Goal: Task Accomplishment & Management: Manage account settings

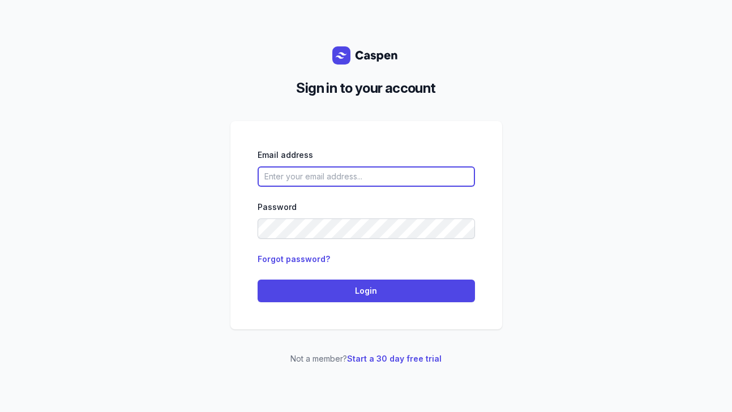
type input "hello@lunawellnessco.com.au"
click at [323, 178] on input "[EMAIL_ADDRESS][DOMAIN_NAME]" at bounding box center [365, 176] width 217 height 20
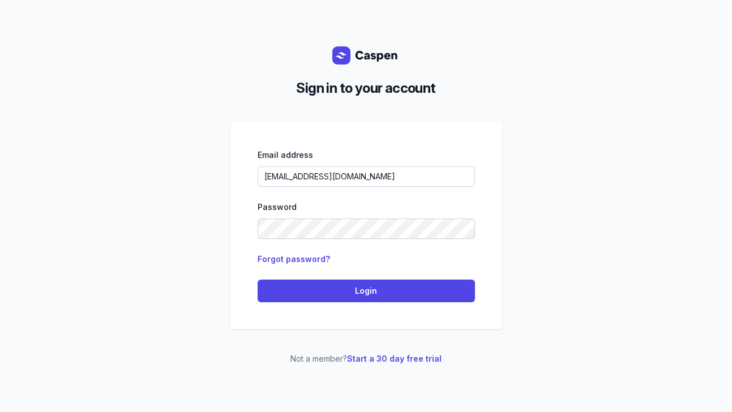
click at [170, 188] on div "Sign in to your account Email address hello@lunawellnessco.com.au Password Forg…" at bounding box center [366, 206] width 732 height 412
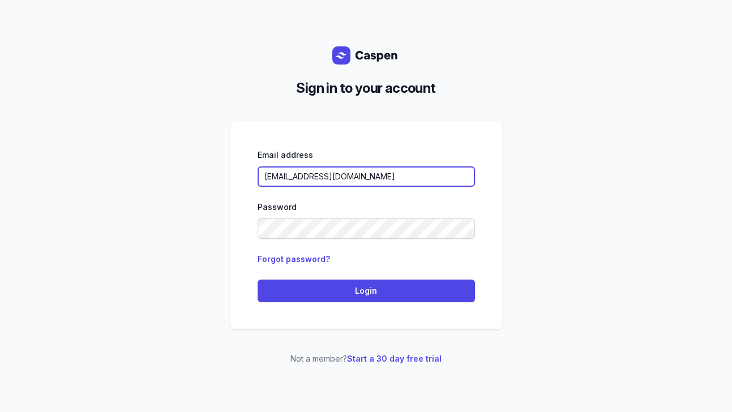
drag, startPoint x: 402, startPoint y: 173, endPoint x: 133, endPoint y: 178, distance: 269.4
click at [133, 178] on div "Sign in to your account Email address hello@lunawellnessco.com.au Password Forg…" at bounding box center [366, 206] width 732 height 412
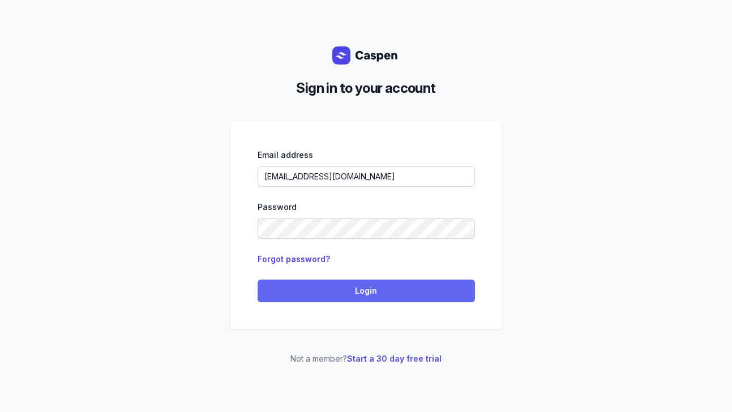
click at [320, 295] on span "Login" at bounding box center [366, 291] width 204 height 14
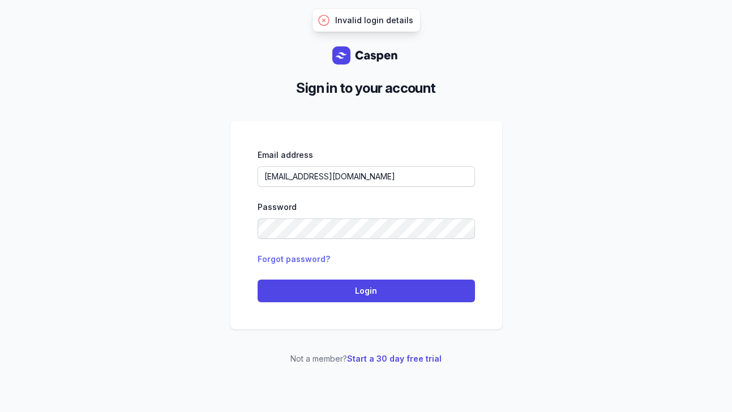
click at [281, 258] on link "Forgot password?" at bounding box center [293, 259] width 72 height 10
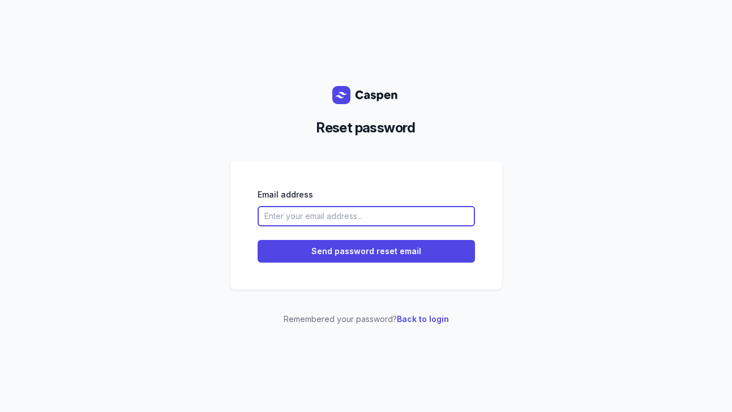
click at [318, 221] on input "email" at bounding box center [365, 216] width 217 height 20
paste input "[EMAIL_ADDRESS][DOMAIN_NAME]"
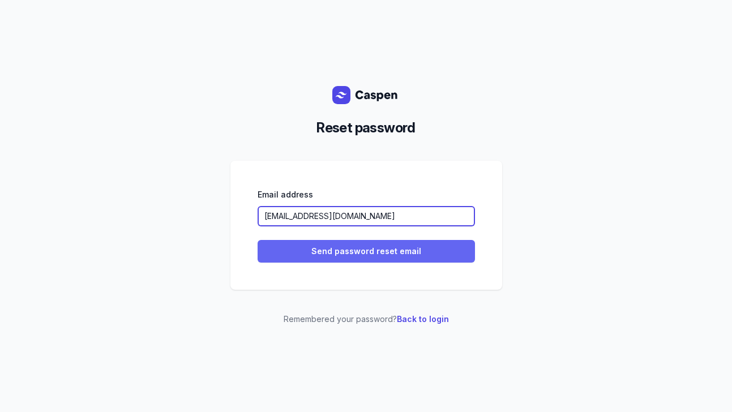
type input "[EMAIL_ADDRESS][DOMAIN_NAME]"
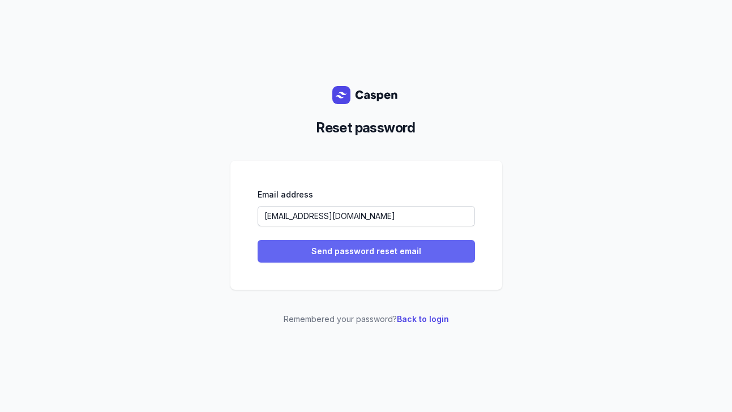
click at [294, 240] on button "Send password reset email" at bounding box center [365, 251] width 217 height 23
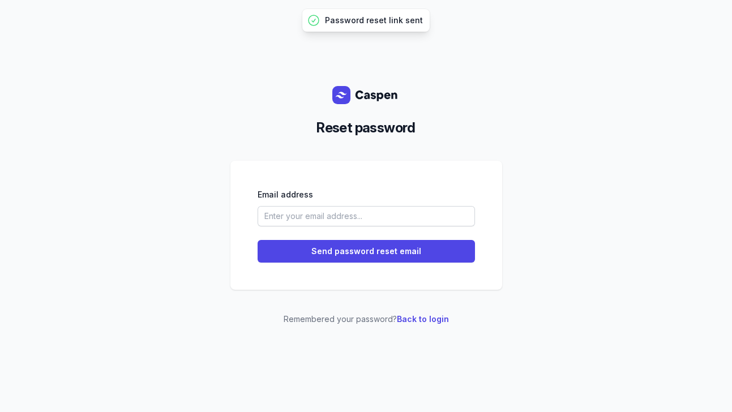
click at [300, 227] on div "Email address Send password reset email" at bounding box center [365, 225] width 217 height 75
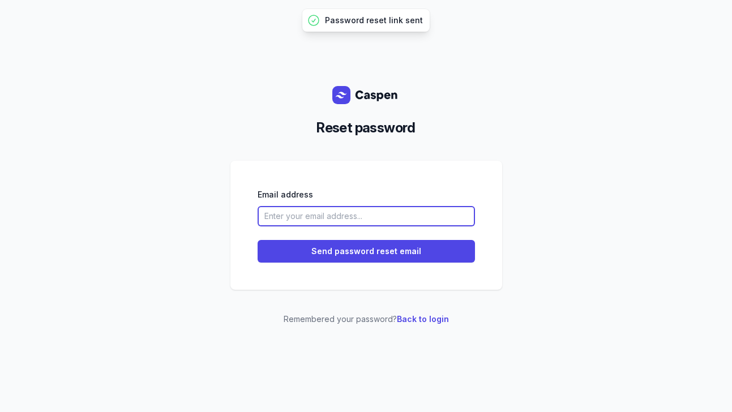
click at [300, 217] on input "email" at bounding box center [365, 216] width 217 height 20
paste input "[EMAIL_ADDRESS][DOMAIN_NAME]"
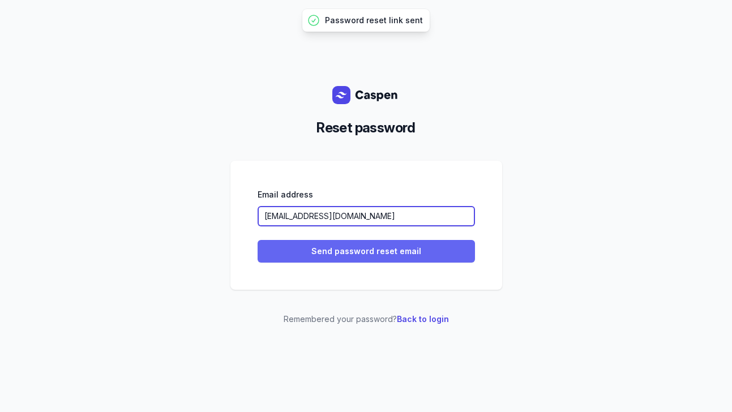
type input "[EMAIL_ADDRESS][DOMAIN_NAME]"
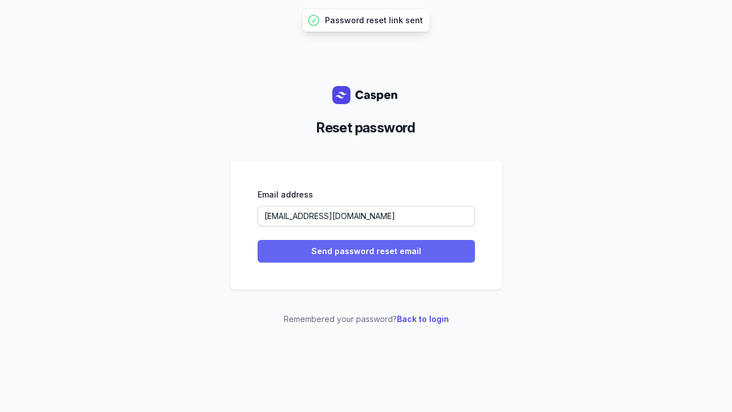
click at [288, 248] on span "Send password reset email" at bounding box center [366, 251] width 204 height 14
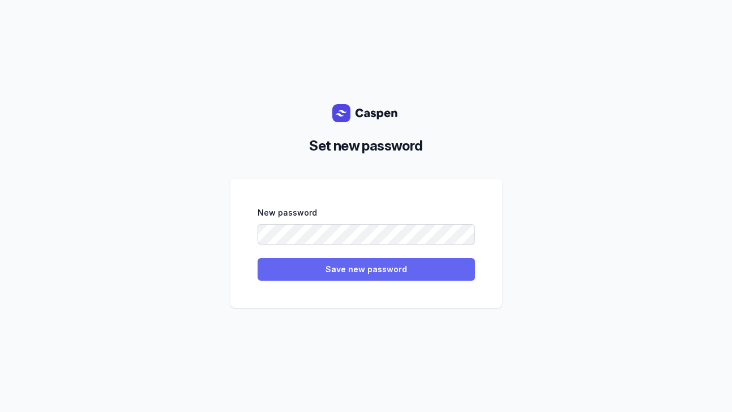
click at [298, 269] on span "Save new password" at bounding box center [366, 270] width 204 height 14
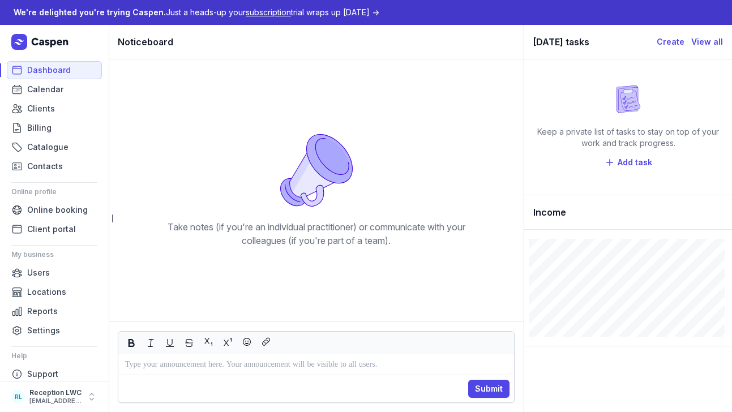
scroll to position [11, 0]
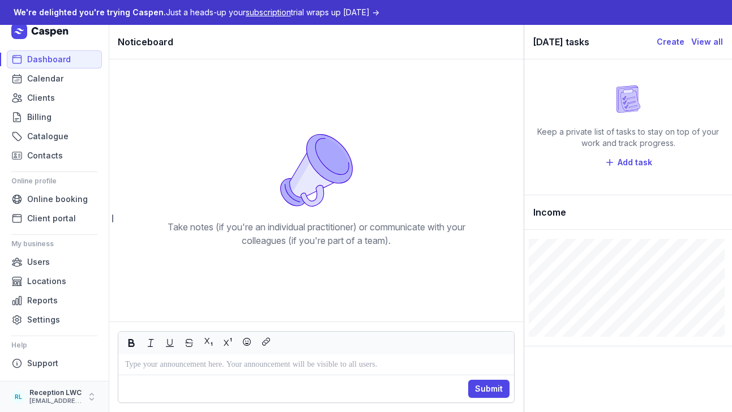
click at [41, 394] on div "Reception LWC" at bounding box center [55, 392] width 52 height 9
click at [164, 379] on button "My account" at bounding box center [176, 376] width 127 height 16
select select
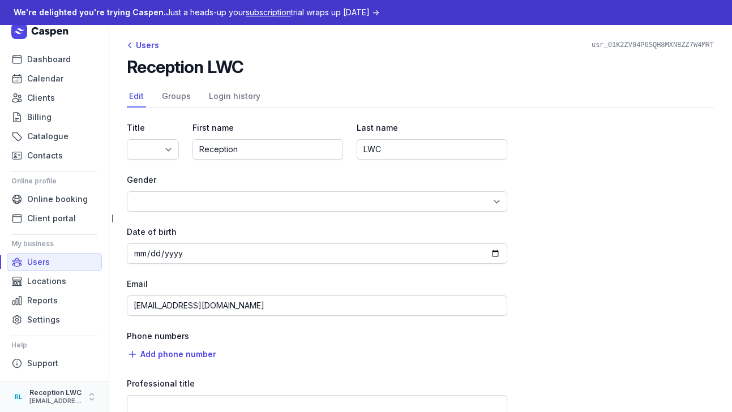
click at [52, 402] on div "hello@lunawellnessco.com.au" at bounding box center [55, 401] width 52 height 8
click at [148, 372] on button "My account" at bounding box center [176, 376] width 127 height 16
click at [185, 99] on link "Groups" at bounding box center [176, 97] width 33 height 22
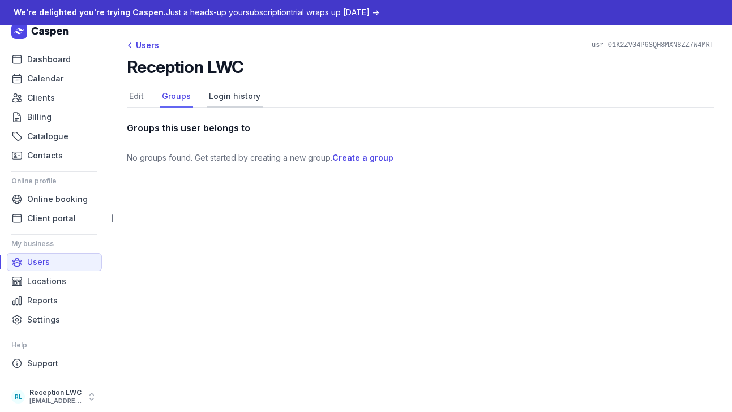
click at [228, 99] on link "Login history" at bounding box center [235, 97] width 56 height 22
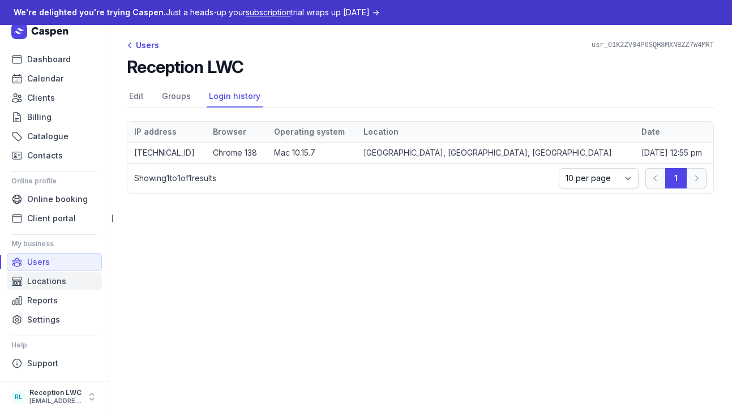
click at [49, 274] on span "Locations" at bounding box center [46, 281] width 39 height 14
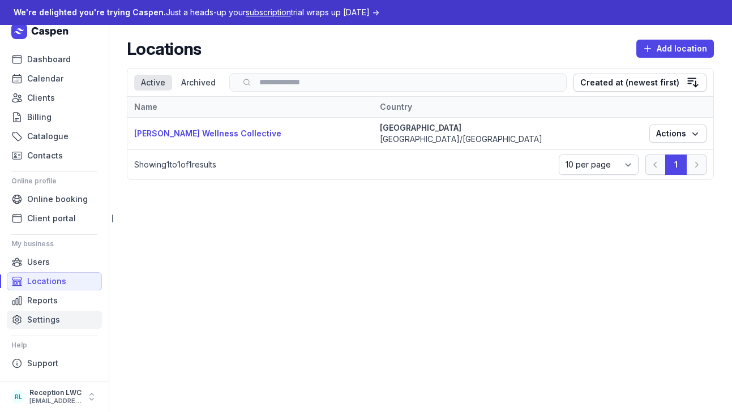
click at [74, 311] on link "Settings" at bounding box center [54, 320] width 95 height 18
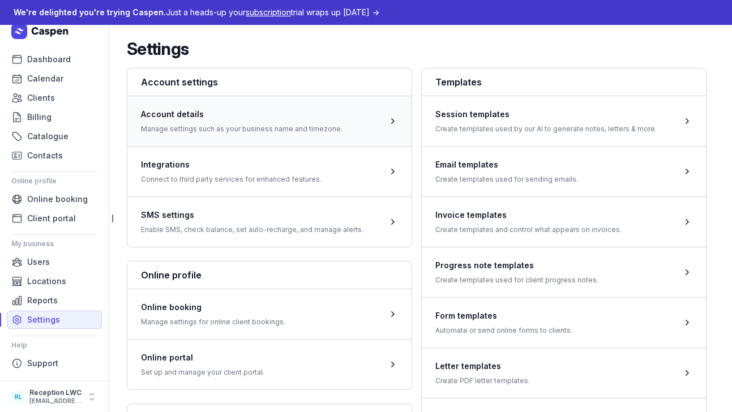
click at [213, 132] on span at bounding box center [269, 121] width 284 height 50
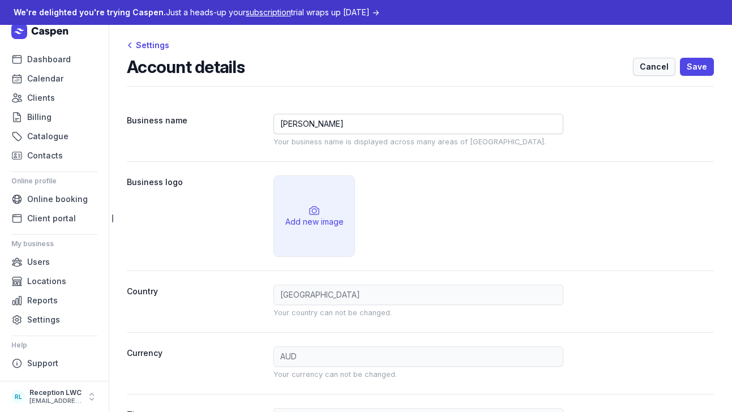
click at [648, 68] on span "Cancel" at bounding box center [653, 67] width 29 height 14
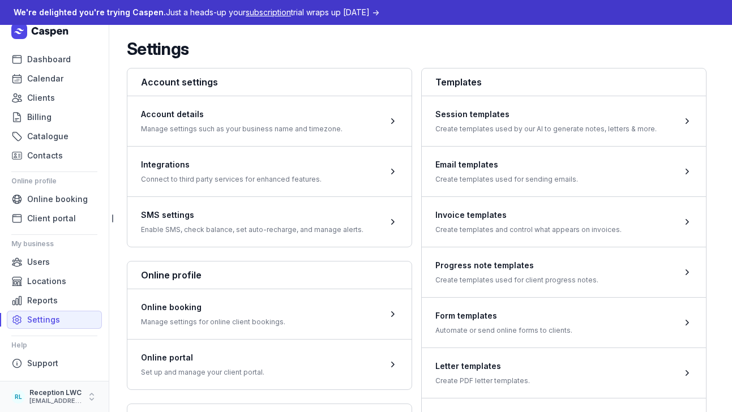
click at [60, 399] on div "hello@lunawellnessco.com.au" at bounding box center [55, 401] width 52 height 8
click at [157, 394] on link "Logout" at bounding box center [176, 397] width 127 height 16
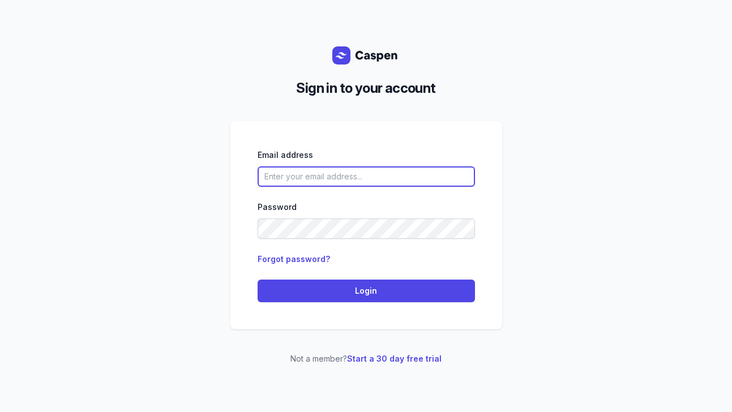
type input "[EMAIL_ADDRESS][DOMAIN_NAME]"
click at [359, 179] on input "[EMAIL_ADDRESS][DOMAIN_NAME]" at bounding box center [365, 176] width 217 height 20
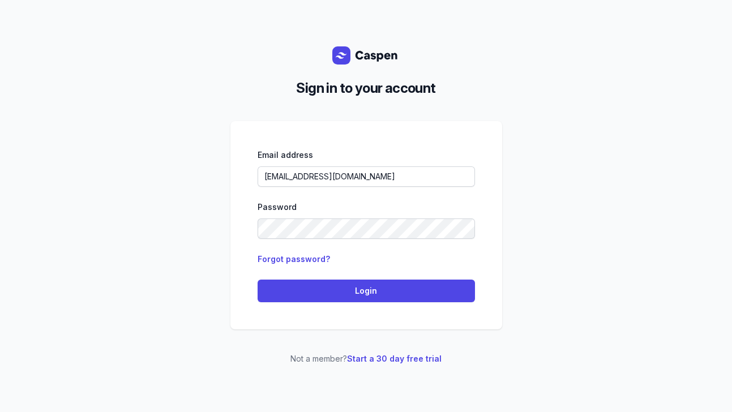
click at [251, 210] on div "Email address [EMAIL_ADDRESS][DOMAIN_NAME] Password Forgot password? Login" at bounding box center [366, 225] width 272 height 208
click at [126, 229] on div "Sign in to your account Email address [EMAIL_ADDRESS][DOMAIN_NAME] Password For…" at bounding box center [366, 206] width 732 height 412
click at [289, 256] on link "Forgot password?" at bounding box center [293, 259] width 72 height 10
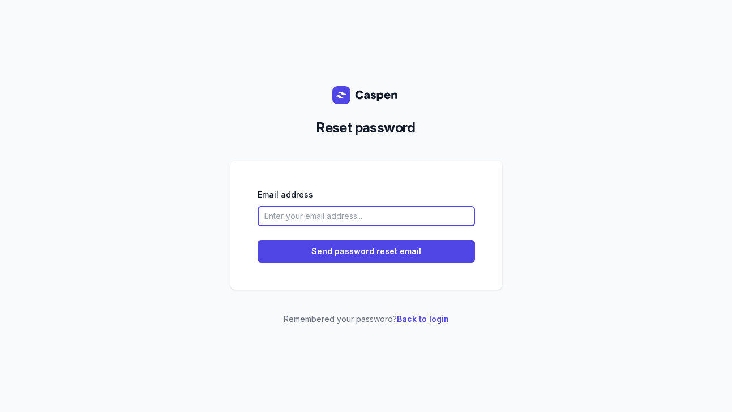
click at [303, 218] on input "email" at bounding box center [365, 216] width 217 height 20
click at [284, 221] on input "email" at bounding box center [365, 216] width 217 height 20
type input "hello@lunawellnessco.com.au"
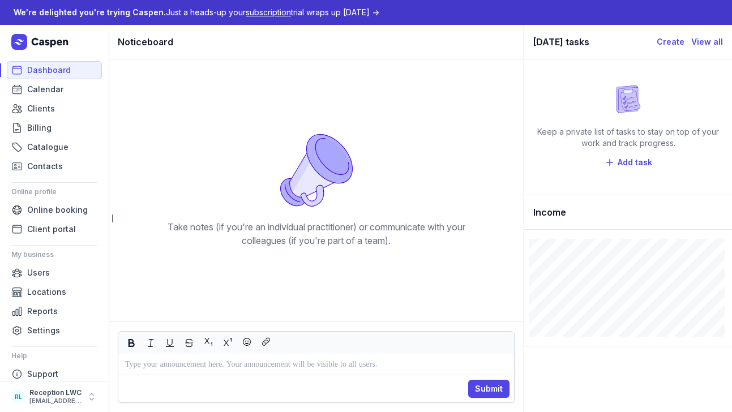
click at [680, 87] on div "Keep a private list of tasks to stay on top of your work and track progress." at bounding box center [628, 116] width 190 height 63
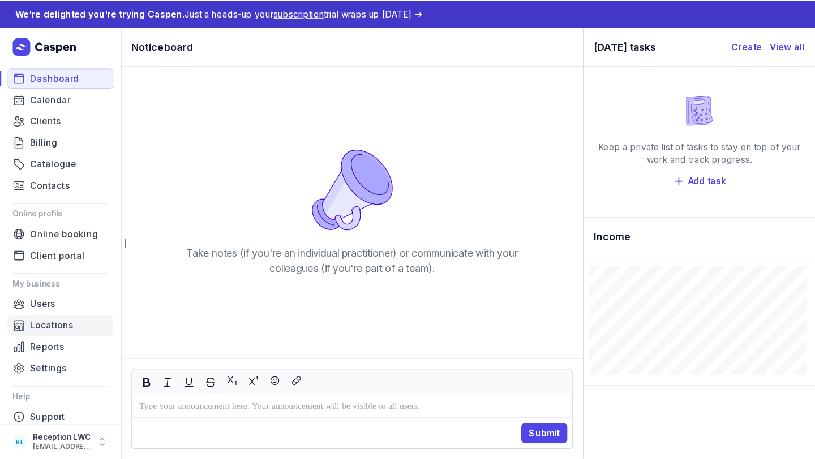
scroll to position [11, 0]
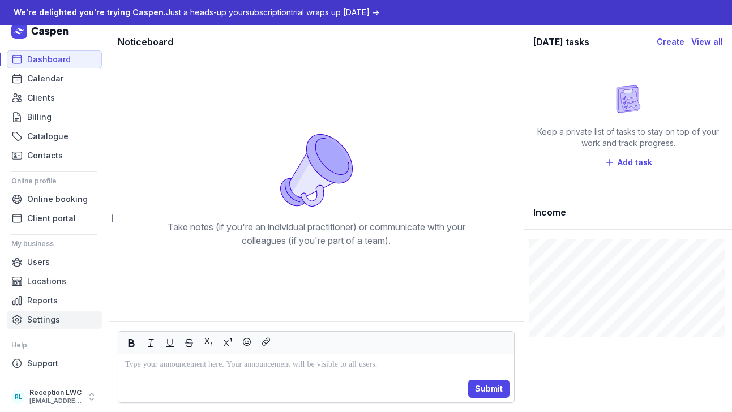
click at [49, 311] on link "Settings" at bounding box center [54, 320] width 95 height 18
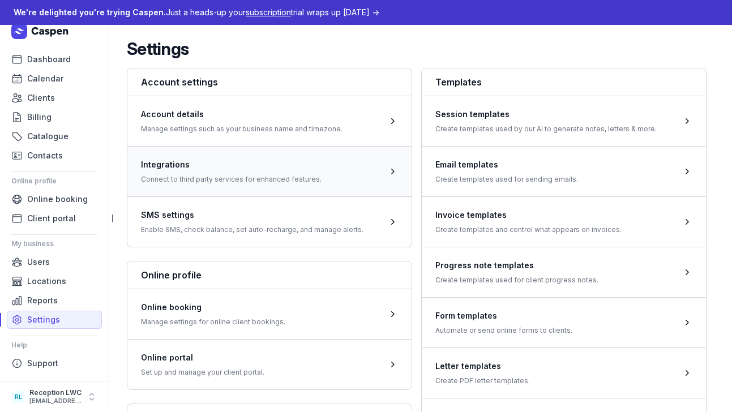
click at [257, 167] on span at bounding box center [269, 171] width 284 height 50
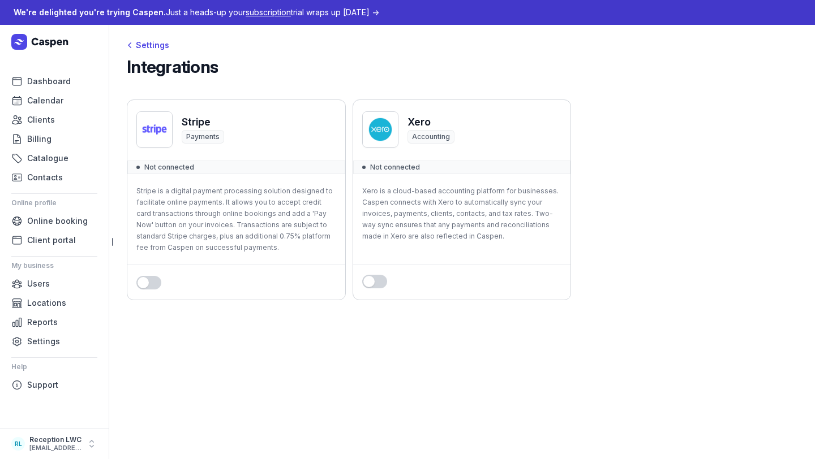
click at [378, 283] on button "Use setting" at bounding box center [374, 282] width 25 height 14
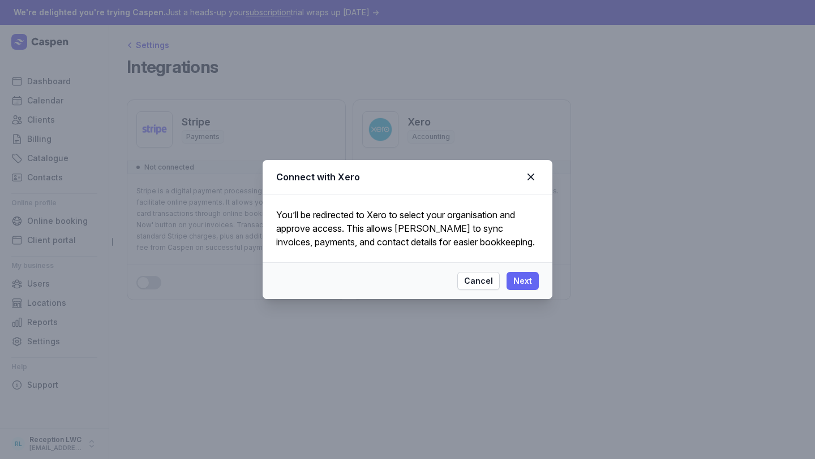
click at [523, 286] on span "Next" at bounding box center [522, 281] width 19 height 14
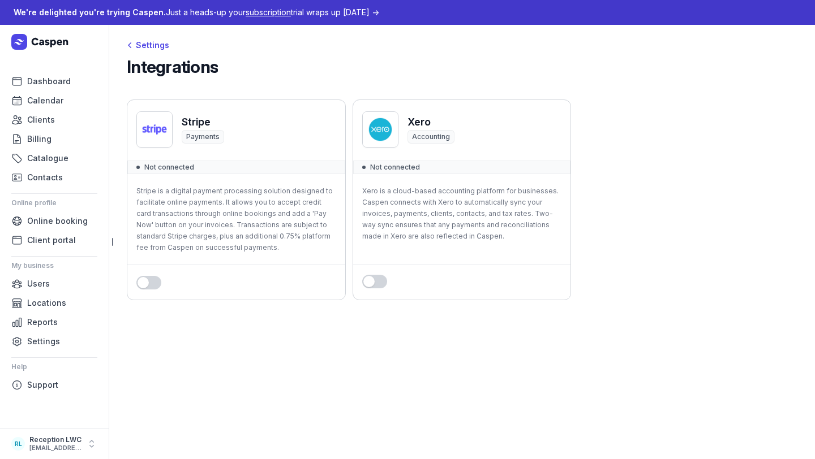
click at [372, 283] on button "Use setting" at bounding box center [374, 282] width 25 height 14
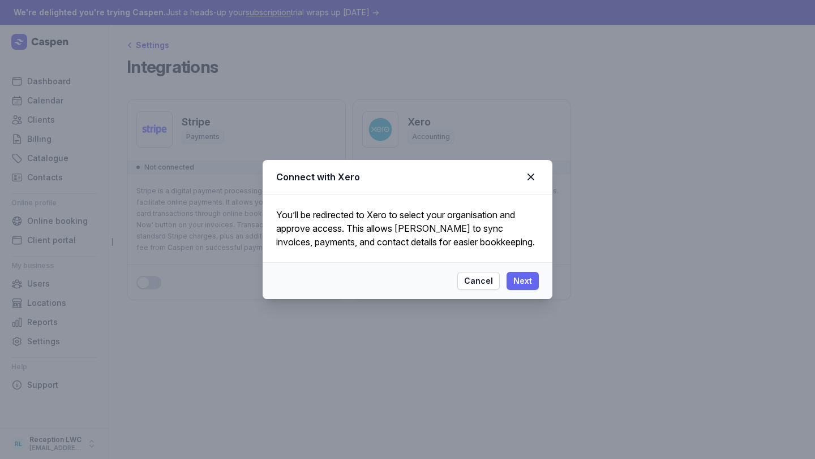
click at [515, 282] on span "Next" at bounding box center [522, 281] width 19 height 14
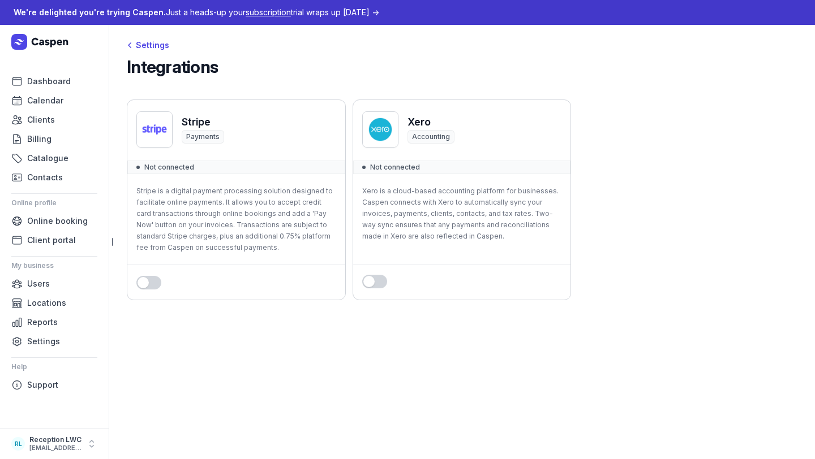
click at [148, 272] on div "Use setting" at bounding box center [236, 282] width 218 height 35
click at [154, 278] on button "Use setting" at bounding box center [148, 283] width 25 height 14
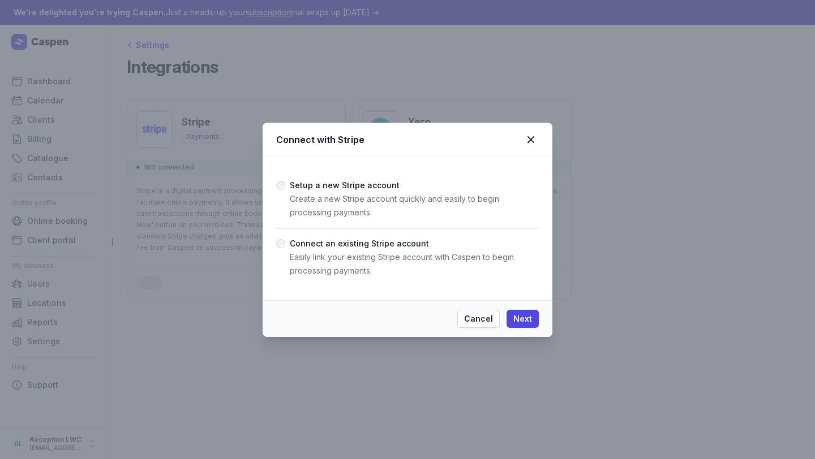
click at [360, 256] on p "Easily link your existing Stripe account with Caspen to begin processing paymen…" at bounding box center [414, 264] width 249 height 27
click at [530, 321] on span "Next" at bounding box center [522, 319] width 19 height 14
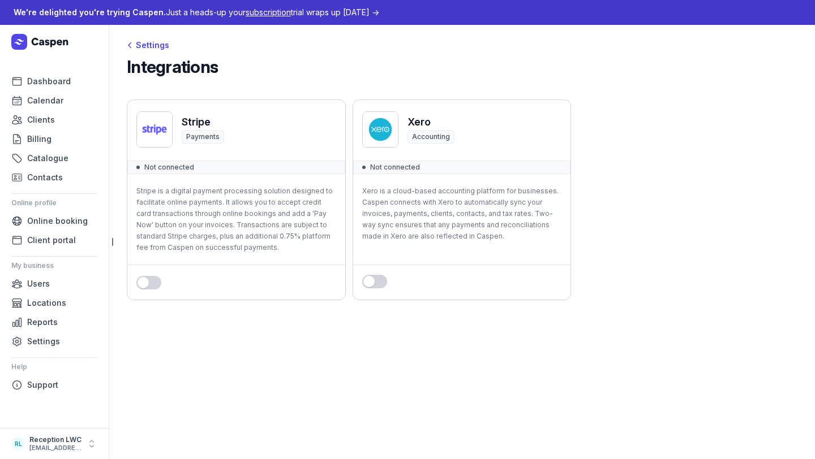
click at [375, 281] on button "Use setting" at bounding box center [374, 282] width 25 height 14
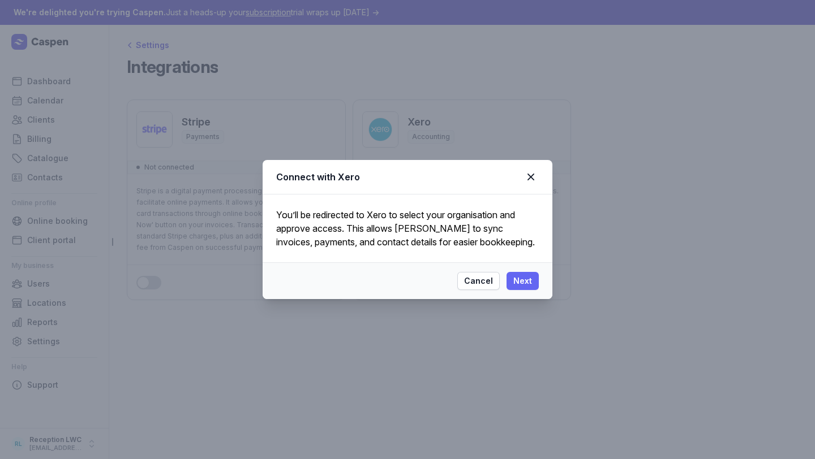
click at [533, 284] on button "Next" at bounding box center [522, 281] width 32 height 18
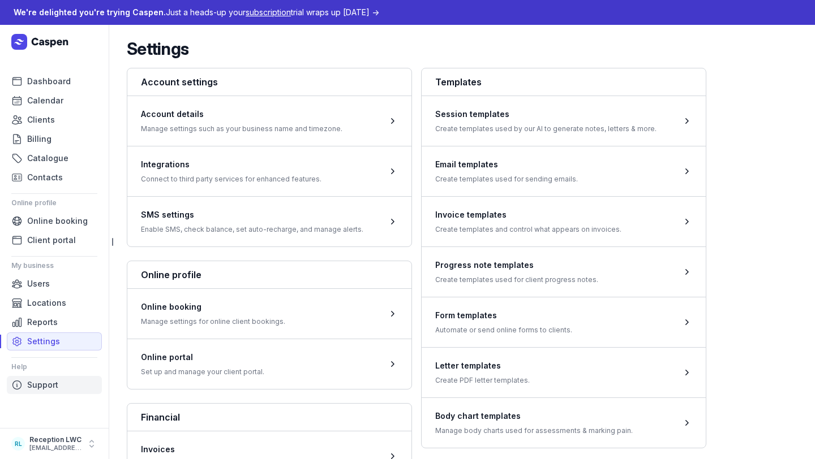
click at [45, 390] on span "Support" at bounding box center [42, 386] width 31 height 14
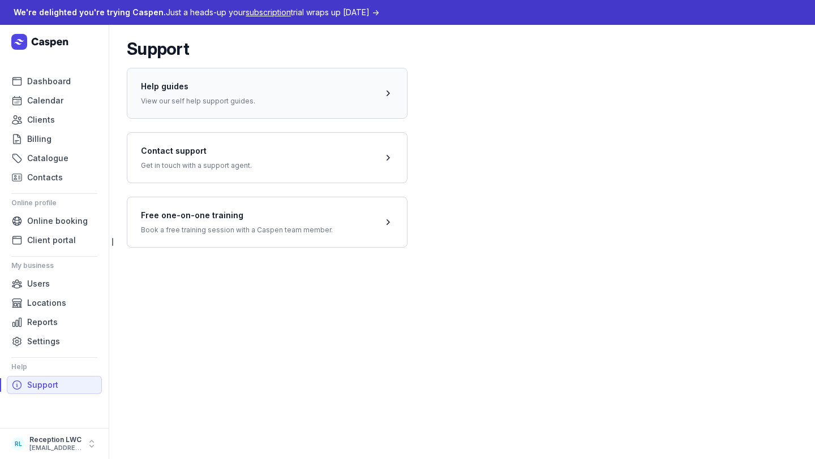
click at [235, 104] on span at bounding box center [267, 93] width 280 height 50
click at [61, 287] on link "Users" at bounding box center [54, 284] width 95 height 18
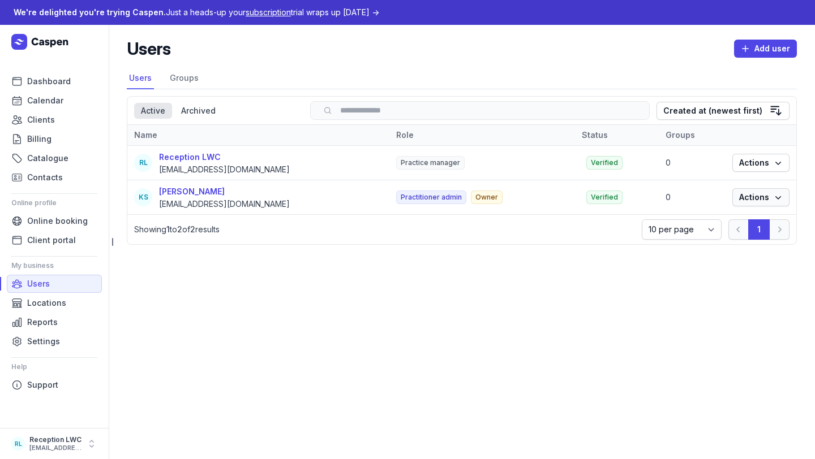
click at [772, 203] on icon "button" at bounding box center [777, 197] width 11 height 11
click at [756, 222] on link "Edit" at bounding box center [726, 220] width 127 height 16
select select
select select "+61"
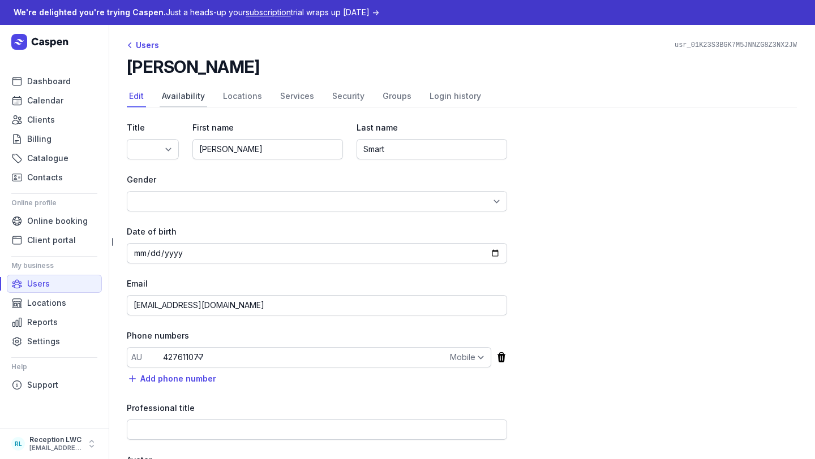
click at [181, 104] on link "Availability" at bounding box center [184, 97] width 48 height 22
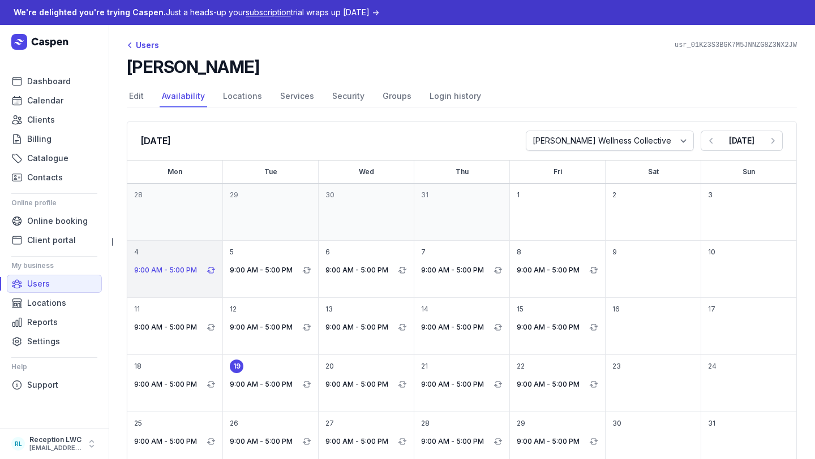
click at [175, 272] on p "9:00 AM - 5:00 PM" at bounding box center [169, 271] width 70 height 14
select select "09:00"
select select "17:00"
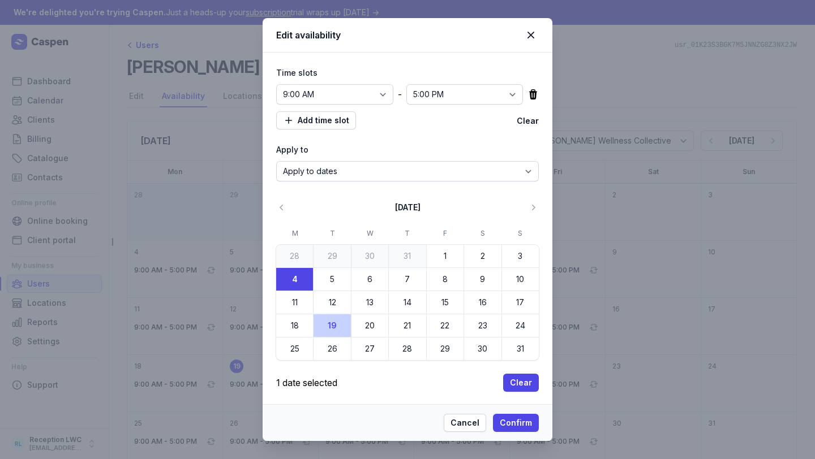
click at [527, 89] on icon at bounding box center [532, 94] width 11 height 11
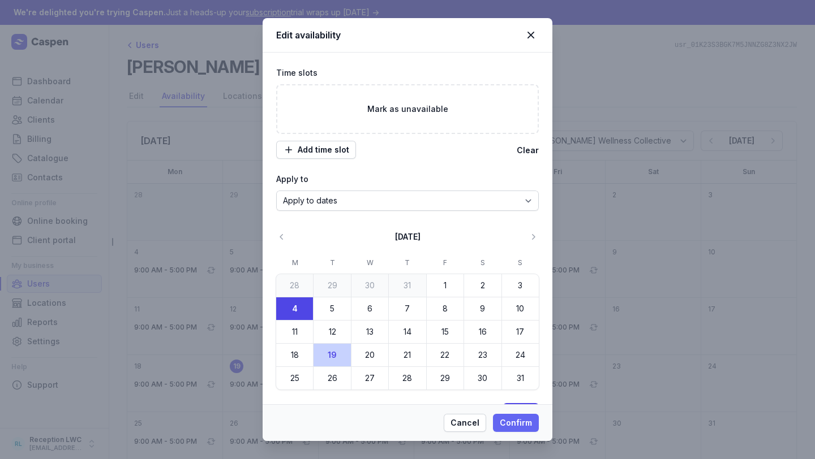
click at [515, 419] on span "Confirm" at bounding box center [516, 423] width 32 height 14
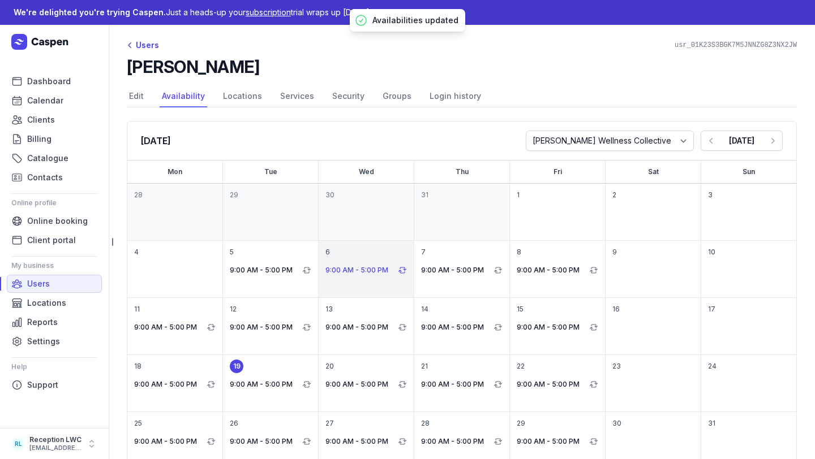
click at [365, 269] on p "9:00 AM - 5:00 PM" at bounding box center [360, 271] width 70 height 14
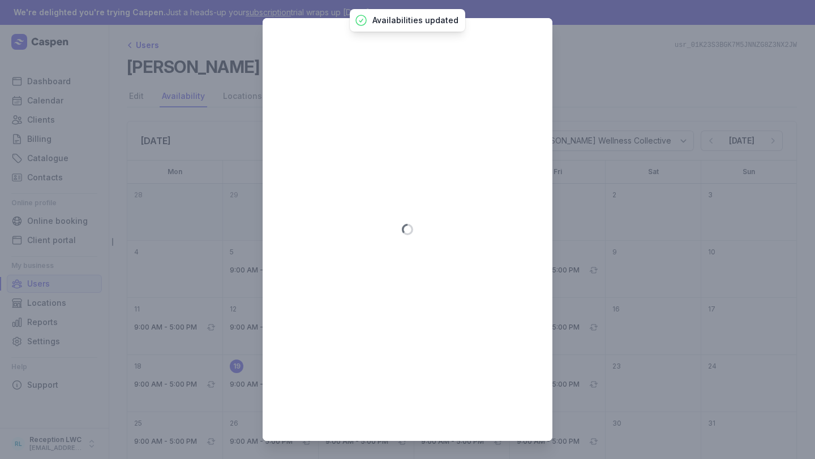
select select "09:00"
select select "17:00"
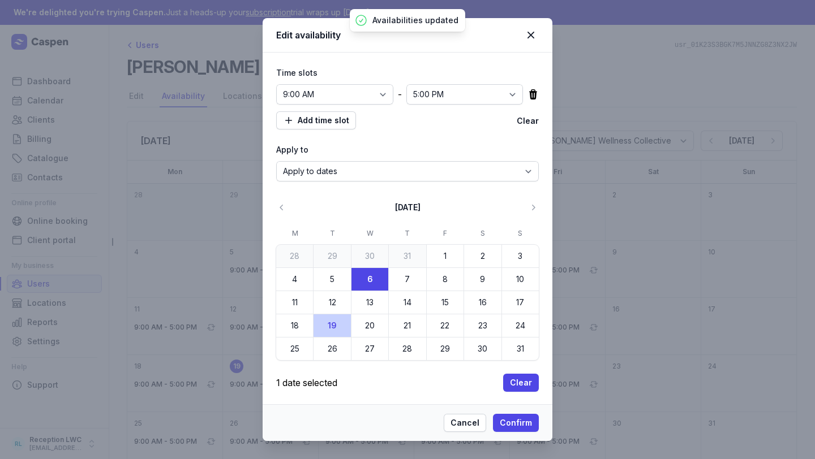
click at [529, 98] on icon at bounding box center [533, 94] width 8 height 10
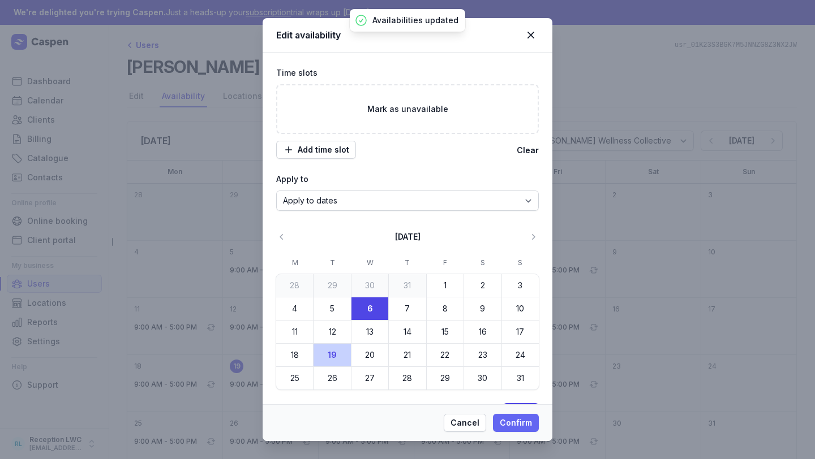
click at [526, 414] on button "Confirm" at bounding box center [516, 423] width 46 height 18
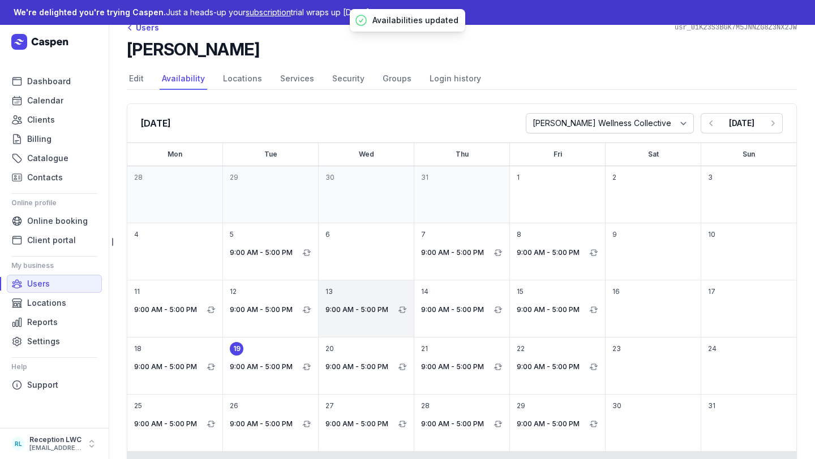
scroll to position [17, 0]
click at [239, 83] on link "Locations" at bounding box center [243, 80] width 44 height 22
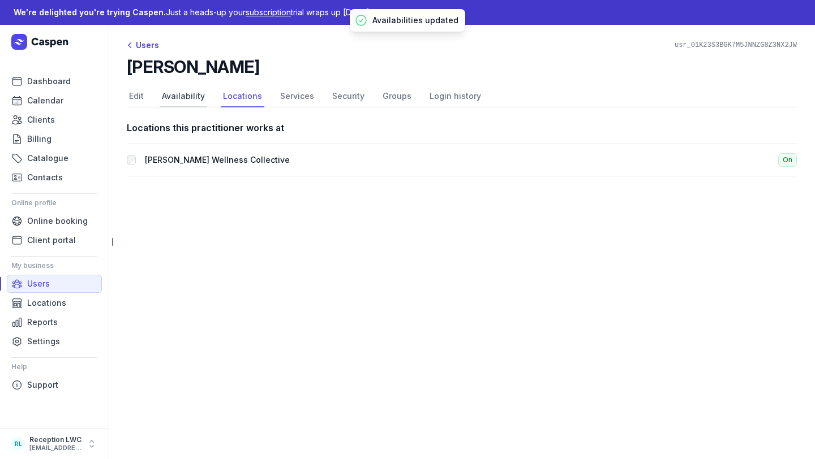
click at [193, 96] on link "Availability" at bounding box center [184, 97] width 48 height 22
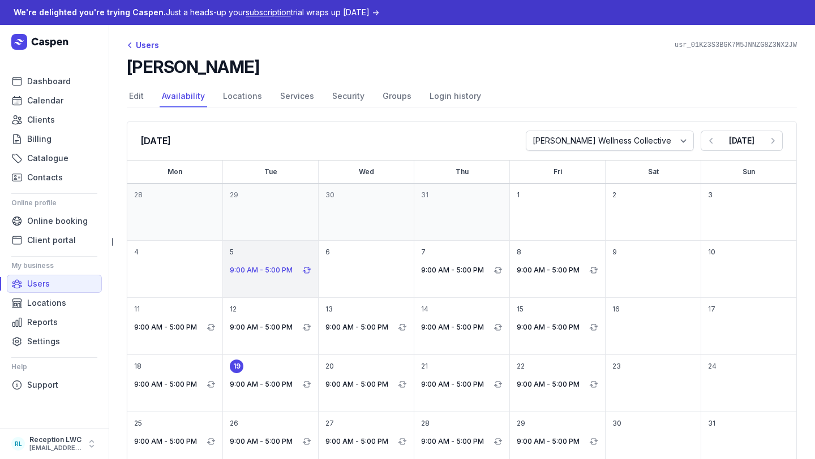
click at [260, 271] on p "9:00 AM - 5:00 PM" at bounding box center [265, 271] width 70 height 14
select select "09:00"
select select "17:00"
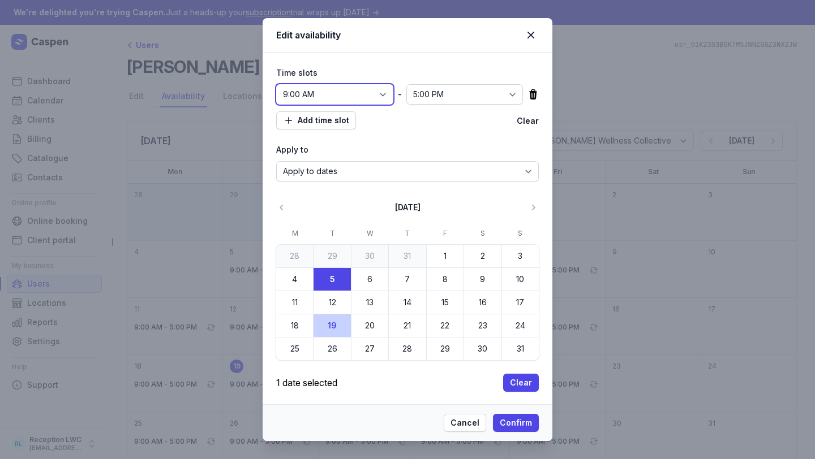
click at [323, 96] on select "12:00 AM 12:15 AM 12:30 AM 12:45 AM 1:00 AM 1:15 AM 1:30 AM 1:45 AM 2:00 AM 2:1…" at bounding box center [334, 94] width 117 height 20
select select "11:30"
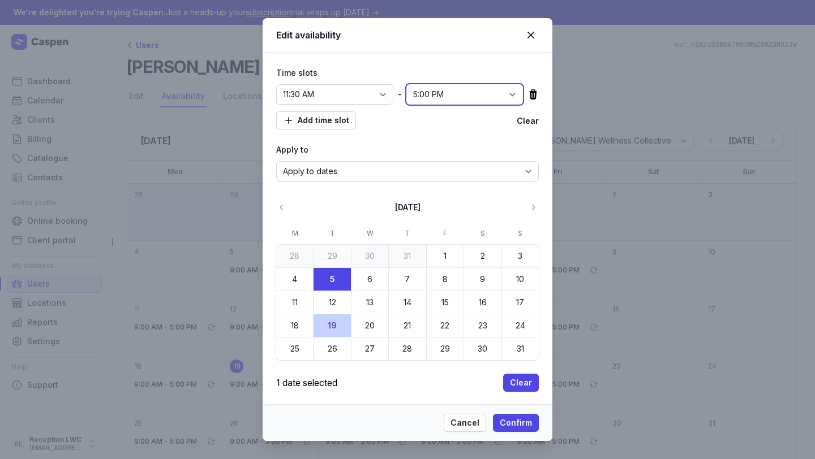
click at [426, 97] on select "12:00 AM 12:15 AM 12:30 AM 12:45 AM 1:00 AM 1:15 AM 1:30 AM 1:45 AM 2:00 AM 2:1…" at bounding box center [464, 94] width 117 height 20
select select "18:00"
click at [518, 419] on span "Confirm" at bounding box center [516, 423] width 32 height 14
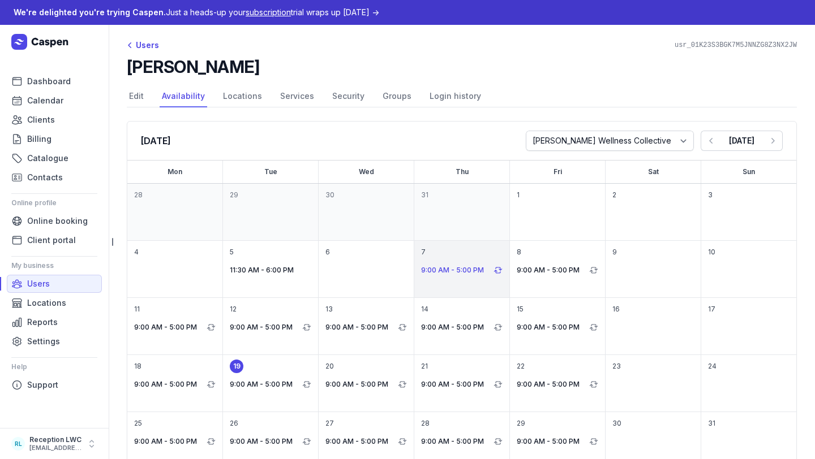
click at [475, 276] on p "9:00 AM - 5:00 PM" at bounding box center [456, 271] width 70 height 14
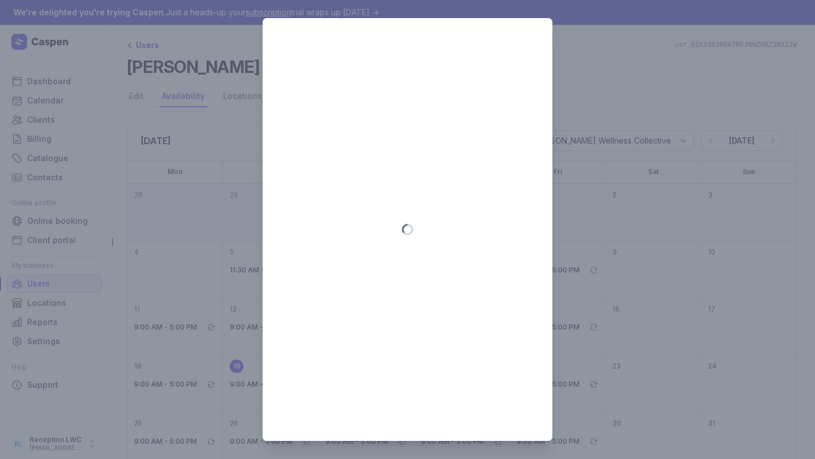
select select "09:00"
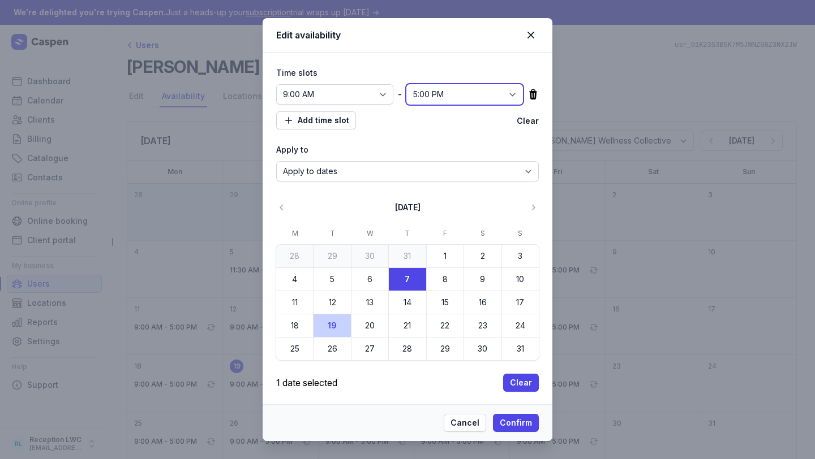
click at [428, 94] on select "12:00 AM 12:15 AM 12:30 AM 12:45 AM 1:00 AM 1:15 AM 1:30 AM 1:45 AM 2:00 AM 2:1…" at bounding box center [464, 94] width 117 height 20
select select "14:45"
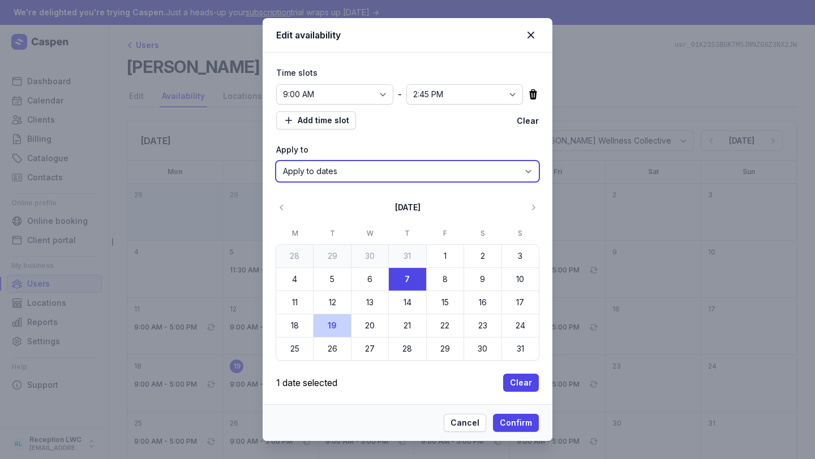
click at [354, 168] on select "Apply to dates Repeat on days" at bounding box center [407, 171] width 263 height 20
select select "true"
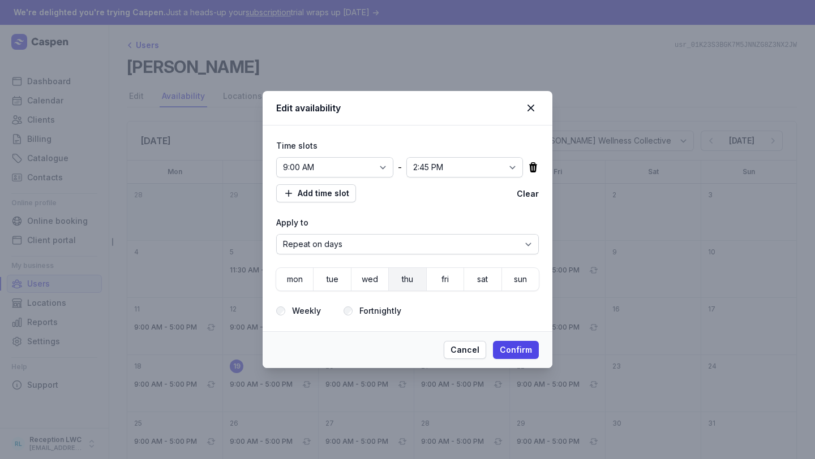
click at [427, 284] on button "thu" at bounding box center [445, 279] width 37 height 23
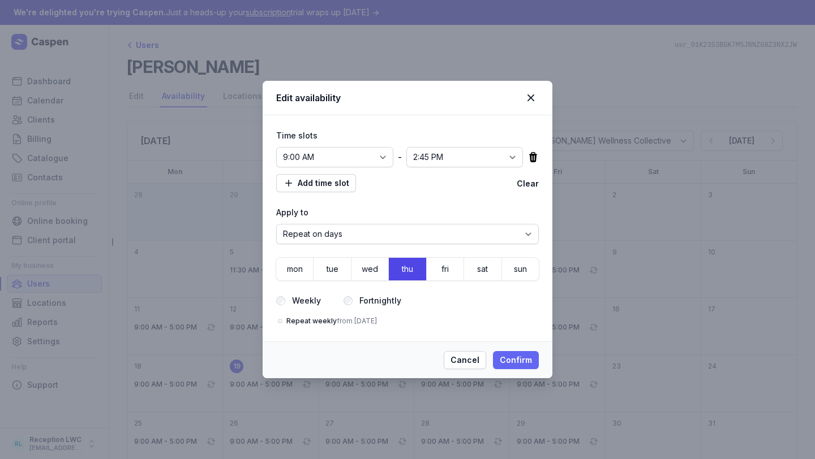
click at [517, 360] on span "Confirm" at bounding box center [516, 361] width 32 height 14
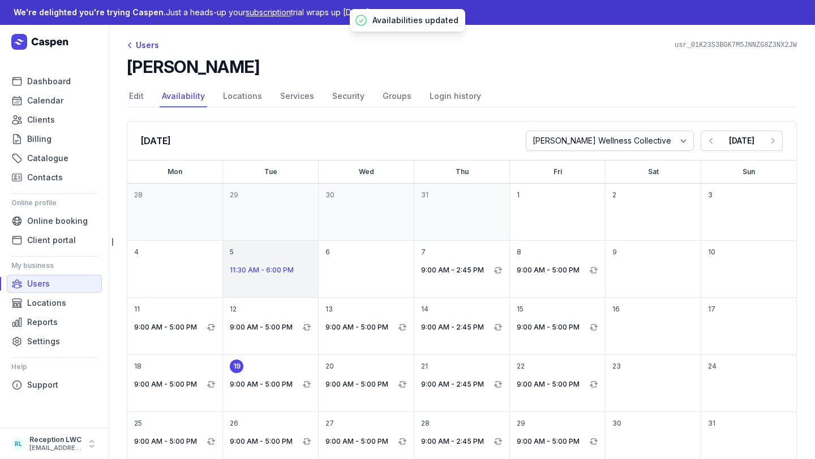
click at [266, 269] on p "11:30 AM - 6:00 PM" at bounding box center [270, 271] width 81 height 14
select select "11:30"
select select "18:00"
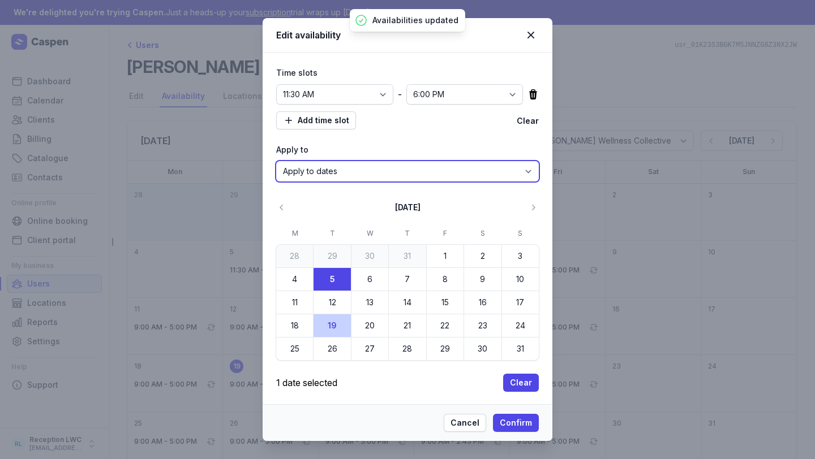
click at [381, 164] on select "Apply to dates Repeat on days" at bounding box center [407, 171] width 263 height 20
select select "true"
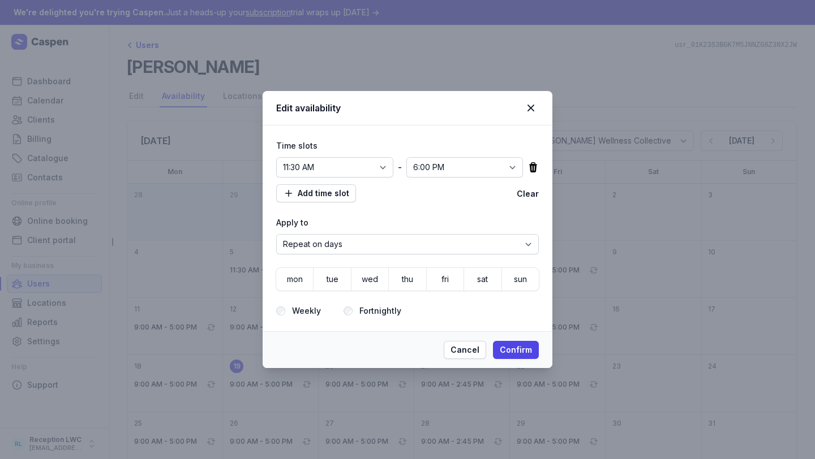
click at [334, 284] on span "tue" at bounding box center [332, 280] width 16 height 16
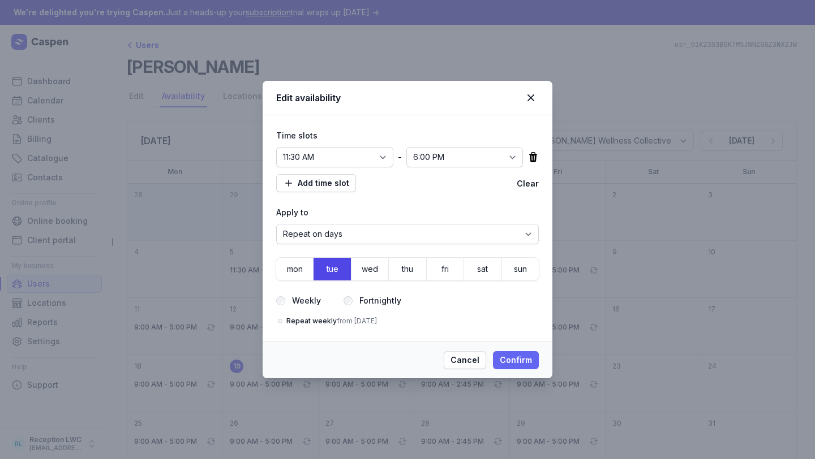
click at [508, 358] on span "Confirm" at bounding box center [516, 361] width 32 height 14
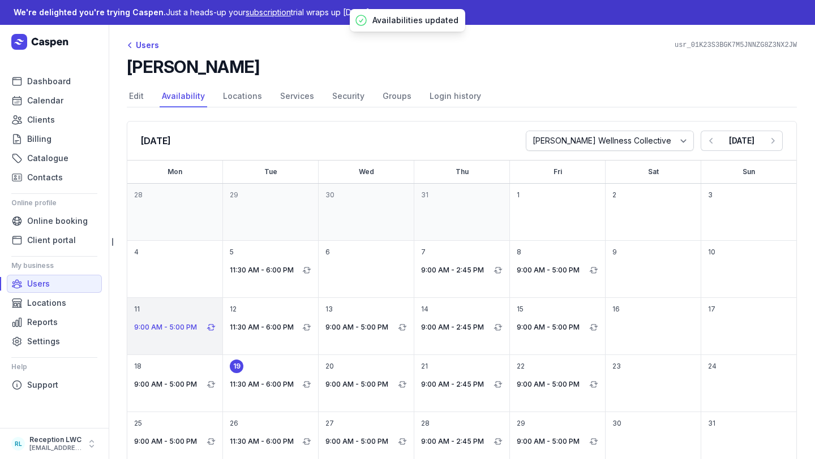
click at [185, 324] on p "9:00 AM - 5:00 PM" at bounding box center [169, 328] width 70 height 14
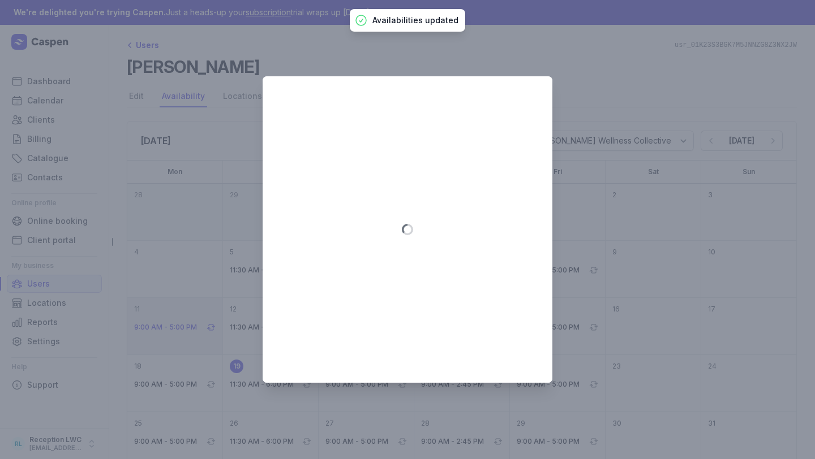
select select "false"
select select "09:00"
select select "17:00"
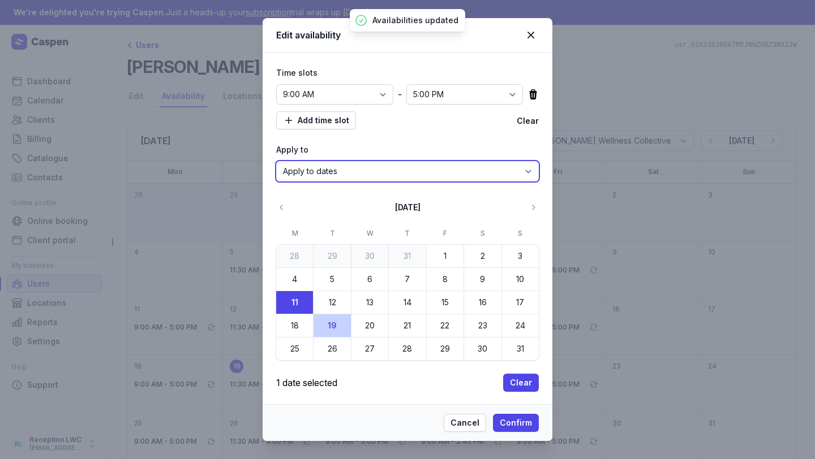
click at [328, 173] on select "Apply to dates Repeat on days" at bounding box center [407, 171] width 263 height 20
select select "true"
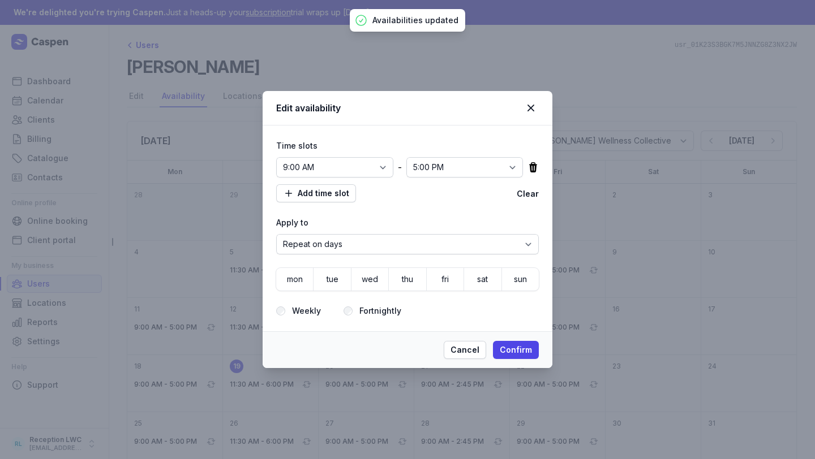
click at [538, 168] on icon at bounding box center [532, 167] width 11 height 11
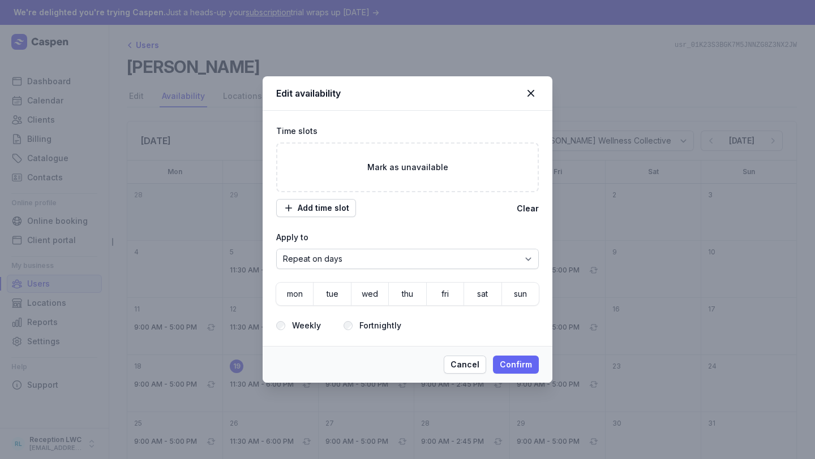
click at [514, 370] on span "Confirm" at bounding box center [516, 365] width 32 height 14
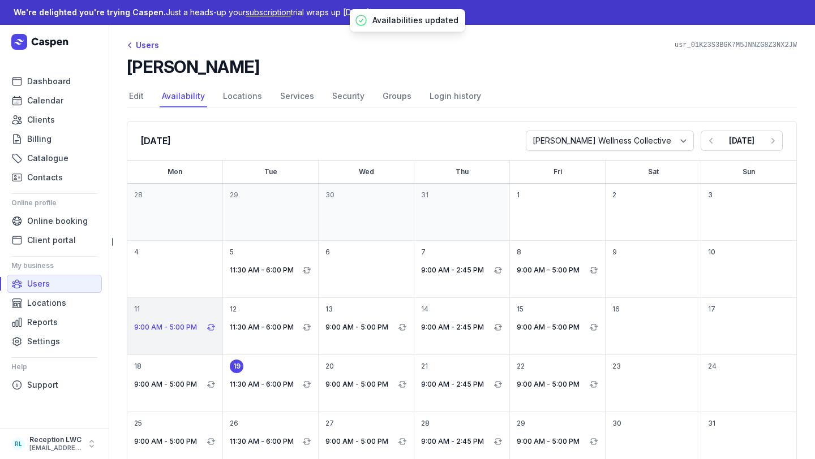
click at [164, 322] on p "9:00 AM - 5:00 PM" at bounding box center [169, 328] width 70 height 14
select select "09:00"
select select "17:00"
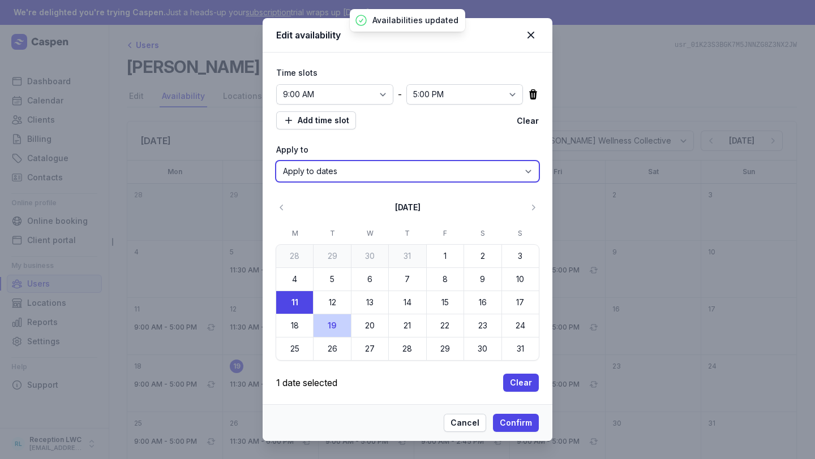
click at [392, 166] on select "Apply to dates Repeat on days" at bounding box center [407, 171] width 263 height 20
select select "true"
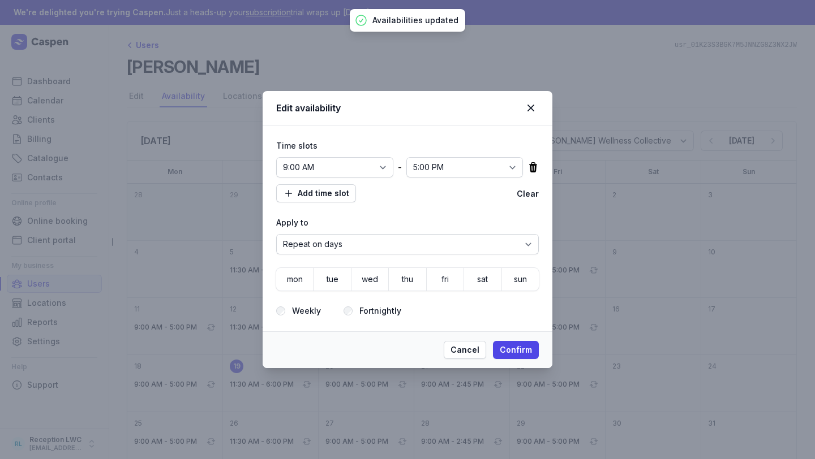
click at [531, 163] on icon at bounding box center [533, 167] width 8 height 10
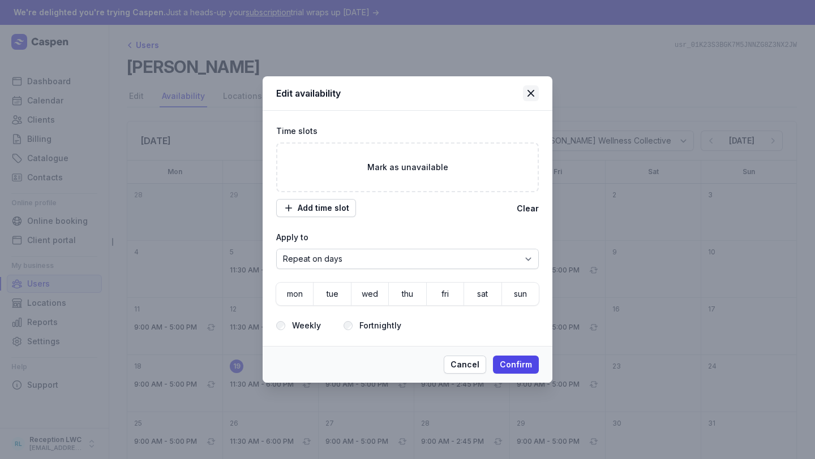
click at [532, 92] on icon at bounding box center [530, 93] width 7 height 7
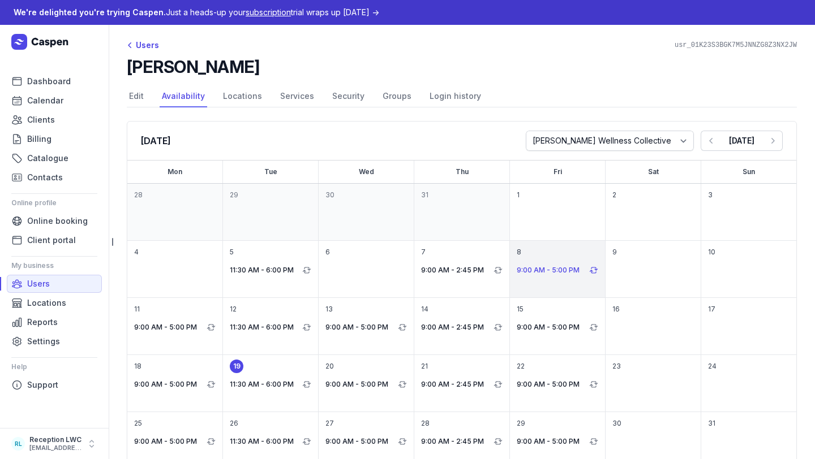
click at [558, 268] on p "9:00 AM - 5:00 PM" at bounding box center [552, 271] width 70 height 14
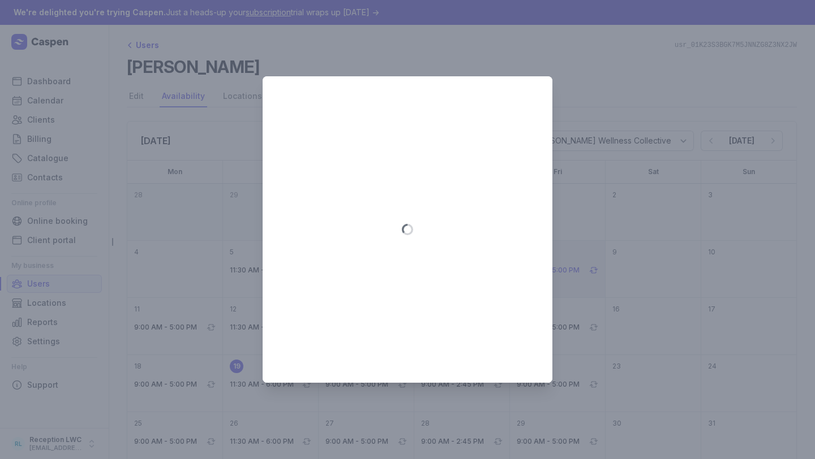
select select "false"
select select "09:00"
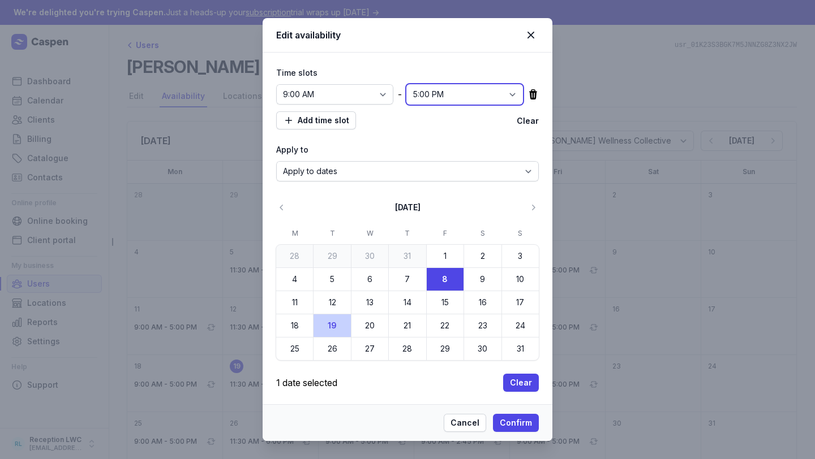
click at [433, 93] on select "12:00 AM 12:15 AM 12:30 AM 12:45 AM 1:00 AM 1:15 AM 1:30 AM 1:45 AM 2:00 AM 2:1…" at bounding box center [464, 94] width 117 height 20
select select "12:00"
click at [429, 96] on select "12:00 AM 12:15 AM 12:30 AM 12:45 AM 1:00 AM 1:15 AM 1:30 AM 1:45 AM 2:00 AM 2:1…" at bounding box center [464, 94] width 117 height 20
click at [517, 424] on span "Confirm" at bounding box center [516, 423] width 32 height 14
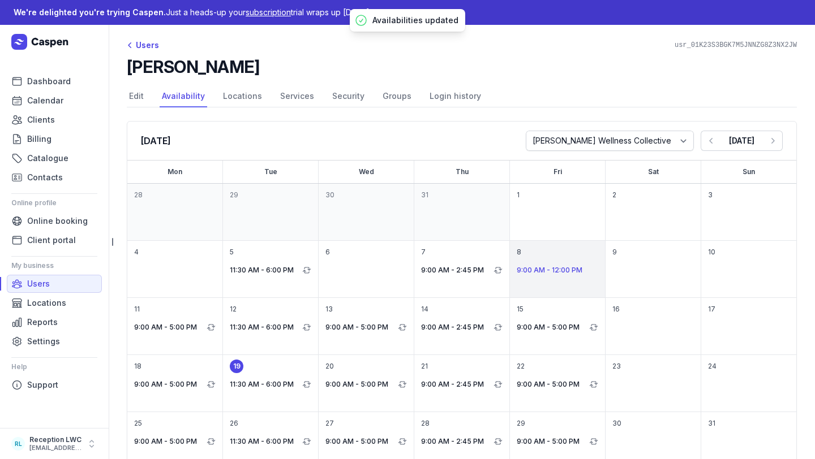
click at [539, 274] on p "9:00 AM - 12:00 PM" at bounding box center [557, 271] width 81 height 14
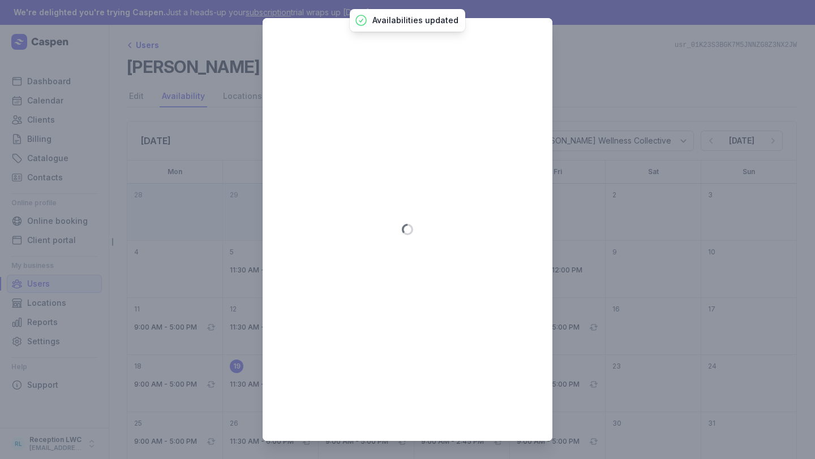
select select "09:00"
select select "12:00"
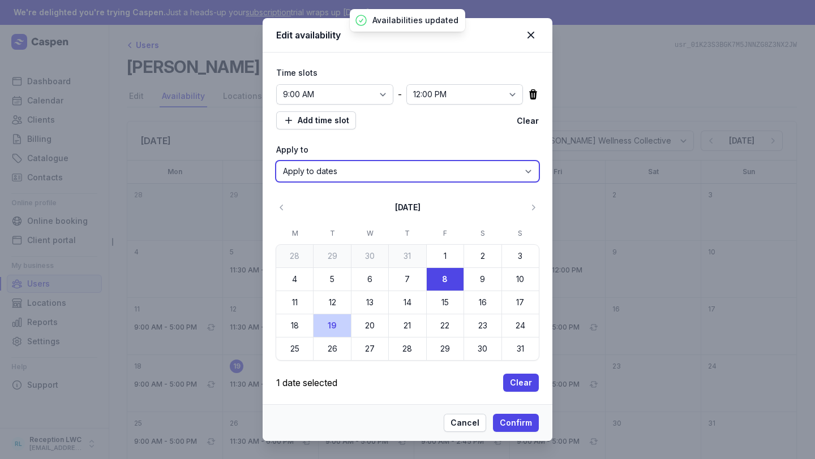
click at [403, 163] on select "Apply to dates Repeat on days" at bounding box center [407, 171] width 263 height 20
select select "true"
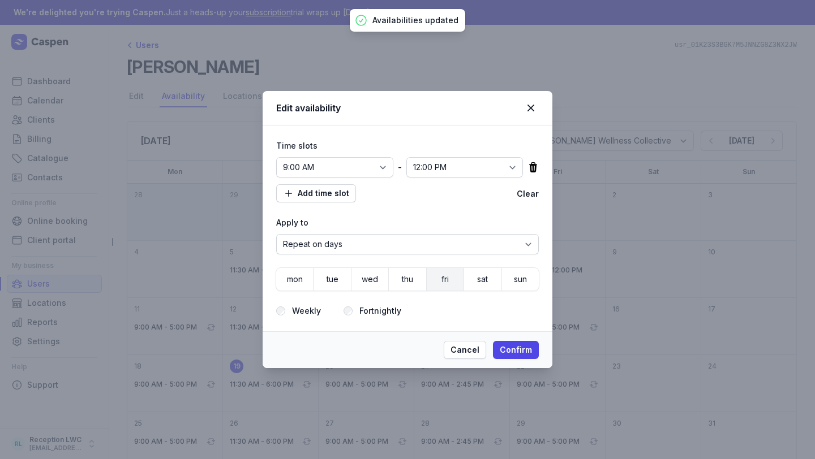
click at [464, 280] on button "fri" at bounding box center [482, 279] width 37 height 23
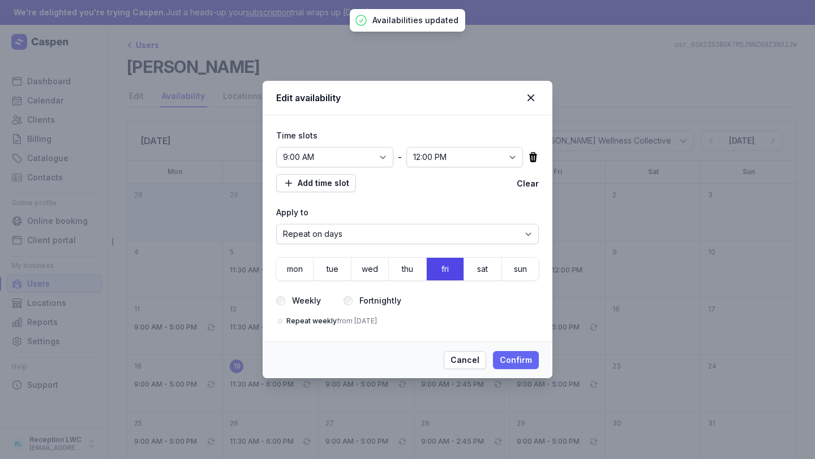
click at [536, 365] on button "Confirm" at bounding box center [516, 360] width 46 height 18
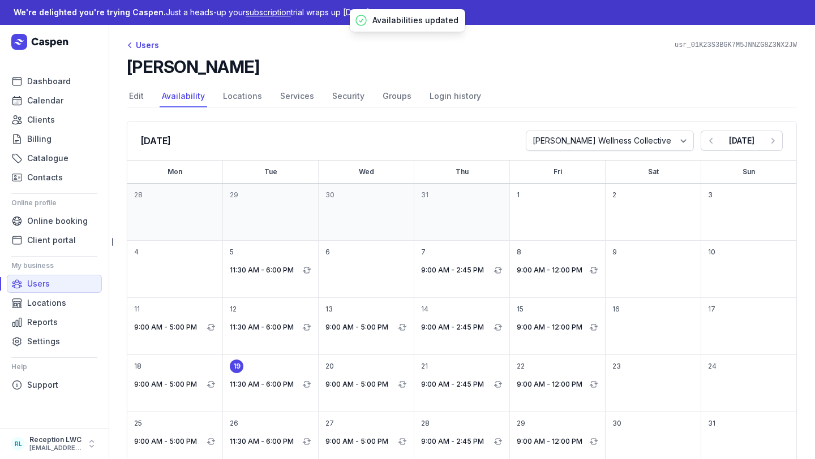
scroll to position [16, 0]
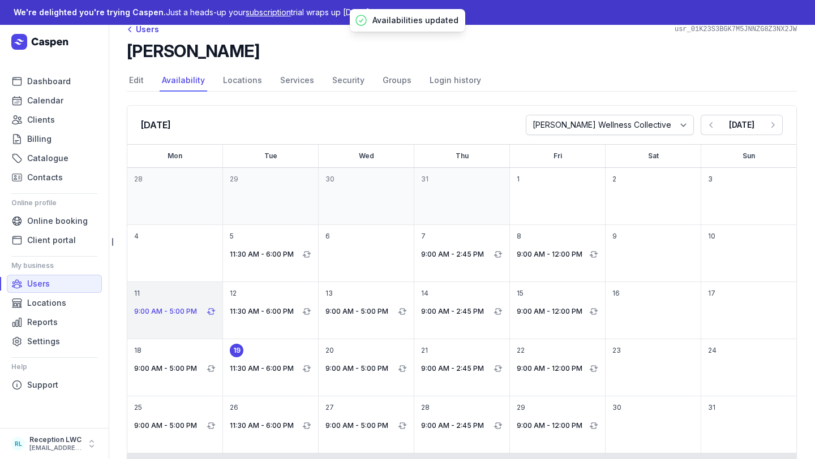
click at [171, 310] on p "9:00 AM - 5:00 PM" at bounding box center [169, 312] width 70 height 14
select select "09:00"
select select "17:00"
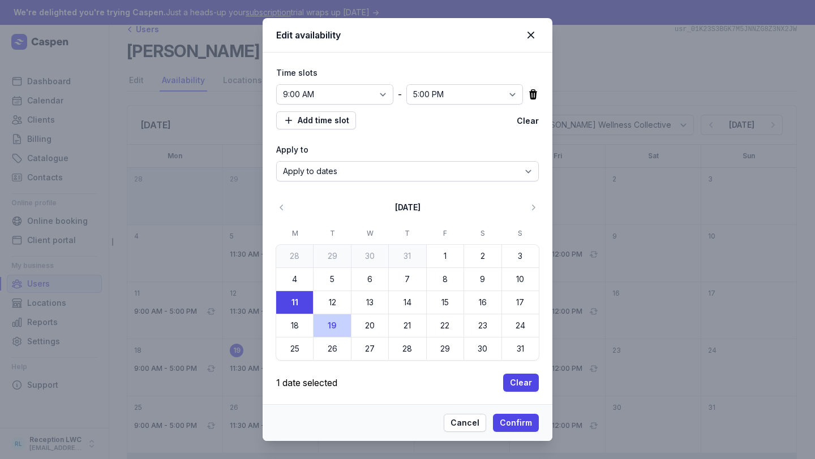
scroll to position [1, 0]
click at [518, 380] on span "Clear" at bounding box center [521, 382] width 22 height 14
click at [525, 431] on button "Confirm" at bounding box center [516, 423] width 46 height 18
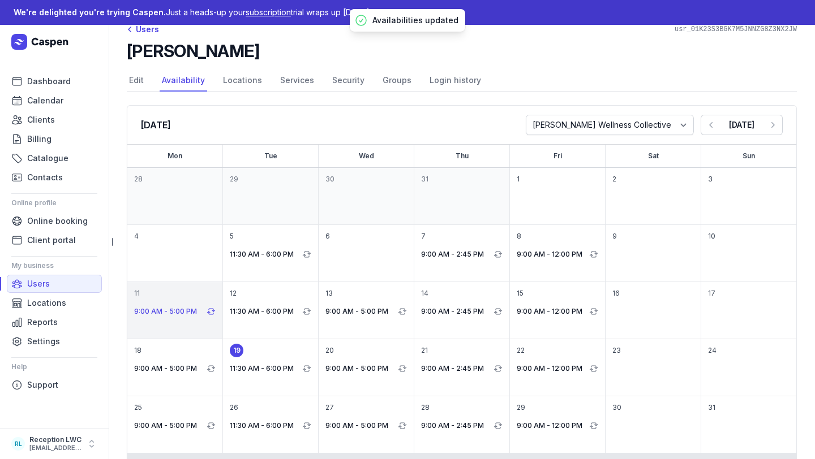
click at [186, 309] on p "9:00 AM - 5:00 PM" at bounding box center [169, 312] width 70 height 14
select select "09:00"
select select "17:00"
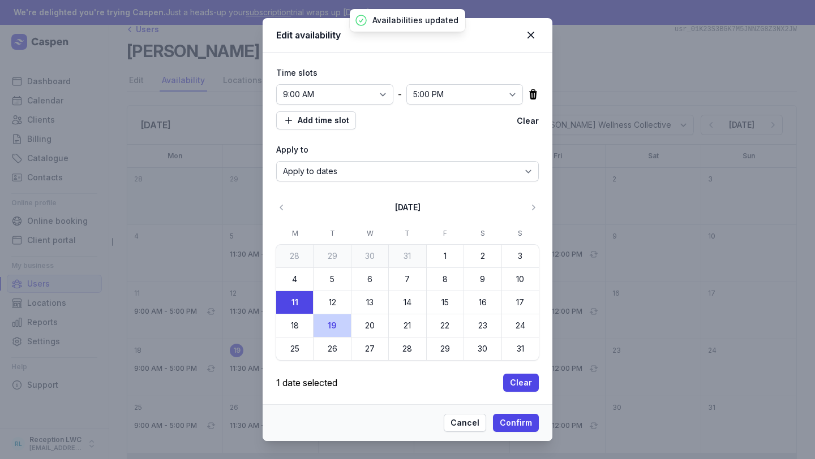
click at [529, 93] on icon at bounding box center [533, 94] width 8 height 10
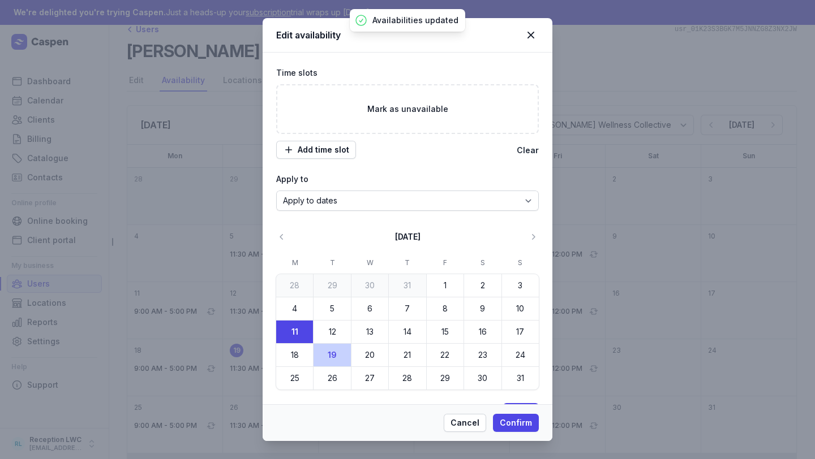
click at [519, 151] on button "Clear" at bounding box center [528, 151] width 22 height 14
click at [522, 151] on button "Clear" at bounding box center [528, 151] width 22 height 14
click at [532, 422] on button "Confirm" at bounding box center [516, 423] width 46 height 18
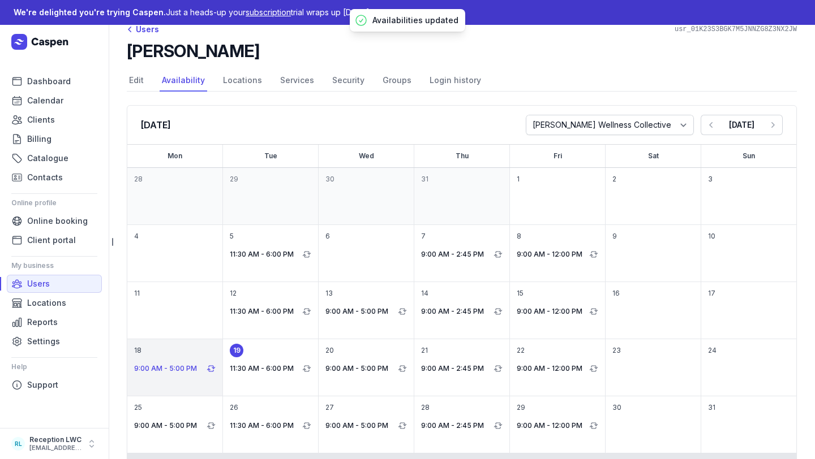
click at [161, 367] on p "9:00 AM - 5:00 PM" at bounding box center [169, 369] width 70 height 14
select select "09:00"
select select "17:00"
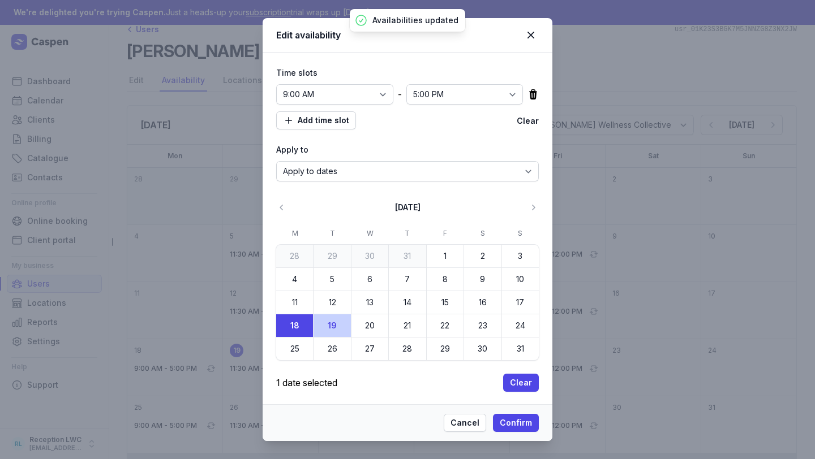
click at [210, 370] on div "Edit availability Time slots 12:00 AM 12:15 AM 12:30 AM 12:45 AM 1:00 AM 1:15 A…" at bounding box center [407, 229] width 815 height 459
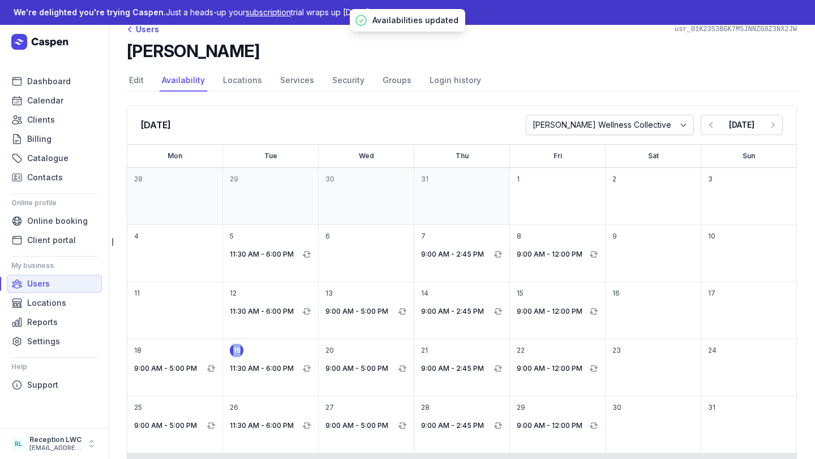
click at [210, 370] on icon at bounding box center [211, 368] width 9 height 9
select select "09:00"
select select "17:00"
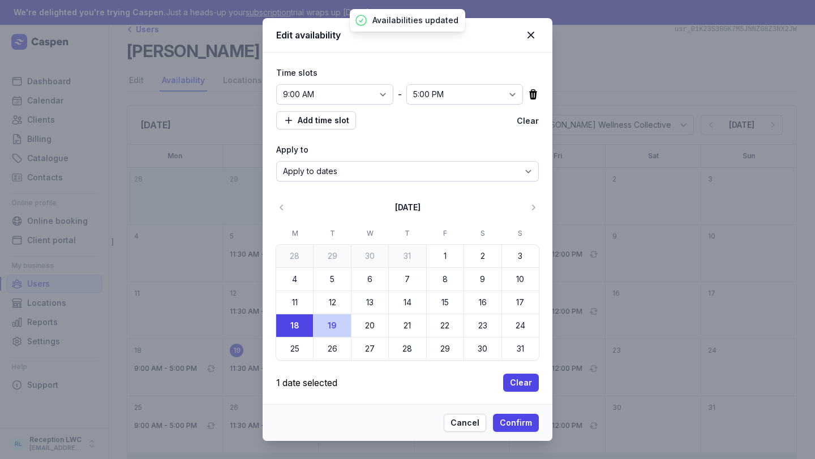
click at [526, 120] on button "Clear" at bounding box center [528, 121] width 22 height 14
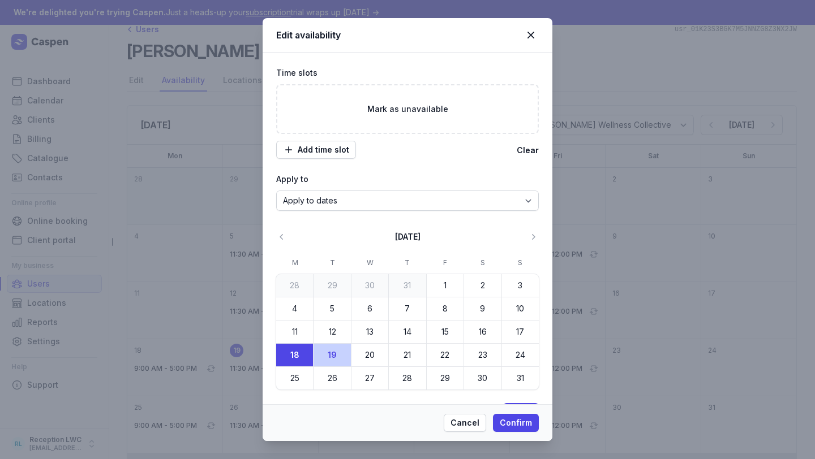
click at [393, 106] on span "Mark as unavailable" at bounding box center [407, 109] width 224 height 11
click at [368, 110] on span "Mark as unavailable" at bounding box center [407, 109] width 224 height 11
click at [345, 131] on div "Mark as unavailable" at bounding box center [407, 109] width 263 height 50
click at [383, 110] on span "Mark as unavailable" at bounding box center [407, 109] width 224 height 11
click at [407, 110] on span "Mark as unavailable" at bounding box center [407, 109] width 224 height 11
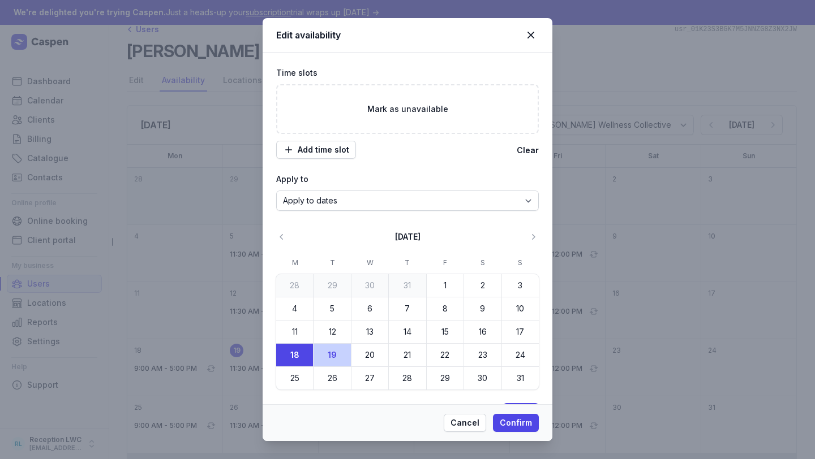
click at [407, 109] on span "Mark as unavailable" at bounding box center [407, 109] width 224 height 11
click at [372, 106] on span "Mark as unavailable" at bounding box center [407, 109] width 224 height 11
click at [372, 105] on span "Mark as unavailable" at bounding box center [407, 109] width 224 height 11
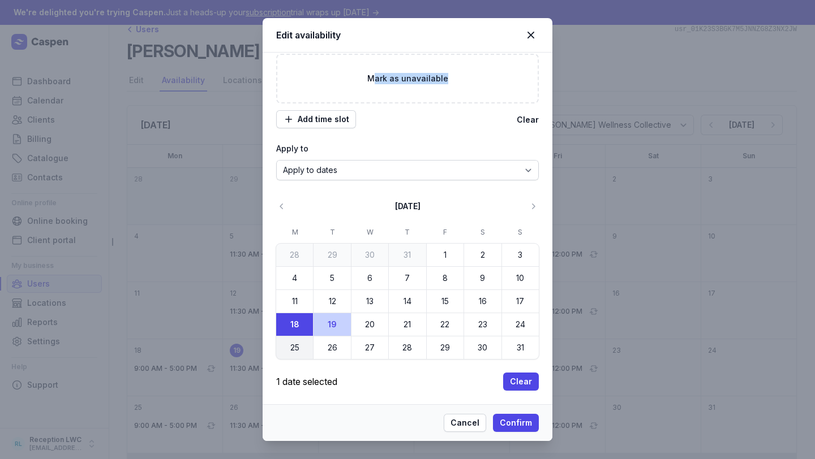
click at [295, 338] on button "25" at bounding box center [294, 348] width 37 height 23
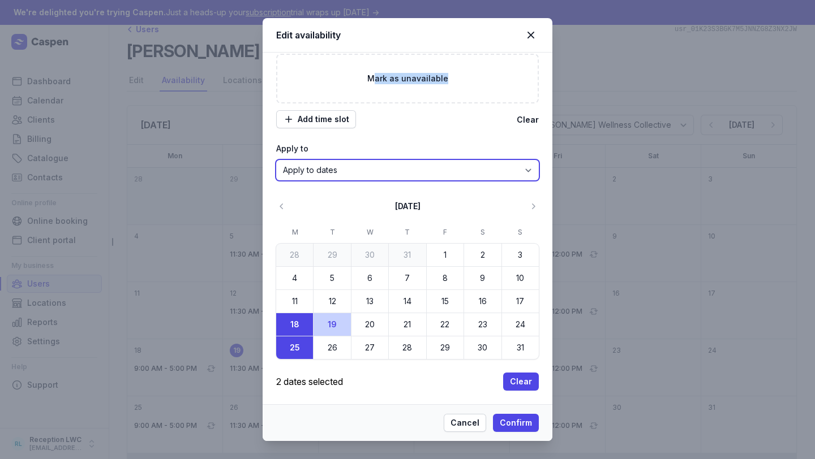
click at [370, 166] on select "Apply to dates Repeat on days" at bounding box center [407, 170] width 263 height 20
select select "true"
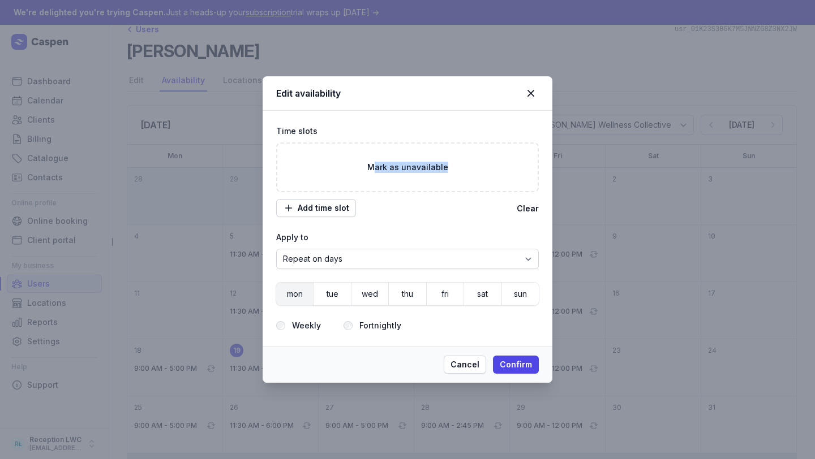
click at [293, 292] on span "mon" at bounding box center [295, 294] width 16 height 16
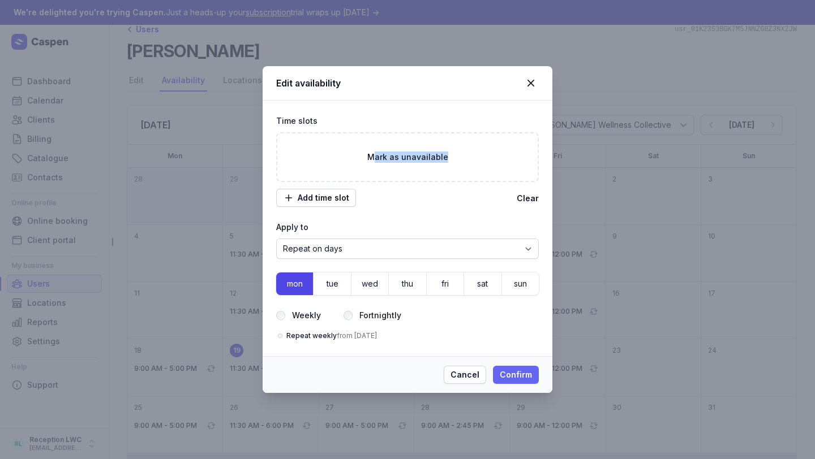
click at [532, 376] on button "Confirm" at bounding box center [516, 375] width 46 height 18
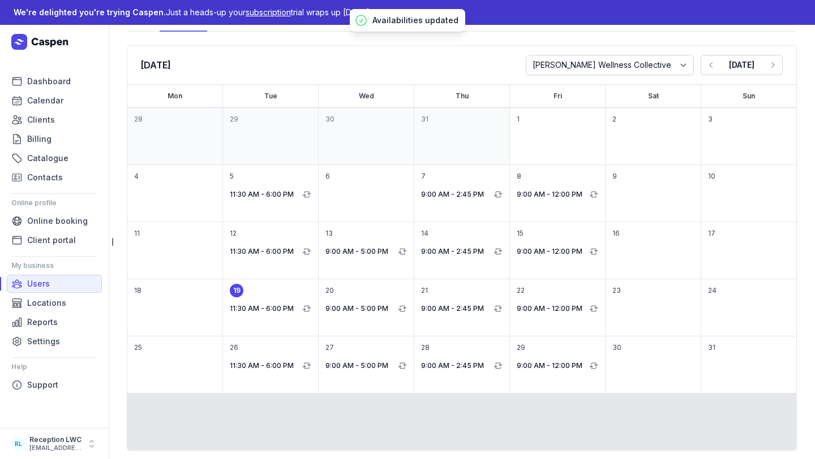
scroll to position [90, 0]
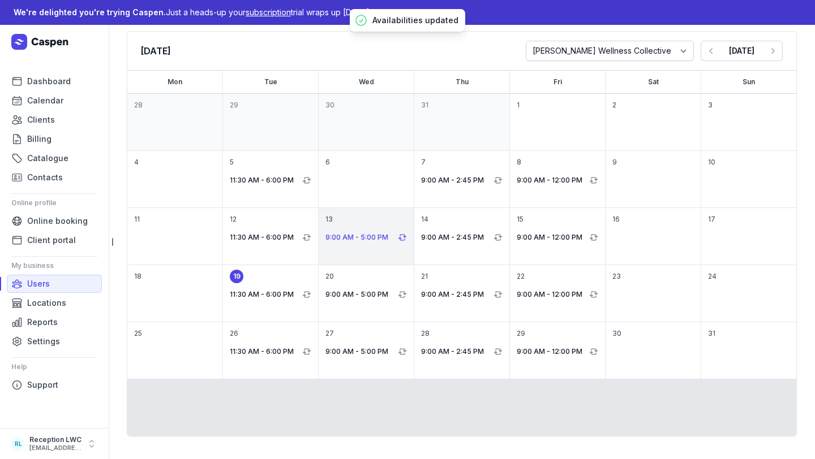
click at [359, 239] on p "9:00 AM - 5:00 PM" at bounding box center [360, 238] width 70 height 14
select select "false"
select select "09:00"
select select "17:00"
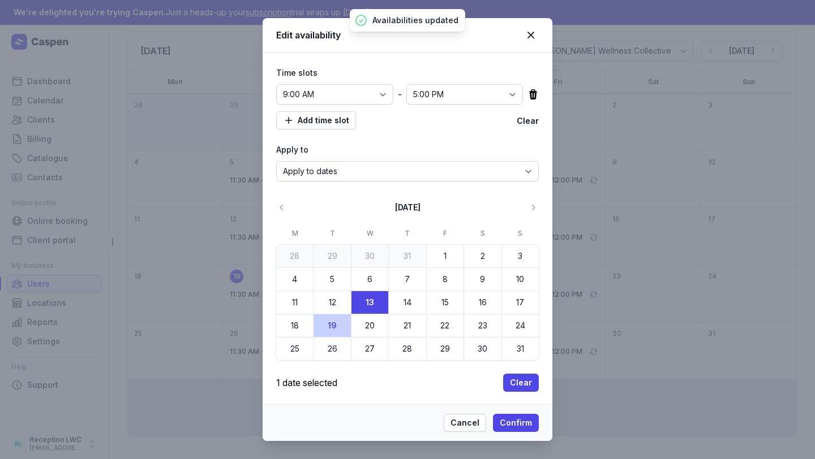
click at [527, 91] on icon at bounding box center [532, 94] width 11 height 11
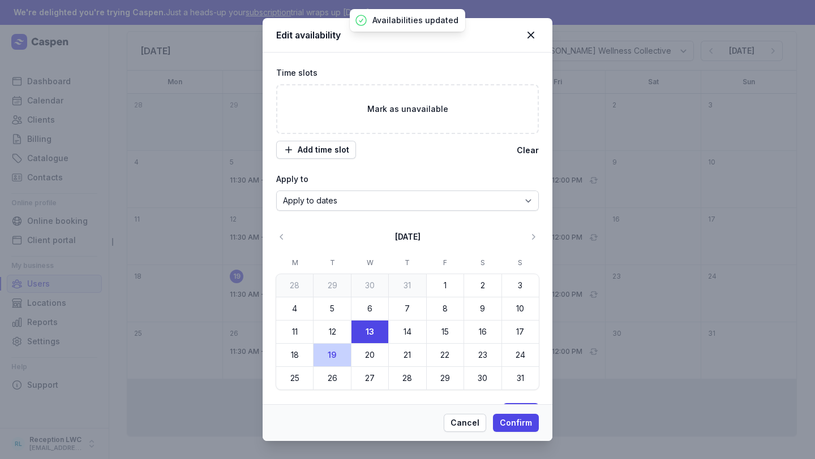
click at [392, 115] on div "Mark as unavailable" at bounding box center [407, 109] width 263 height 50
click at [367, 188] on div "Apply to Apply to dates Repeat on days" at bounding box center [407, 192] width 263 height 38
click at [367, 196] on select "Apply to dates Repeat on days" at bounding box center [407, 201] width 263 height 20
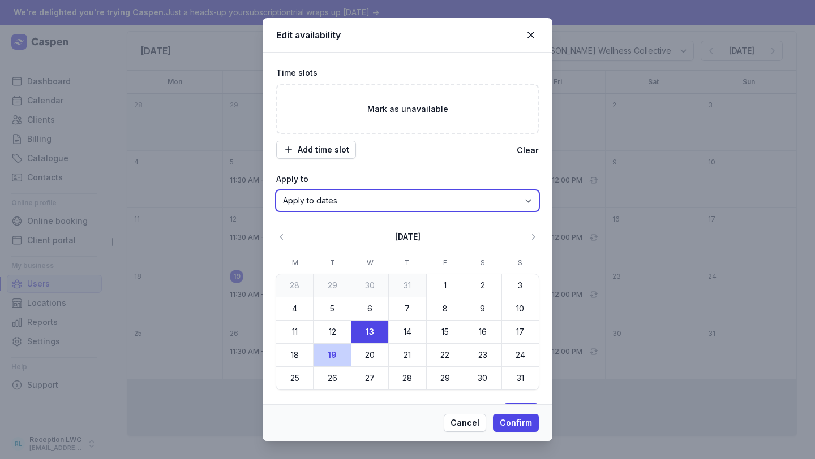
select select "true"
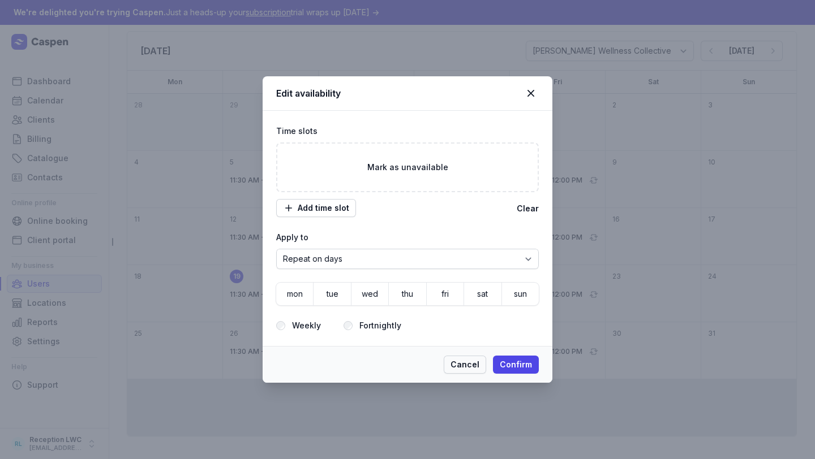
click at [459, 358] on span "Cancel" at bounding box center [464, 365] width 29 height 14
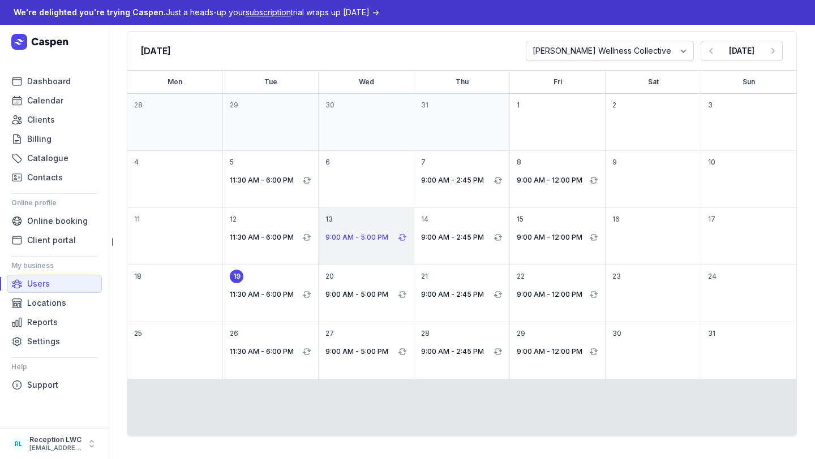
click at [379, 234] on p "9:00 AM - 5:00 PM" at bounding box center [360, 238] width 70 height 14
select select "09:00"
select select "17:00"
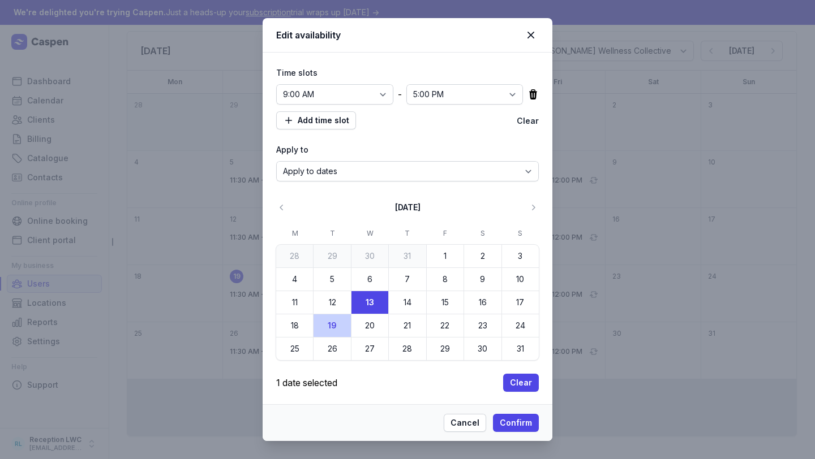
click at [522, 117] on button "Clear" at bounding box center [528, 121] width 22 height 14
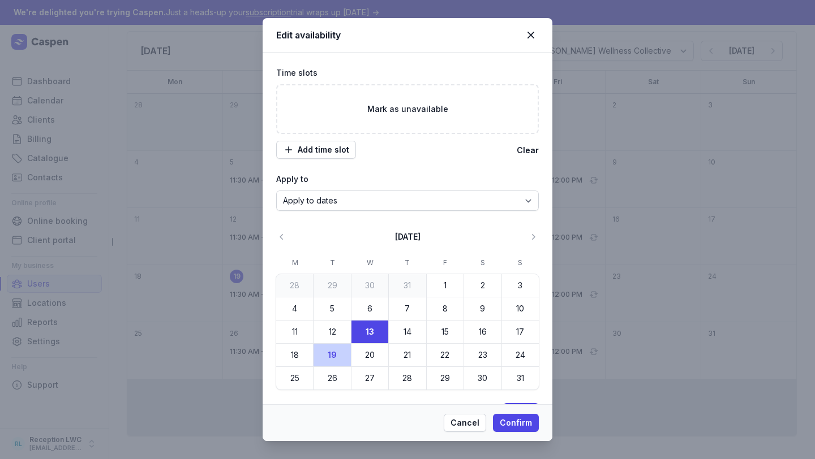
click at [360, 212] on div "Time slots Mark as unavailable Add time slot Clear Apply to Apply to dates Repe…" at bounding box center [407, 243] width 263 height 355
click at [356, 201] on select "Apply to dates Repeat on days" at bounding box center [407, 201] width 263 height 20
select select "true"
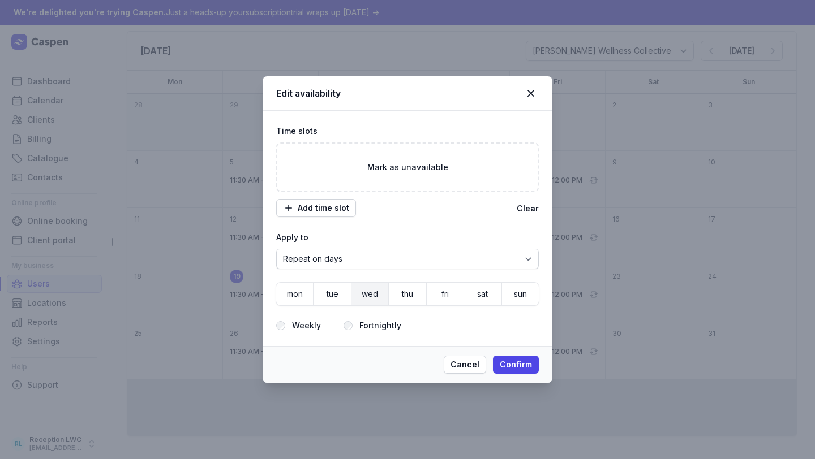
click at [371, 294] on span "wed" at bounding box center [370, 294] width 16 height 16
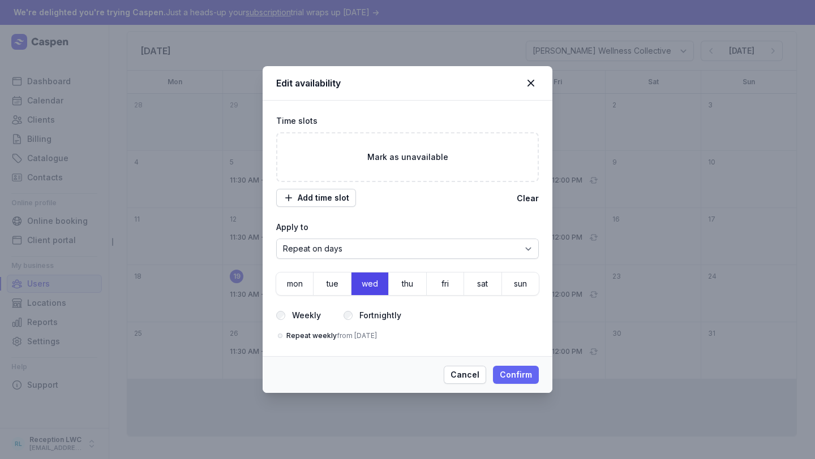
click at [517, 368] on span "Confirm" at bounding box center [516, 375] width 32 height 14
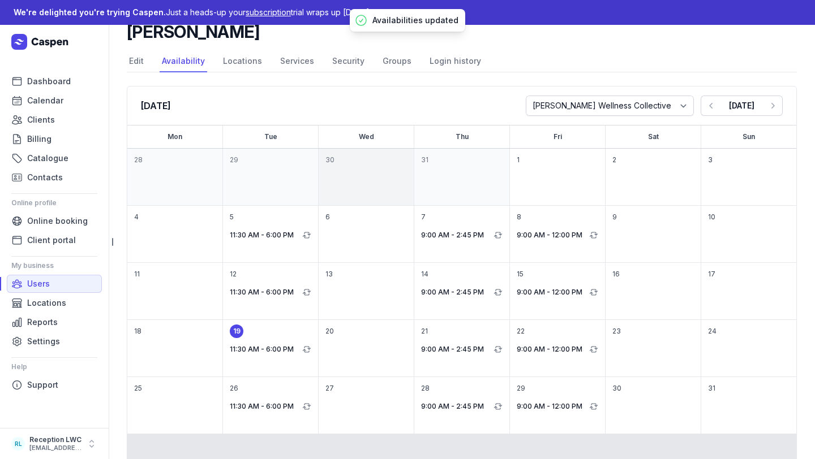
scroll to position [0, 0]
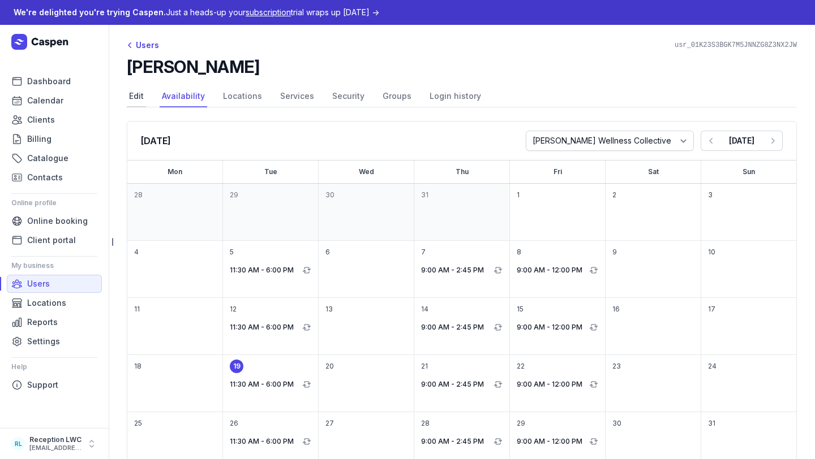
click at [134, 97] on link "Edit" at bounding box center [136, 97] width 19 height 22
select select
select select "+61"
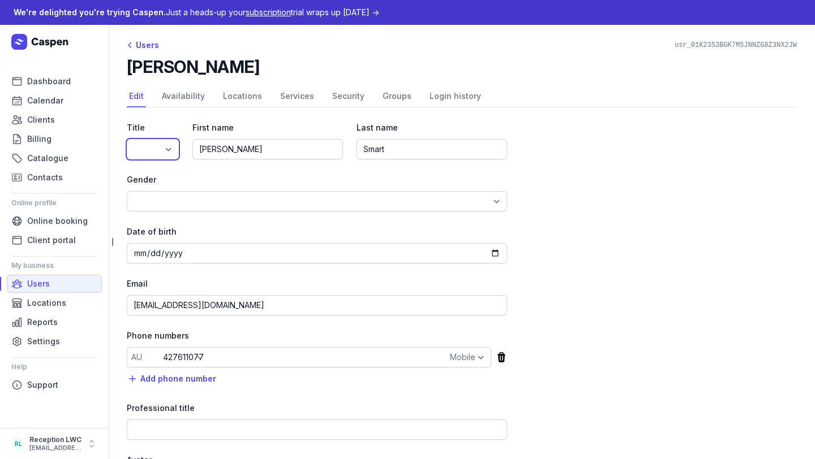
click at [151, 143] on select "Dr Mr Ms Mrs Miss Mx Master" at bounding box center [153, 149] width 52 height 20
select select "Ms"
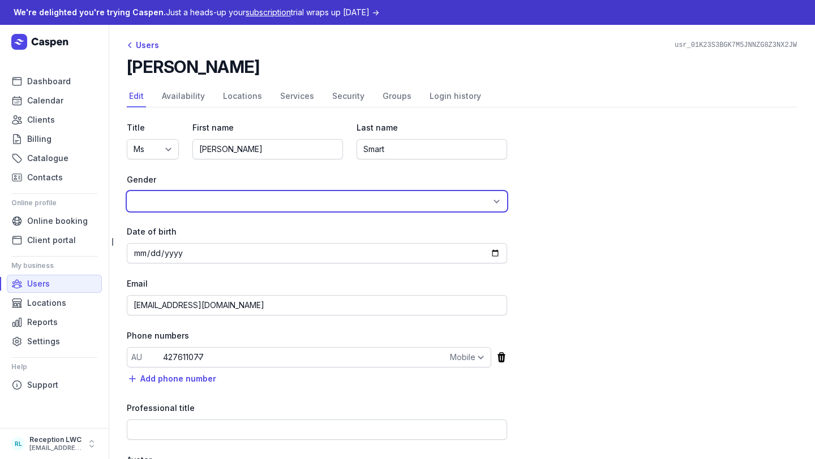
click at [177, 192] on select "Male Female Other" at bounding box center [317, 201] width 380 height 20
select select "[DEMOGRAPHIC_DATA]"
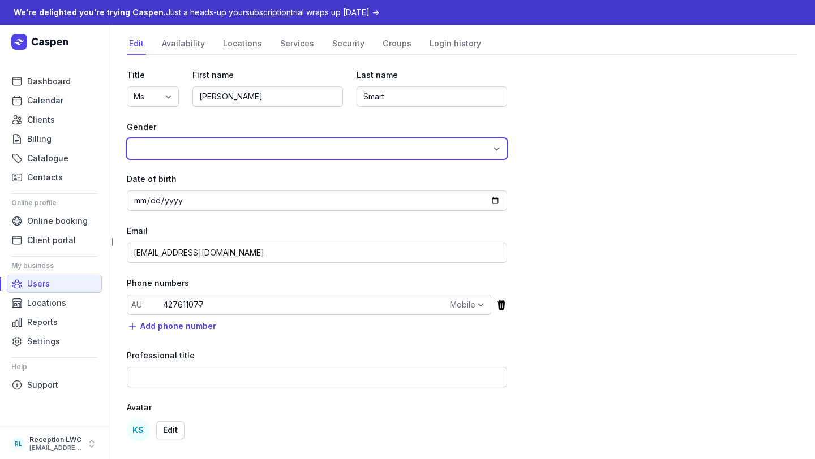
scroll to position [55, 0]
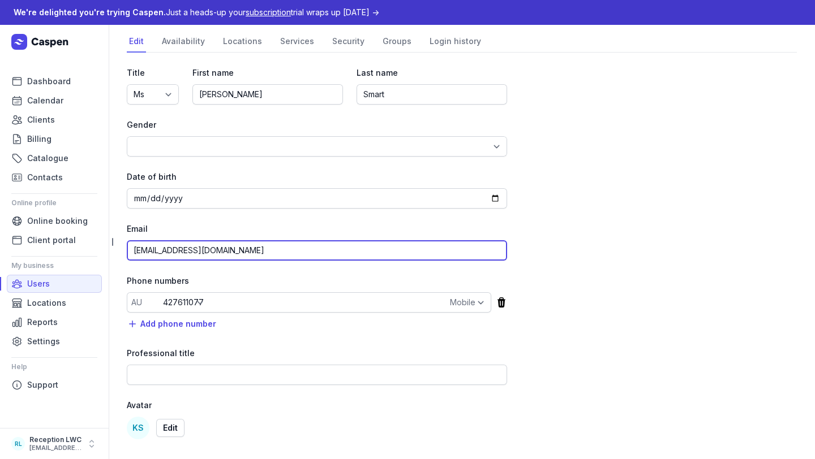
drag, startPoint x: 233, startPoint y: 255, endPoint x: 39, endPoint y: 253, distance: 194.1
click at [39, 253] on div "Dashboard Calendar Clients Billing Catalogue Contacts Online profile Online boo…" at bounding box center [407, 242] width 815 height 435
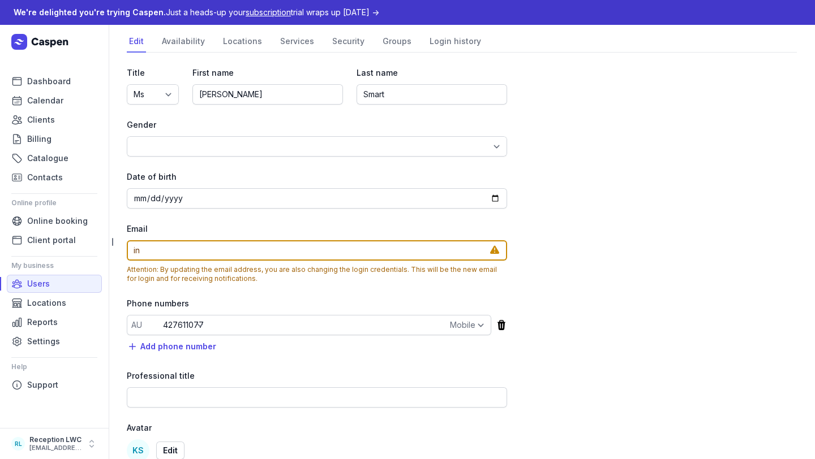
type input "i"
type input "[PERSON_NAME][EMAIL_ADDRESS][DOMAIN_NAME]"
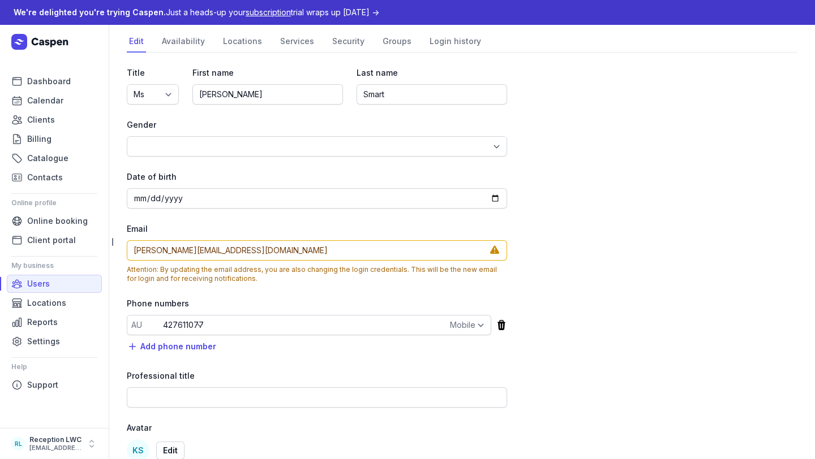
click at [568, 208] on div "Title Dr Mr Ms Mrs Miss Mx Master First name Kylie Last name Smart Gender Male …" at bounding box center [462, 328] width 670 height 551
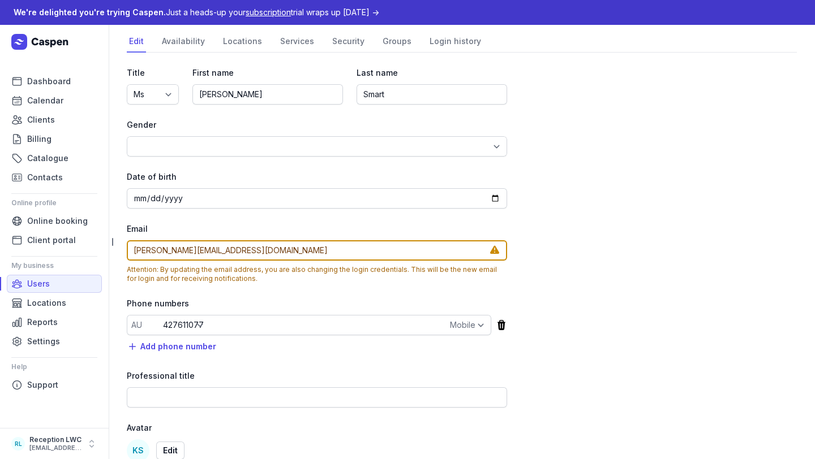
drag, startPoint x: 268, startPoint y: 246, endPoint x: 0, endPoint y: 258, distance: 268.5
click at [0, 258] on div "Dashboard Calendar Clients Billing Catalogue Contacts Online profile Online boo…" at bounding box center [407, 242] width 815 height 435
drag, startPoint x: 287, startPoint y: 245, endPoint x: 118, endPoint y: 235, distance: 169.5
click at [118, 235] on div "Dashboard Calendar Clients Billing Catalogue Contacts Online profile Online boo…" at bounding box center [407, 242] width 815 height 435
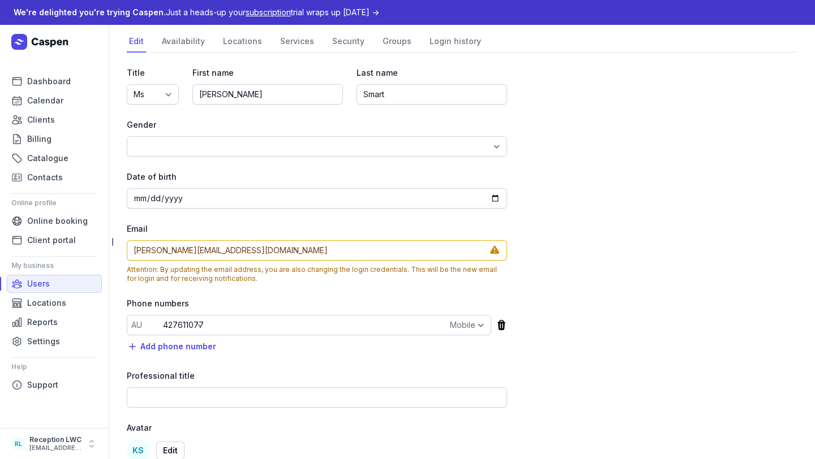
click at [286, 300] on div "Phone numbers" at bounding box center [317, 304] width 380 height 14
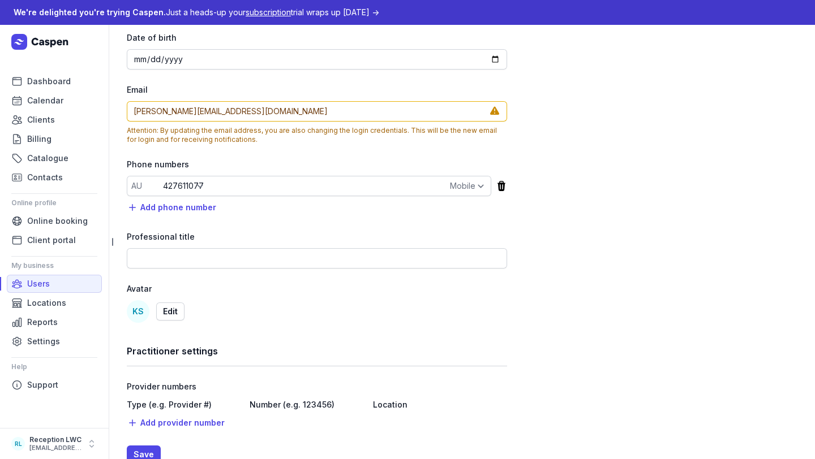
scroll to position [195, 0]
click at [235, 247] on div "Professional title" at bounding box center [317, 249] width 380 height 38
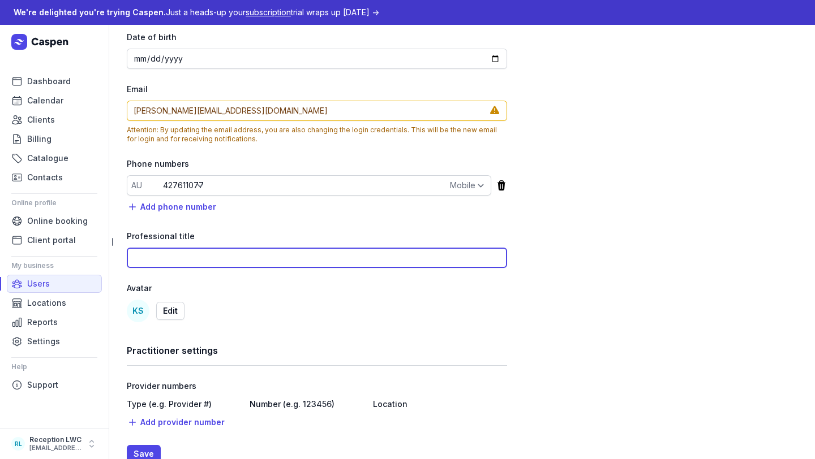
click at [235, 256] on input at bounding box center [317, 258] width 380 height 20
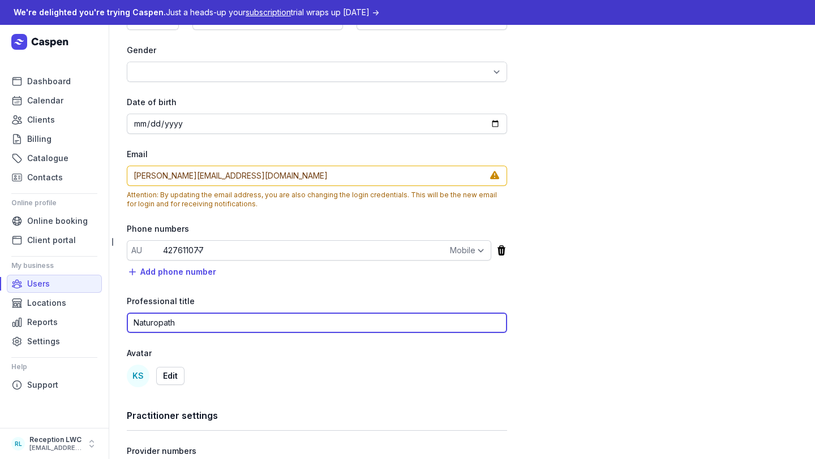
scroll to position [222, 0]
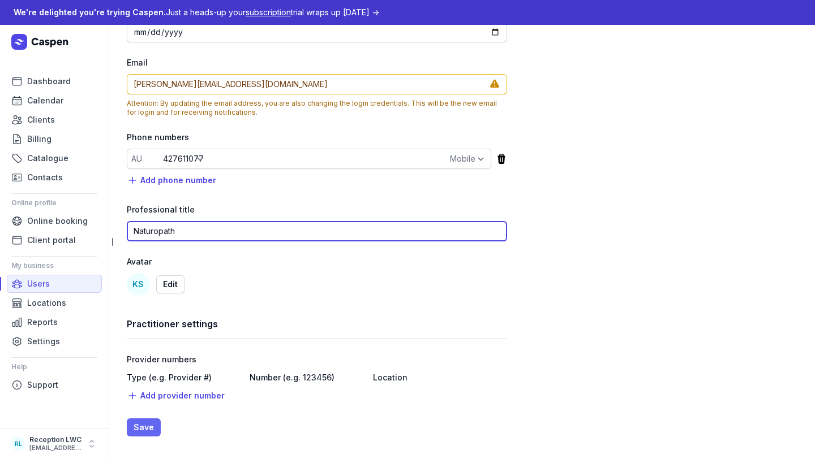
type input "Naturopath"
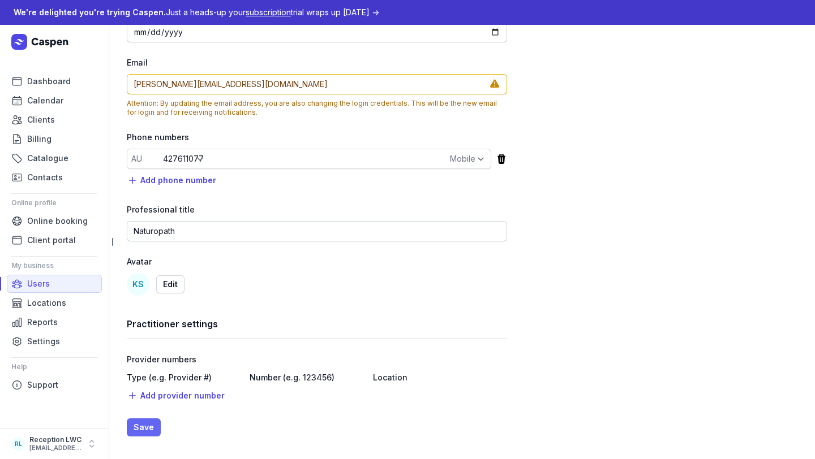
click at [142, 430] on span "Save" at bounding box center [144, 428] width 20 height 14
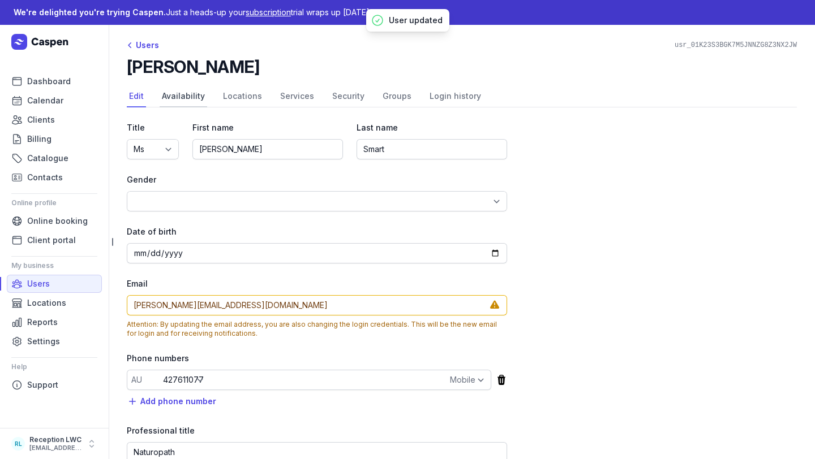
click at [192, 93] on link "Availability" at bounding box center [184, 97] width 48 height 22
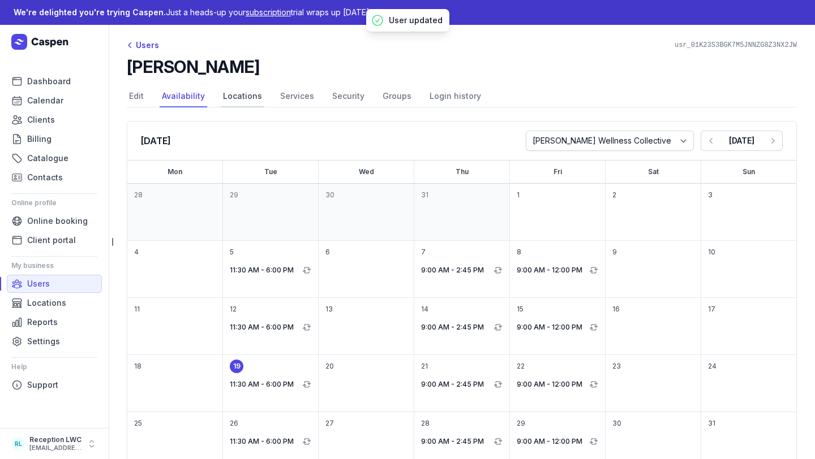
click at [234, 98] on link "Locations" at bounding box center [243, 97] width 44 height 22
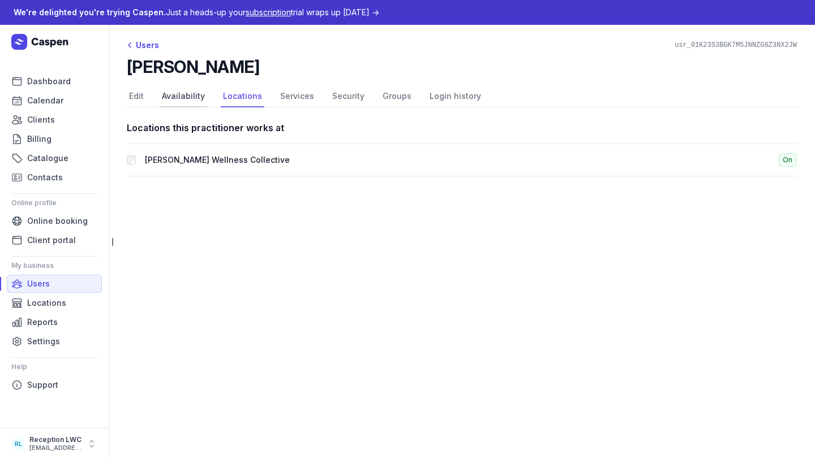
click at [181, 96] on link "Availability" at bounding box center [184, 97] width 48 height 22
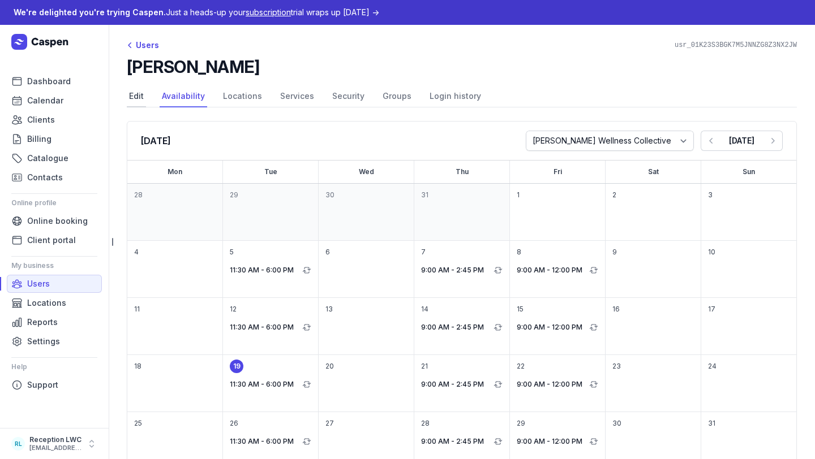
click at [131, 100] on link "Edit" at bounding box center [136, 97] width 19 height 22
select select
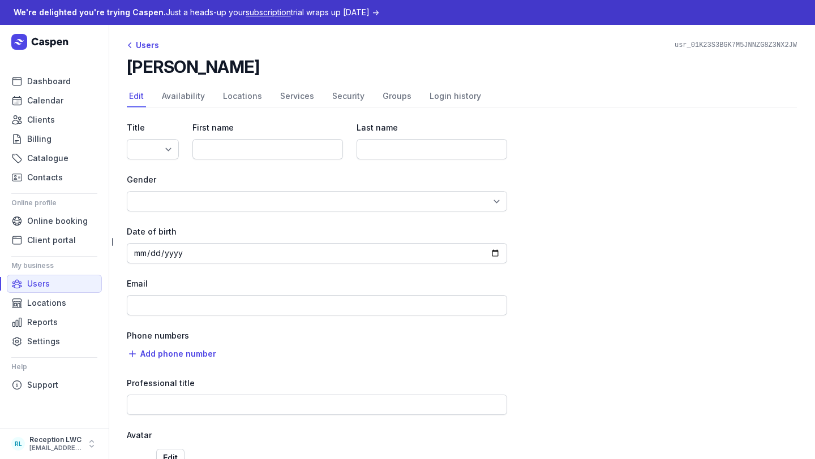
select select "Ms"
type input "[PERSON_NAME]"
type input "Smart"
select select "[DEMOGRAPHIC_DATA]"
type input "[PERSON_NAME][EMAIL_ADDRESS][DOMAIN_NAME]"
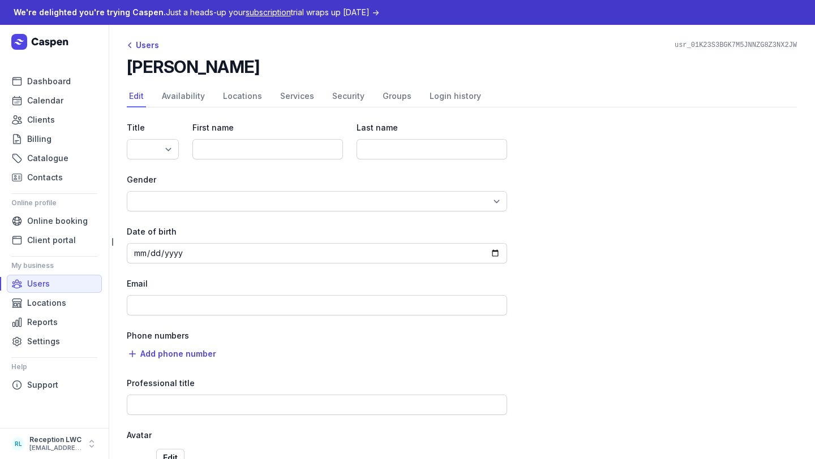
type input "Naturopath"
select select "+61"
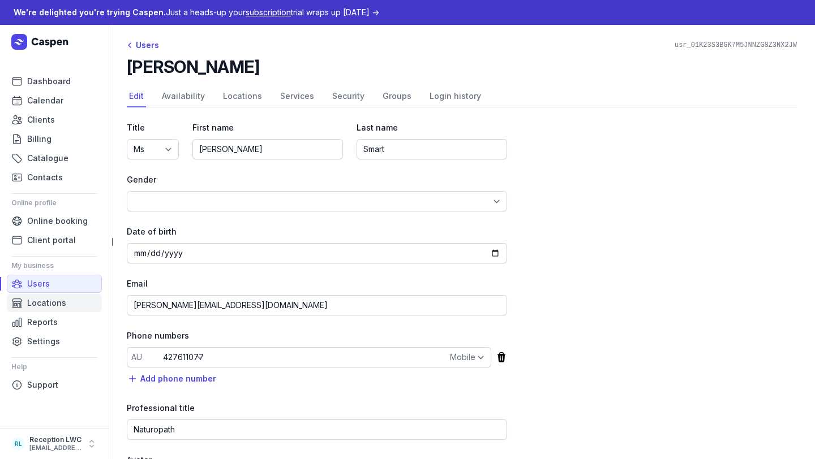
click at [45, 304] on span "Locations" at bounding box center [46, 303] width 39 height 14
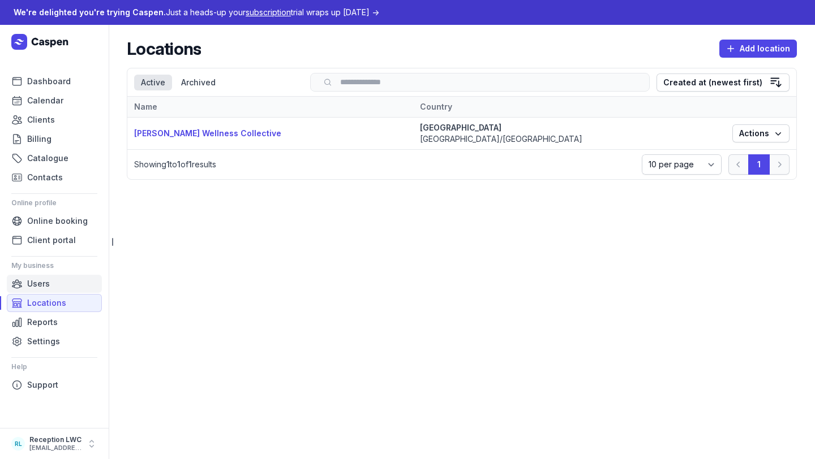
click at [46, 286] on span "Users" at bounding box center [38, 284] width 23 height 14
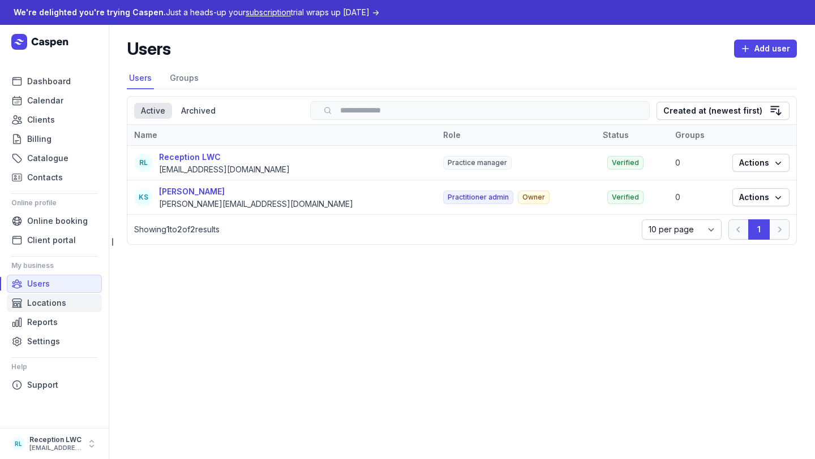
click at [54, 302] on span "Locations" at bounding box center [46, 303] width 39 height 14
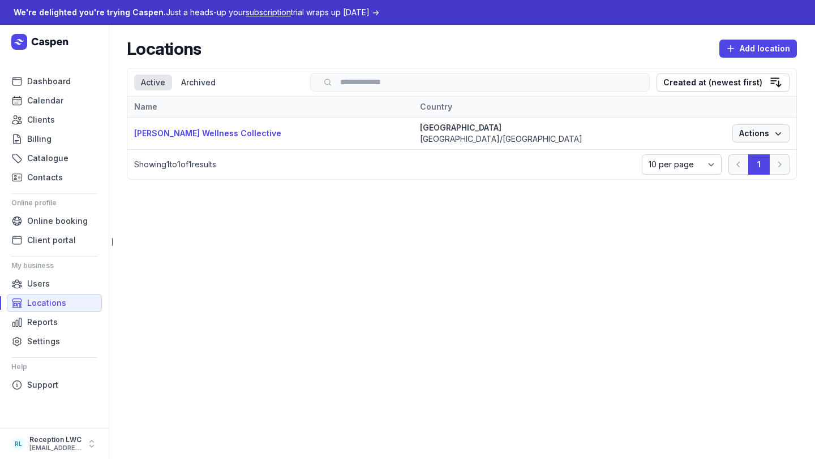
click at [759, 135] on span "Actions" at bounding box center [761, 134] width 44 height 14
click at [749, 158] on link "Edit" at bounding box center [726, 156] width 127 height 16
select select
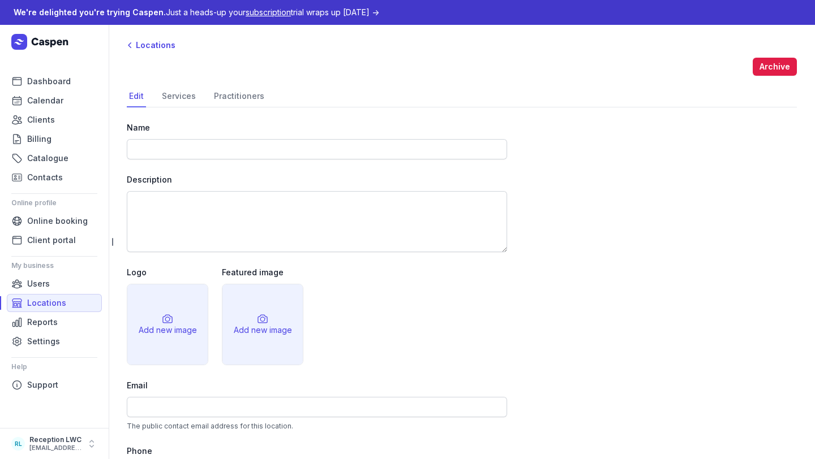
type input "[PERSON_NAME] Wellness Collective"
select select "Australia/Brisbane"
select select
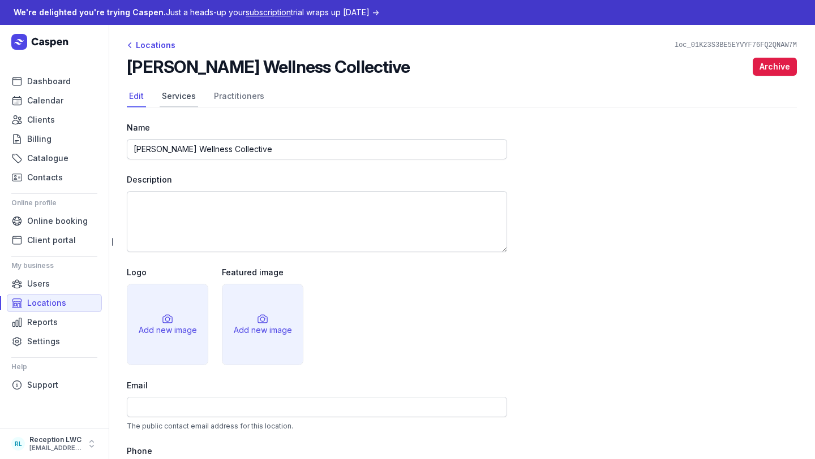
click at [173, 99] on link "Services" at bounding box center [179, 97] width 38 height 22
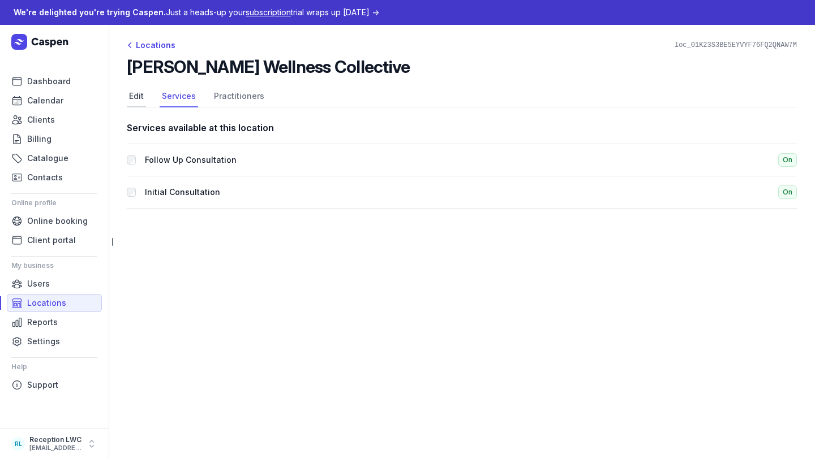
click at [137, 97] on link "Edit" at bounding box center [136, 97] width 19 height 22
select select "Australia/Brisbane"
select select
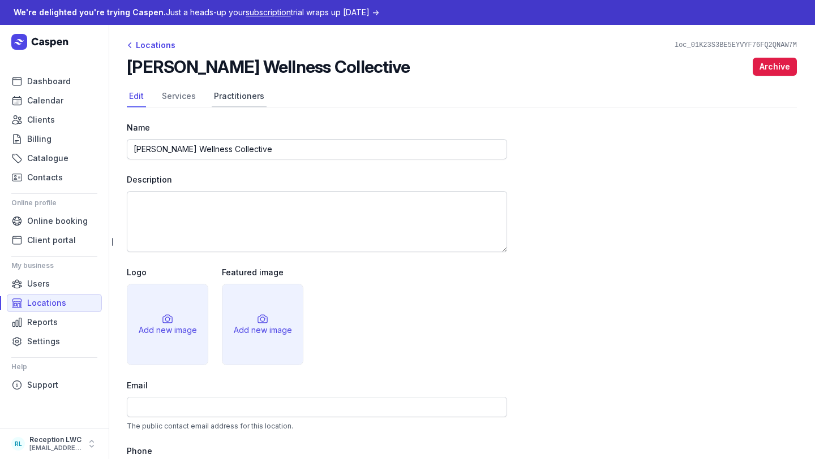
click at [240, 98] on link "Practitioners" at bounding box center [239, 97] width 55 height 22
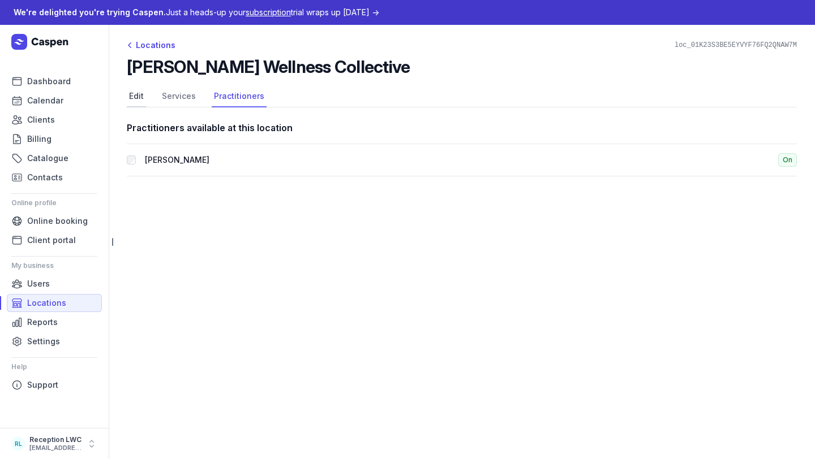
click at [137, 96] on link "Edit" at bounding box center [136, 97] width 19 height 22
select select "Australia/Brisbane"
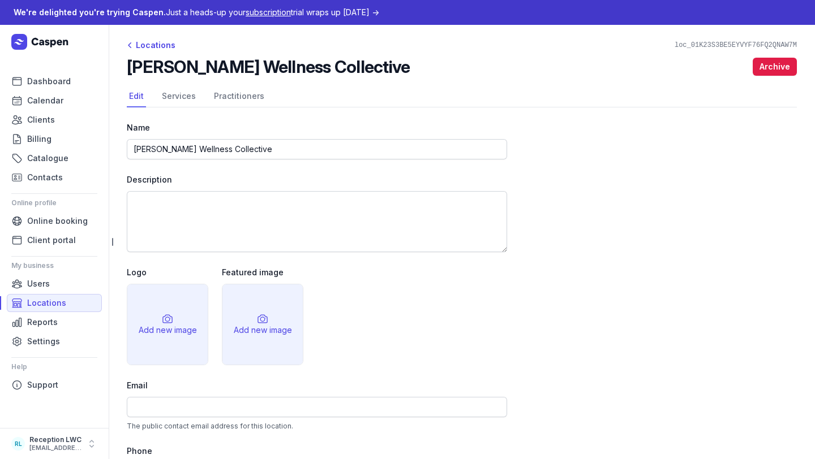
select select
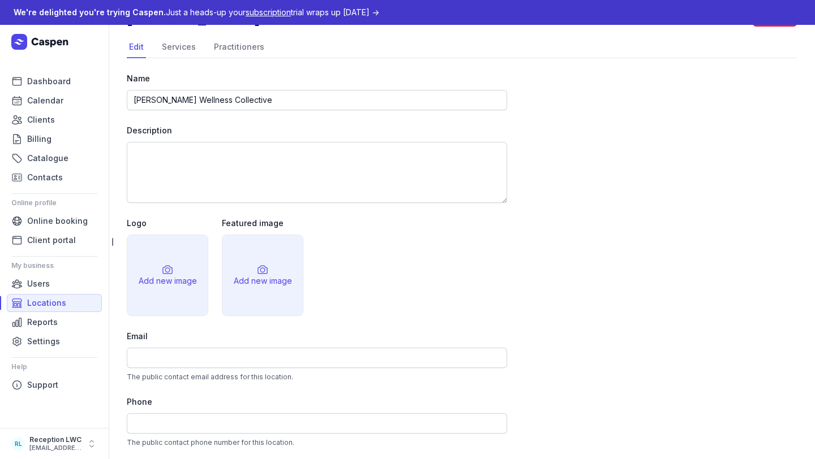
scroll to position [55, 0]
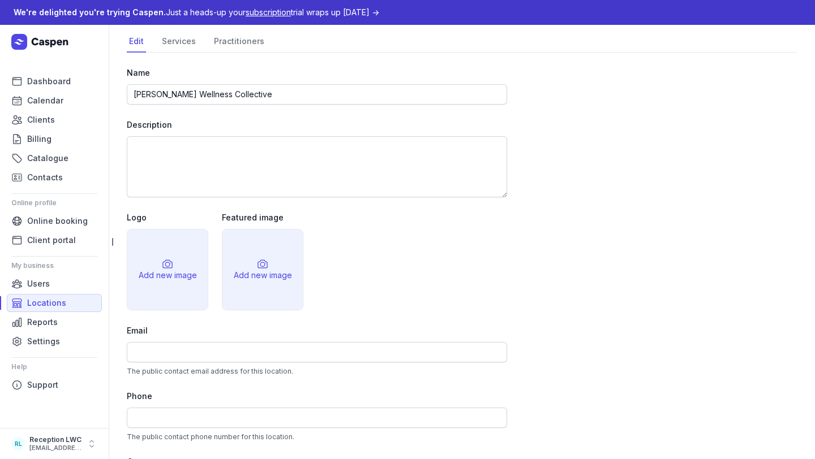
click at [176, 281] on div "Add new image" at bounding box center [168, 275] width 58 height 11
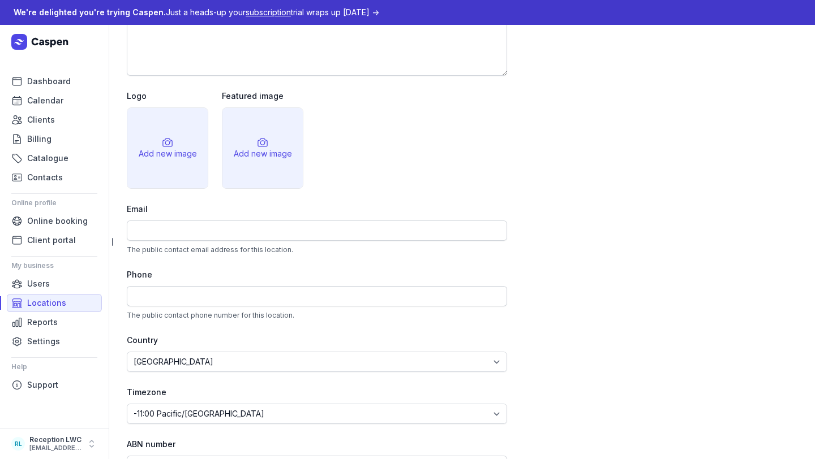
scroll to position [184, 0]
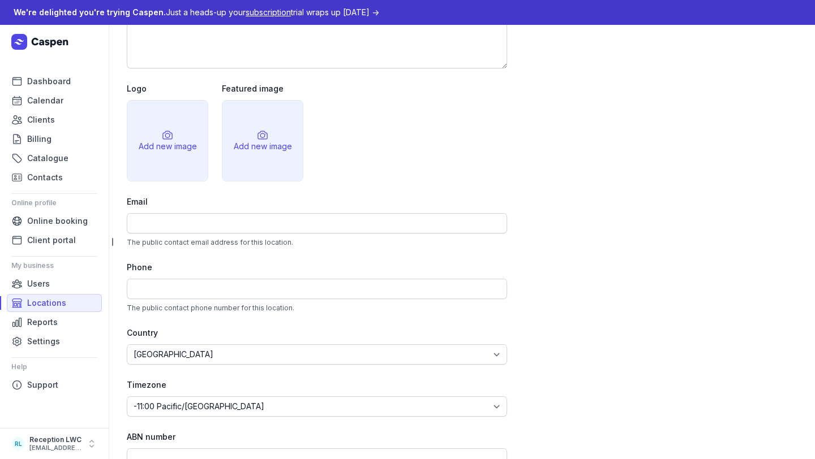
click at [299, 234] on div "Email The public contact email address for this location." at bounding box center [317, 221] width 380 height 52
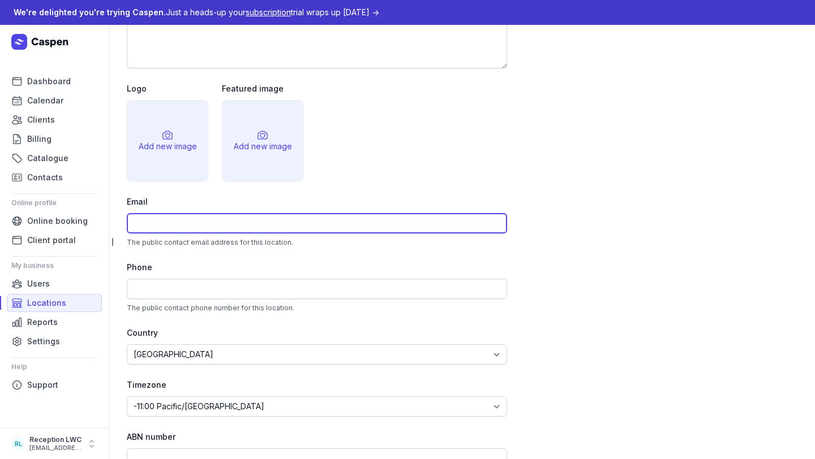
click at [294, 228] on input at bounding box center [317, 223] width 380 height 20
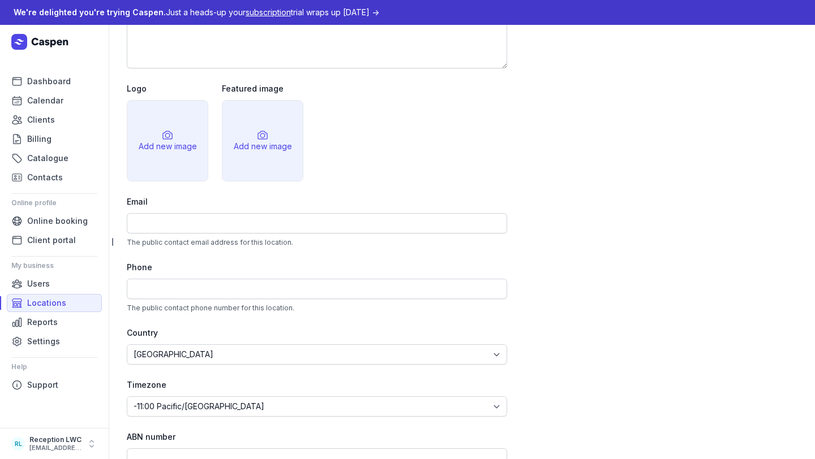
click at [424, 257] on div "Name Luna Wellness Collective Description Logo Add new image Featured image Add…" at bounding box center [317, 292] width 380 height 711
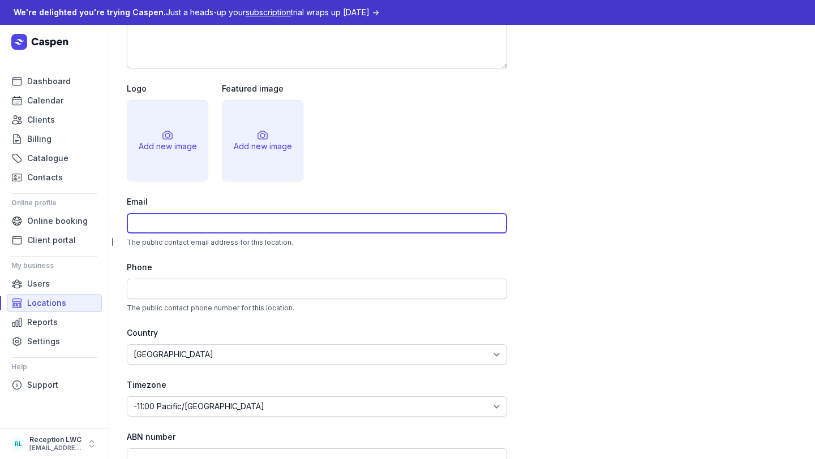
click at [306, 230] on input at bounding box center [317, 223] width 380 height 20
type input "[EMAIL_ADDRESS][DOMAIN_NAME]"
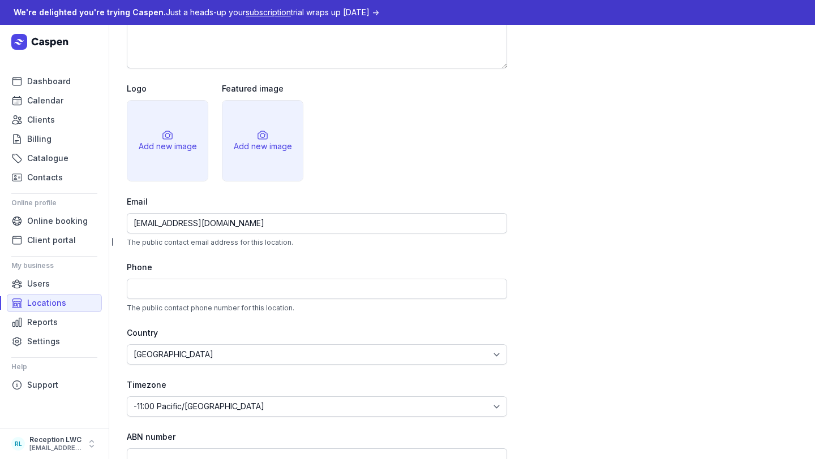
click at [266, 272] on div "Phone" at bounding box center [317, 268] width 380 height 14
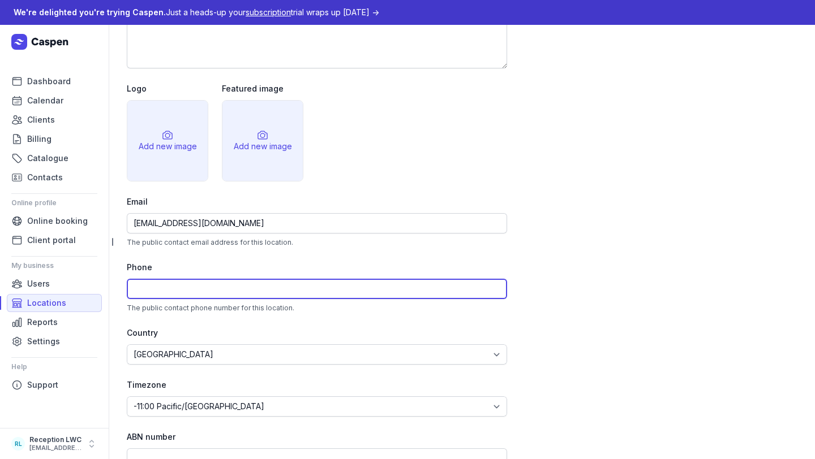
click at [263, 282] on input at bounding box center [317, 289] width 380 height 20
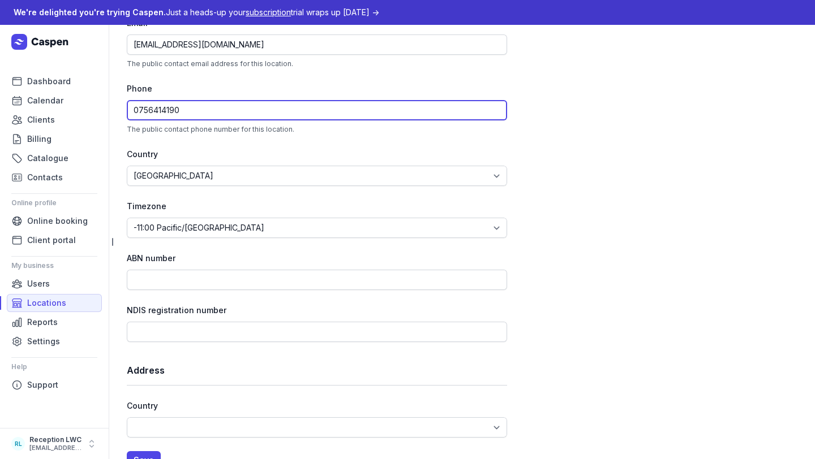
scroll to position [396, 0]
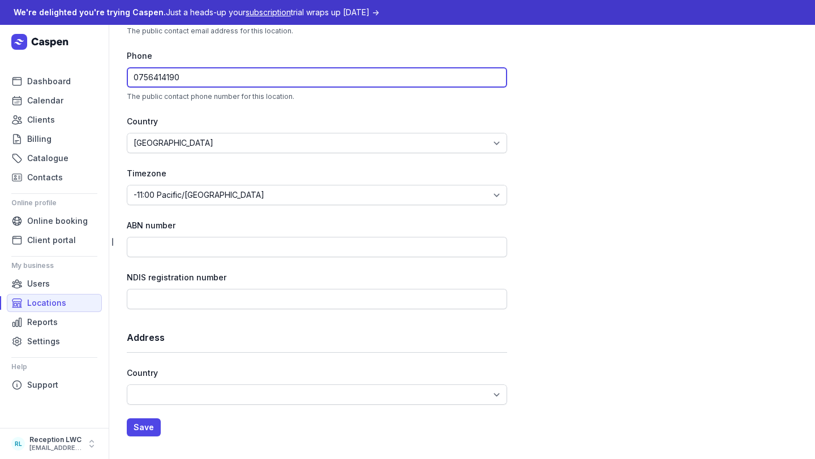
type input "0756414190"
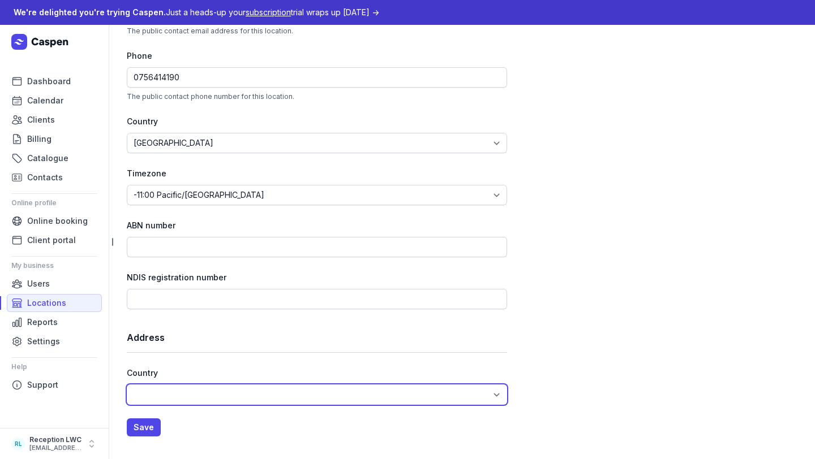
click at [165, 401] on select "Australia Canada New Zealand United Kingdom United States Afghanistan Åland Isl…" at bounding box center [317, 395] width 380 height 20
select select "AU"
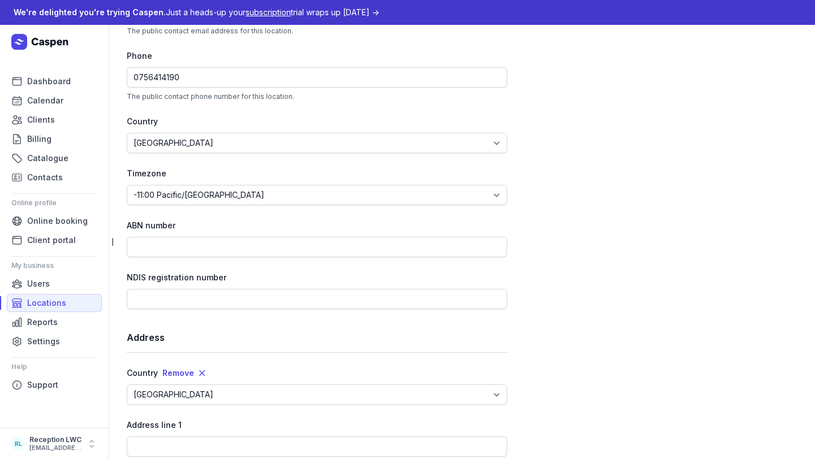
click at [149, 423] on div "Address line 1" at bounding box center [317, 426] width 380 height 14
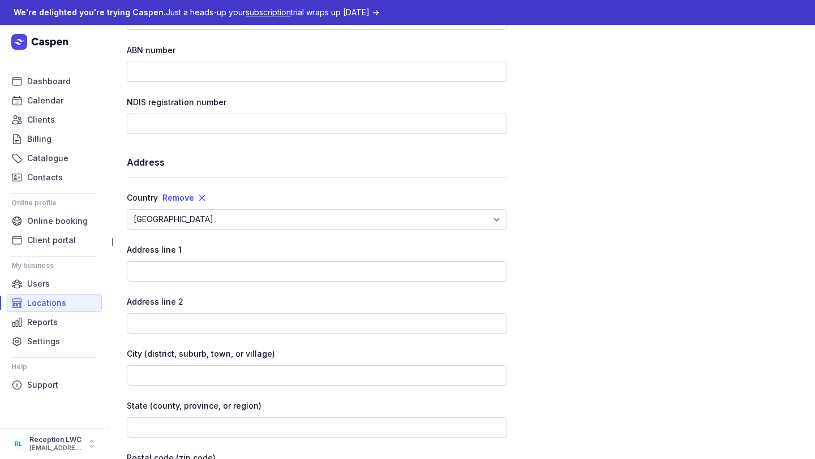
scroll to position [572, 0]
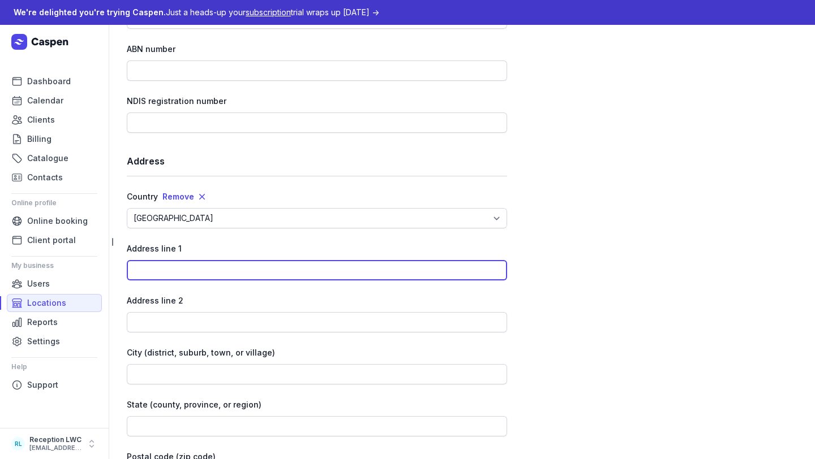
click at [194, 269] on input at bounding box center [317, 270] width 380 height 20
type input "4a Stevens Street"
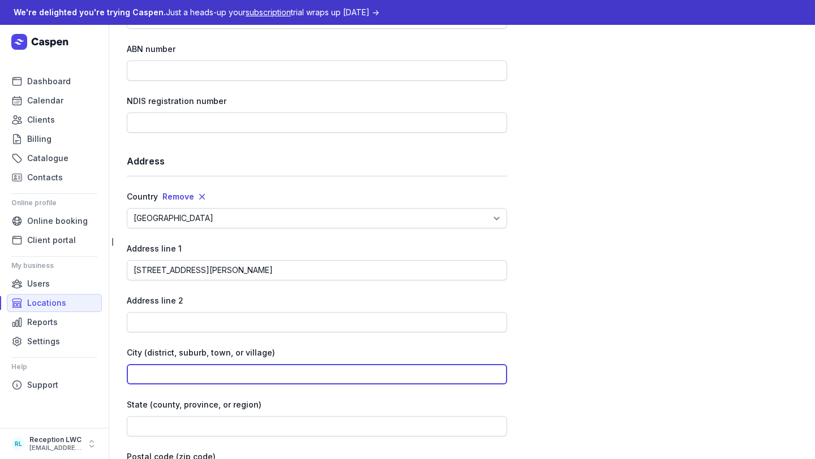
click at [182, 374] on input at bounding box center [317, 374] width 380 height 20
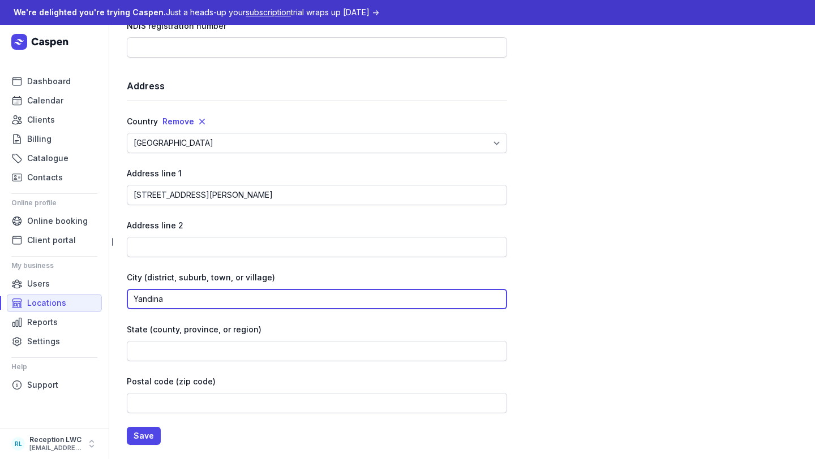
scroll to position [656, 0]
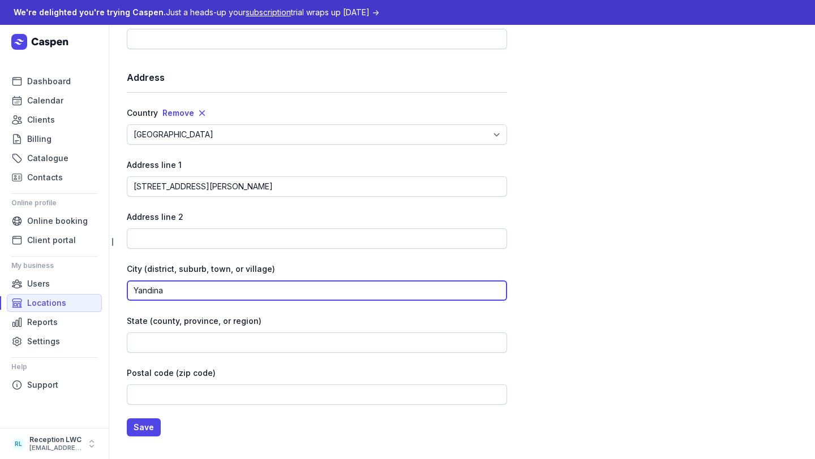
type input "Yandina"
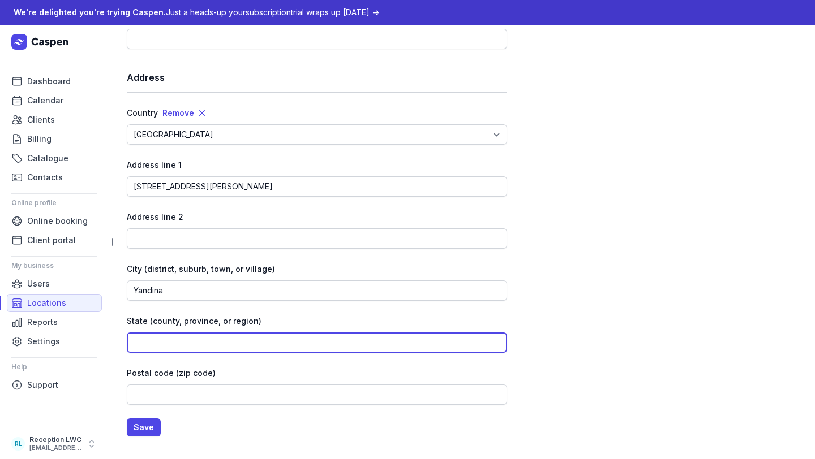
click at [184, 343] on input at bounding box center [317, 343] width 380 height 20
type input "QLD"
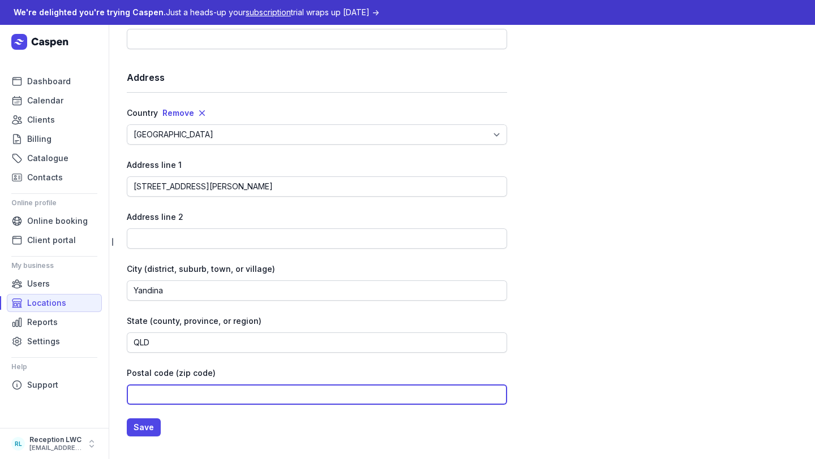
click at [181, 393] on input at bounding box center [317, 395] width 380 height 20
type input "4561"
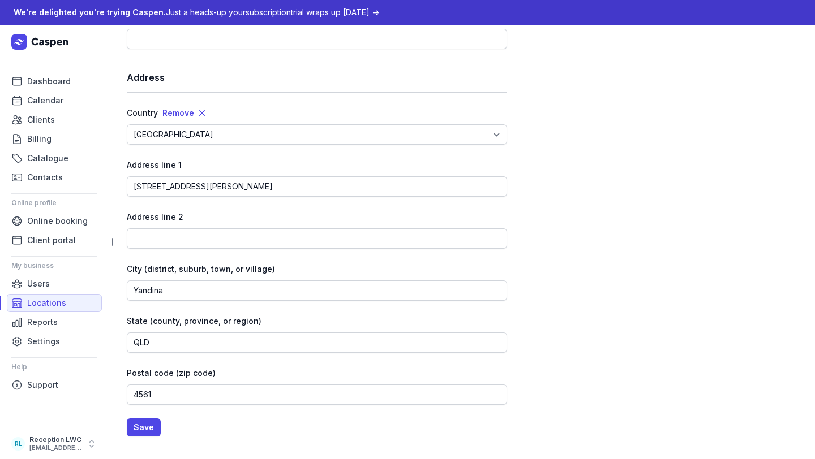
click at [144, 424] on span "Save" at bounding box center [144, 428] width 20 height 14
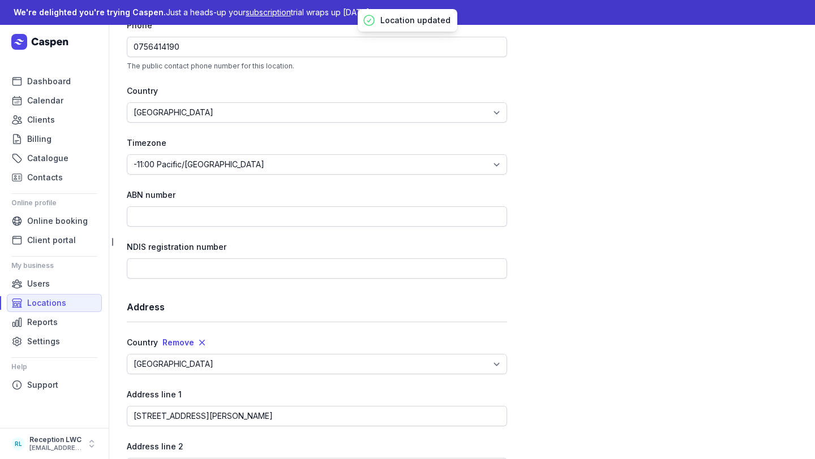
scroll to position [0, 0]
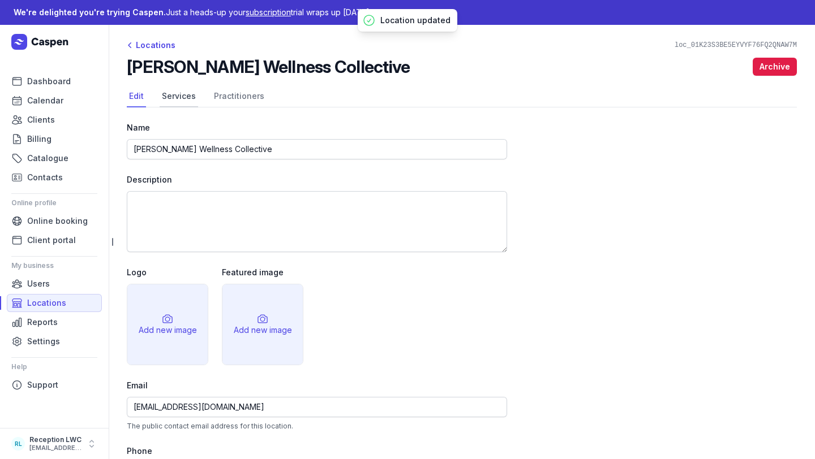
click at [180, 91] on link "Services" at bounding box center [179, 97] width 38 height 22
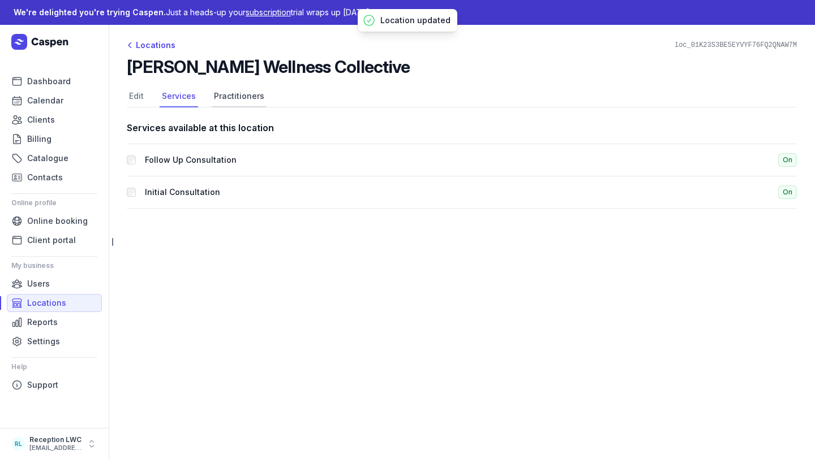
click at [245, 94] on link "Practitioners" at bounding box center [239, 97] width 55 height 22
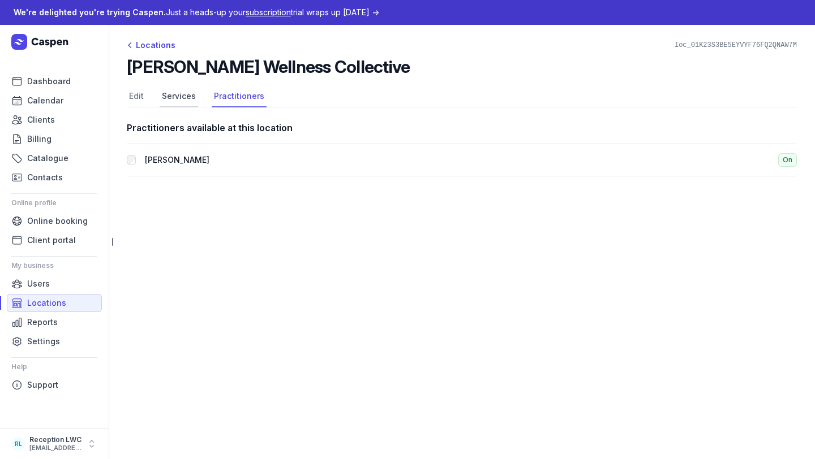
click at [167, 98] on link "Services" at bounding box center [179, 97] width 38 height 22
click at [135, 94] on link "Edit" at bounding box center [136, 97] width 19 height 22
select select
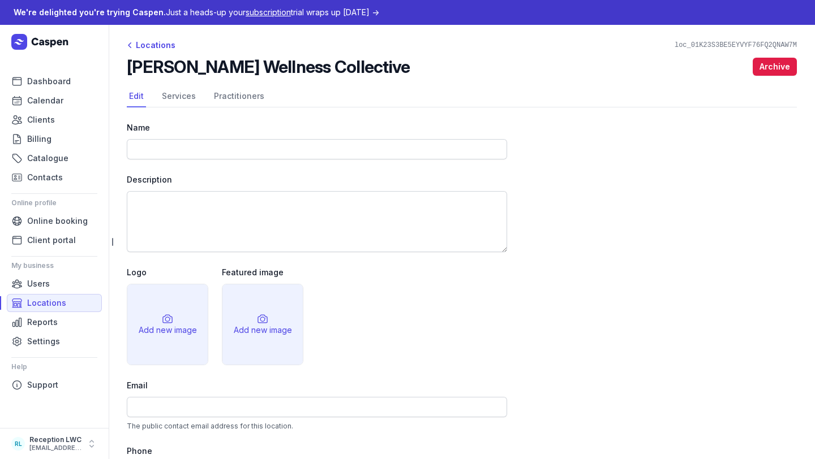
type input "[PERSON_NAME] Wellness Collective"
type input "[EMAIL_ADDRESS][DOMAIN_NAME]"
type input "0756414190"
select select "[GEOGRAPHIC_DATA]/[GEOGRAPHIC_DATA]"
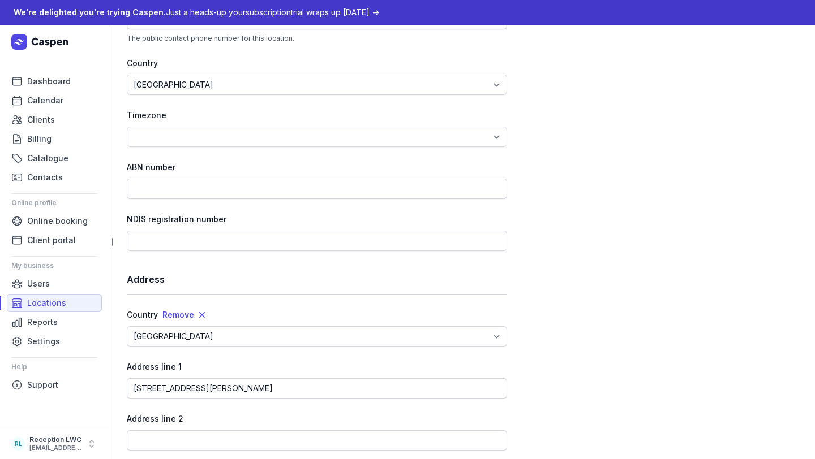
scroll to position [656, 0]
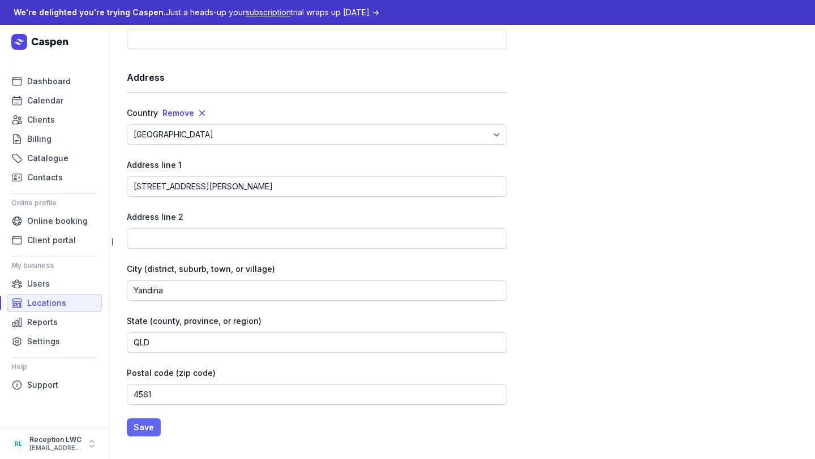
click at [148, 422] on span "Save" at bounding box center [144, 428] width 20 height 14
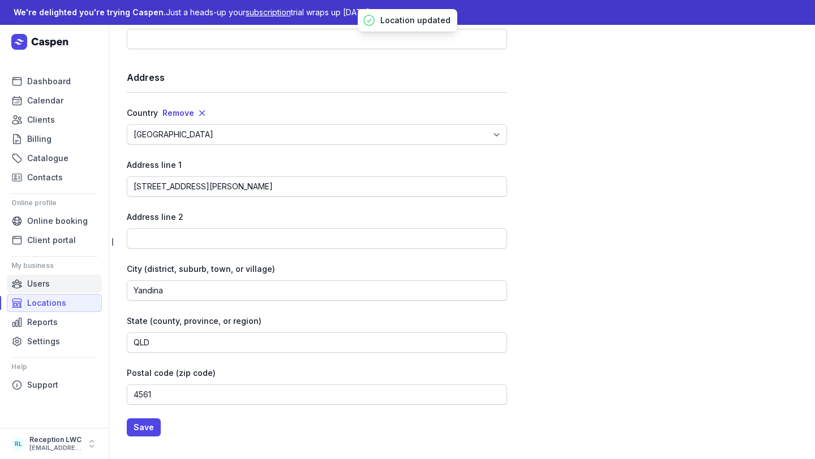
click at [57, 287] on link "Users" at bounding box center [54, 284] width 95 height 18
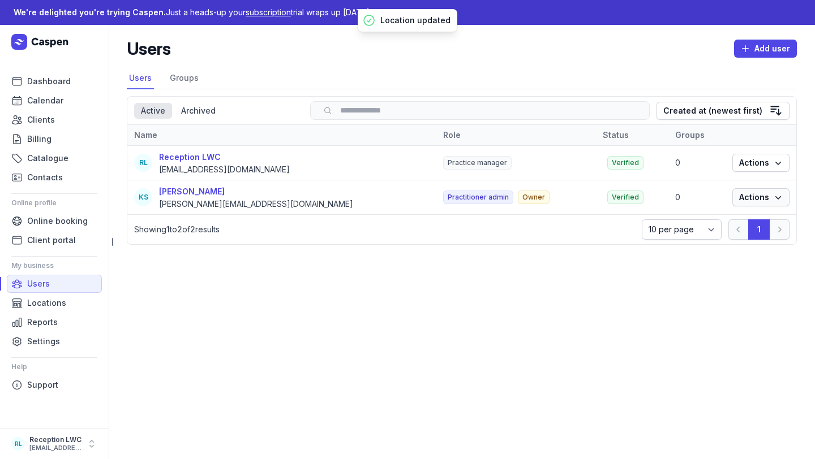
click at [759, 193] on span "Actions" at bounding box center [761, 198] width 44 height 14
click at [746, 226] on link "Edit" at bounding box center [726, 220] width 127 height 16
select select
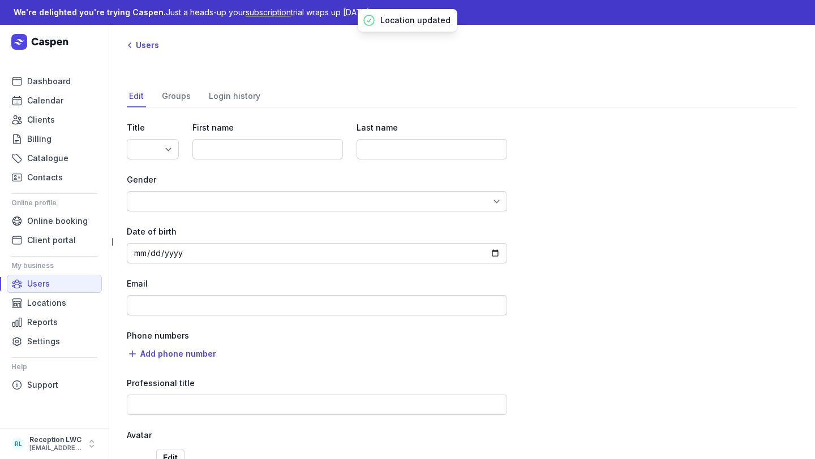
select select "Ms"
type input "[PERSON_NAME]"
type input "Smart"
select select "[DEMOGRAPHIC_DATA]"
type input "[PERSON_NAME][EMAIL_ADDRESS][DOMAIN_NAME]"
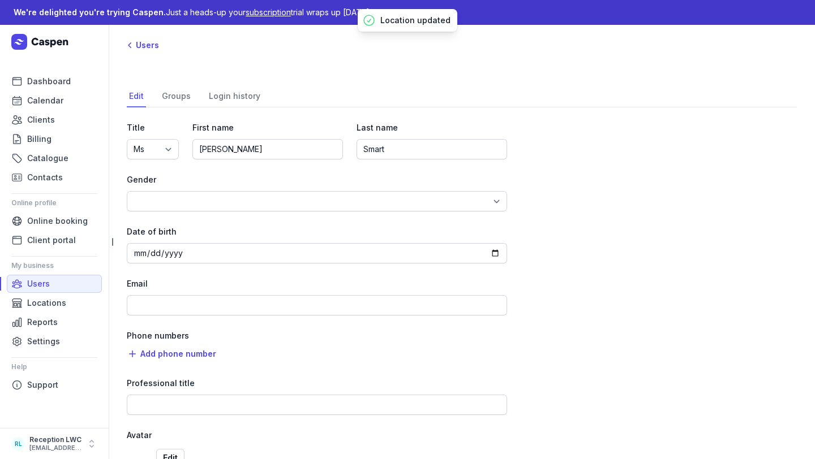
type input "Naturopath"
select select "+61"
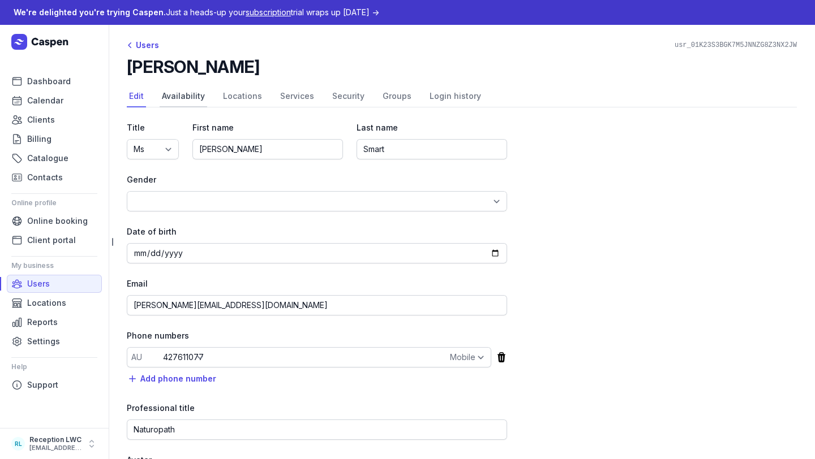
click at [186, 104] on link "Availability" at bounding box center [184, 97] width 48 height 22
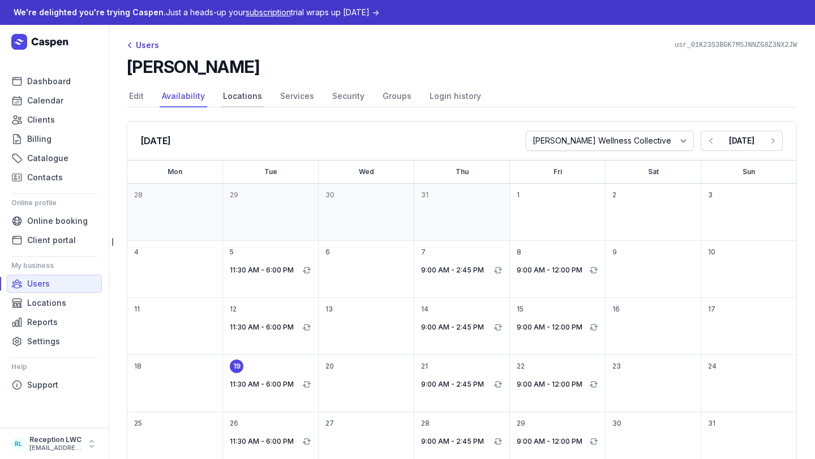
click at [248, 94] on link "Locations" at bounding box center [243, 97] width 44 height 22
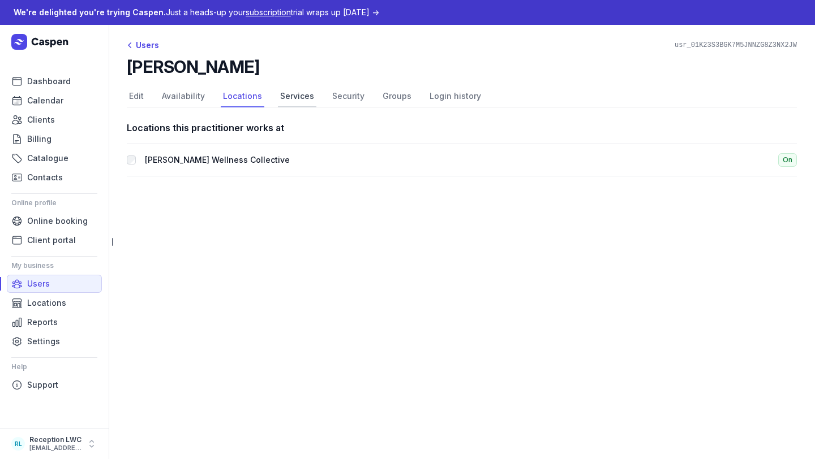
click at [303, 97] on link "Services" at bounding box center [297, 97] width 38 height 22
click at [778, 163] on div "On" at bounding box center [786, 160] width 21 height 14
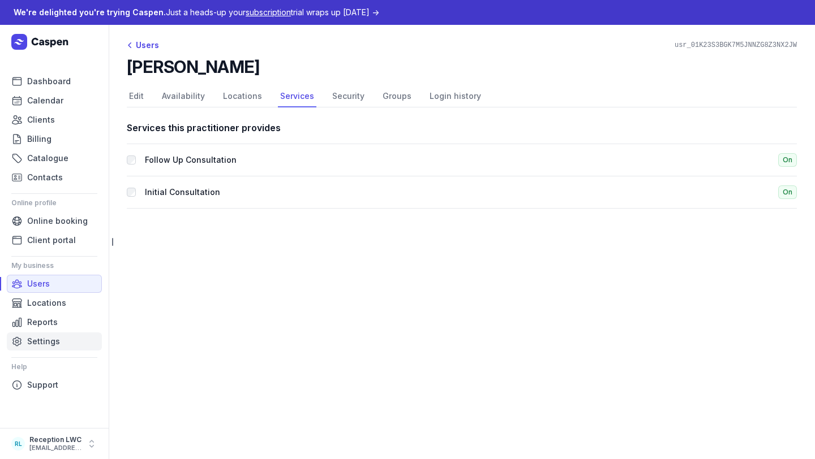
click at [60, 339] on link "Settings" at bounding box center [54, 342] width 95 height 18
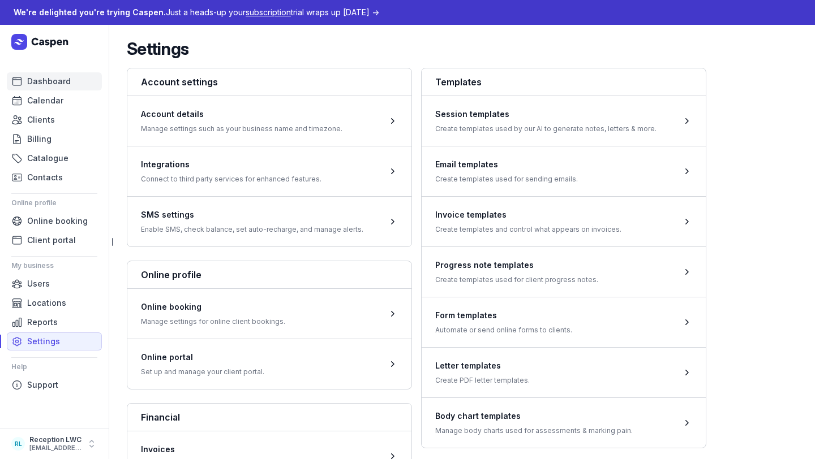
click at [51, 82] on span "Dashboard" at bounding box center [49, 82] width 44 height 14
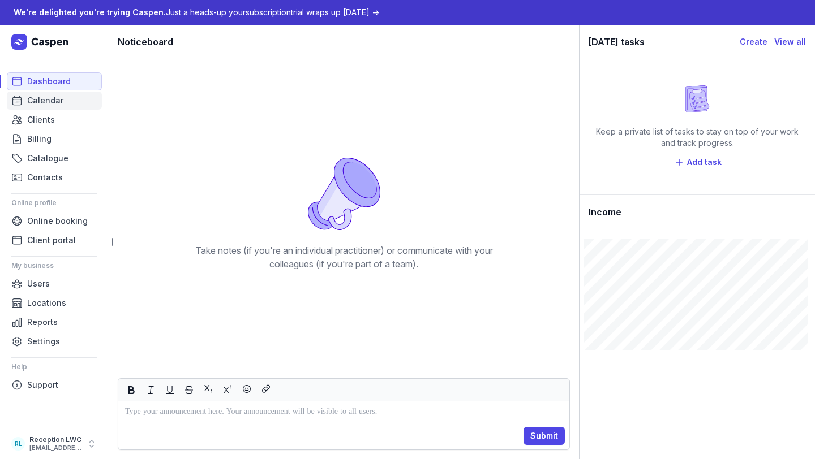
click at [50, 101] on span "Calendar" at bounding box center [45, 101] width 36 height 14
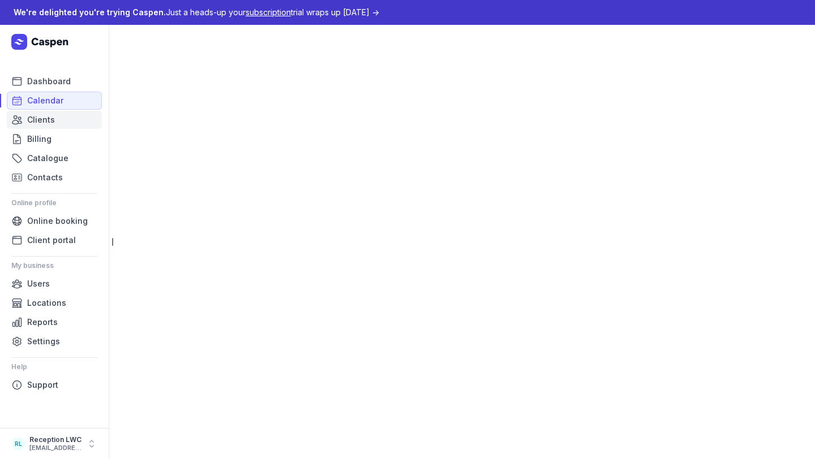
select select "week"
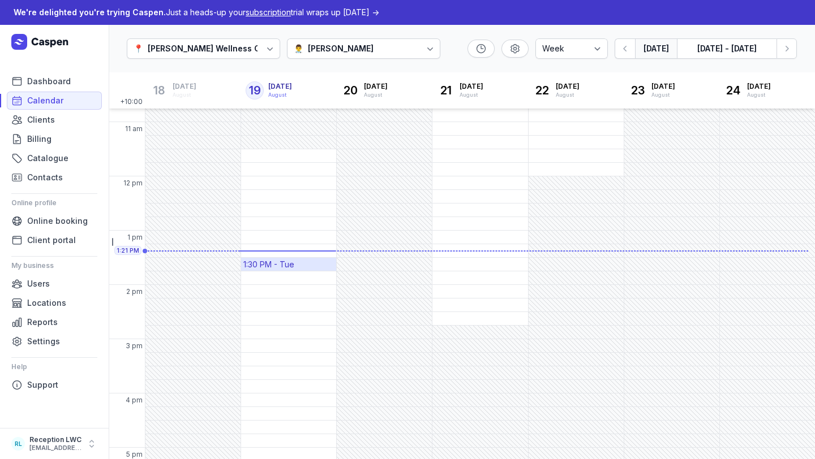
scroll to position [147, 0]
click at [287, 242] on div "1:00 PM - Tue" at bounding box center [268, 240] width 51 height 11
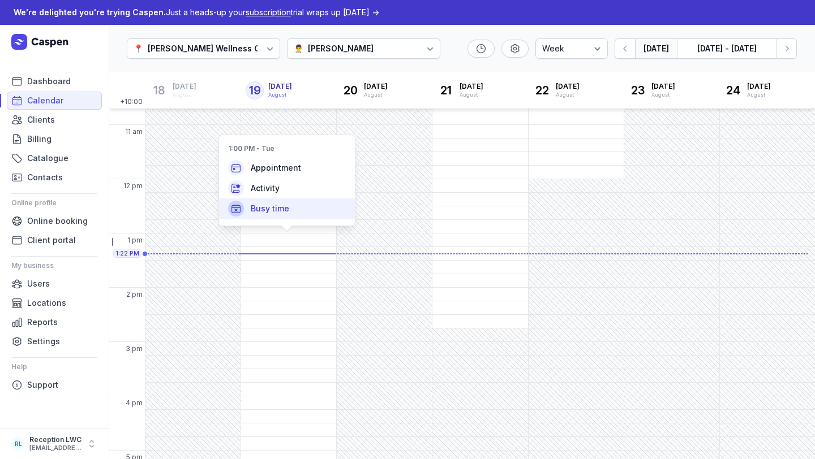
click at [288, 212] on div "Busy time" at bounding box center [287, 209] width 136 height 20
select select
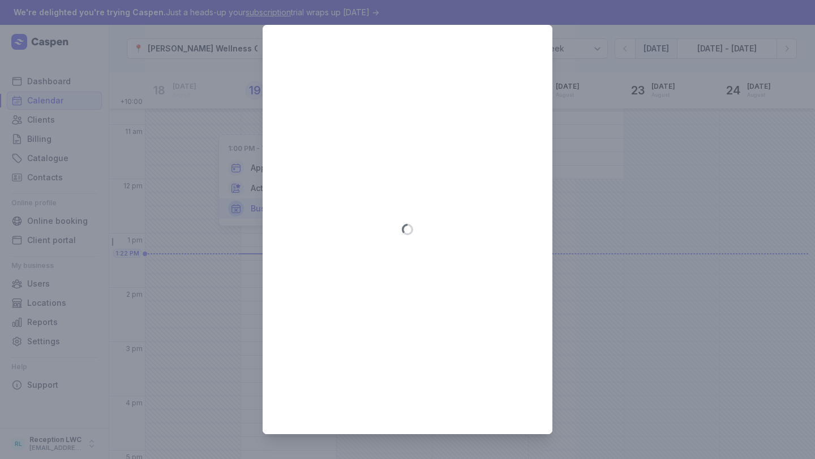
type input "2025-08-19"
select select "13:00"
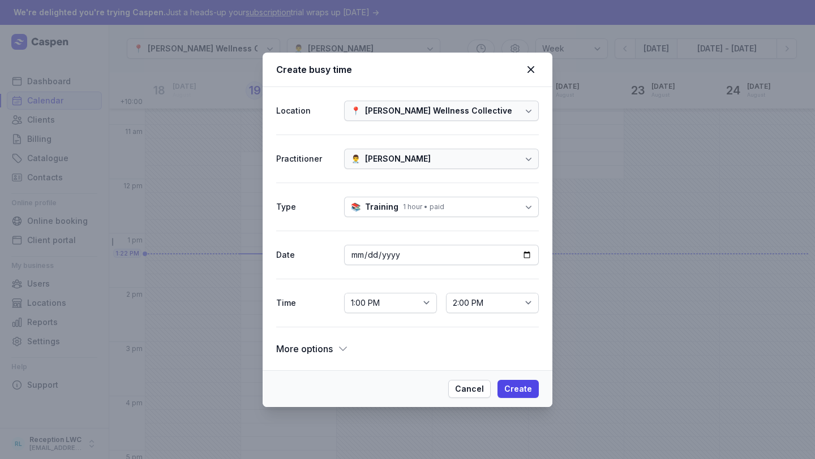
click at [393, 212] on div "Training" at bounding box center [381, 207] width 33 height 14
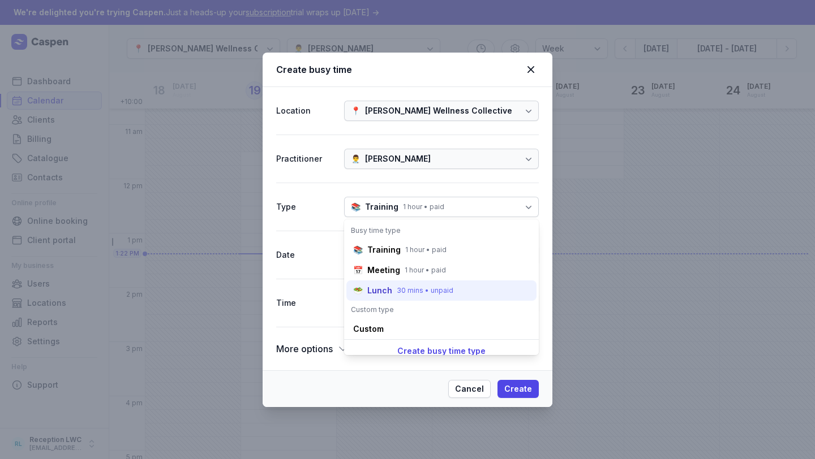
click at [411, 287] on div "30 mins • unpaid" at bounding box center [425, 290] width 57 height 9
select select "13:30"
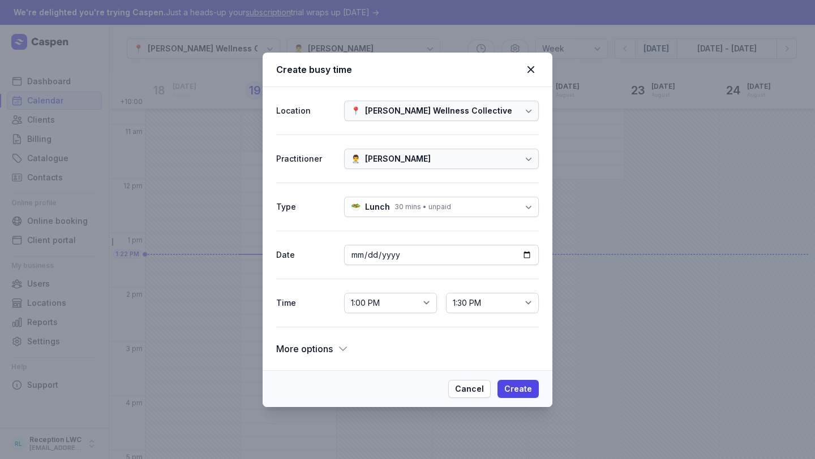
click at [321, 349] on span "More options" at bounding box center [304, 349] width 57 height 16
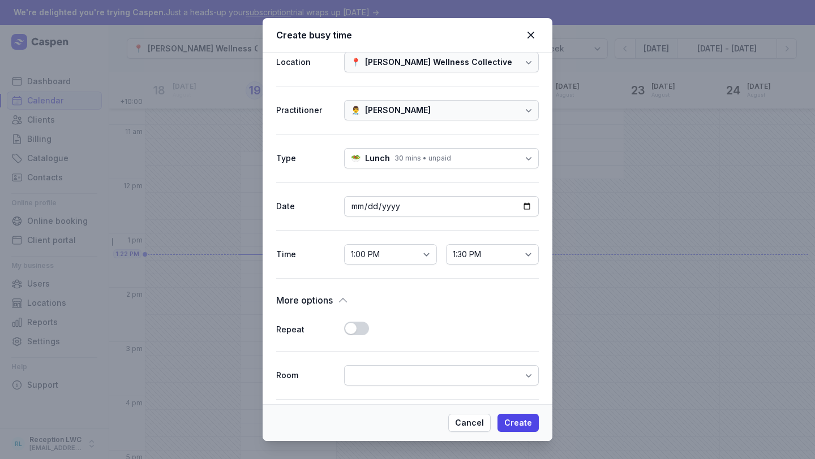
click at [351, 334] on button "Use setting" at bounding box center [356, 329] width 25 height 14
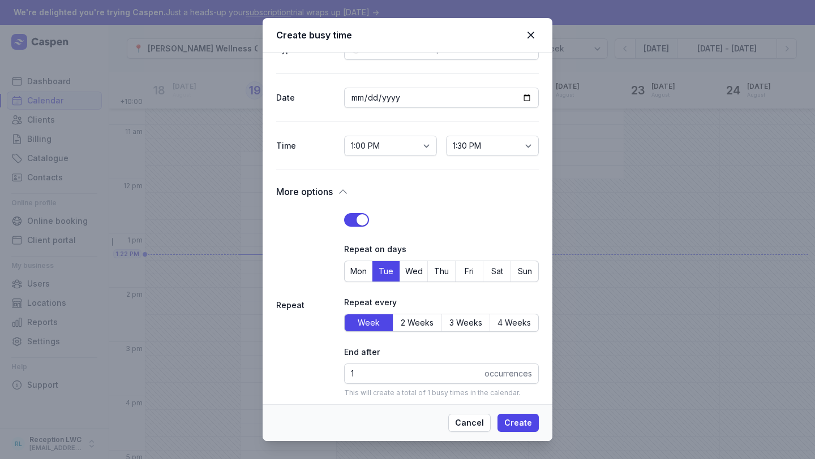
scroll to position [124, 0]
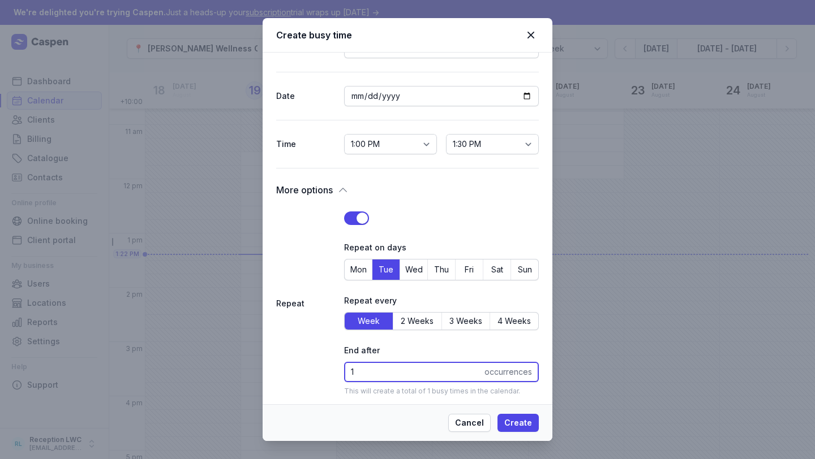
click at [367, 371] on input "1" at bounding box center [441, 372] width 195 height 20
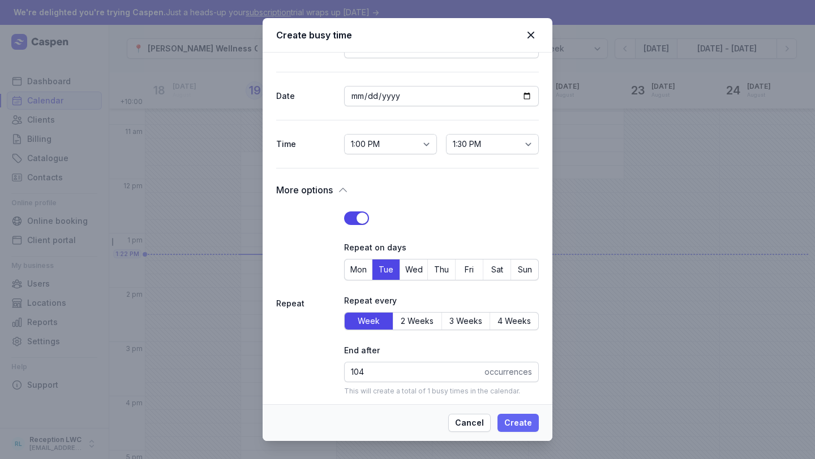
type input "100"
click at [522, 418] on span "Create" at bounding box center [518, 423] width 28 height 14
select select
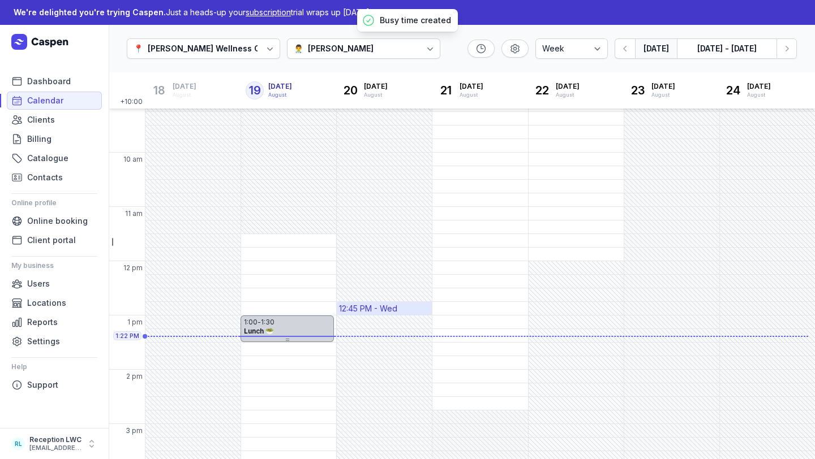
scroll to position [67, 0]
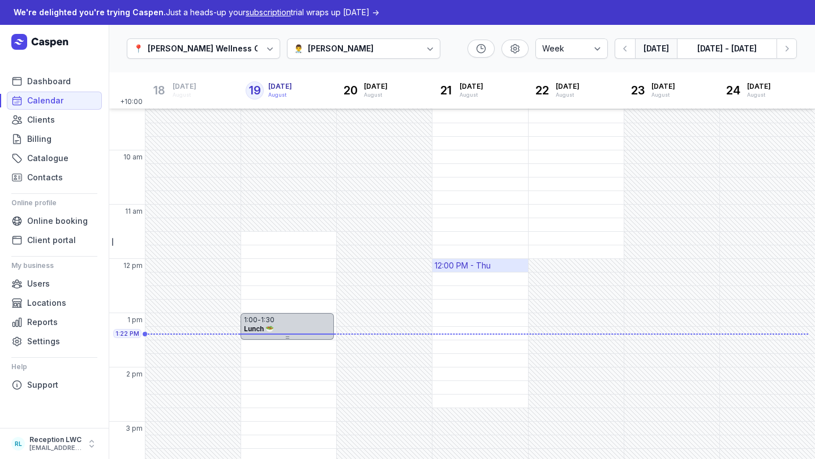
click at [498, 264] on div "12:00 PM - Thu" at bounding box center [479, 265] width 95 height 13
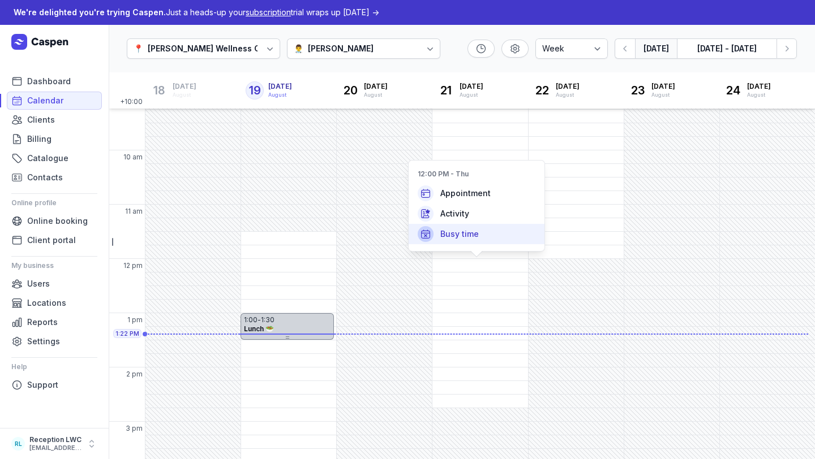
click at [475, 238] on span "Busy time" at bounding box center [459, 234] width 38 height 11
select select
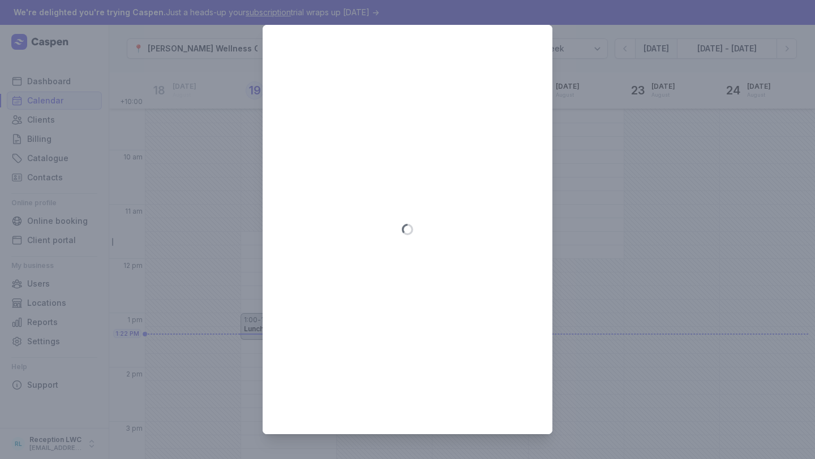
type input "2025-08-21"
select select "12:00"
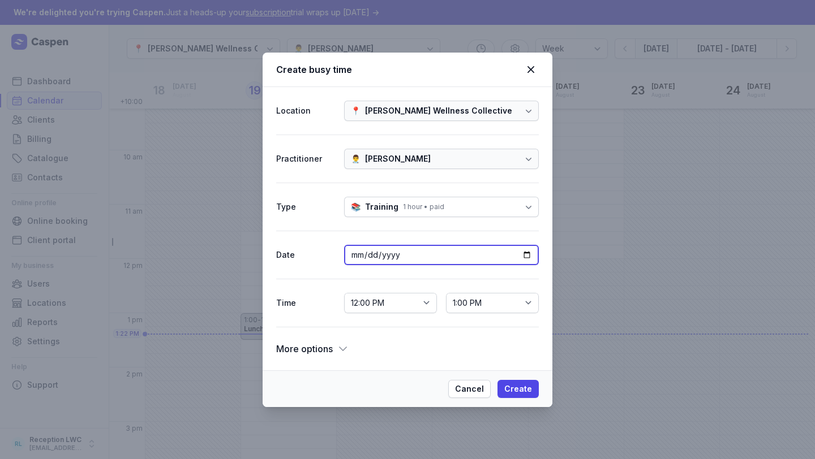
click at [392, 261] on input "2025-08-21" at bounding box center [441, 255] width 195 height 20
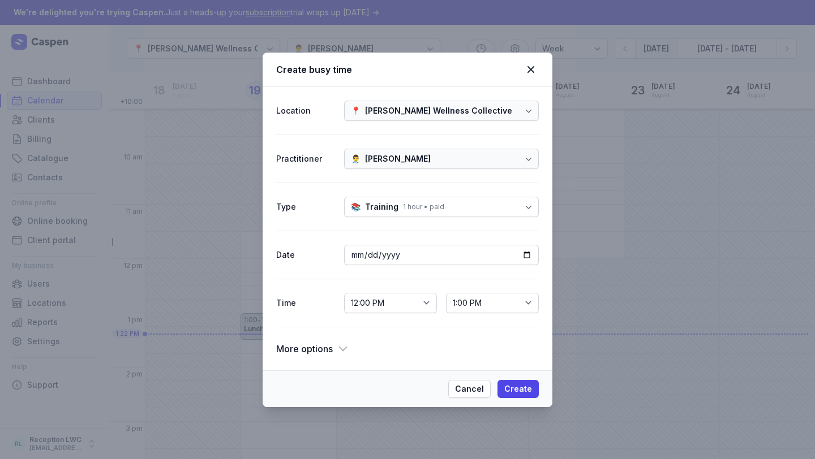
click at [420, 203] on div "1 hour • paid" at bounding box center [423, 207] width 41 height 9
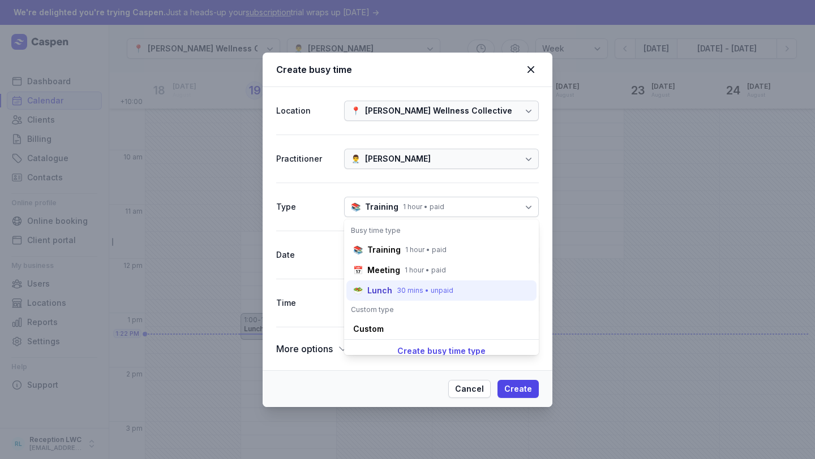
click at [417, 319] on div "🥗 Lunch 30 mins • unpaid" at bounding box center [441, 329] width 190 height 20
select select "12:30"
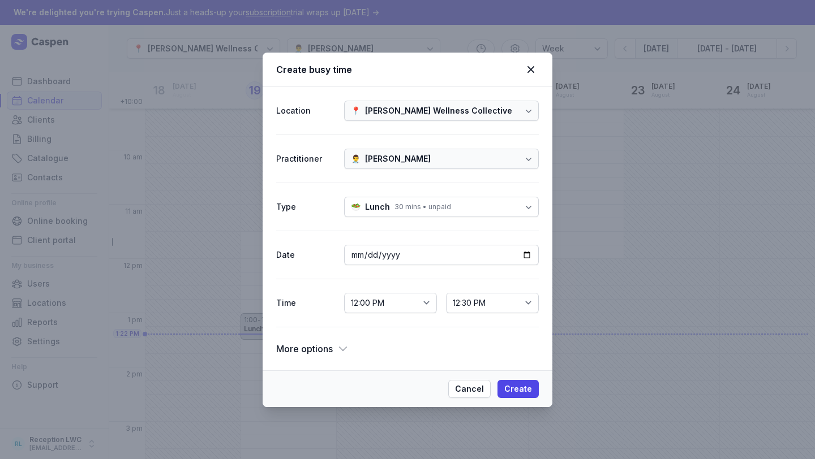
click at [316, 351] on span "More options" at bounding box center [304, 349] width 57 height 16
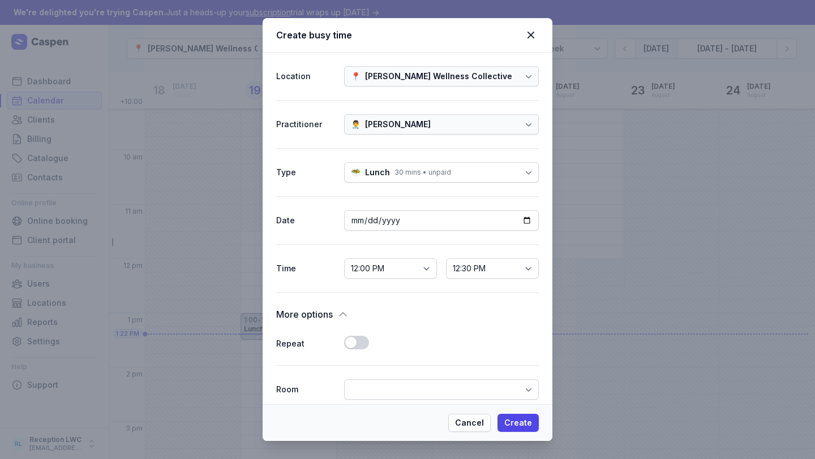
click at [358, 325] on div "Repeat Use setting" at bounding box center [407, 344] width 263 height 43
click at [358, 339] on button "Use setting" at bounding box center [356, 343] width 25 height 14
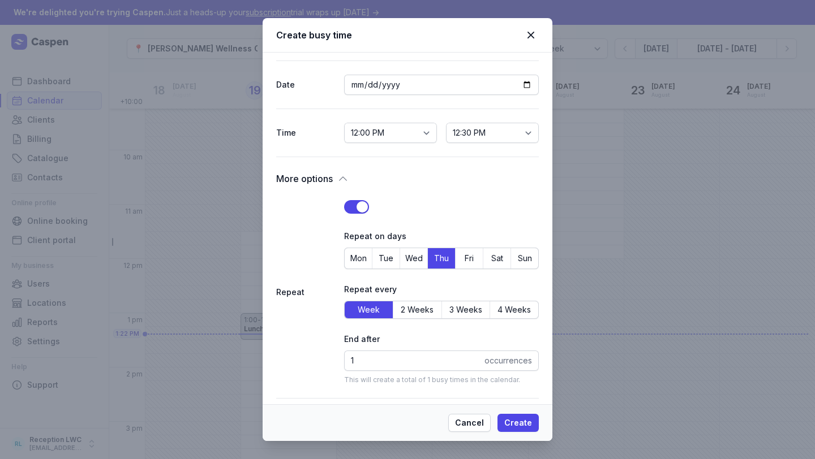
scroll to position [191, 0]
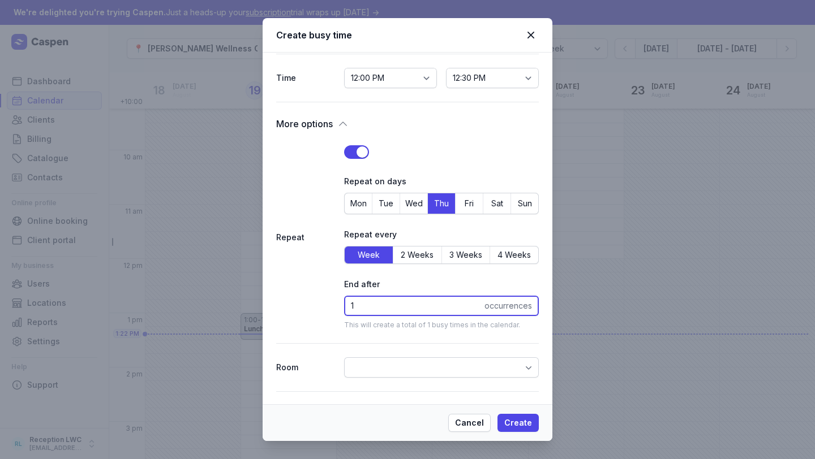
click at [399, 309] on input "1" at bounding box center [441, 306] width 195 height 20
type input "100"
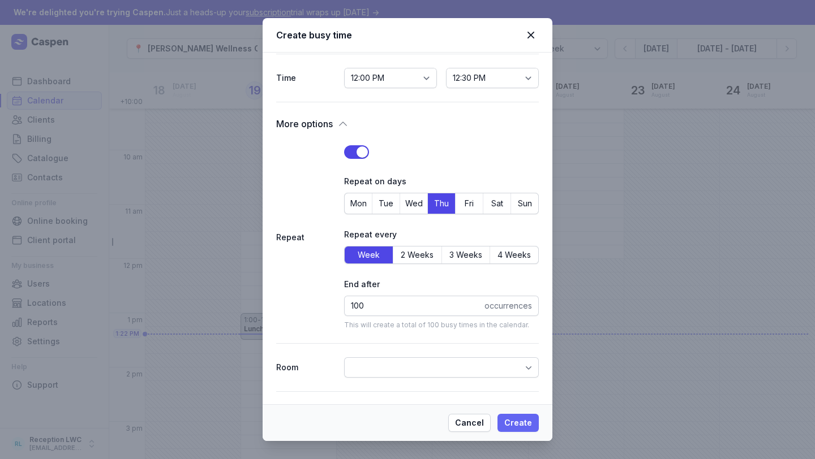
click at [519, 426] on span "Create" at bounding box center [518, 423] width 28 height 14
select select
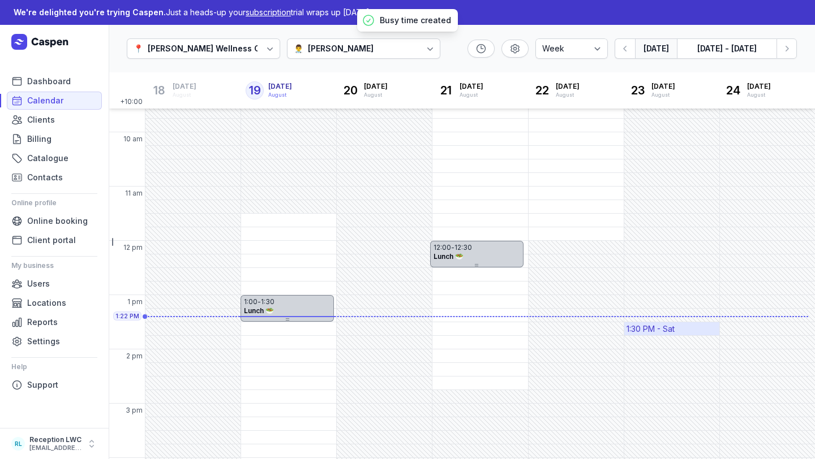
scroll to position [84, 0]
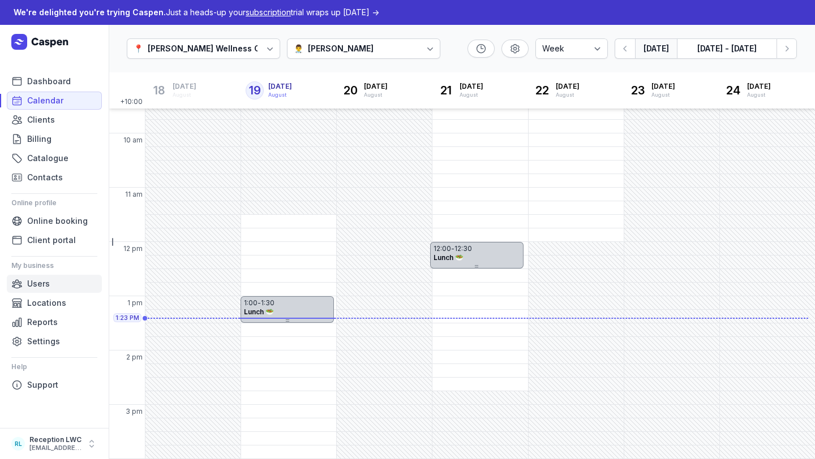
click at [48, 287] on span "Users" at bounding box center [38, 284] width 23 height 14
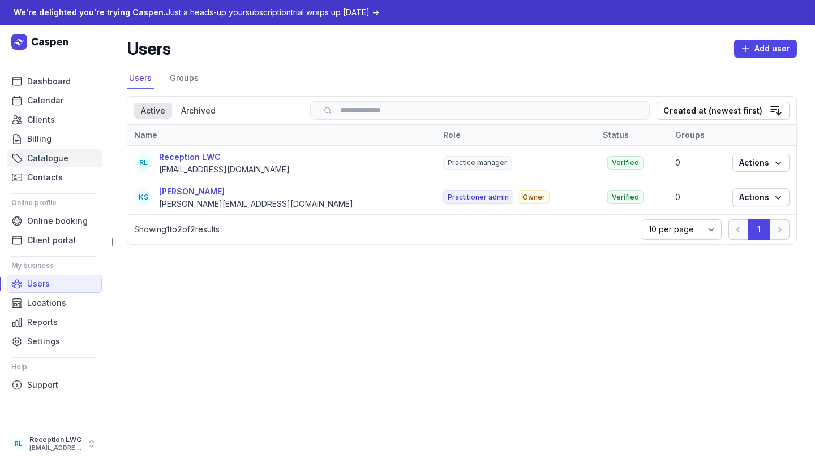
click at [33, 156] on span "Catalogue" at bounding box center [47, 159] width 41 height 14
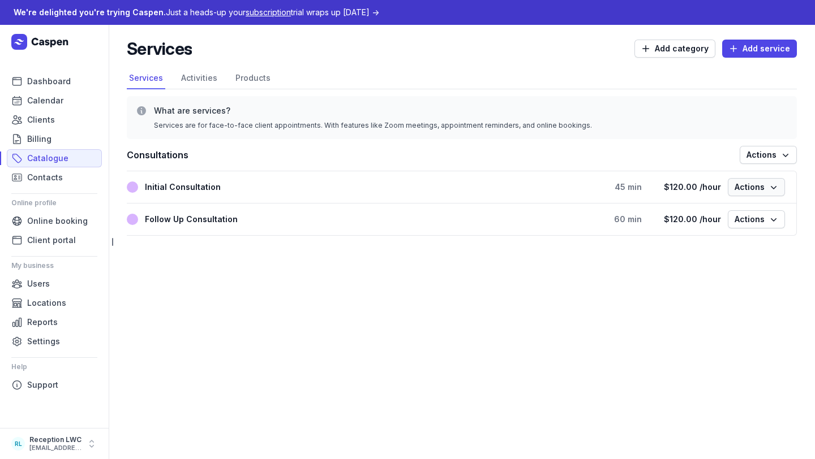
click at [767, 185] on span "Actions" at bounding box center [756, 187] width 44 height 14
click at [739, 214] on button "Edit service" at bounding box center [721, 211] width 127 height 16
select select
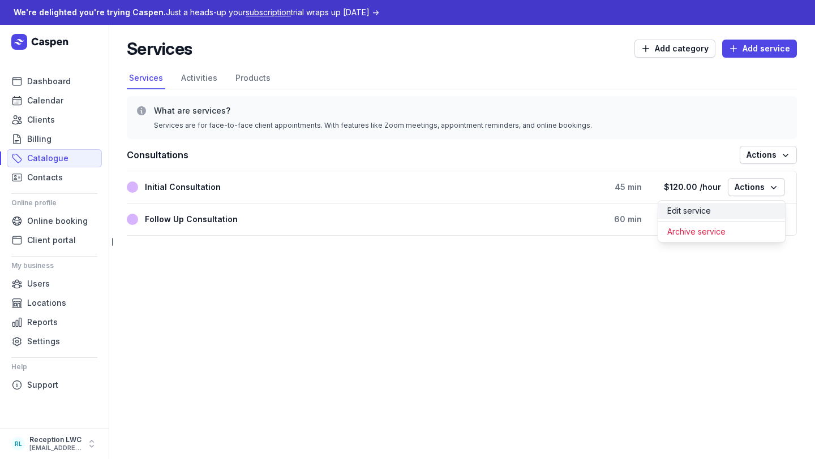
select select
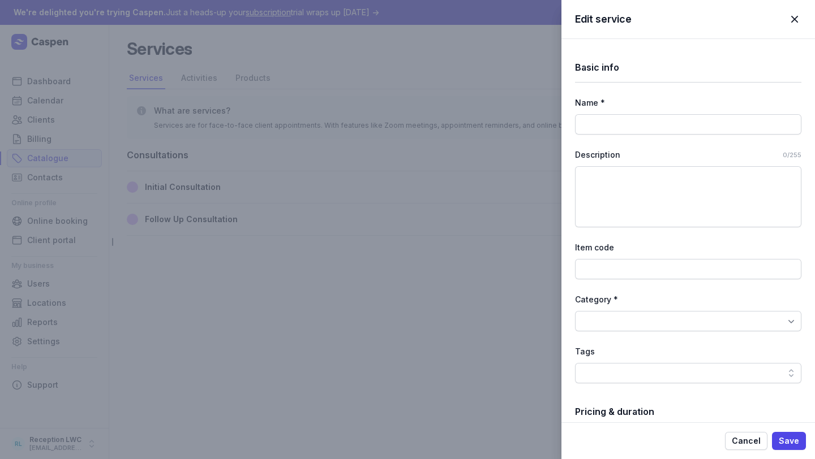
type input "Initial Consultation"
select select "45"
select select "0"
type input "120.00"
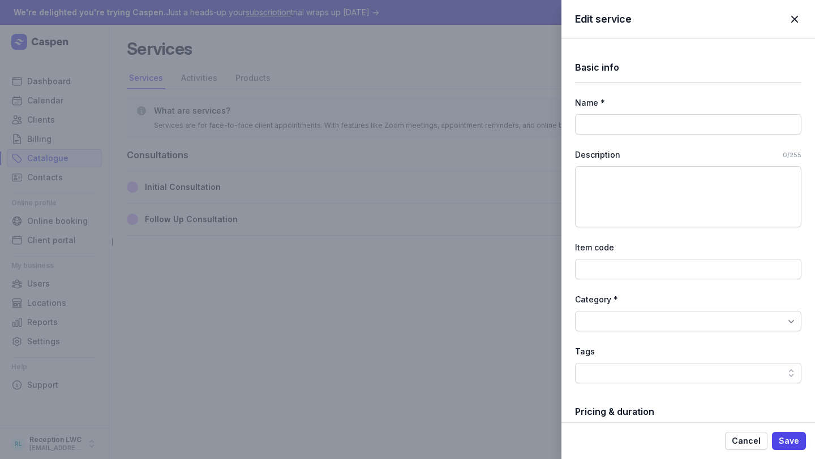
select select "hourly"
select select "tax_01K23S3BKGAN1CPZH1W7TB5V83"
click at [797, 441] on span "Save" at bounding box center [789, 442] width 20 height 14
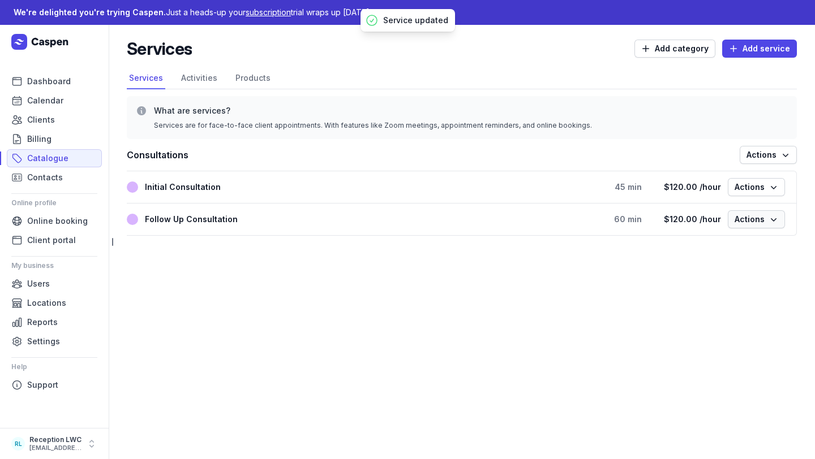
click at [768, 219] on icon "button" at bounding box center [773, 219] width 11 height 11
click at [767, 52] on span "Add service" at bounding box center [759, 49] width 61 height 14
select select
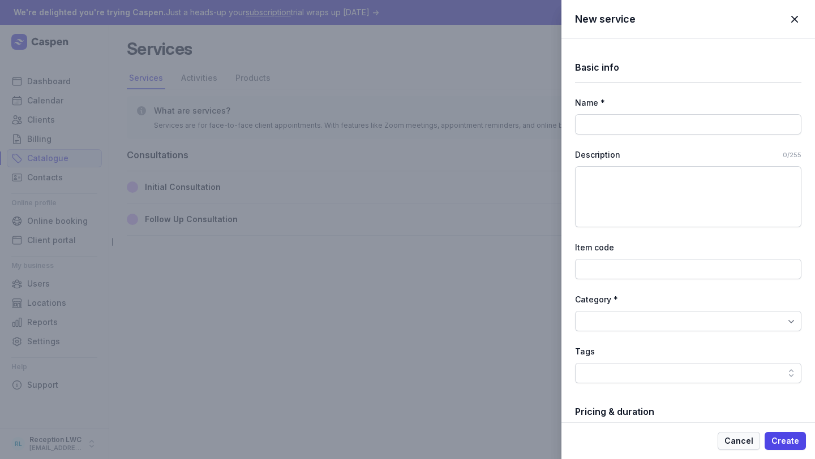
click at [749, 443] on span "Cancel" at bounding box center [738, 442] width 29 height 14
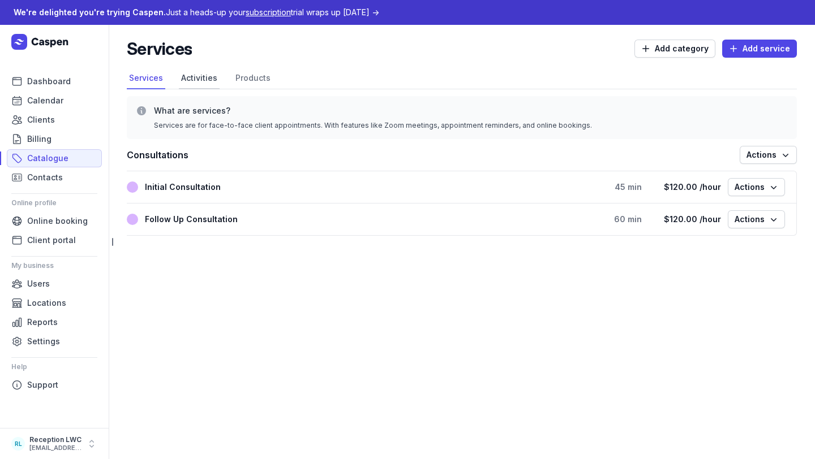
click at [201, 80] on link "Activities" at bounding box center [199, 79] width 41 height 22
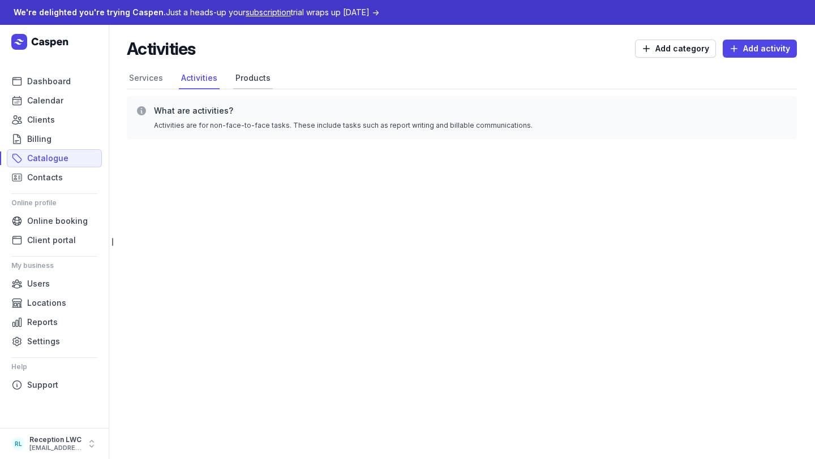
click at [237, 81] on link "Products" at bounding box center [253, 79] width 40 height 22
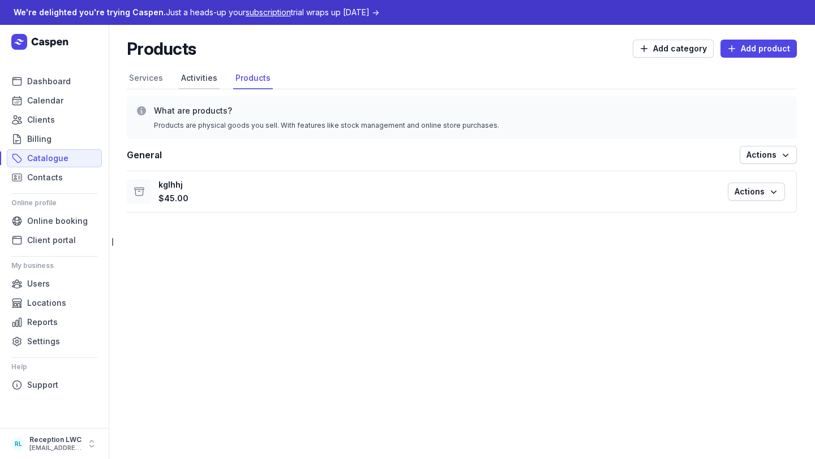
click at [187, 83] on link "Activities" at bounding box center [199, 79] width 41 height 22
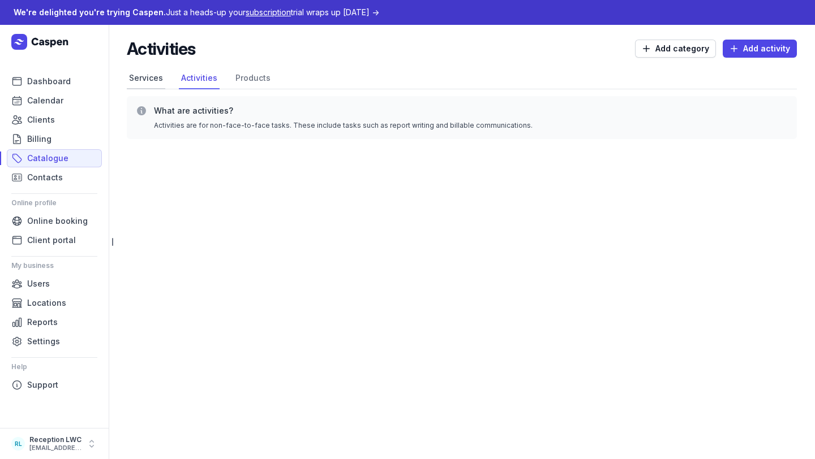
click at [142, 80] on link "Services" at bounding box center [146, 79] width 38 height 22
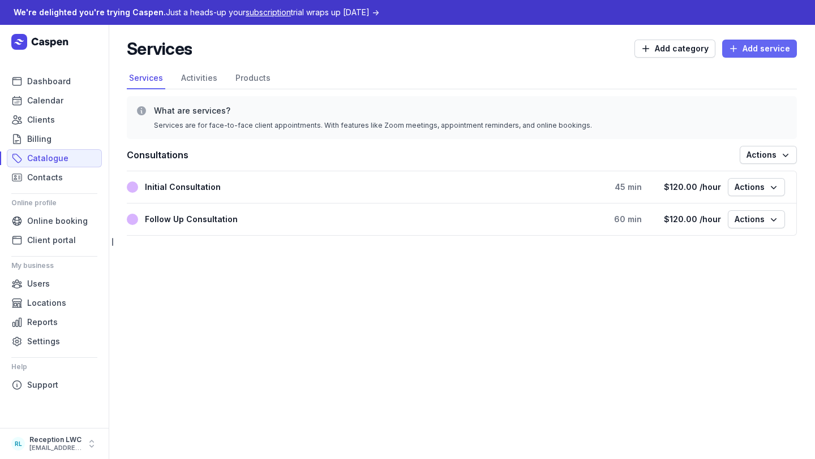
click at [753, 44] on span "Add service" at bounding box center [759, 49] width 61 height 14
select select
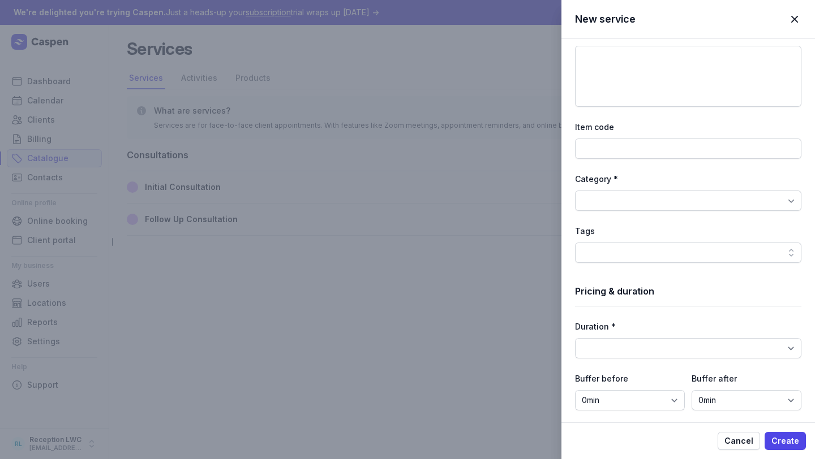
click at [654, 202] on div at bounding box center [688, 201] width 226 height 20
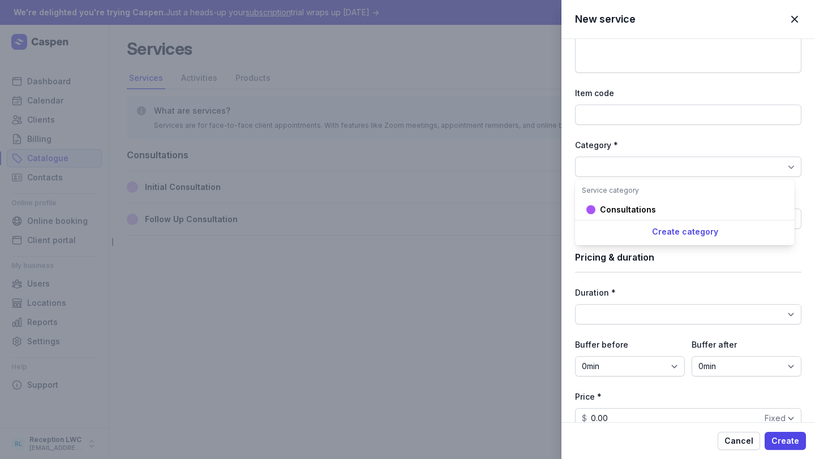
click at [653, 283] on div "Basic info Name * Description 0/255 Item code Category * Tags Pricing & duratio…" at bounding box center [688, 271] width 226 height 773
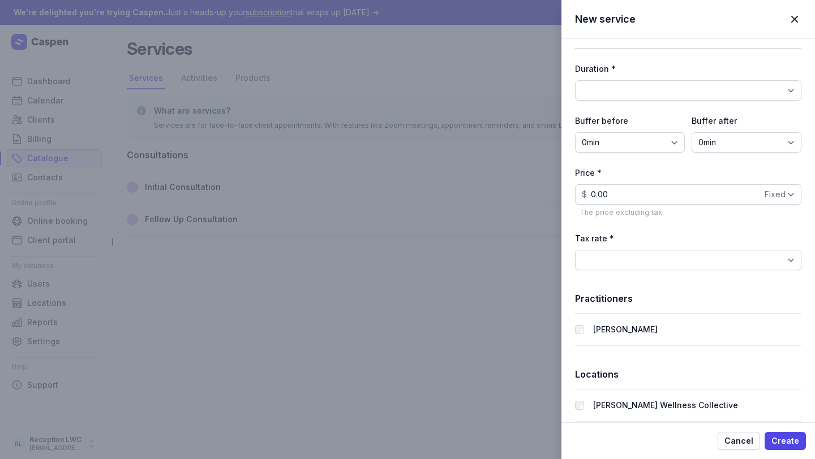
scroll to position [389, 0]
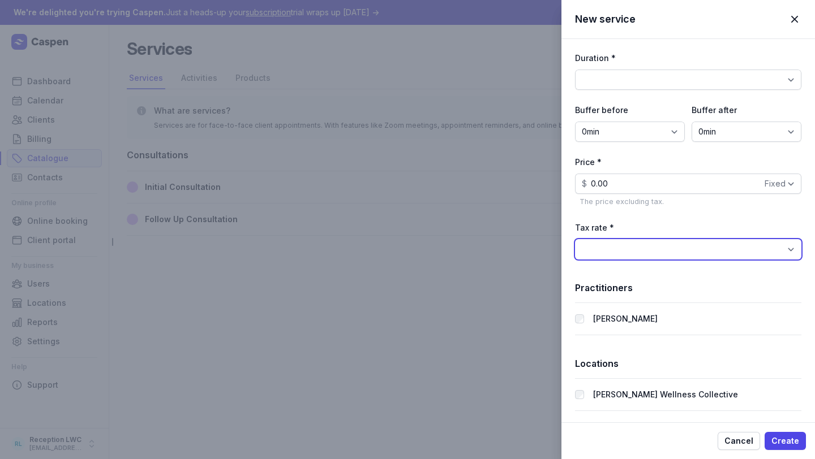
click at [638, 251] on select "BAS Excluded (0%) GST Free Income (0%) GST on Income (10%)" at bounding box center [688, 249] width 226 height 20
click at [734, 441] on span "Cancel" at bounding box center [738, 442] width 29 height 14
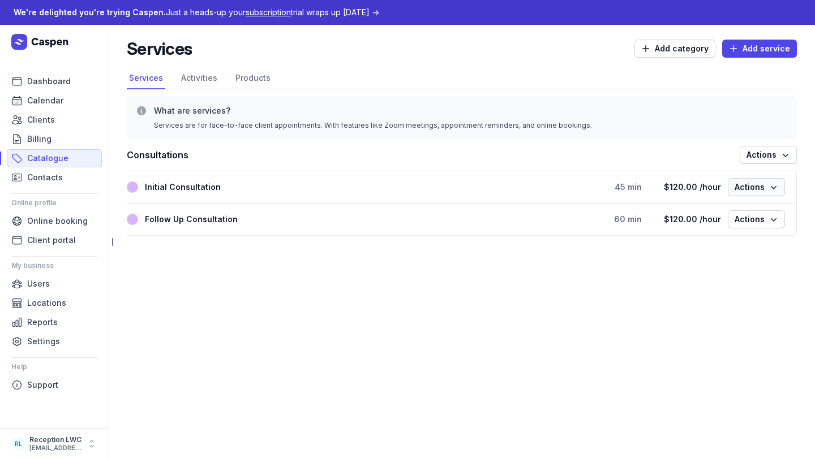
click at [758, 190] on span "Actions" at bounding box center [756, 187] width 44 height 14
click at [742, 204] on button "Edit service" at bounding box center [721, 211] width 127 height 16
select select
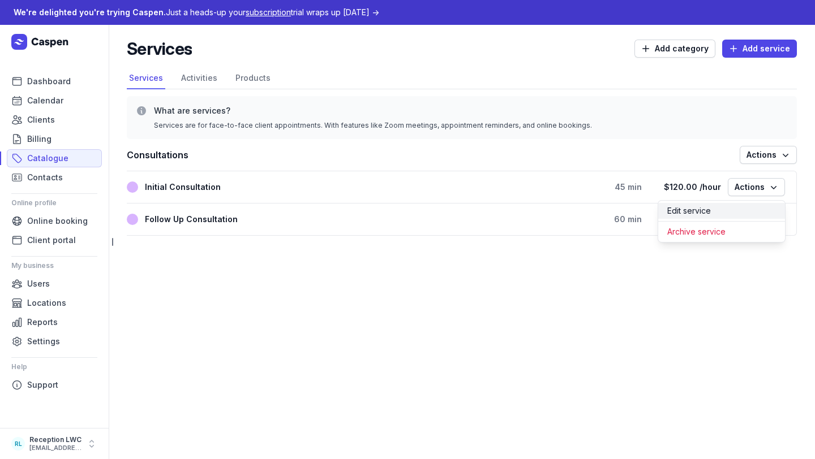
select select
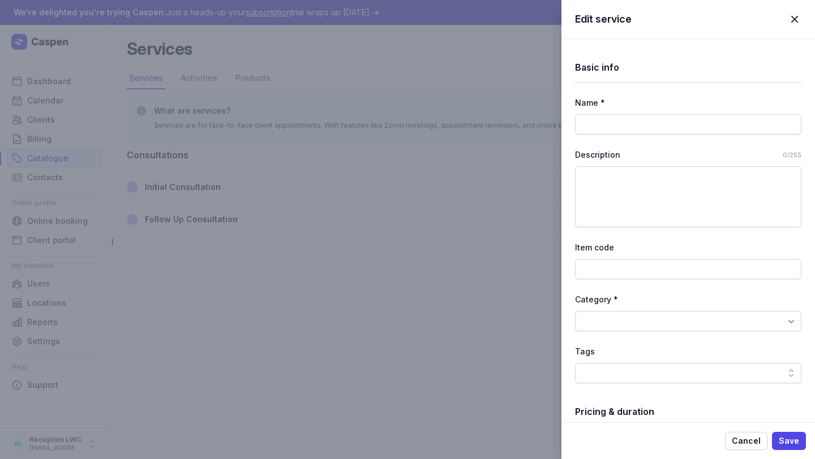
type input "Initial Consultation"
select select "45"
select select "0"
type input "120.00"
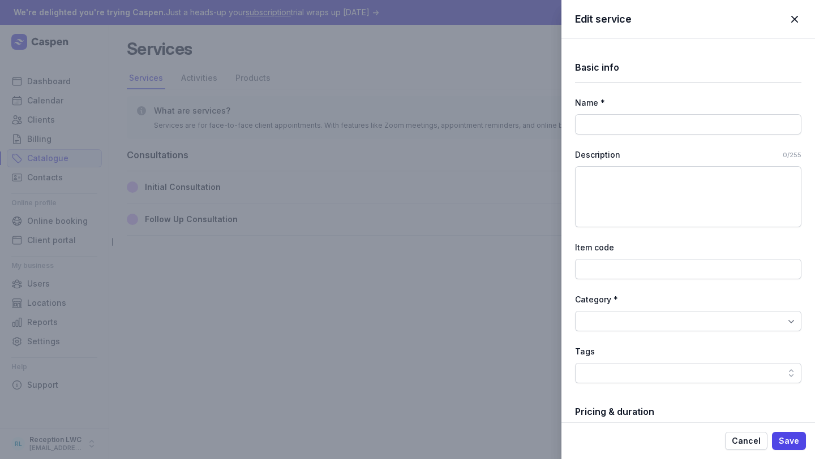
select select "hourly"
select select "tax_01K23S3BKGAN1CPZH1W7TB5V83"
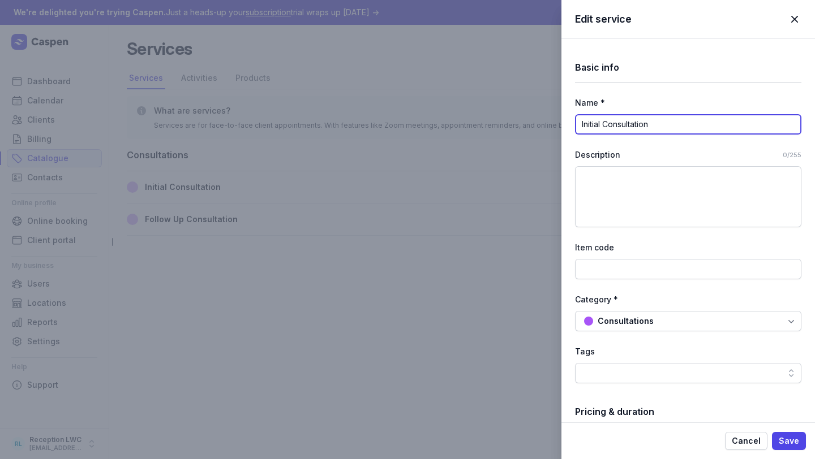
click at [678, 130] on input "Initial Consultation" at bounding box center [688, 124] width 226 height 20
type input "Initial Consultation - Melanie"
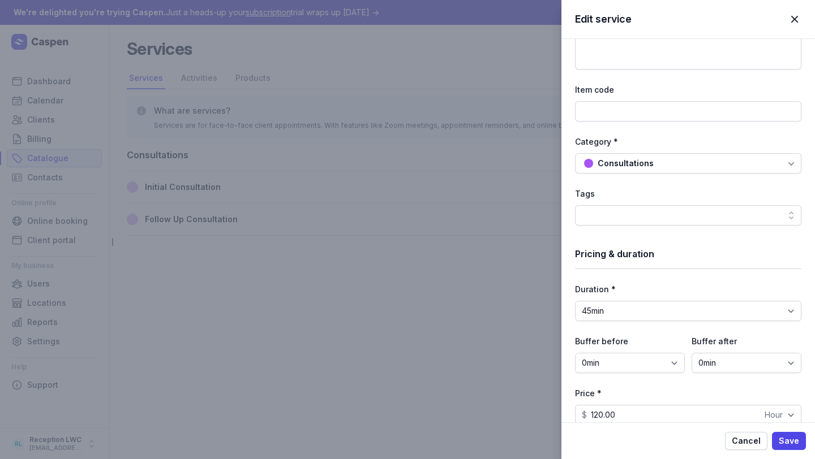
scroll to position [158, 0]
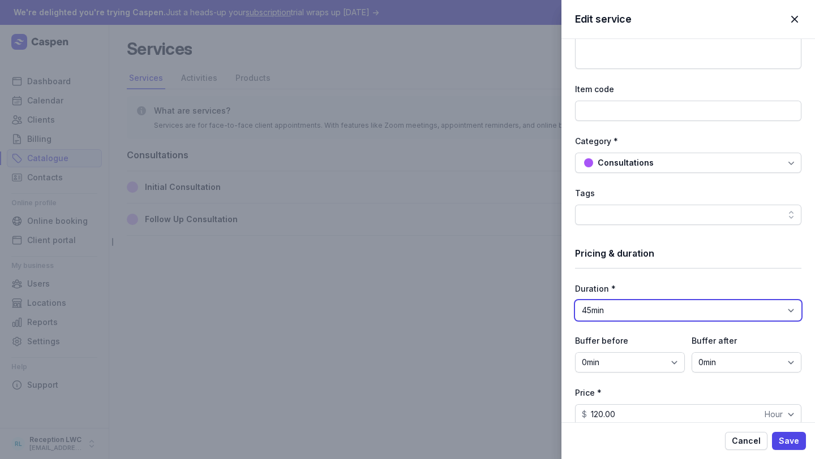
click at [634, 311] on select "15min 30min 45min 1h 1h 15min 1h 30min 1h 45min 2h 2h 15min 2h 30min 2h 45min 3…" at bounding box center [688, 310] width 226 height 20
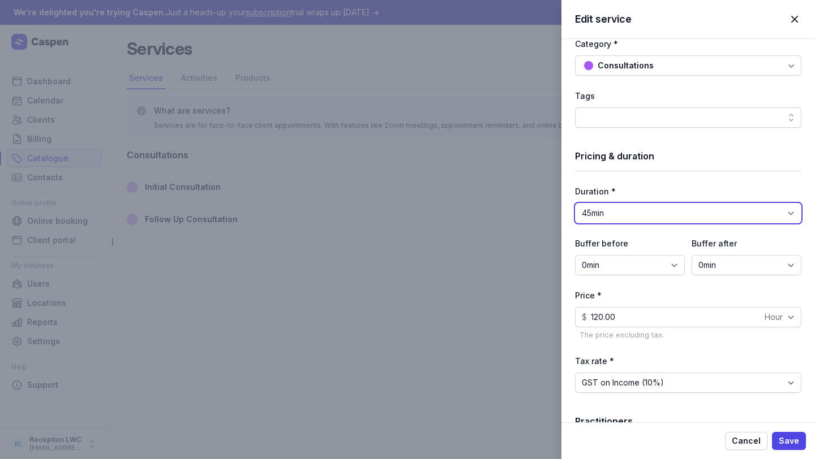
scroll to position [258, 0]
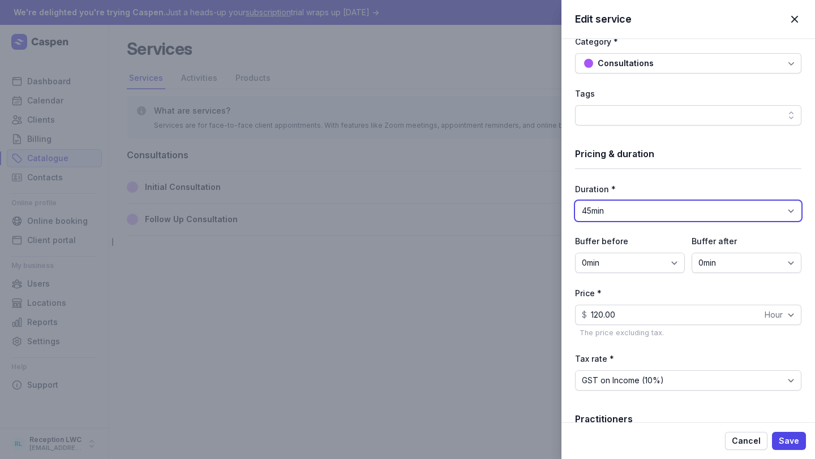
click at [635, 209] on select "15min 30min 45min 1h 1h 15min 1h 30min 1h 45min 2h 2h 15min 2h 30min 2h 45min 3…" at bounding box center [688, 211] width 226 height 20
select select "90"
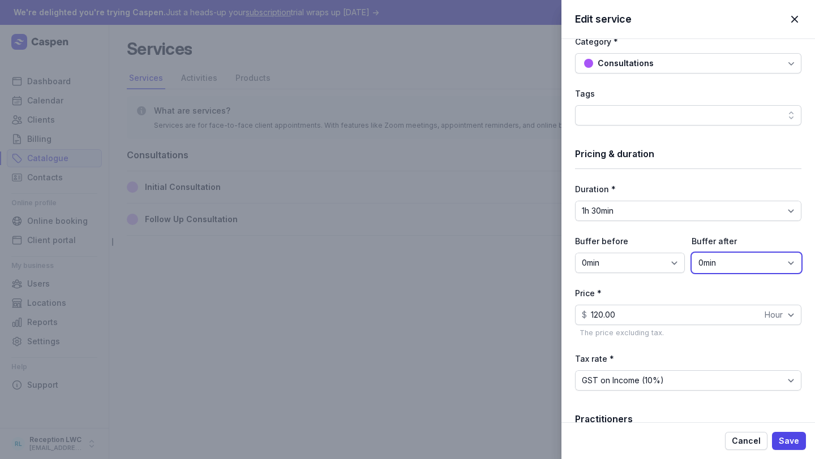
click at [721, 260] on select "0min 15min 30min 45min 1h 1h 15min 1h 30min 1h 45min 2h" at bounding box center [746, 263] width 110 height 20
select select "30"
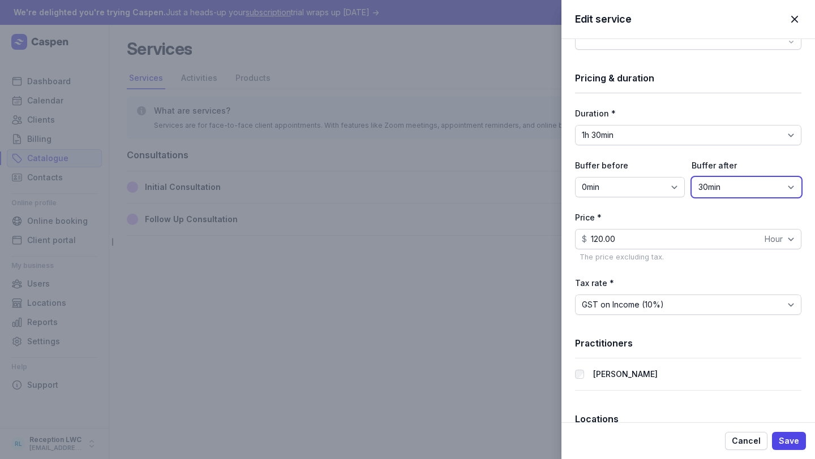
scroll to position [335, 0]
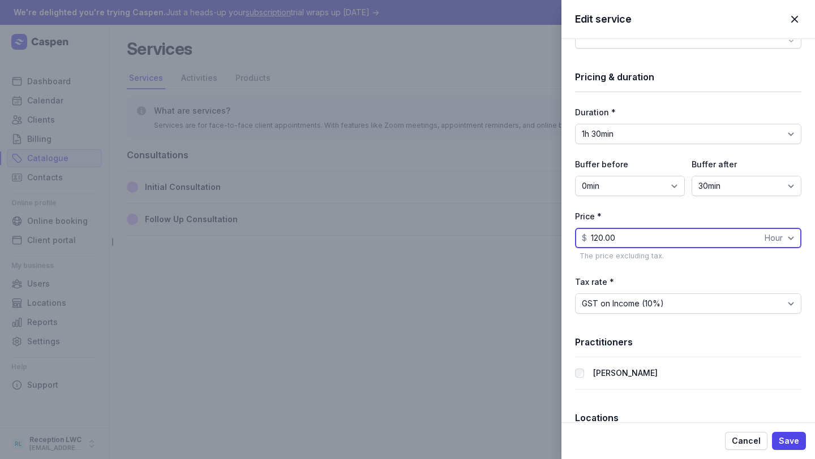
drag, startPoint x: 646, startPoint y: 235, endPoint x: 459, endPoint y: 235, distance: 186.2
click at [460, 235] on div "Edit service Close panel Basic info Name * Initial Consultation - Melanie Descr…" at bounding box center [407, 229] width 815 height 459
click at [747, 241] on input "295" at bounding box center [688, 238] width 226 height 20
type input "295.00"
click at [772, 239] on select "Fixed Hour" at bounding box center [780, 238] width 41 height 20
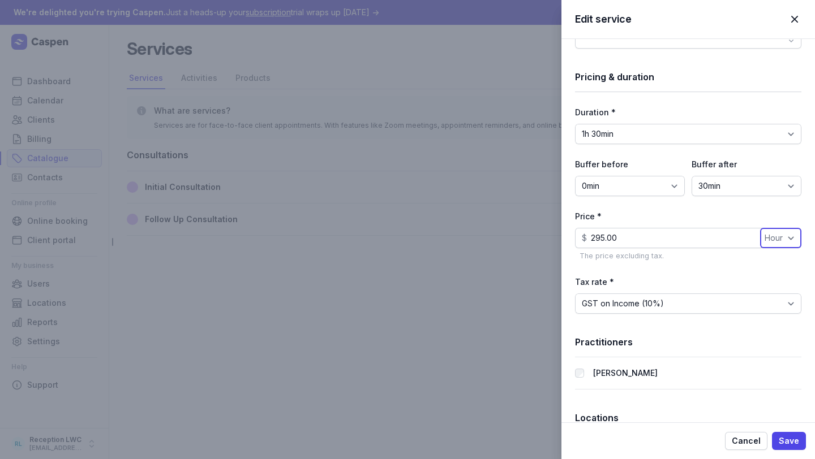
select select "fixed"
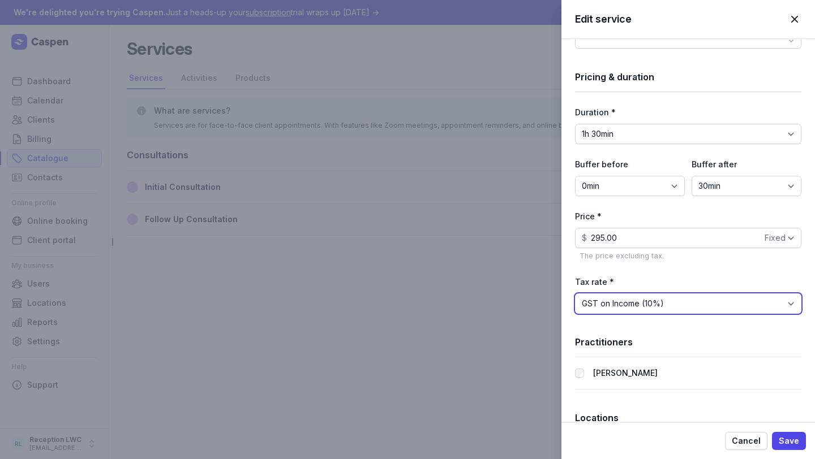
click at [656, 304] on select "BAS Excluded (0%) GST Free Income (0%) GST on Income (10%)" at bounding box center [688, 304] width 226 height 20
select select "tax_01K23S3BKJ6Y79P5FYBH2ZMGD4"
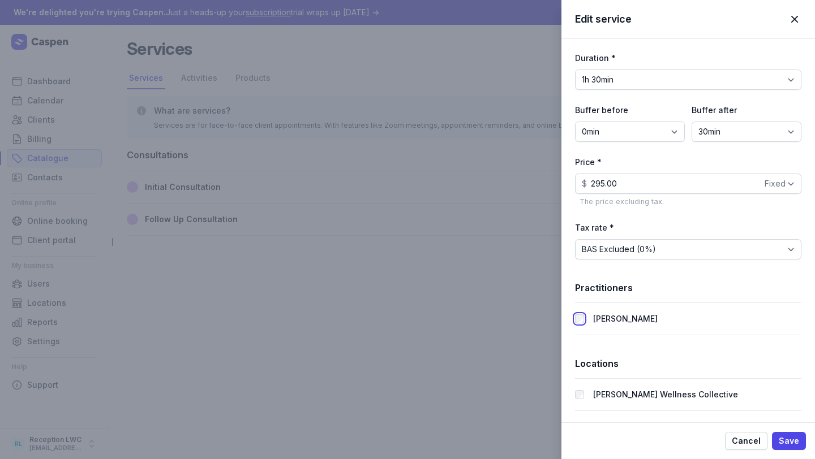
scroll to position [0, 0]
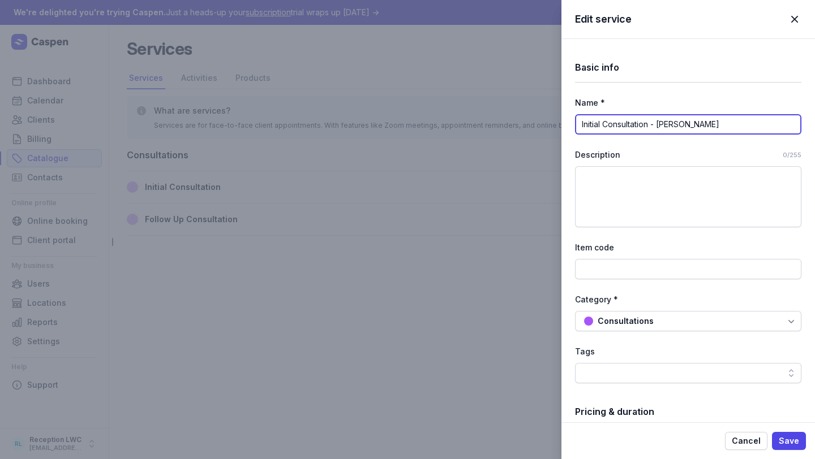
drag, startPoint x: 698, startPoint y: 124, endPoint x: 655, endPoint y: 123, distance: 43.6
click at [655, 123] on input "Initial Consultation - Melanie" at bounding box center [688, 124] width 226 height 20
type input "Initial Consultation - Melanie"
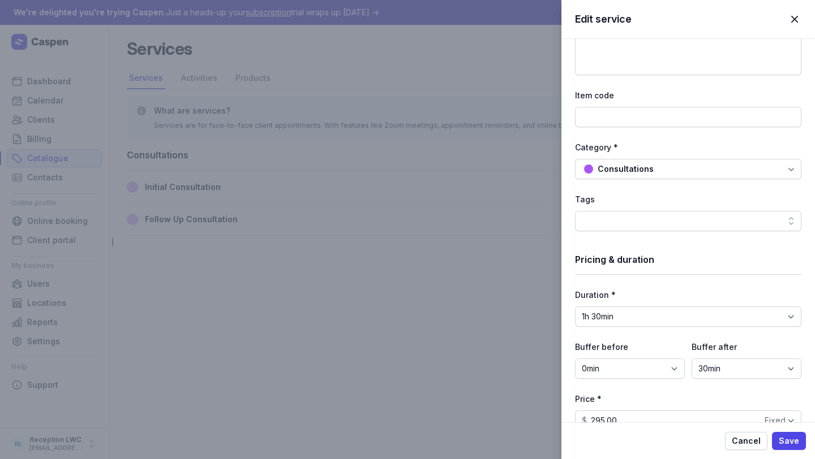
scroll to position [389, 0]
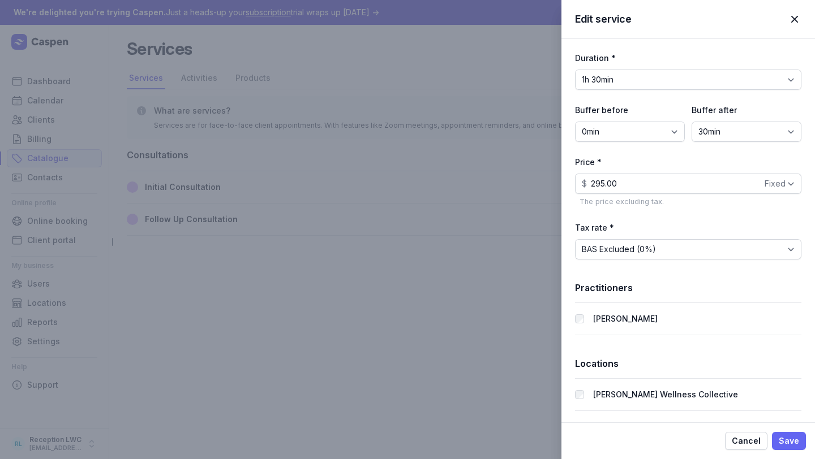
click at [798, 445] on span "Save" at bounding box center [789, 442] width 20 height 14
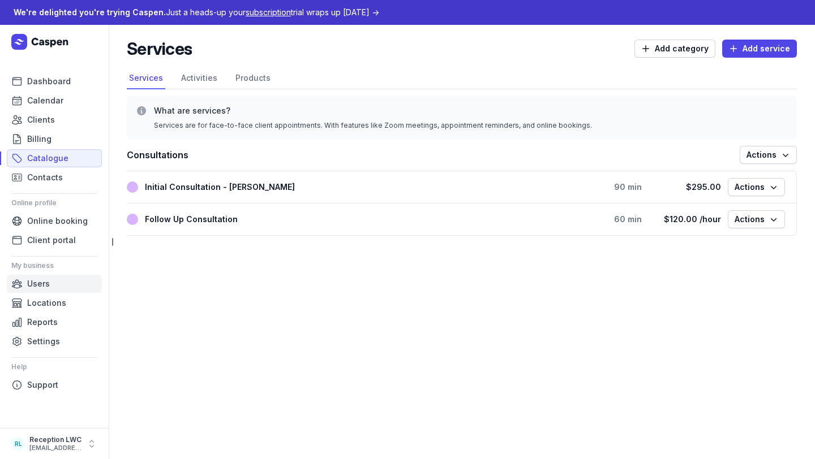
click at [50, 277] on link "Users" at bounding box center [54, 284] width 95 height 18
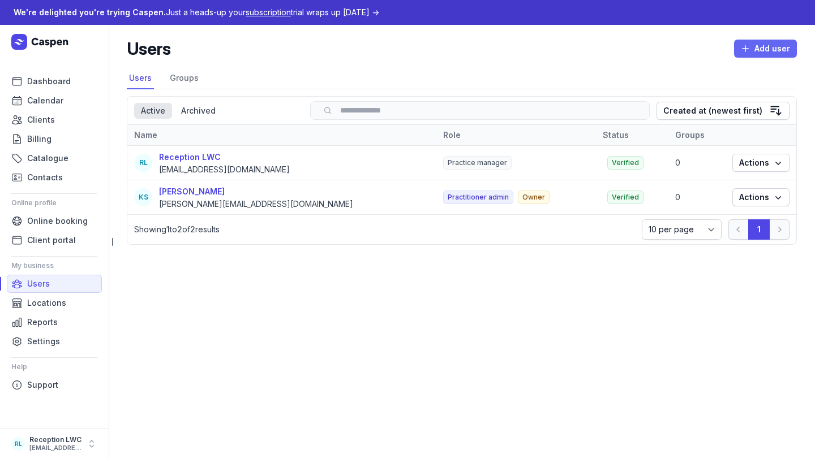
click at [765, 50] on span "Add user" at bounding box center [765, 49] width 49 height 14
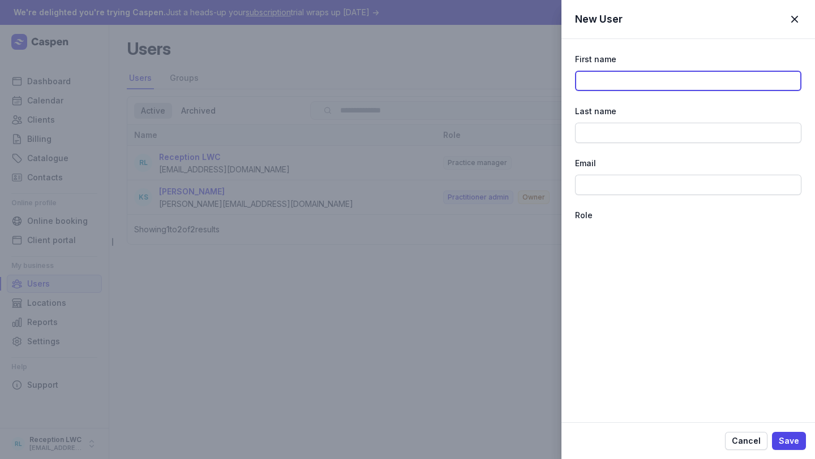
click at [649, 85] on input at bounding box center [688, 81] width 226 height 20
type input "Melanie"
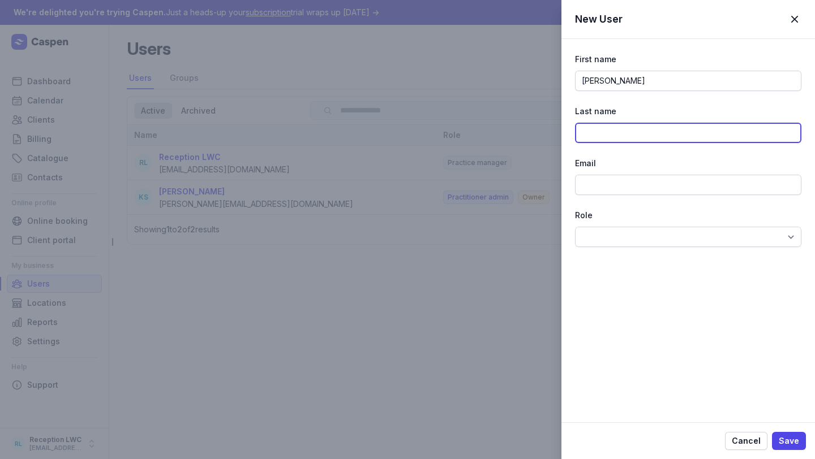
click at [633, 129] on input at bounding box center [688, 133] width 226 height 20
type input "Sheen"
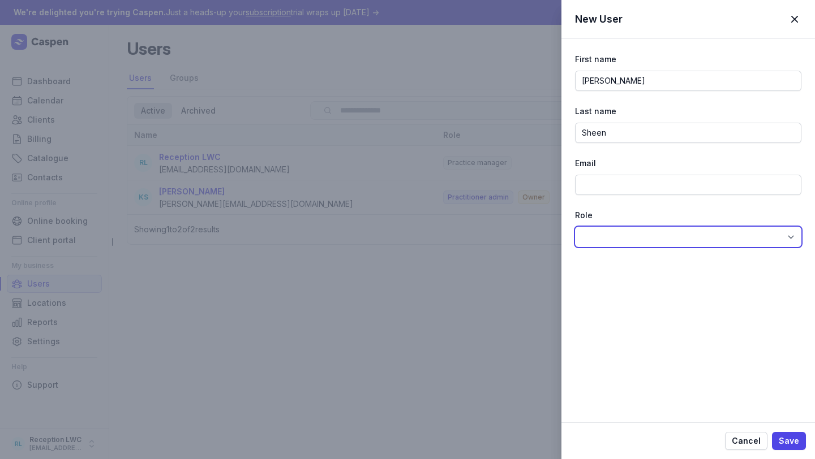
click at [602, 237] on select at bounding box center [688, 237] width 226 height 20
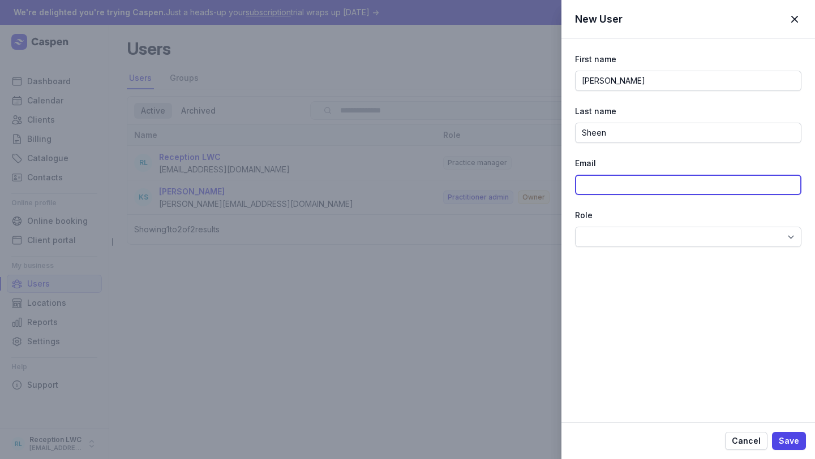
click at [616, 183] on input at bounding box center [688, 185] width 226 height 20
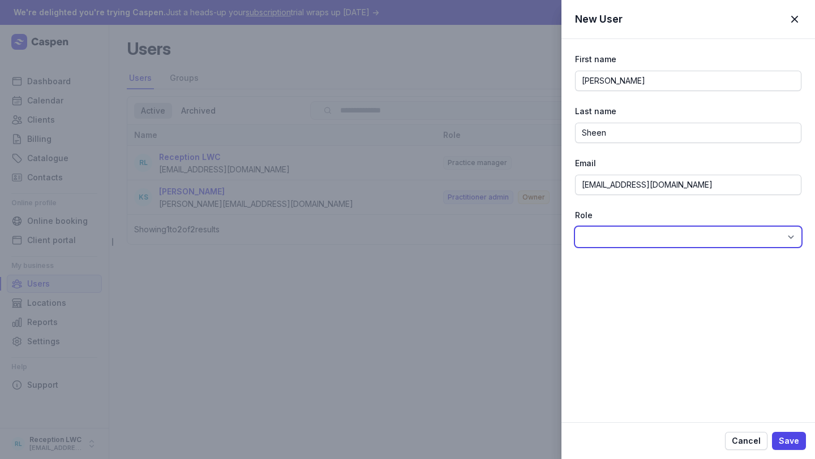
click at [668, 234] on select at bounding box center [688, 237] width 226 height 20
click at [629, 235] on select at bounding box center [688, 237] width 226 height 20
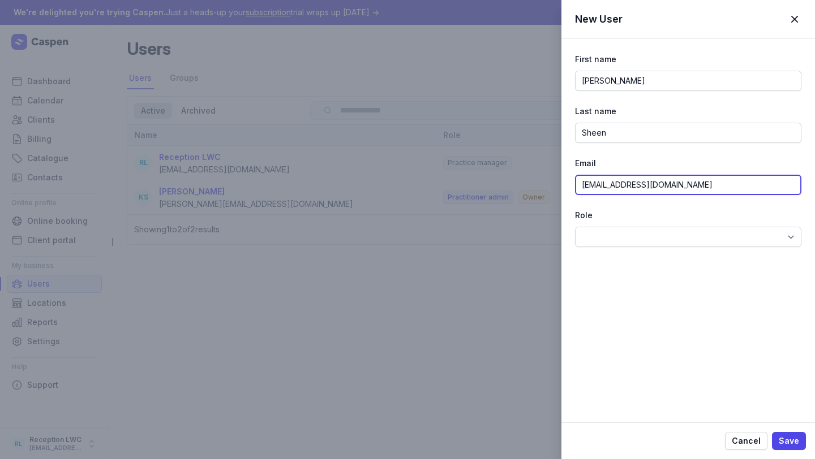
click at [693, 180] on input "taylaldrover@icloud.com" at bounding box center [688, 185] width 226 height 20
type input "taylaldrover@icloud.com"
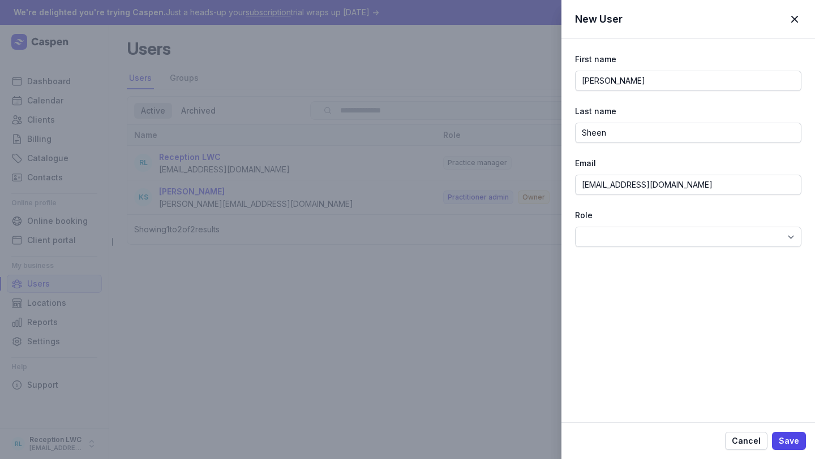
click at [651, 278] on div "First name Melanie Last name Sheen Email taylaldrover@icloud.com Role Locations…" at bounding box center [687, 230] width 253 height 384
click at [646, 233] on select at bounding box center [688, 237] width 226 height 20
click at [635, 127] on input "Sheen" at bounding box center [688, 133] width 226 height 20
click at [582, 131] on input "Sheen" at bounding box center [688, 133] width 226 height 20
click at [651, 82] on input "Melanie" at bounding box center [688, 81] width 226 height 20
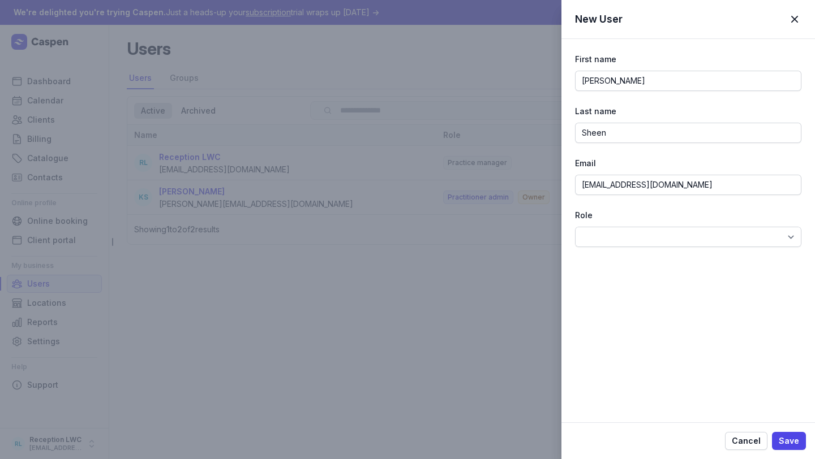
click at [640, 171] on div "Email taylaldrover@icloud.com" at bounding box center [688, 176] width 226 height 38
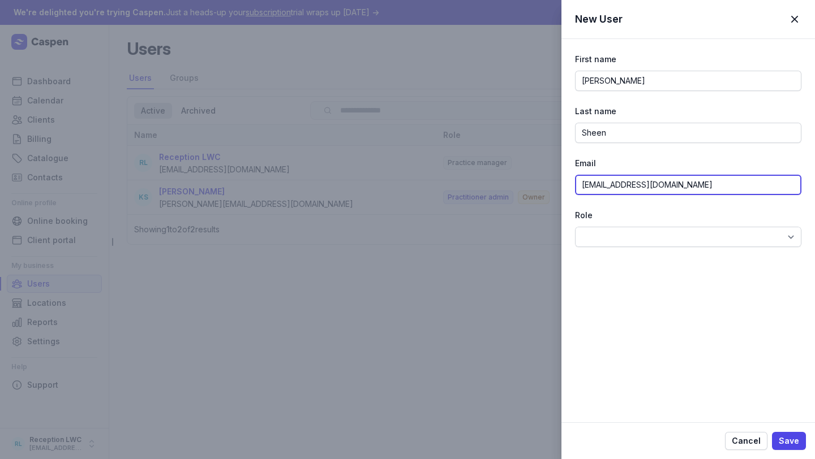
click at [640, 189] on input "taylaldrover@icloud.com" at bounding box center [688, 185] width 226 height 20
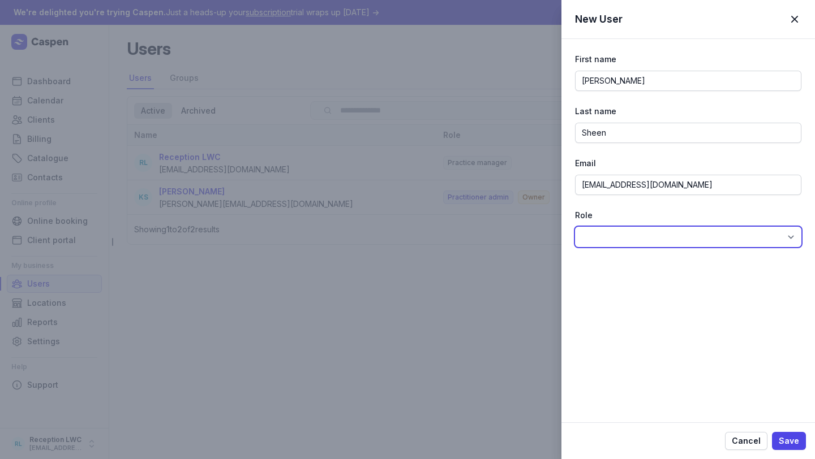
click at [632, 239] on select at bounding box center [688, 237] width 226 height 20
click at [751, 443] on span "Cancel" at bounding box center [746, 442] width 29 height 14
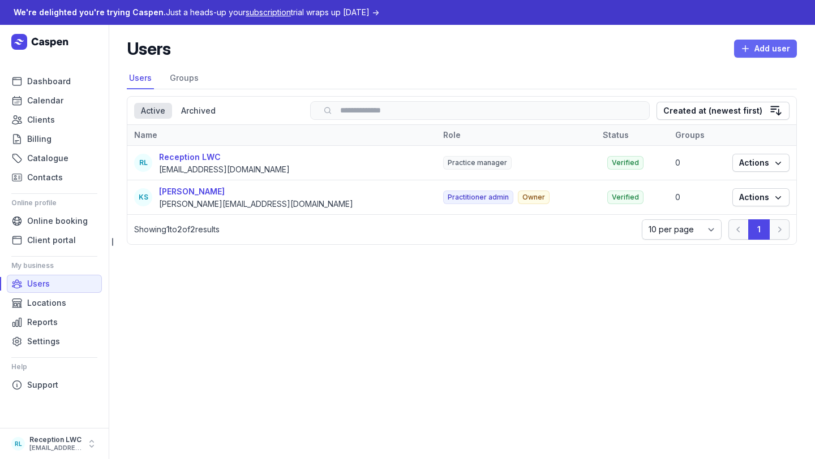
click at [743, 49] on icon "button" at bounding box center [745, 48] width 11 height 11
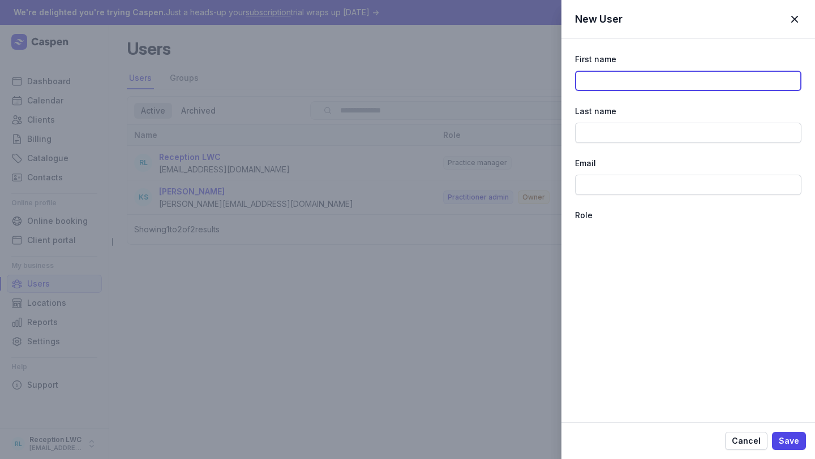
click at [660, 79] on input at bounding box center [688, 81] width 226 height 20
type input "[PERSON_NAME]"
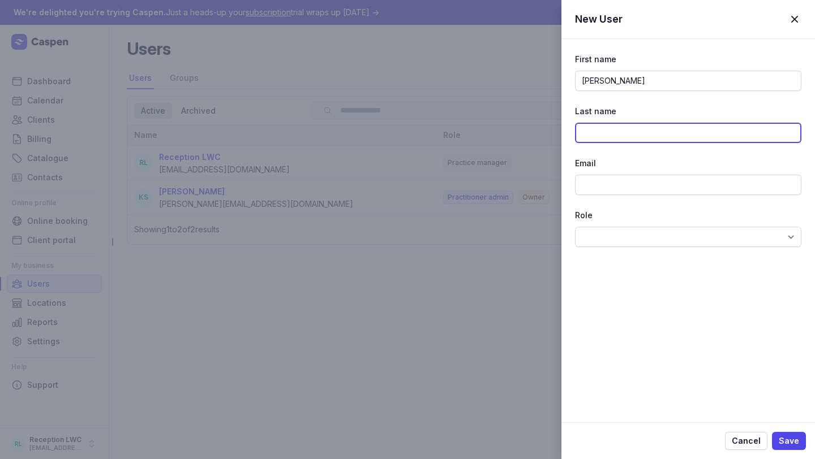
click at [621, 131] on input at bounding box center [688, 133] width 226 height 20
type input "Sheen"
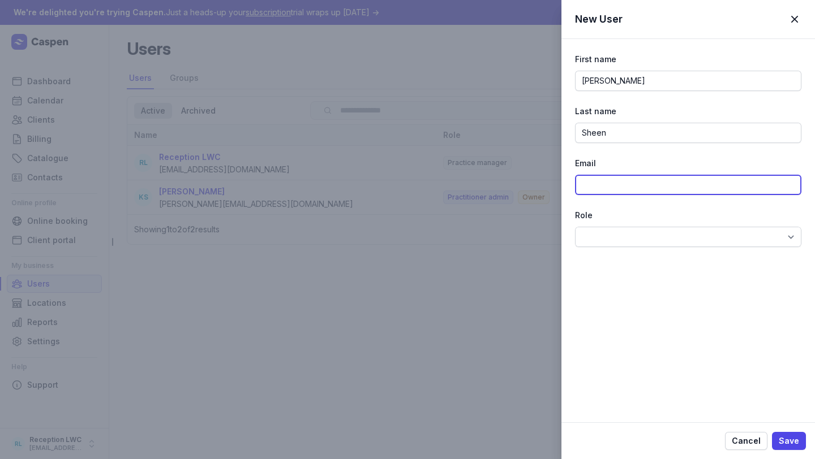
click at [608, 183] on input at bounding box center [688, 185] width 226 height 20
type input "[EMAIL_ADDRESS][DOMAIN_NAME]"
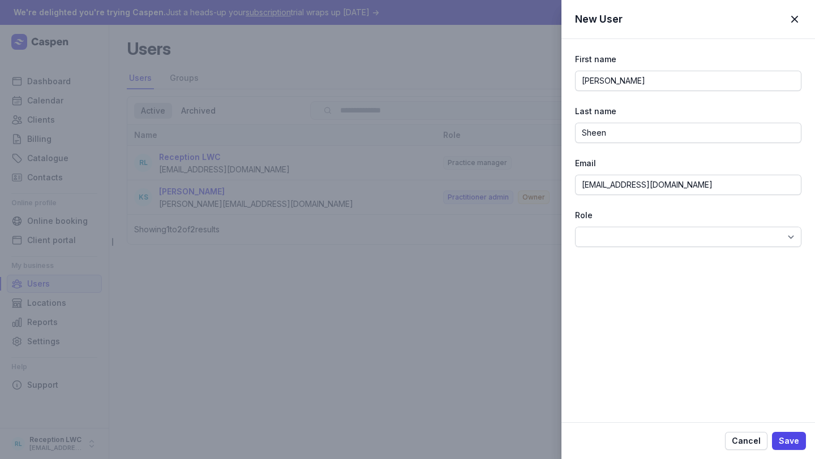
click at [646, 317] on div "First name [PERSON_NAME] Last name [PERSON_NAME] [EMAIL_ADDRESS][DOMAIN_NAME] R…" at bounding box center [687, 230] width 253 height 384
click at [621, 236] on select at bounding box center [688, 237] width 226 height 20
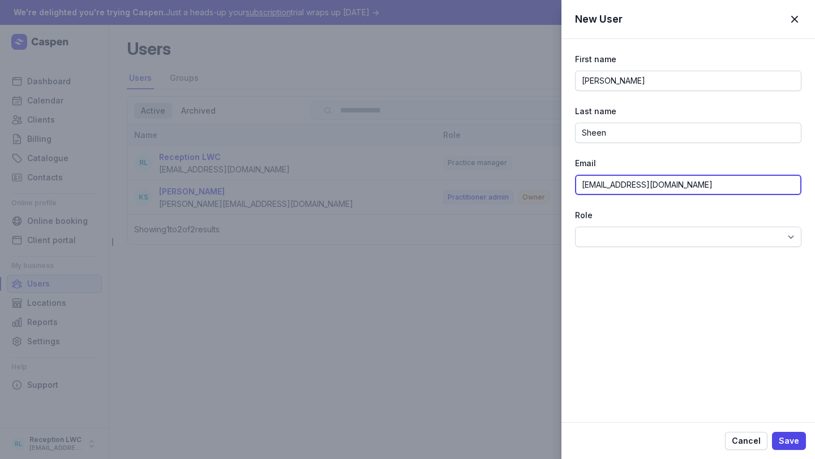
drag, startPoint x: 687, startPoint y: 187, endPoint x: 503, endPoint y: 187, distance: 184.5
click at [503, 187] on div "New User Close panel First name [PERSON_NAME] Last name [PERSON_NAME] [PERSON_N…" at bounding box center [407, 229] width 815 height 459
type input "[EMAIL_ADDRESS][DOMAIN_NAME]"
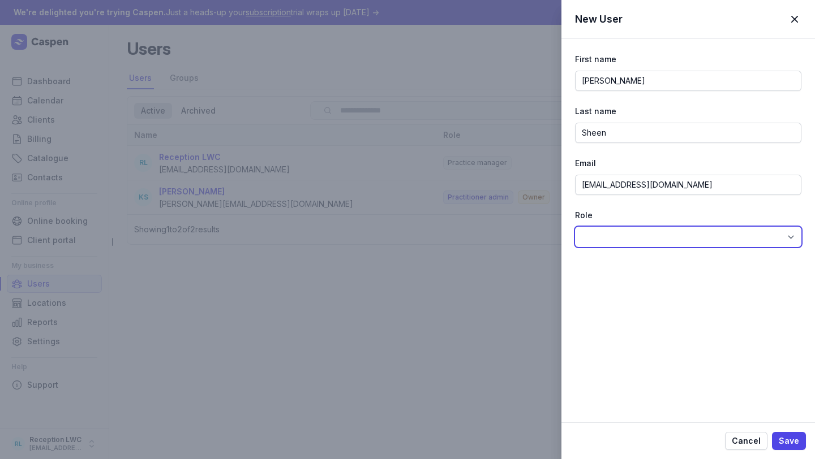
click at [601, 235] on select at bounding box center [688, 237] width 226 height 20
click at [641, 246] on select at bounding box center [688, 237] width 226 height 20
click at [789, 7] on span "button" at bounding box center [794, 19] width 25 height 25
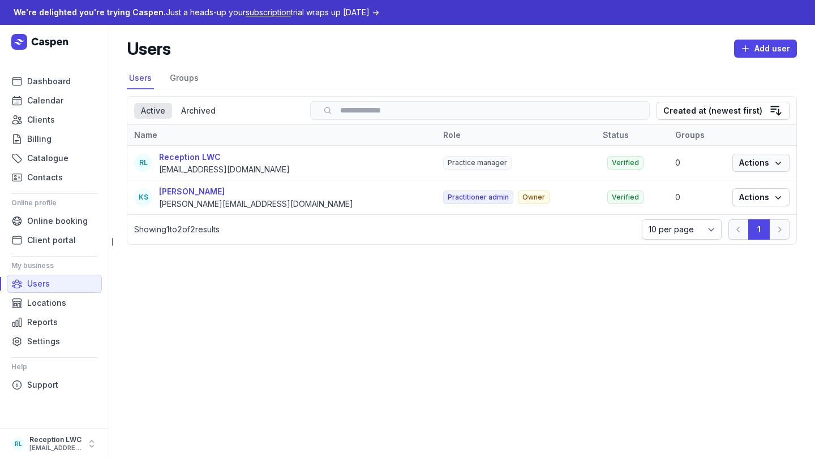
click at [772, 167] on icon "button" at bounding box center [777, 162] width 11 height 11
click at [756, 185] on link "Edit" at bounding box center [726, 186] width 127 height 16
select select
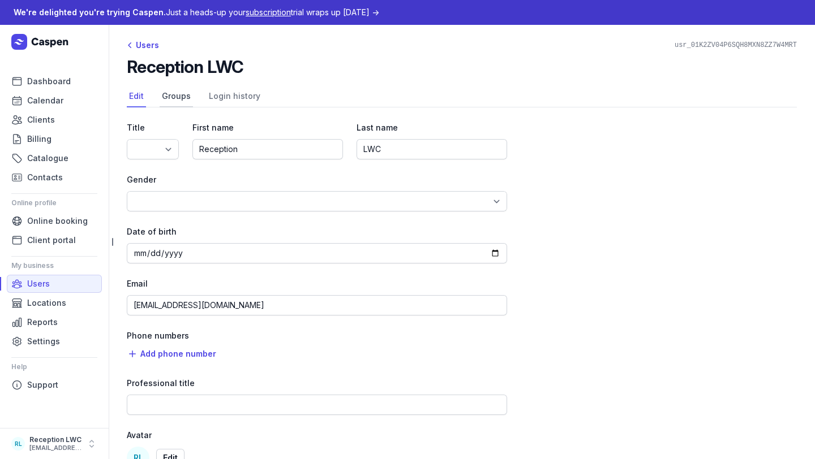
click at [186, 98] on link "Groups" at bounding box center [176, 97] width 33 height 22
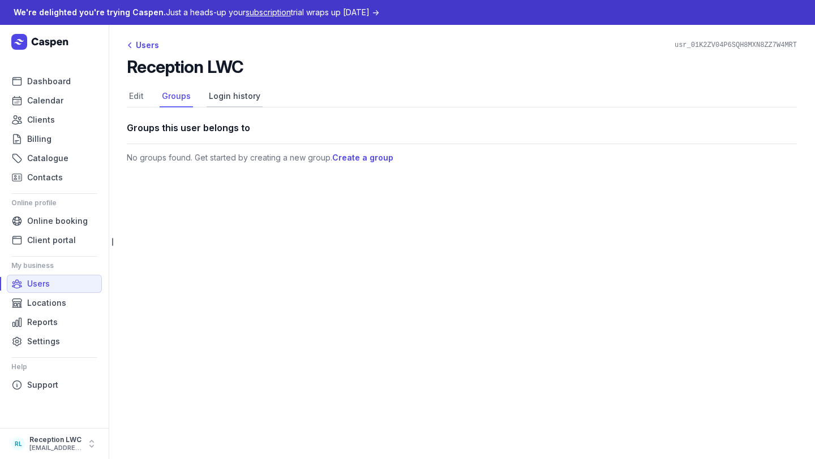
click at [226, 100] on link "Login history" at bounding box center [235, 97] width 56 height 22
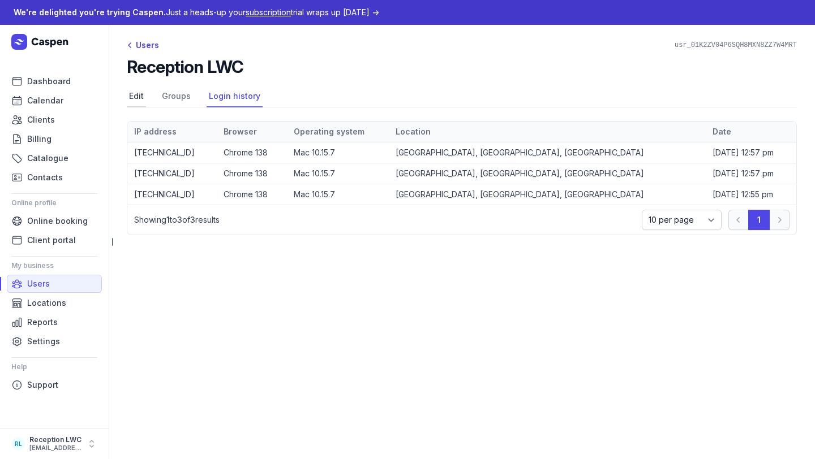
click at [131, 96] on link "Edit" at bounding box center [136, 97] width 19 height 22
select select
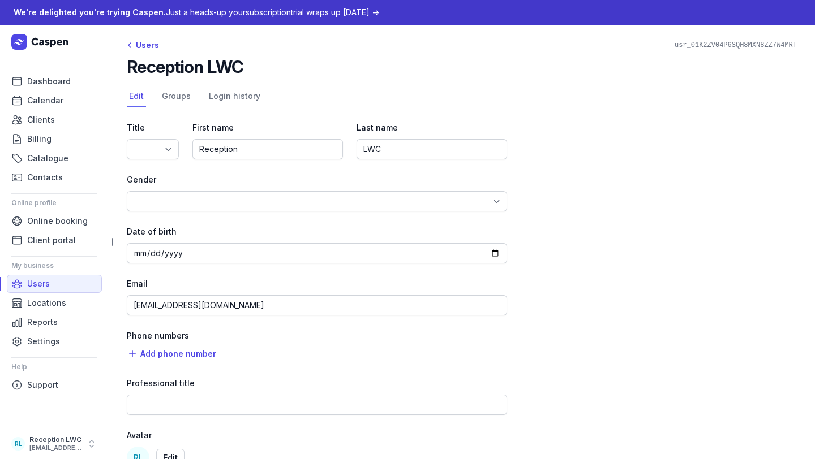
scroll to position [65, 0]
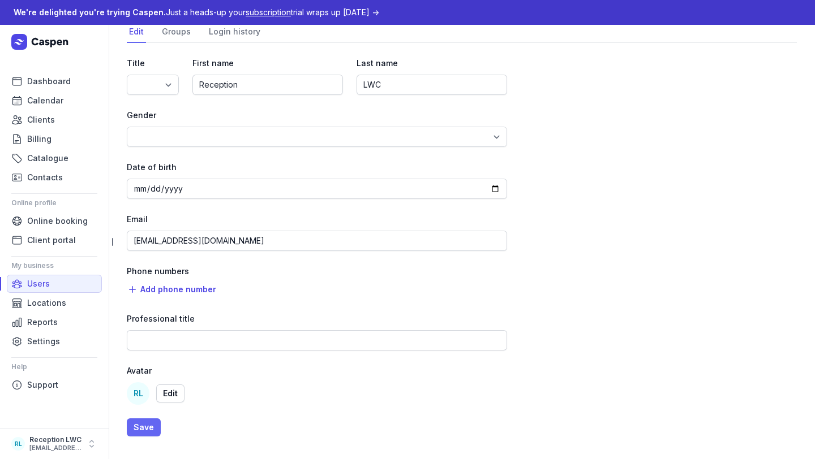
click at [143, 427] on span "Save" at bounding box center [144, 428] width 20 height 14
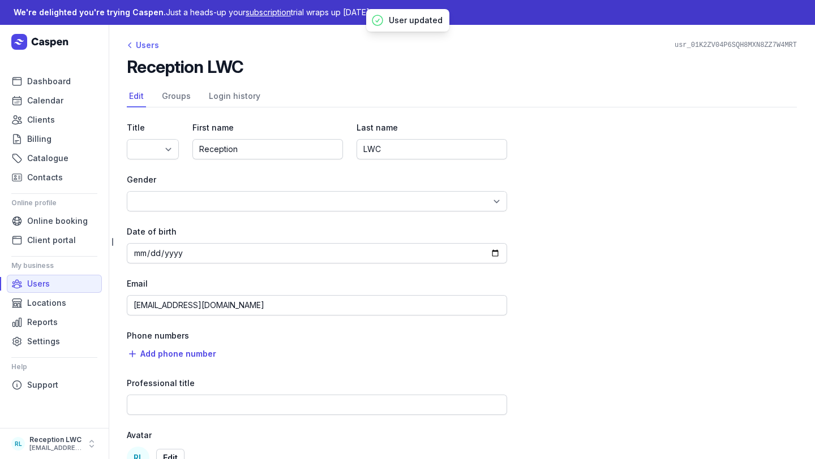
click at [142, 47] on div "Users" at bounding box center [143, 45] width 32 height 14
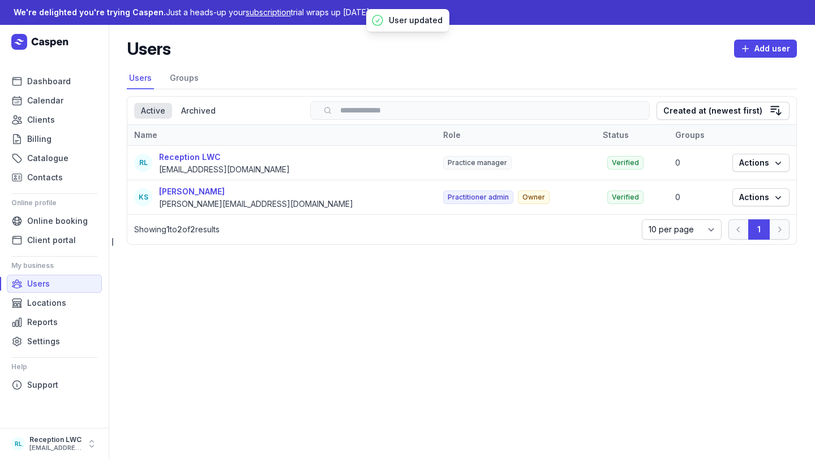
click at [443, 163] on span "Practice manager" at bounding box center [477, 163] width 68 height 14
click at [760, 160] on span "Actions" at bounding box center [761, 163] width 44 height 14
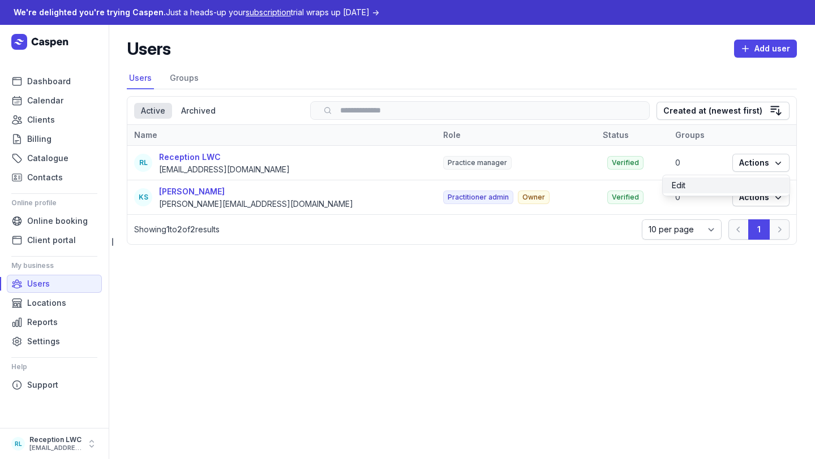
click at [732, 191] on link "Edit" at bounding box center [726, 186] width 127 height 16
select select
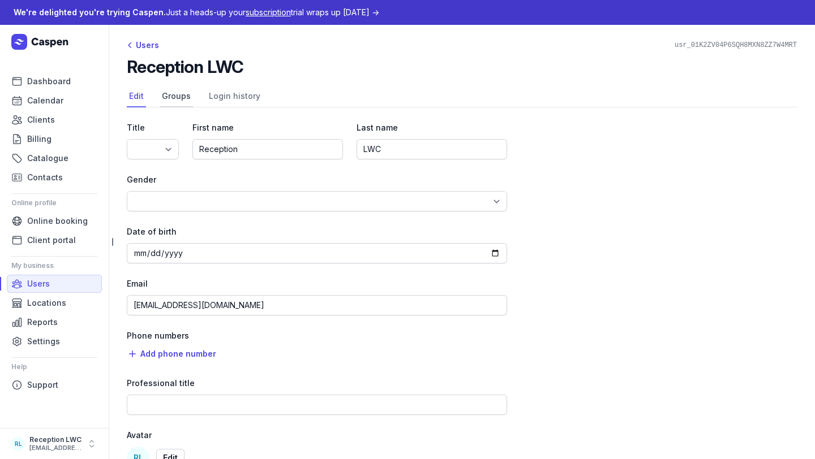
click at [180, 101] on link "Groups" at bounding box center [176, 97] width 33 height 22
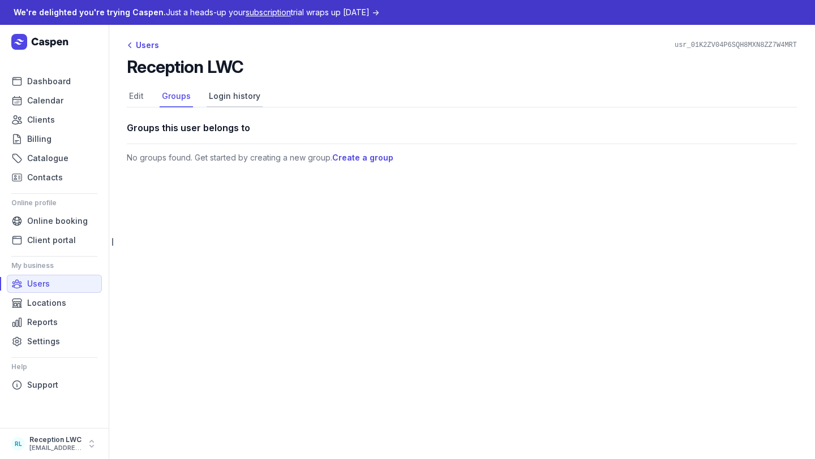
click at [246, 100] on link "Login history" at bounding box center [235, 97] width 56 height 22
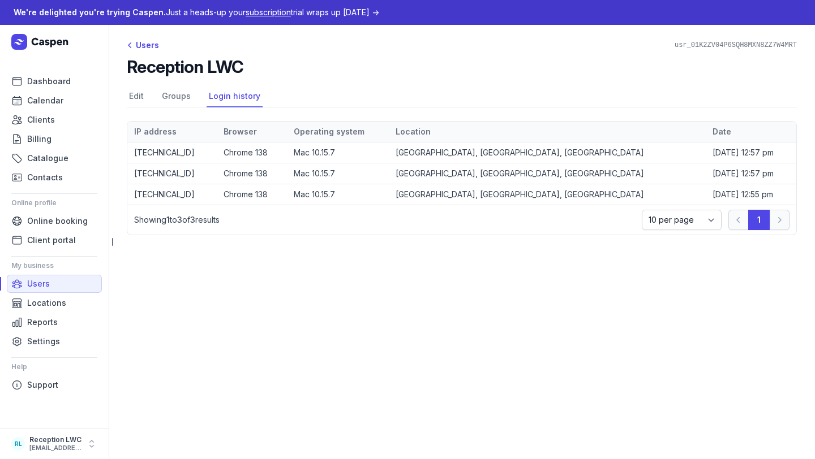
click at [123, 98] on div "Users usr_01K2ZV04P6SQH8MXN8ZZ7W4MRT Reception LWC Select a tab Edit Groups Log…" at bounding box center [462, 141] width 706 height 233
click at [139, 95] on link "Edit" at bounding box center [136, 97] width 19 height 22
select select
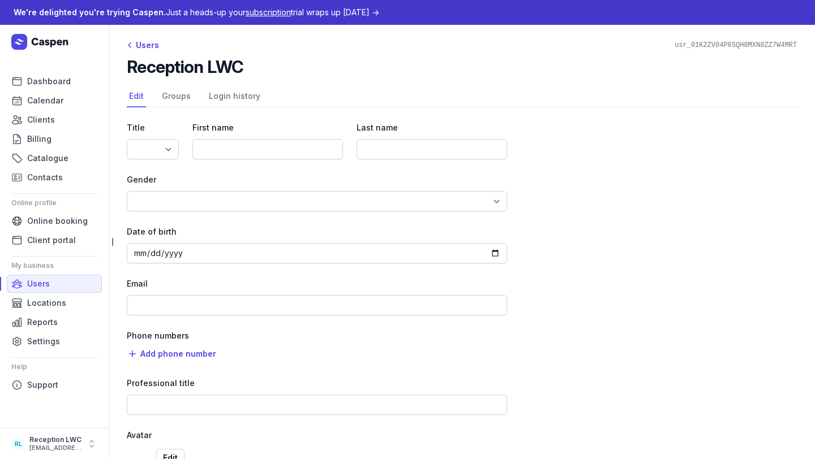
type input "Reception"
type input "LWC"
type input "[EMAIL_ADDRESS][DOMAIN_NAME]"
click at [139, 52] on div "Users usr_01K2ZV04P6SQH8MXN8ZZ7W4MRT Reception LWC Select a tab Edit Groups Log…" at bounding box center [462, 274] width 706 height 499
click at [139, 45] on div "Users" at bounding box center [143, 45] width 32 height 14
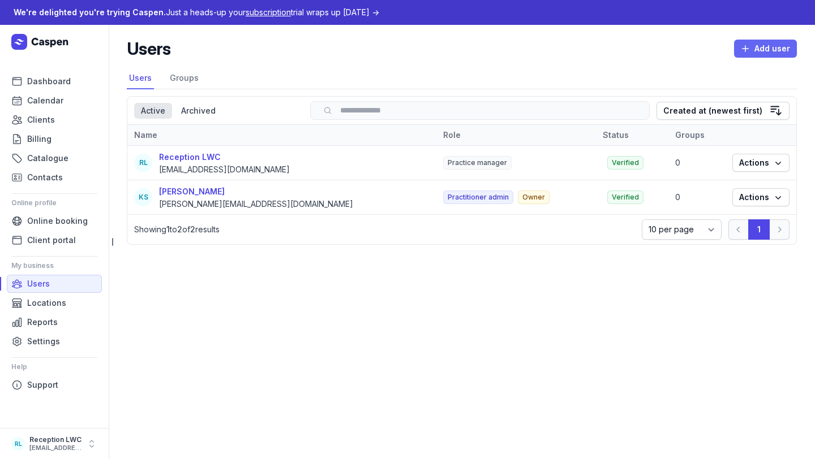
click at [760, 55] on span "Add user" at bounding box center [765, 49] width 49 height 14
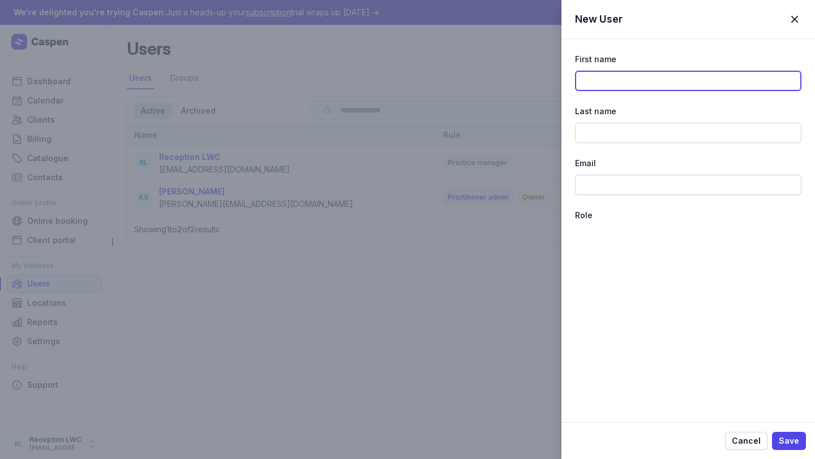
click at [624, 87] on input at bounding box center [688, 81] width 226 height 20
click at [616, 226] on div "First name Last name Email Role Locations Services" at bounding box center [688, 138] width 226 height 199
click at [604, 90] on input at bounding box center [688, 81] width 226 height 20
type input "[PERSON_NAME]"
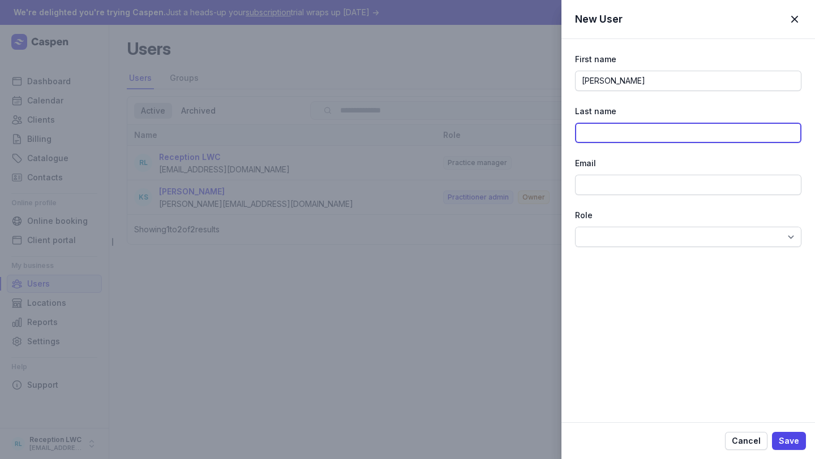
click at [609, 141] on input at bounding box center [688, 133] width 226 height 20
type input "Sheen"
click at [592, 199] on div "First name [PERSON_NAME] Last name [PERSON_NAME] Email Role Locations Services" at bounding box center [688, 149] width 226 height 220
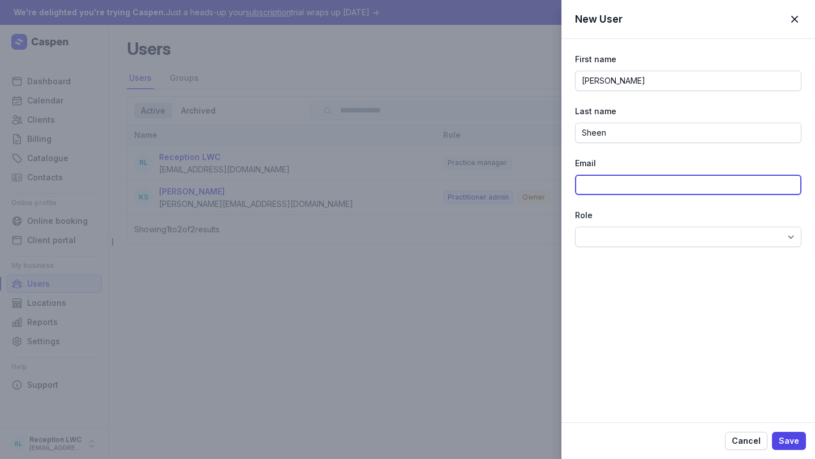
click at [592, 193] on input at bounding box center [688, 185] width 226 height 20
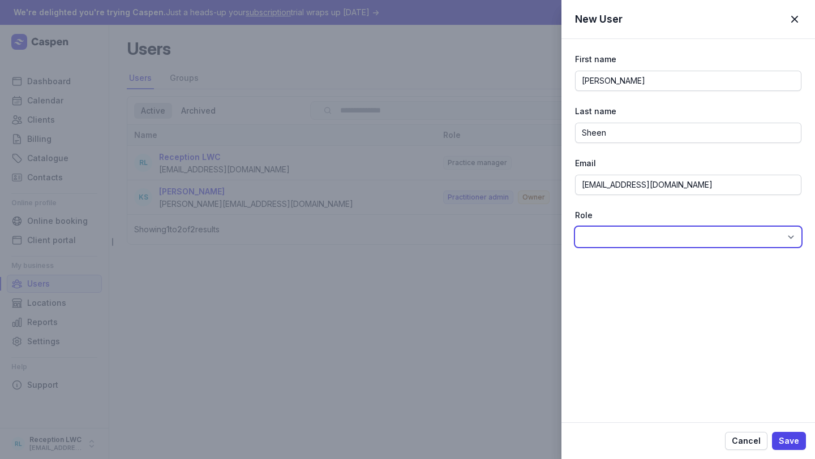
click at [632, 237] on select at bounding box center [688, 237] width 226 height 20
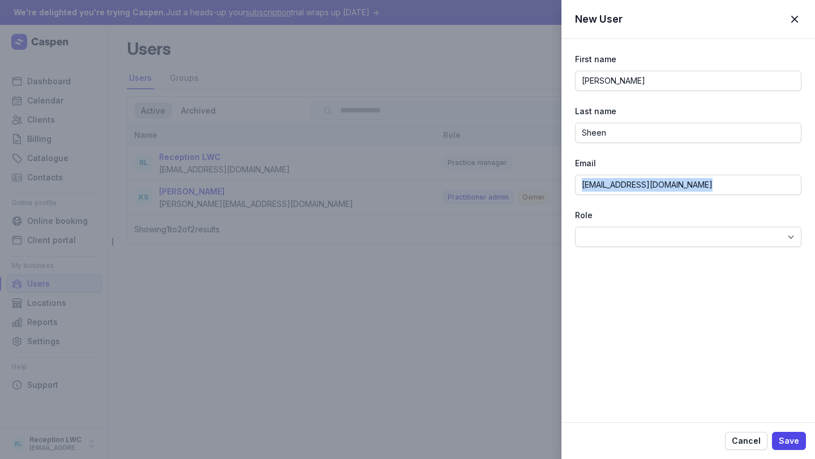
drag, startPoint x: 728, startPoint y: 196, endPoint x: 596, endPoint y: 177, distance: 132.6
click at [596, 177] on div "First name [PERSON_NAME] Last name [PERSON_NAME] Email [EMAIL_ADDRESS][DOMAIN_N…" at bounding box center [688, 149] width 226 height 220
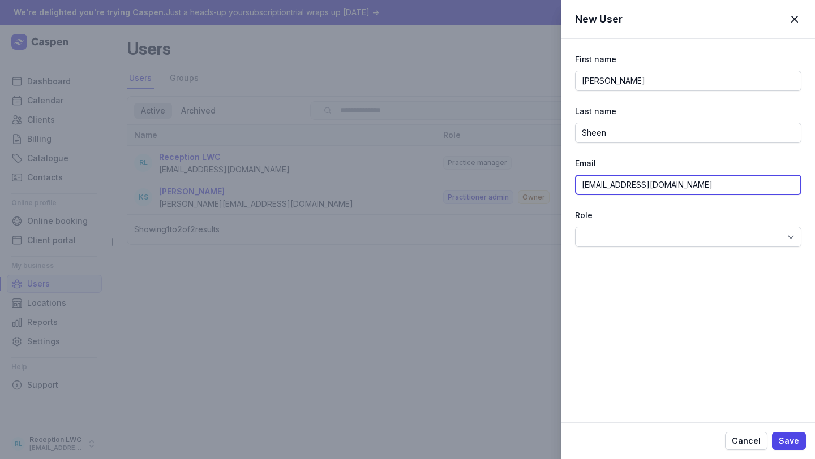
click at [588, 185] on input "[EMAIL_ADDRESS][DOMAIN_NAME]" at bounding box center [688, 185] width 226 height 20
type input "[EMAIL_ADDRESS][DOMAIN_NAME]"
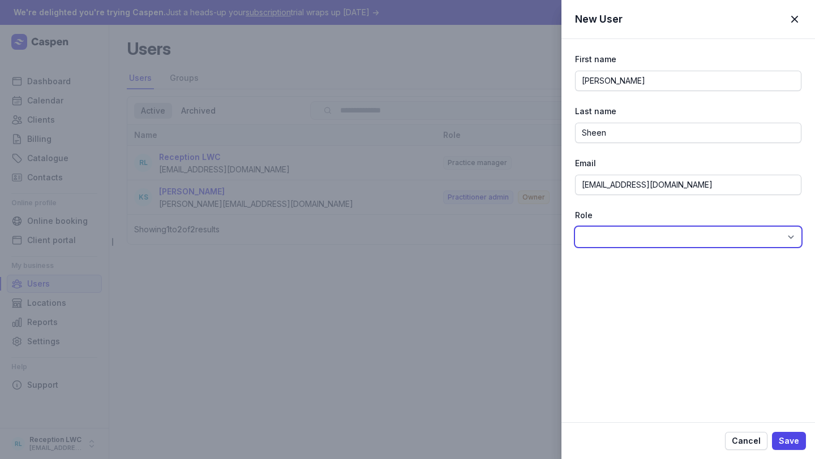
click at [617, 230] on select at bounding box center [688, 237] width 226 height 20
click at [794, 24] on span "button" at bounding box center [794, 19] width 25 height 25
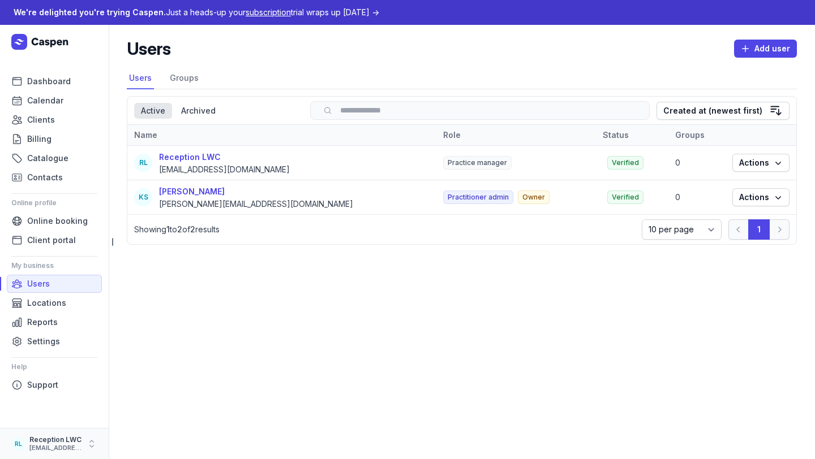
click at [36, 445] on div "[EMAIL_ADDRESS][DOMAIN_NAME]" at bounding box center [55, 449] width 52 height 8
click at [126, 421] on button "My account" at bounding box center [176, 424] width 127 height 16
select select
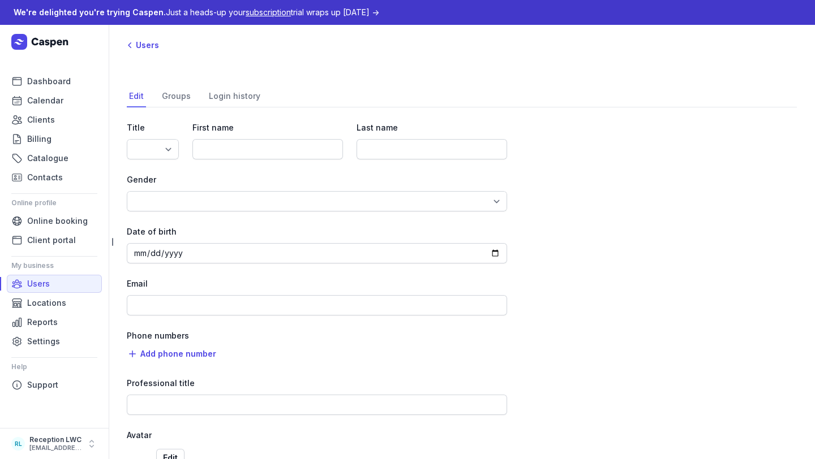
type input "Reception"
type input "LWC"
type input "[EMAIL_ADDRESS][DOMAIN_NAME]"
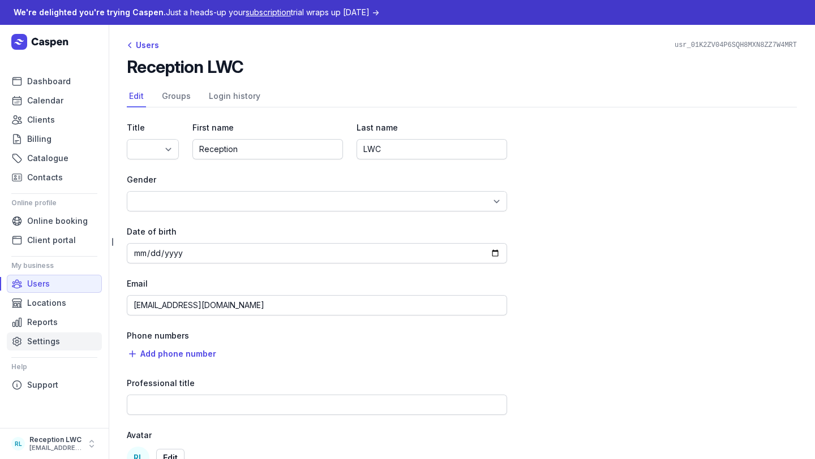
click at [41, 336] on span "Settings" at bounding box center [43, 342] width 33 height 14
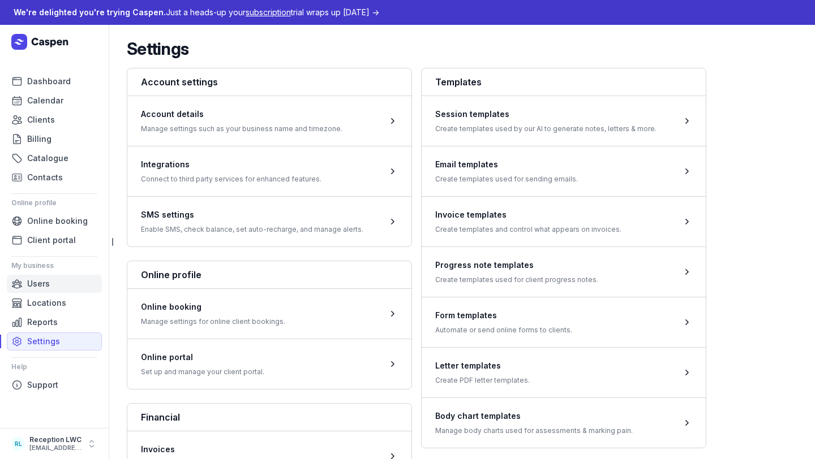
click at [42, 284] on span "Users" at bounding box center [38, 284] width 23 height 14
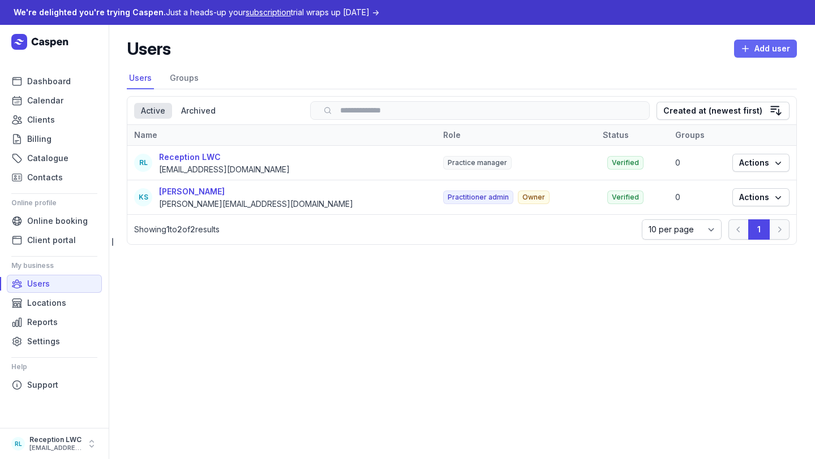
click at [764, 50] on span "Add user" at bounding box center [765, 49] width 49 height 14
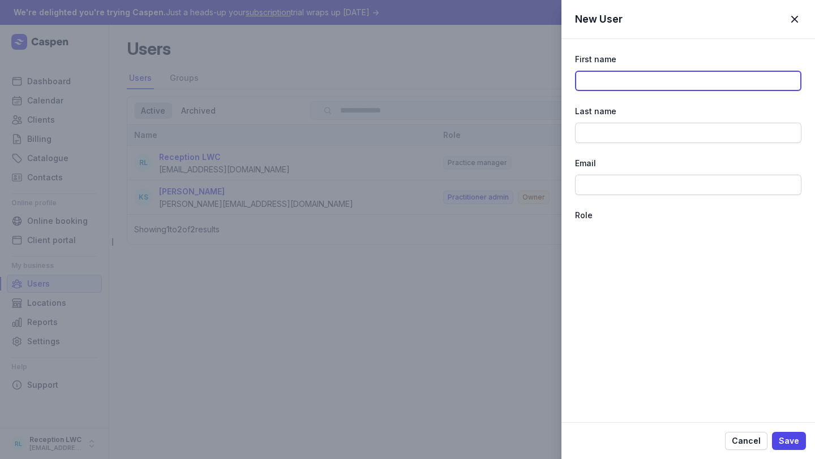
click at [665, 71] on input at bounding box center [688, 81] width 226 height 20
type input "Melanie"
click at [639, 144] on div "First name Melanie Last name Email Role Locations Services" at bounding box center [688, 149] width 226 height 220
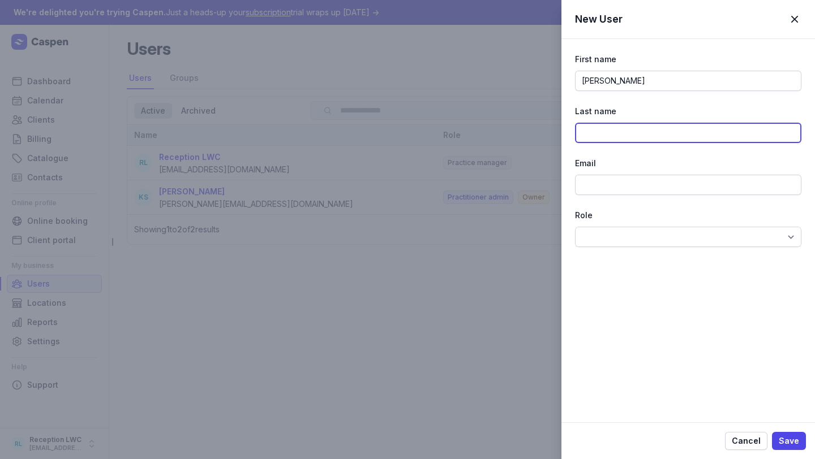
click at [614, 131] on input at bounding box center [688, 133] width 226 height 20
type input "Sheen"
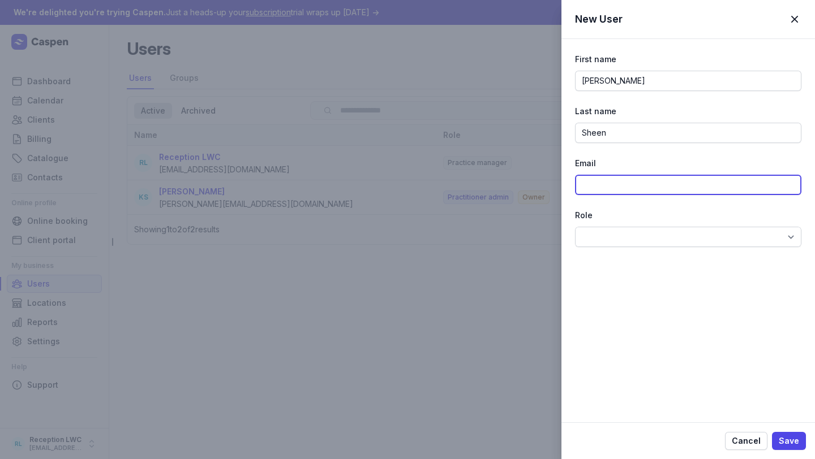
click at [609, 184] on input at bounding box center [688, 185] width 226 height 20
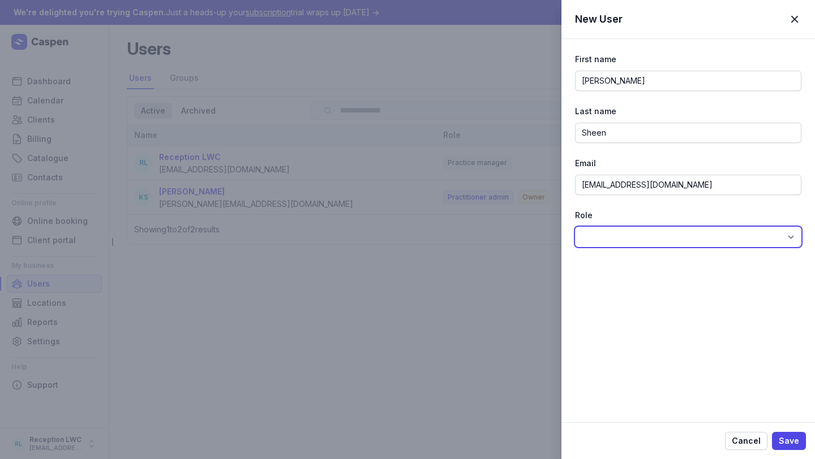
click at [611, 238] on select at bounding box center [688, 237] width 226 height 20
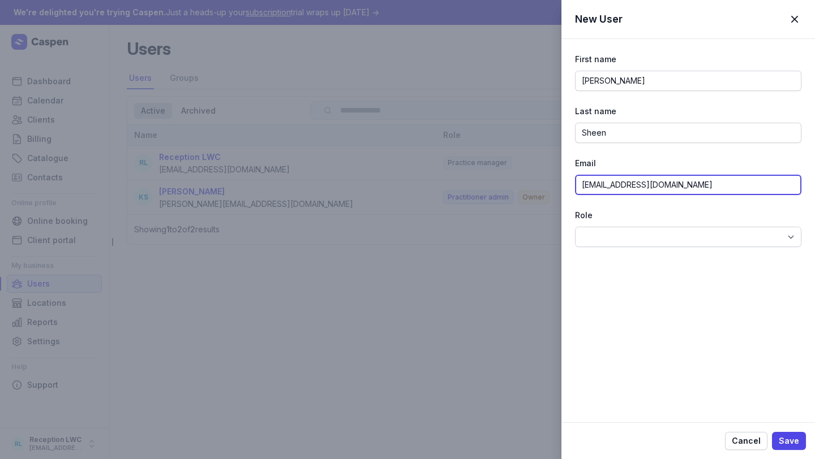
drag, startPoint x: 716, startPoint y: 183, endPoint x: 538, endPoint y: 182, distance: 178.8
click at [538, 183] on div "New User Close panel First name Melanie Last name Sheen Email hello@lunawellnes…" at bounding box center [407, 229] width 815 height 459
click at [583, 187] on input "[EMAIL_ADDRESS][DOMAIN_NAME]" at bounding box center [688, 185] width 226 height 20
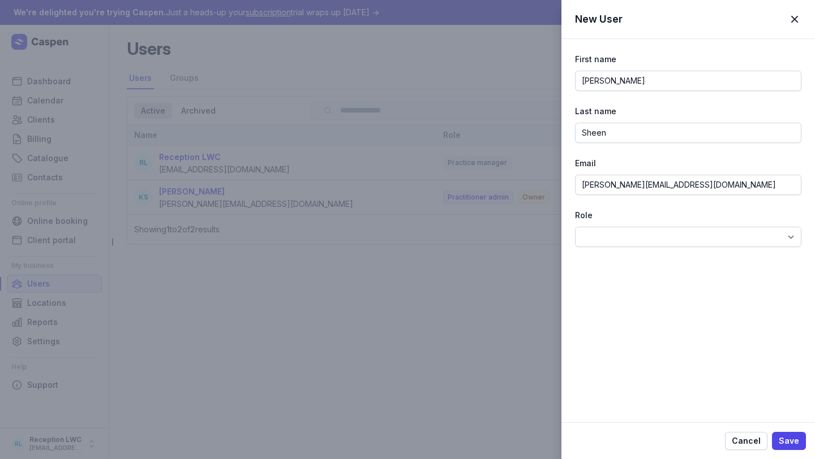
click at [642, 322] on div "First name Melanie Last name Sheen Email mel@lunawellnessco.com.au Role Locatio…" at bounding box center [687, 230] width 253 height 384
click at [633, 240] on select at bounding box center [688, 237] width 226 height 20
click at [604, 242] on select at bounding box center [688, 237] width 226 height 20
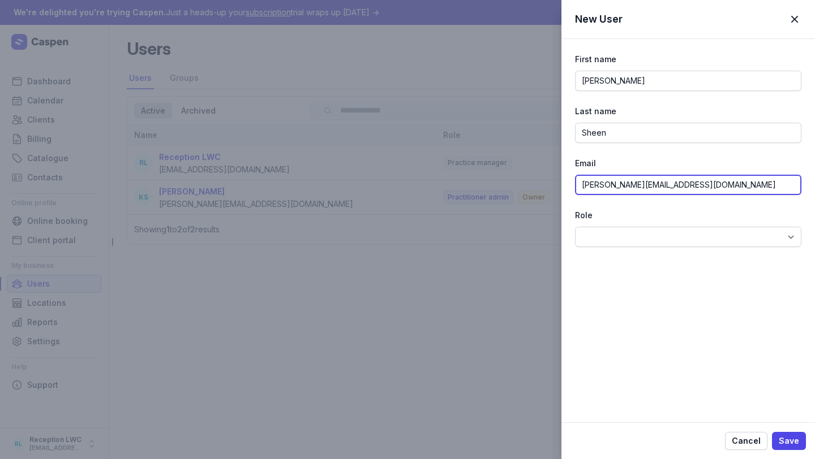
click at [590, 184] on input "mel@lunawellnessco.com.au" at bounding box center [688, 185] width 226 height 20
type input "[EMAIL_ADDRESS][DOMAIN_NAME]"
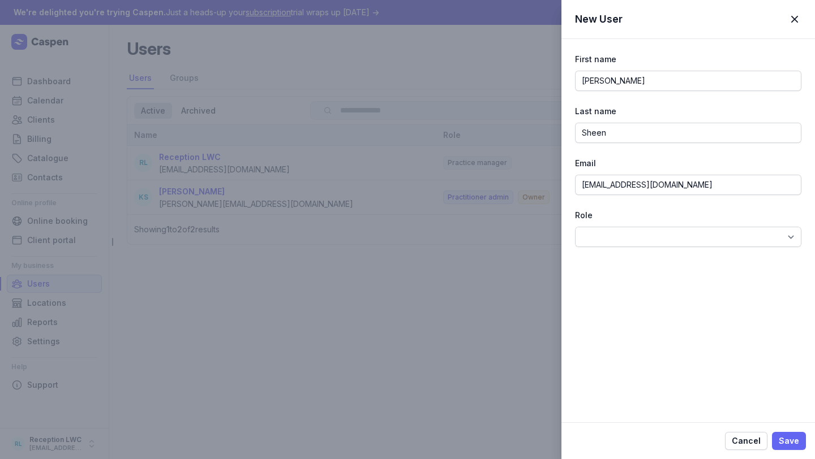
click at [789, 435] on span "Save" at bounding box center [789, 442] width 20 height 14
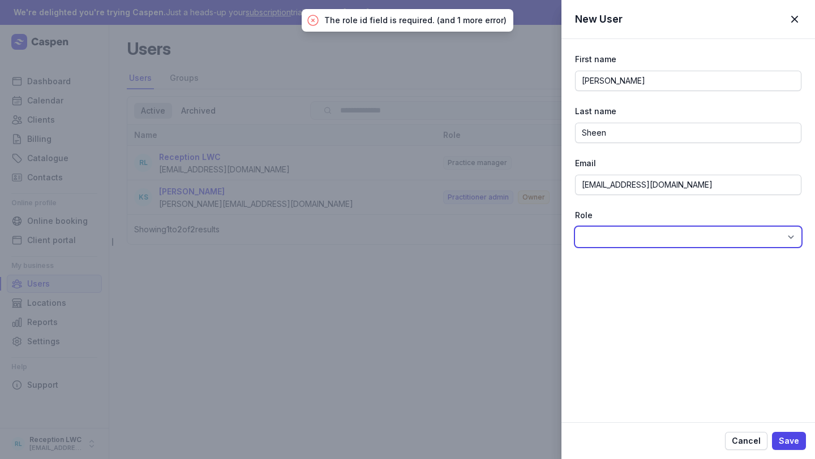
click at [623, 234] on select at bounding box center [688, 237] width 226 height 20
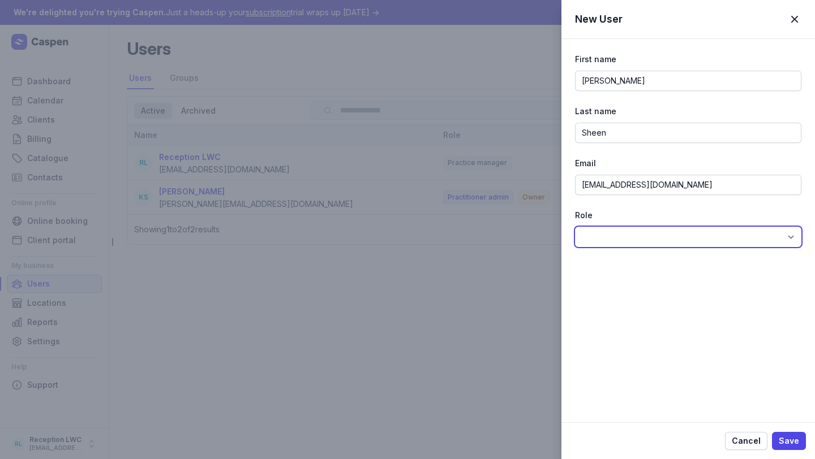
click at [641, 243] on select at bounding box center [688, 237] width 226 height 20
click at [754, 441] on span "Cancel" at bounding box center [746, 442] width 29 height 14
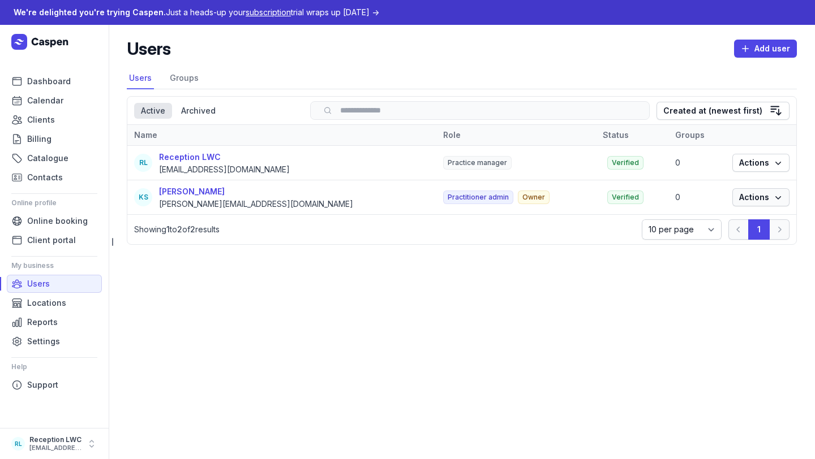
click at [763, 200] on span "Actions" at bounding box center [761, 198] width 44 height 14
click at [749, 213] on link "Edit" at bounding box center [726, 220] width 127 height 16
select select "Ms"
select select "[DEMOGRAPHIC_DATA]"
select select "+61"
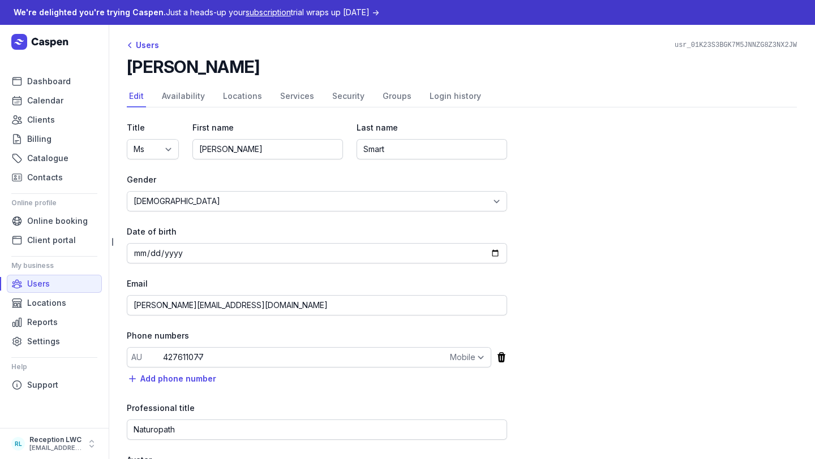
click at [188, 110] on div "Title Dr Mr Ms Mrs Miss Mx Master First name Kylie Last name Smart Gender Male …" at bounding box center [462, 372] width 670 height 528
click at [191, 100] on link "Availability" at bounding box center [184, 97] width 48 height 22
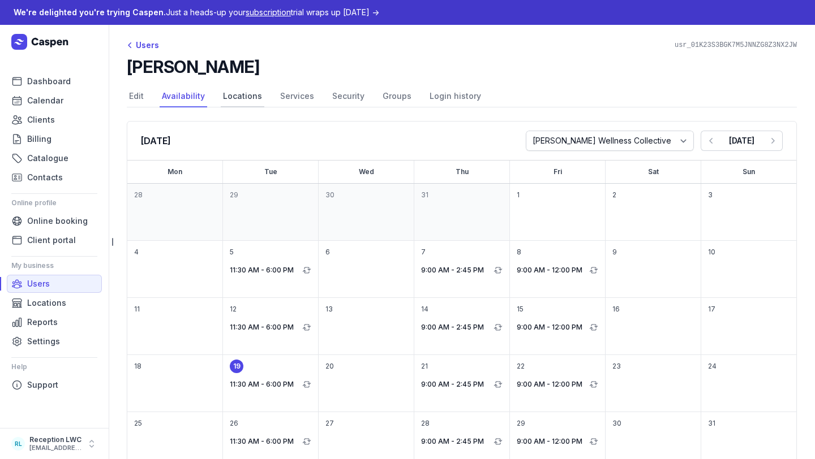
click at [248, 100] on link "Locations" at bounding box center [243, 97] width 44 height 22
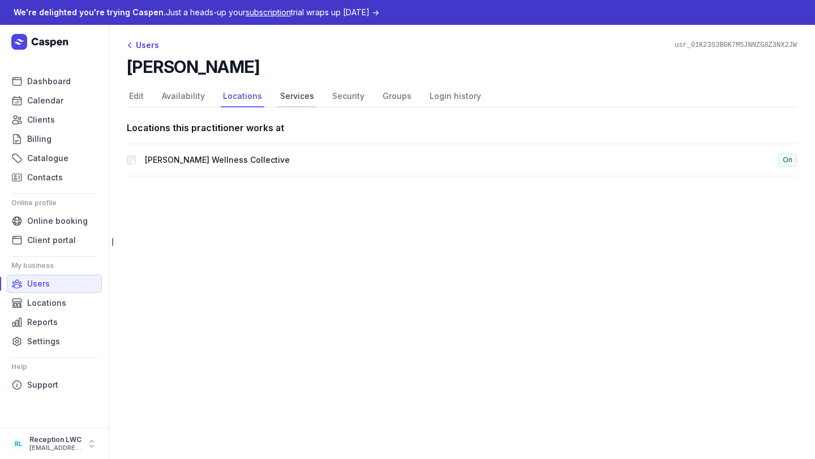
click at [288, 101] on link "Services" at bounding box center [297, 97] width 38 height 22
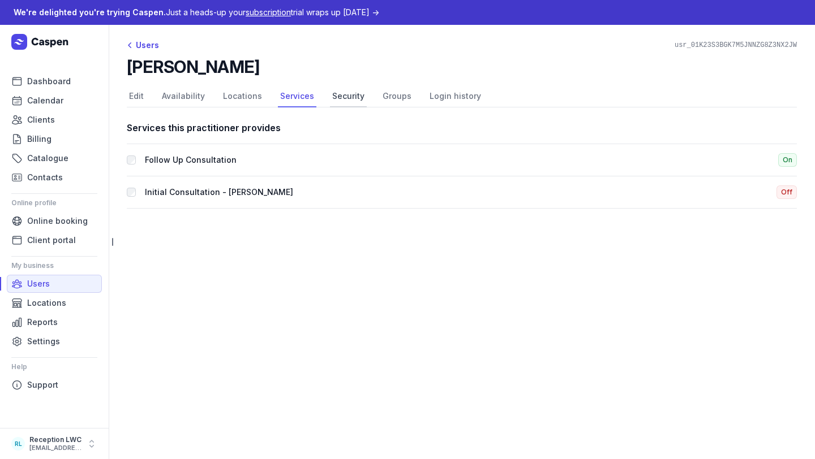
click at [343, 94] on link "Security" at bounding box center [348, 97] width 37 height 22
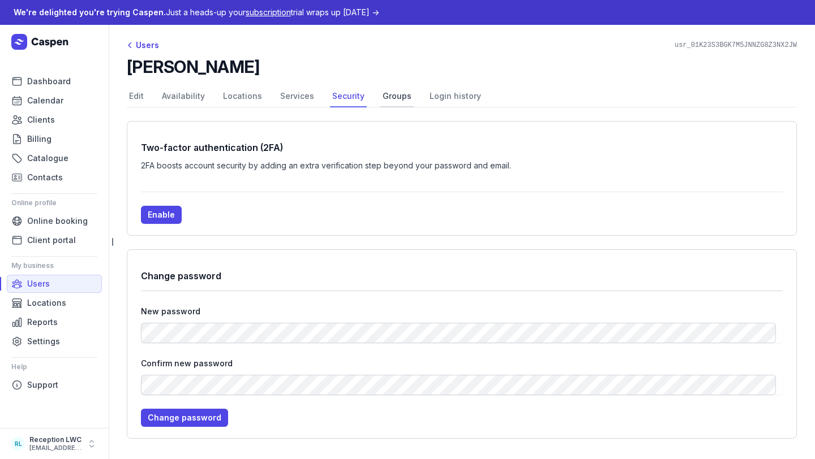
click at [384, 97] on link "Groups" at bounding box center [396, 97] width 33 height 22
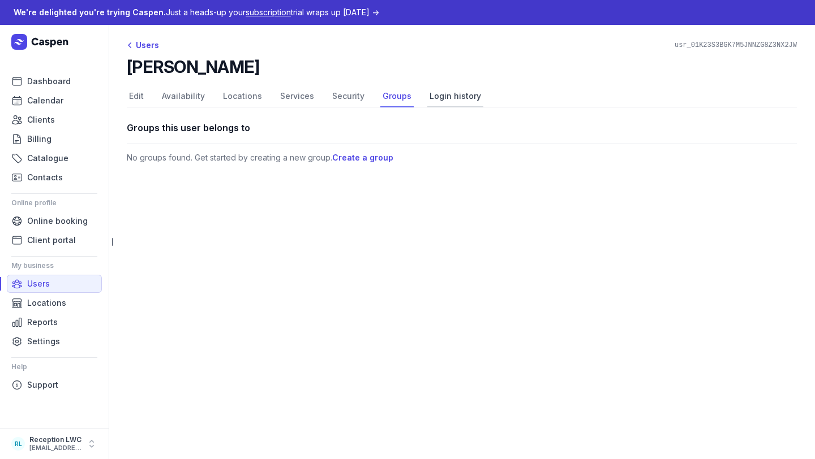
click at [441, 100] on link "Login history" at bounding box center [455, 97] width 56 height 22
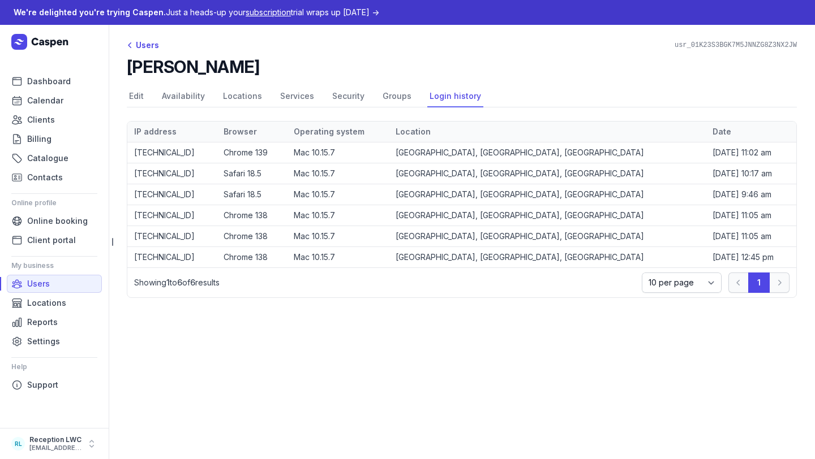
click at [312, 97] on nav "Edit Availability Locations Services Security Groups Login history" at bounding box center [462, 97] width 670 height 22
click at [348, 103] on link "Security" at bounding box center [348, 97] width 37 height 22
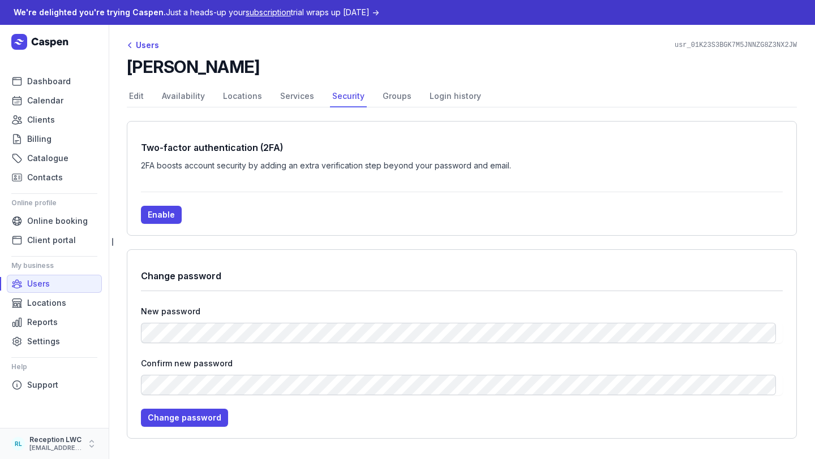
click at [40, 441] on div "Reception LWC" at bounding box center [55, 440] width 52 height 9
click at [136, 440] on link "Logout" at bounding box center [176, 445] width 127 height 16
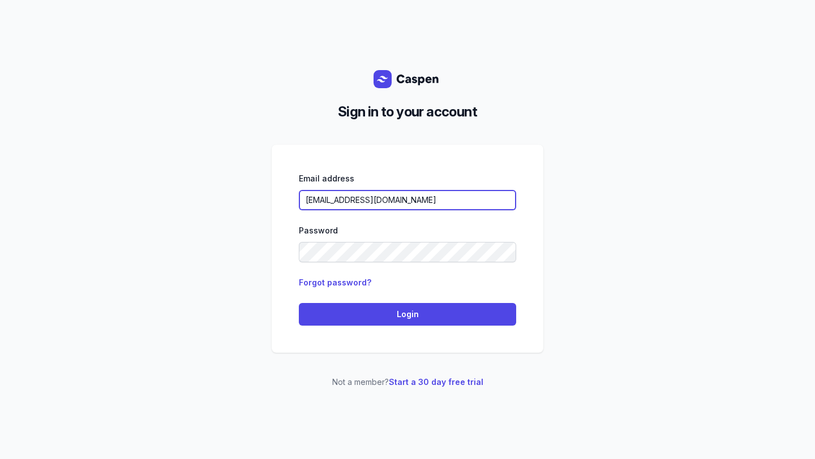
click at [351, 200] on input "[EMAIL_ADDRESS][DOMAIN_NAME]" at bounding box center [407, 200] width 217 height 20
drag, startPoint x: 322, startPoint y: 197, endPoint x: 263, endPoint y: 196, distance: 58.9
click at [265, 197] on div "Sign in to your account Email address [EMAIL_ADDRESS][DOMAIN_NAME] Password For…" at bounding box center [407, 229] width 815 height 459
type input "[PERSON_NAME][EMAIL_ADDRESS][DOMAIN_NAME]"
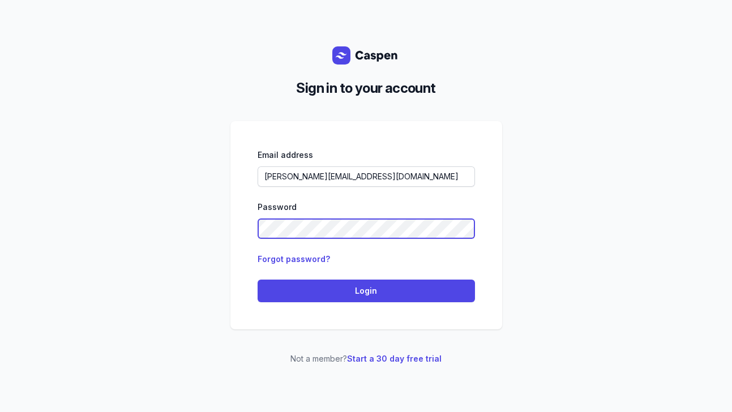
click at [134, 222] on div "Sign in to your account Email address [PERSON_NAME][EMAIL_ADDRESS][DOMAIN_NAME]…" at bounding box center [366, 206] width 732 height 412
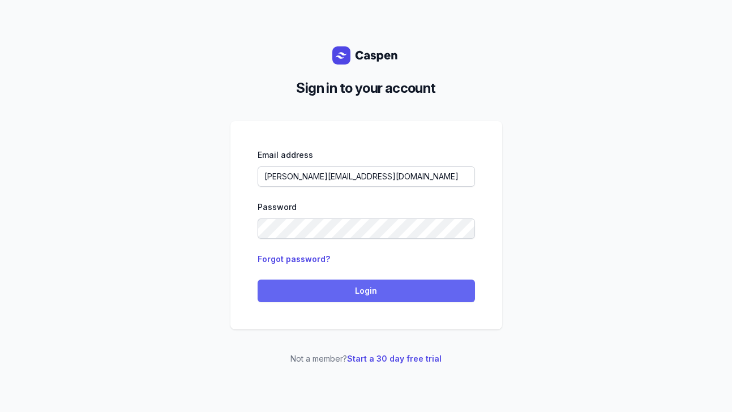
click at [325, 280] on button "Login" at bounding box center [365, 291] width 217 height 23
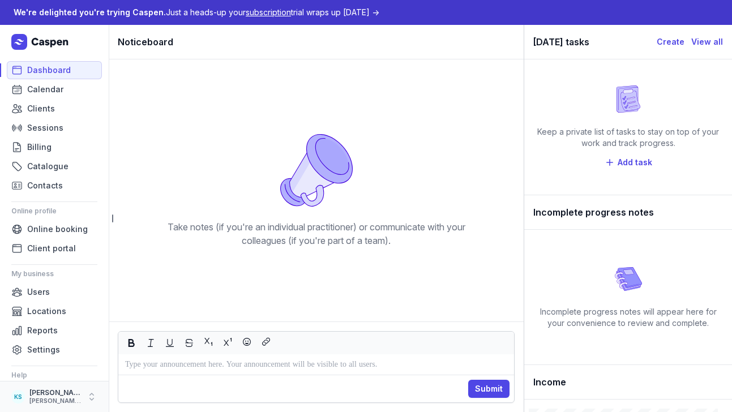
click at [34, 404] on div "[PERSON_NAME][EMAIL_ADDRESS][DOMAIN_NAME]" at bounding box center [55, 401] width 52 height 8
click at [30, 294] on span "Users" at bounding box center [38, 292] width 23 height 14
click at [90, 294] on link "Users" at bounding box center [54, 292] width 95 height 18
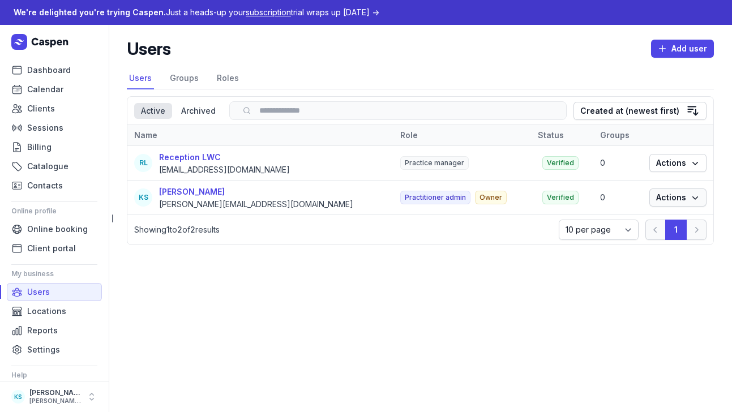
click at [682, 200] on span "Actions" at bounding box center [678, 198] width 44 height 14
click at [669, 220] on link "Edit" at bounding box center [642, 220] width 127 height 16
select select
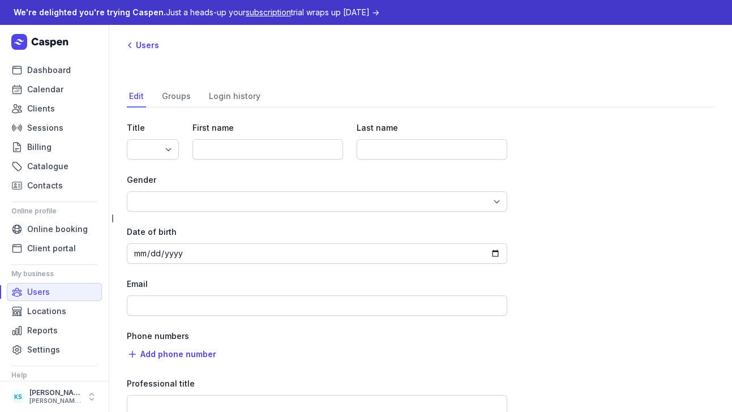
select select "Ms"
type input "[PERSON_NAME]"
type input "Smart"
select select "[DEMOGRAPHIC_DATA]"
type input "[PERSON_NAME][EMAIL_ADDRESS][DOMAIN_NAME]"
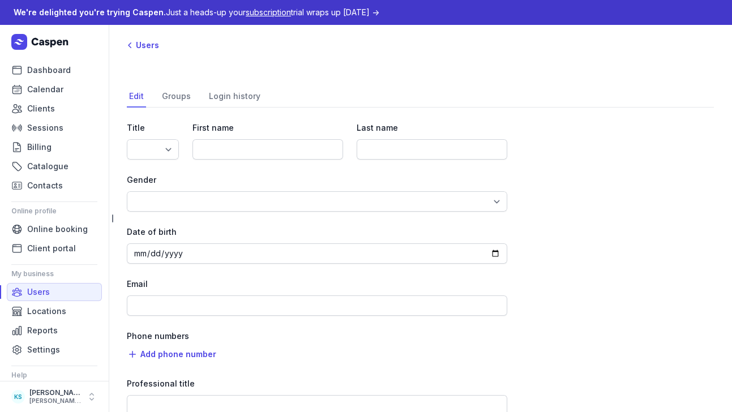
type input "Naturopath"
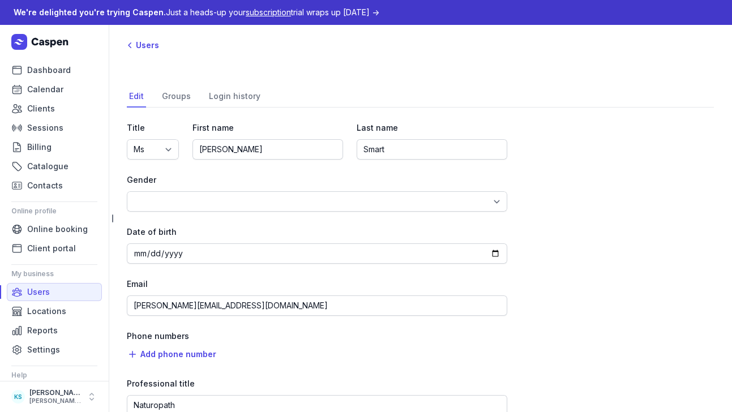
select select "+61"
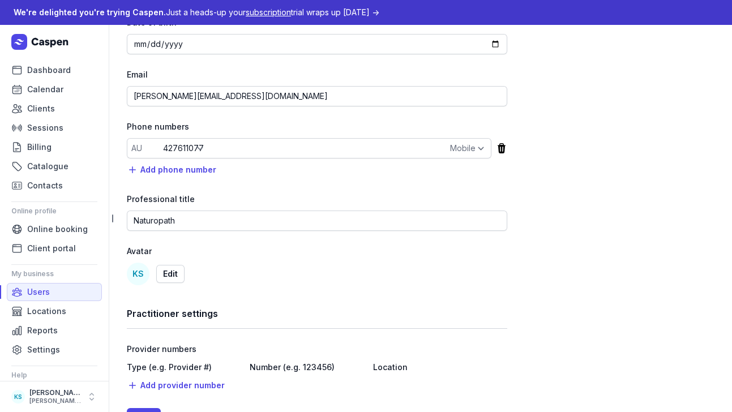
scroll to position [247, 0]
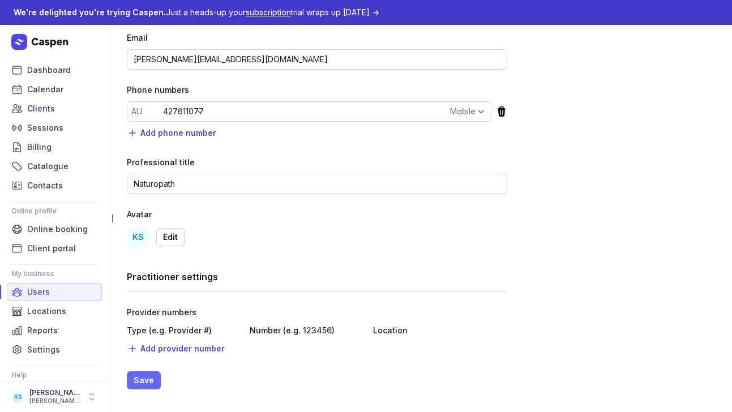
click at [147, 388] on button "Save" at bounding box center [144, 380] width 34 height 18
click at [142, 373] on button "Save" at bounding box center [144, 380] width 34 height 18
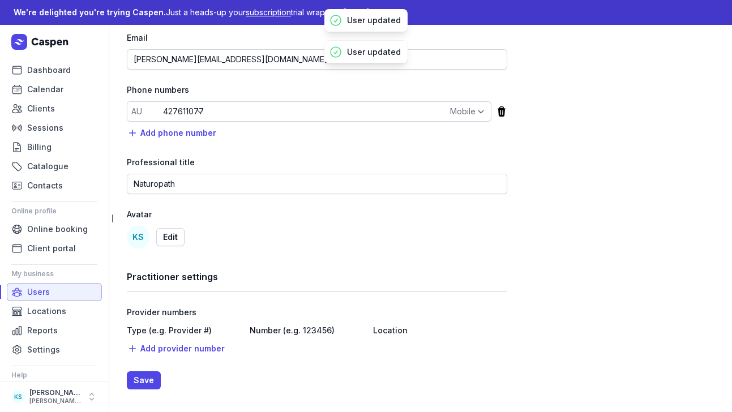
click at [36, 293] on span "Users" at bounding box center [38, 292] width 23 height 14
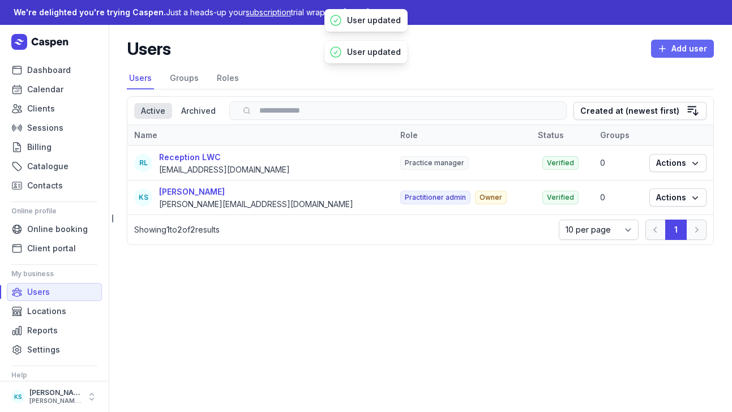
click at [686, 50] on span "Add user" at bounding box center [681, 49] width 49 height 14
select select
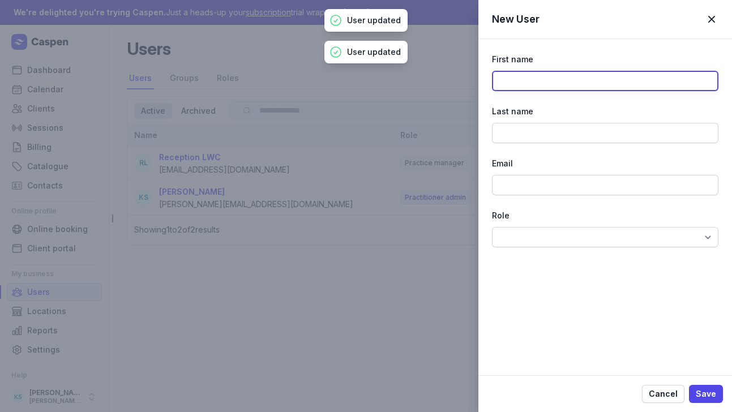
click at [619, 83] on input at bounding box center [605, 81] width 226 height 20
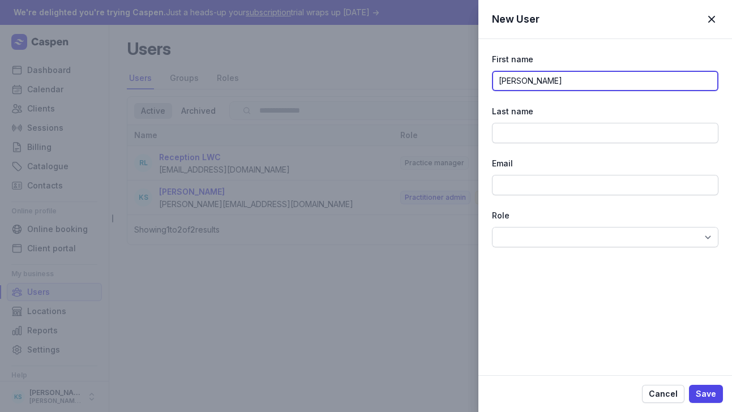
type input "[PERSON_NAME]"
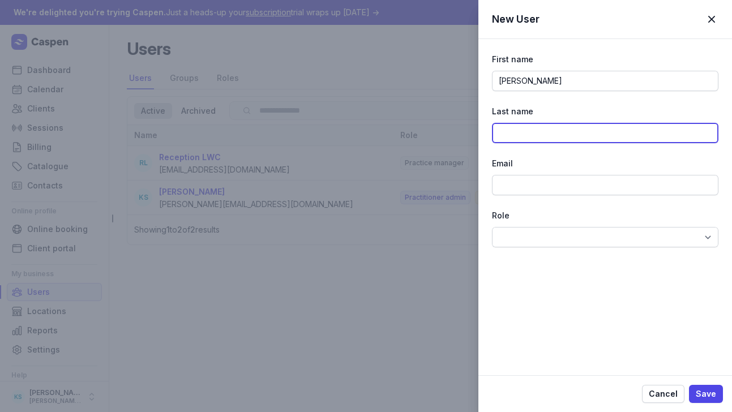
click at [581, 135] on input at bounding box center [605, 133] width 226 height 20
type input "Sheen"
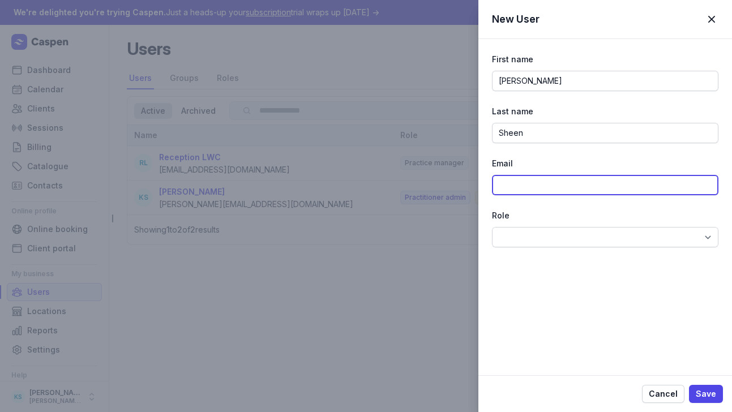
click at [524, 192] on input at bounding box center [605, 185] width 226 height 20
type input "m"
type input "[EMAIL_ADDRESS][DOMAIN_NAME]"
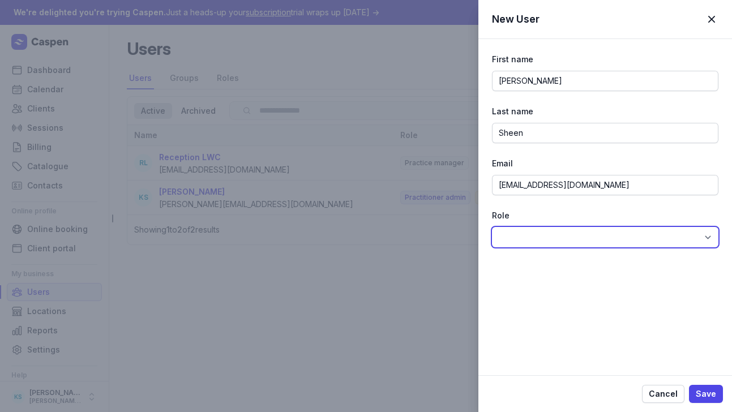
click at [551, 238] on select "Practitioner Practitioner admin Accountant Receptionist Practice manager" at bounding box center [605, 237] width 226 height 20
select select "rol_01K23S3BEFAZMAC2GKGXZGJ4JF"
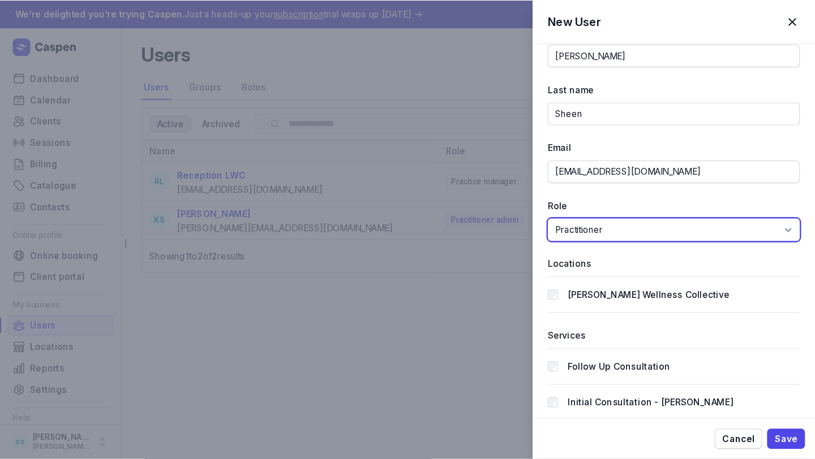
scroll to position [45, 0]
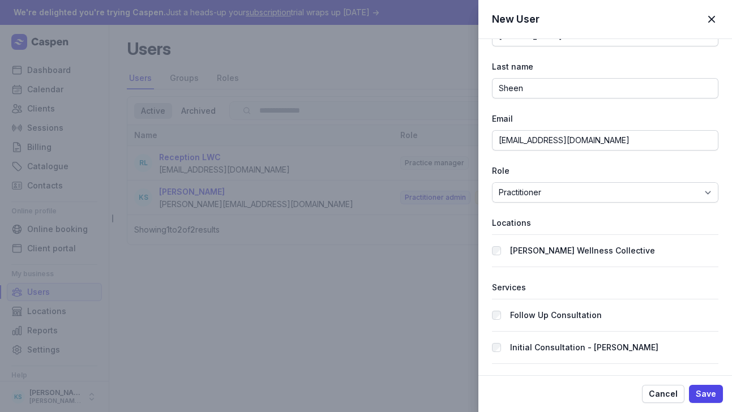
click at [531, 246] on label "[PERSON_NAME] Wellness Collective" at bounding box center [582, 251] width 145 height 14
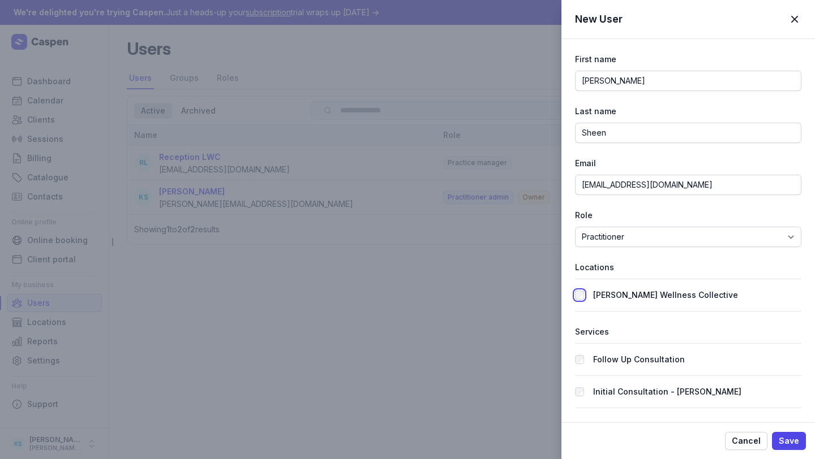
scroll to position [0, 0]
click at [731, 411] on button "Save" at bounding box center [789, 441] width 34 height 18
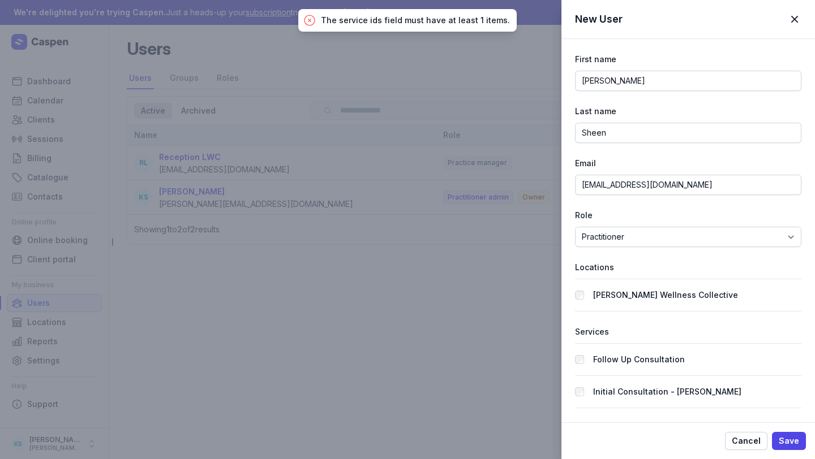
click at [591, 394] on div "Initial Consultation - [PERSON_NAME]" at bounding box center [685, 392] width 220 height 14
click at [731, 411] on span "Save" at bounding box center [789, 442] width 20 height 14
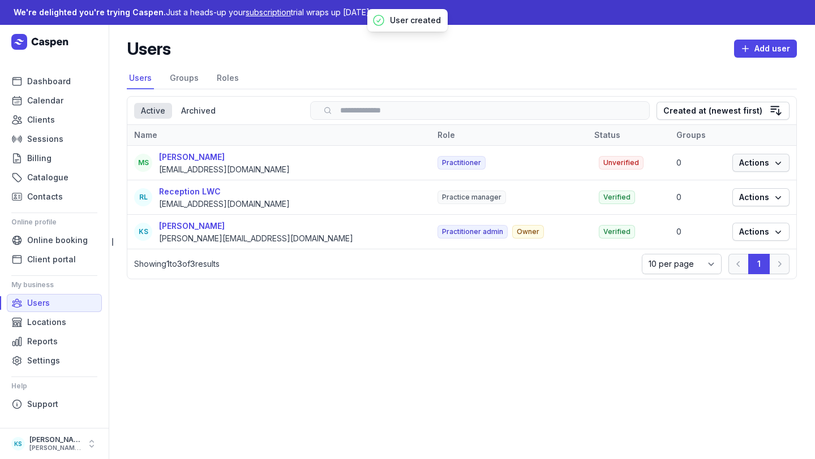
click at [731, 161] on span "Actions" at bounding box center [761, 163] width 44 height 14
click at [725, 182] on link "Edit" at bounding box center [726, 186] width 127 height 16
select select
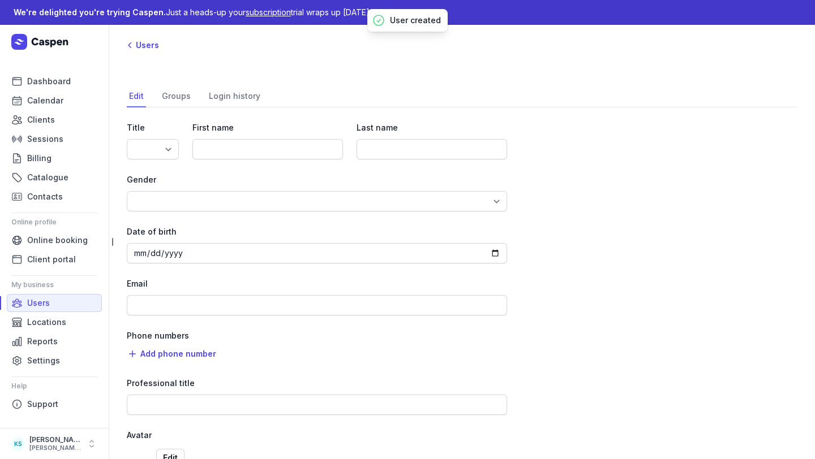
type input "[PERSON_NAME]"
type input "Sheen"
type input "[EMAIL_ADDRESS][DOMAIN_NAME]"
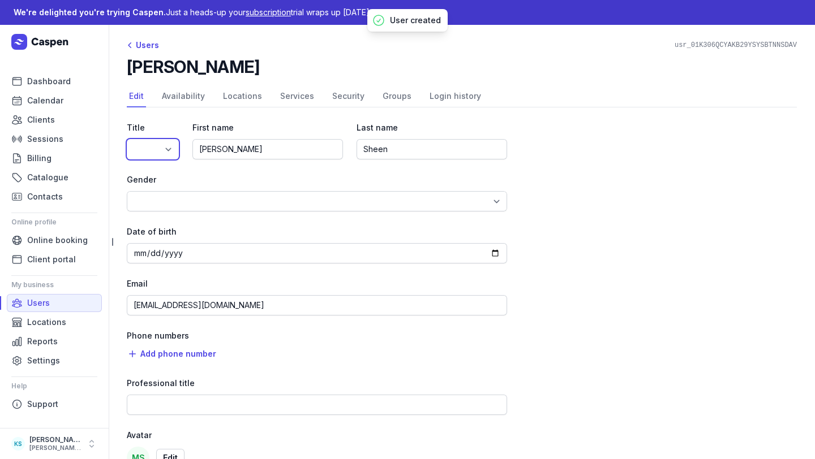
click at [152, 145] on select "Dr Mr Ms Mrs Miss [PERSON_NAME] Master" at bounding box center [153, 149] width 52 height 20
select select "Mrs"
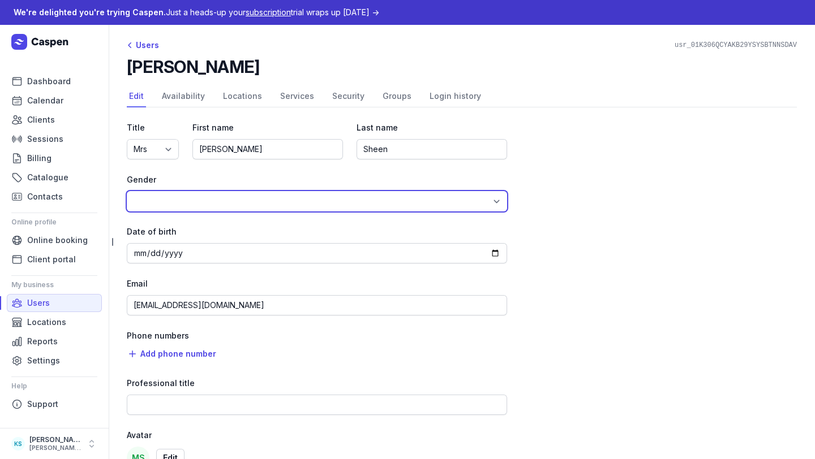
click at [187, 194] on select "Male Female Other" at bounding box center [317, 201] width 380 height 20
select select "Female"
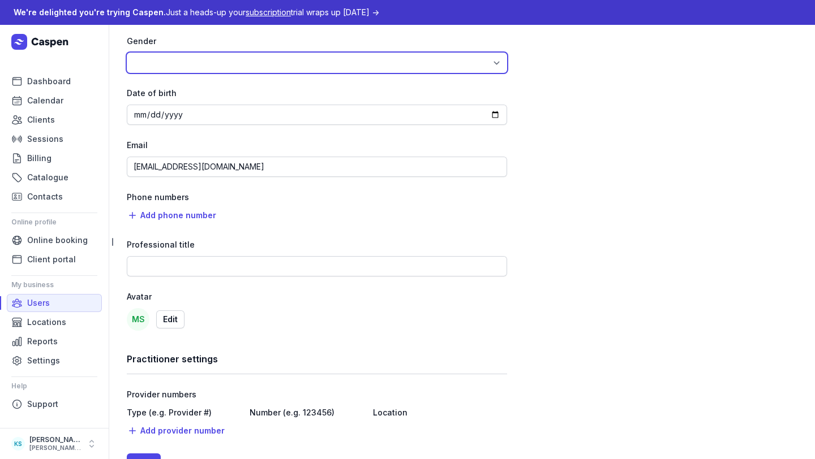
scroll to position [142, 0]
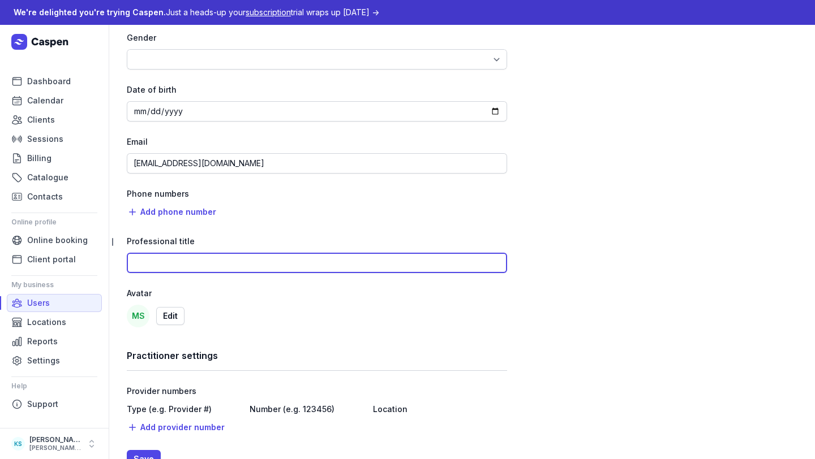
click at [177, 273] on input at bounding box center [317, 263] width 380 height 20
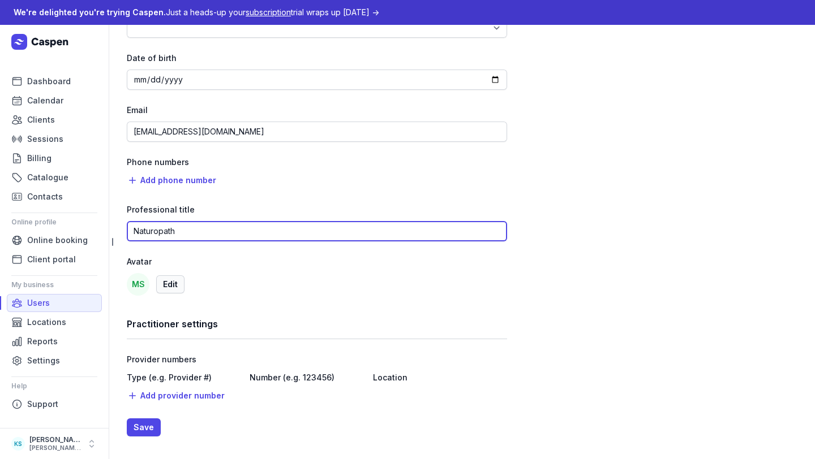
type input "Naturopath"
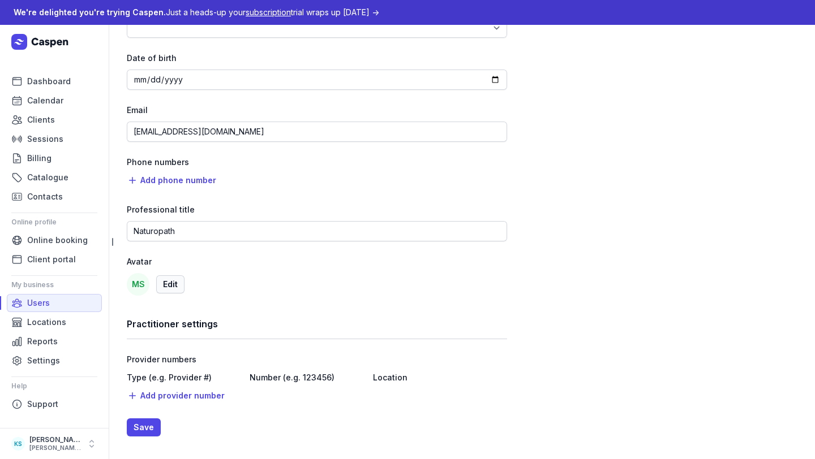
click at [170, 286] on span "Edit" at bounding box center [170, 285] width 15 height 14
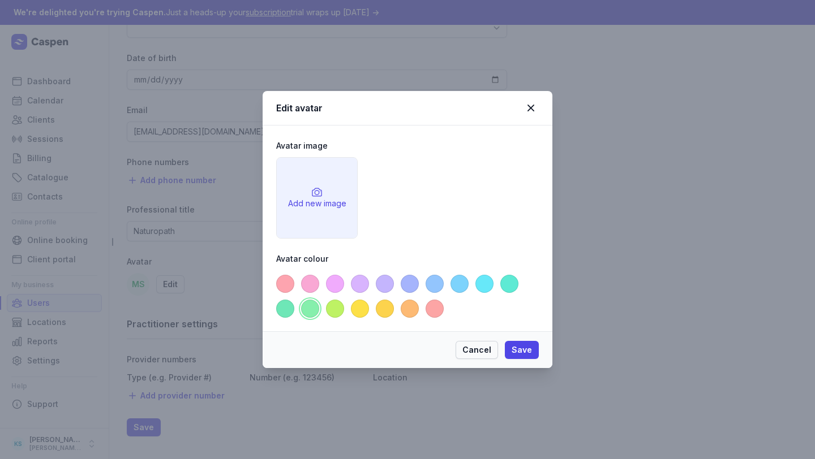
click at [473, 350] on span "Cancel" at bounding box center [476, 350] width 29 height 14
select select
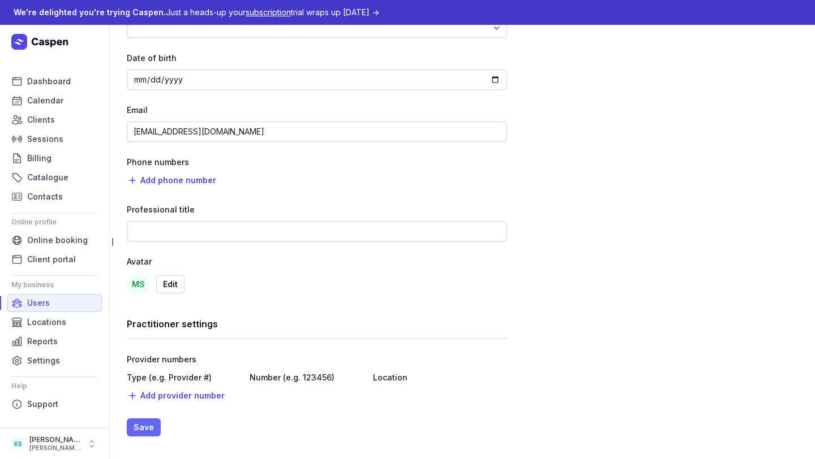
click at [145, 411] on span "Save" at bounding box center [144, 428] width 20 height 14
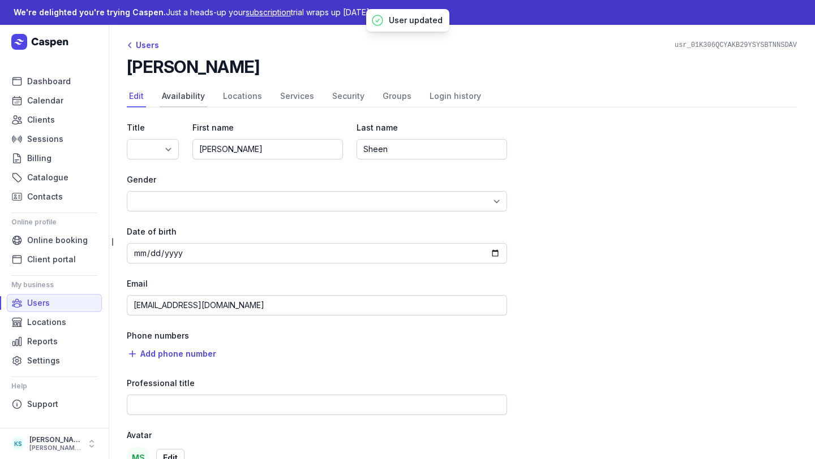
click at [175, 105] on link "Availability" at bounding box center [184, 97] width 48 height 22
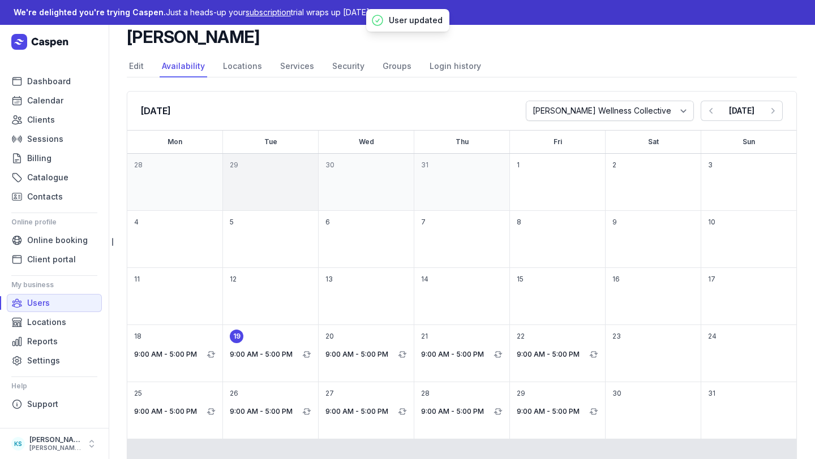
scroll to position [56, 0]
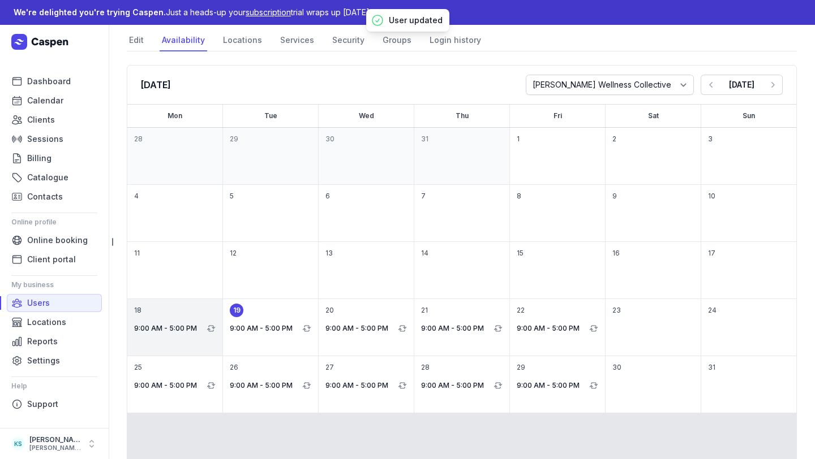
click at [223, 314] on div "18 9:00 AM - 5:00 PM" at bounding box center [270, 327] width 95 height 57
select select "09:00"
select select "17:00"
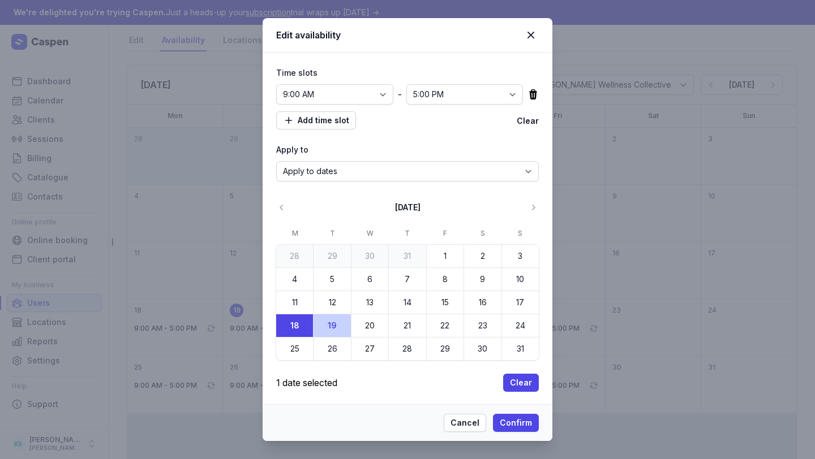
click at [534, 94] on div "Time slots 12:00 AM 12:15 AM 12:30 AM 12:45 AM 1:00 AM 1:15 AM 1:30 AM 1:45 AM …" at bounding box center [408, 229] width 290 height 352
click at [529, 93] on icon at bounding box center [533, 94] width 8 height 10
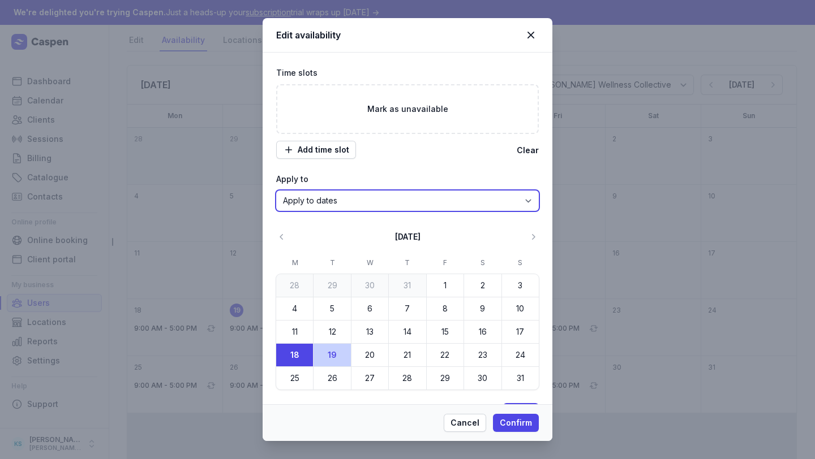
click at [351, 200] on select "Apply to dates Repeat on days" at bounding box center [407, 201] width 263 height 20
select select "true"
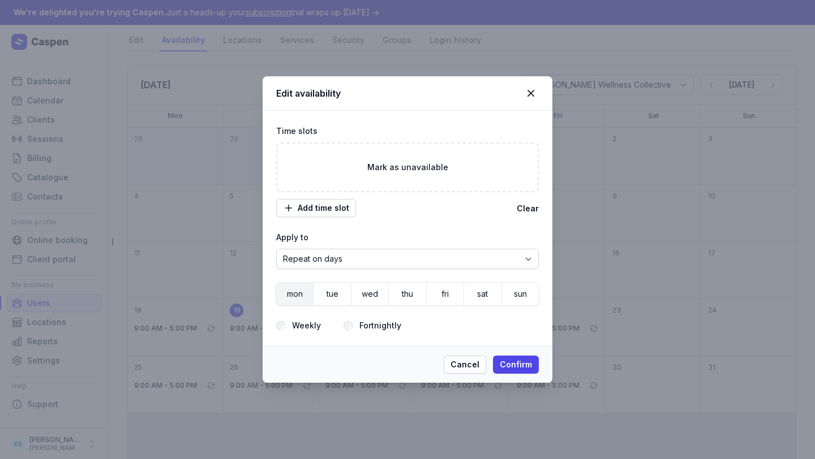
click at [300, 293] on span "mon" at bounding box center [295, 294] width 16 height 16
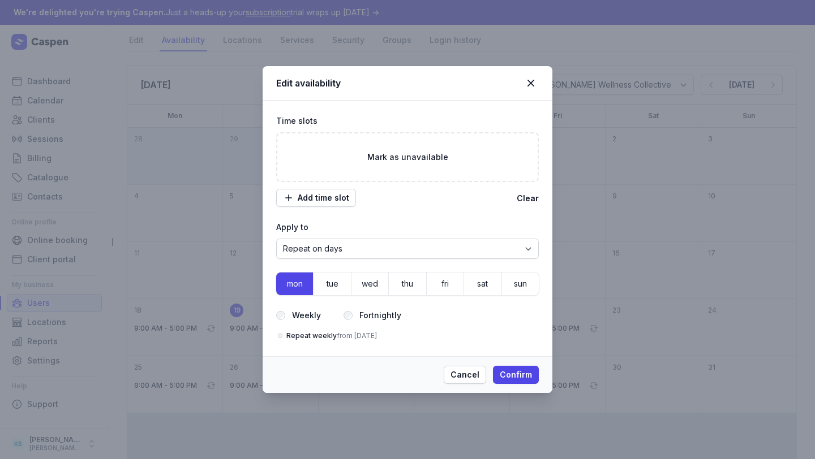
click at [512, 362] on div "Cancel Confirm" at bounding box center [408, 374] width 290 height 37
click at [513, 375] on span "Confirm" at bounding box center [516, 375] width 32 height 14
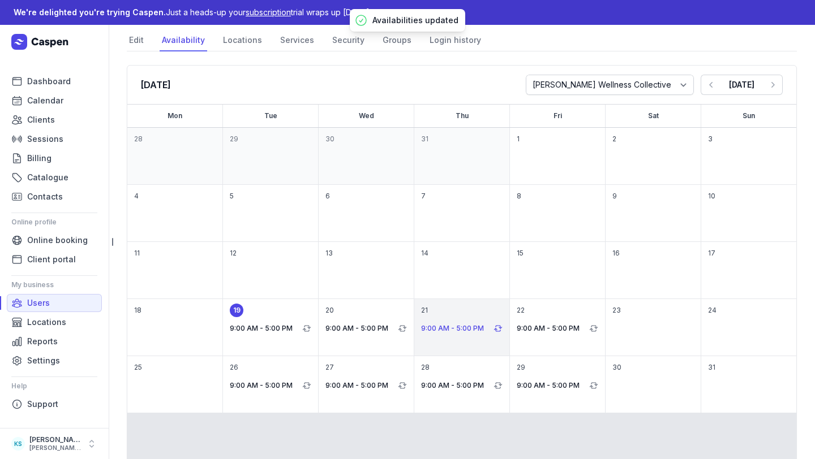
click at [454, 328] on p "9:00 AM - 5:00 PM" at bounding box center [456, 329] width 70 height 14
select select "09:00"
select select "17:00"
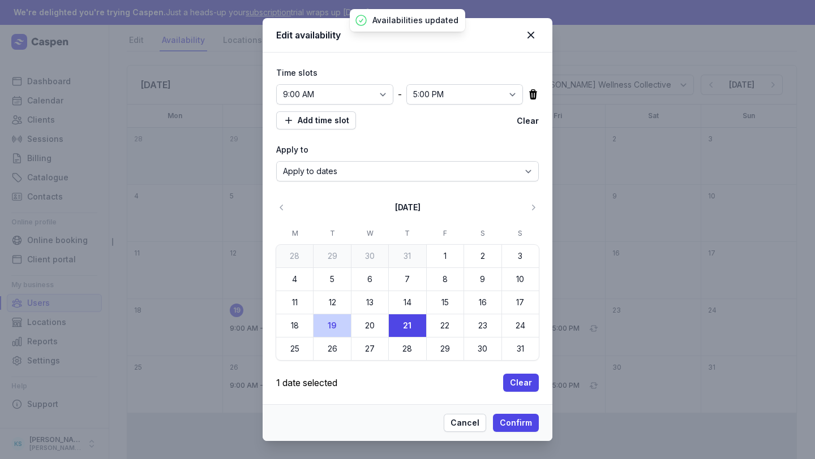
click at [527, 92] on icon at bounding box center [532, 94] width 11 height 11
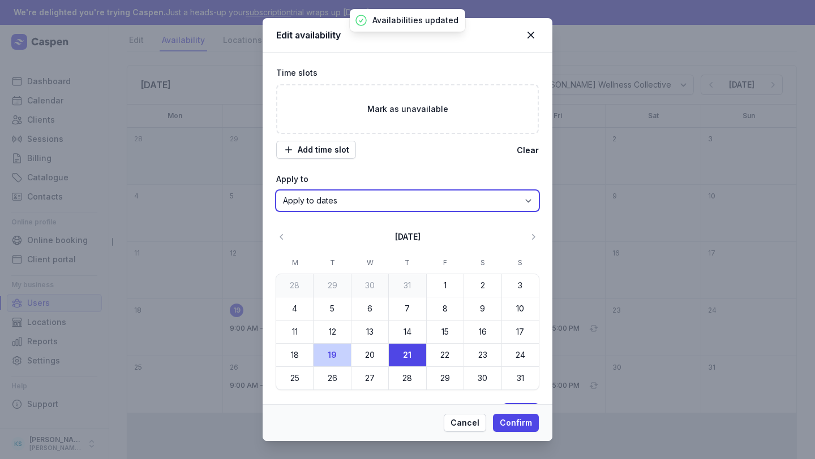
click at [331, 208] on select "Apply to dates Repeat on days" at bounding box center [407, 201] width 263 height 20
select select "true"
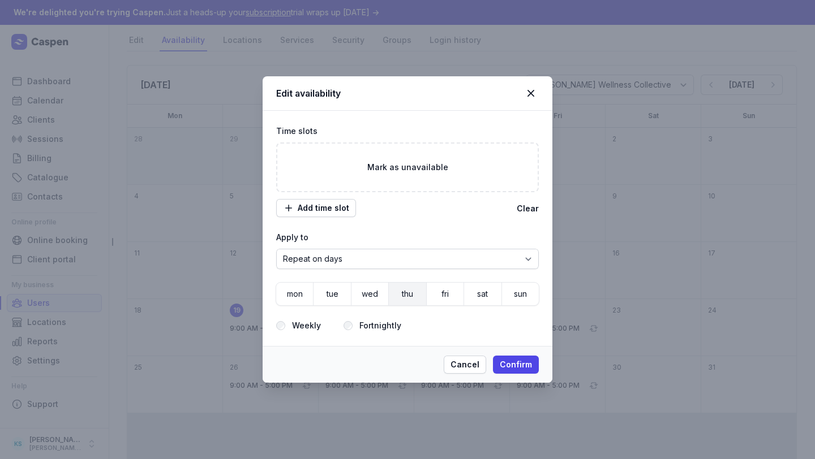
click at [413, 293] on span "thu" at bounding box center [407, 294] width 16 height 16
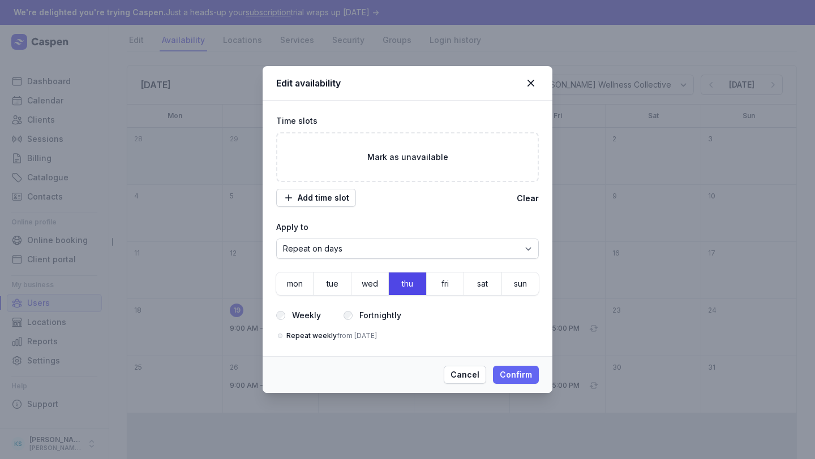
click at [527, 371] on span "Confirm" at bounding box center [516, 375] width 32 height 14
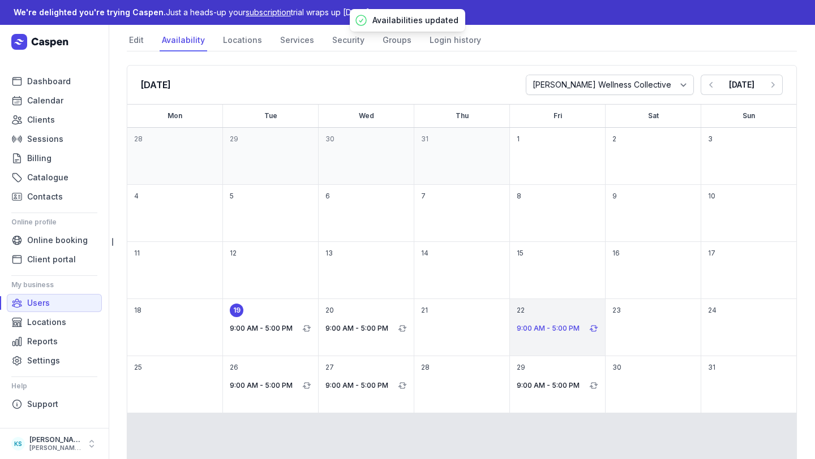
click at [543, 330] on p "9:00 AM - 5:00 PM" at bounding box center [552, 329] width 70 height 14
select select "09:00"
select select "17:00"
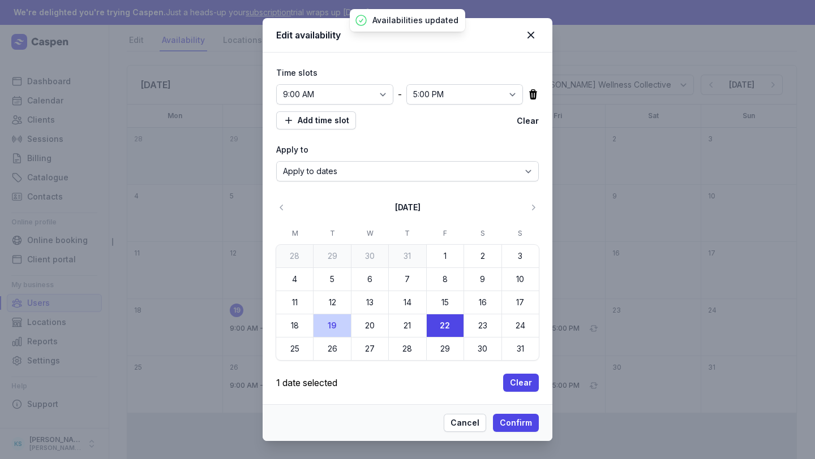
click at [518, 93] on div "12:00 AM 12:15 AM 12:30 AM 12:45 AM 1:00 AM 1:15 AM 1:30 AM 1:45 AM 2:00 AM 2:1…" at bounding box center [407, 94] width 263 height 20
click at [527, 95] on icon at bounding box center [532, 94] width 11 height 11
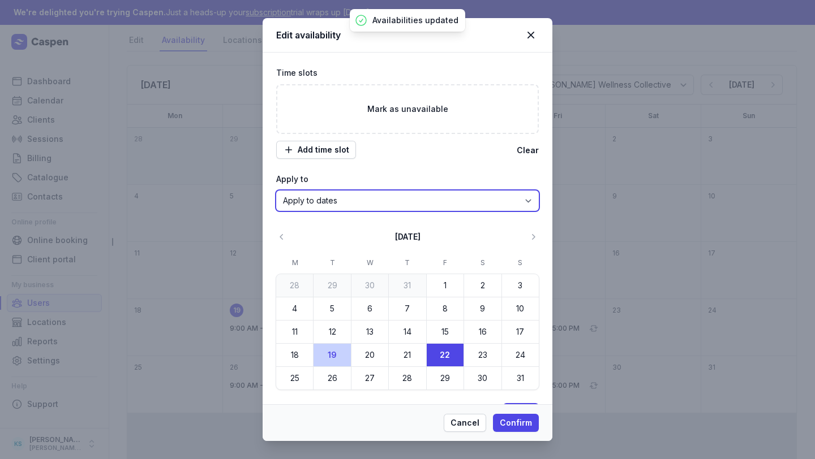
click at [309, 201] on select "Apply to dates Repeat on days" at bounding box center [407, 201] width 263 height 20
select select "true"
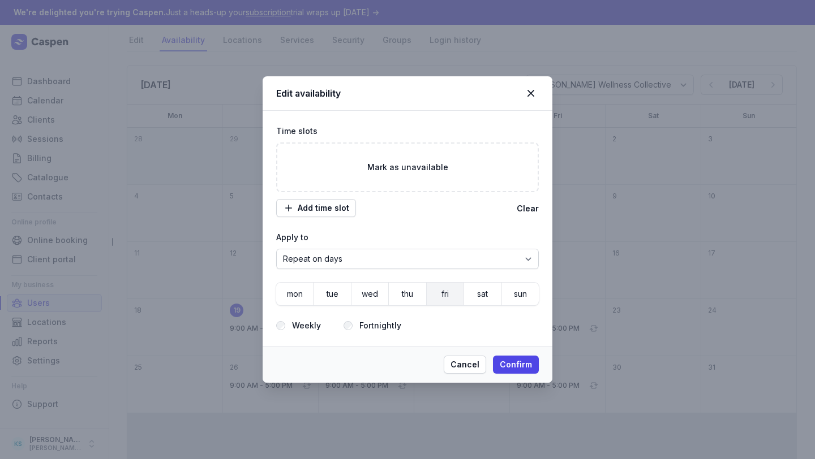
click at [444, 293] on span "fri" at bounding box center [445, 294] width 16 height 16
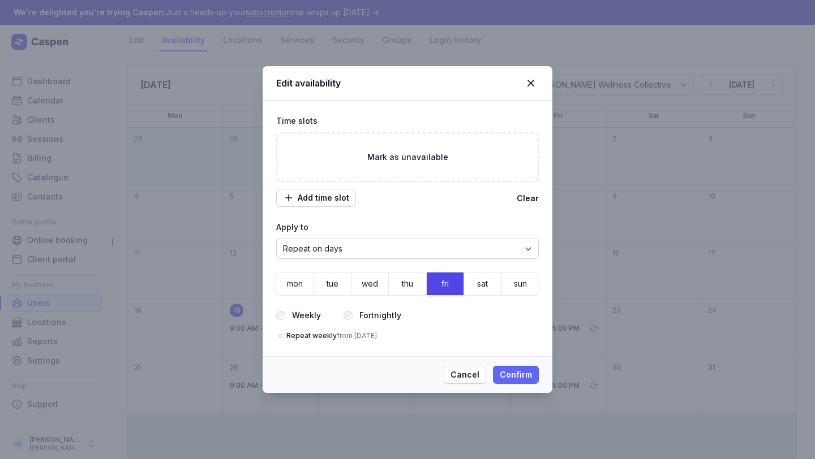
click at [515, 372] on span "Confirm" at bounding box center [516, 375] width 32 height 14
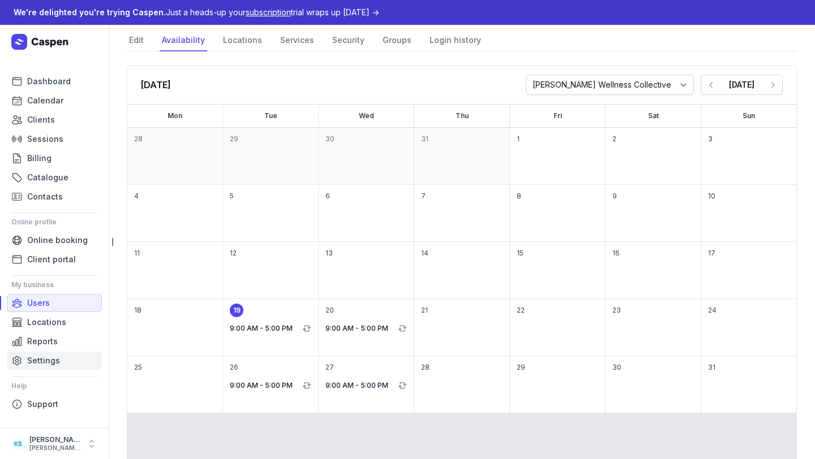
click at [41, 352] on link "Settings" at bounding box center [54, 361] width 95 height 18
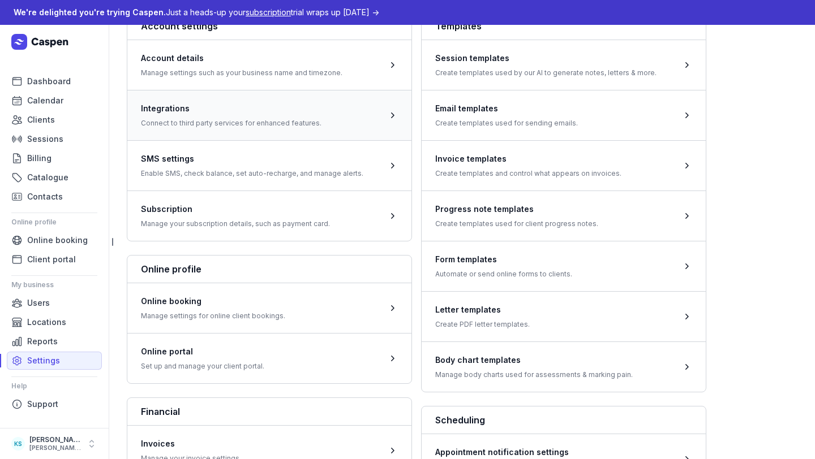
click at [233, 117] on span at bounding box center [269, 115] width 284 height 50
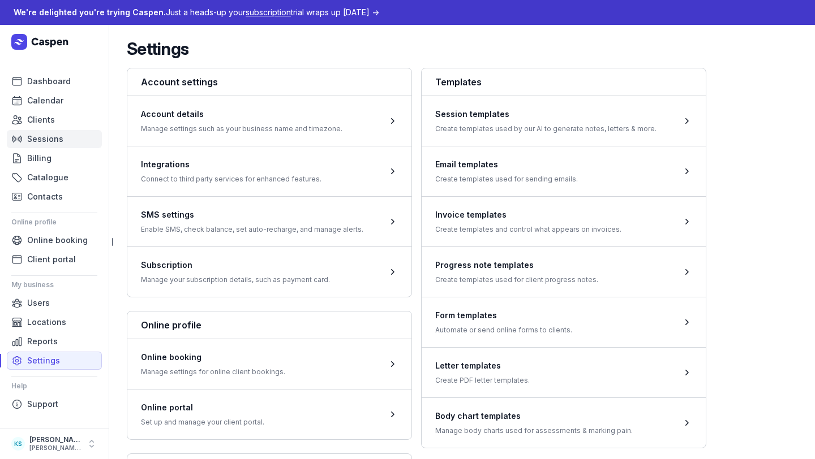
click at [54, 138] on span "Sessions" at bounding box center [45, 139] width 36 height 14
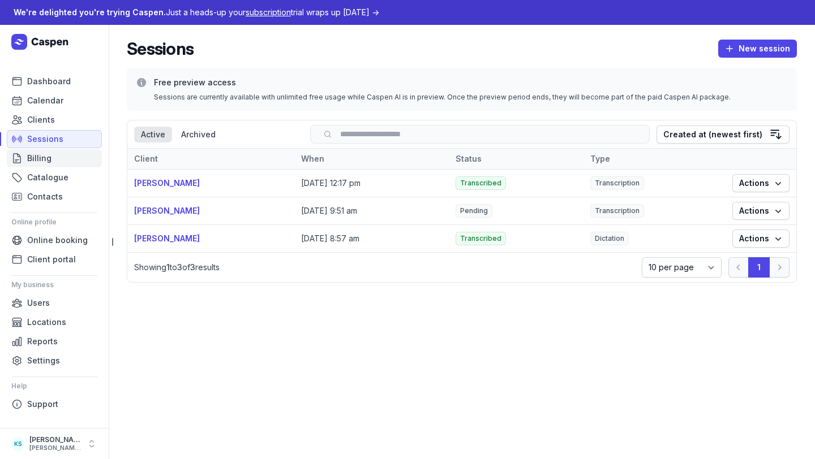
click at [56, 156] on link "Billing" at bounding box center [54, 158] width 95 height 18
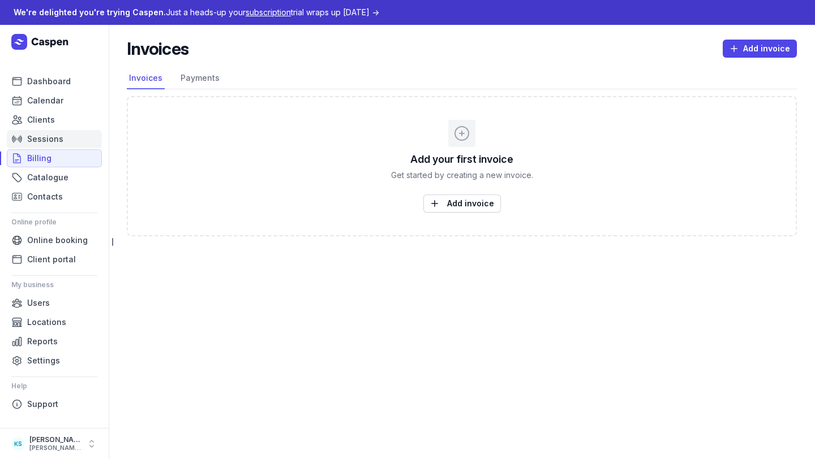
click at [51, 135] on span "Sessions" at bounding box center [45, 139] width 36 height 14
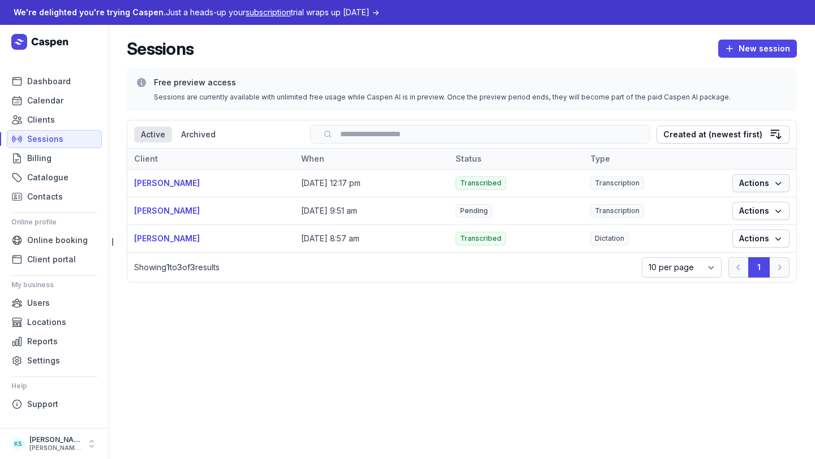
click at [731, 186] on span "Actions" at bounding box center [761, 184] width 44 height 14
click at [731, 204] on link "View" at bounding box center [726, 206] width 127 height 16
click at [731, 210] on span "Actions" at bounding box center [761, 211] width 44 height 14
click at [731, 231] on link "View" at bounding box center [726, 234] width 127 height 16
click at [731, 236] on span "Actions" at bounding box center [761, 239] width 44 height 14
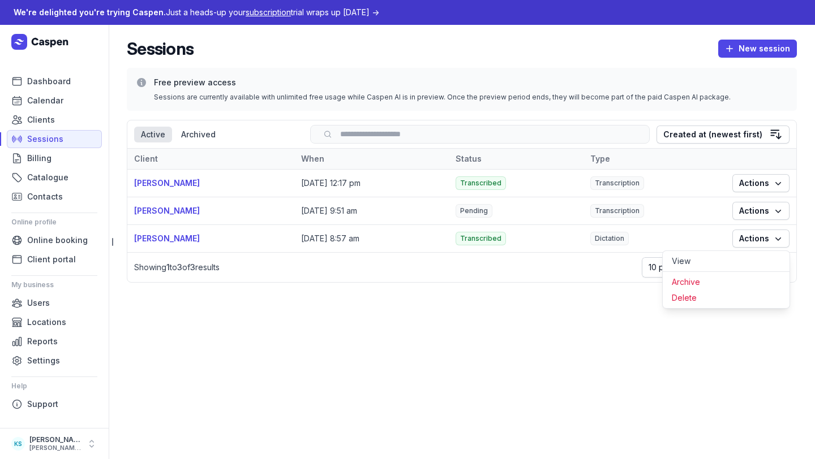
click at [731, 255] on link "View" at bounding box center [726, 261] width 127 height 16
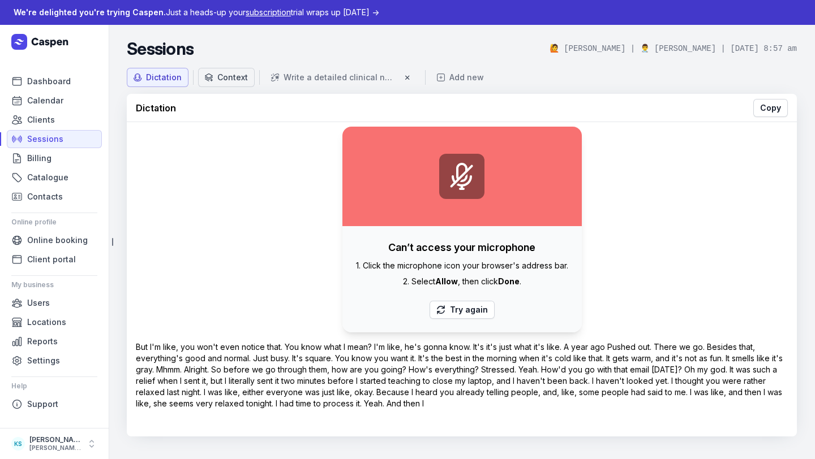
click at [225, 79] on div "Context" at bounding box center [232, 77] width 31 height 11
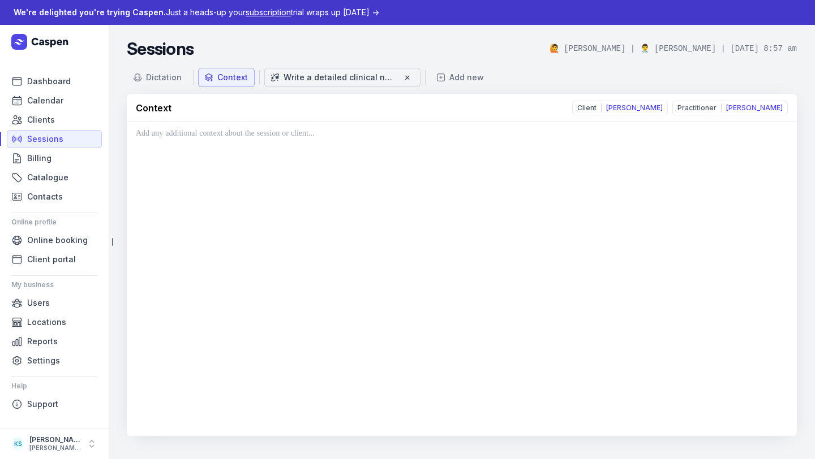
click at [328, 79] on div "Write a detailed clinical note based on the transcript." at bounding box center [339, 77] width 113 height 11
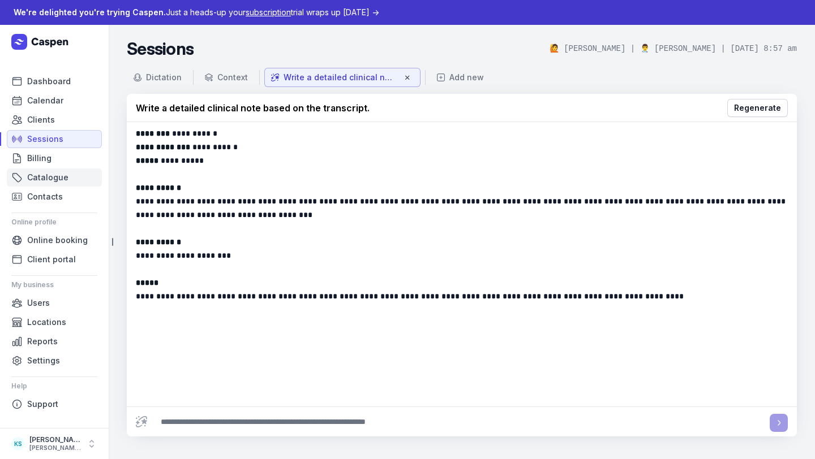
click at [49, 175] on span "Catalogue" at bounding box center [47, 178] width 41 height 14
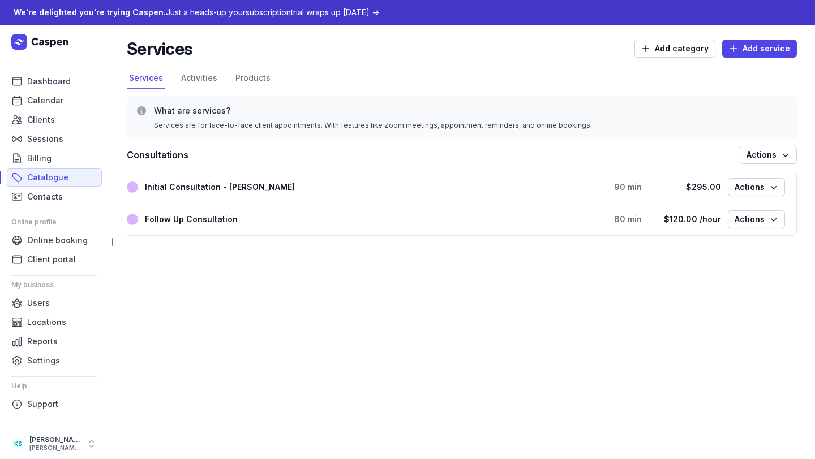
click at [731, 229] on div "Follow Up Consultation 60 min $120.00 /hour Actions" at bounding box center [461, 219] width 669 height 32
click at [731, 212] on button "Actions" at bounding box center [756, 219] width 57 height 18
click at [719, 241] on button "Edit service" at bounding box center [721, 243] width 127 height 16
select select
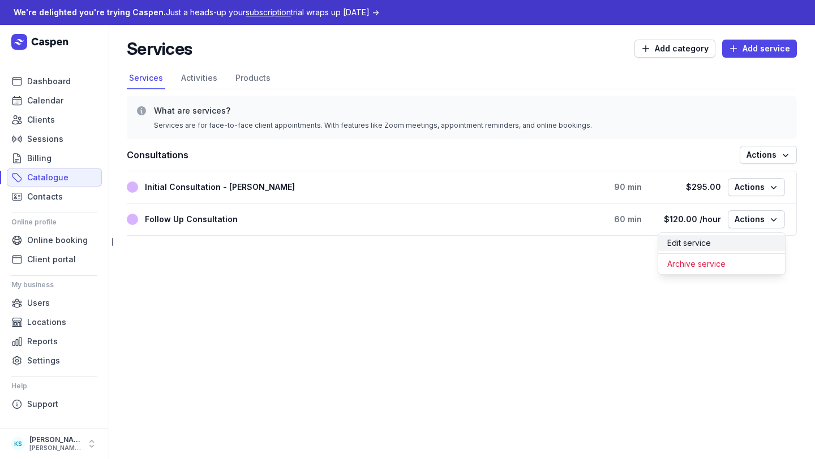
select select
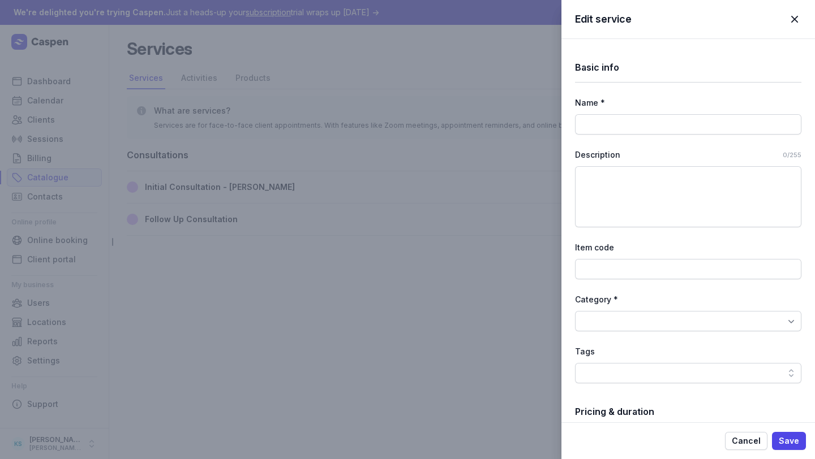
type input "Follow Up Consultation"
select select "60"
select select "0"
type input "120.00"
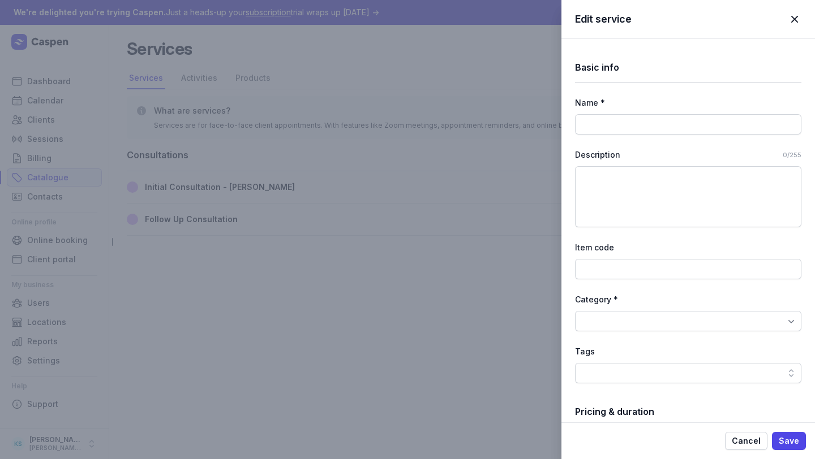
select select "hourly"
select select "tax_01K23S3BKGAN1CPZH1W7TB5V83"
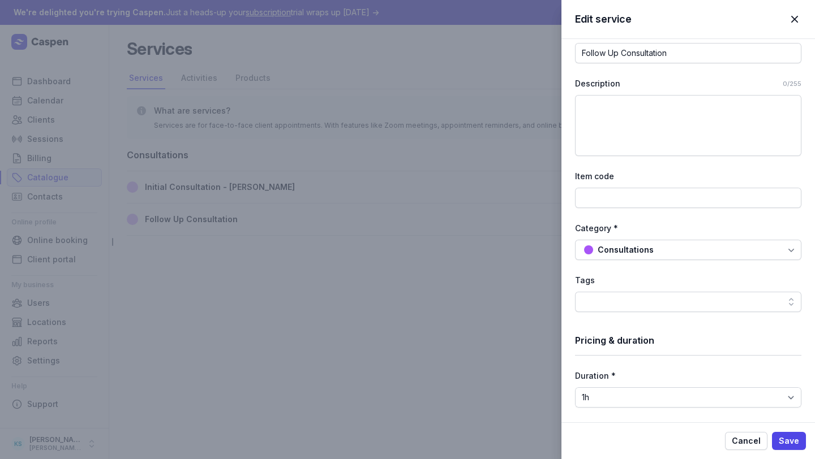
scroll to position [74, 0]
click at [633, 225] on div "Category *" at bounding box center [688, 227] width 226 height 14
click at [624, 256] on div "Consultations" at bounding box center [688, 248] width 226 height 20
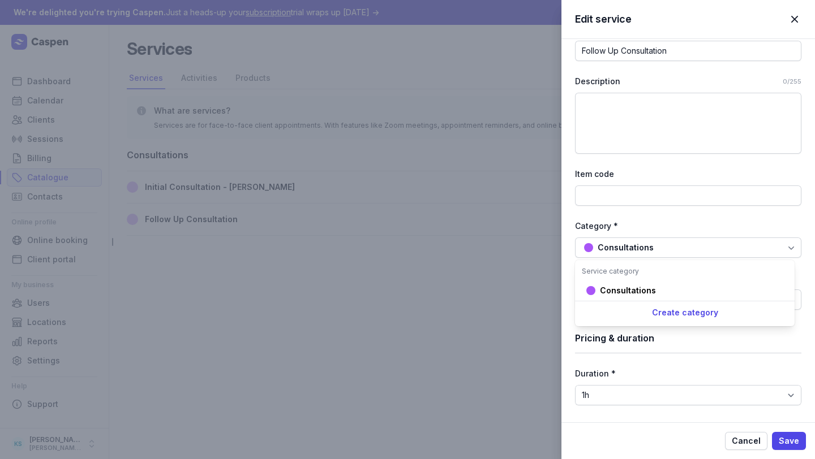
click at [624, 257] on div "Consultations" at bounding box center [688, 248] width 226 height 20
click at [616, 299] on div at bounding box center [688, 300] width 226 height 20
click at [620, 278] on div "Tags" at bounding box center [688, 279] width 226 height 14
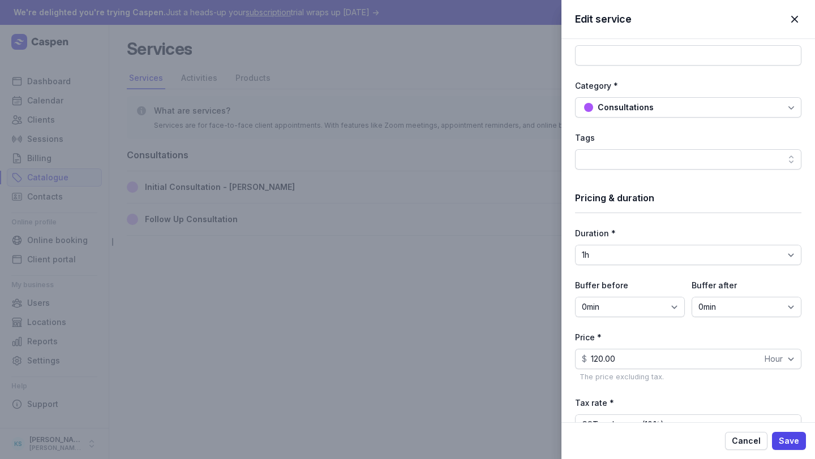
scroll to position [216, 0]
click at [713, 307] on select "0min 15min 30min 45min 1h 1h 15min 1h 30min 1h 45min 2h" at bounding box center [746, 305] width 110 height 20
select select "15"
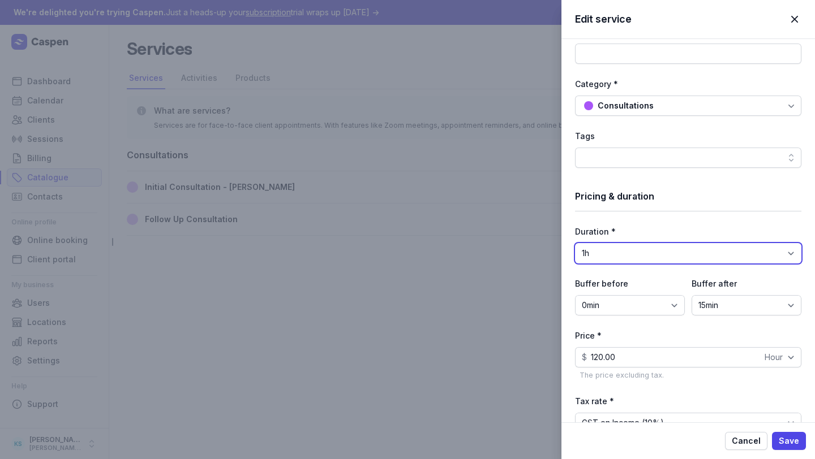
click at [629, 253] on select "15min 30min 45min 1h 1h 15min 1h 30min 1h 45min 2h 2h 15min 2h 30min 2h 45min 3…" at bounding box center [688, 253] width 226 height 20
select select "45"
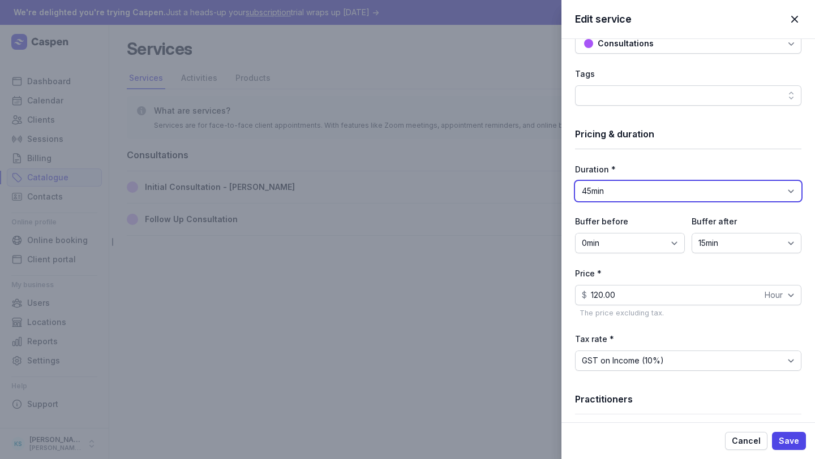
scroll to position [290, 0]
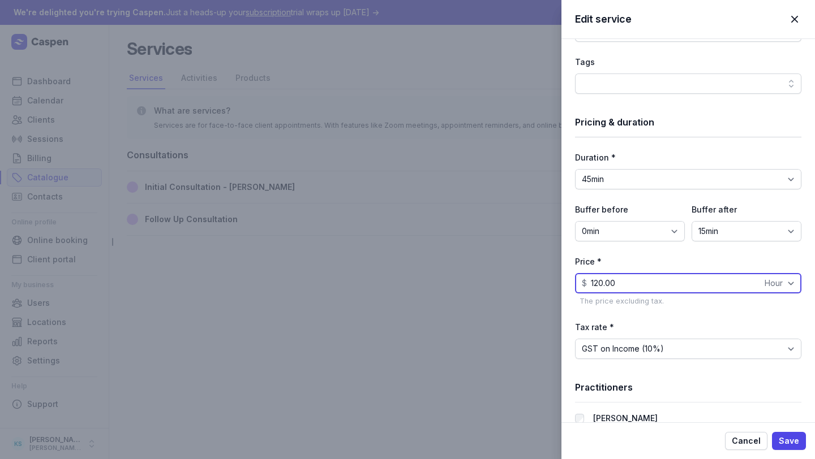
drag, startPoint x: 624, startPoint y: 280, endPoint x: 480, endPoint y: 280, distance: 144.3
click at [480, 280] on div "Edit service Close panel Basic info Name * Follow Up Consultation Description 0…" at bounding box center [407, 229] width 815 height 459
type input "150.00"
click at [731, 398] on div "Practitioners" at bounding box center [688, 387] width 226 height 29
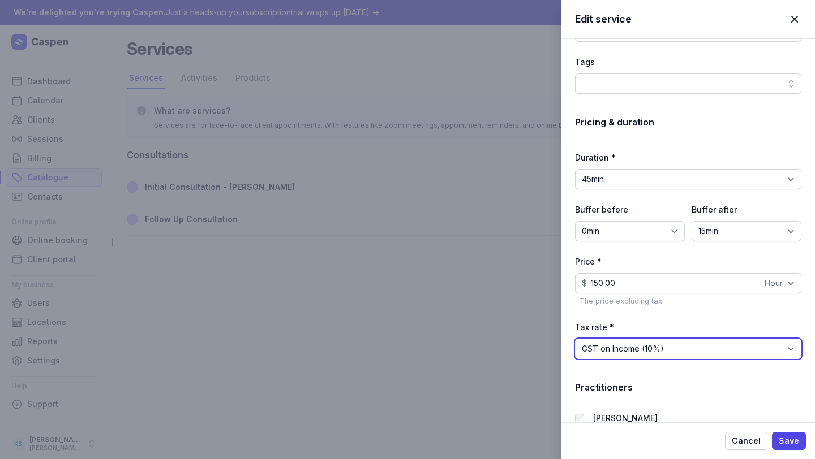
click at [710, 349] on select "BAS Excluded (0%) GST Free Income (0%) GST on Income (10%)" at bounding box center [688, 349] width 226 height 20
select select "tax_01K23S3BKJ6Y79P5FYBH2ZMGD4"
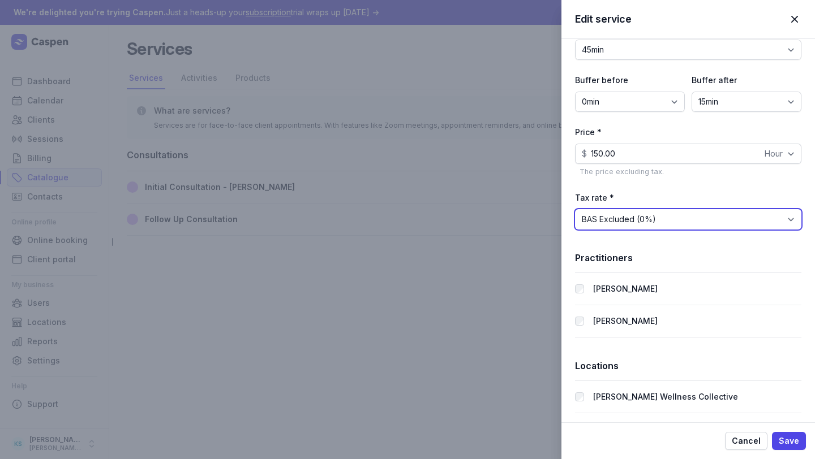
scroll to position [422, 0]
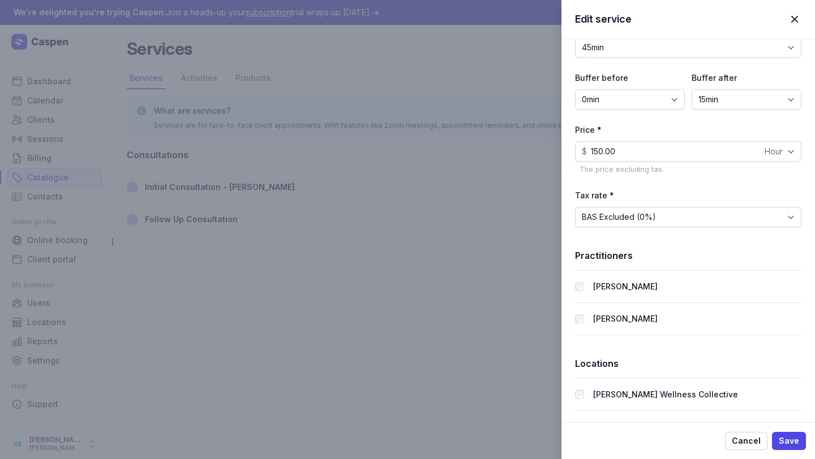
click at [581, 281] on div "[PERSON_NAME]" at bounding box center [685, 287] width 220 height 14
click at [731, 411] on span "Save" at bounding box center [789, 442] width 20 height 14
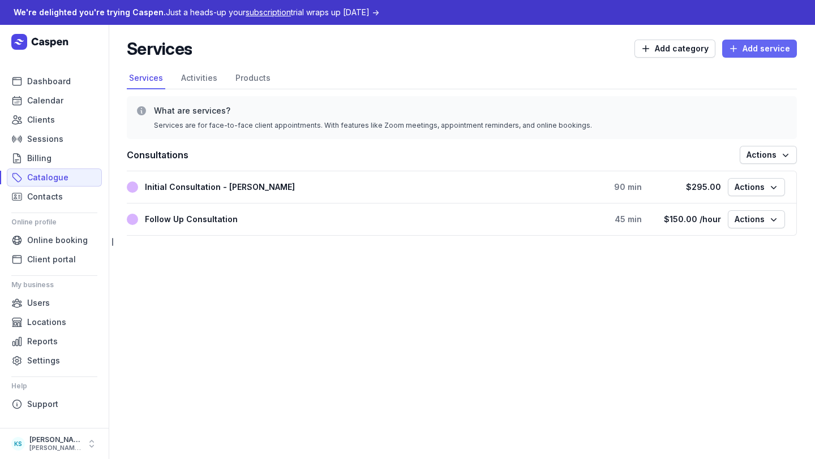
click at [731, 48] on span "Add service" at bounding box center [759, 49] width 61 height 14
select select
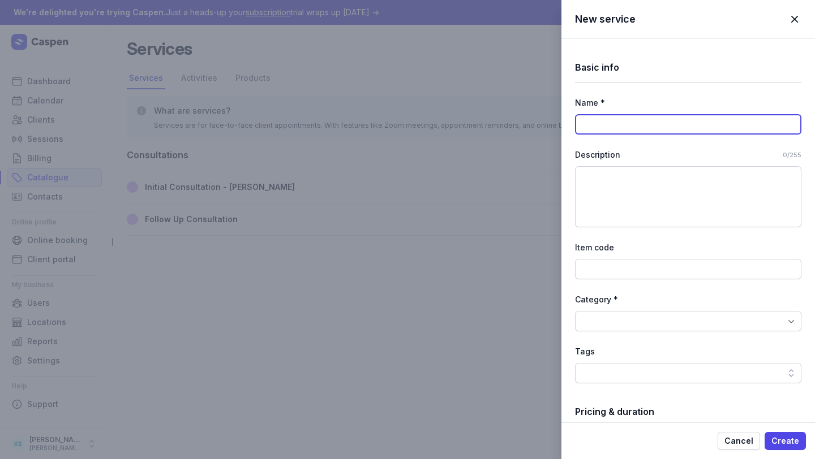
click at [660, 127] on input at bounding box center [688, 124] width 226 height 20
paste input "International Client Follow Up - Melanie"
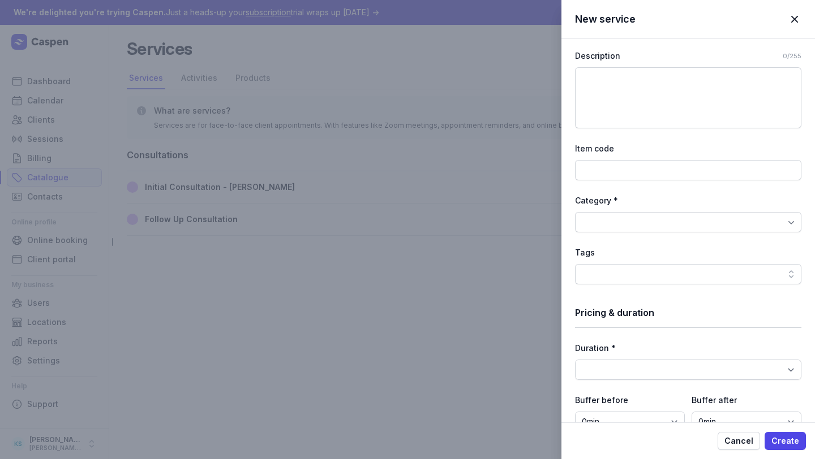
scroll to position [122, 0]
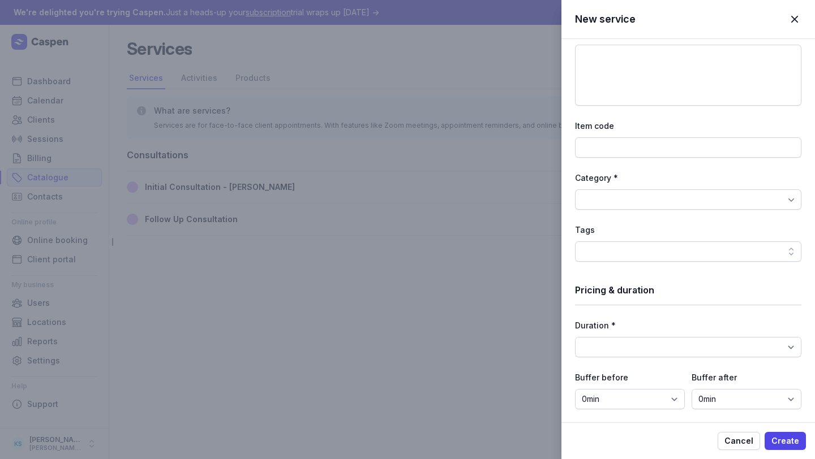
type input "International Client Follow Up - Melanie"
click at [635, 210] on div "Basic info Name * International Client Follow Up - Melanie Description 0/255 It…" at bounding box center [688, 319] width 226 height 805
click at [631, 202] on div at bounding box center [688, 200] width 226 height 20
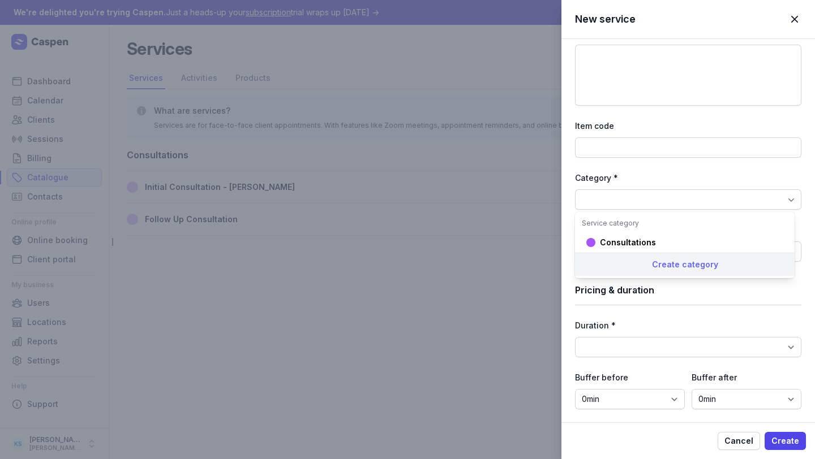
click at [657, 261] on div "Create category" at bounding box center [685, 264] width 220 height 23
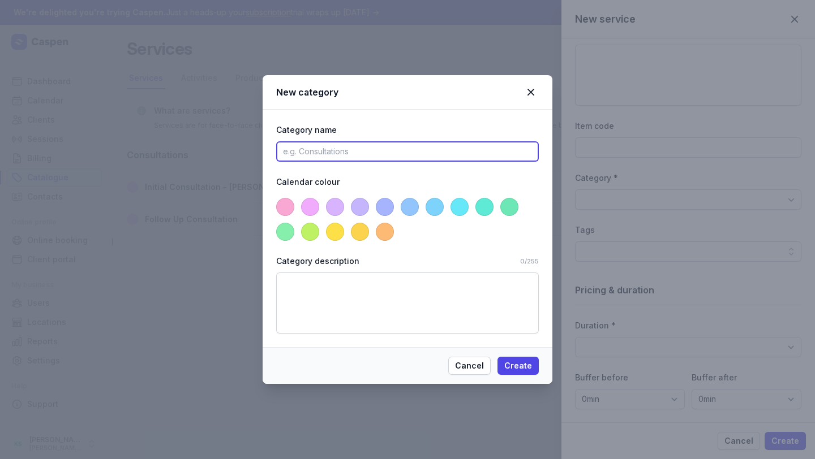
click at [381, 154] on input at bounding box center [407, 151] width 263 height 20
paste input "International Client Follow Up - Melanie"
drag, startPoint x: 435, startPoint y: 151, endPoint x: 356, endPoint y: 153, distance: 78.7
click at [356, 153] on input "International Client Follow Up - Melanie" at bounding box center [407, 151] width 263 height 20
type input "International Client"
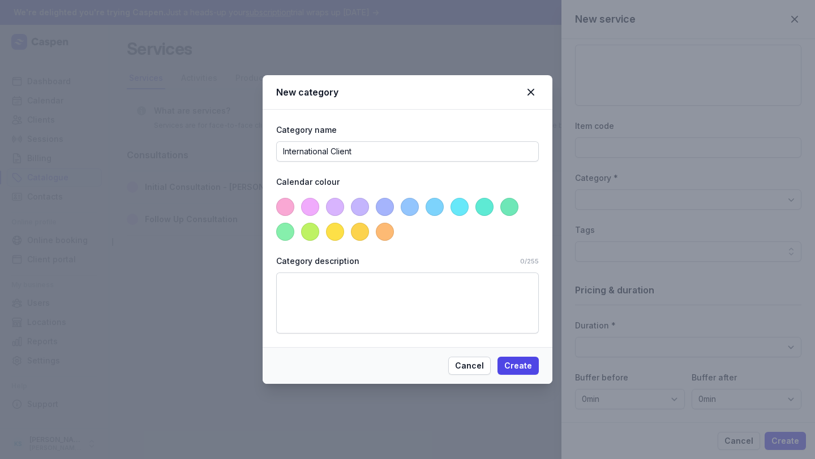
click at [412, 208] on span at bounding box center [410, 207] width 18 height 18
click at [522, 365] on span "Create" at bounding box center [518, 366] width 28 height 14
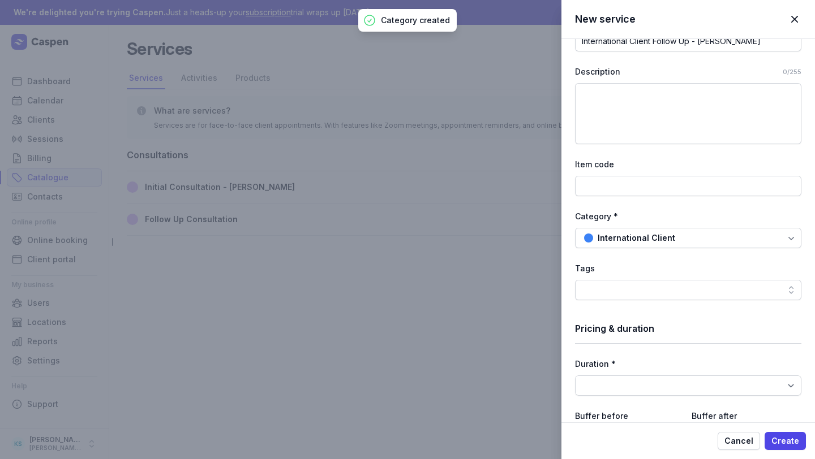
scroll to position [104, 0]
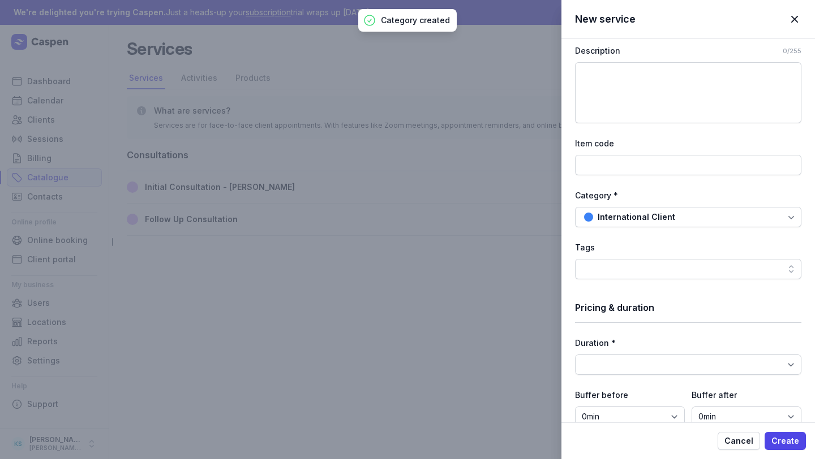
click at [695, 248] on div "Tags" at bounding box center [688, 248] width 226 height 14
click at [695, 265] on div at bounding box center [688, 269] width 226 height 20
click at [694, 243] on div "Tags" at bounding box center [688, 248] width 226 height 14
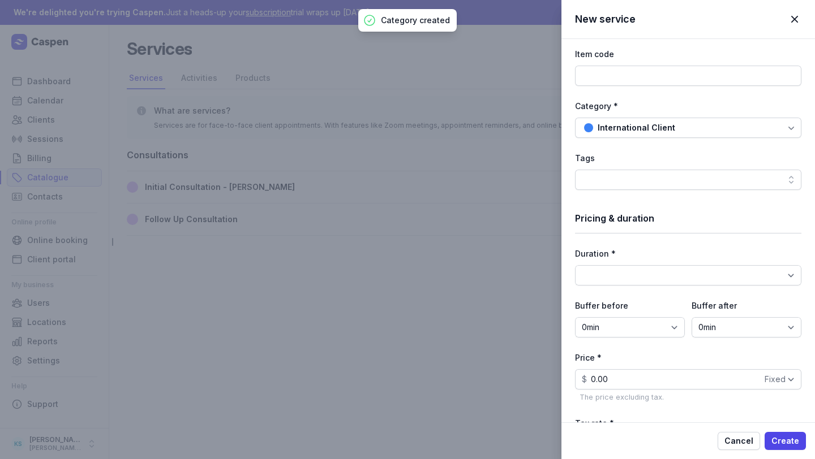
scroll to position [194, 0]
click at [638, 276] on select "15min 30min 45min 1h 1h 15min 1h 30min 1h 45min 2h 2h 15min 2h 30min 2h 45min 3…" at bounding box center [688, 275] width 226 height 20
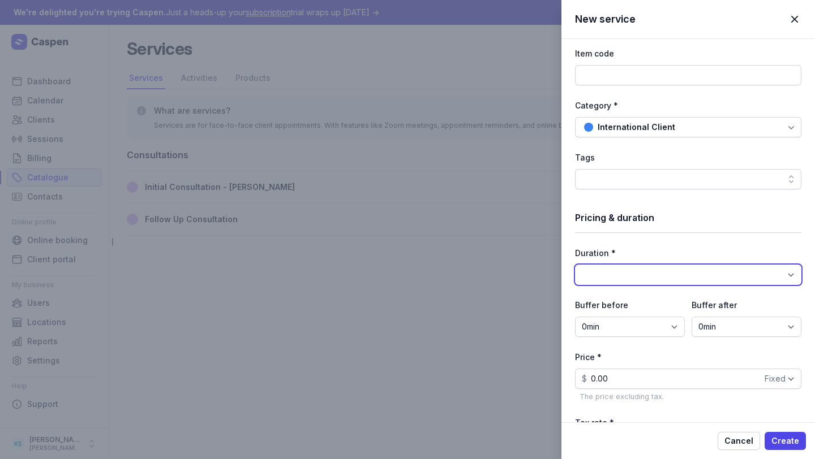
click at [633, 273] on select "15min 30min 45min 1h 1h 15min 1h 30min 1h 45min 2h 2h 15min 2h 30min 2h 45min 3…" at bounding box center [688, 275] width 226 height 20
select select "45"
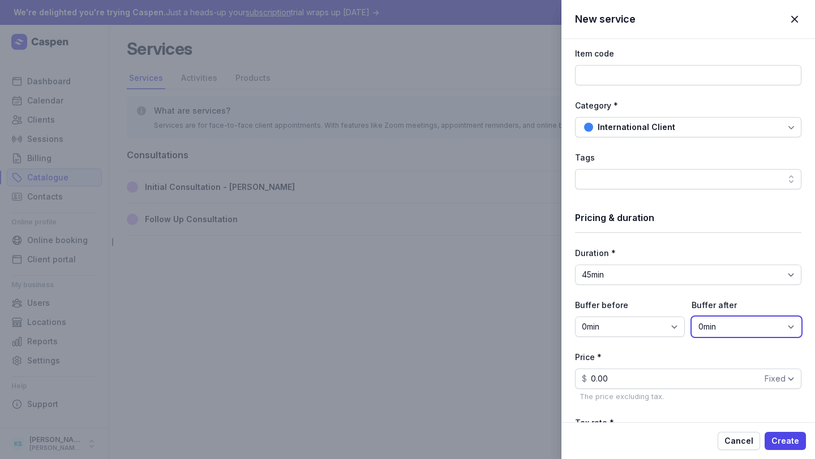
click at [731, 323] on select "0min 15min 30min 45min 1h 1h 15min 1h 30min 1h 45min 2h" at bounding box center [746, 327] width 110 height 20
select select "15"
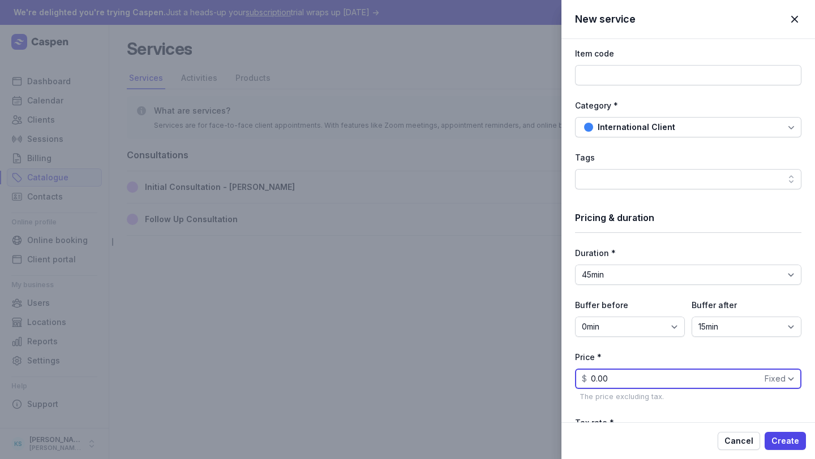
click at [641, 379] on input "0.00" at bounding box center [688, 379] width 226 height 20
drag, startPoint x: 641, startPoint y: 379, endPoint x: 472, endPoint y: 379, distance: 168.6
click at [479, 379] on div "New service Close panel Basic info Name * International Client Follow Up - Mela…" at bounding box center [407, 229] width 815 height 459
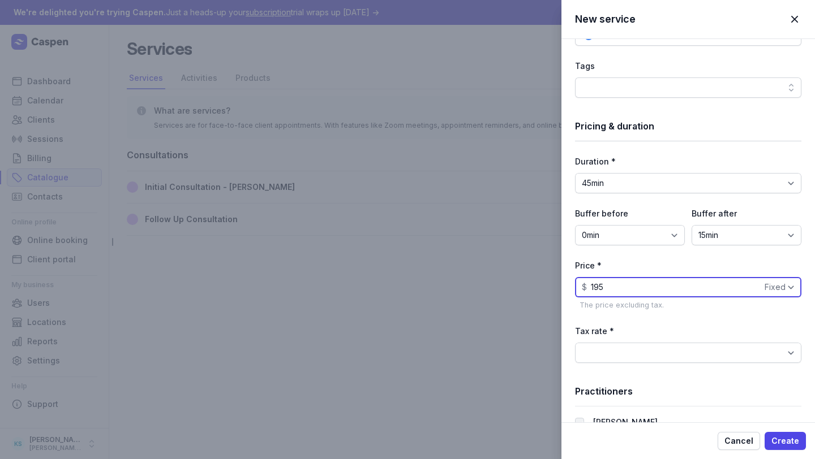
scroll to position [287, 0]
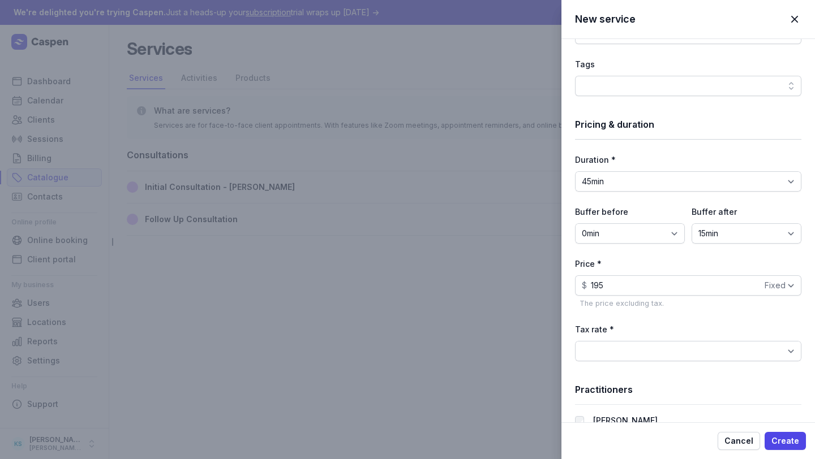
type input "195.00"
click at [721, 316] on div "Basic info Name * International Client Follow Up - Melanie Description 0/255 It…" at bounding box center [688, 154] width 226 height 805
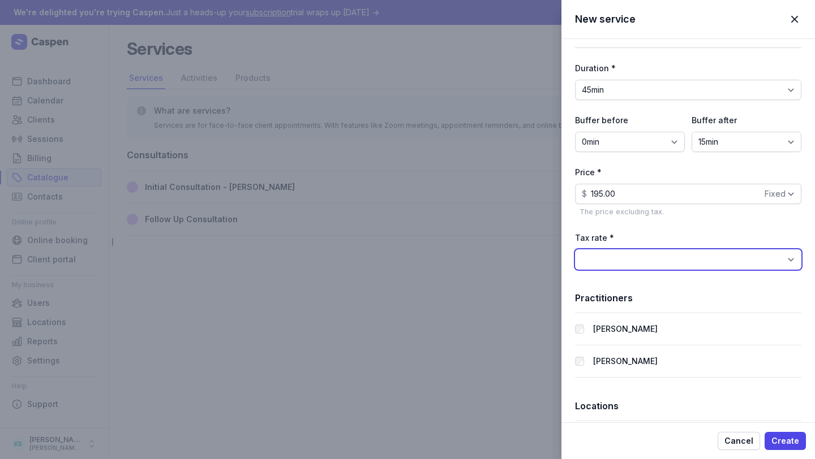
click at [674, 260] on select "BAS Excluded (0%) GST Free Income (0%) GST on Income (10%)" at bounding box center [688, 260] width 226 height 20
select select "tax_01K23S3BKJ6Y79P5FYBH2ZMGD4"
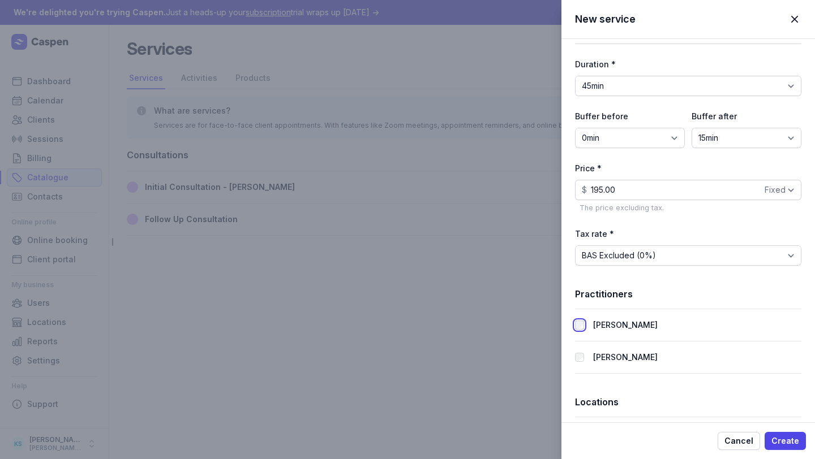
scroll to position [422, 0]
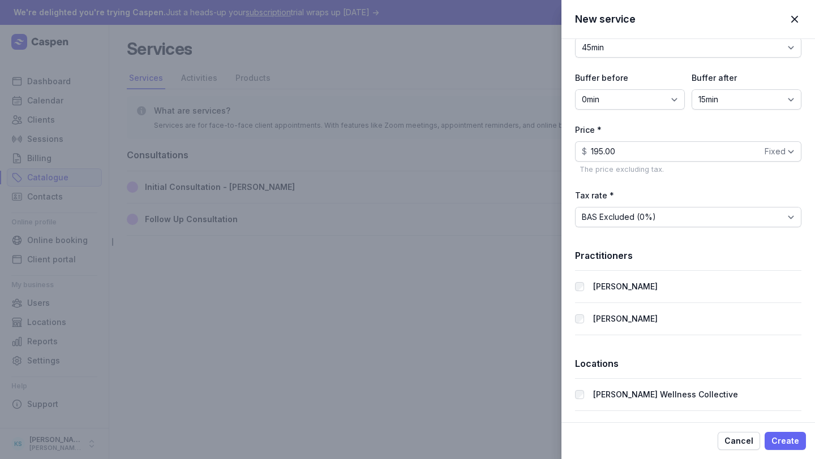
click at [731, 411] on span "Create" at bounding box center [785, 442] width 28 height 14
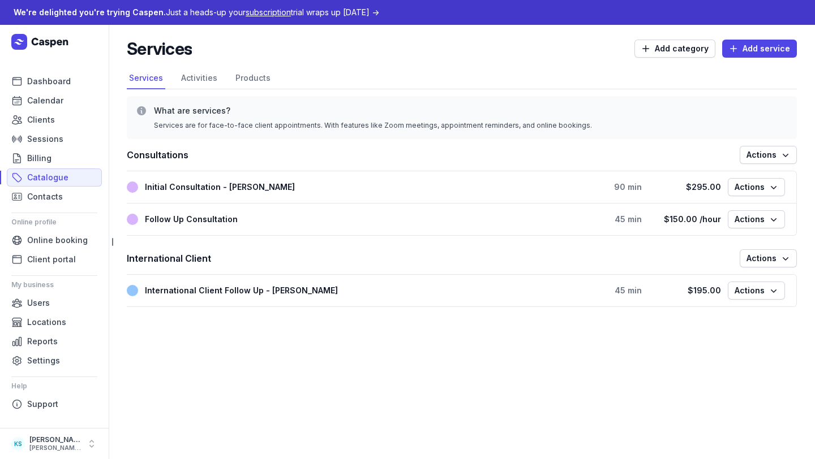
click at [189, 159] on h1 "Consultations" at bounding box center [433, 155] width 613 height 16
click at [731, 152] on span "Actions" at bounding box center [768, 155] width 44 height 14
click at [731, 191] on button "Edit category" at bounding box center [733, 195] width 127 height 16
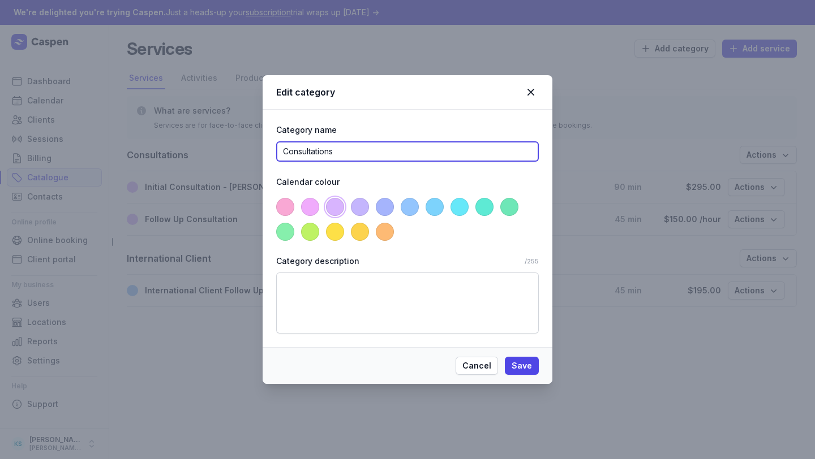
drag, startPoint x: 355, startPoint y: 154, endPoint x: 146, endPoint y: 154, distance: 208.8
click at [146, 154] on div "Edit category Category name Consultations Calendar colour Category description …" at bounding box center [407, 229] width 815 height 459
type input "C"
type input "I"
type input "L"
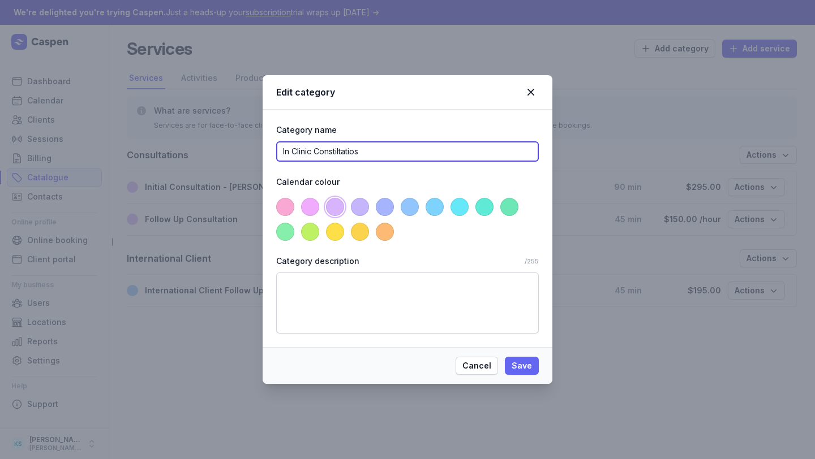
type input "In Clinic Constiltatios"
click at [517, 363] on span "Save" at bounding box center [521, 366] width 20 height 14
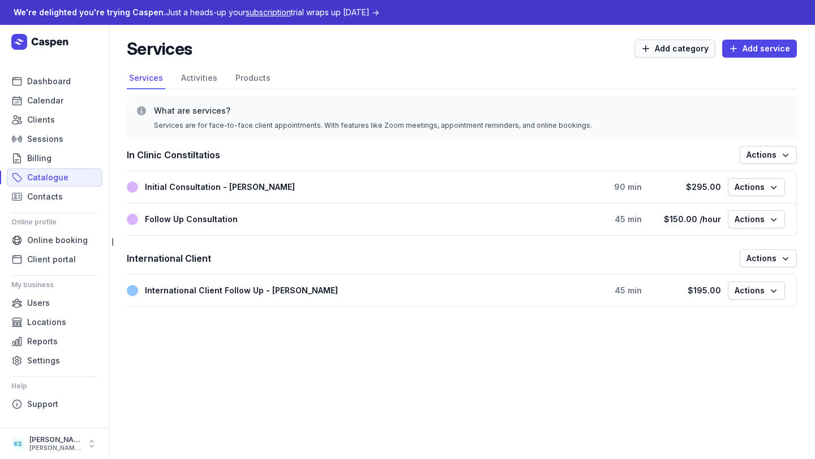
click at [670, 44] on span "Add category" at bounding box center [674, 49] width 67 height 14
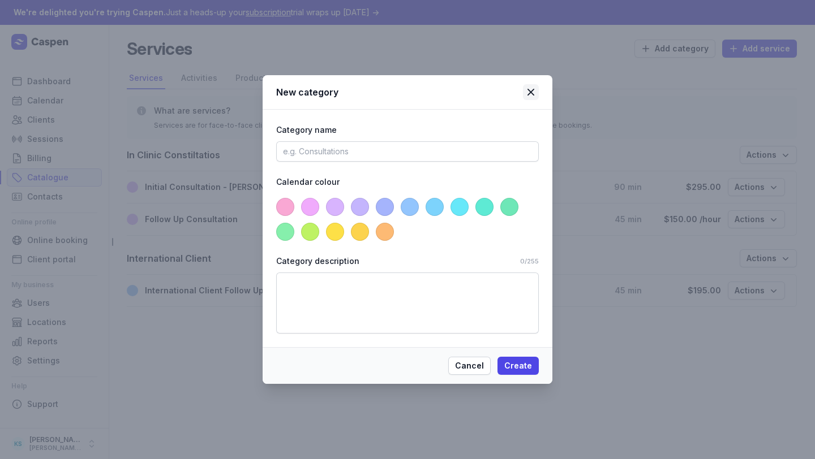
click at [532, 89] on icon at bounding box center [531, 92] width 14 height 14
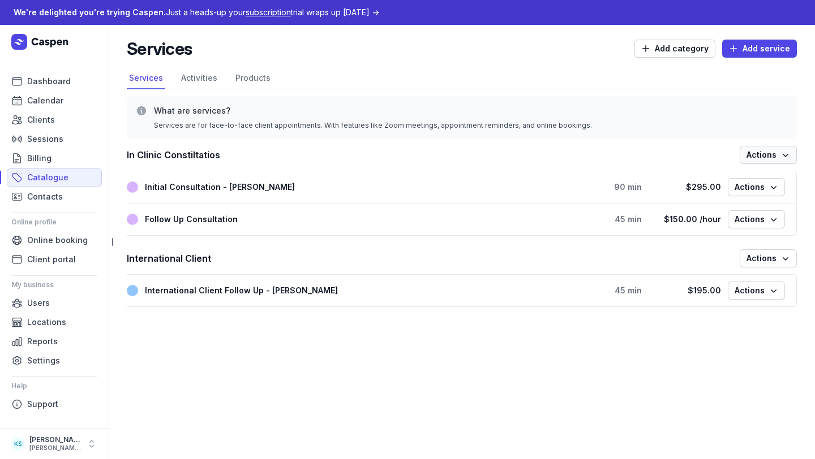
click at [731, 160] on span "Actions" at bounding box center [768, 155] width 44 height 14
click at [731, 194] on button "Edit category" at bounding box center [733, 195] width 127 height 16
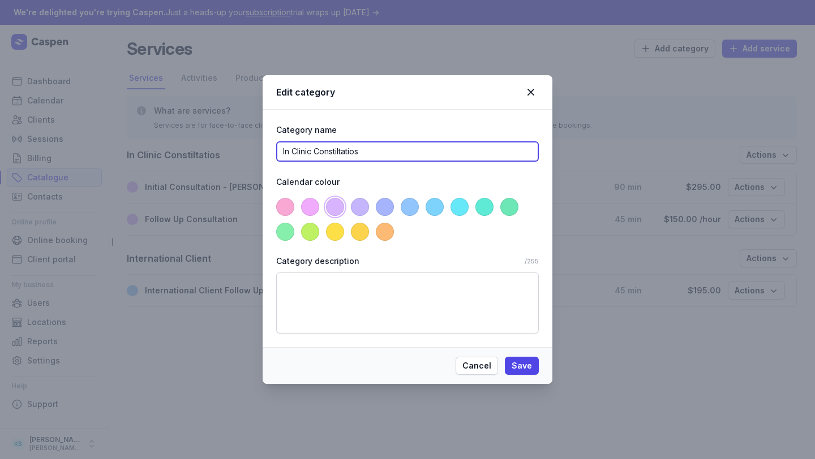
click at [388, 149] on input "In Clinic Constiltatios" at bounding box center [407, 151] width 263 height 20
type input "In Clinic Consultations"
click at [521, 362] on span "Save" at bounding box center [521, 366] width 20 height 14
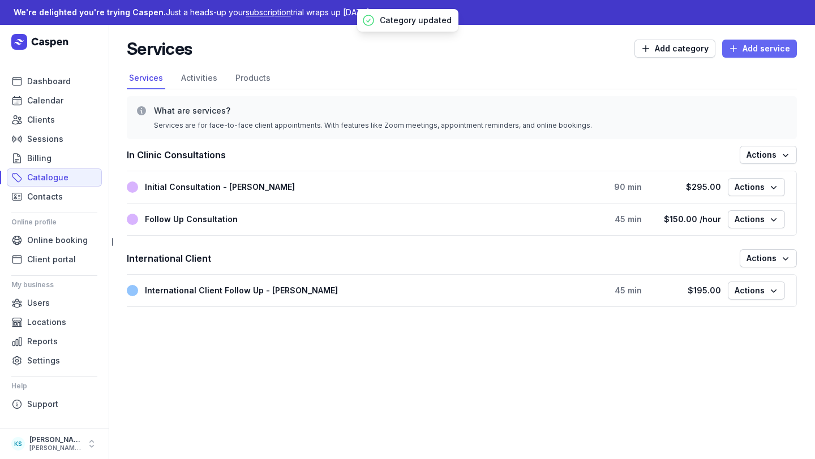
click at [731, 49] on span "Add service" at bounding box center [759, 49] width 61 height 14
select select
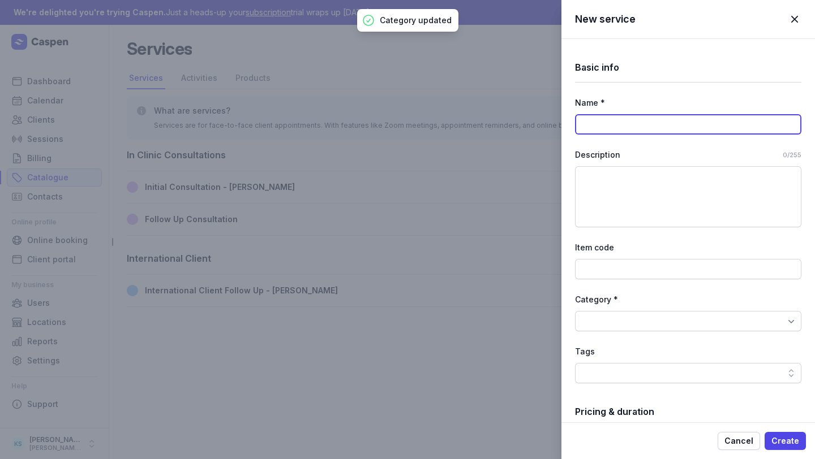
click at [639, 118] on input at bounding box center [688, 124] width 226 height 20
paste input "International Client Initial - Melanie - UK, US and NZ only"
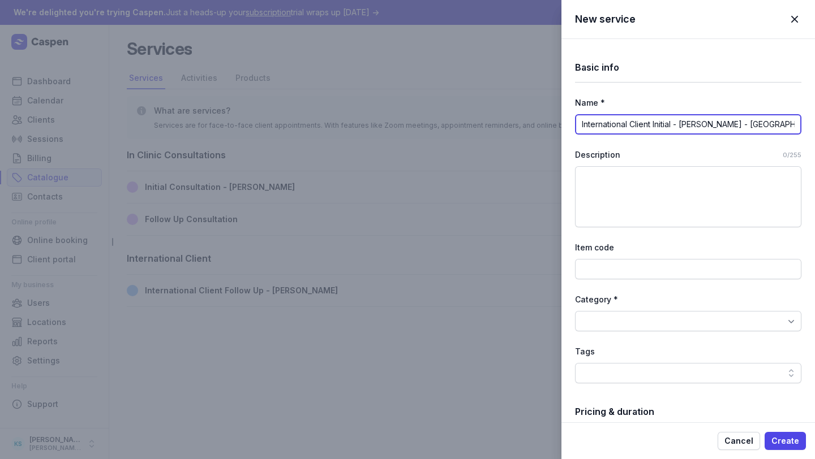
scroll to position [0, 6]
type input "International Client Initial - Melanie - UK, US and NZ only"
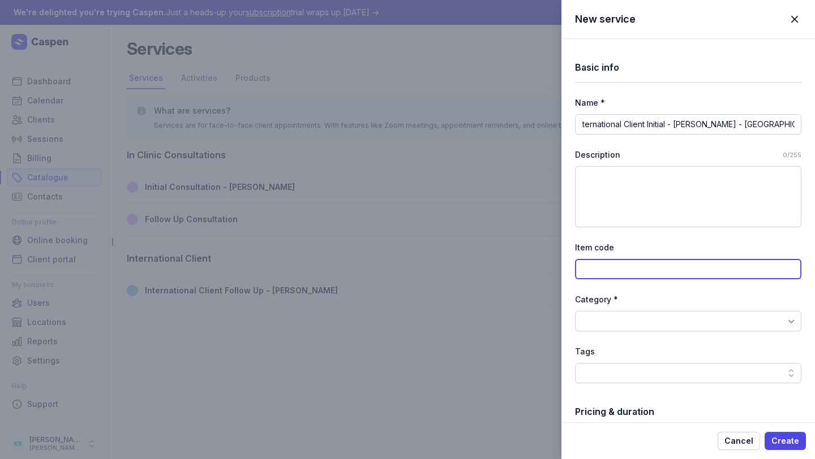
click at [627, 274] on input at bounding box center [688, 269] width 226 height 20
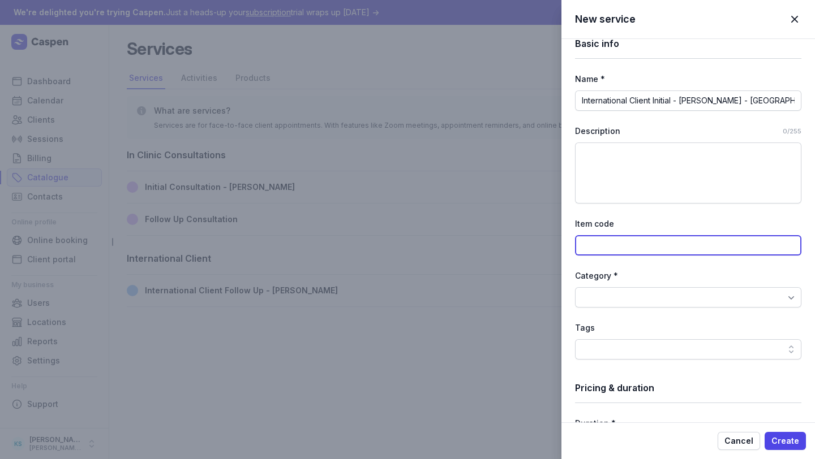
scroll to position [33, 0]
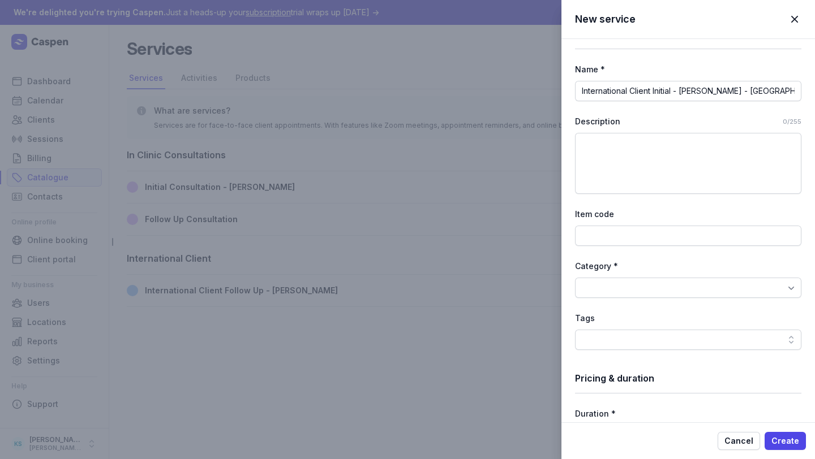
click at [627, 278] on div at bounding box center [688, 288] width 226 height 20
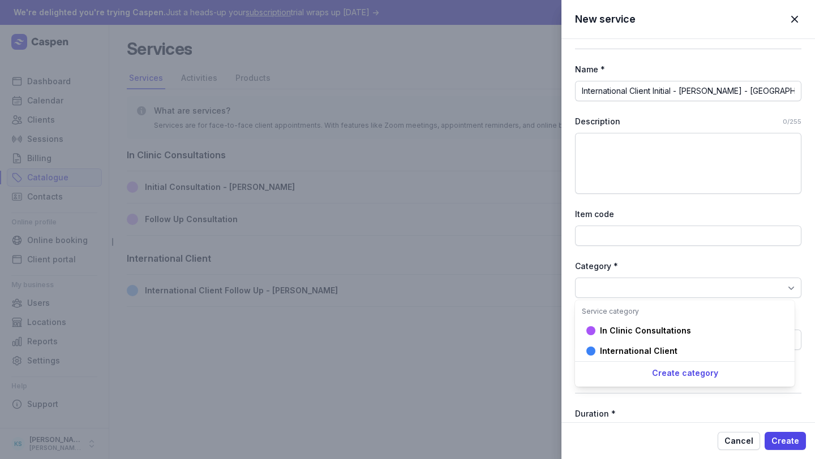
click at [627, 283] on div at bounding box center [688, 288] width 226 height 20
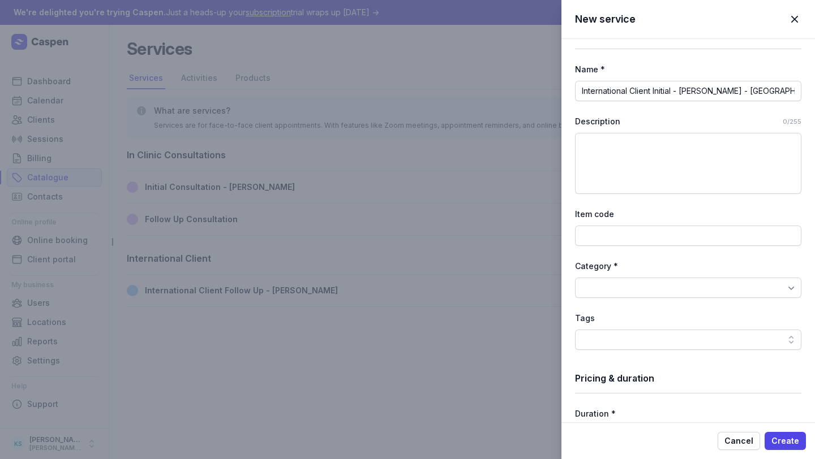
click at [627, 283] on div at bounding box center [688, 288] width 226 height 20
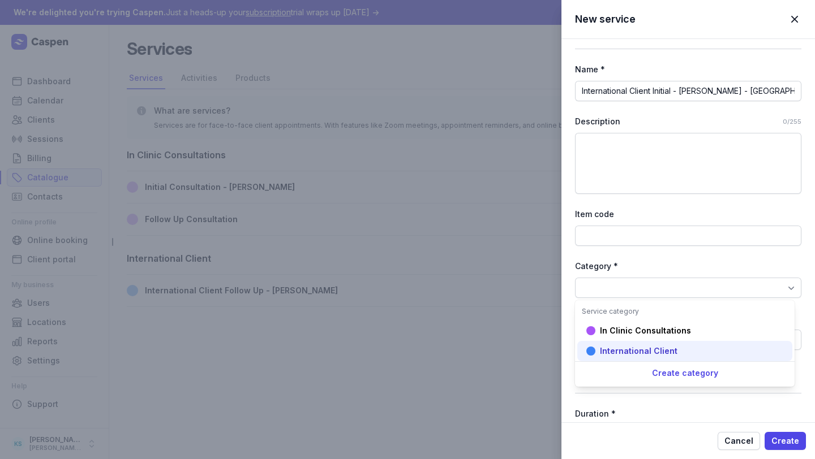
click at [655, 346] on div "International Client" at bounding box center [639, 351] width 78 height 11
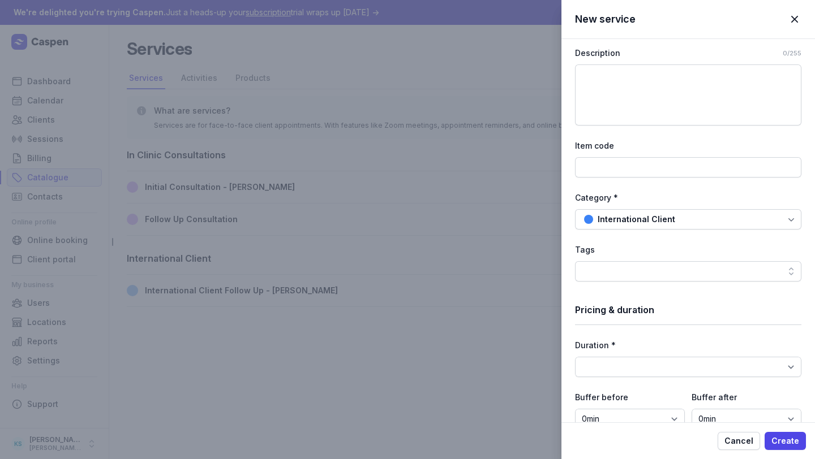
scroll to position [114, 0]
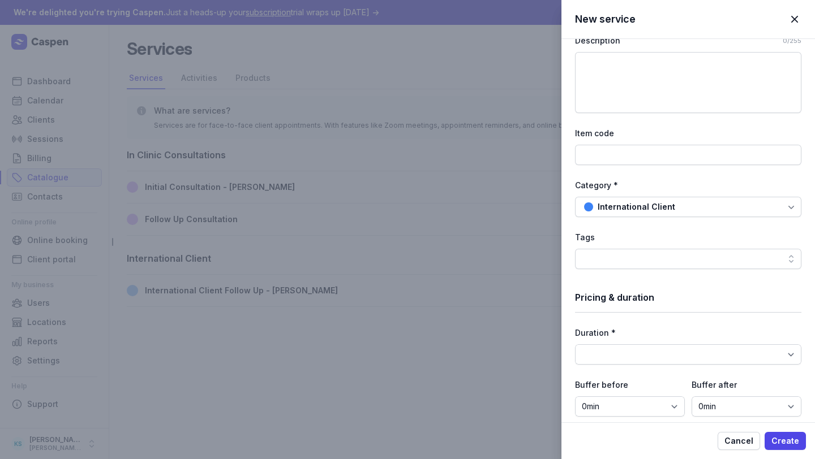
click at [639, 269] on div at bounding box center [688, 259] width 226 height 20
click at [667, 313] on div "Basic info Name * International Client Initial - Melanie - UK, US and NZ only D…" at bounding box center [688, 327] width 226 height 805
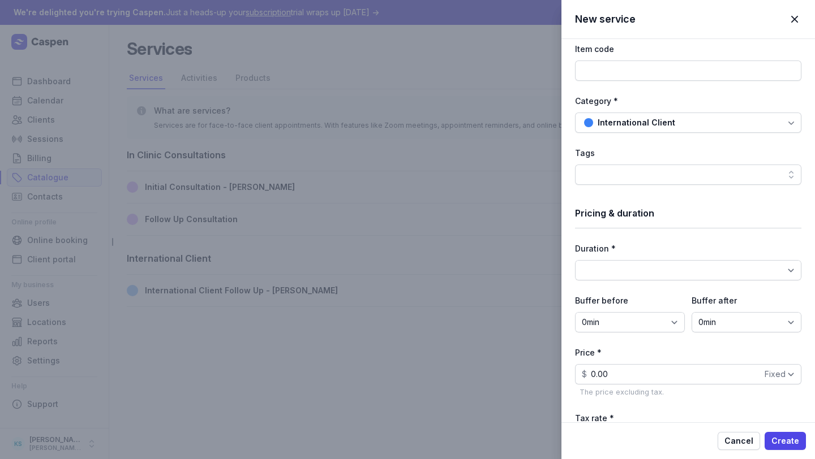
scroll to position [207, 0]
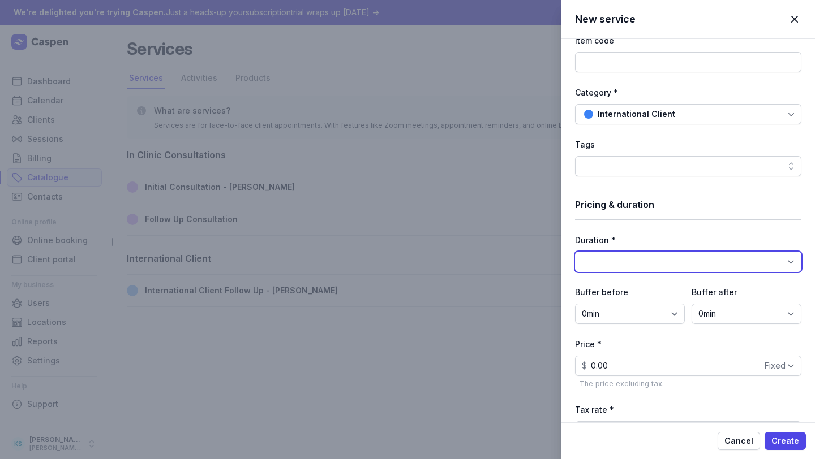
click at [637, 261] on select "15min 30min 45min 1h 1h 15min 1h 30min 1h 45min 2h 2h 15min 2h 30min 2h 45min 3…" at bounding box center [688, 262] width 226 height 20
click at [629, 262] on select "15min 30min 45min 1h 1h 15min 1h 30min 1h 45min 2h 2h 15min 2h 30min 2h 45min 3…" at bounding box center [688, 262] width 226 height 20
select select "90"
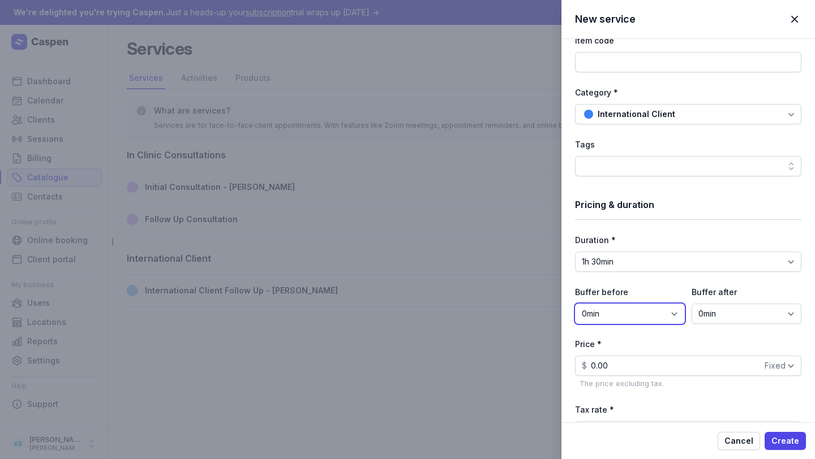
click at [616, 306] on select "0min 15min 30min 45min 1h 1h 15min 1h 30min 1h 45min 2h" at bounding box center [630, 314] width 110 height 20
click at [729, 316] on select "0min 15min 30min 45min 1h 1h 15min 1h 30min 1h 45min 2h" at bounding box center [746, 314] width 110 height 20
select select "30"
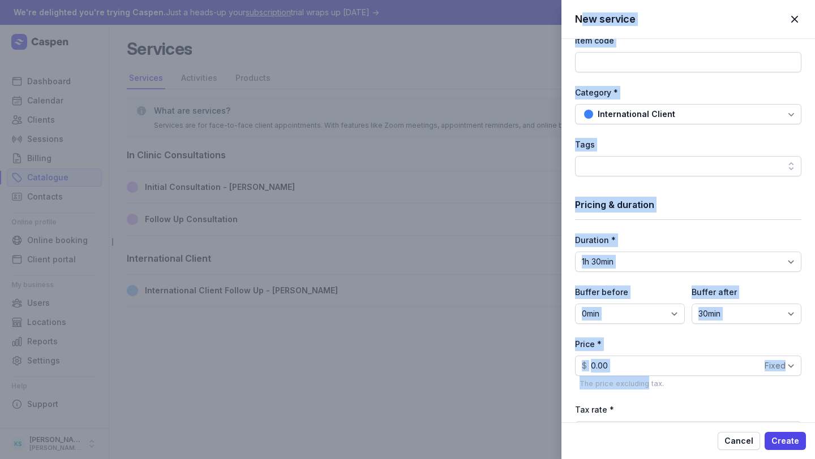
drag, startPoint x: 645, startPoint y: 377, endPoint x: 531, endPoint y: 368, distance: 114.1
click at [530, 368] on div "New service Close panel Basic info Name * International Client Initial - Melani…" at bounding box center [407, 229] width 815 height 459
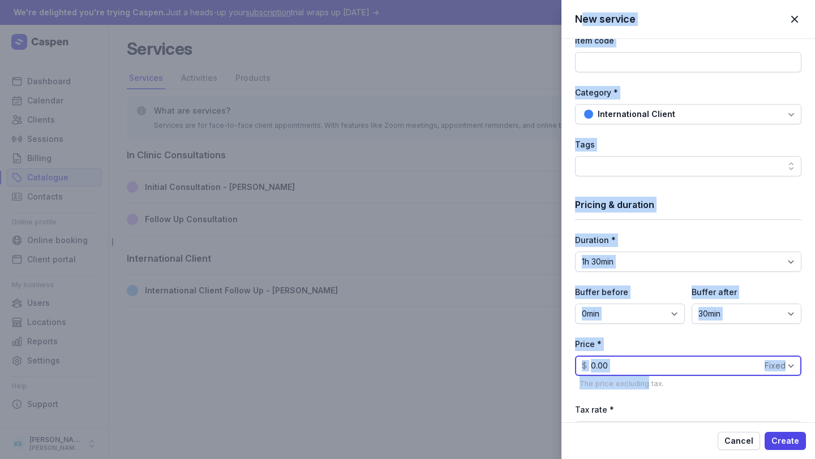
click at [586, 366] on input "0.00" at bounding box center [688, 366] width 226 height 20
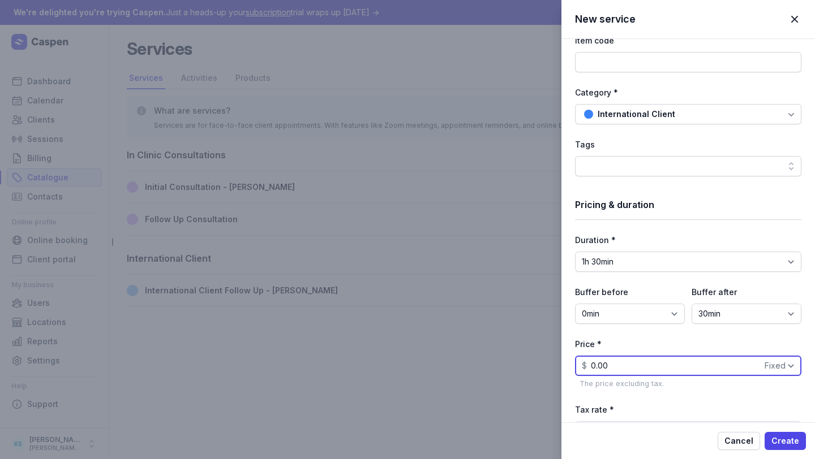
drag, startPoint x: 622, startPoint y: 366, endPoint x: 415, endPoint y: 366, distance: 206.5
click at [416, 366] on div "New service Close panel Basic info Name * International Client Initial - Melani…" at bounding box center [407, 229] width 815 height 459
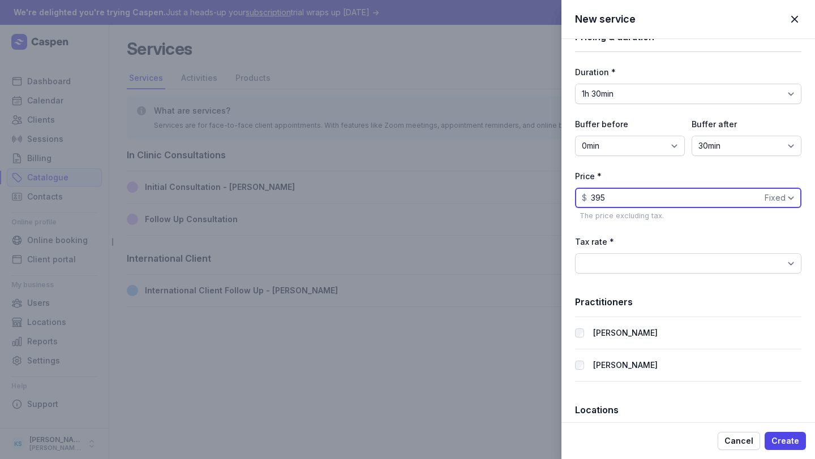
scroll to position [376, 0]
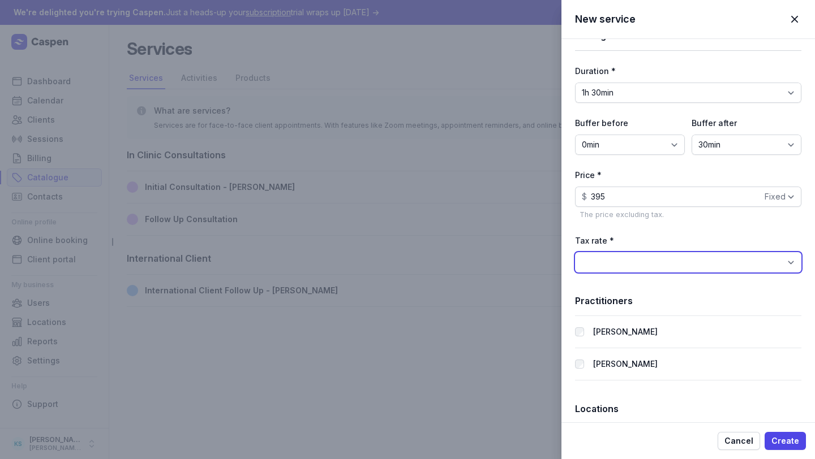
type input "395.00"
click at [611, 259] on select "BAS Excluded (0%) GST Free Income (0%) GST on Income (10%)" at bounding box center [688, 262] width 226 height 20
select select "tax_01K23S3BKJ6Y79P5FYBH2ZMGD4"
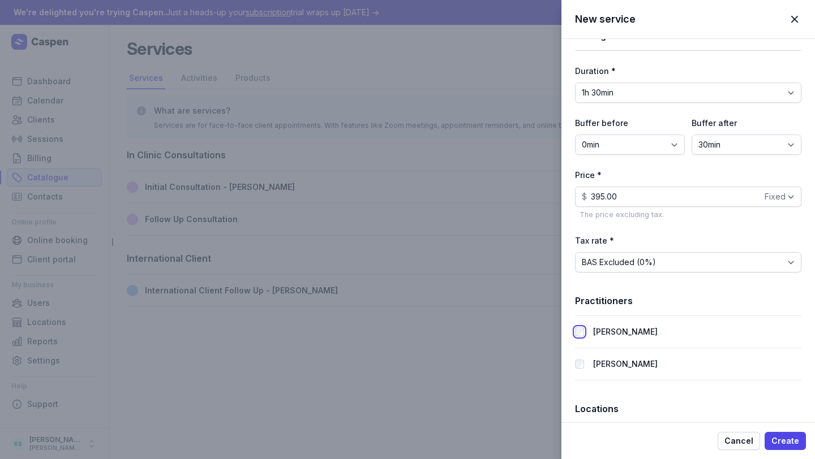
scroll to position [422, 0]
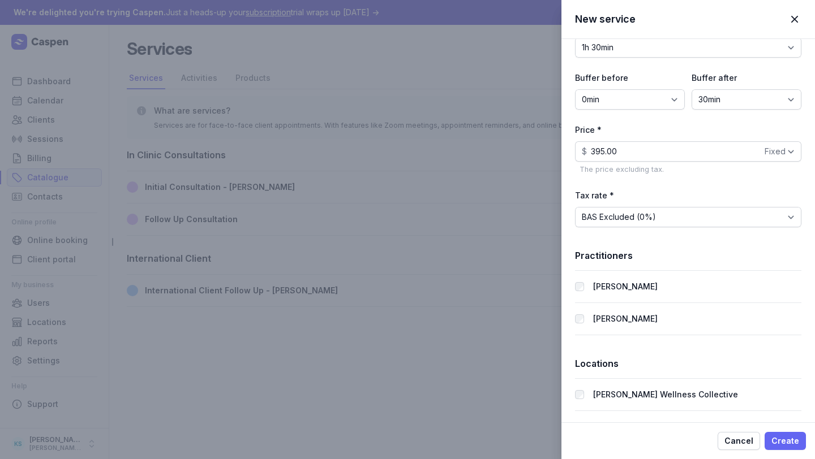
click at [731, 411] on span "Create" at bounding box center [785, 442] width 28 height 14
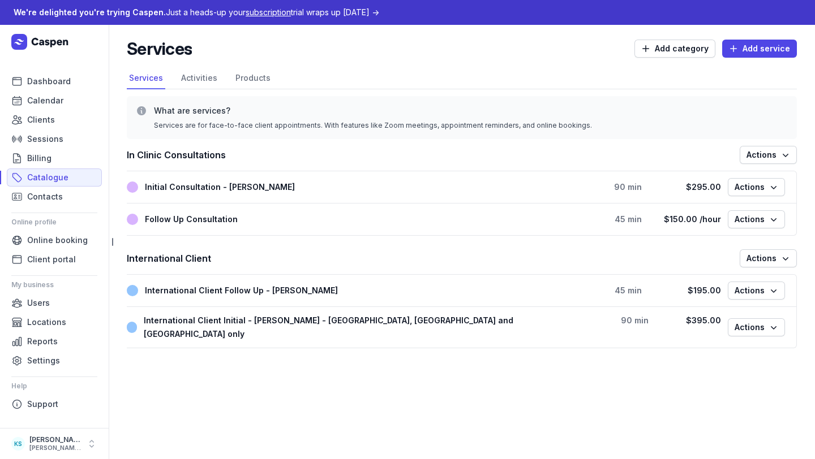
click at [731, 204] on div "Follow Up Consultation 45 min $150.00 /hour Actions" at bounding box center [461, 219] width 669 height 32
click at [731, 188] on span "Actions" at bounding box center [756, 187] width 44 height 14
click at [731, 209] on button "Edit service" at bounding box center [721, 211] width 127 height 16
select select "45"
select select "15"
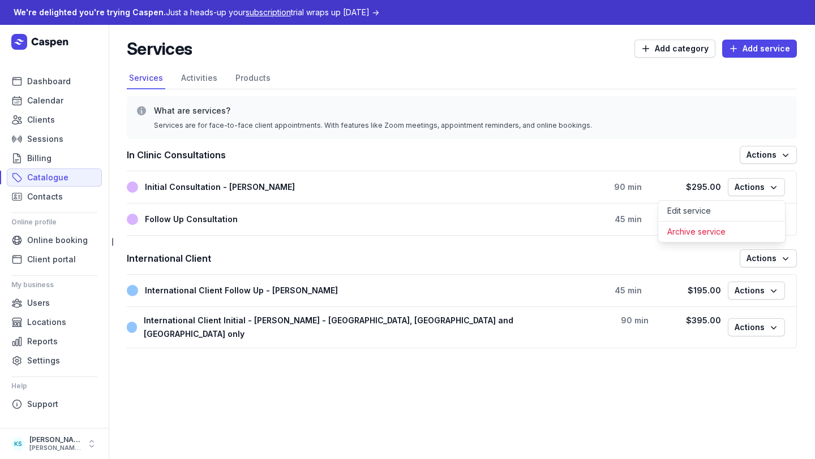
select select "hourly"
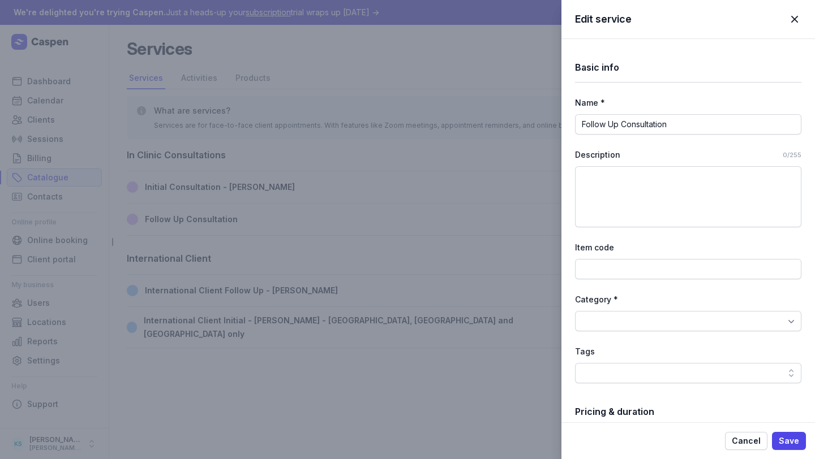
type input "Initial Consultation - Melanie"
select select "90"
select select "30"
type input "295.00"
select select "fixed"
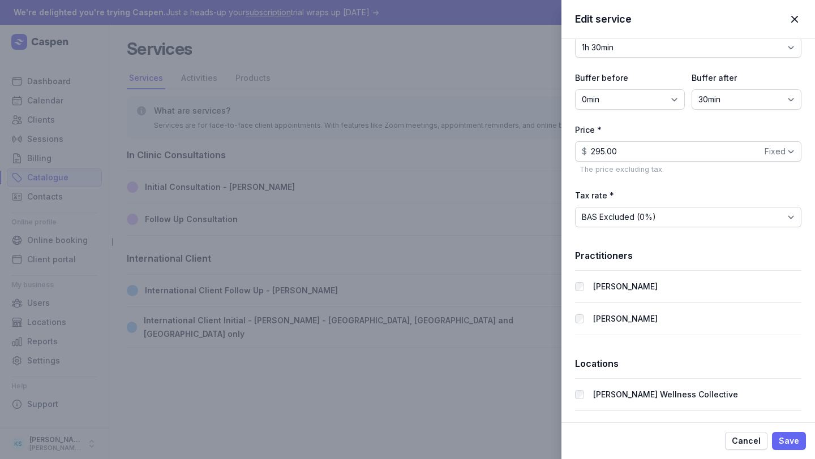
click at [731, 411] on span "Save" at bounding box center [789, 442] width 20 height 14
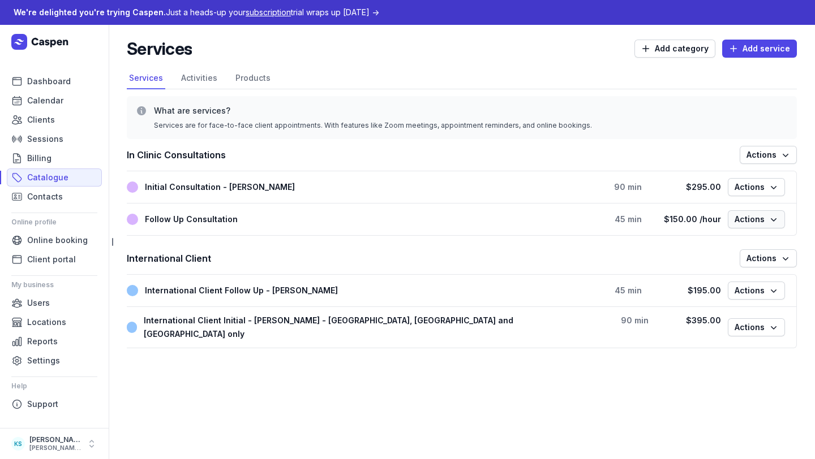
click at [731, 216] on icon "button" at bounding box center [773, 219] width 11 height 11
click at [731, 245] on button "Edit service" at bounding box center [721, 243] width 127 height 16
select select "90"
select select "30"
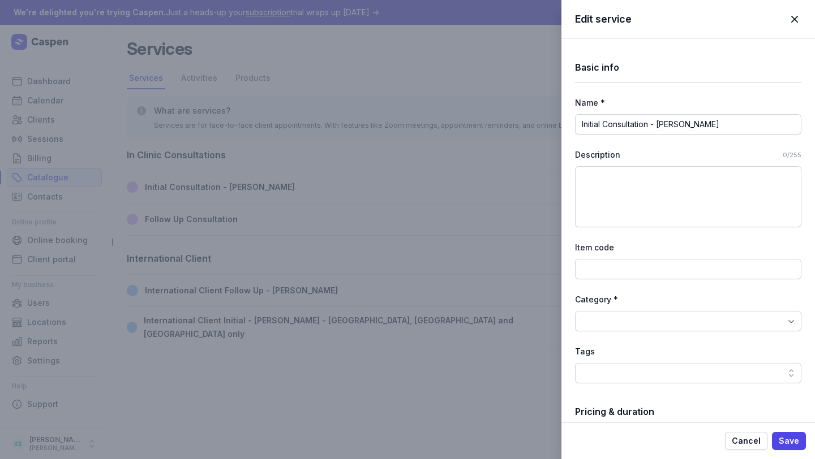
type input "Follow Up Consultation"
select select "45"
select select "15"
type input "150.00"
select select "hourly"
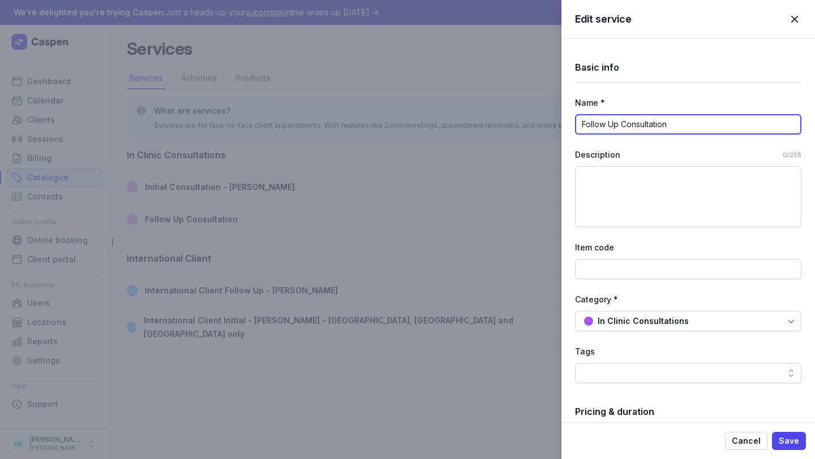
click at [687, 133] on input "Follow Up Consultation" at bounding box center [688, 124] width 226 height 20
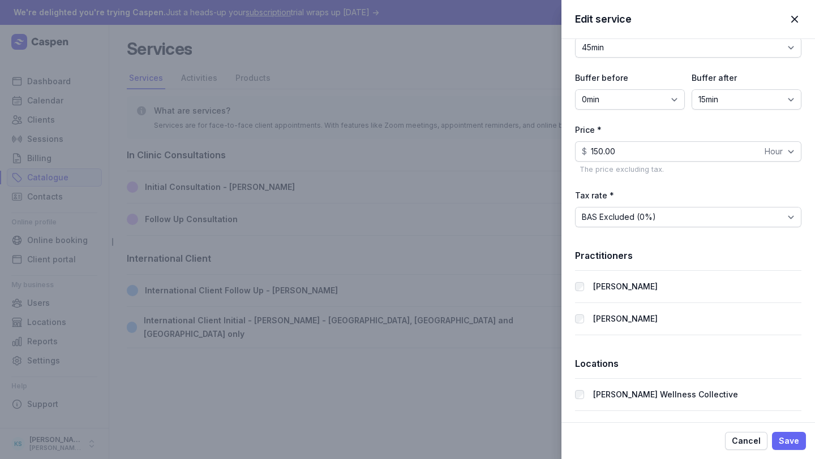
click at [731, 411] on span "Save" at bounding box center [789, 442] width 20 height 14
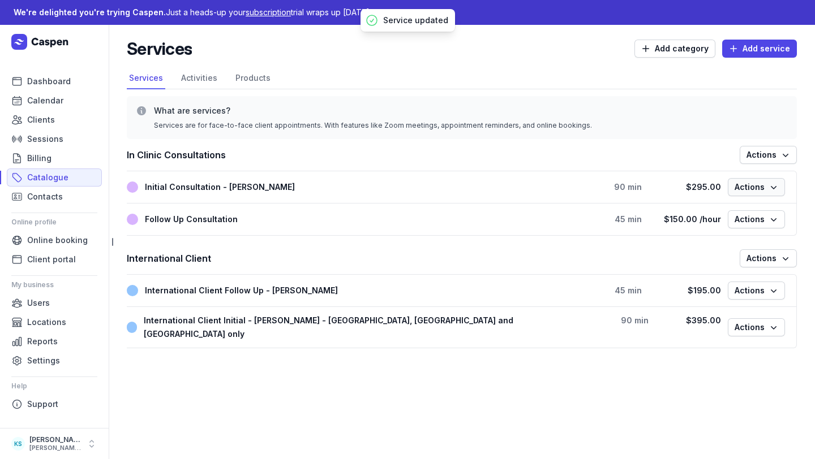
click at [731, 188] on icon "button" at bounding box center [773, 187] width 11 height 11
click at [465, 411] on main "Services Add category Add service Select a tab Services Activities Products Ser…" at bounding box center [462, 242] width 706 height 435
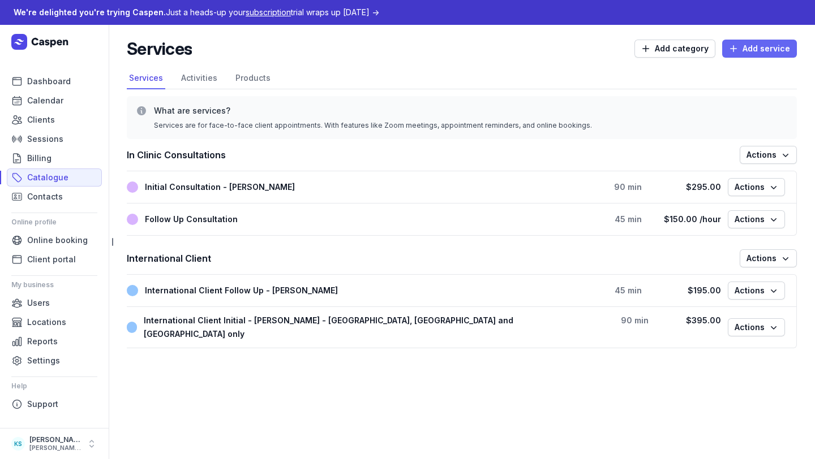
click at [731, 46] on span "Add service" at bounding box center [759, 49] width 61 height 14
select select
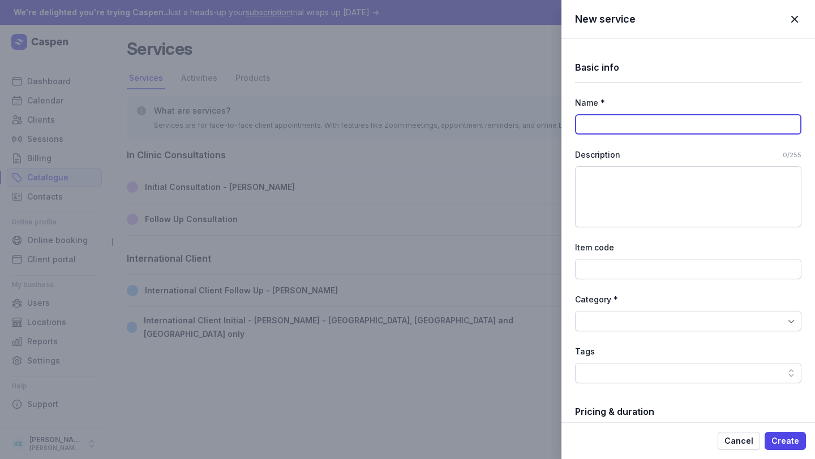
click at [597, 123] on input at bounding box center [688, 124] width 226 height 20
click at [703, 122] on input "Free Intro Consultation - Online - Kylie" at bounding box center [688, 124] width 226 height 20
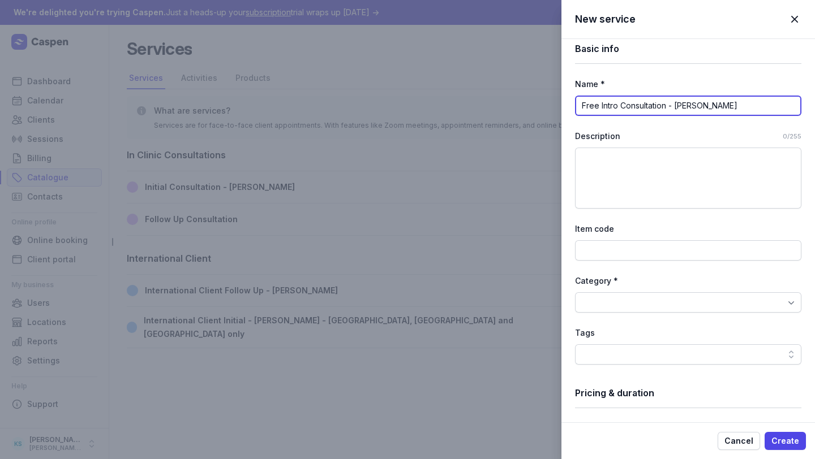
scroll to position [21, 0]
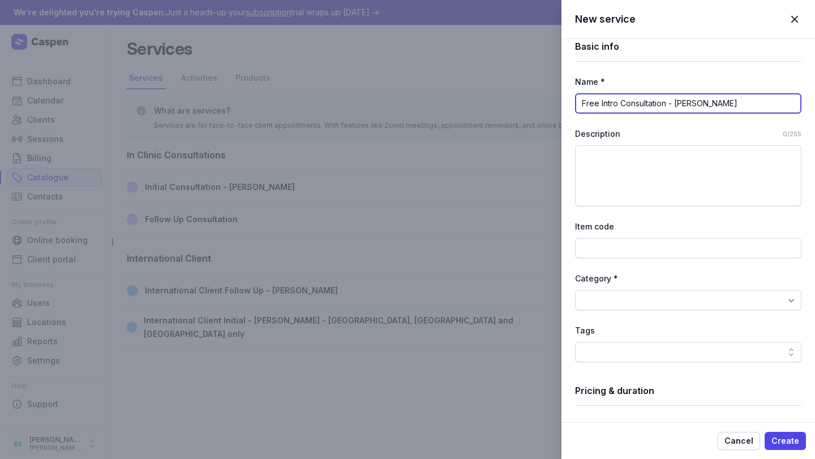
type input "Free Intro Consultation - Kylie"
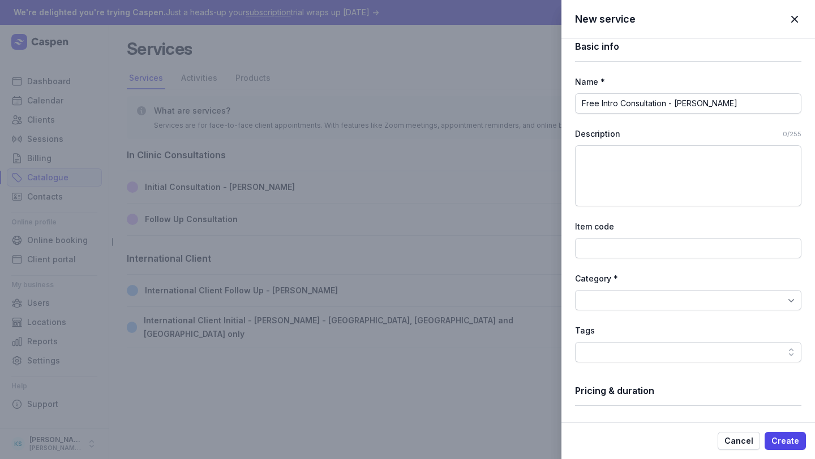
click at [647, 299] on div at bounding box center [688, 300] width 226 height 20
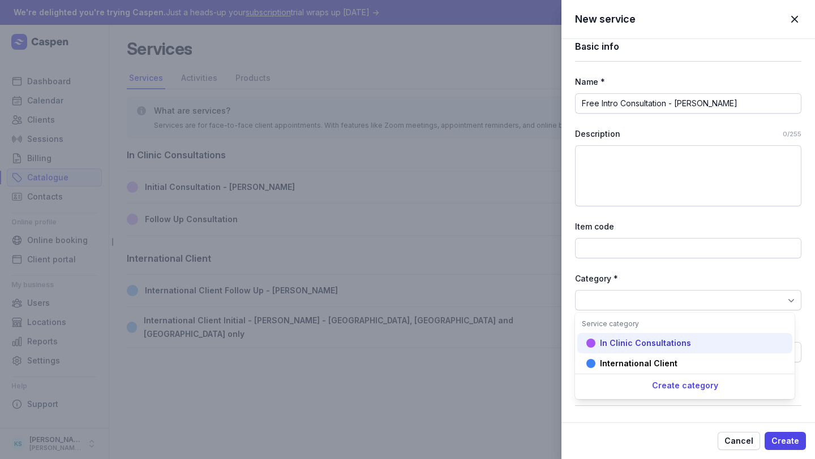
click at [650, 341] on div "In Clinic Consultations" at bounding box center [645, 343] width 91 height 11
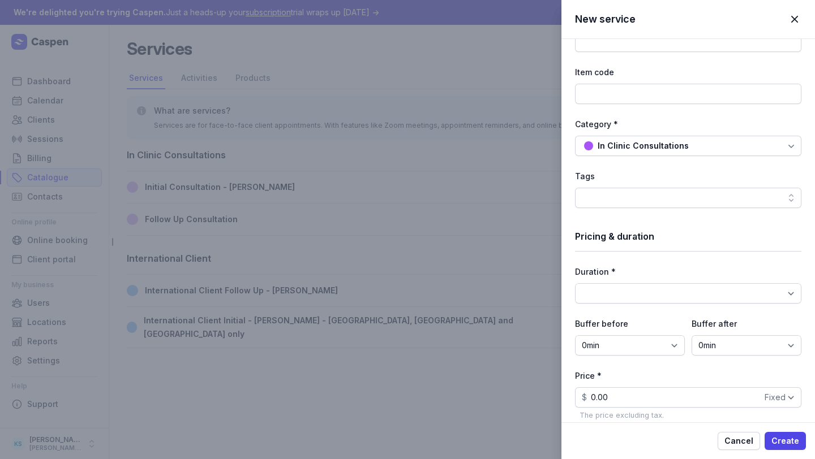
scroll to position [195, 0]
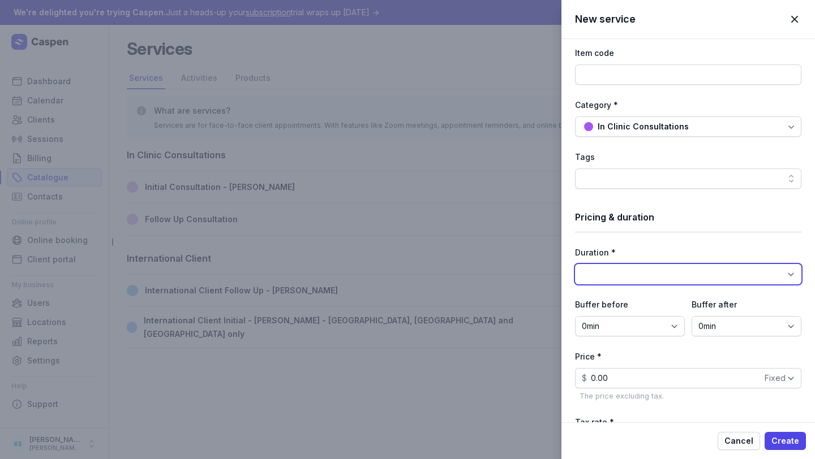
click at [636, 272] on select "15min 30min 45min 1h 1h 15min 1h 30min 1h 45min 2h 2h 15min 2h 30min 2h 45min 3…" at bounding box center [688, 274] width 226 height 20
select select "45"
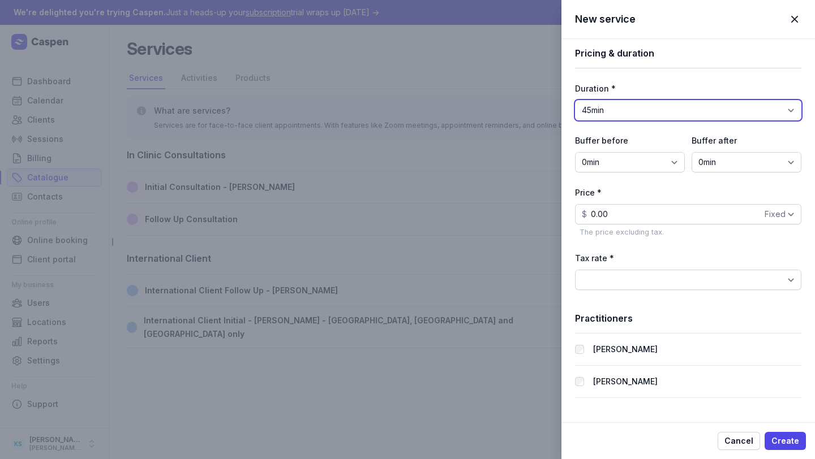
scroll to position [359, 0]
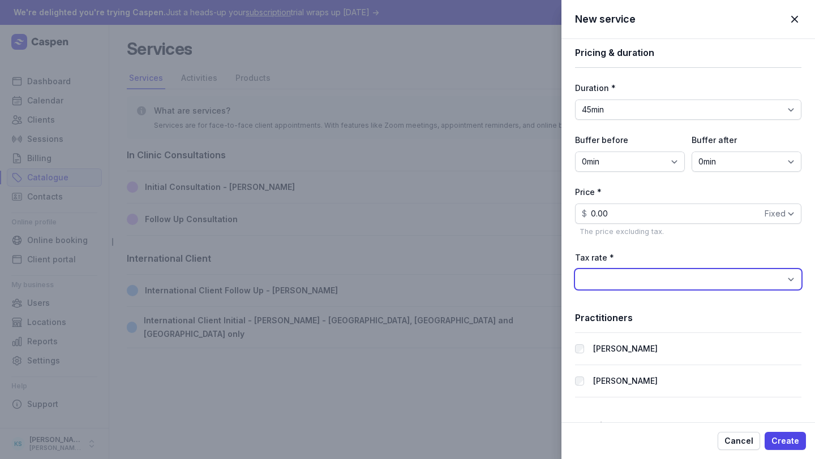
click at [646, 276] on select "BAS Excluded (0%) GST Free Income (0%) GST on Income (10%)" at bounding box center [688, 279] width 226 height 20
select select "tax_01K23S3BKJ6Y79P5FYBH2ZMGD4"
click at [616, 381] on label "Melanie Sheen" at bounding box center [625, 382] width 65 height 14
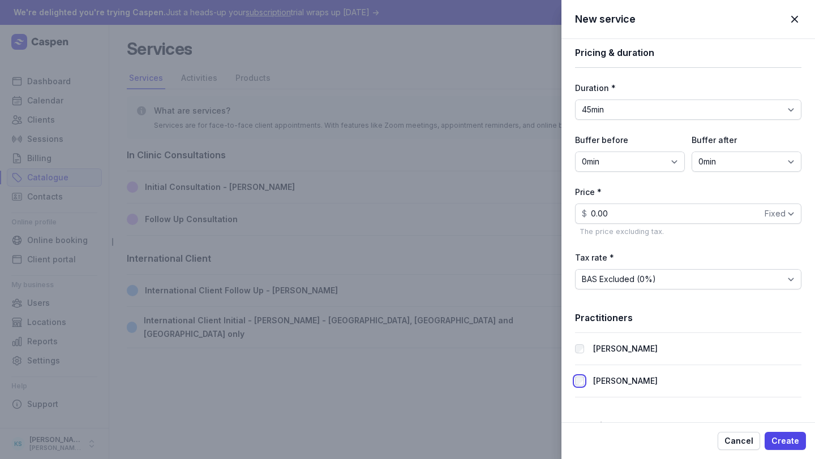
scroll to position [422, 0]
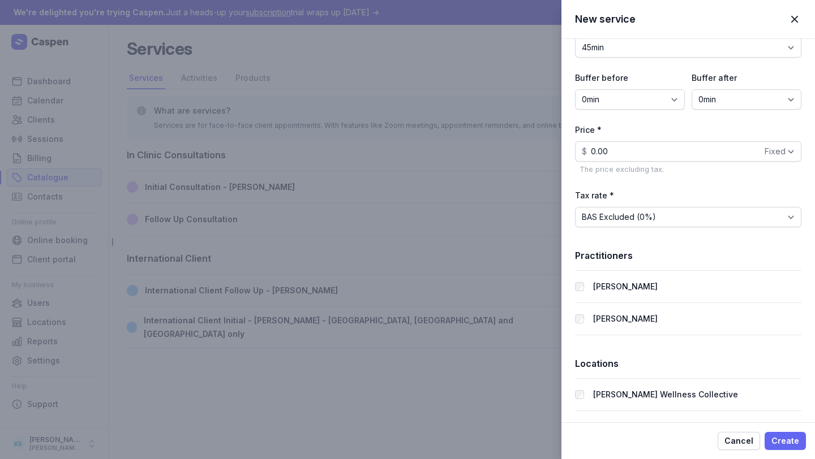
click at [731, 411] on span "Create" at bounding box center [785, 442] width 28 height 14
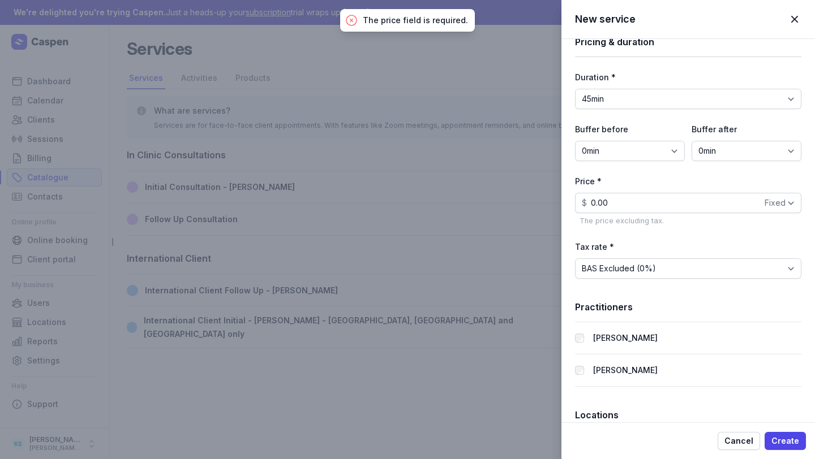
scroll to position [355, 0]
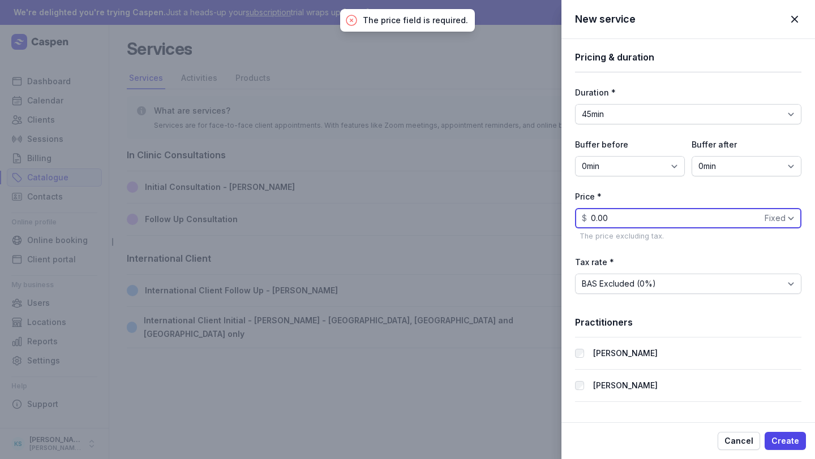
click at [639, 220] on input "0.00" at bounding box center [688, 218] width 226 height 20
type input "0.00"
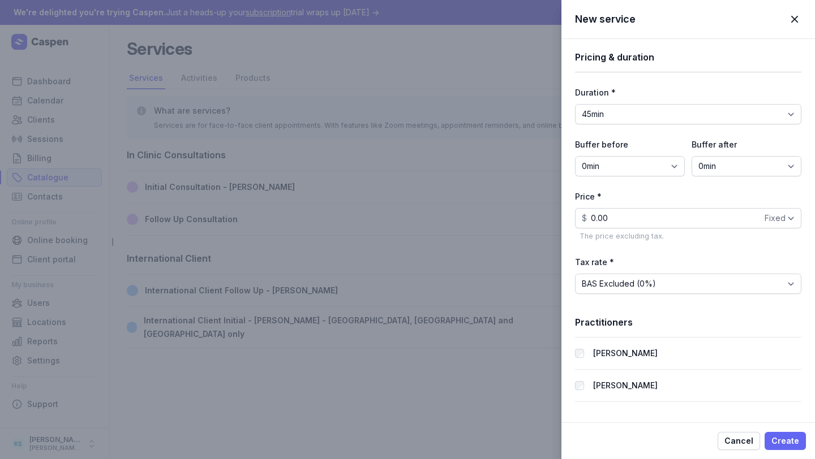
click at [731, 411] on span "Create" at bounding box center [785, 442] width 28 height 14
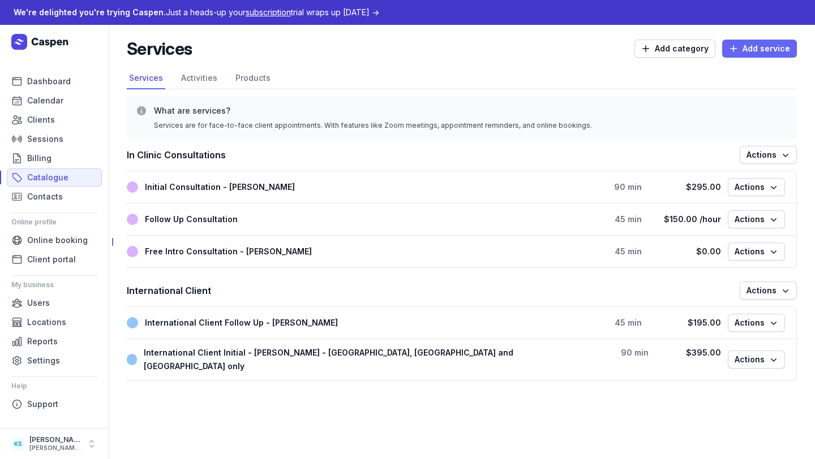
click at [731, 46] on span "Add service" at bounding box center [759, 49] width 61 height 14
select select
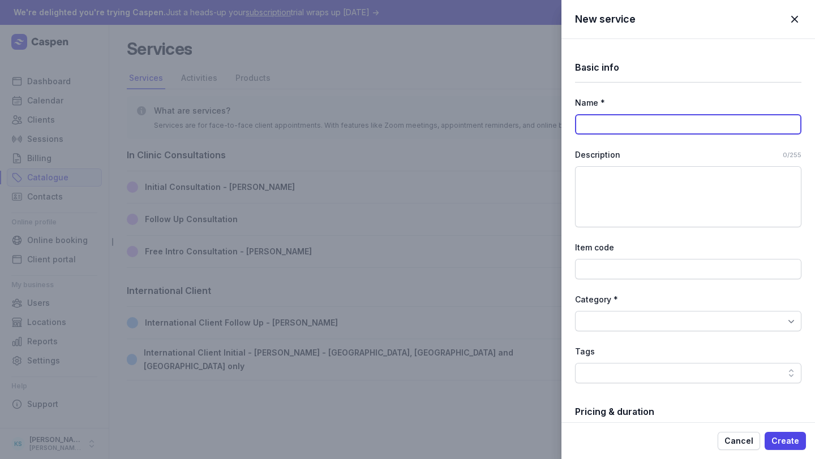
click at [623, 131] on input at bounding box center [688, 124] width 226 height 20
paste input "Initial Consultation - Child"
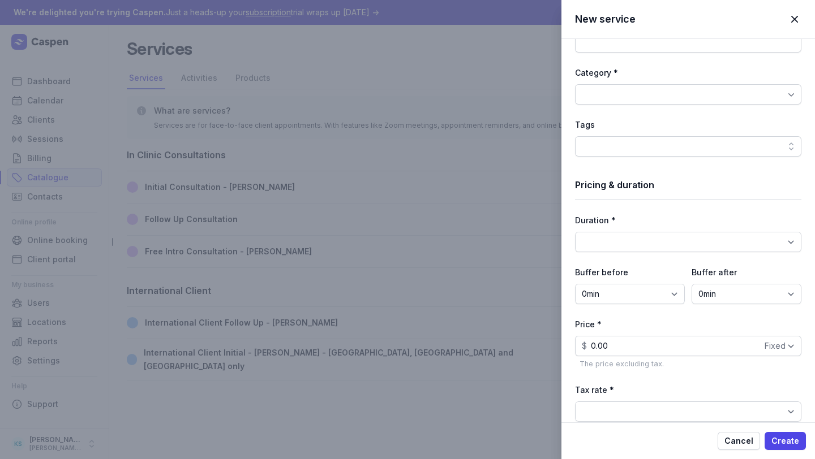
scroll to position [422, 0]
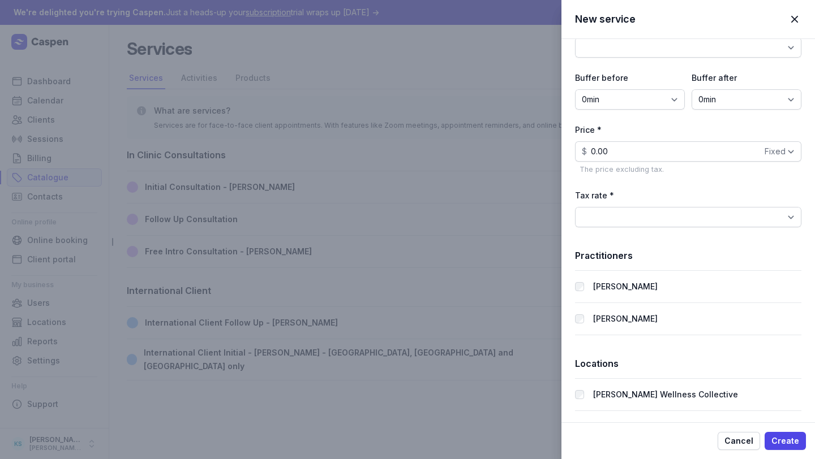
type input "Initial Consultation - Child"
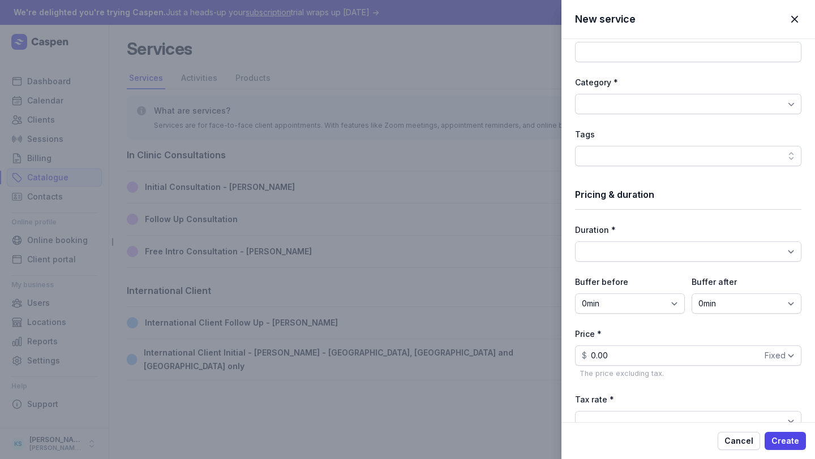
scroll to position [0, 0]
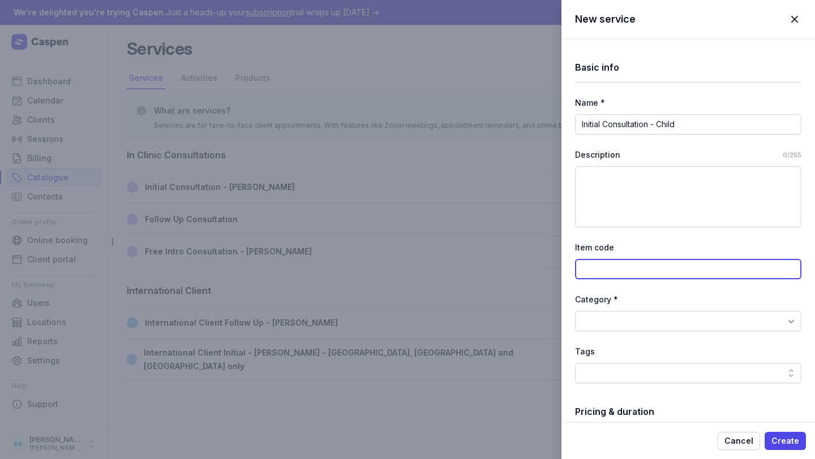
click at [614, 269] on input at bounding box center [688, 269] width 226 height 20
click at [618, 316] on div at bounding box center [688, 321] width 226 height 20
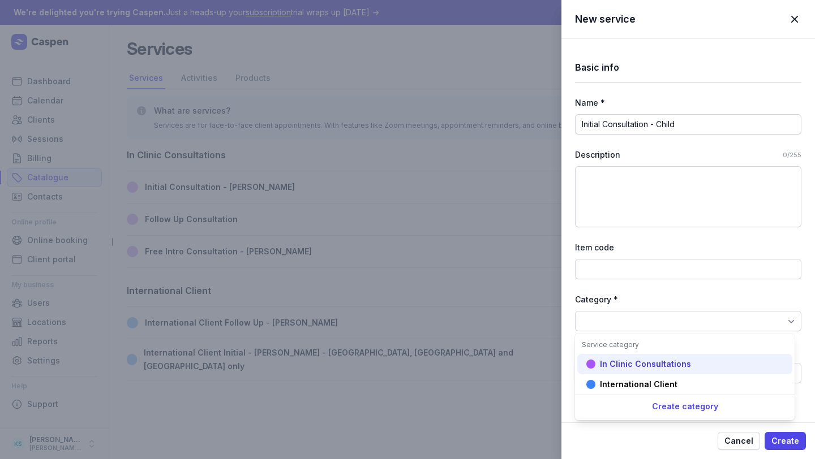
click at [629, 366] on div "In Clinic Consultations" at bounding box center [645, 364] width 91 height 11
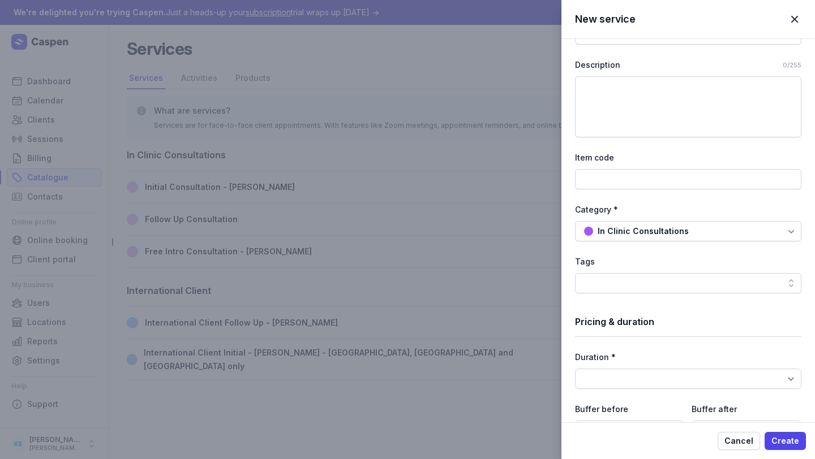
scroll to position [103, 0]
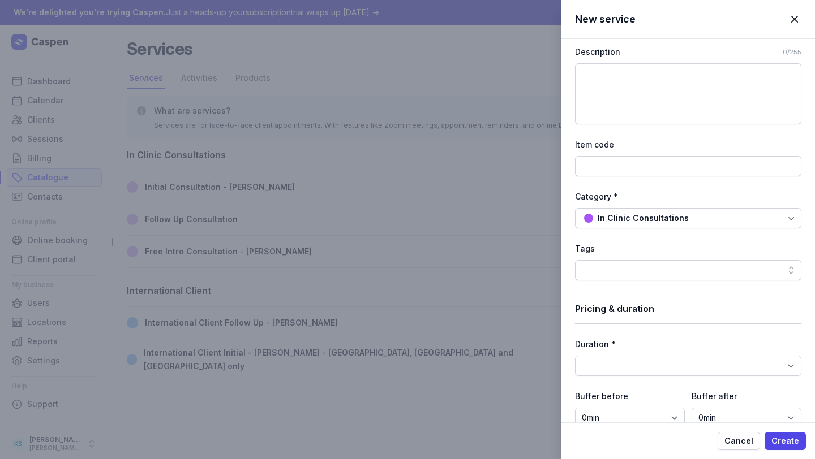
click at [622, 379] on div "Basic info Name * Initial Consultation - Child Description 0/255 Item code Cate…" at bounding box center [688, 338] width 226 height 805
click at [621, 365] on select "15min 30min 45min 1h 1h 15min 1h 30min 1h 45min 2h 2h 15min 2h 30min 2h 45min 3…" at bounding box center [688, 366] width 226 height 20
select select "75"
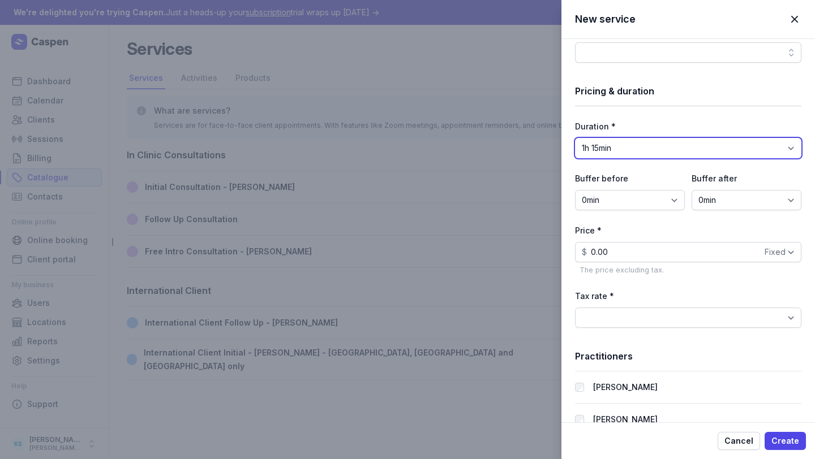
scroll to position [323, 0]
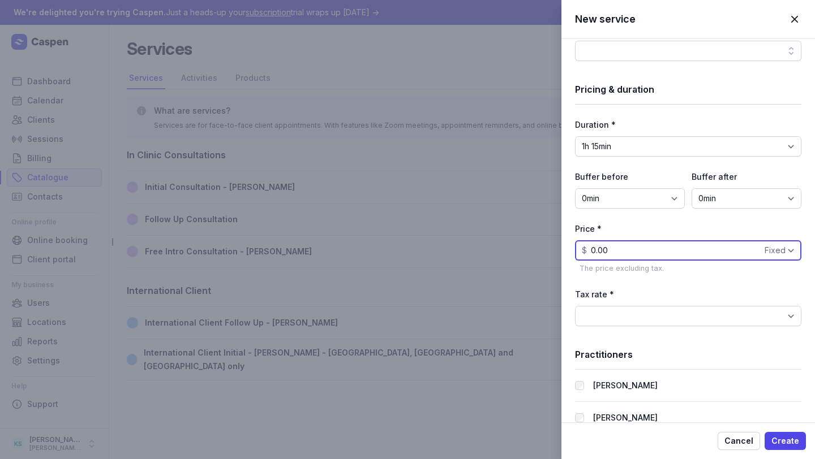
drag, startPoint x: 616, startPoint y: 248, endPoint x: 550, endPoint y: 248, distance: 66.2
click at [552, 248] on div "New service Close panel Basic info Name * Initial Consultation - Child Descript…" at bounding box center [407, 229] width 815 height 459
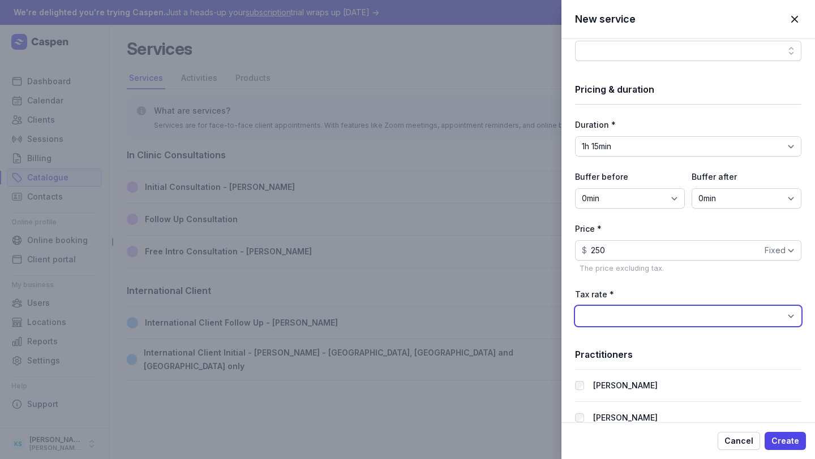
type input "250.00"
click at [665, 314] on select "BAS Excluded (0%) GST Free Income (0%) GST on Income (10%)" at bounding box center [688, 316] width 226 height 20
select select "tax_01K23S3BKJ6Y79P5FYBH2ZMGD4"
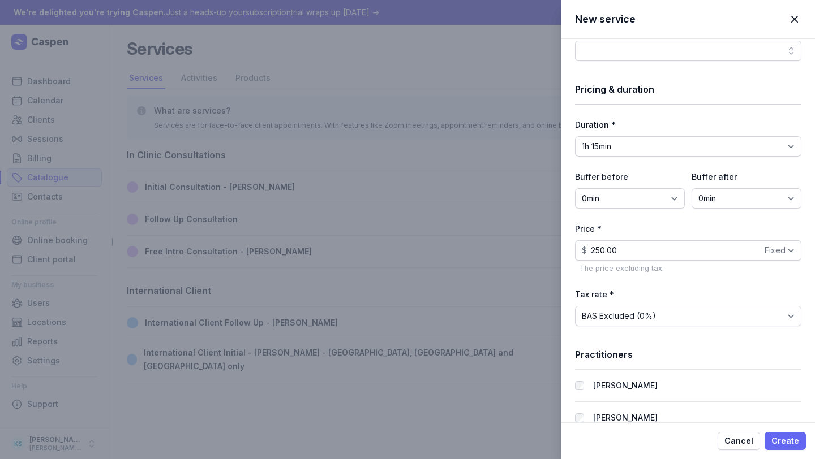
click at [731, 411] on span "Create" at bounding box center [785, 442] width 28 height 14
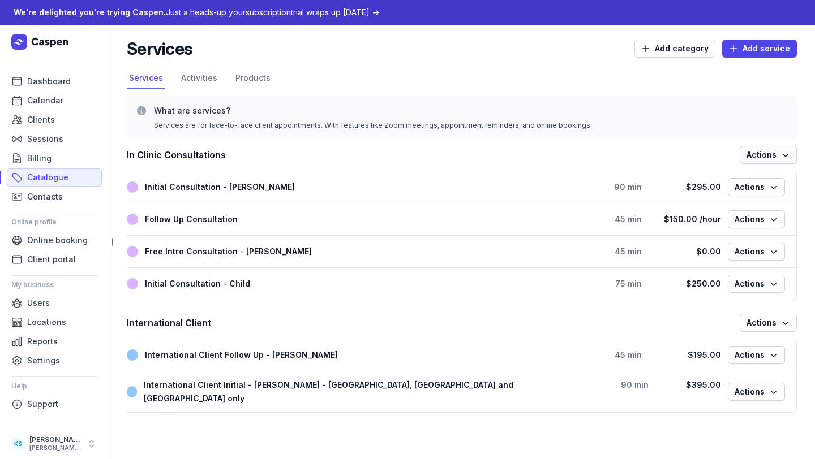
click at [731, 153] on span "Actions" at bounding box center [768, 155] width 44 height 14
click at [731, 188] on button "Edit category" at bounding box center [733, 195] width 127 height 16
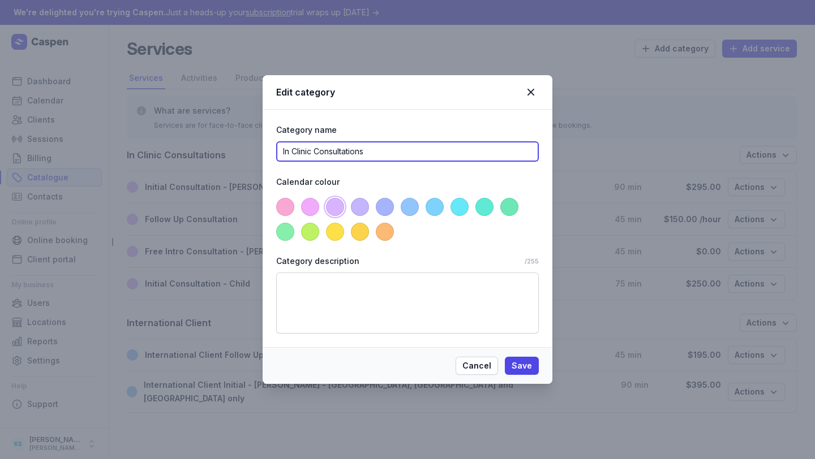
drag, startPoint x: 382, startPoint y: 154, endPoint x: 270, endPoint y: 149, distance: 112.1
click at [272, 152] on div "Category name In Clinic Consultations Calendar colour Category description /255" at bounding box center [408, 229] width 290 height 238
type input "Initial Consults"
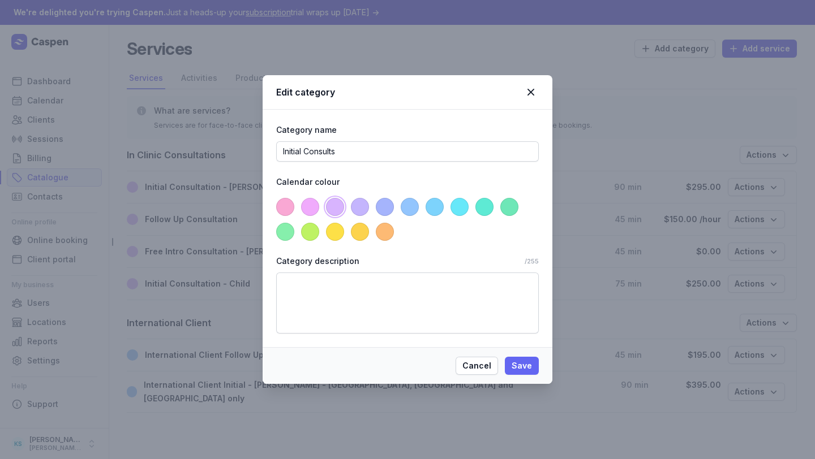
click at [535, 371] on button "Save" at bounding box center [522, 366] width 34 height 18
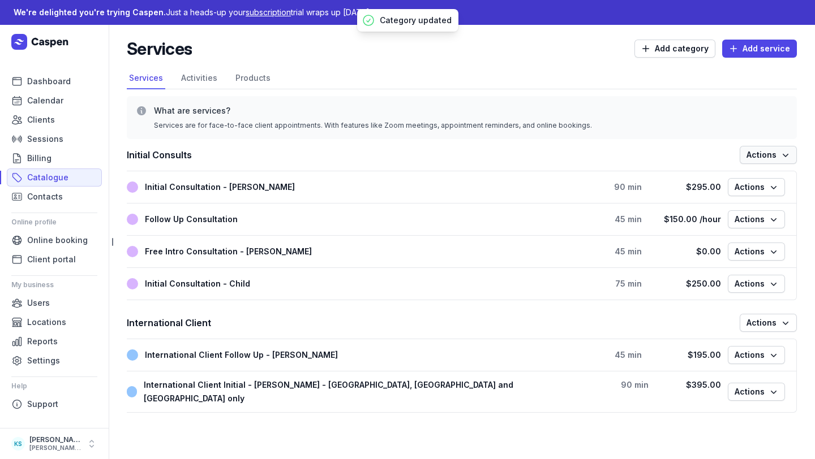
click at [731, 159] on span "Actions" at bounding box center [768, 155] width 44 height 14
click at [728, 178] on button "Add new service" at bounding box center [733, 179] width 127 height 16
select select
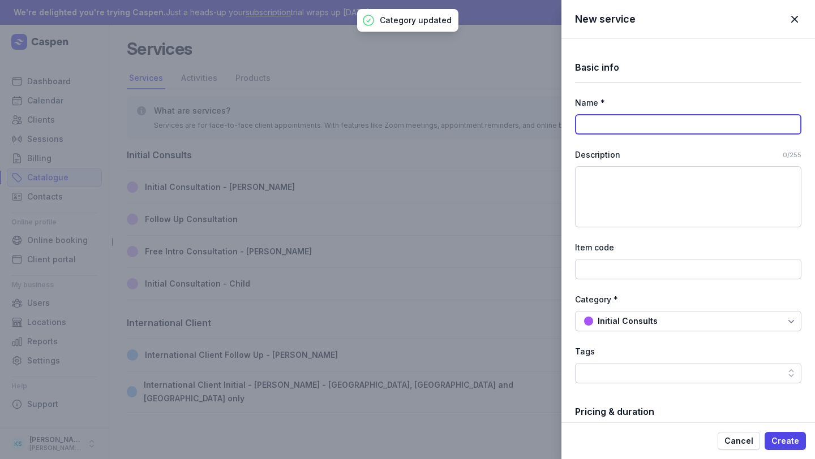
click at [631, 127] on input at bounding box center [688, 124] width 226 height 20
click at [635, 130] on input "Follow U" at bounding box center [688, 124] width 226 height 20
type input "Follow Up Consults"
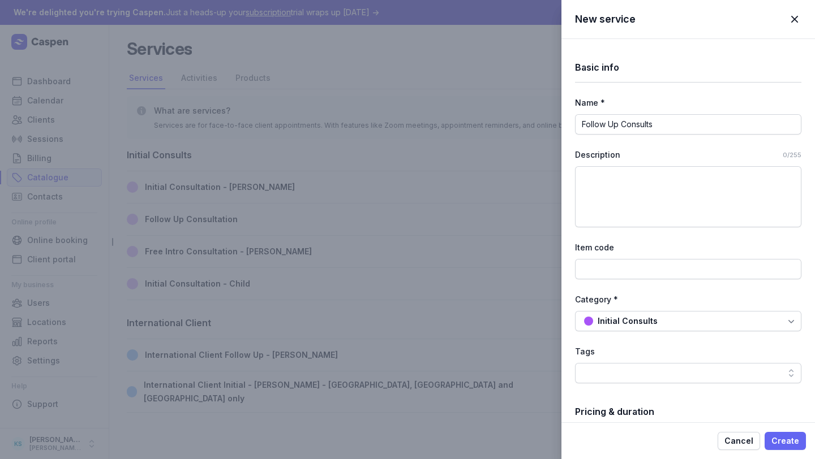
click at [731, 411] on span "Create" at bounding box center [785, 442] width 28 height 14
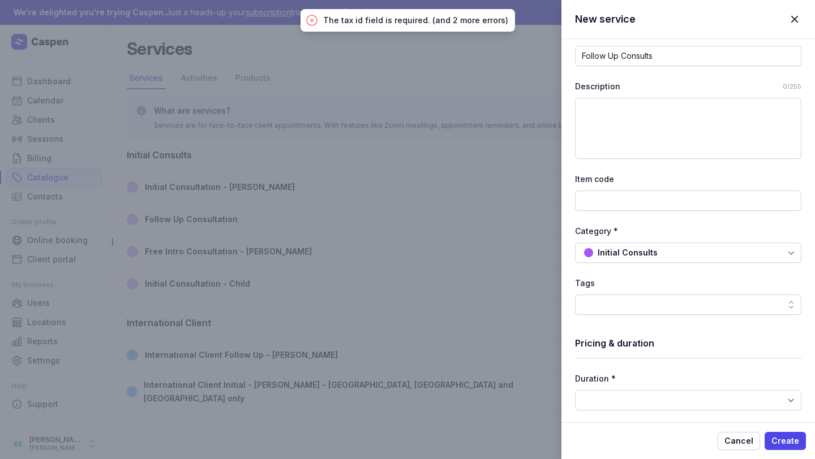
scroll to position [0, 0]
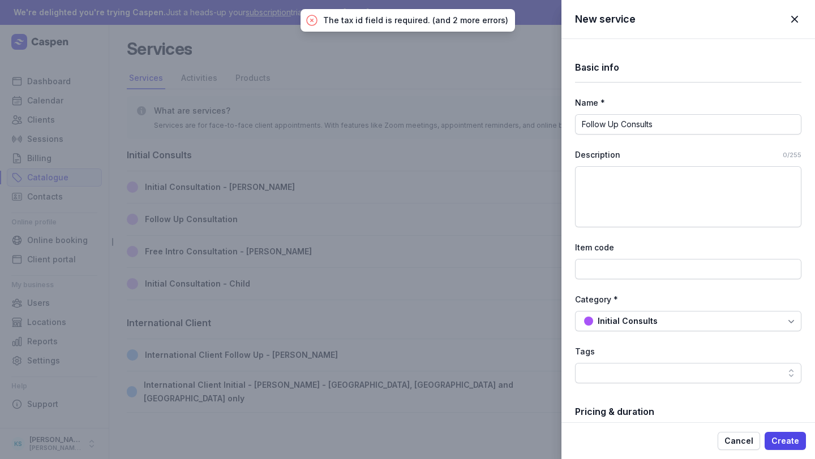
click at [731, 18] on span "button" at bounding box center [794, 19] width 25 height 25
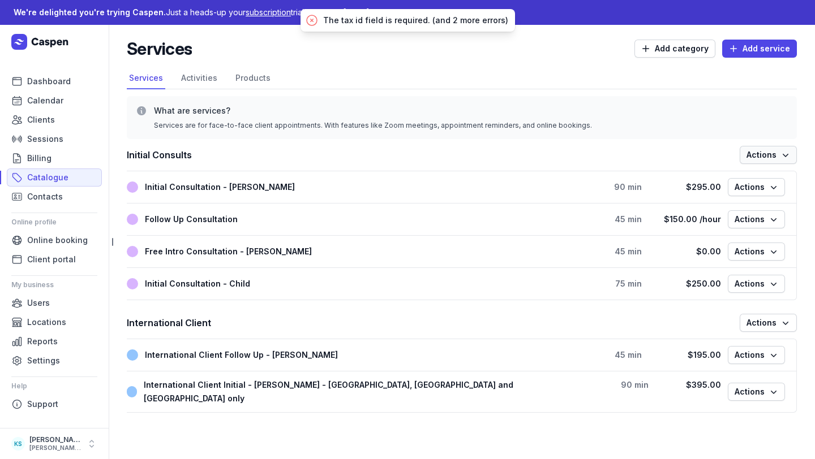
click at [731, 158] on span "Actions" at bounding box center [768, 155] width 44 height 14
click at [727, 195] on button "Edit category" at bounding box center [733, 195] width 127 height 16
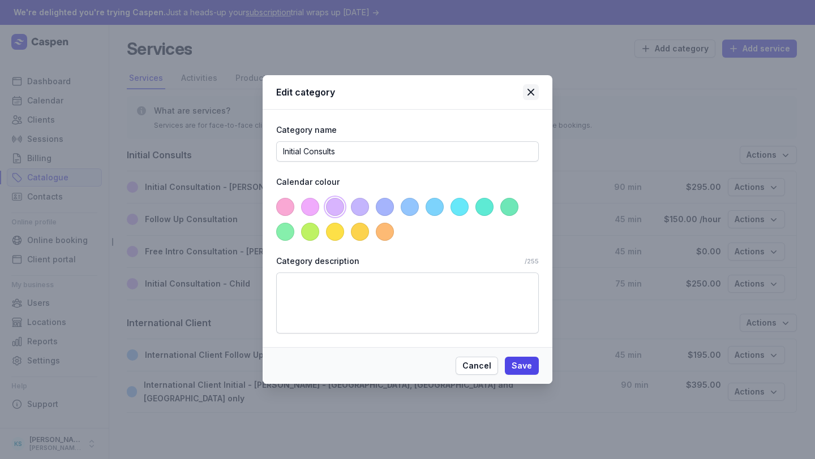
click at [535, 89] on icon at bounding box center [531, 92] width 14 height 14
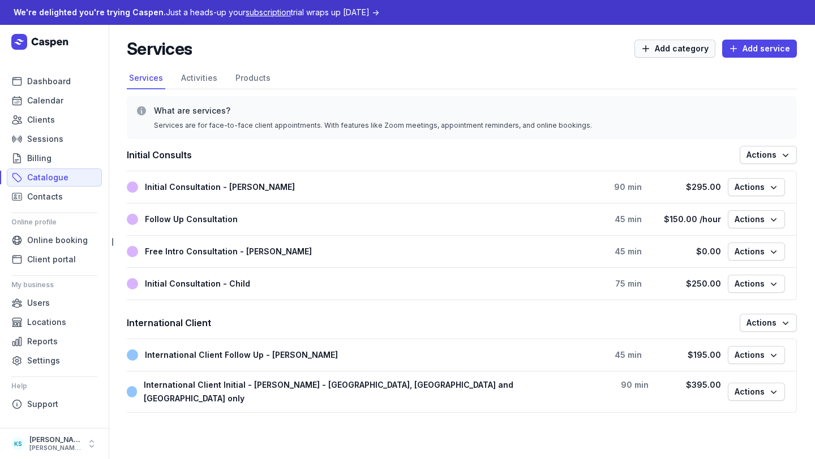
click at [690, 51] on span "Add category" at bounding box center [674, 49] width 67 height 14
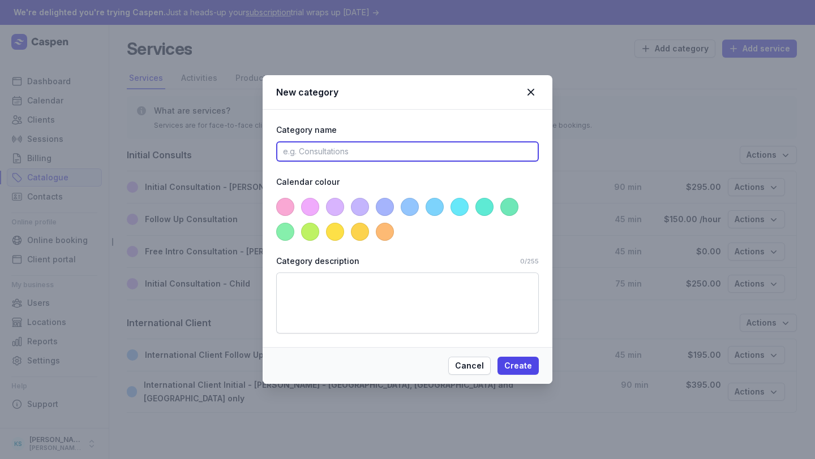
click at [317, 147] on input at bounding box center [407, 151] width 263 height 20
type input "f"
type input "Follow Up Consults"
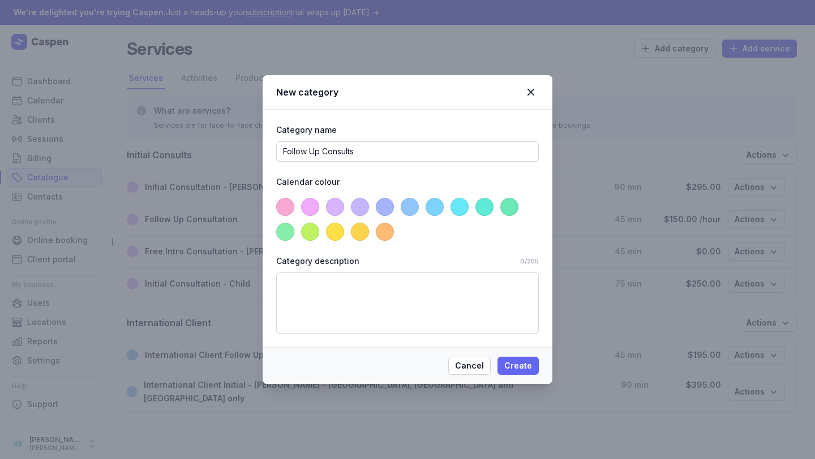
click at [525, 371] on span "Create" at bounding box center [518, 366] width 28 height 14
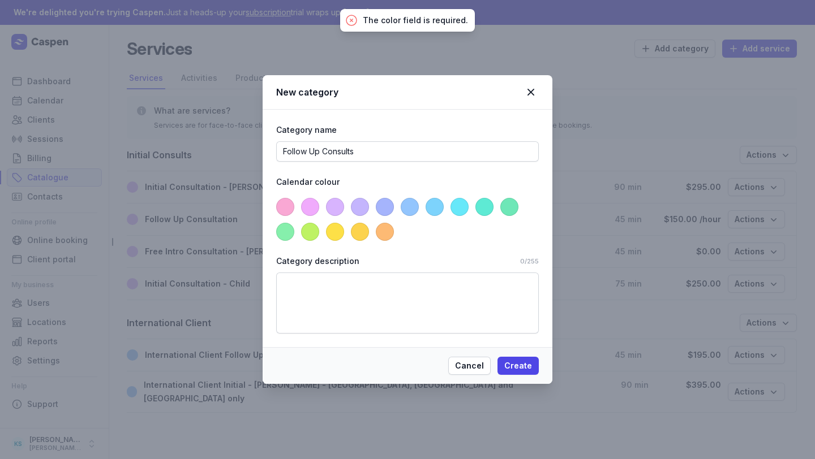
click at [379, 208] on span at bounding box center [385, 207] width 18 height 18
click at [521, 362] on span "Create" at bounding box center [518, 366] width 28 height 14
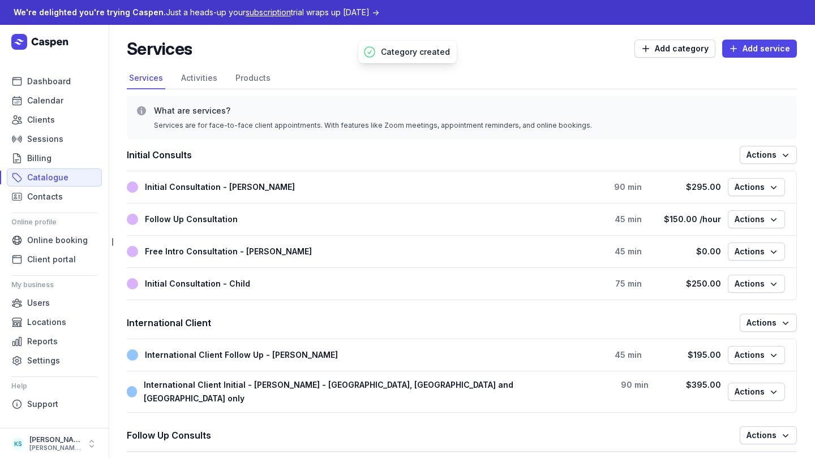
scroll to position [14, 0]
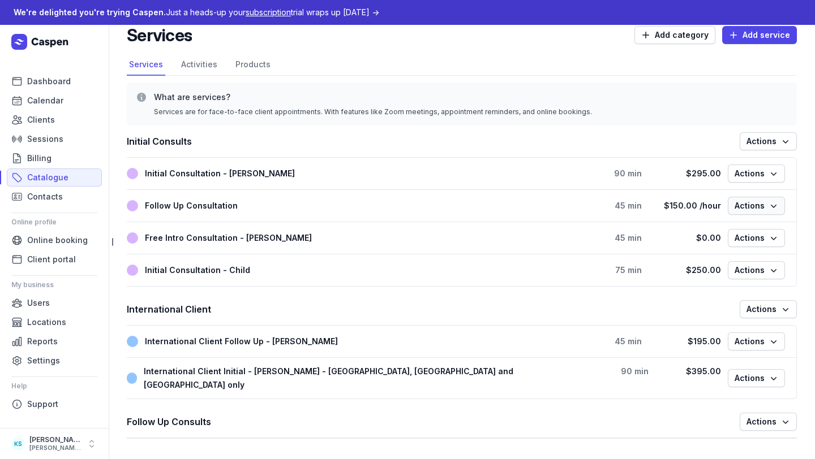
click at [731, 205] on span "Actions" at bounding box center [756, 206] width 44 height 14
click at [729, 227] on button "Edit service" at bounding box center [721, 230] width 127 height 16
select select "45"
select select "15"
select select "hourly"
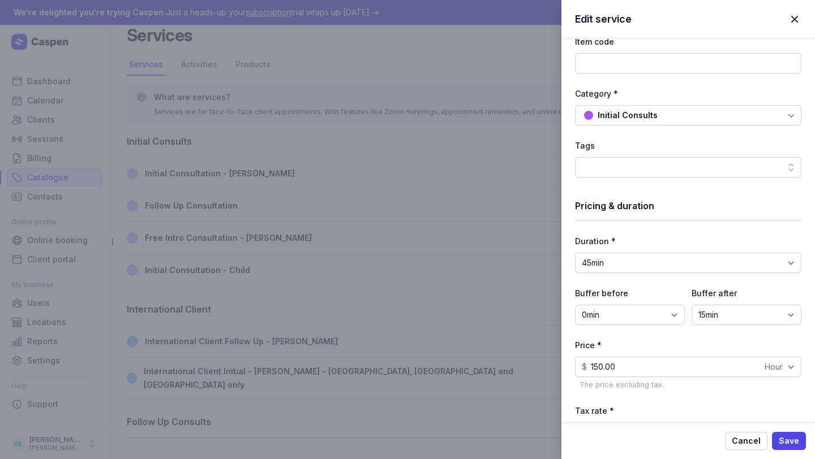
scroll to position [153, 0]
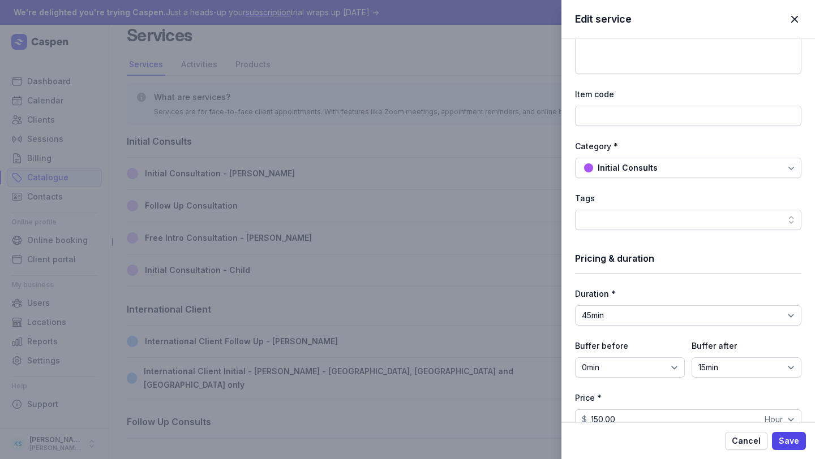
click at [624, 170] on div "Initial Consults" at bounding box center [628, 168] width 60 height 14
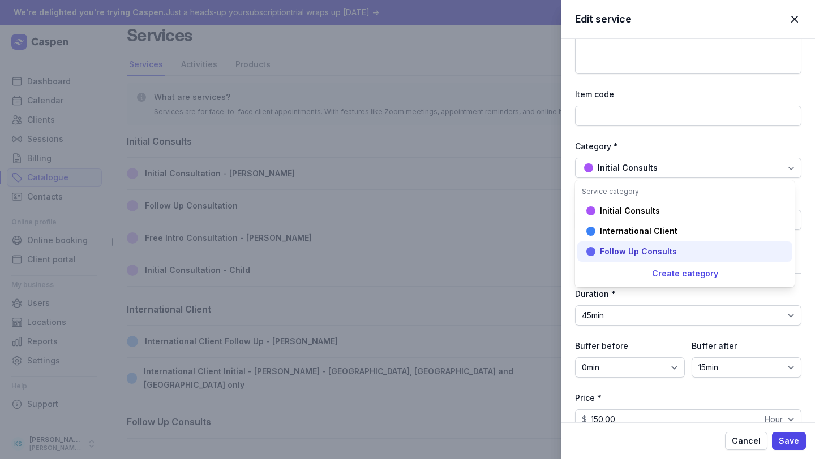
click at [633, 246] on div "Follow Up Consults" at bounding box center [684, 252] width 215 height 20
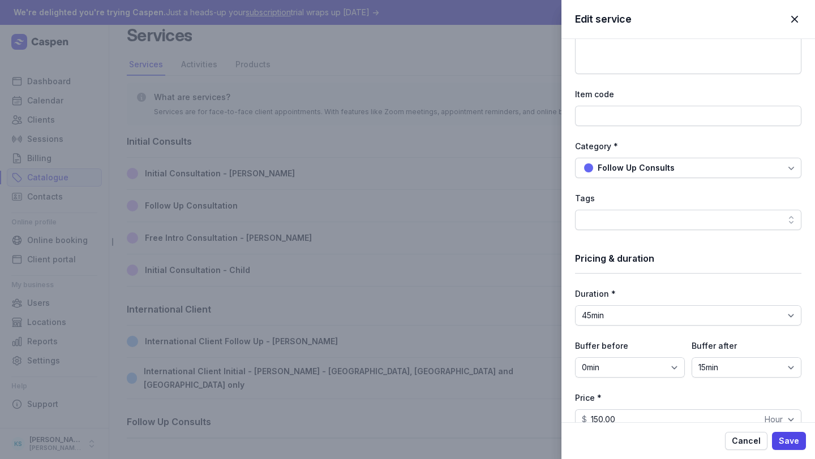
scroll to position [422, 0]
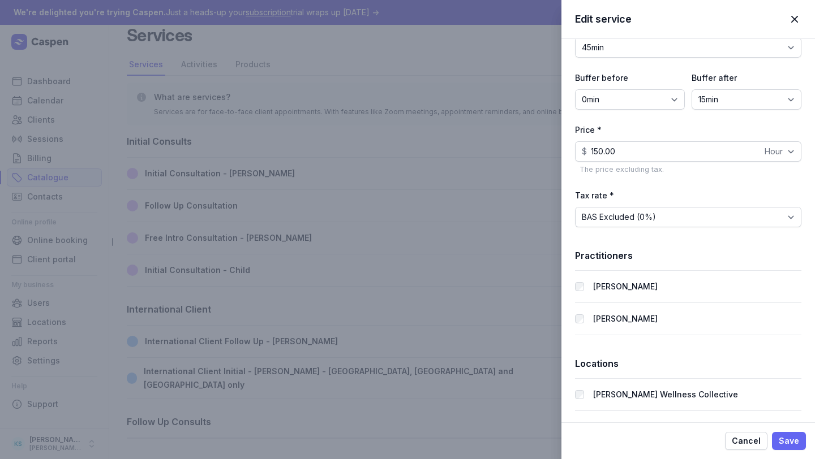
click at [731, 411] on span "Save" at bounding box center [789, 442] width 20 height 14
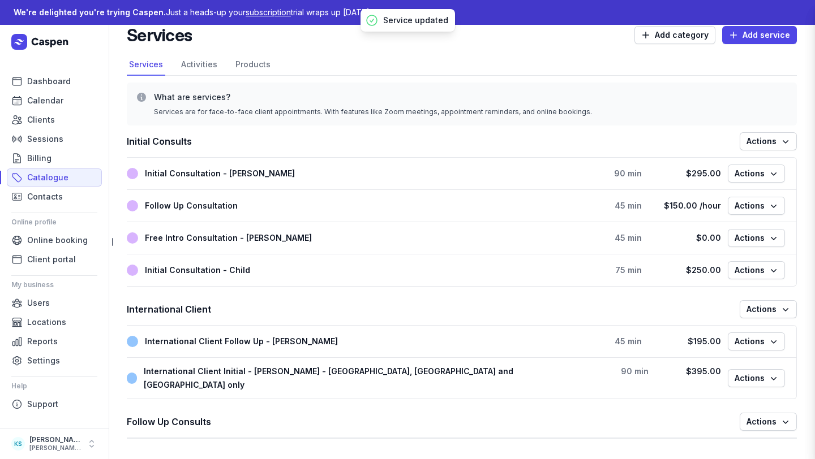
scroll to position [13, 0]
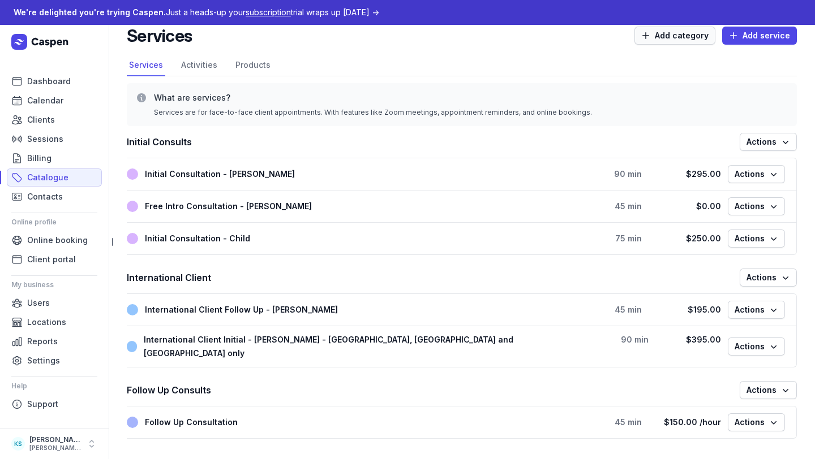
click at [665, 38] on span "Add category" at bounding box center [674, 36] width 67 height 14
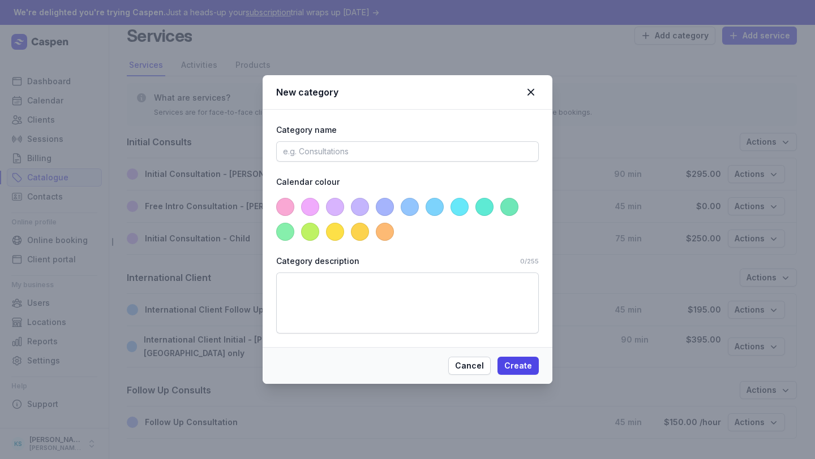
click at [333, 140] on div "Category name" at bounding box center [407, 142] width 263 height 38
click at [327, 158] on input at bounding box center [407, 151] width 263 height 20
type input "Introductory Consults"
click at [381, 211] on span at bounding box center [385, 207] width 18 height 18
click at [289, 203] on span at bounding box center [285, 207] width 18 height 18
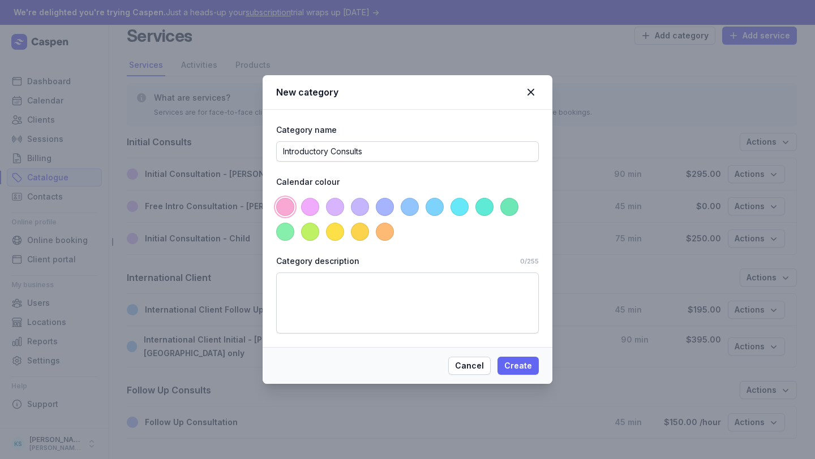
click at [526, 363] on span "Create" at bounding box center [518, 366] width 28 height 14
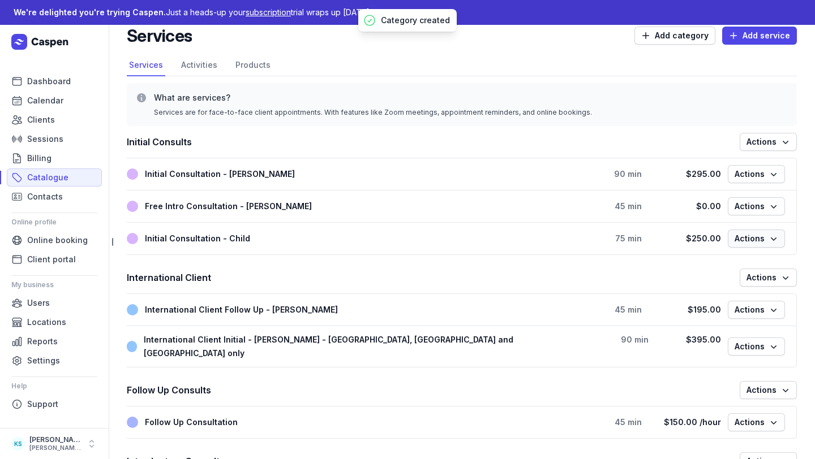
click at [731, 233] on span "Actions" at bounding box center [756, 239] width 44 height 14
click at [731, 200] on span "Actions" at bounding box center [756, 207] width 44 height 14
click at [731, 226] on button "Edit service" at bounding box center [721, 230] width 127 height 16
select select "45"
select select "15"
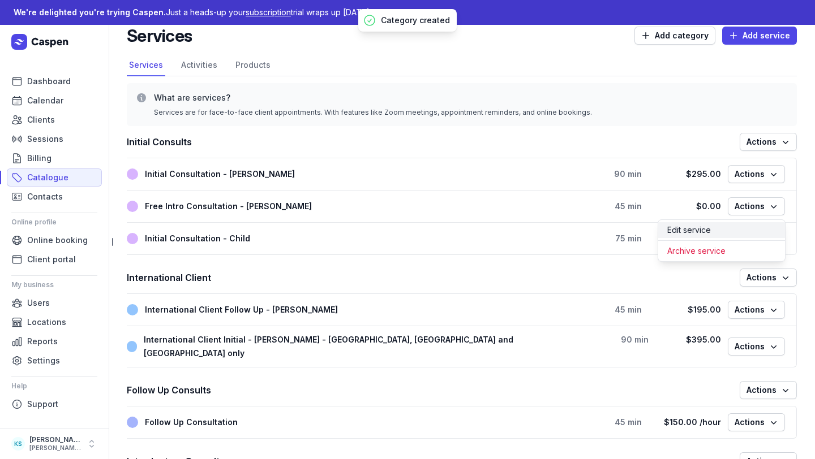
select select "hourly"
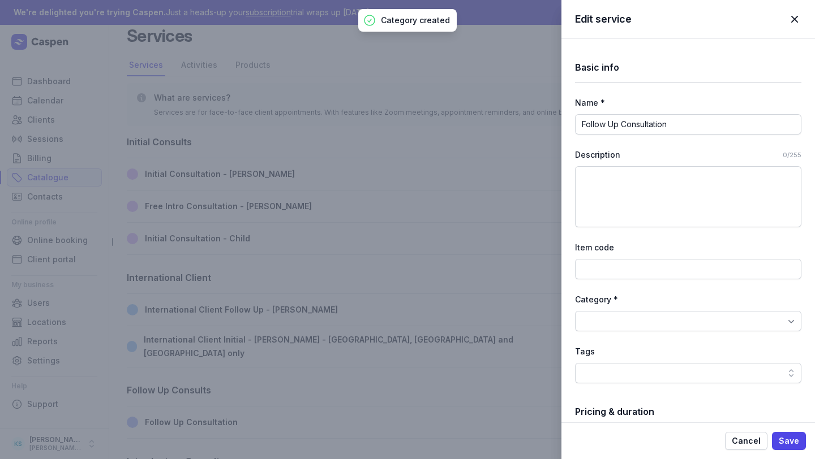
type input "Free Intro Consultation - Kylie"
select select "0"
type input "0.00"
select select "fixed"
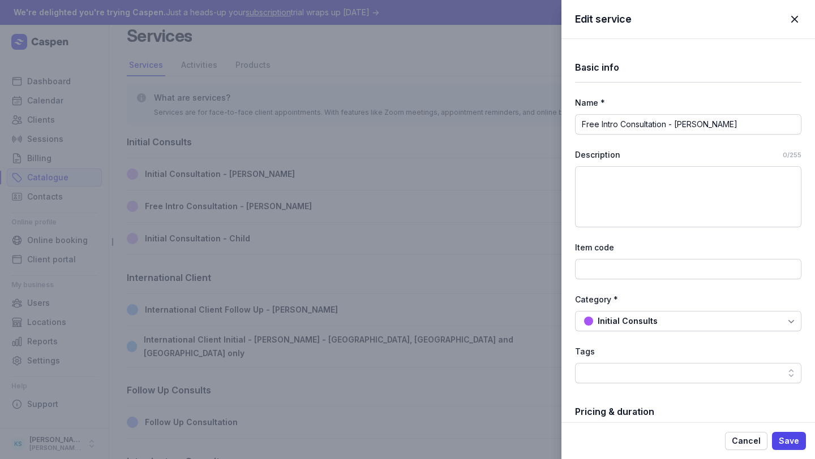
click at [652, 316] on div "Initial Consults" at bounding box center [628, 322] width 60 height 14
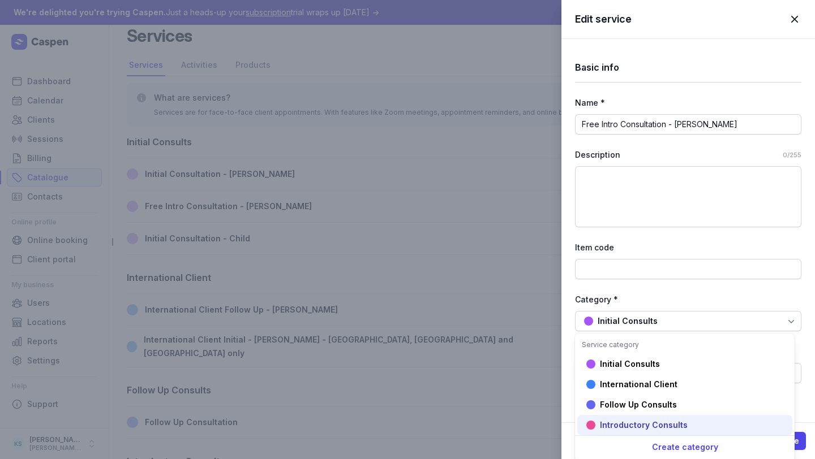
click at [644, 411] on div "Introductory Consults" at bounding box center [684, 425] width 215 height 20
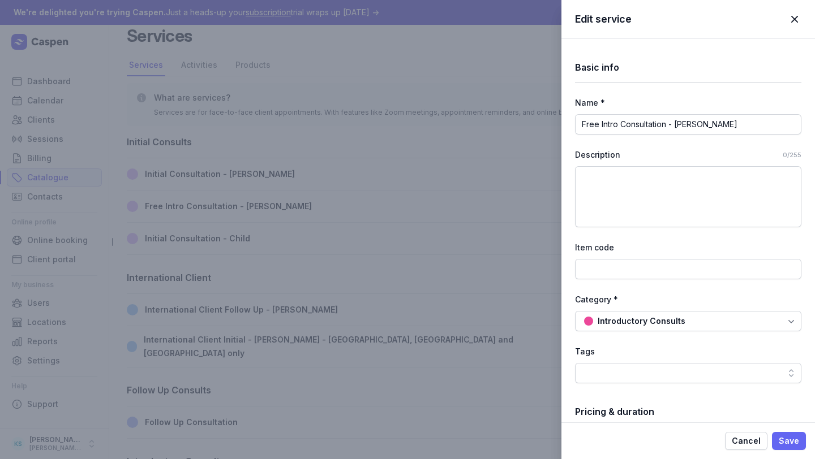
click at [731, 411] on span "Save" at bounding box center [789, 442] width 20 height 14
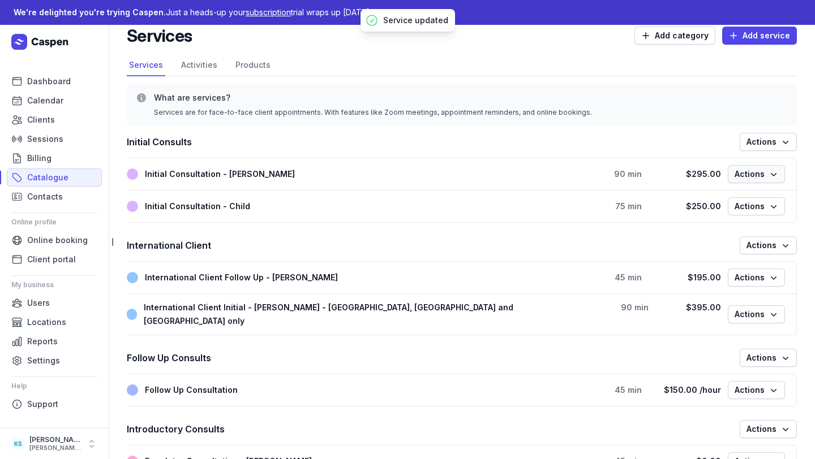
click at [731, 172] on span "Actions" at bounding box center [756, 174] width 44 height 14
click at [731, 191] on button "Edit service" at bounding box center [721, 198] width 127 height 16
select select "45"
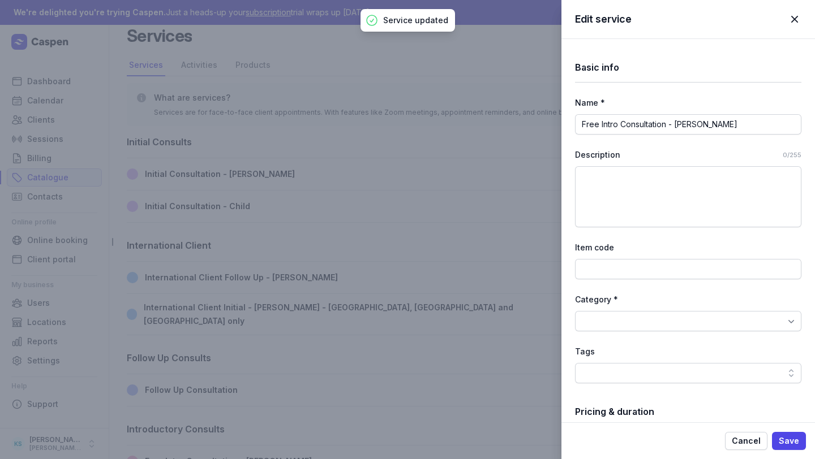
type input "Initial Consultation - Melanie"
select select "90"
select select "30"
type input "295.00"
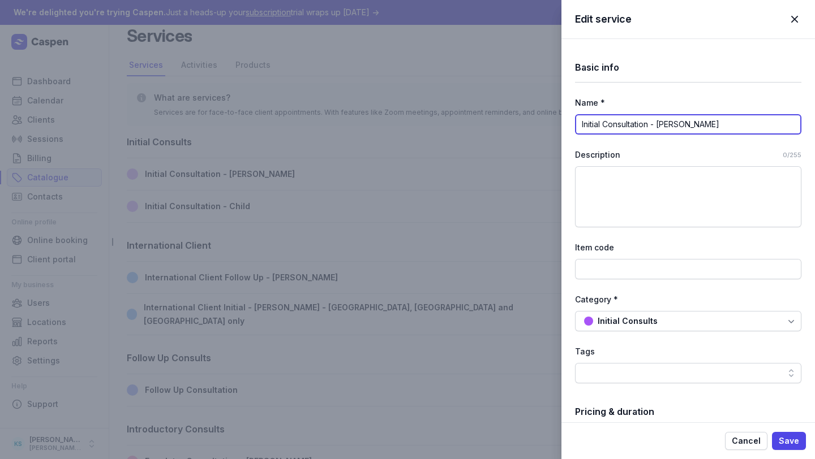
drag, startPoint x: 648, startPoint y: 124, endPoint x: 791, endPoint y: 127, distance: 143.2
click at [731, 126] on input "Initial Consultation - Melanie" at bounding box center [688, 124] width 226 height 20
type input "Initial Consultation"
click at [731, 411] on span "Save" at bounding box center [789, 442] width 20 height 14
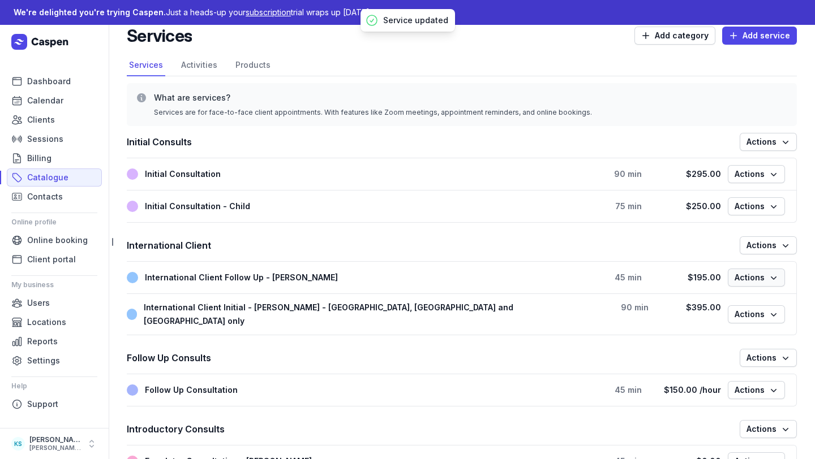
click at [731, 272] on span "Actions" at bounding box center [756, 278] width 44 height 14
click at [731, 307] on button "Edit service" at bounding box center [721, 302] width 127 height 16
select select "90"
select select "30"
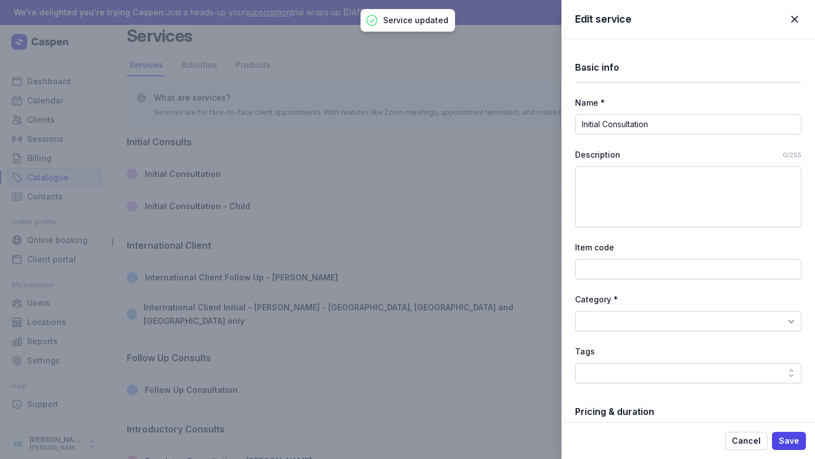
type input "International Client Follow Up - Melanie"
select select "45"
select select "15"
type input "195.00"
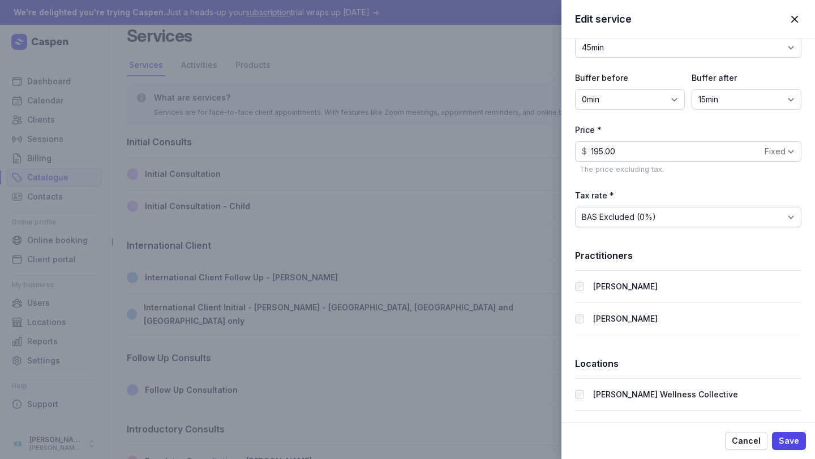
scroll to position [0, 0]
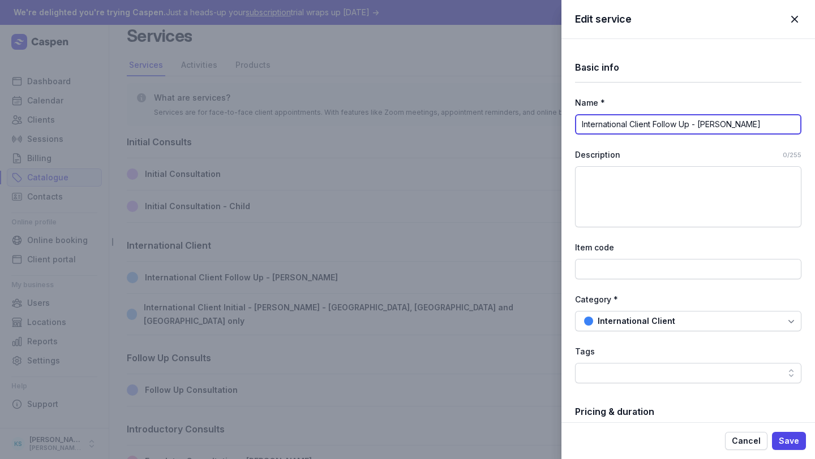
drag, startPoint x: 694, startPoint y: 122, endPoint x: 814, endPoint y: 118, distance: 120.6
click at [731, 122] on div "Basic info Name * International Client Follow Up - Melanie Description 0/255 It…" at bounding box center [687, 230] width 253 height 384
type input "International Client Follow Up"
click at [731, 411] on span "Save" at bounding box center [789, 442] width 20 height 14
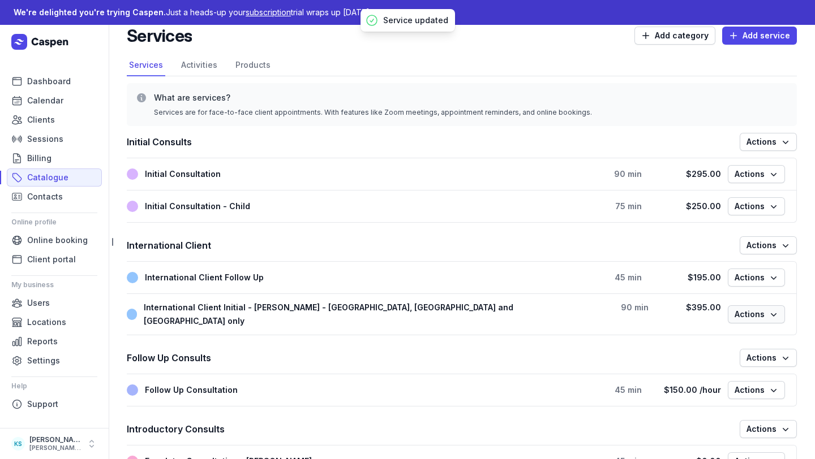
click at [731, 309] on icon "button" at bounding box center [773, 314] width 11 height 11
click at [731, 330] on button "Edit service" at bounding box center [721, 338] width 127 height 16
select select "45"
select select "15"
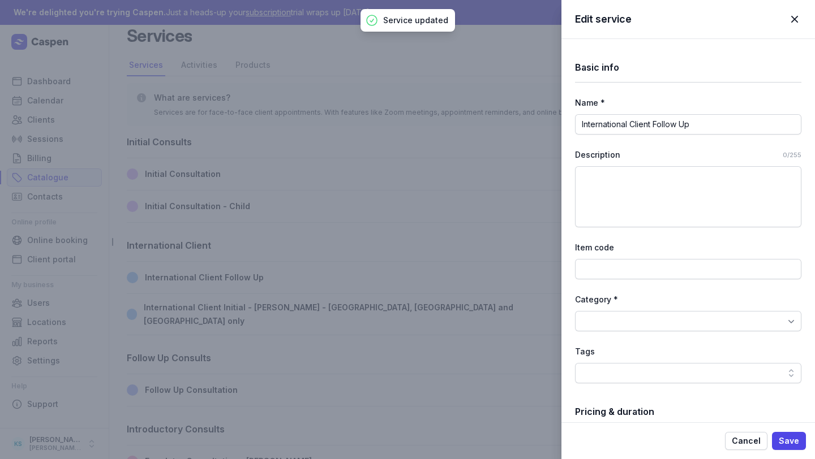
type input "International Client Initial - Melanie - UK, US and NZ only"
select select "90"
select select "30"
type input "395.00"
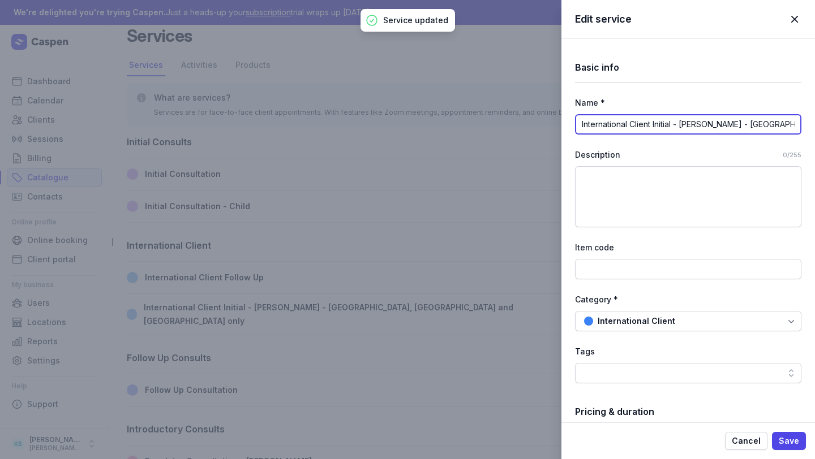
drag, startPoint x: 680, startPoint y: 125, endPoint x: 717, endPoint y: 126, distance: 37.9
click at [717, 126] on input "International Client Initial - Melanie - UK, US and NZ only" at bounding box center [688, 124] width 226 height 20
type input "International Client Initial - UK, US and NZ only"
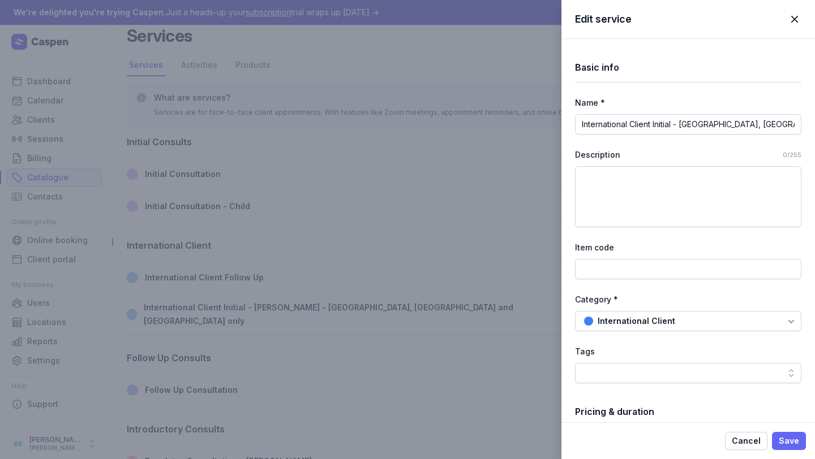
click at [731, 411] on span "Save" at bounding box center [789, 442] width 20 height 14
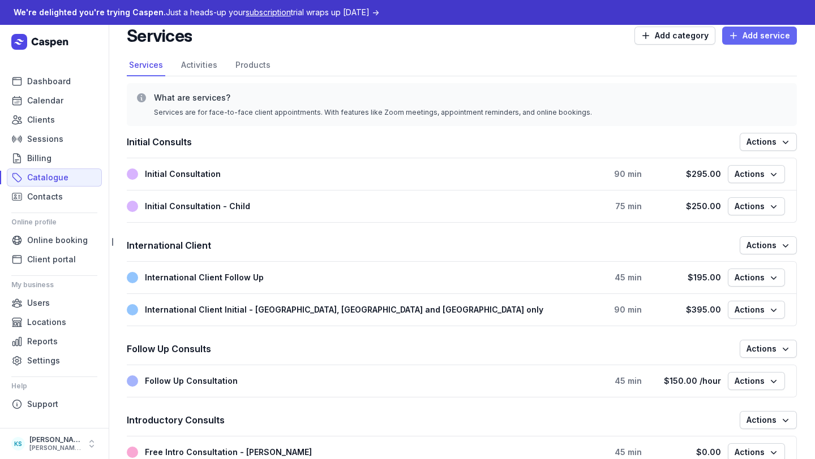
click at [731, 40] on span "Add service" at bounding box center [759, 36] width 61 height 14
select select
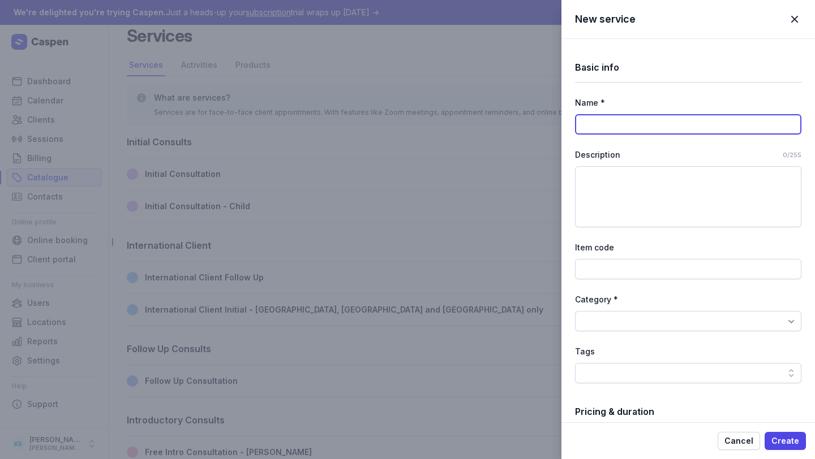
click at [652, 123] on input at bounding box center [688, 124] width 226 height 20
paste input "Initial Consultation - Online (After Package Purchase Only)"
click at [654, 123] on input "Initial Consultation - Online (After Package Purchase Only)" at bounding box center [688, 124] width 226 height 20
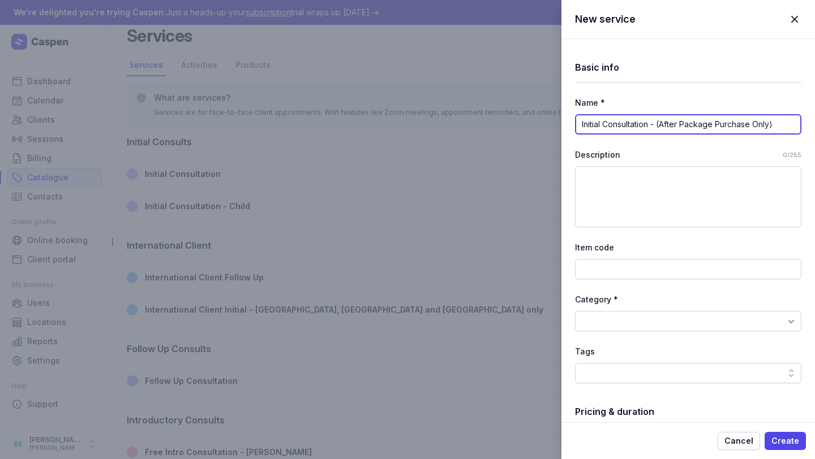
scroll to position [0, 0]
type input "Initial Consultation - (After Package Purchase Only)"
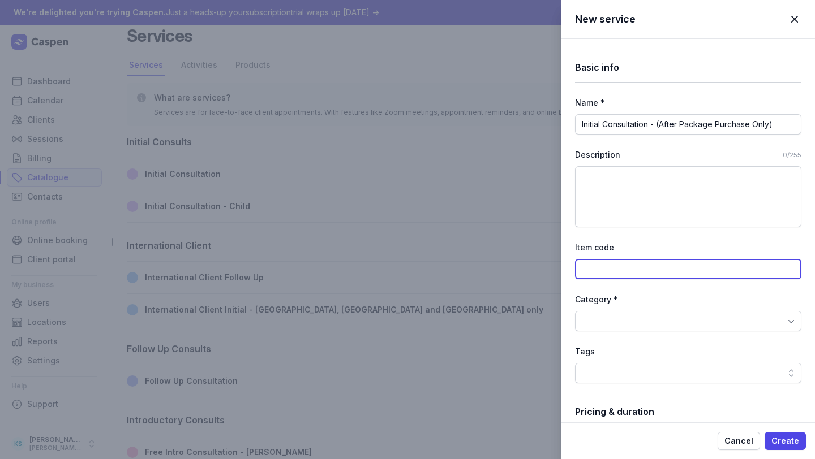
click at [637, 267] on input at bounding box center [688, 269] width 226 height 20
click at [635, 316] on div at bounding box center [688, 321] width 226 height 20
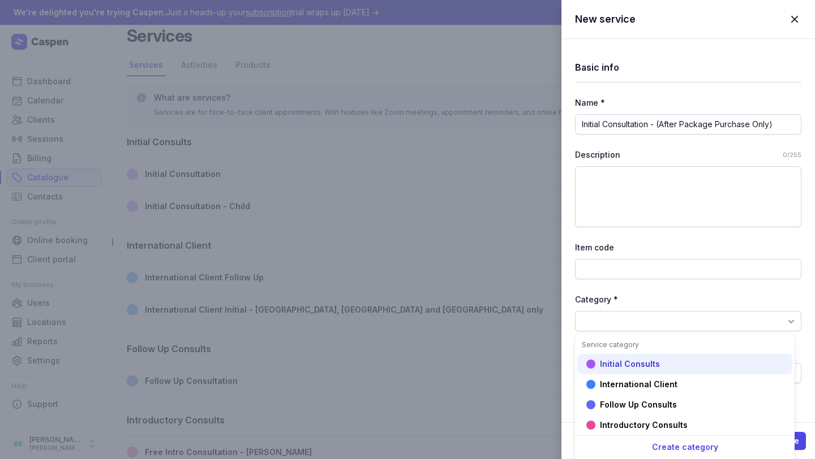
click at [641, 359] on div "Initial Consults" at bounding box center [630, 364] width 60 height 11
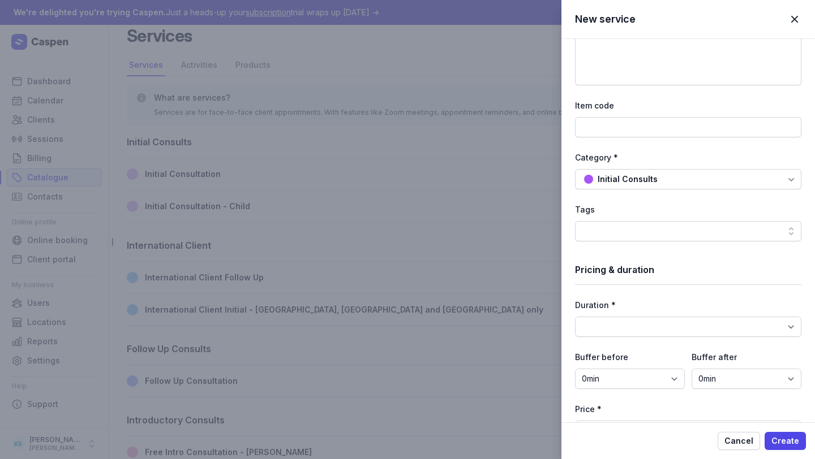
scroll to position [148, 0]
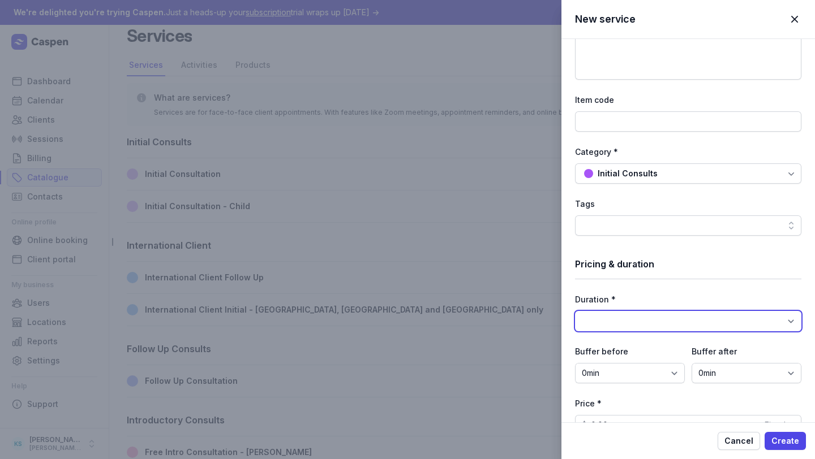
click at [642, 317] on select "15min 30min 45min 1h 1h 15min 1h 30min 1h 45min 2h 2h 15min 2h 30min 2h 45min 3…" at bounding box center [688, 321] width 226 height 20
select select "90"
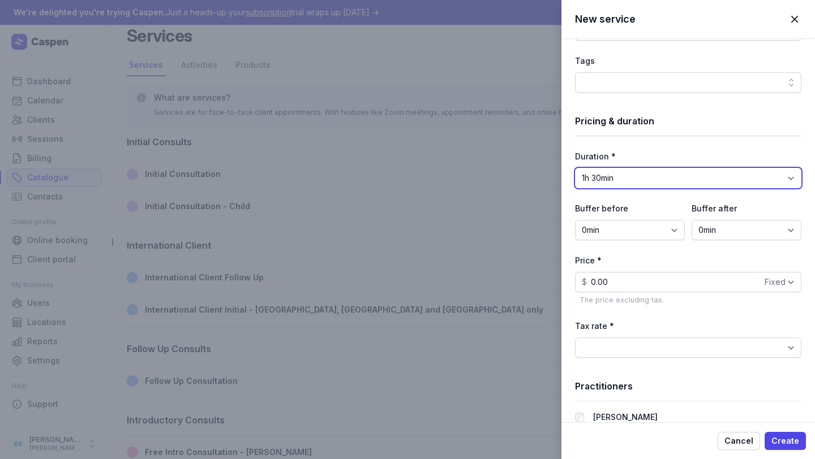
scroll to position [304, 0]
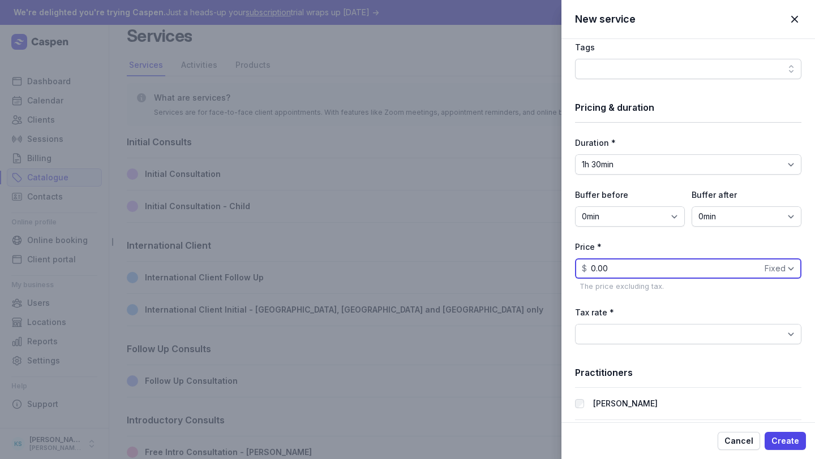
click at [666, 268] on input "0.00" at bounding box center [688, 269] width 226 height 20
type input "0.00"
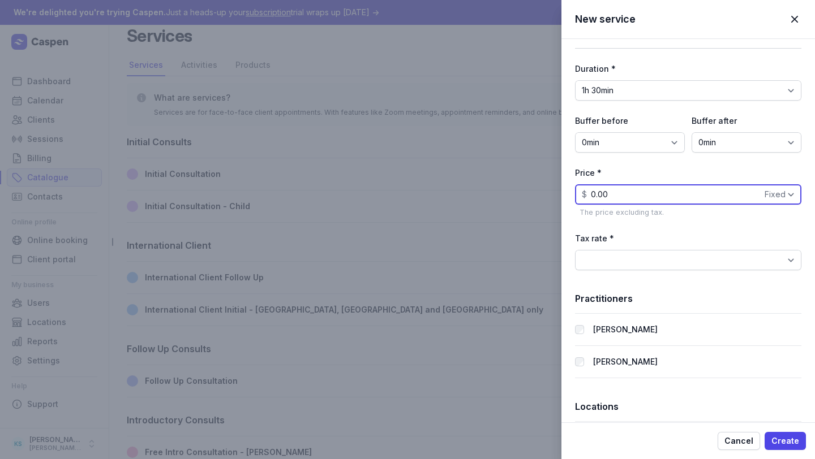
scroll to position [392, 0]
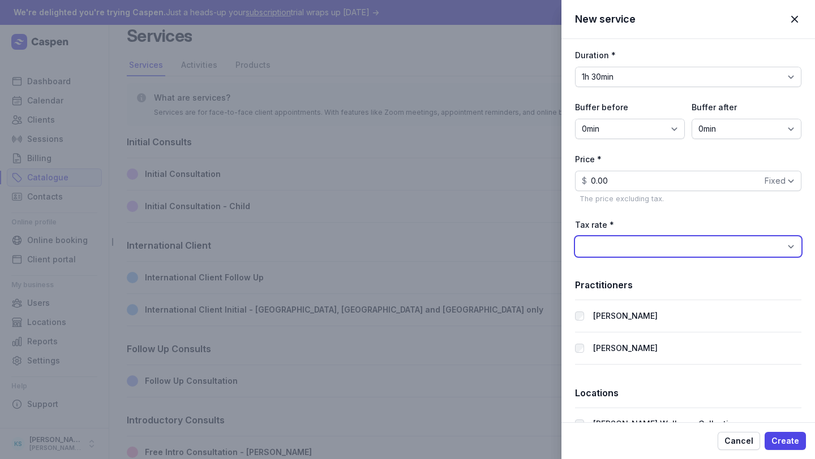
click at [630, 251] on select "BAS Excluded (0%) GST Free Income (0%) GST on Income (10%)" at bounding box center [688, 247] width 226 height 20
select select "tax_01K23S3BKJ6Y79P5FYBH2ZMGD4"
click at [605, 348] on label "Melanie Sheen" at bounding box center [625, 349] width 65 height 14
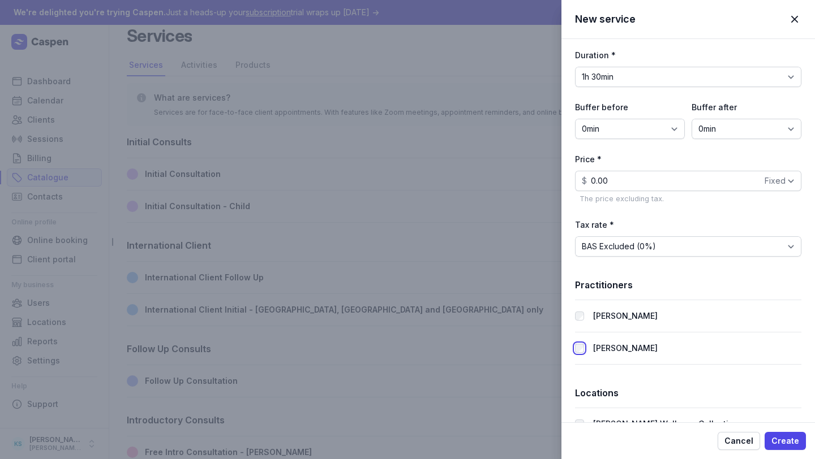
scroll to position [422, 0]
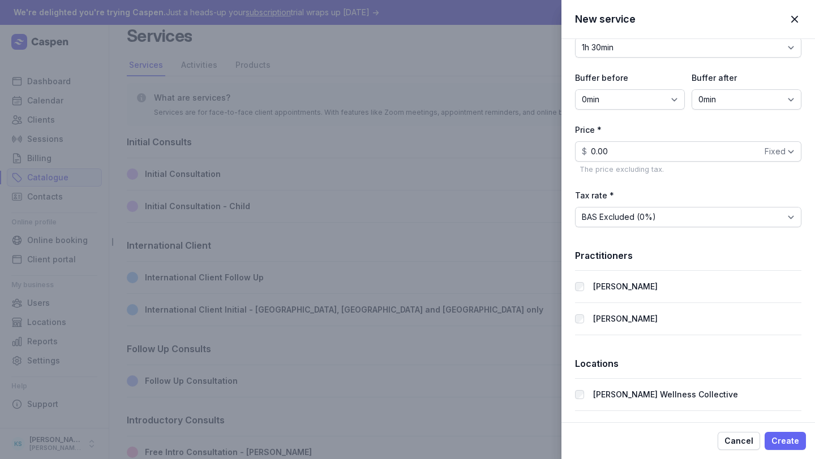
click at [731, 411] on span "Create" at bounding box center [785, 442] width 28 height 14
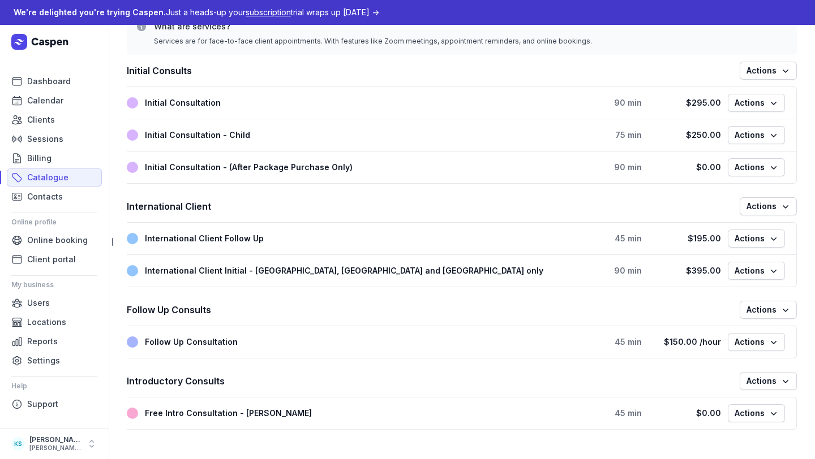
scroll to position [0, 0]
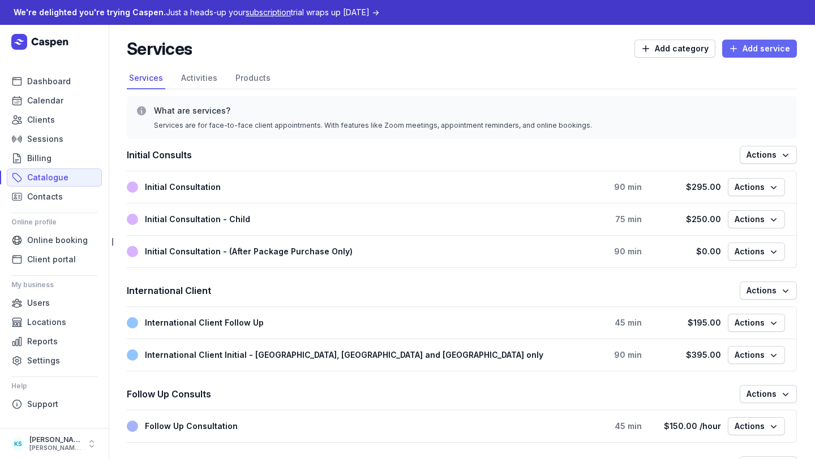
click at [731, 42] on span "Add service" at bounding box center [759, 49] width 61 height 14
select select
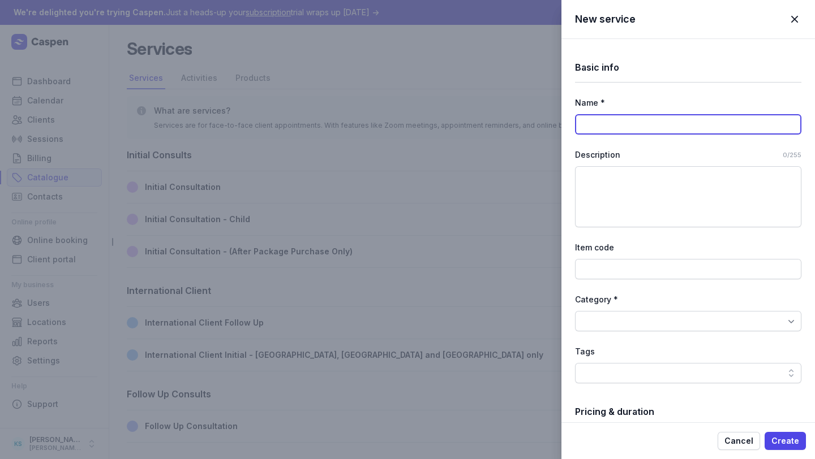
click at [627, 132] on input at bounding box center [688, 124] width 226 height 20
paste input "Regular Consultation - Online (Current Clients Only)"
click at [669, 126] on input "Regular Consultation - Online (Current Clients Only)" at bounding box center [688, 124] width 226 height 20
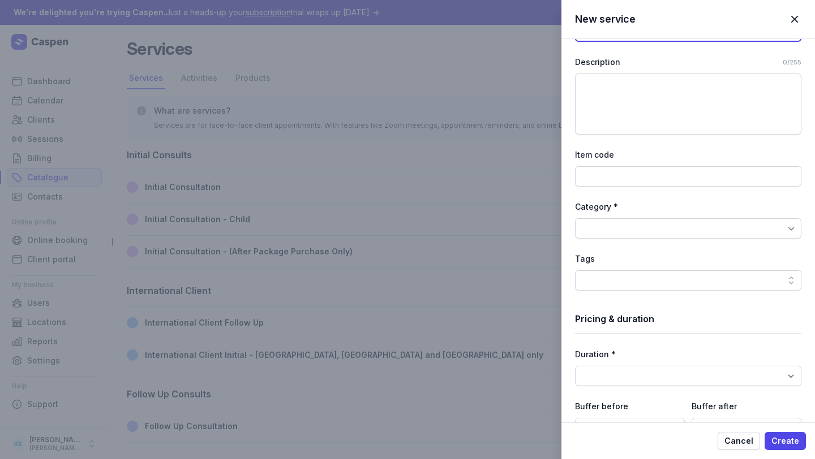
scroll to position [121, 0]
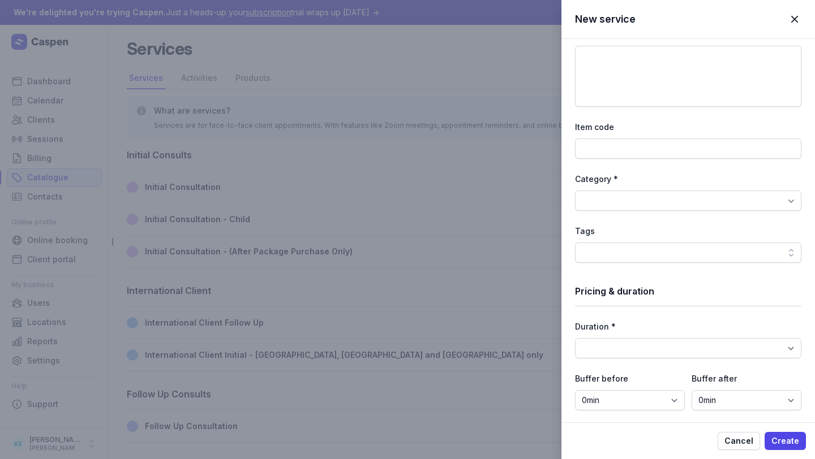
type input "Regular Consultation - (Current Clients Only)"
click at [643, 198] on div at bounding box center [688, 201] width 226 height 20
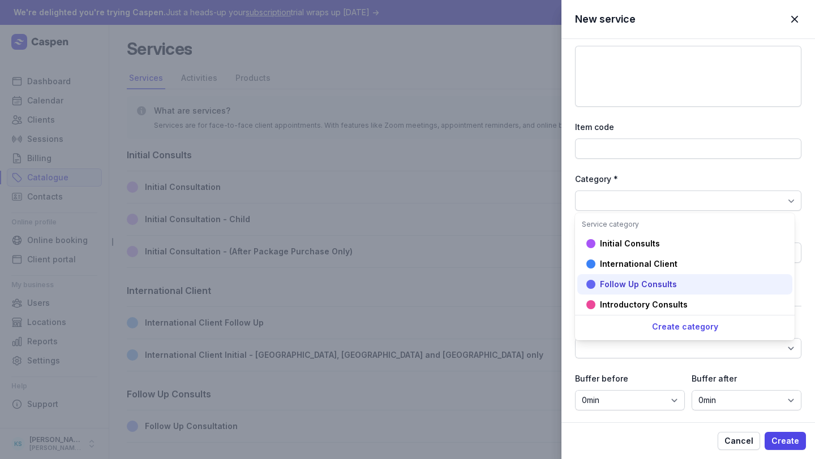
click at [653, 281] on div "Follow Up Consults" at bounding box center [638, 284] width 77 height 11
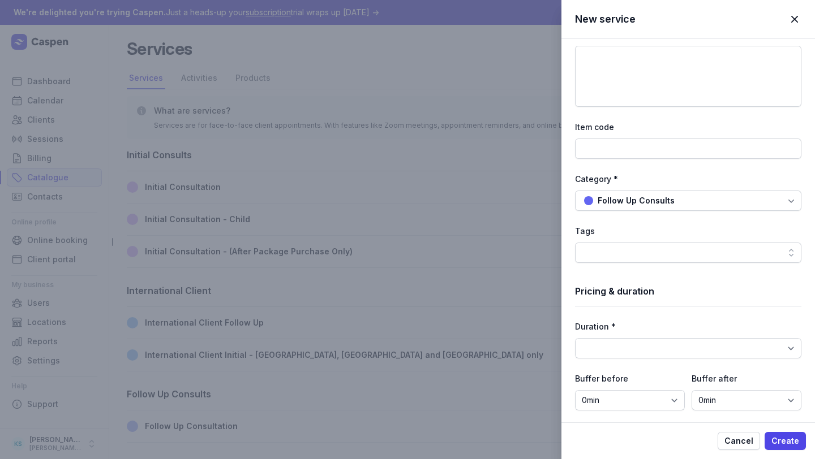
click at [631, 256] on div at bounding box center [688, 253] width 226 height 20
click at [656, 302] on div "Pricing & duration" at bounding box center [688, 292] width 226 height 30
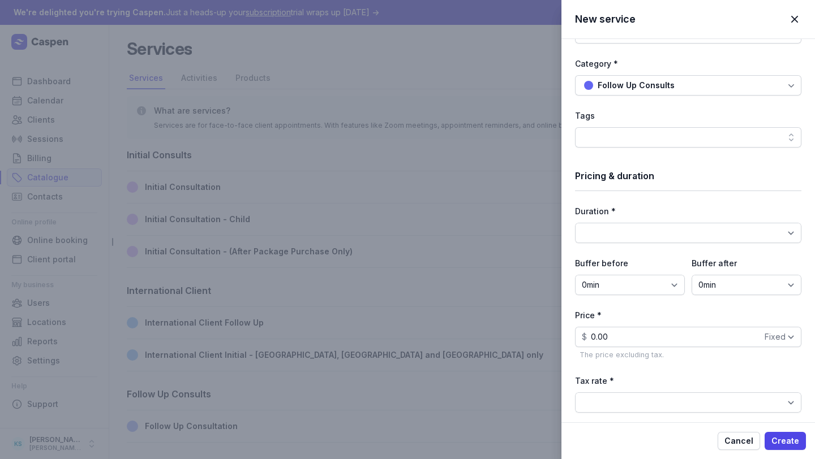
scroll to position [239, 0]
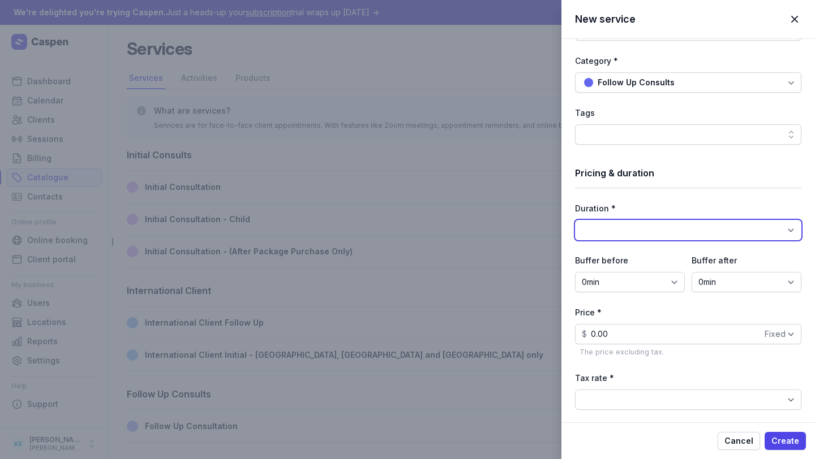
click at [632, 240] on select "15min 30min 45min 1h 1h 15min 1h 30min 1h 45min 2h 2h 15min 2h 30min 2h 45min 3…" at bounding box center [688, 230] width 226 height 20
select select "90"
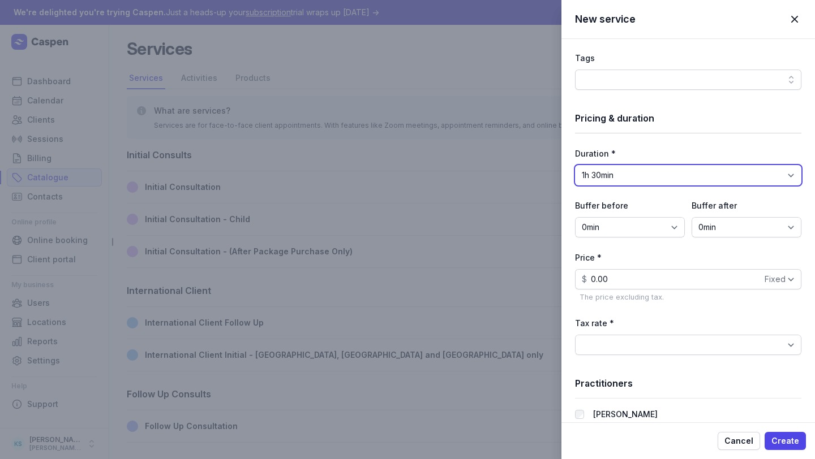
scroll to position [302, 0]
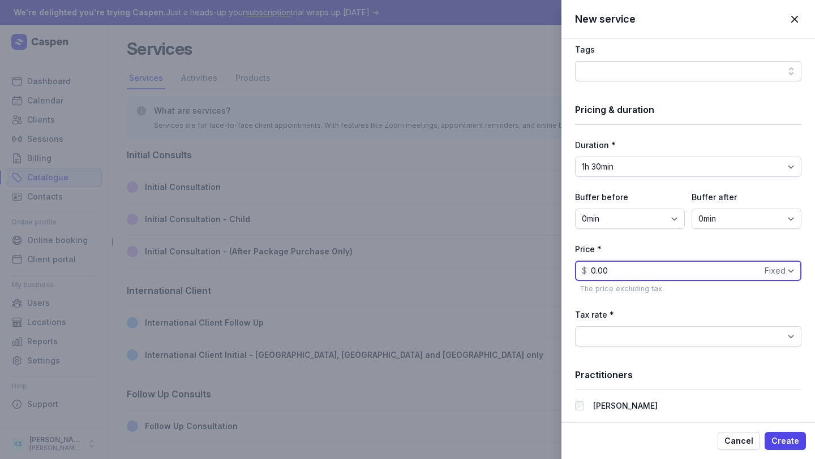
click at [631, 263] on input "0.00" at bounding box center [688, 271] width 226 height 20
type input "0"
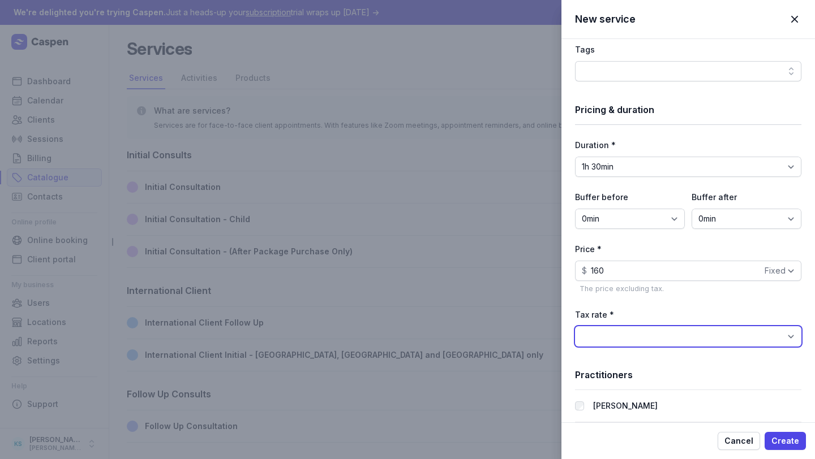
type input "160.00"
click at [694, 337] on select "BAS Excluded (0%) GST Free Income (0%) GST on Income (10%)" at bounding box center [688, 336] width 226 height 20
select select "tax_01K23S3BKJ6Y79P5FYBH2ZMGD4"
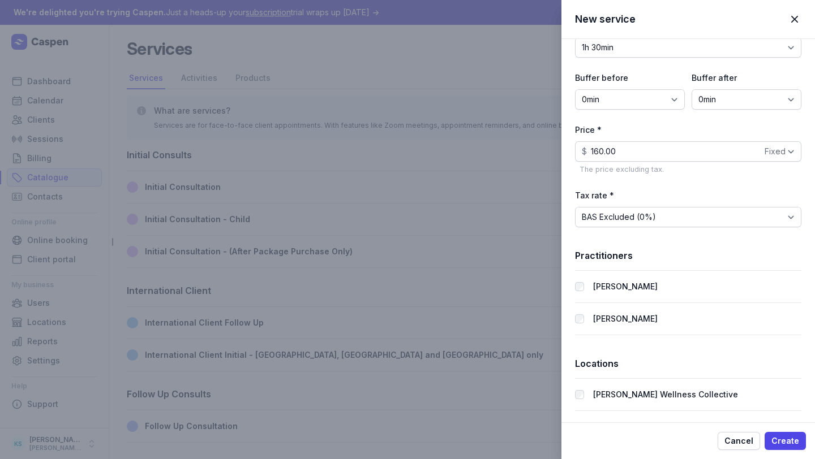
click at [639, 317] on label "Melanie Sheen" at bounding box center [625, 319] width 65 height 14
click at [731, 411] on span "Create" at bounding box center [785, 442] width 28 height 14
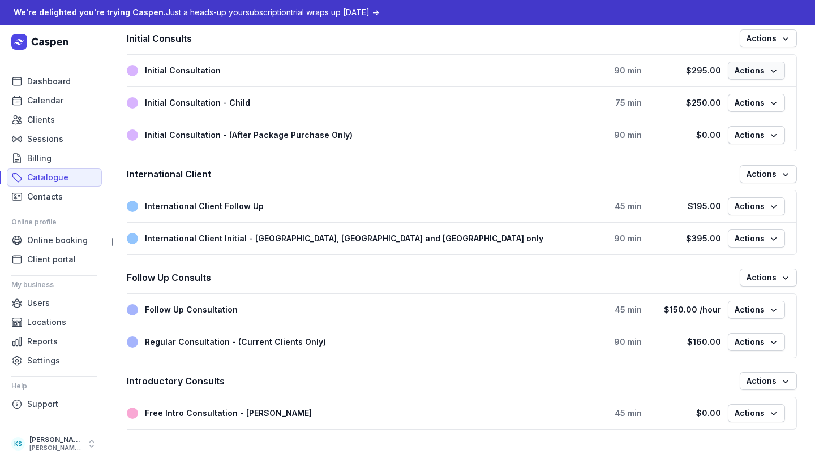
scroll to position [0, 0]
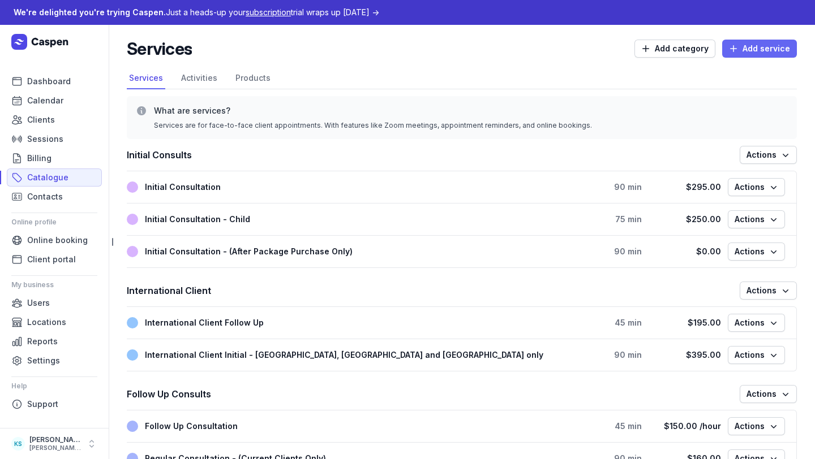
click at [731, 42] on span "Add service" at bounding box center [759, 49] width 61 height 14
select select
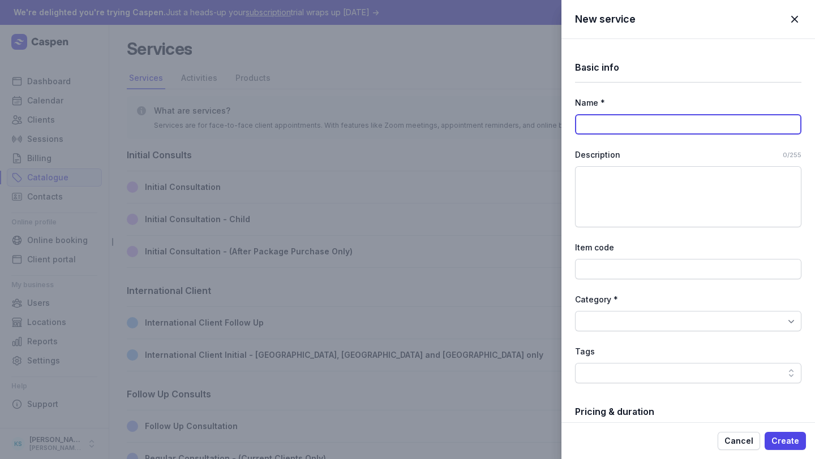
click at [647, 123] on input at bounding box center [688, 124] width 226 height 20
paste input "Post- 6month Package Follow Up"
click at [604, 122] on input "Post- 6month Package Follow Up" at bounding box center [688, 124] width 226 height 20
click at [601, 126] on input "Post 6month Package Follow Up" at bounding box center [688, 124] width 226 height 20
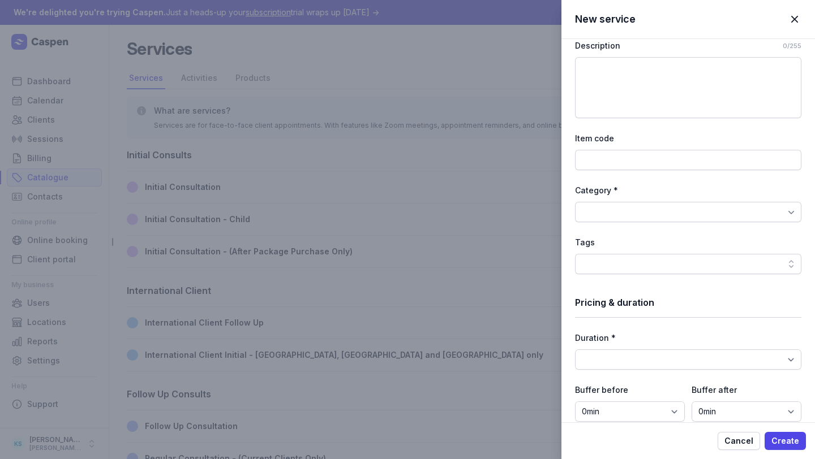
type input "Post 6 month Package Follow Up"
click at [635, 150] on input at bounding box center [688, 160] width 226 height 20
click at [627, 212] on div at bounding box center [688, 212] width 226 height 20
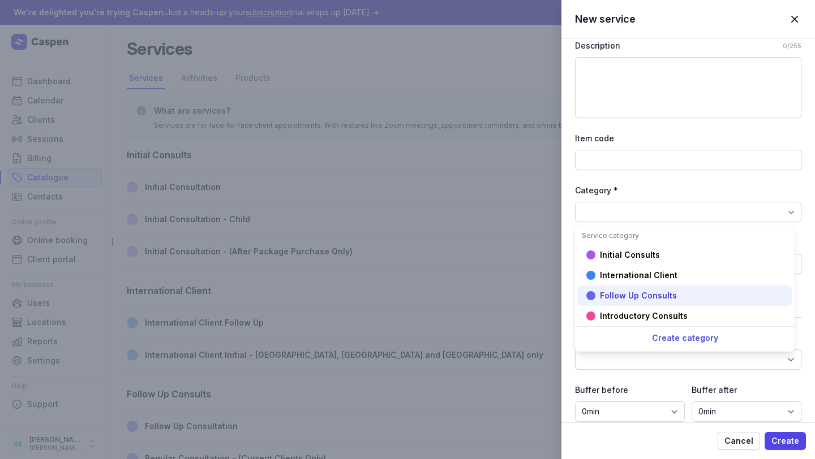
click at [643, 290] on div "Follow Up Consults" at bounding box center [684, 296] width 215 height 20
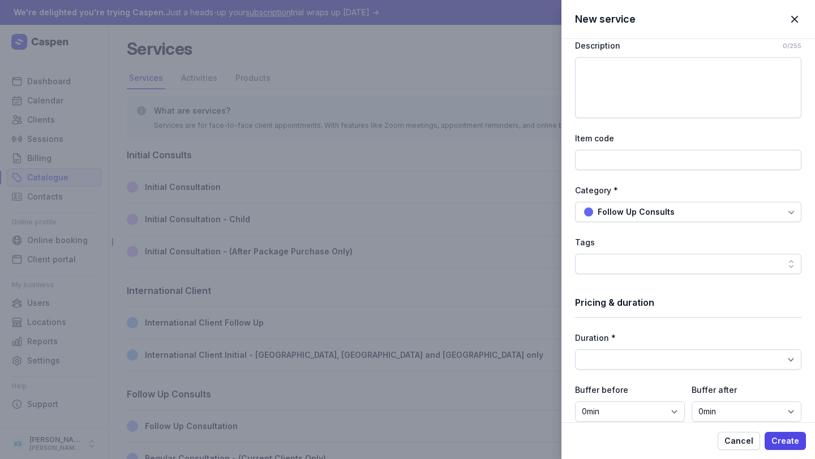
click at [636, 264] on div at bounding box center [688, 264] width 226 height 20
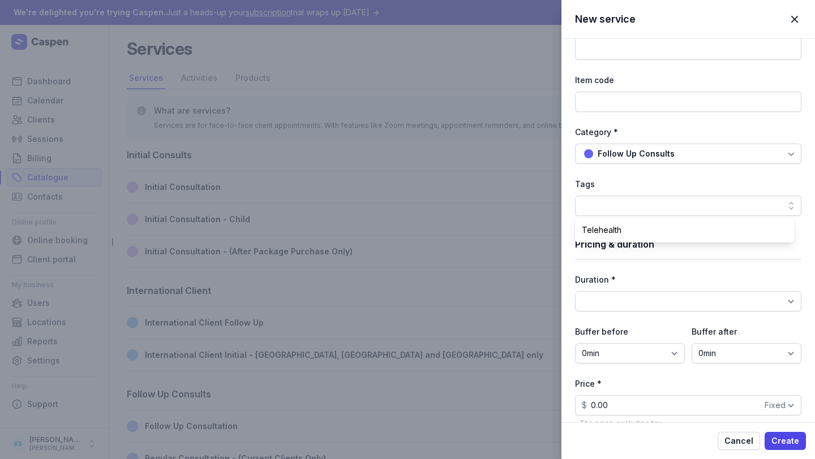
scroll to position [168, 0]
click at [641, 287] on div "Duration * 15min 30min 45min 1h 1h 15min 1h 30min 1h 45min 2h 2h 15min 2h 30min…" at bounding box center [688, 292] width 226 height 38
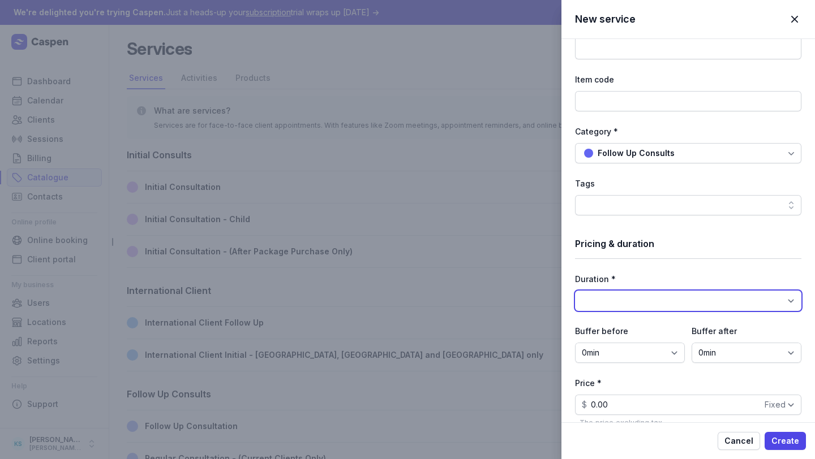
click at [641, 299] on select "15min 30min 45min 1h 1h 15min 1h 30min 1h 45min 2h 2h 15min 2h 30min 2h 45min 3…" at bounding box center [688, 301] width 226 height 20
select select "45"
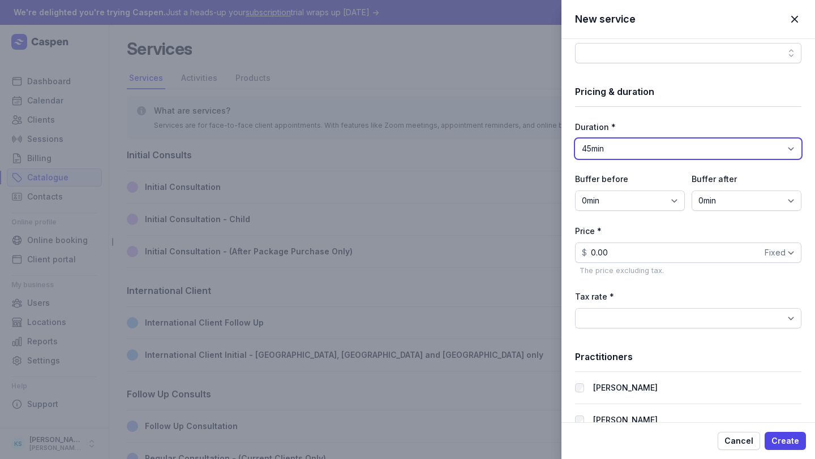
scroll to position [325, 0]
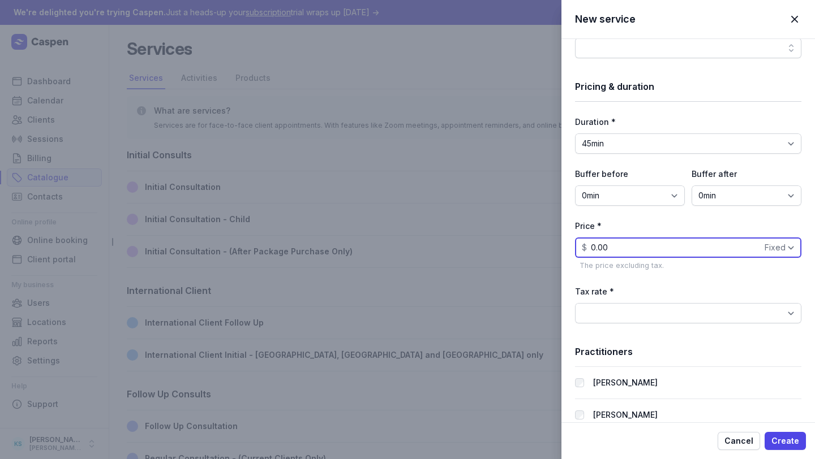
drag, startPoint x: 619, startPoint y: 254, endPoint x: 552, endPoint y: 253, distance: 67.3
click at [555, 253] on div "New service Close panel Basic info Name * Post 6 month Package Follow Up Descri…" at bounding box center [407, 229] width 815 height 459
type input "250.00"
click at [713, 393] on div "[PERSON_NAME]" at bounding box center [688, 383] width 226 height 32
click at [686, 406] on div "Melanie Sheen" at bounding box center [688, 415] width 226 height 32
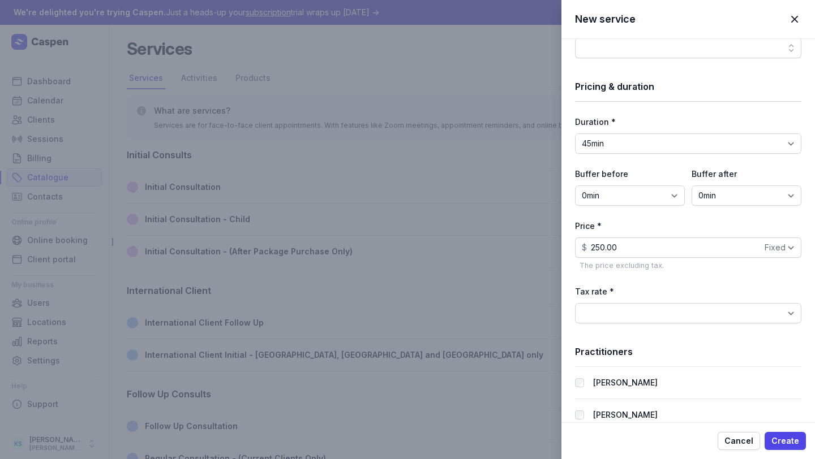
click at [584, 411] on div "Melanie Sheen" at bounding box center [685, 416] width 220 height 14
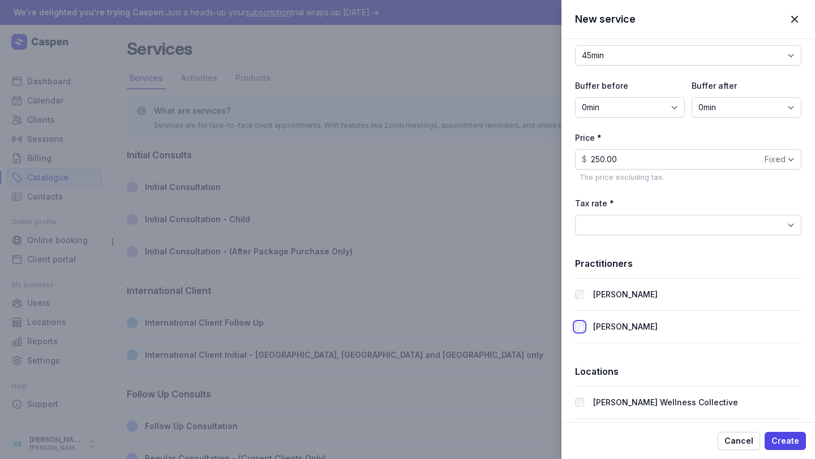
scroll to position [422, 0]
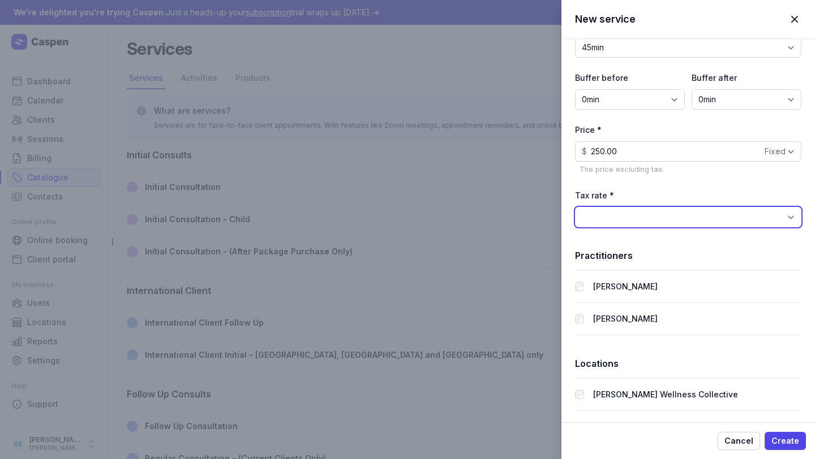
click at [644, 210] on select "BAS Excluded (0%) GST Free Income (0%) GST on Income (10%)" at bounding box center [688, 217] width 226 height 20
select select "tax_01K23S3BKJ6Y79P5FYBH2ZMGD4"
click at [731, 411] on div "Cancel Create" at bounding box center [687, 441] width 253 height 37
click at [731, 411] on span "Create" at bounding box center [785, 442] width 28 height 14
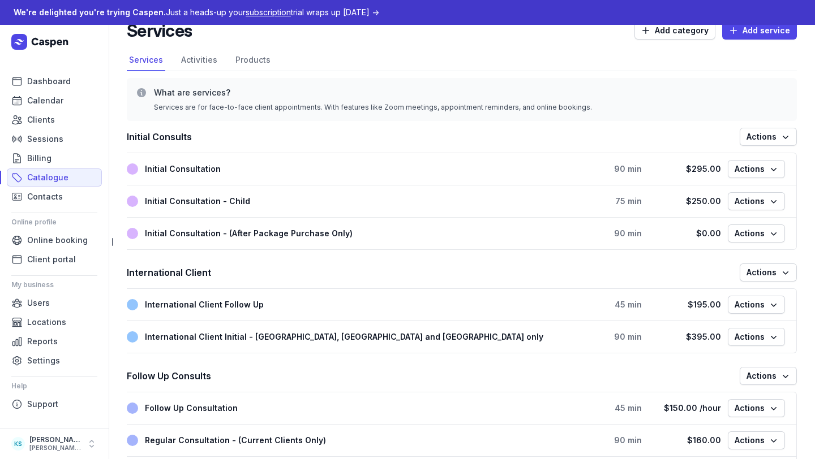
scroll to position [0, 0]
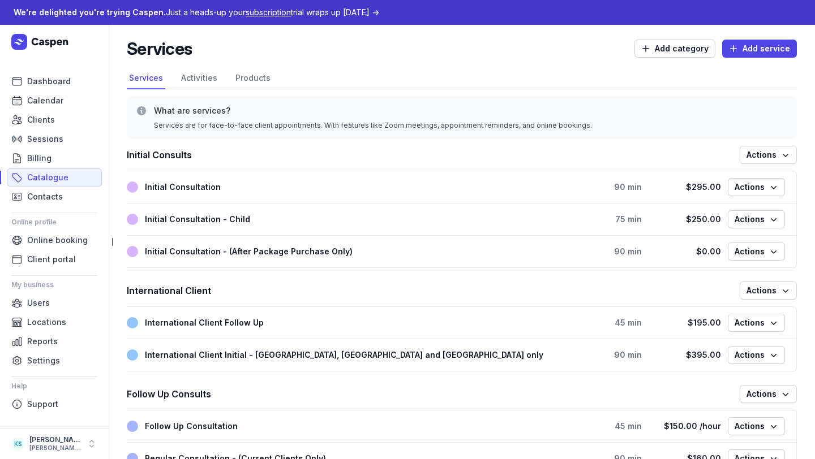
click at [731, 143] on div "Initial Consults Actions" at bounding box center [462, 155] width 670 height 32
click at [731, 151] on span "Actions" at bounding box center [768, 155] width 44 height 14
click at [731, 152] on span "Actions" at bounding box center [768, 155] width 44 height 14
click at [76, 247] on span "Online booking" at bounding box center [57, 241] width 61 height 14
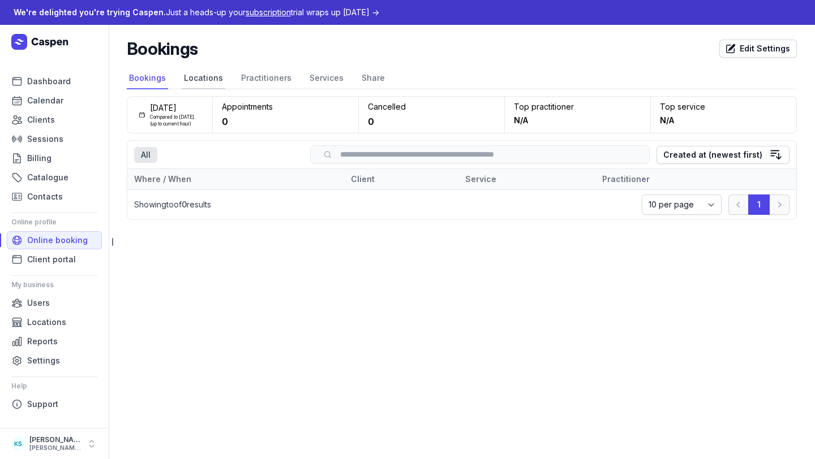
click at [192, 72] on link "Locations" at bounding box center [204, 79] width 44 height 22
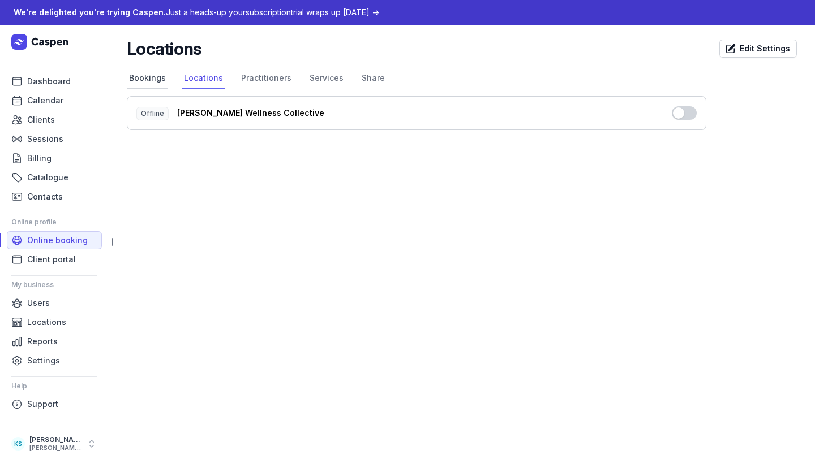
click at [143, 77] on link "Bookings" at bounding box center [147, 79] width 41 height 22
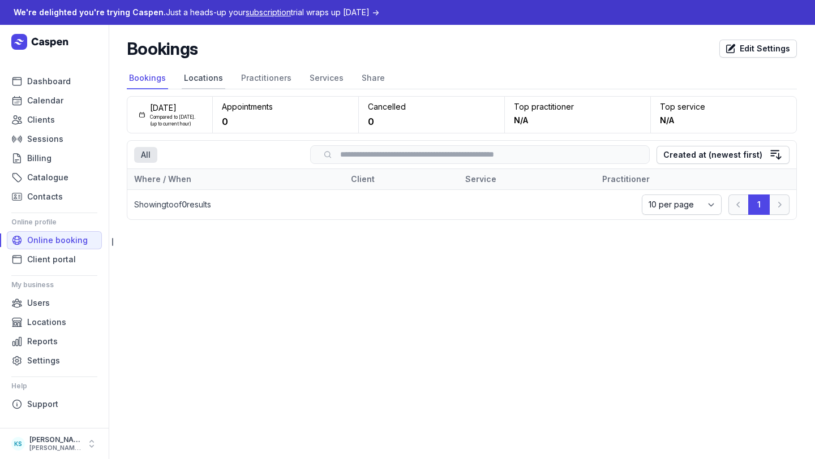
click at [212, 78] on link "Locations" at bounding box center [204, 79] width 44 height 22
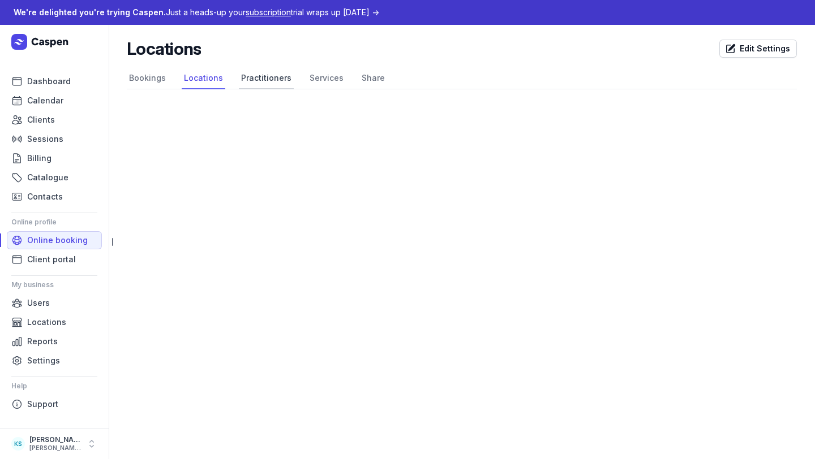
click at [258, 79] on link "Practitioners" at bounding box center [266, 79] width 55 height 22
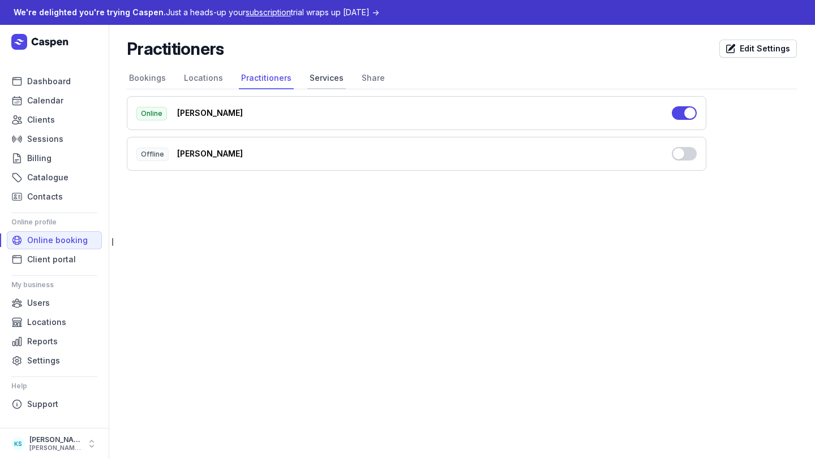
click at [322, 81] on link "Services" at bounding box center [326, 79] width 38 height 22
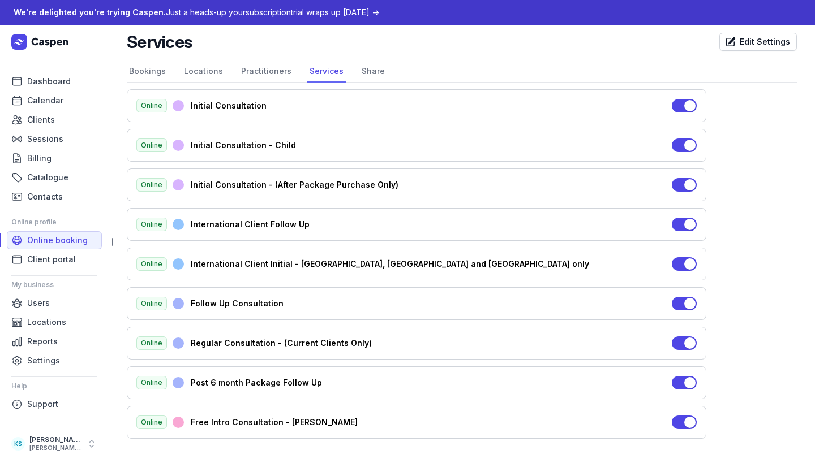
scroll to position [9, 0]
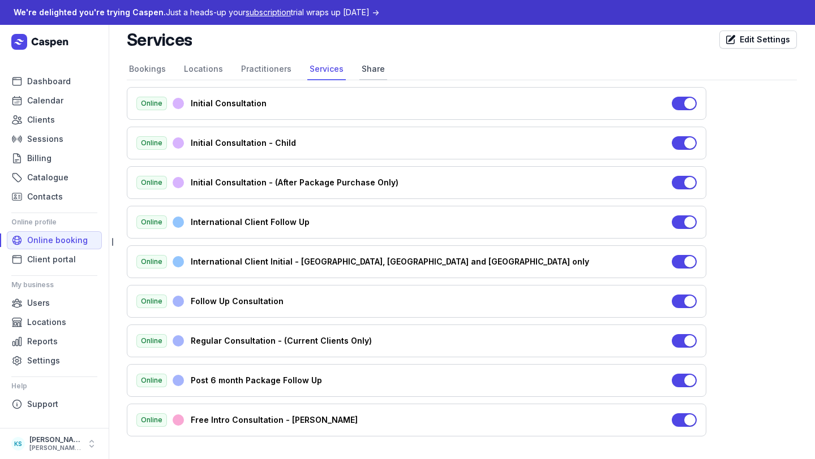
click at [376, 66] on link "Share" at bounding box center [373, 70] width 28 height 22
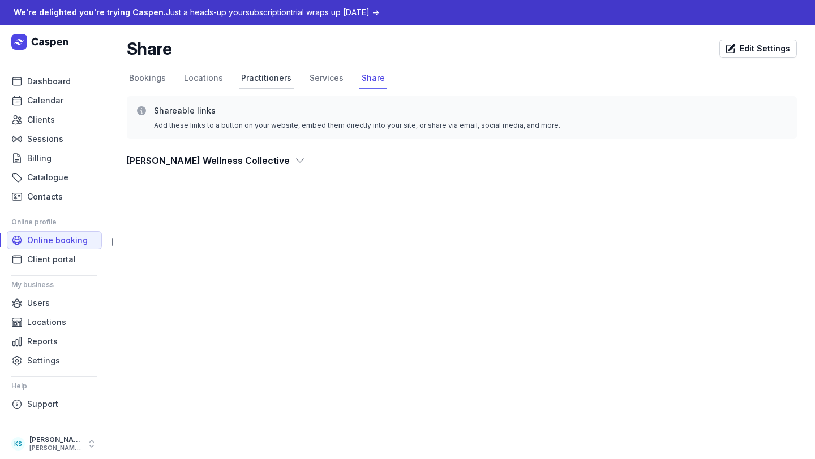
click at [258, 84] on link "Practitioners" at bounding box center [266, 79] width 55 height 22
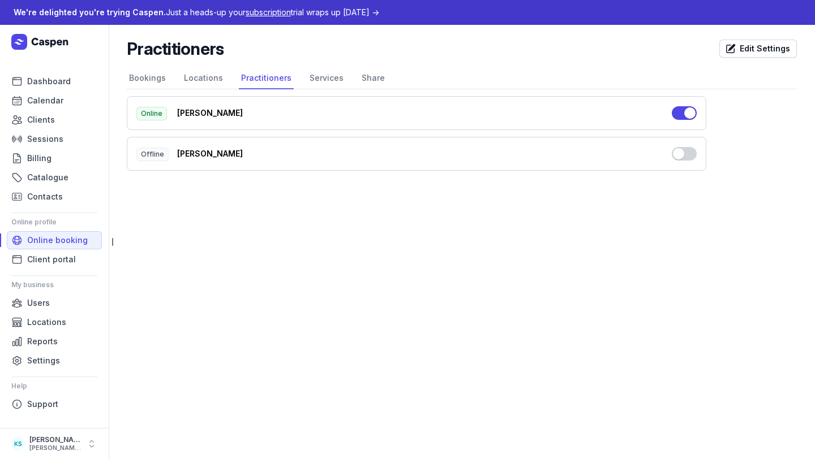
click at [679, 153] on button "Use setting" at bounding box center [684, 154] width 25 height 14
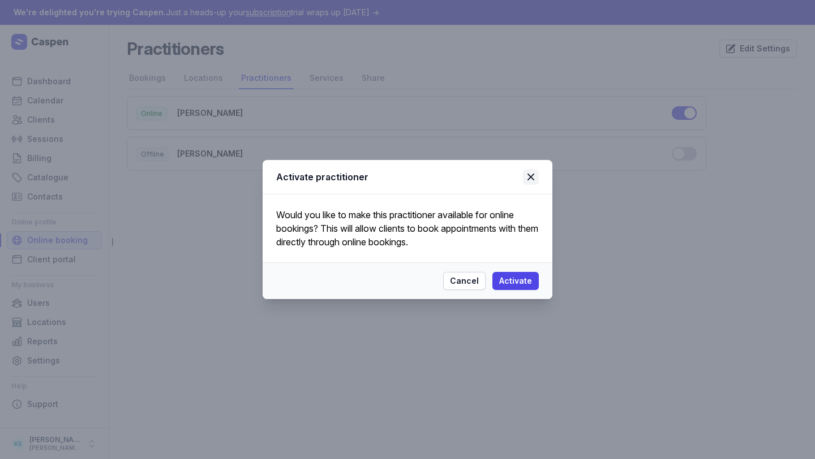
click at [532, 175] on icon at bounding box center [530, 177] width 7 height 7
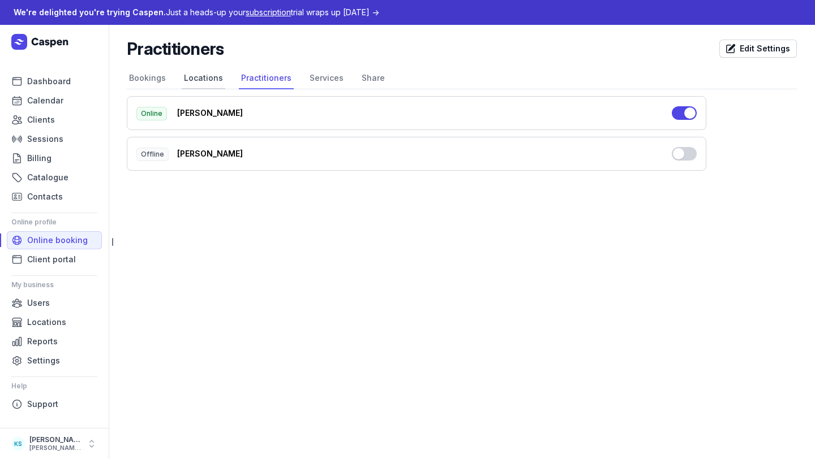
click at [194, 83] on link "Locations" at bounding box center [204, 79] width 44 height 22
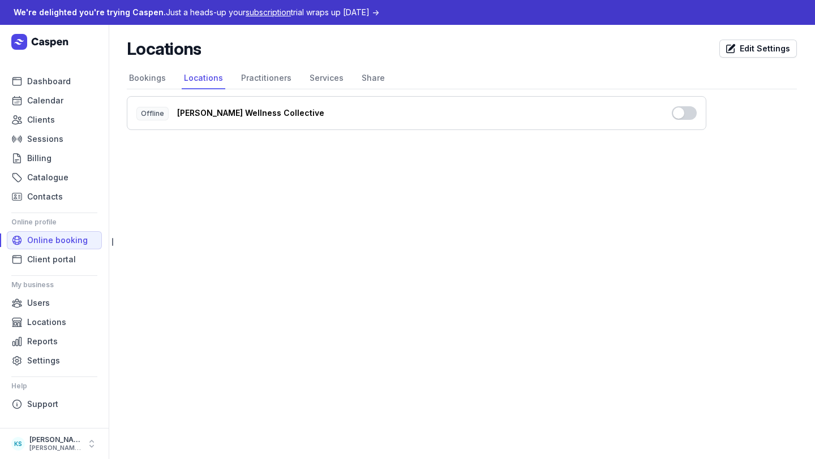
click at [681, 110] on button "Use setting" at bounding box center [684, 113] width 25 height 14
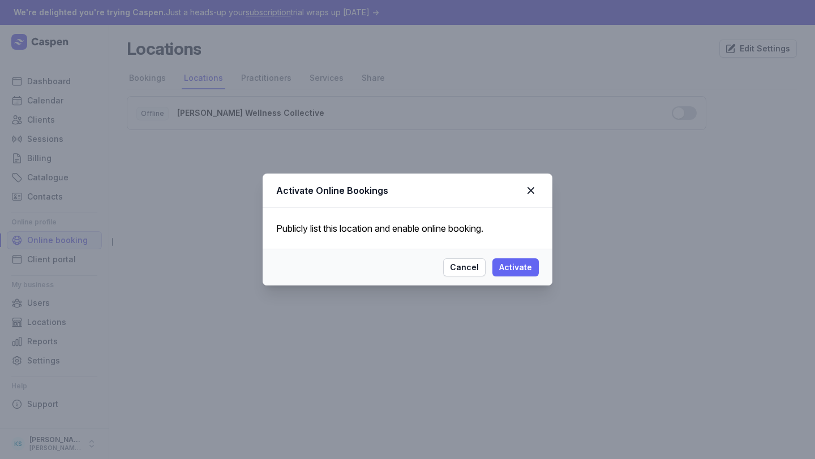
click at [514, 261] on span "Activate" at bounding box center [515, 268] width 33 height 14
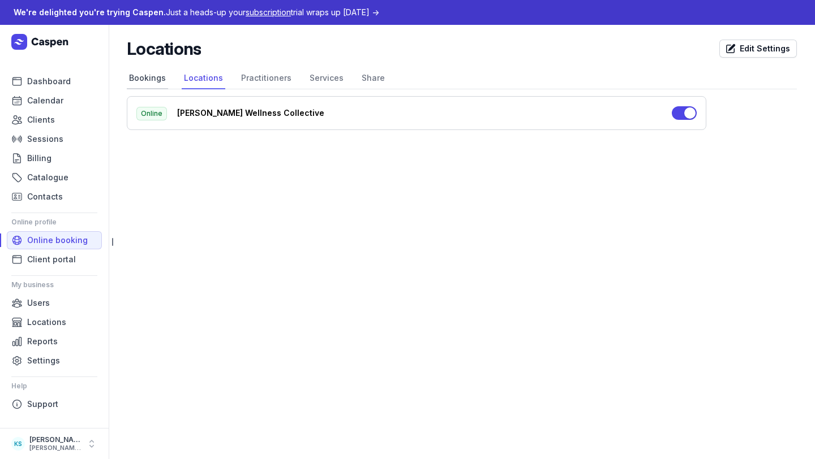
click at [151, 85] on link "Bookings" at bounding box center [147, 79] width 41 height 22
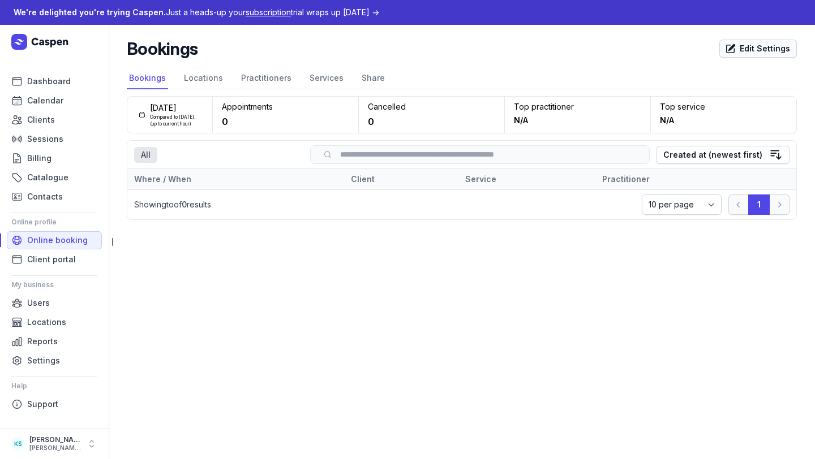
click at [731, 47] on span "Edit Settings" at bounding box center [758, 49] width 64 height 14
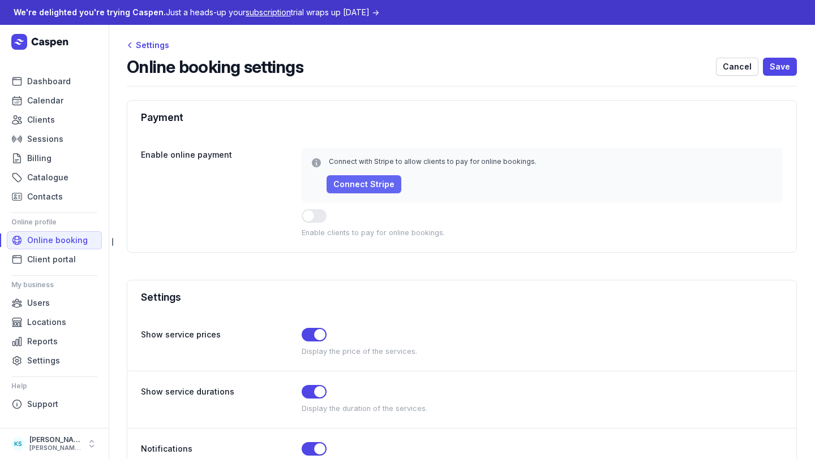
click at [381, 182] on span "Connect Stripe" at bounding box center [363, 185] width 61 height 14
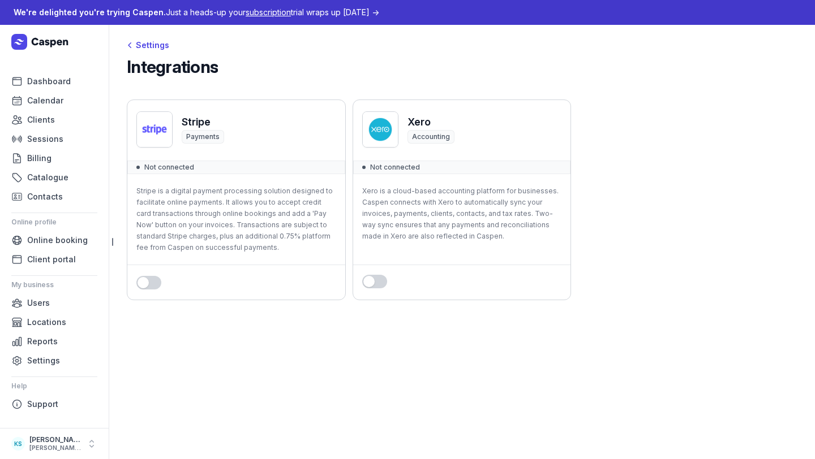
click at [144, 289] on div "Use setting" at bounding box center [236, 282] width 218 height 35
click at [144, 285] on button "Use setting" at bounding box center [148, 283] width 25 height 14
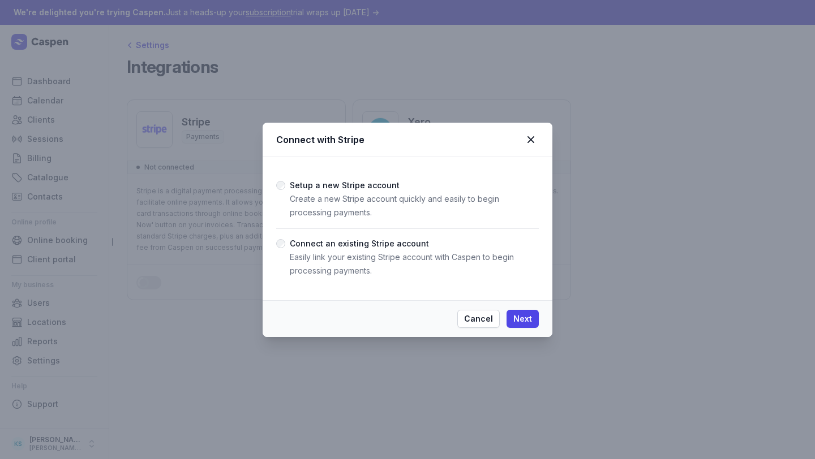
click at [346, 259] on p "Easily link your existing Stripe account with Caspen to begin processing paymen…" at bounding box center [414, 264] width 249 height 27
click at [533, 130] on div "Connect with Stripe" at bounding box center [408, 140] width 290 height 35
click at [533, 139] on icon at bounding box center [531, 140] width 14 height 14
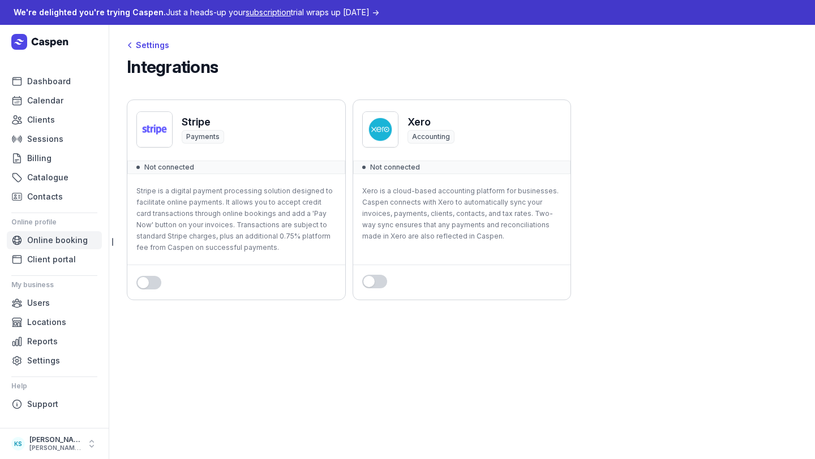
click at [50, 243] on span "Online booking" at bounding box center [57, 241] width 61 height 14
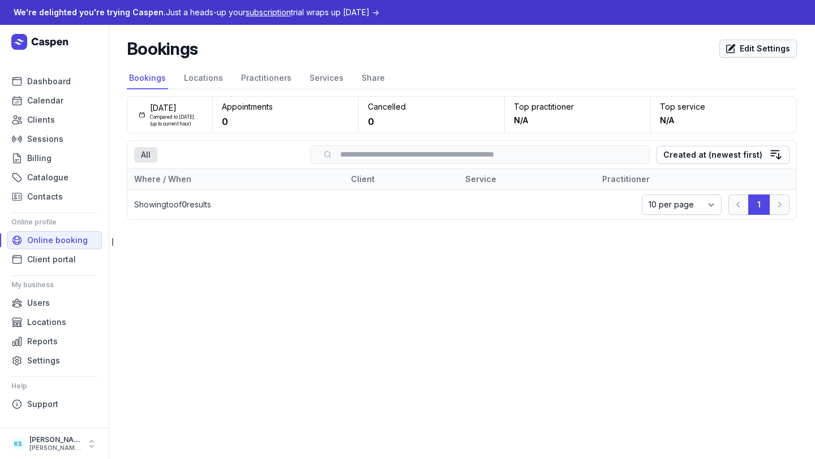
click at [731, 51] on span "Edit Settings" at bounding box center [758, 49] width 64 height 14
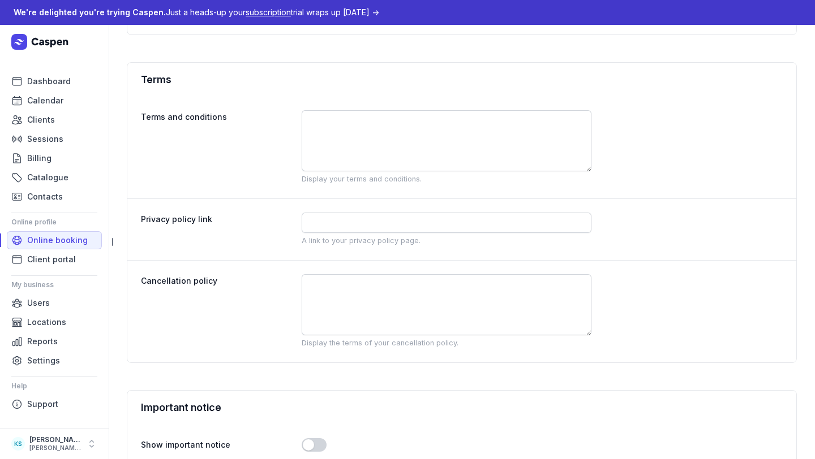
scroll to position [976, 0]
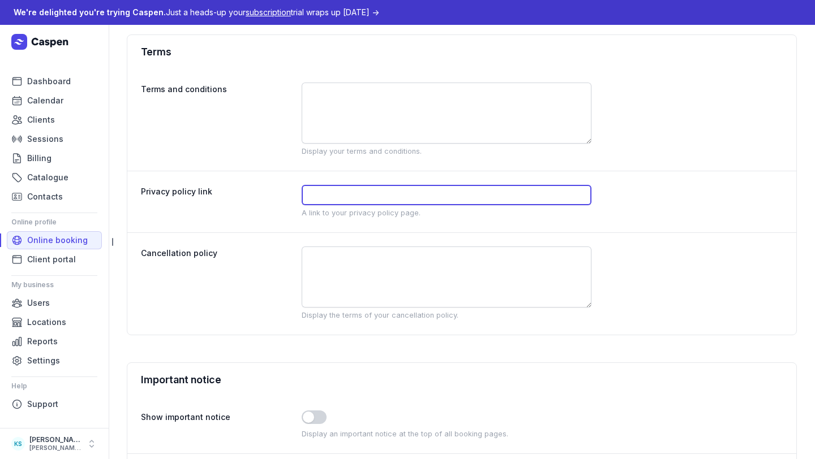
click at [336, 191] on input at bounding box center [447, 195] width 290 height 20
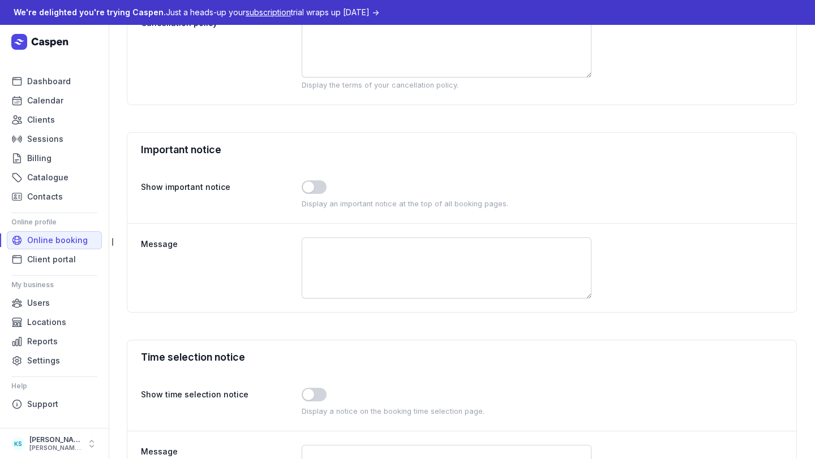
scroll to position [1292, 0]
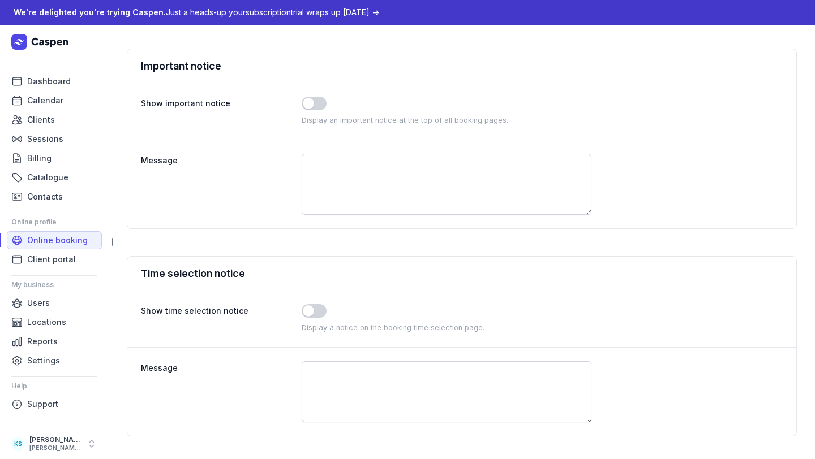
click at [312, 310] on button "Use setting" at bounding box center [314, 311] width 25 height 14
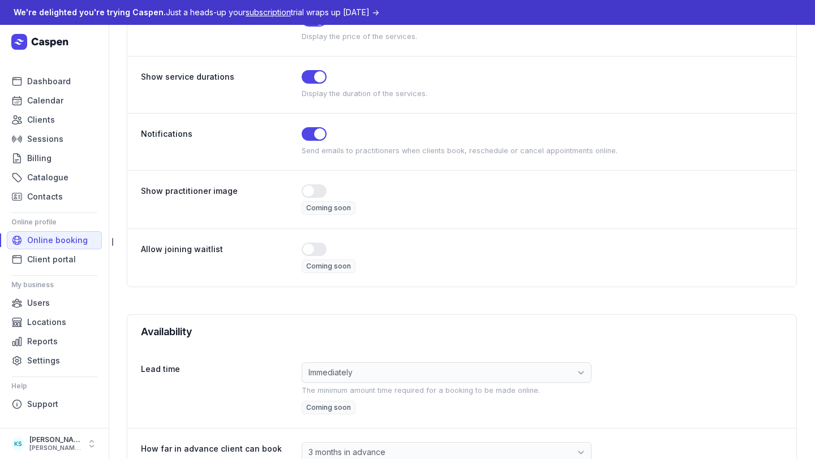
scroll to position [629, 0]
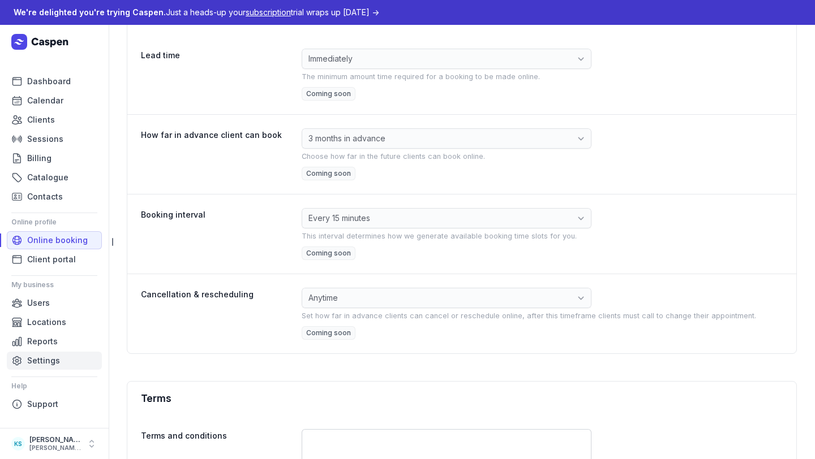
click at [39, 360] on span "Settings" at bounding box center [43, 361] width 33 height 14
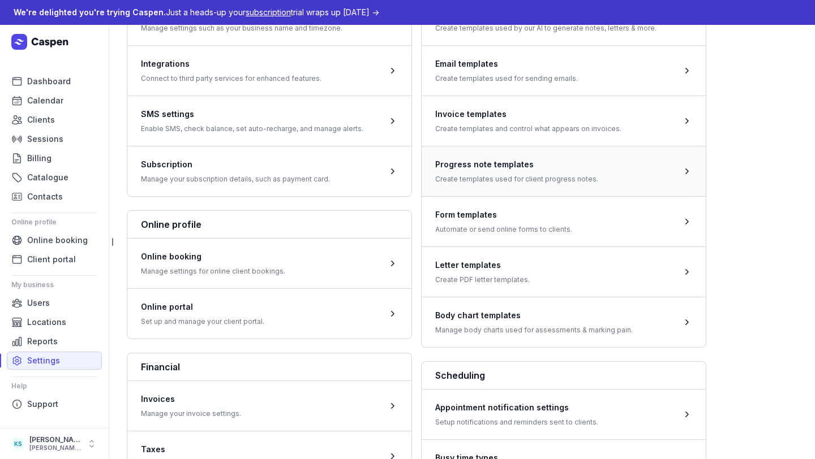
scroll to position [106, 0]
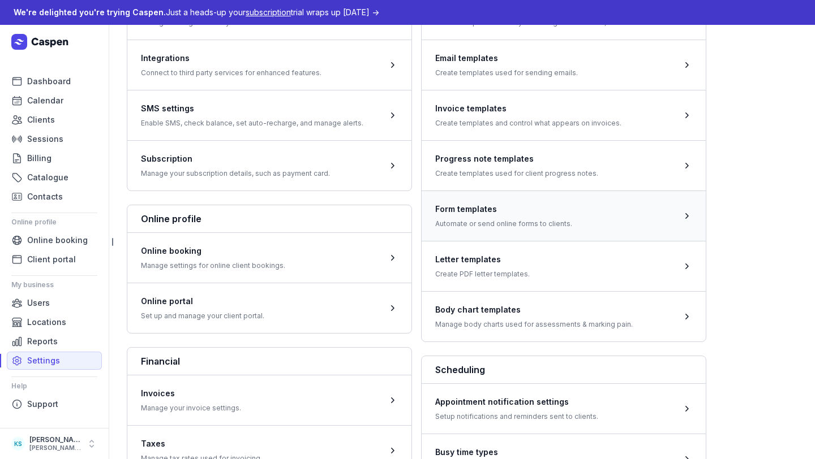
click at [557, 234] on span at bounding box center [564, 216] width 284 height 50
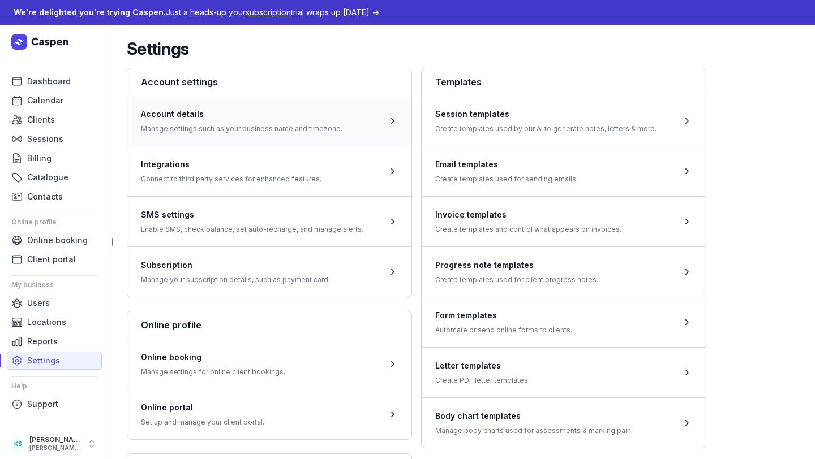
click at [216, 125] on span at bounding box center [269, 121] width 284 height 50
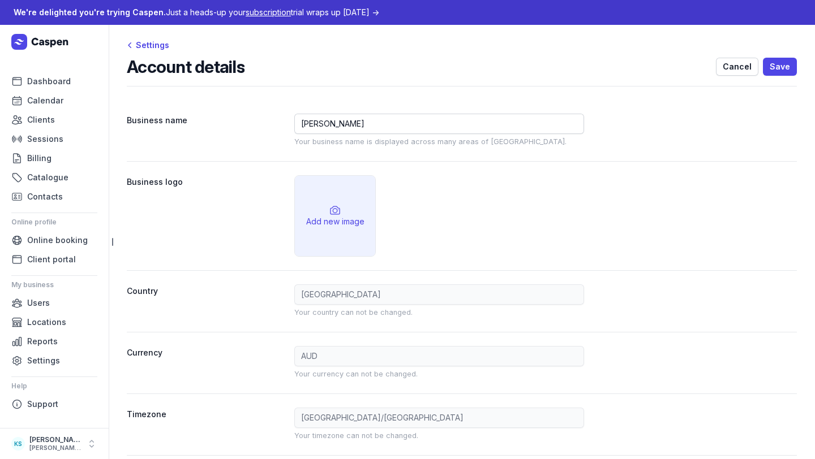
scroll to position [80, 0]
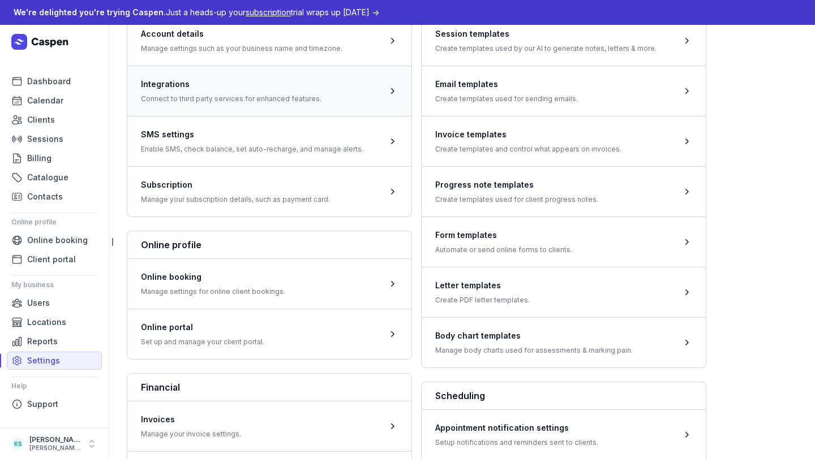
click at [245, 111] on span at bounding box center [269, 91] width 284 height 50
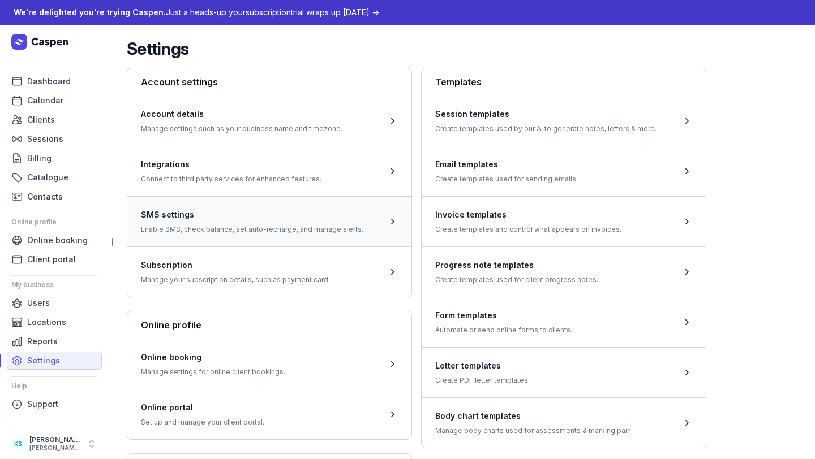
click at [234, 222] on span at bounding box center [269, 221] width 284 height 50
click at [272, 286] on span at bounding box center [269, 272] width 284 height 50
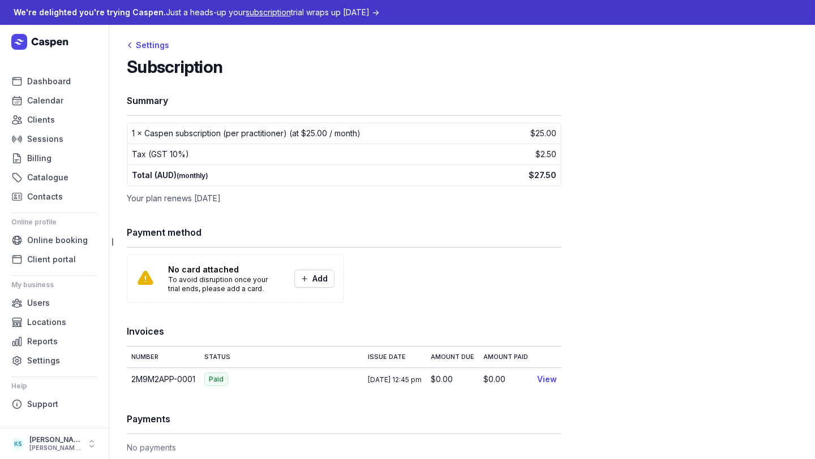
scroll to position [86, 0]
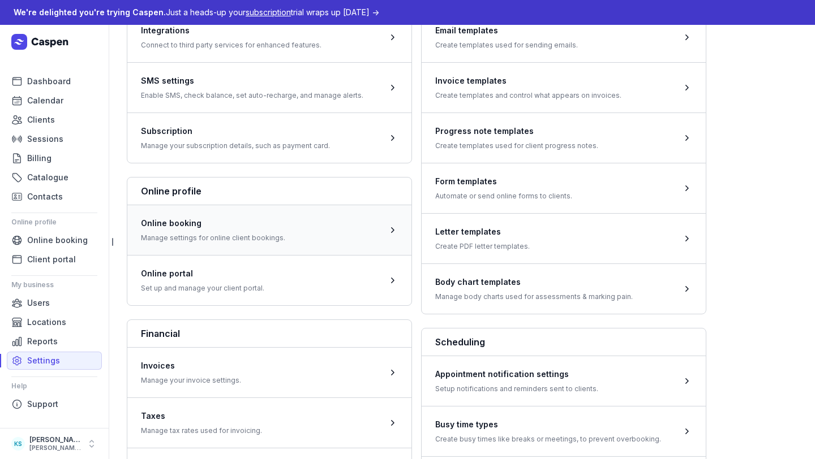
scroll to position [136, 0]
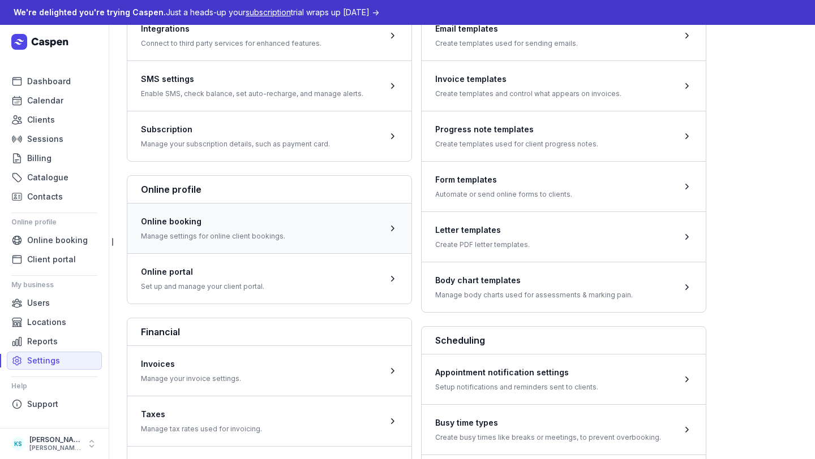
click at [223, 234] on span at bounding box center [269, 228] width 284 height 50
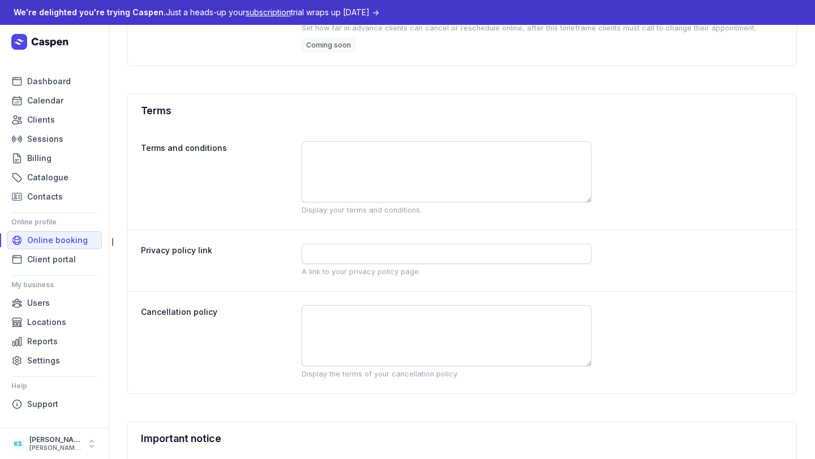
scroll to position [1037, 0]
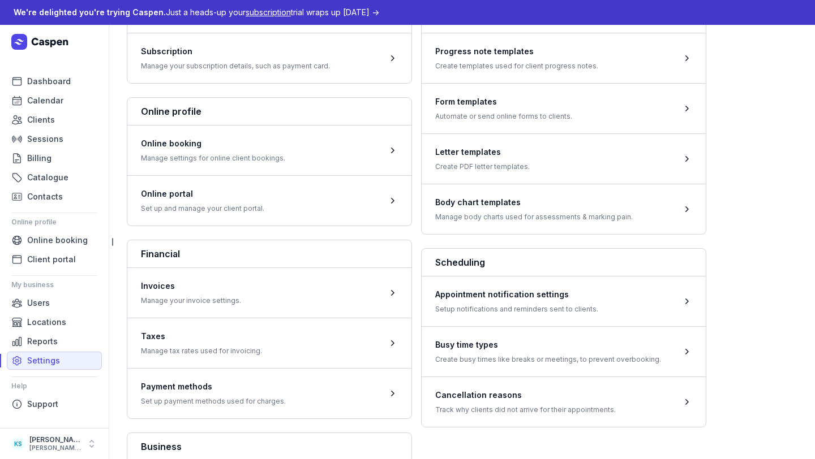
scroll to position [216, 0]
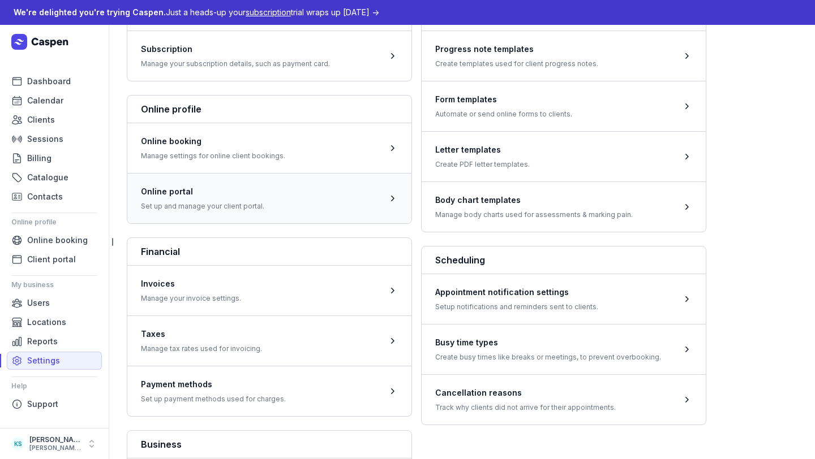
click at [219, 197] on span at bounding box center [269, 198] width 284 height 50
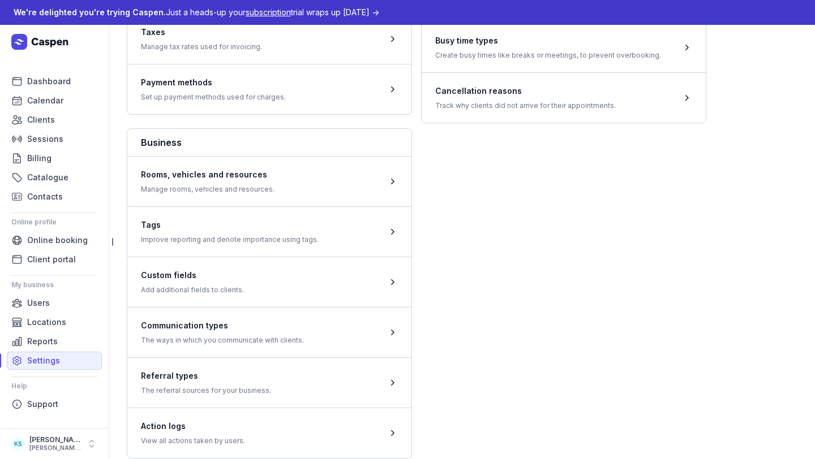
scroll to position [540, 0]
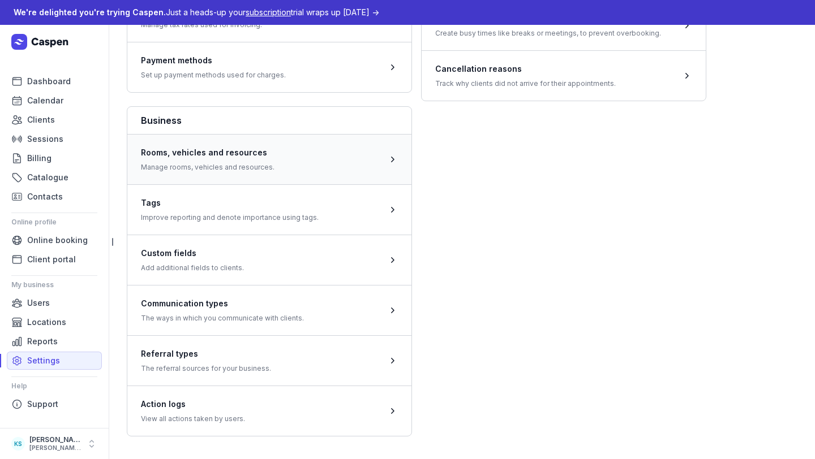
click at [279, 161] on span at bounding box center [269, 159] width 284 height 50
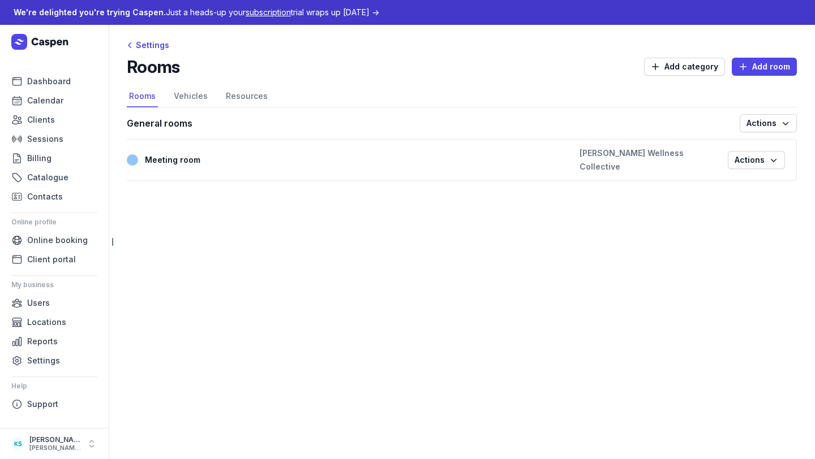
click at [178, 82] on header "Rooms Add category Add room" at bounding box center [462, 71] width 670 height 29
click at [187, 91] on link "Vehicles" at bounding box center [190, 97] width 38 height 22
click at [255, 95] on link "Resources" at bounding box center [246, 97] width 46 height 22
click at [40, 399] on span "Support" at bounding box center [42, 405] width 31 height 14
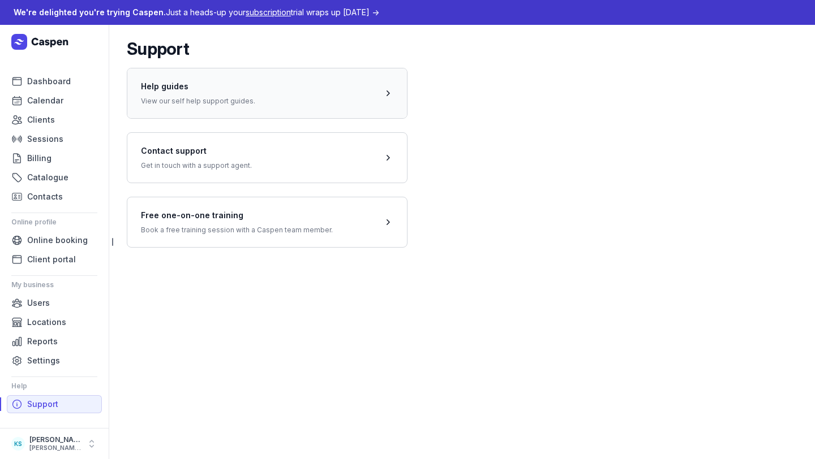
click at [252, 95] on span at bounding box center [267, 93] width 280 height 50
click at [44, 359] on span "Settings" at bounding box center [43, 361] width 33 height 14
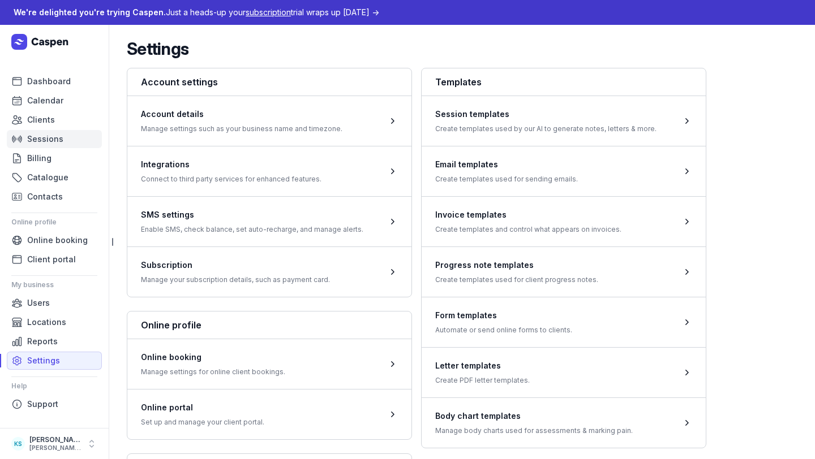
click at [59, 135] on span "Sessions" at bounding box center [45, 139] width 36 height 14
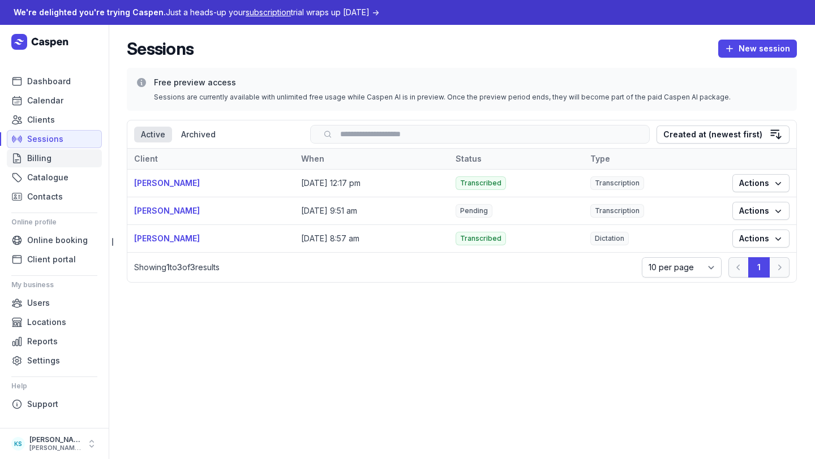
click at [45, 164] on span "Billing" at bounding box center [39, 159] width 24 height 14
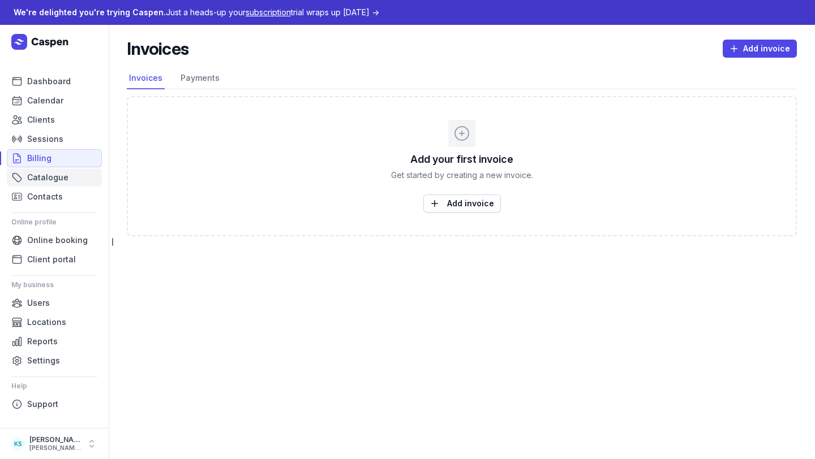
click at [51, 181] on span "Catalogue" at bounding box center [47, 178] width 41 height 14
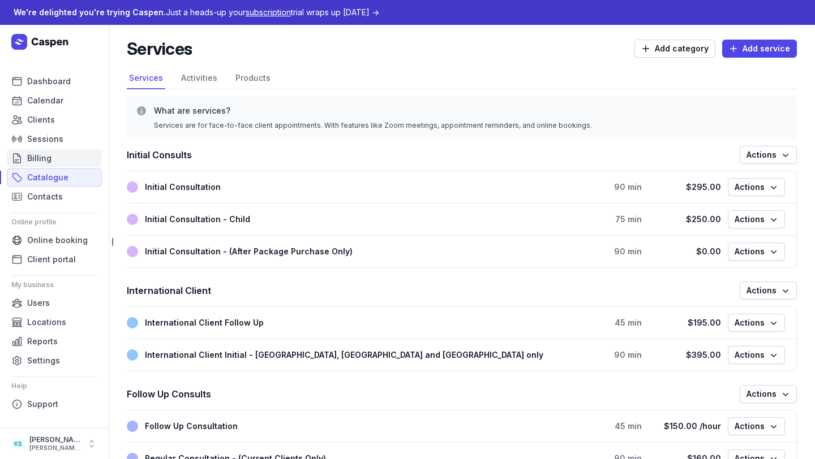
click at [47, 156] on span "Billing" at bounding box center [39, 159] width 24 height 14
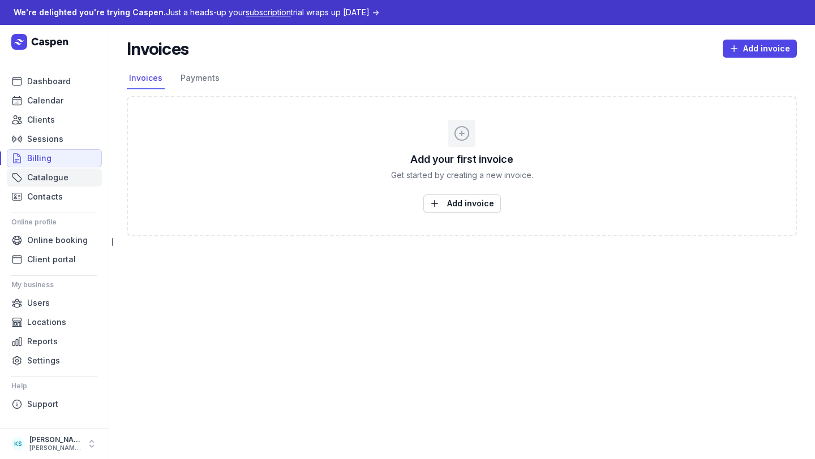
click at [51, 184] on span "Catalogue" at bounding box center [47, 178] width 41 height 14
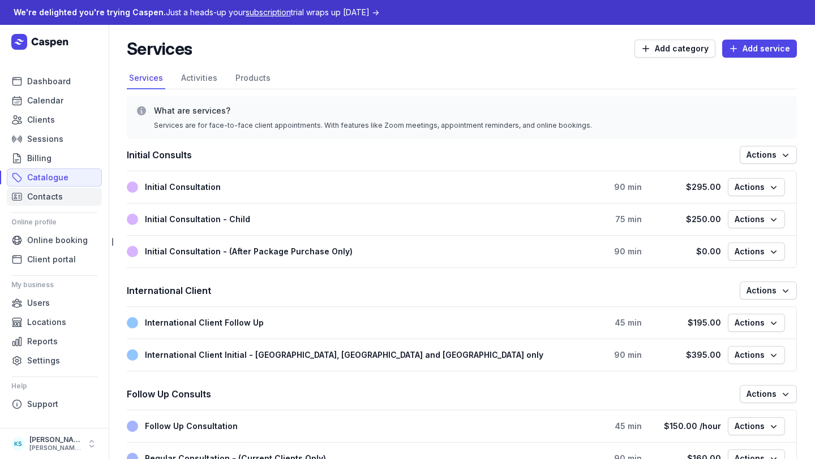
click at [51, 197] on span "Contacts" at bounding box center [45, 197] width 36 height 14
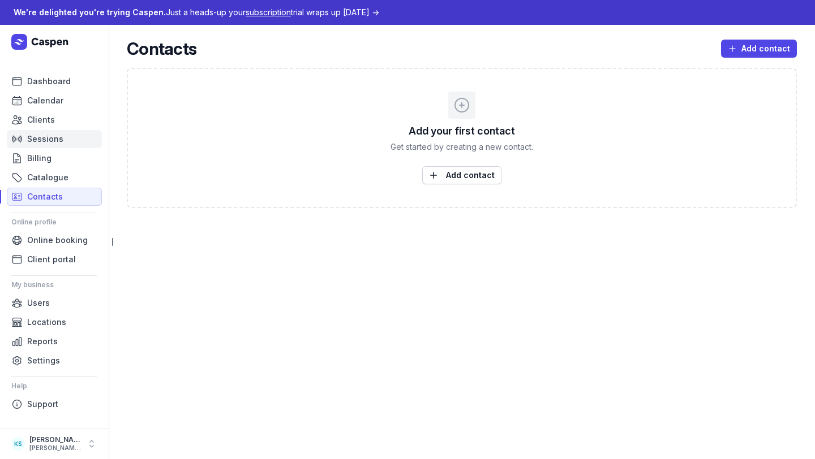
click at [49, 139] on span "Sessions" at bounding box center [45, 139] width 36 height 14
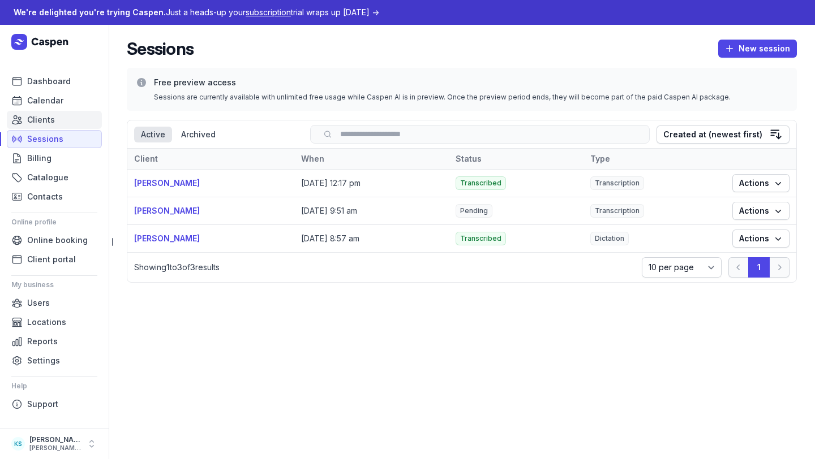
click at [42, 121] on span "Clients" at bounding box center [41, 120] width 28 height 14
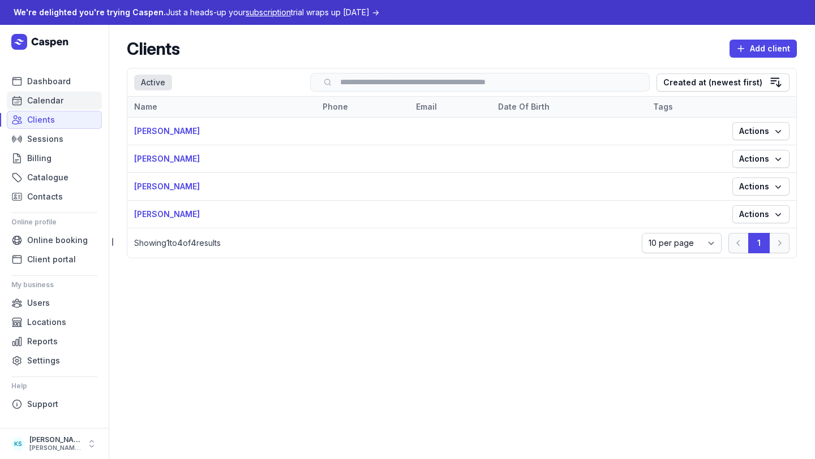
click at [44, 100] on span "Calendar" at bounding box center [45, 101] width 36 height 14
select select "week"
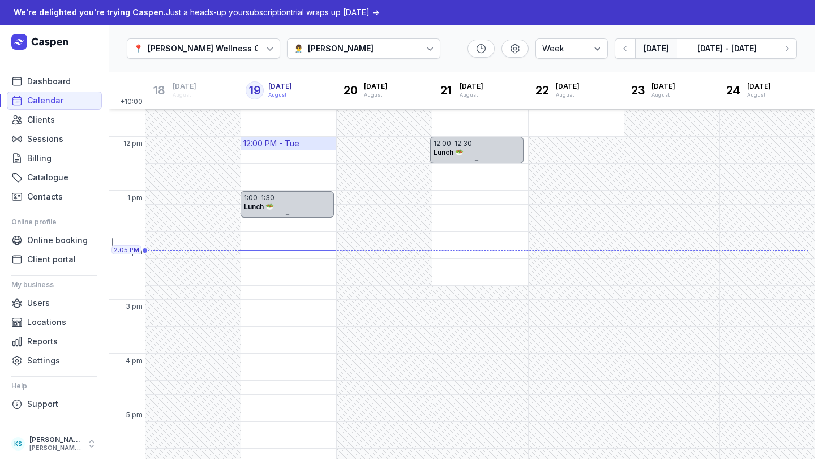
scroll to position [122, 0]
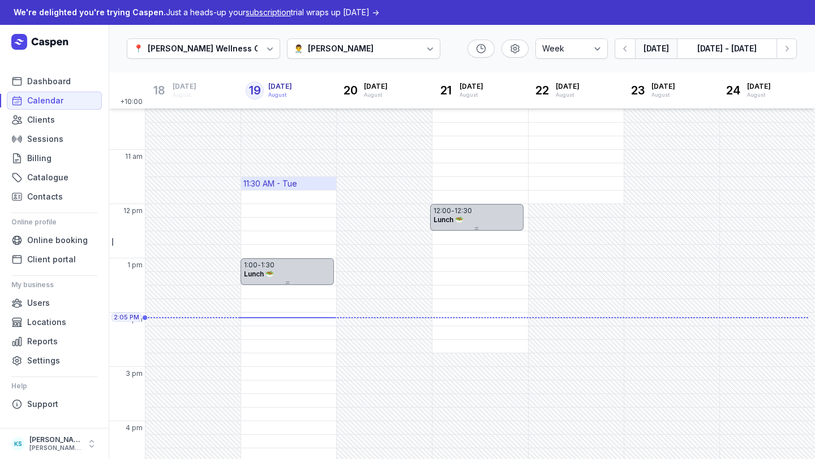
click at [277, 177] on div "11:30 AM - Tue" at bounding box center [288, 183] width 95 height 13
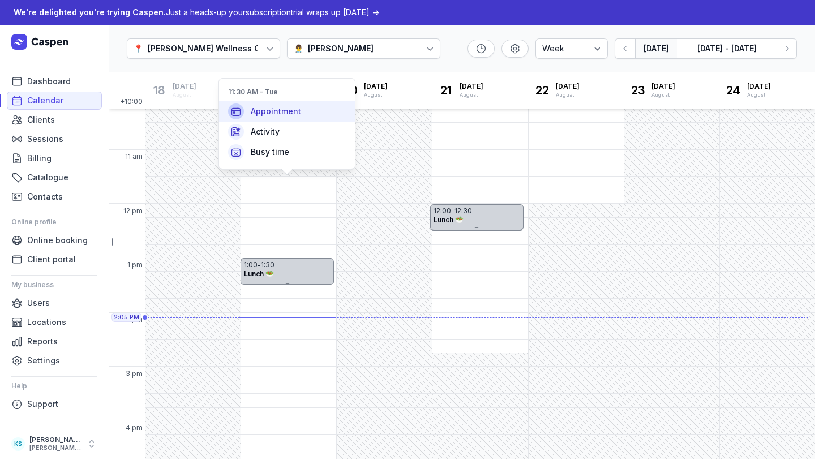
click at [278, 112] on span "Appointment" at bounding box center [276, 111] width 50 height 11
select select "11:30"
select select
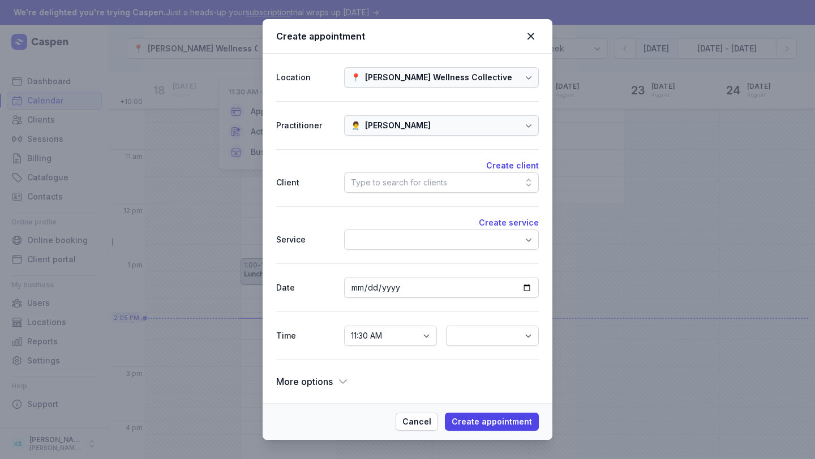
click at [389, 184] on div "Type to search for clients" at bounding box center [399, 183] width 96 height 14
click at [311, 213] on div "Create service Service" at bounding box center [407, 235] width 263 height 57
click at [361, 241] on div at bounding box center [357, 239] width 9 height 9
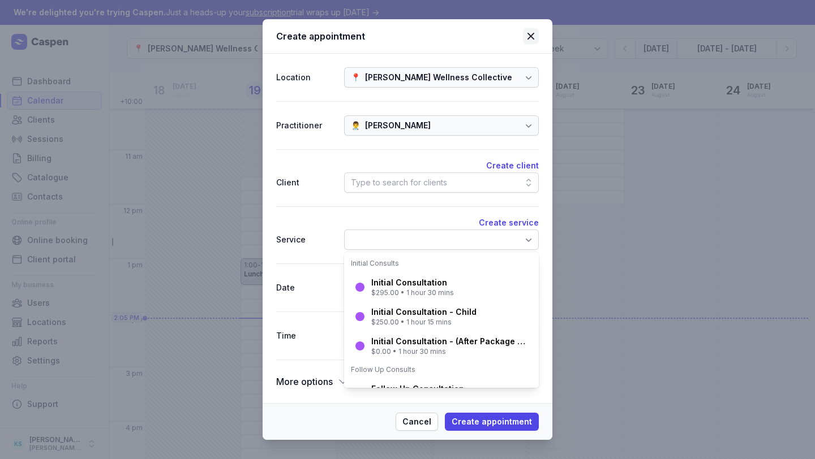
click at [536, 35] on icon at bounding box center [531, 36] width 14 height 14
select select
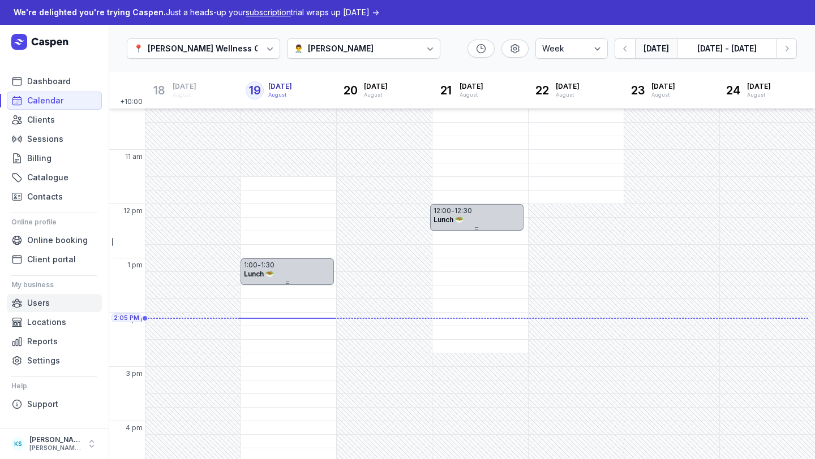
click at [36, 308] on span "Users" at bounding box center [38, 303] width 23 height 14
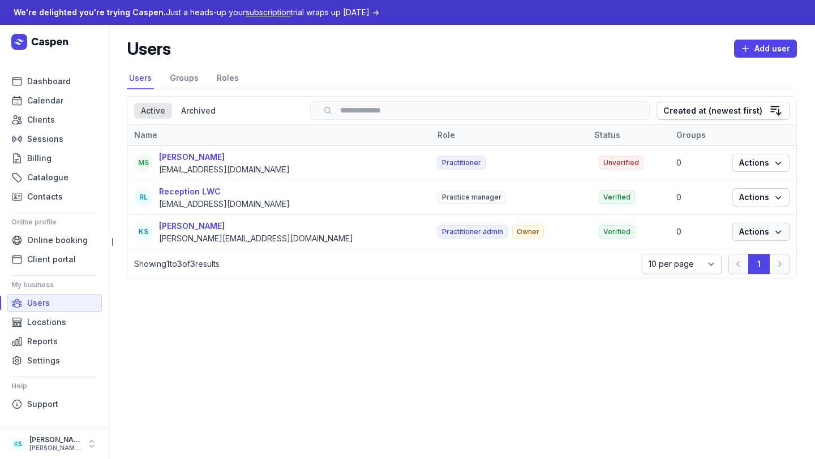
click at [731, 233] on span "Actions" at bounding box center [761, 232] width 44 height 14
click at [731, 250] on link "Edit" at bounding box center [726, 255] width 127 height 16
select select "Ms"
select select "Female"
select select "+61"
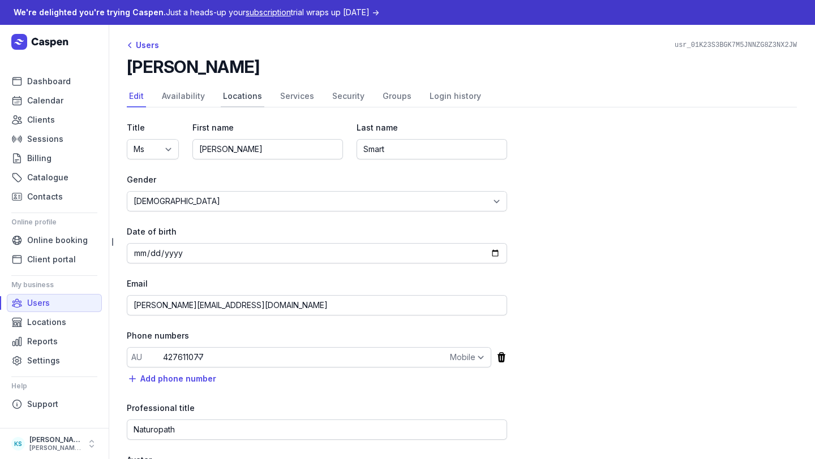
click at [233, 93] on link "Locations" at bounding box center [243, 97] width 44 height 22
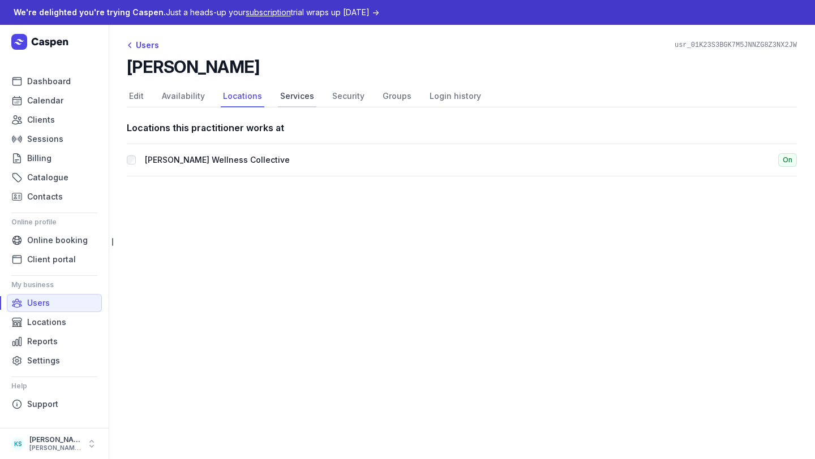
click at [297, 95] on link "Services" at bounding box center [297, 97] width 38 height 22
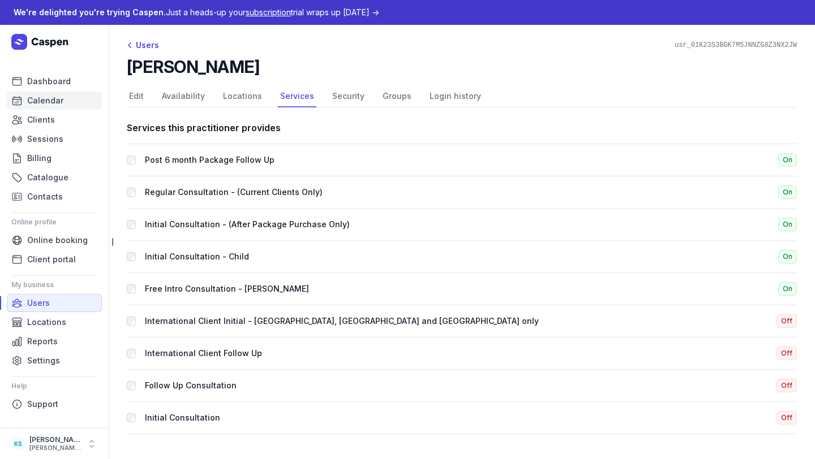
click at [44, 101] on span "Calendar" at bounding box center [45, 101] width 36 height 14
select select "week"
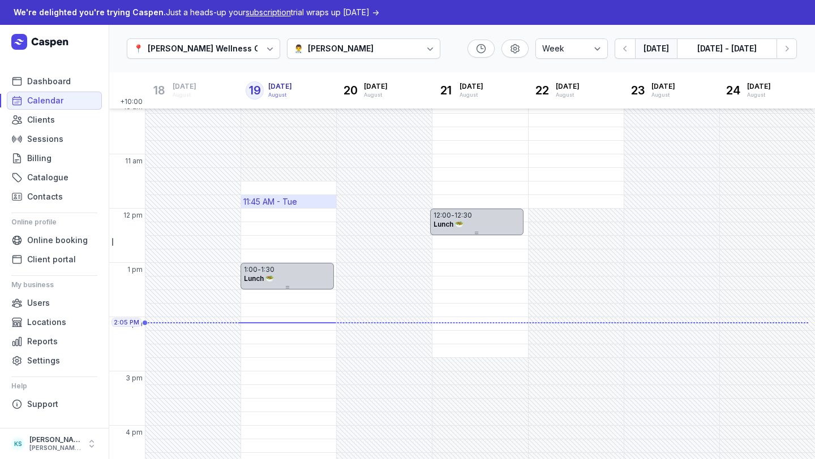
scroll to position [115, 0]
click at [282, 185] on div "11:30 AM - Tue" at bounding box center [270, 189] width 54 height 11
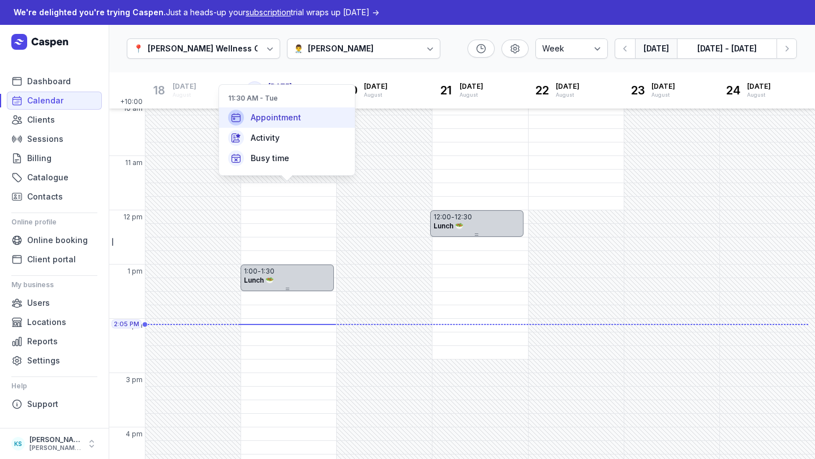
click at [299, 119] on span "Appointment" at bounding box center [276, 117] width 50 height 11
select select
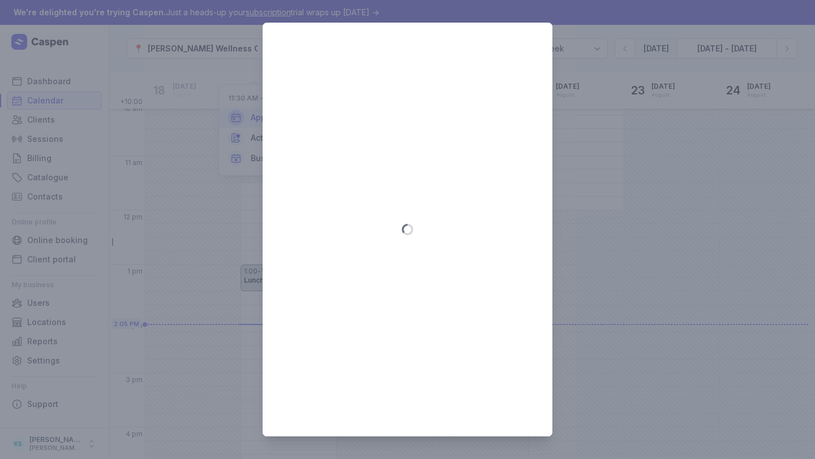
type input "2025-08-19"
select select "11:30"
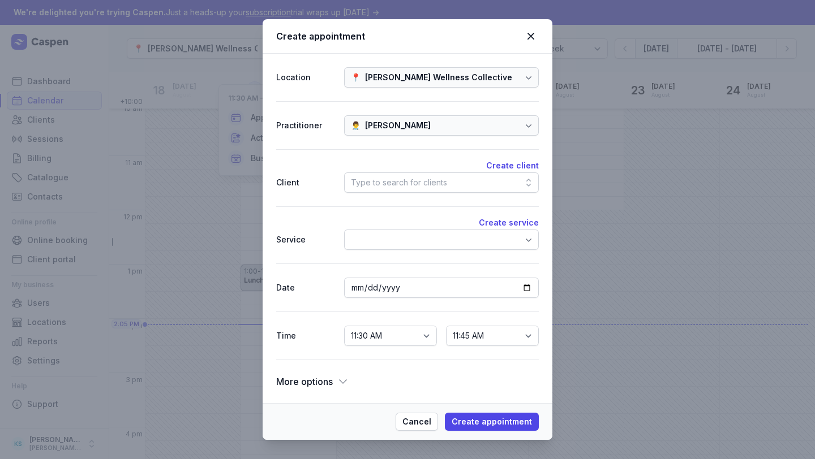
click at [372, 243] on div at bounding box center [441, 240] width 195 height 20
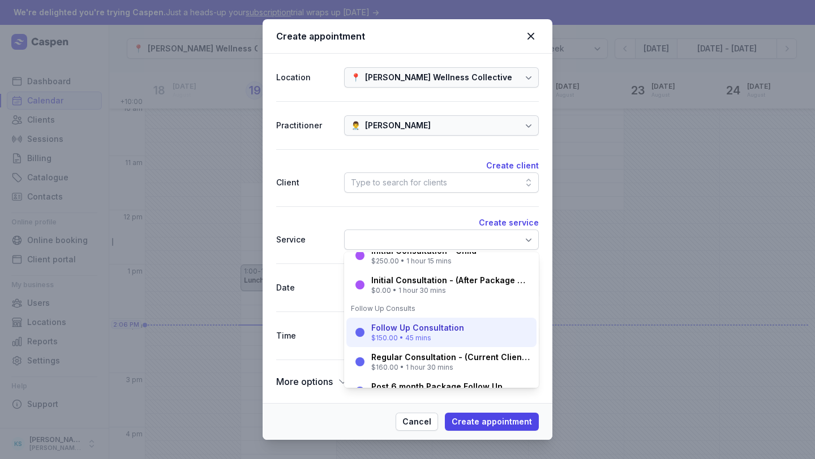
scroll to position [0, 0]
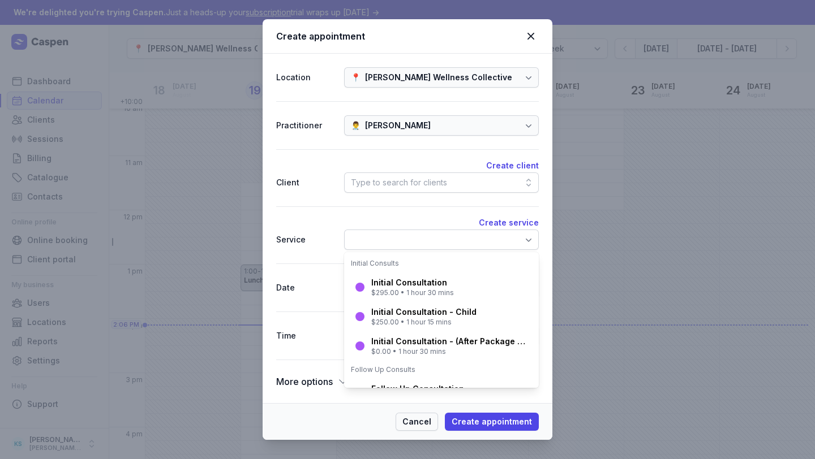
click at [413, 411] on span "Cancel" at bounding box center [416, 422] width 29 height 14
select select
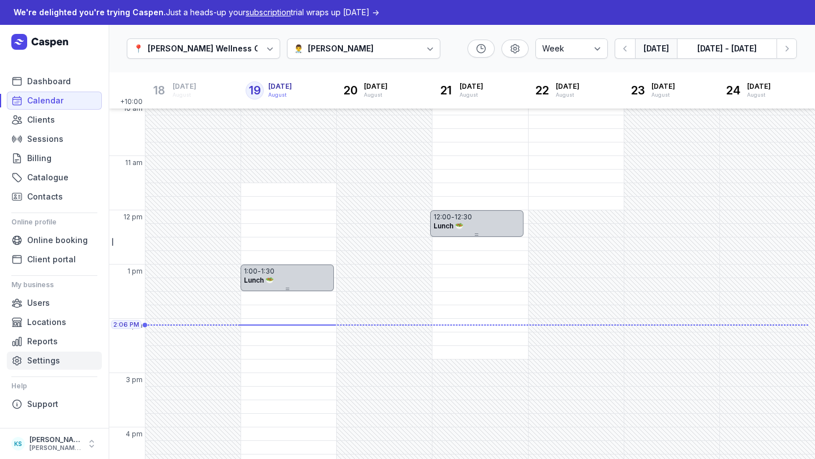
click at [28, 355] on span "Settings" at bounding box center [43, 361] width 33 height 14
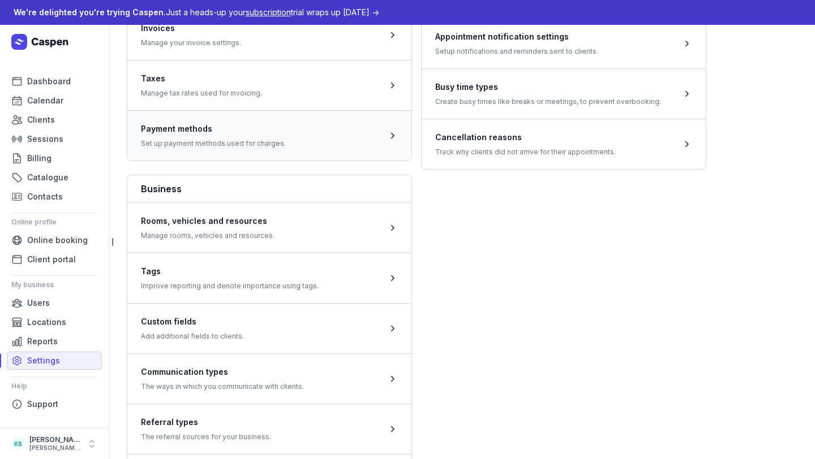
scroll to position [473, 0]
click at [270, 277] on span at bounding box center [269, 277] width 284 height 50
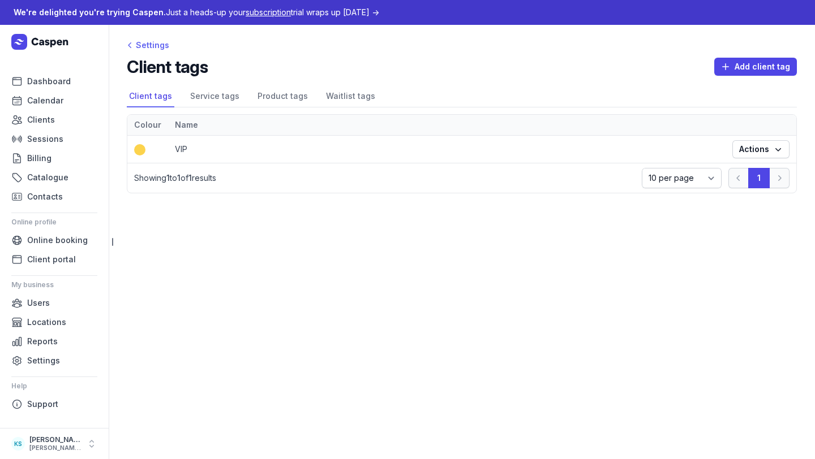
click at [134, 45] on icon at bounding box center [129, 45] width 11 height 11
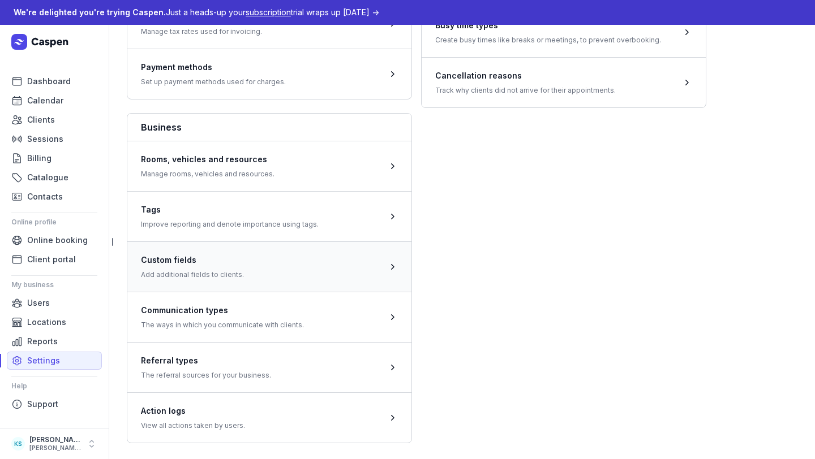
scroll to position [540, 0]
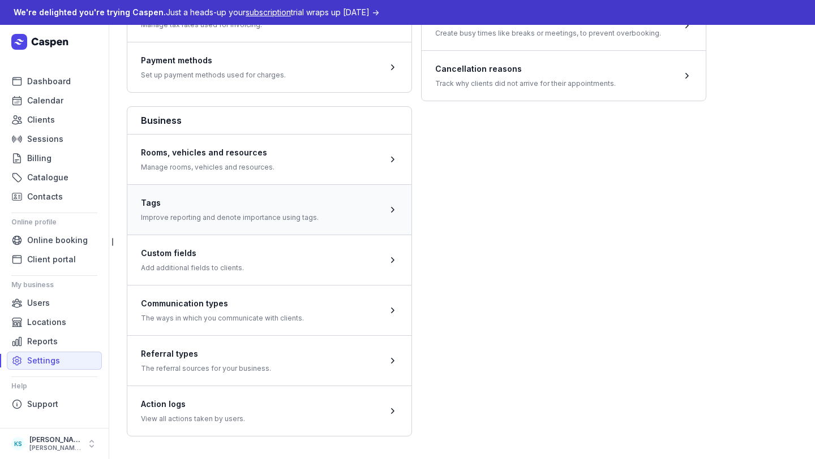
click at [195, 210] on span at bounding box center [269, 209] width 284 height 50
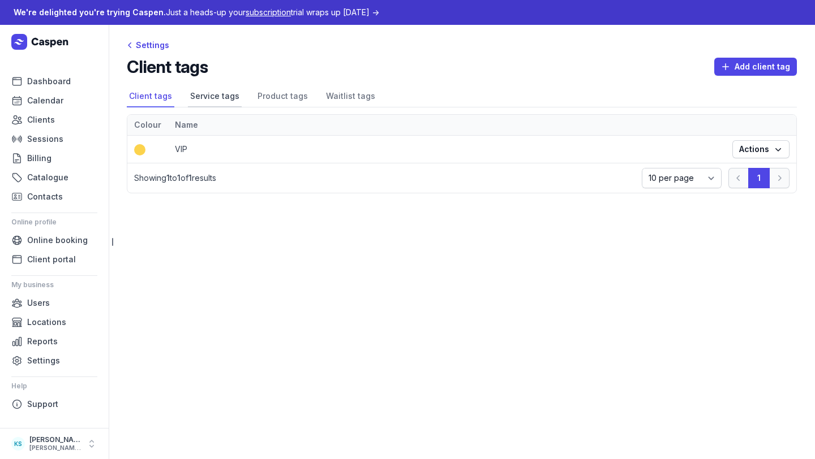
click at [207, 96] on link "Service tags" at bounding box center [215, 97] width 54 height 22
click at [277, 95] on link "Product tags" at bounding box center [282, 97] width 55 height 22
click at [325, 94] on link "Waitlist tags" at bounding box center [351, 97] width 54 height 22
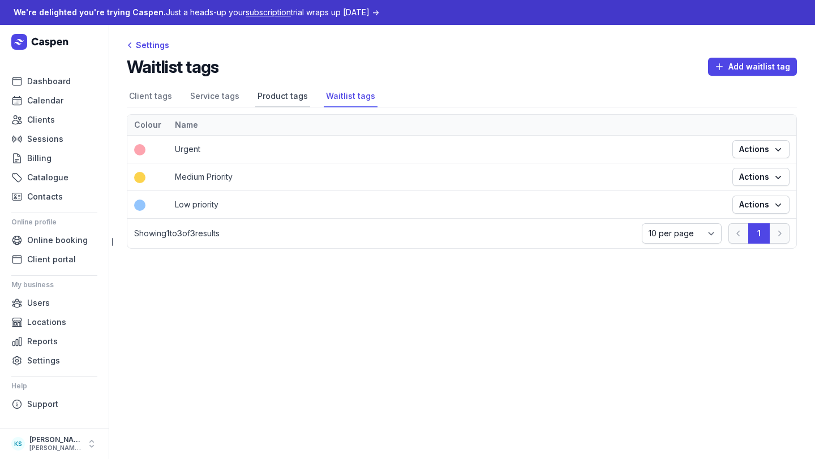
click at [269, 98] on link "Product tags" at bounding box center [282, 97] width 55 height 22
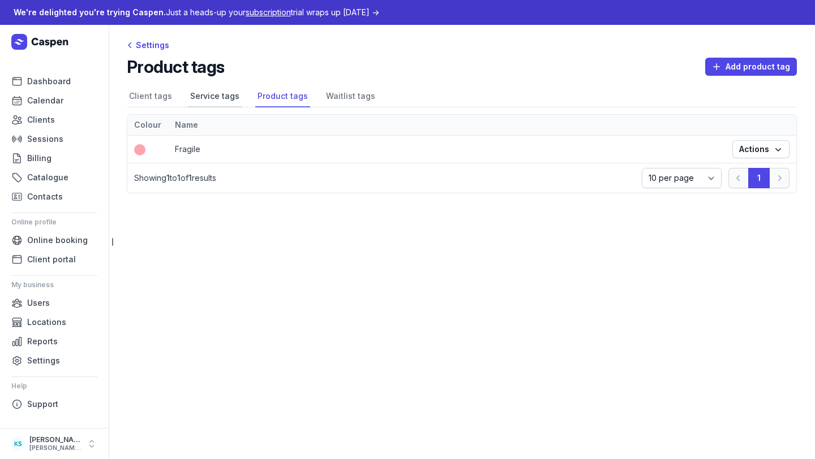
click at [218, 98] on link "Service tags" at bounding box center [215, 97] width 54 height 22
click at [168, 98] on link "Client tags" at bounding box center [151, 97] width 48 height 22
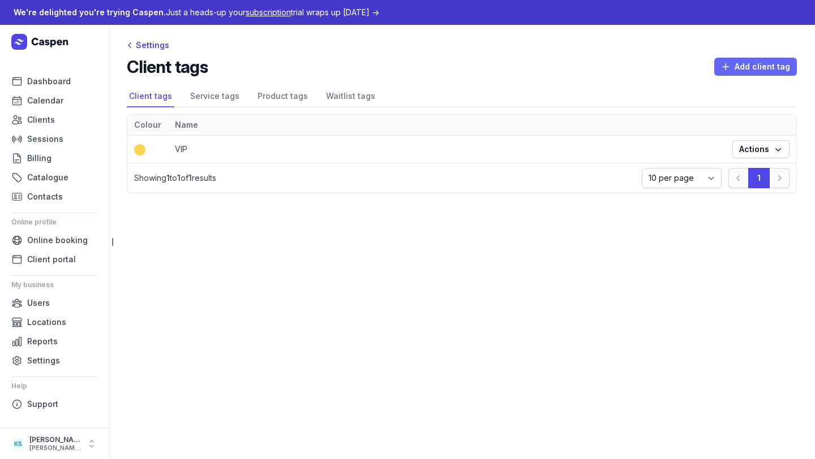
click at [731, 60] on span "Add client tag" at bounding box center [755, 67] width 69 height 14
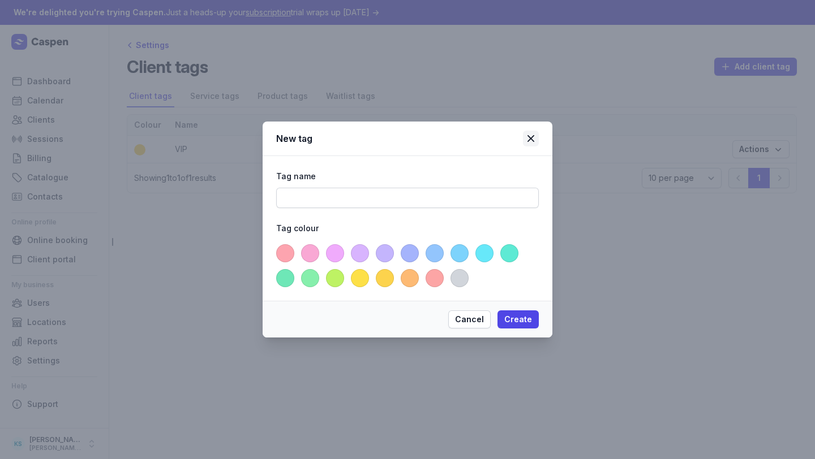
click at [535, 132] on icon at bounding box center [531, 139] width 14 height 14
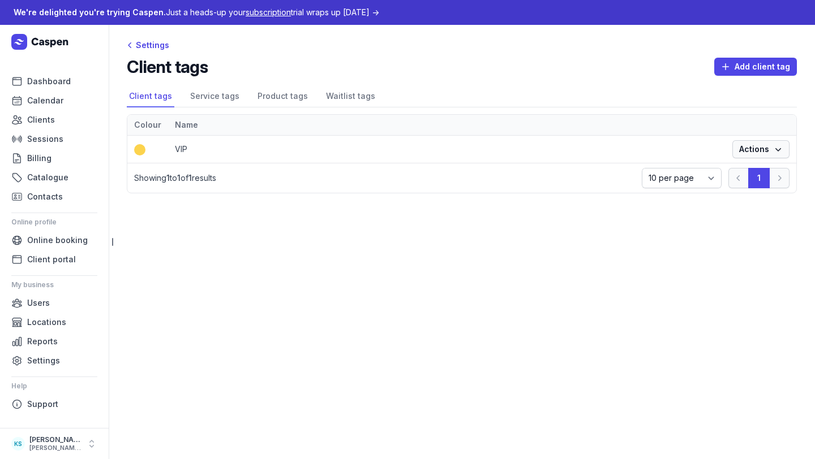
click at [731, 151] on span "Actions" at bounding box center [761, 150] width 44 height 14
click at [731, 176] on button "Edit" at bounding box center [726, 171] width 127 height 16
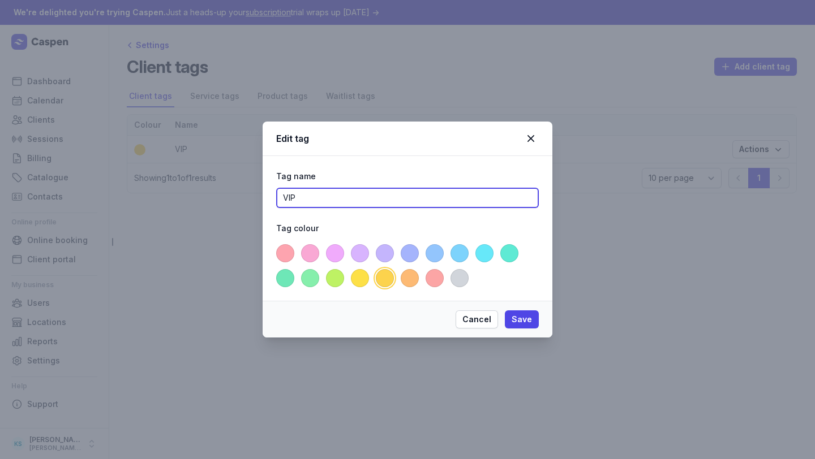
drag, startPoint x: 368, startPoint y: 201, endPoint x: 155, endPoint y: 197, distance: 213.3
click at [155, 197] on div "Edit tag Tag name VIP Tag colour Cancel Save" at bounding box center [407, 229] width 815 height 459
type input "A"
type input "ADHD PACKAGE"
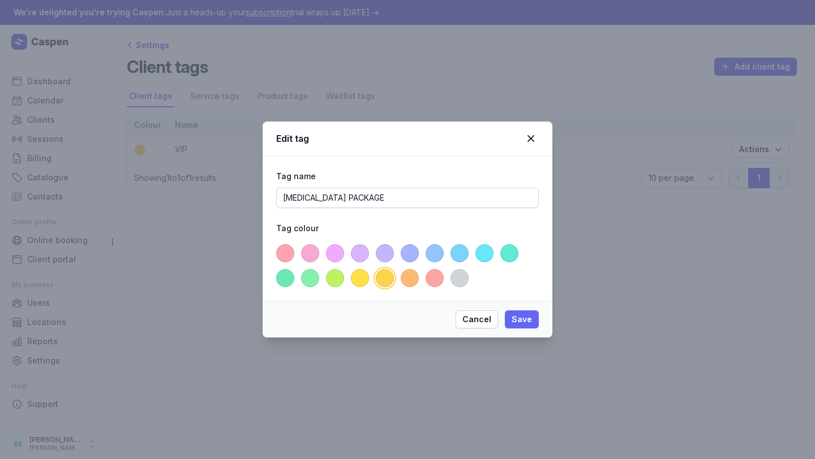
click at [523, 325] on span "Save" at bounding box center [521, 320] width 20 height 14
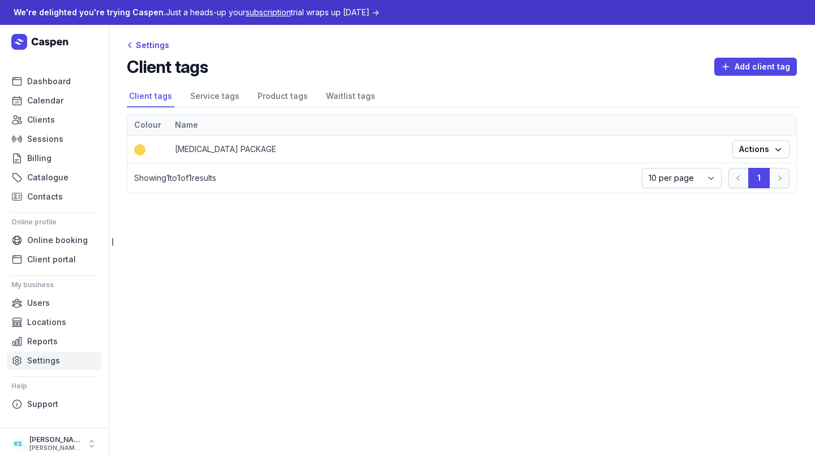
click at [48, 358] on span "Settings" at bounding box center [43, 361] width 33 height 14
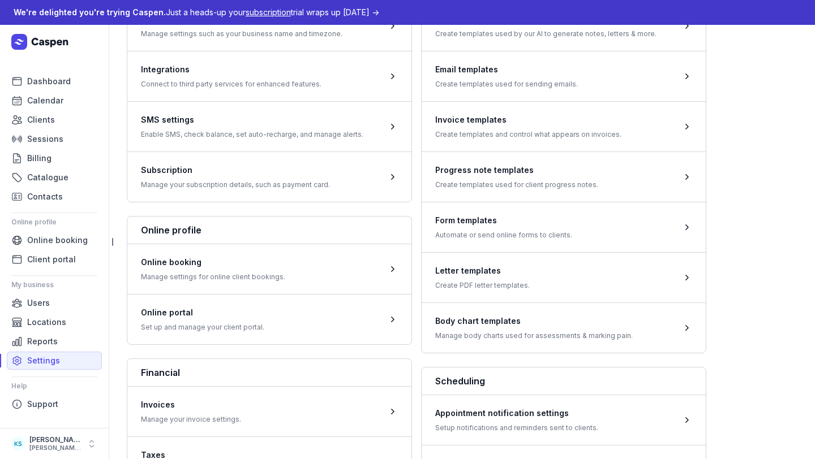
scroll to position [102, 0]
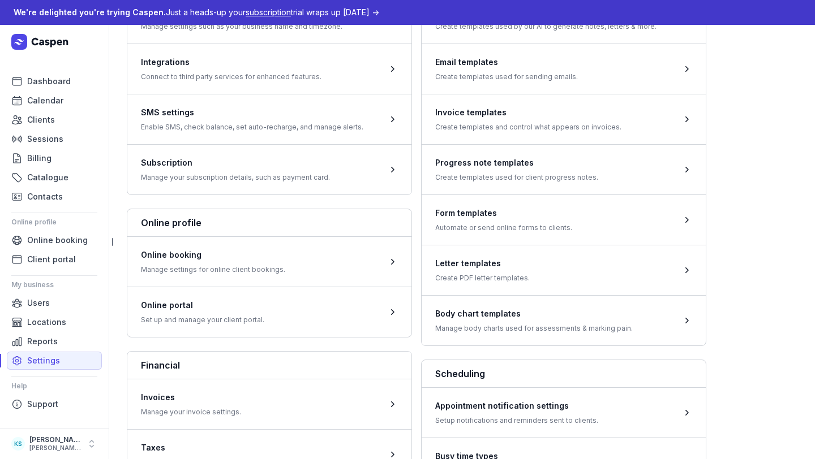
click at [280, 325] on span at bounding box center [269, 312] width 284 height 50
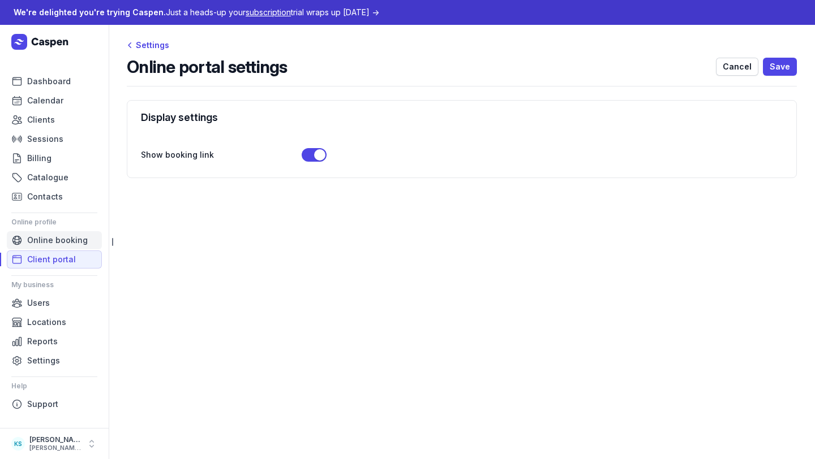
click at [52, 240] on span "Online booking" at bounding box center [57, 241] width 61 height 14
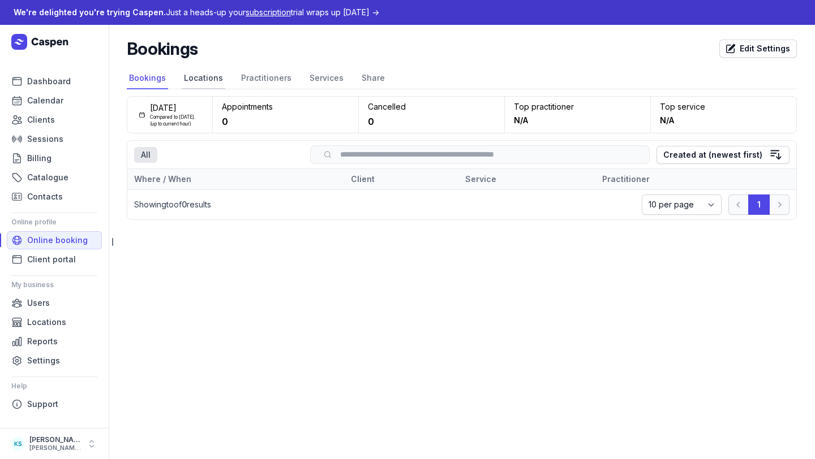
click at [202, 81] on link "Locations" at bounding box center [204, 79] width 44 height 22
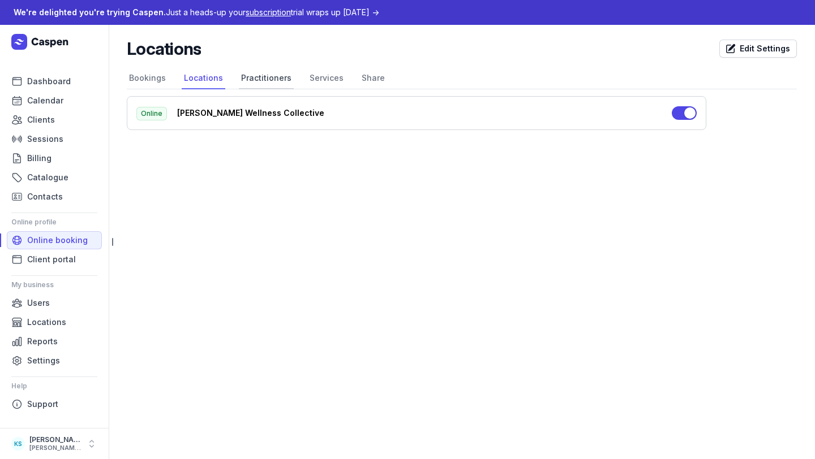
click at [264, 77] on link "Practitioners" at bounding box center [266, 79] width 55 height 22
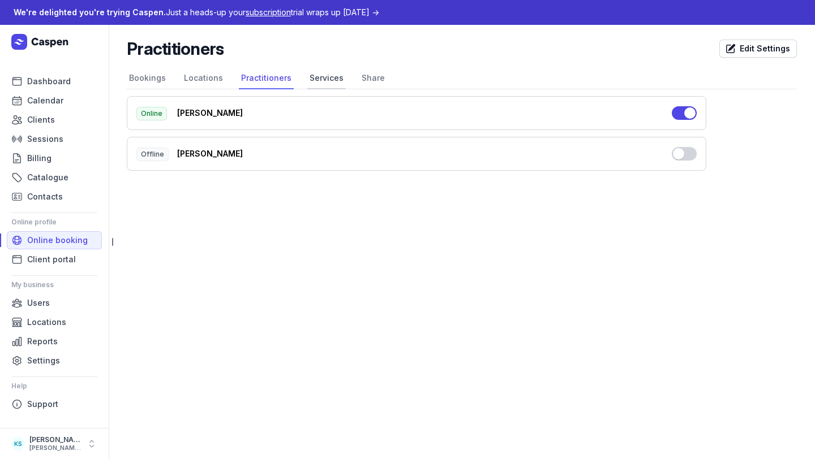
click at [311, 77] on link "Services" at bounding box center [326, 79] width 38 height 22
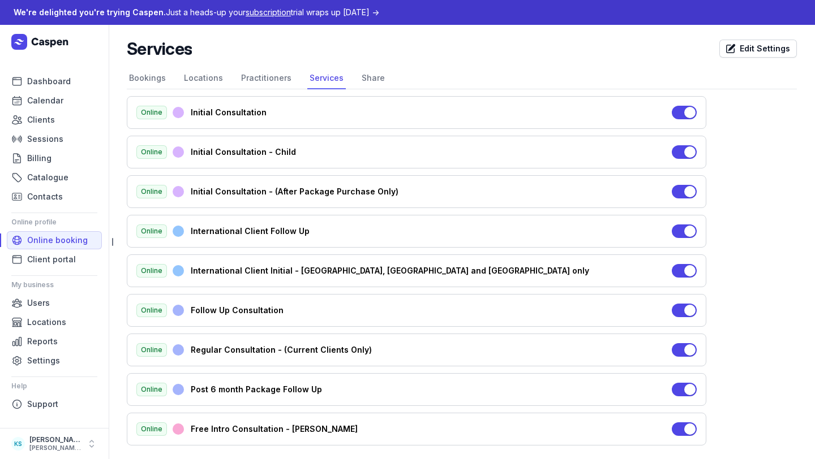
click at [350, 81] on nav "Bookings Locations Practitioners Services Share" at bounding box center [462, 79] width 670 height 22
click at [363, 81] on link "Share" at bounding box center [373, 79] width 28 height 22
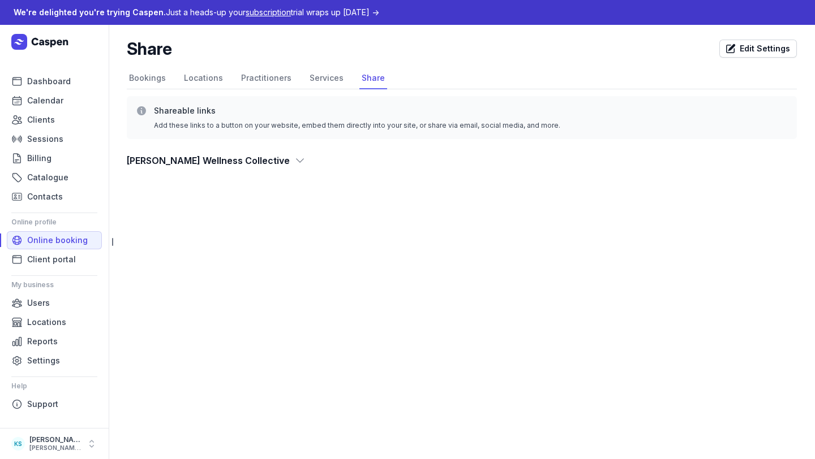
click at [221, 161] on span "Luna Wellness Collective" at bounding box center [208, 161] width 163 height 16
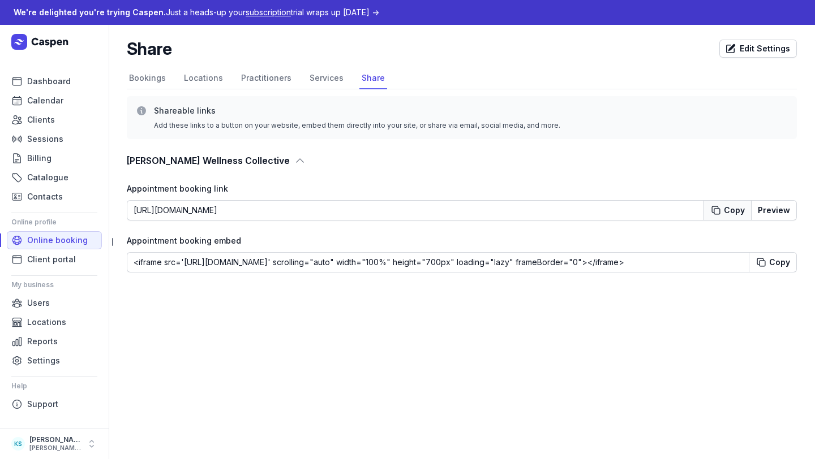
click at [721, 210] on icon "button" at bounding box center [715, 210] width 11 height 11
click at [324, 79] on link "Services" at bounding box center [326, 79] width 38 height 22
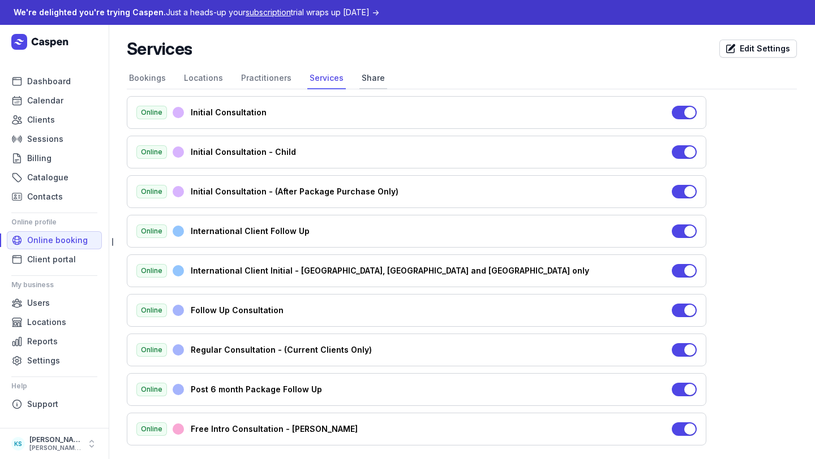
click at [362, 77] on link "Share" at bounding box center [373, 79] width 28 height 22
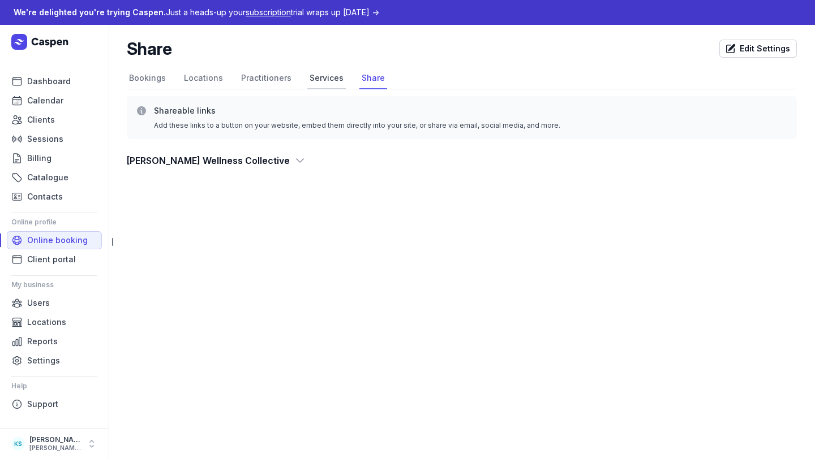
click at [316, 80] on link "Services" at bounding box center [326, 79] width 38 height 22
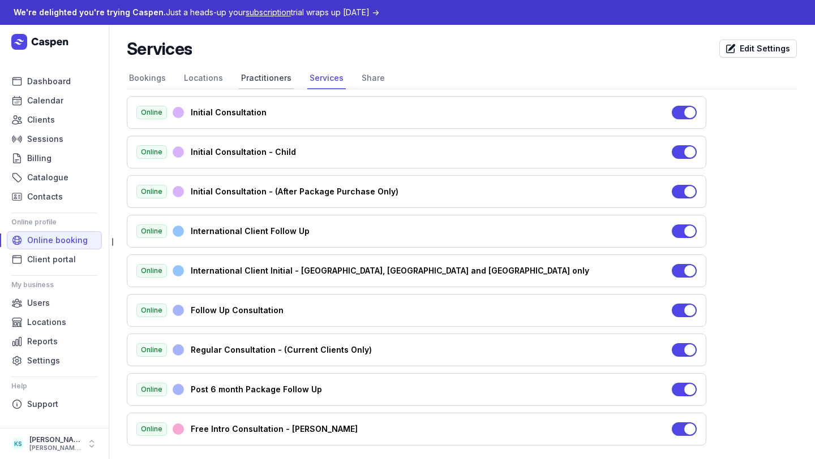
click at [275, 78] on link "Practitioners" at bounding box center [266, 79] width 55 height 22
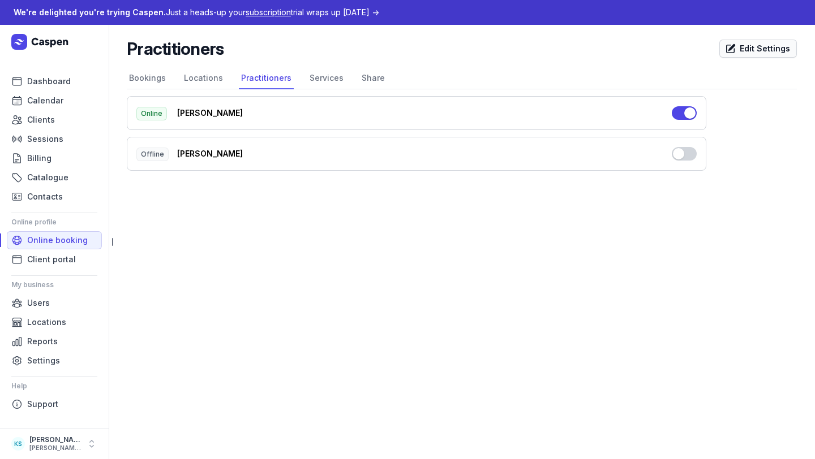
click at [731, 42] on span "Edit Settings" at bounding box center [758, 49] width 64 height 14
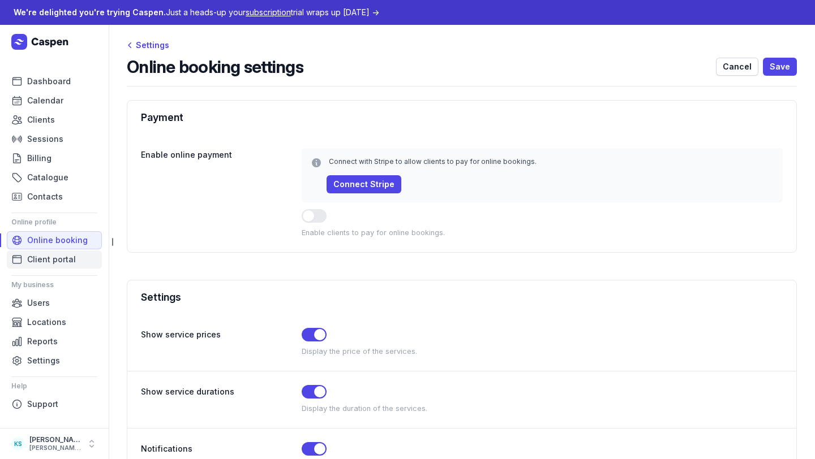
click at [74, 256] on link "Client portal" at bounding box center [54, 260] width 95 height 18
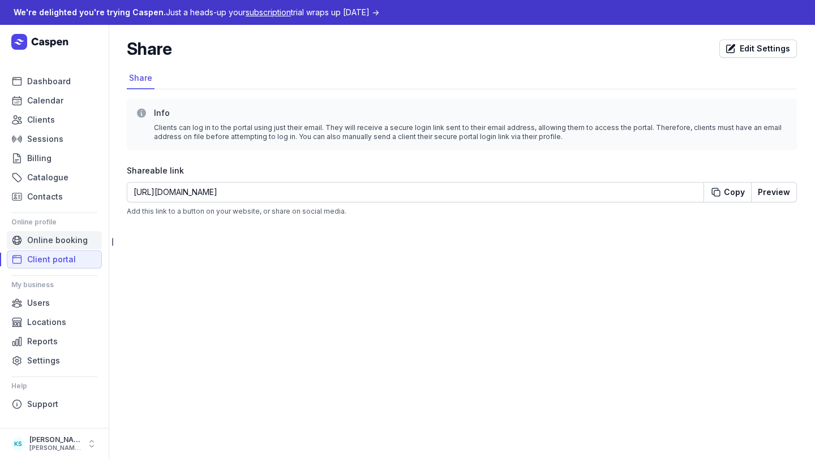
click at [41, 234] on span "Online booking" at bounding box center [57, 241] width 61 height 14
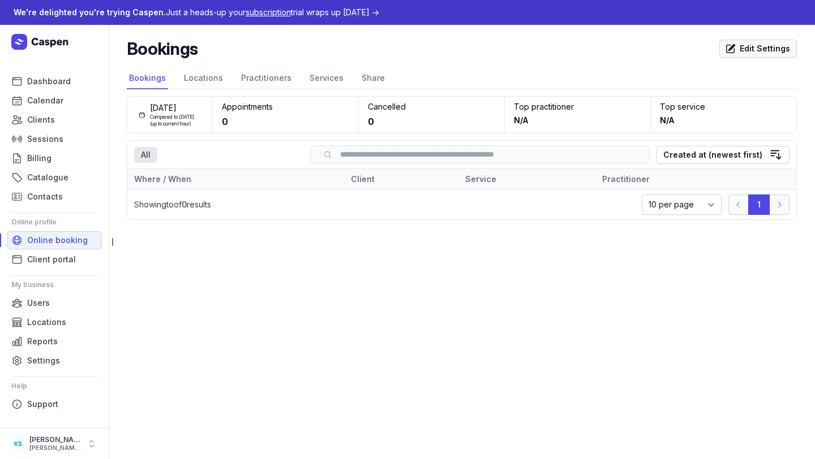
click at [731, 50] on span "Edit Settings" at bounding box center [758, 49] width 64 height 14
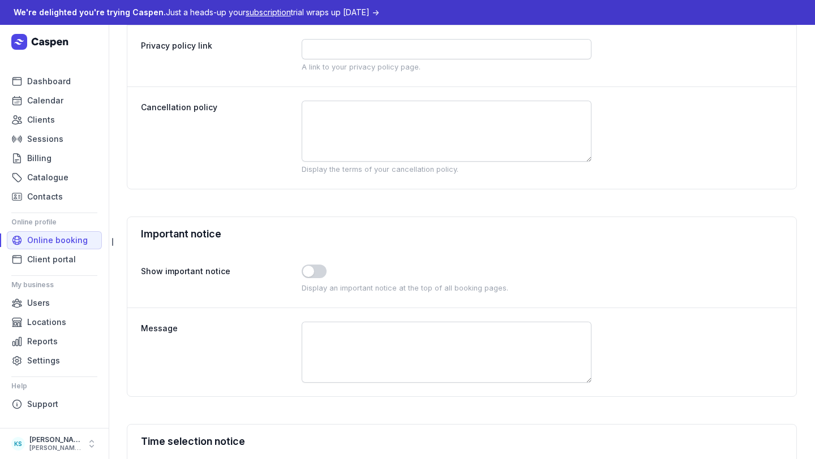
scroll to position [940, 0]
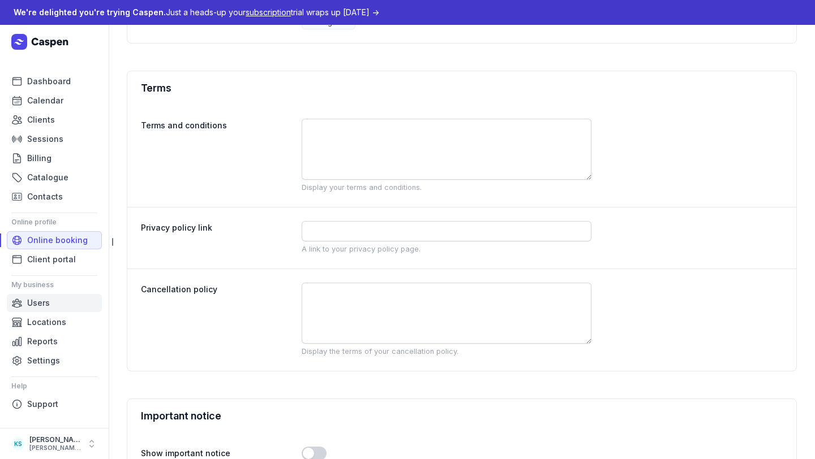
click at [40, 300] on span "Users" at bounding box center [38, 303] width 23 height 14
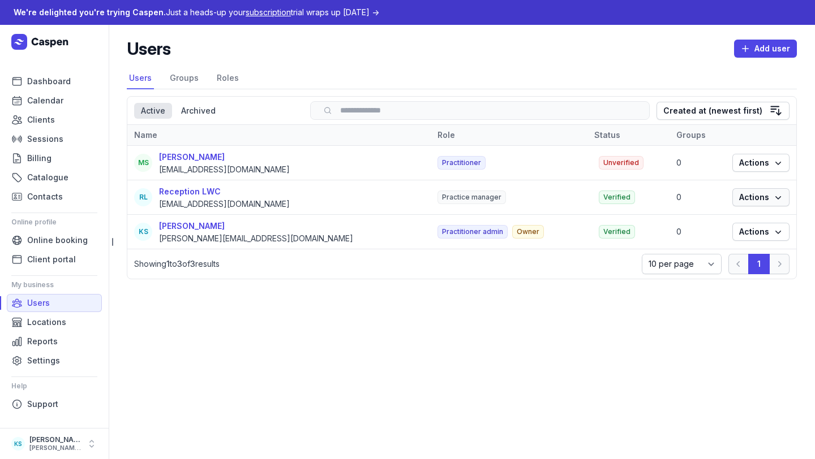
click at [731, 197] on span "Actions" at bounding box center [761, 198] width 44 height 14
click at [731, 225] on link "Edit" at bounding box center [726, 220] width 127 height 16
select select
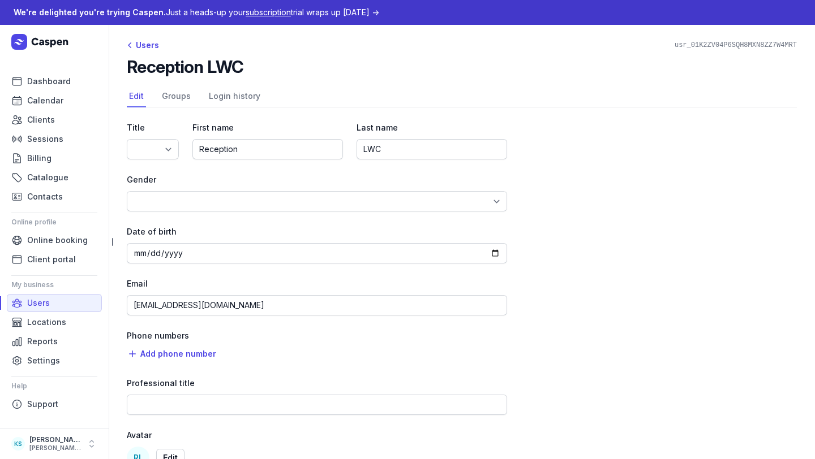
click at [146, 36] on div "Users usr_01K2ZV04P6SQH8MXN8ZZ7W4MRT Reception LWC Select a tab Edit Groups Log…" at bounding box center [462, 274] width 706 height 499
click at [146, 42] on div "Users" at bounding box center [143, 45] width 32 height 14
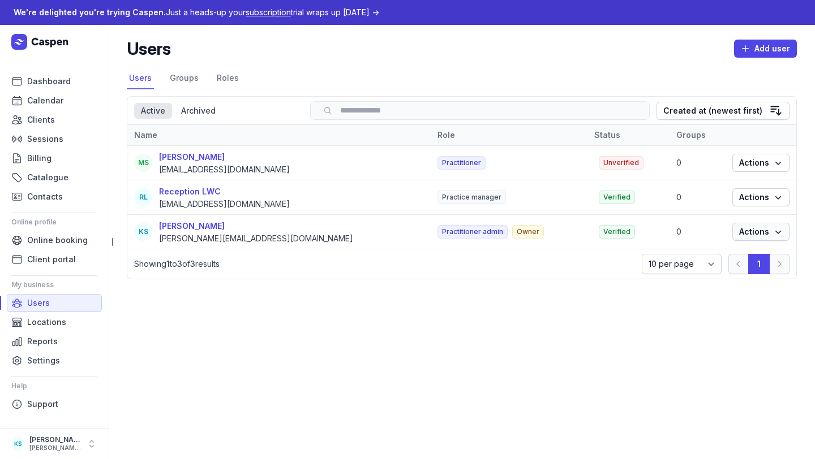
click at [731, 239] on span "Actions" at bounding box center [761, 232] width 44 height 14
click at [731, 256] on link "Edit" at bounding box center [726, 255] width 127 height 16
select select
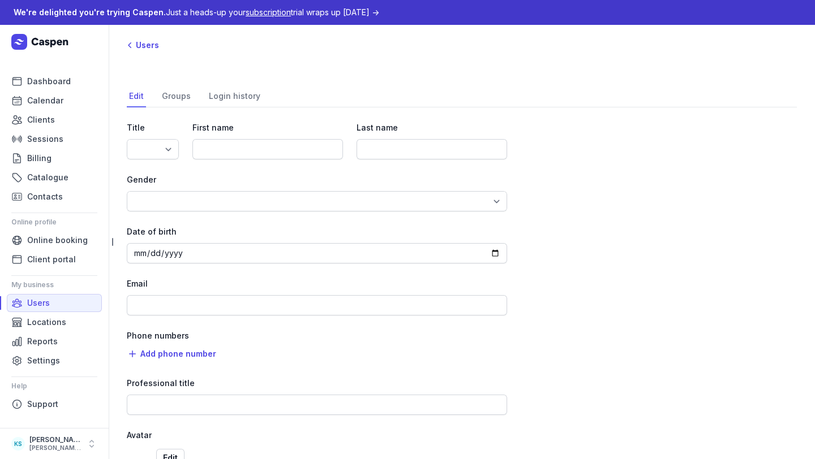
select select "Ms"
type input "Kylie"
type input "Smart"
select select "Female"
type input "[PERSON_NAME][EMAIL_ADDRESS][DOMAIN_NAME]"
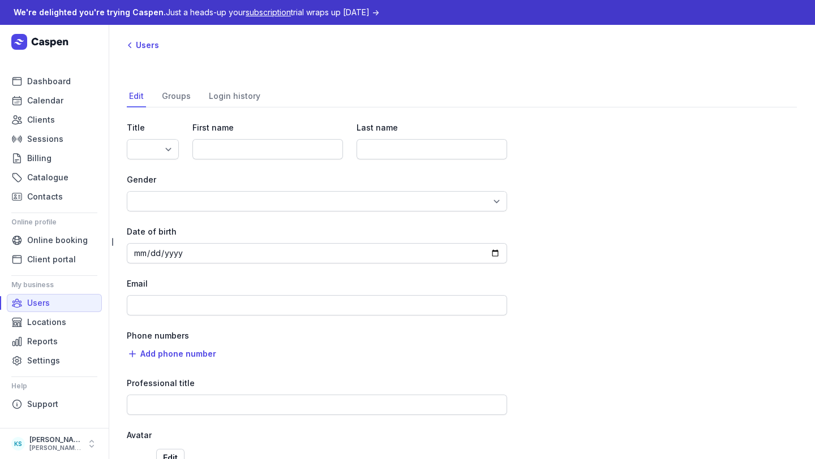
type input "Naturopath"
select select "+61"
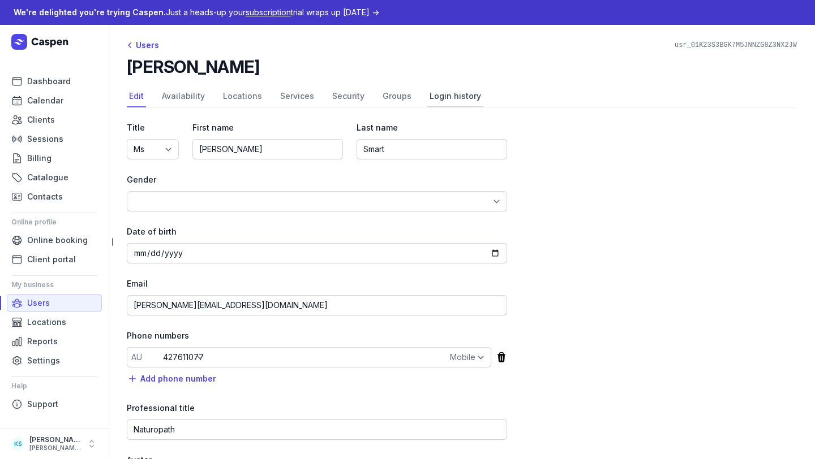
click at [428, 98] on link "Login history" at bounding box center [455, 97] width 56 height 22
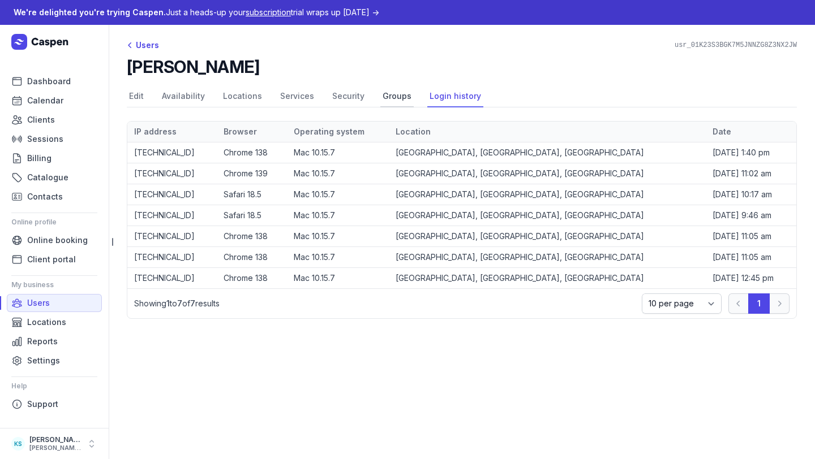
click at [380, 97] on link "Groups" at bounding box center [396, 97] width 33 height 22
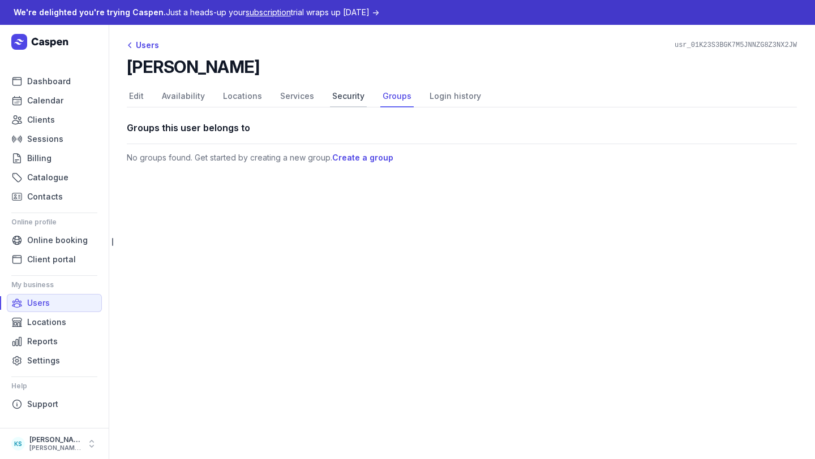
click at [336, 100] on link "Security" at bounding box center [348, 97] width 37 height 22
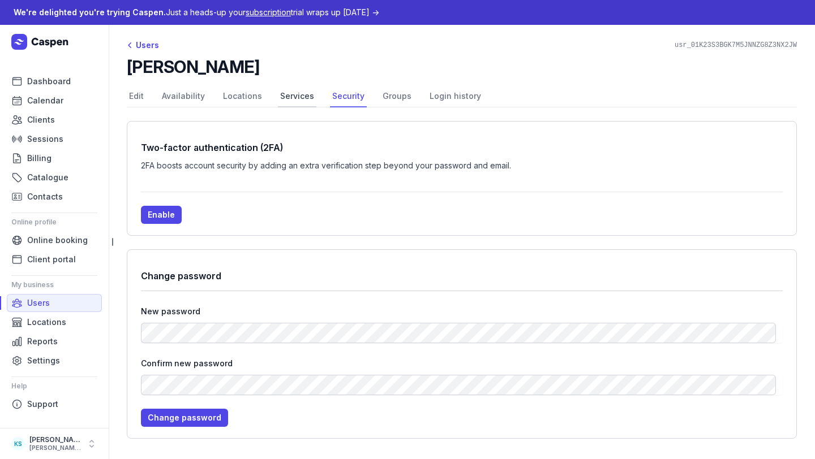
click at [282, 99] on link "Services" at bounding box center [297, 97] width 38 height 22
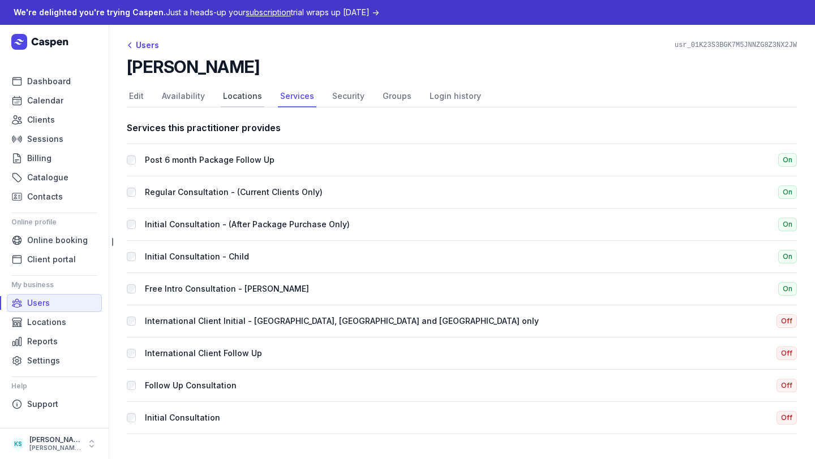
click at [232, 101] on link "Locations" at bounding box center [243, 97] width 44 height 22
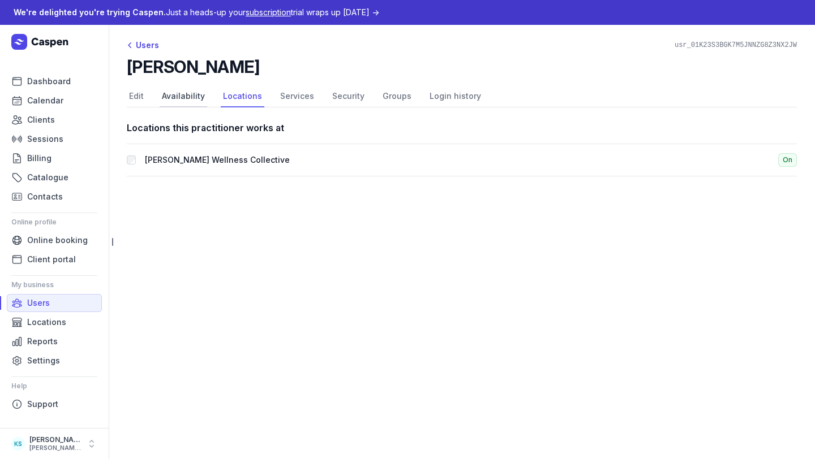
click at [174, 98] on link "Availability" at bounding box center [184, 97] width 48 height 22
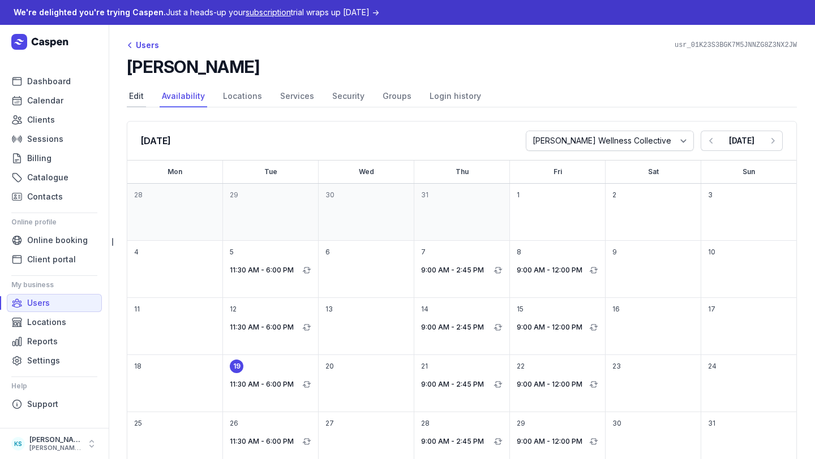
click at [135, 101] on link "Edit" at bounding box center [136, 97] width 19 height 22
select select "Ms"
select select "Female"
select select "+61"
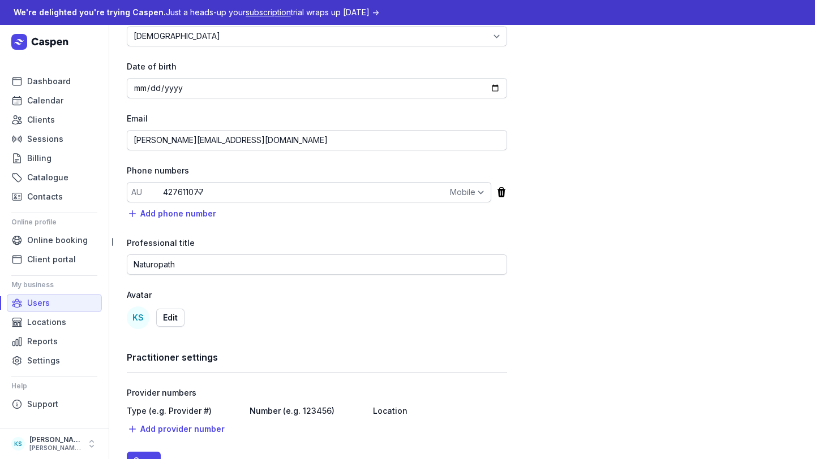
scroll to position [199, 0]
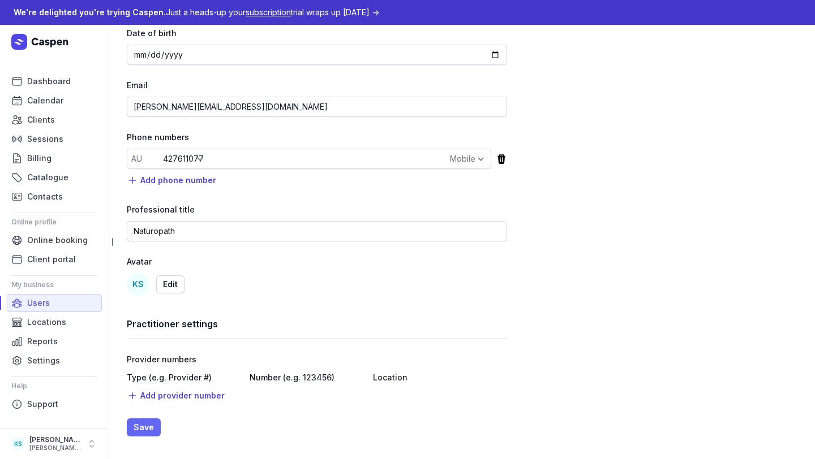
click at [141, 411] on span "Save" at bounding box center [144, 428] width 20 height 14
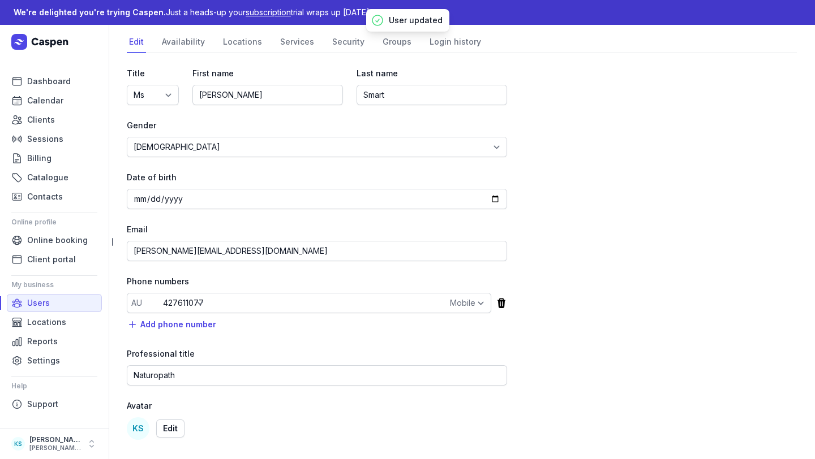
scroll to position [0, 0]
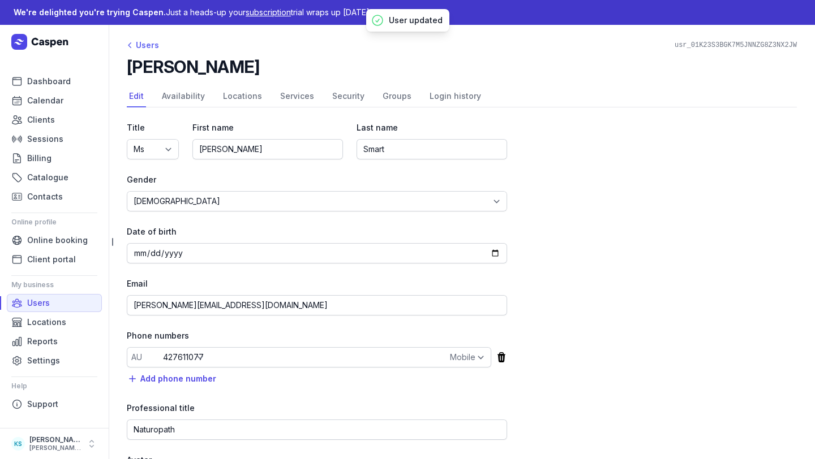
click at [152, 50] on div "Users" at bounding box center [143, 45] width 32 height 14
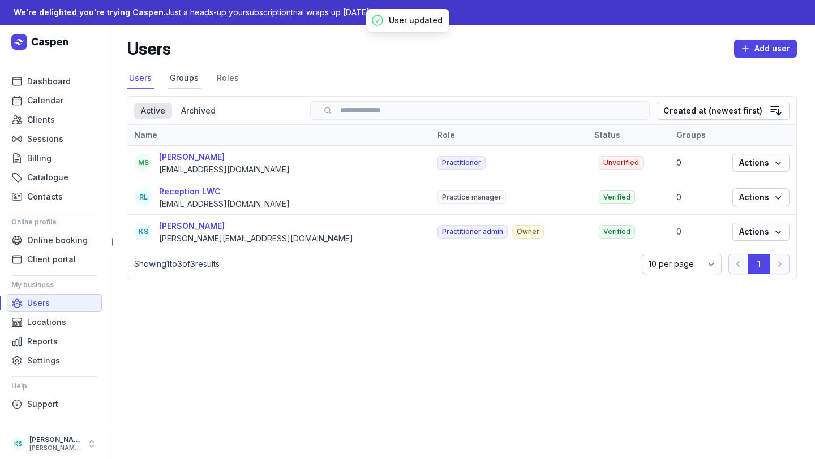
click at [186, 81] on link "Groups" at bounding box center [183, 79] width 33 height 22
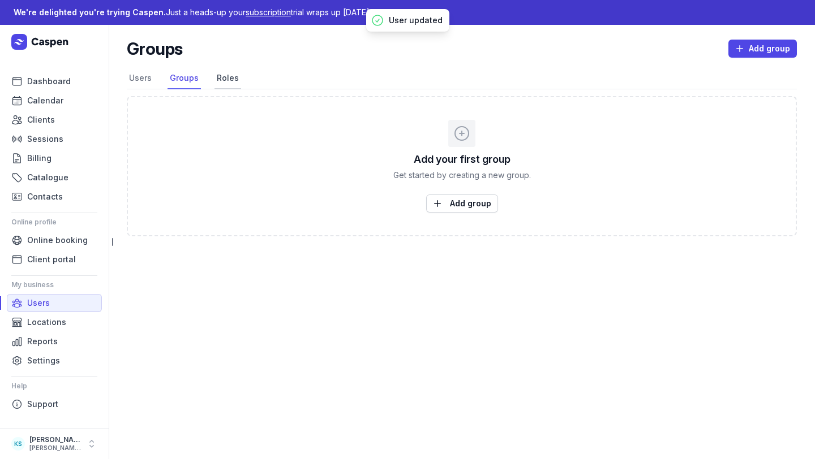
click at [221, 80] on link "Roles" at bounding box center [227, 79] width 27 height 22
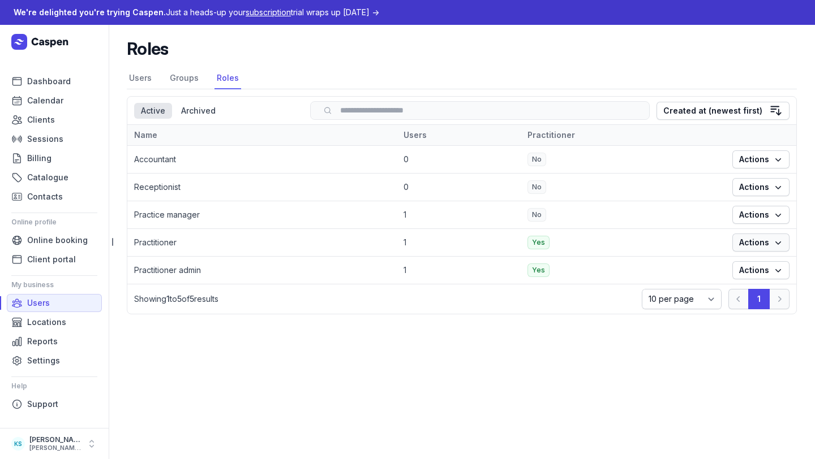
click at [731, 246] on span "Actions" at bounding box center [761, 243] width 44 height 14
click at [731, 244] on span "Actions" at bounding box center [761, 243] width 44 height 14
click at [599, 265] on td "Yes" at bounding box center [623, 271] width 205 height 28
click at [731, 213] on span "Actions" at bounding box center [761, 215] width 44 height 14
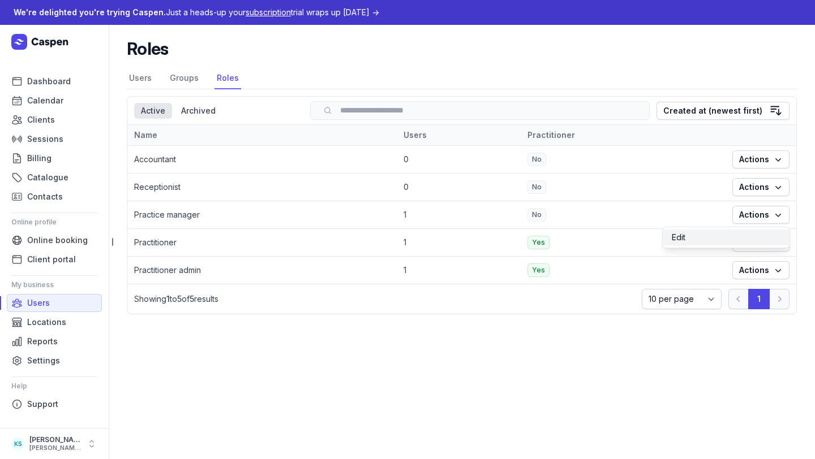
click at [731, 235] on link "Edit" at bounding box center [726, 238] width 127 height 16
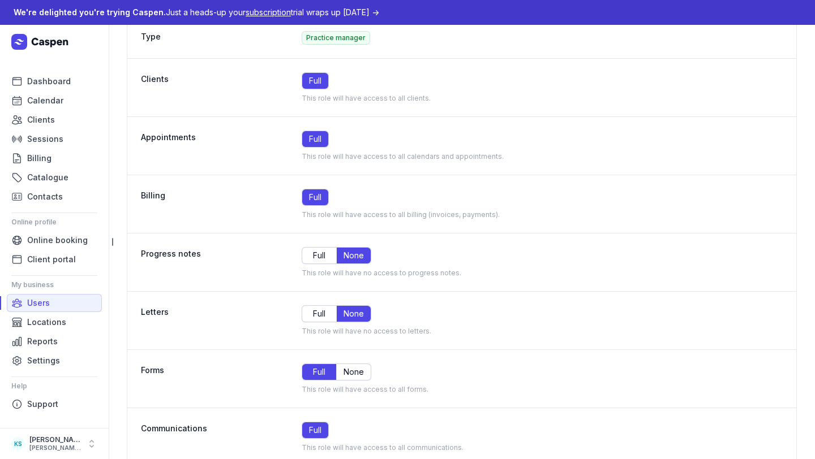
scroll to position [132, 0]
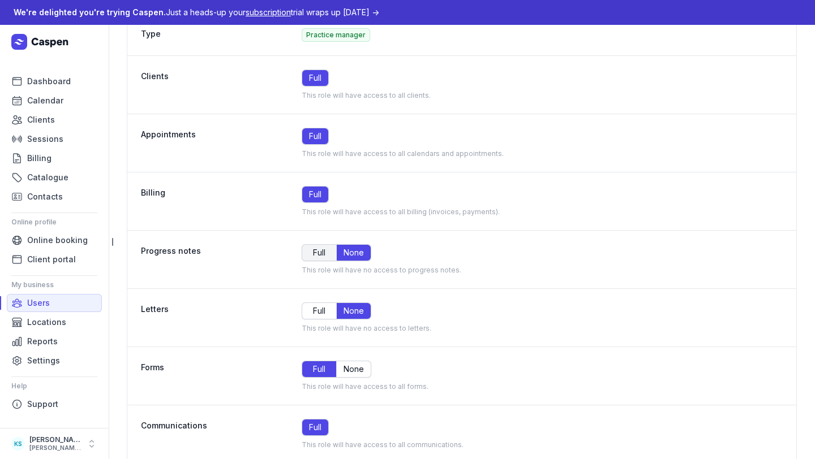
click at [321, 254] on span "Full" at bounding box center [319, 252] width 20 height 11
click at [322, 310] on span "Full" at bounding box center [319, 311] width 20 height 11
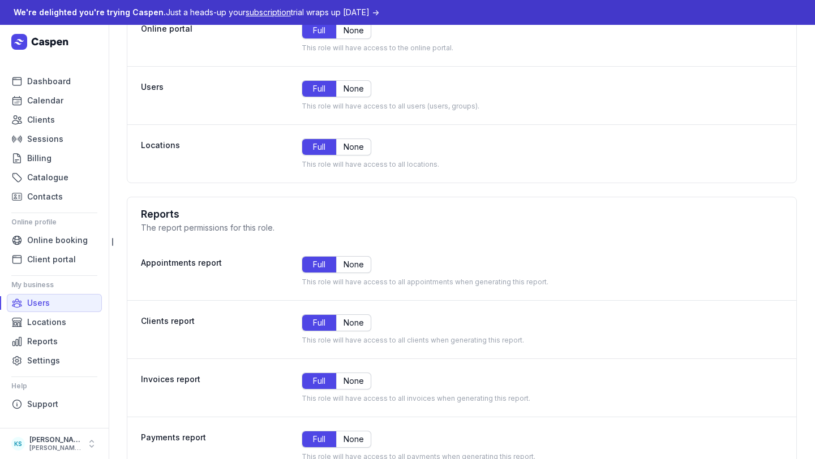
scroll to position [0, 0]
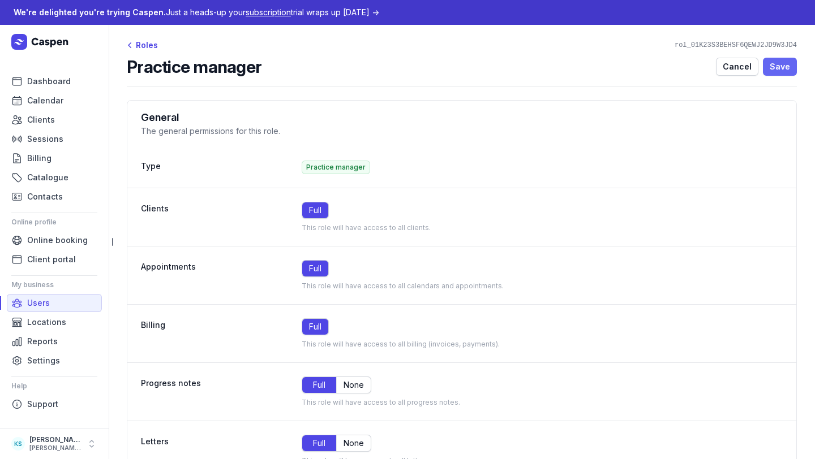
click at [731, 61] on span "Save" at bounding box center [780, 67] width 20 height 14
click at [50, 260] on span "Client portal" at bounding box center [51, 260] width 49 height 14
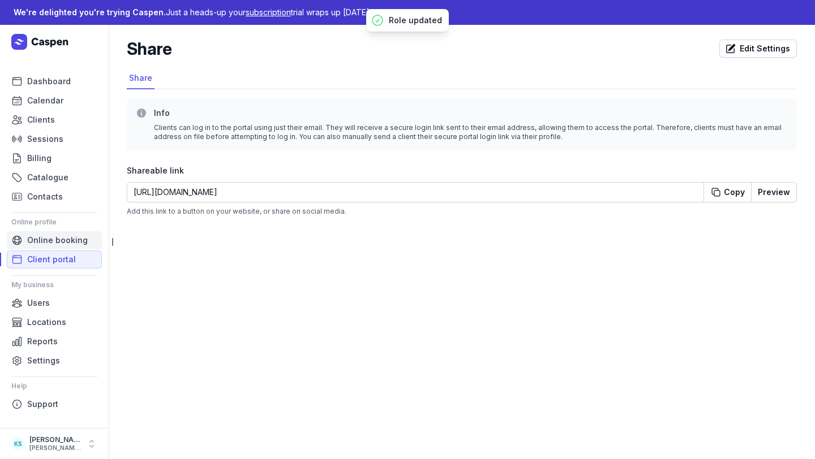
click at [50, 239] on span "Online booking" at bounding box center [57, 241] width 61 height 14
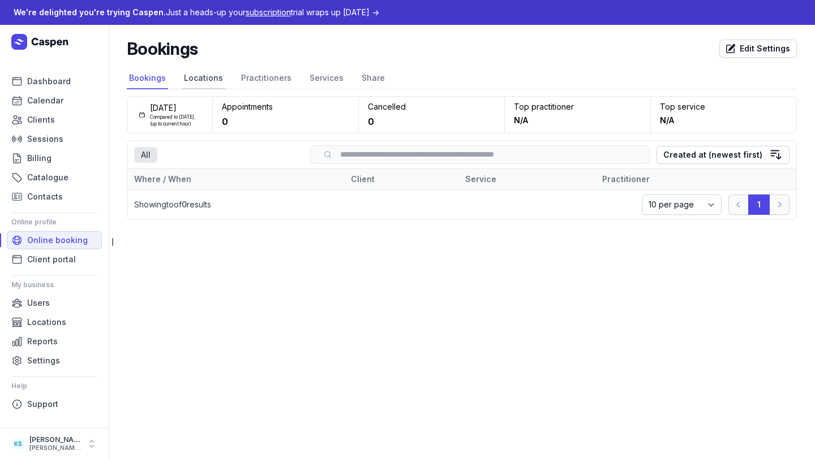
click at [200, 84] on link "Locations" at bounding box center [204, 79] width 44 height 22
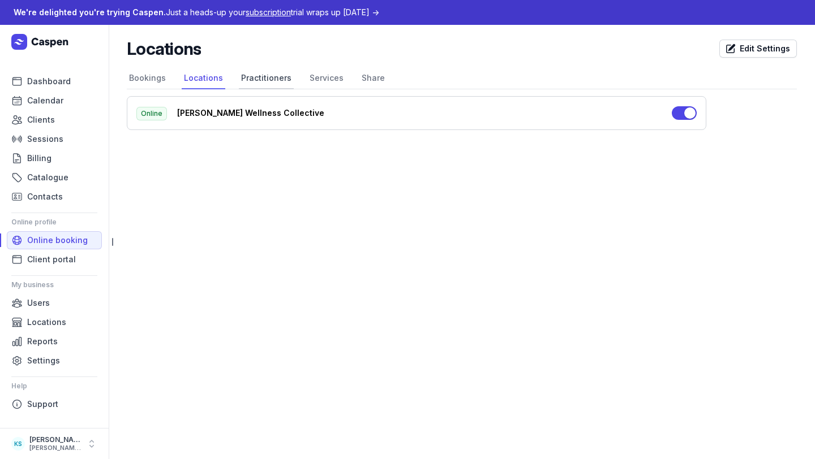
click at [248, 84] on link "Practitioners" at bounding box center [266, 79] width 55 height 22
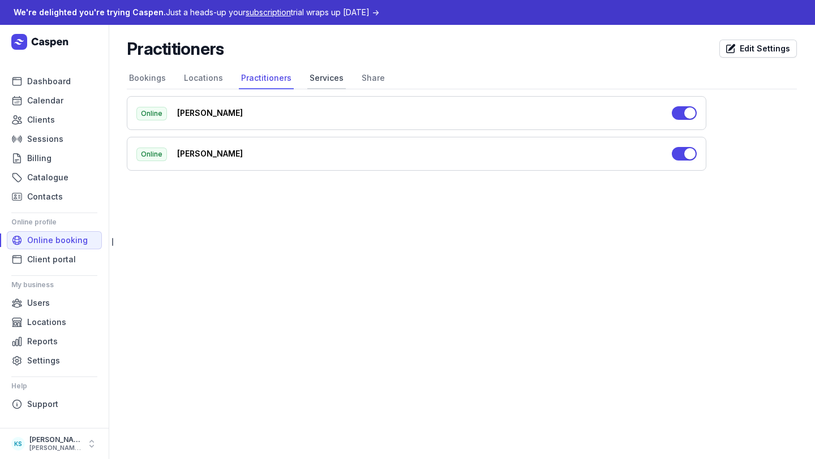
click at [323, 81] on link "Services" at bounding box center [326, 79] width 38 height 22
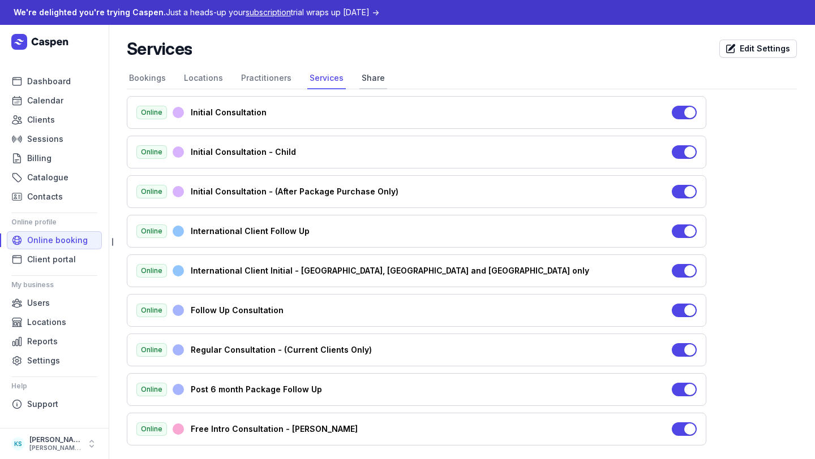
click at [359, 84] on link "Share" at bounding box center [373, 79] width 28 height 22
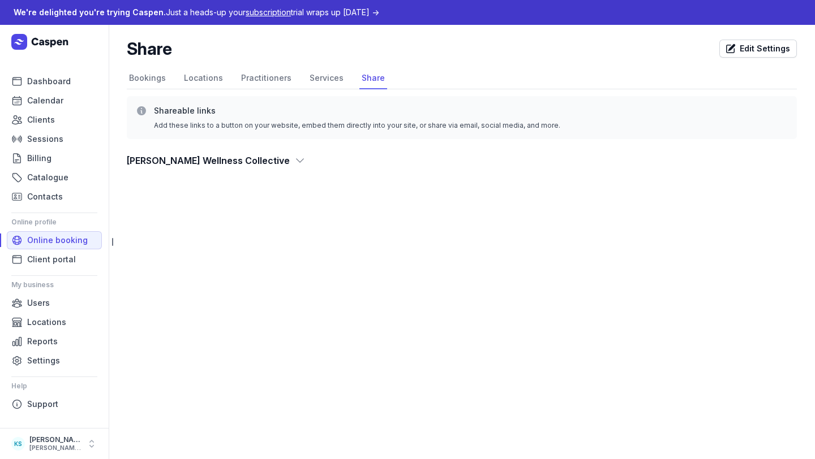
click at [294, 156] on icon at bounding box center [299, 160] width 11 height 11
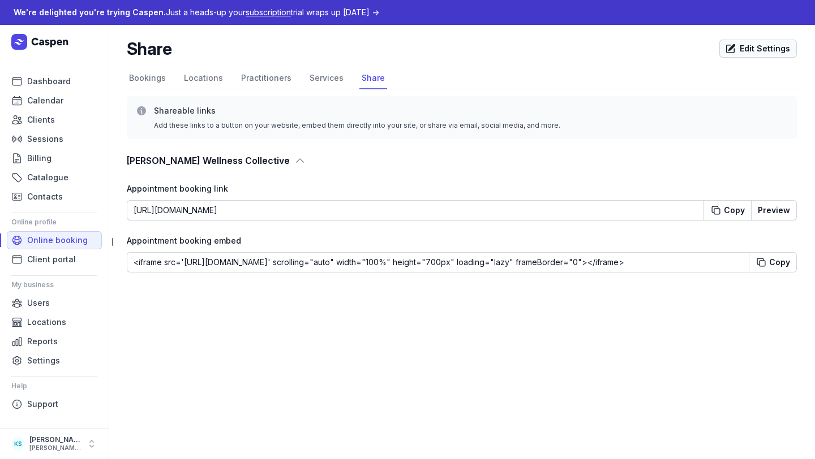
click at [731, 45] on span "Edit Settings" at bounding box center [758, 49] width 64 height 14
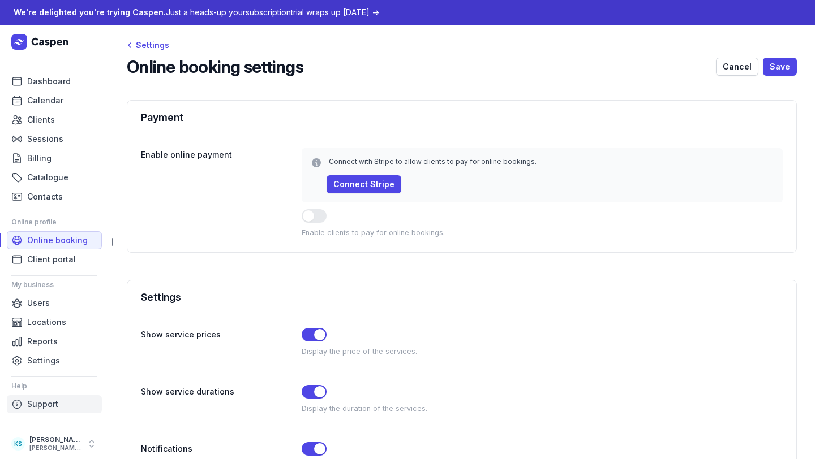
click at [59, 402] on link "Support" at bounding box center [54, 405] width 95 height 18
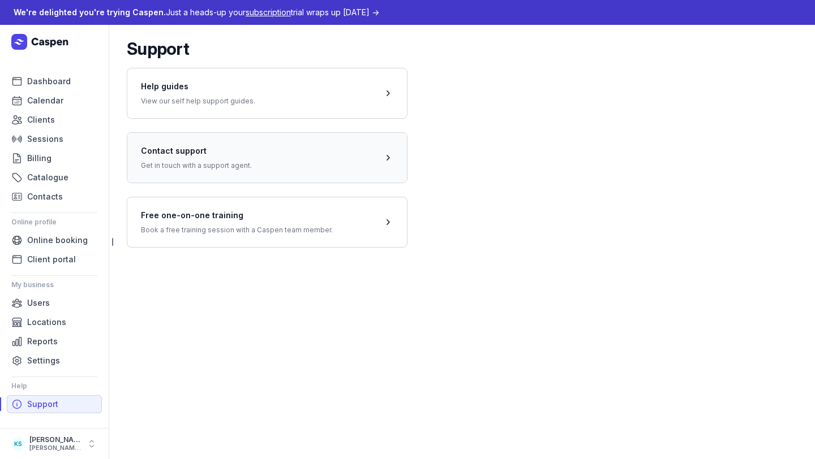
click at [223, 147] on span at bounding box center [267, 157] width 280 height 50
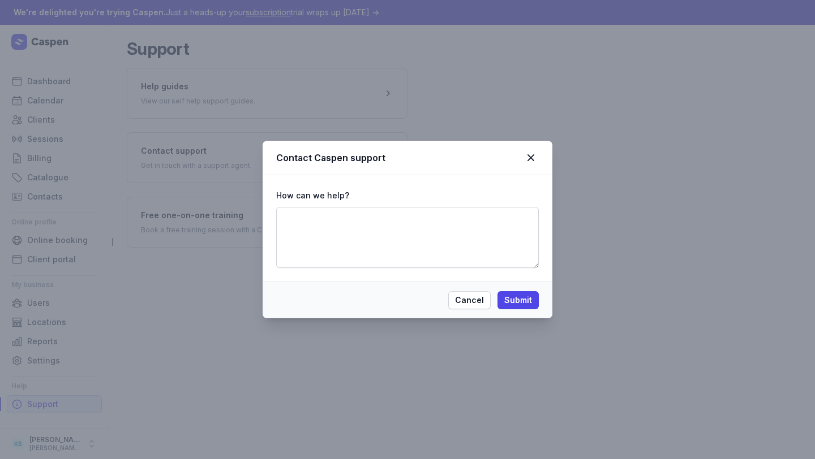
click at [535, 149] on div "Contact Caspen support" at bounding box center [408, 158] width 290 height 35
click at [535, 157] on icon at bounding box center [531, 158] width 14 height 14
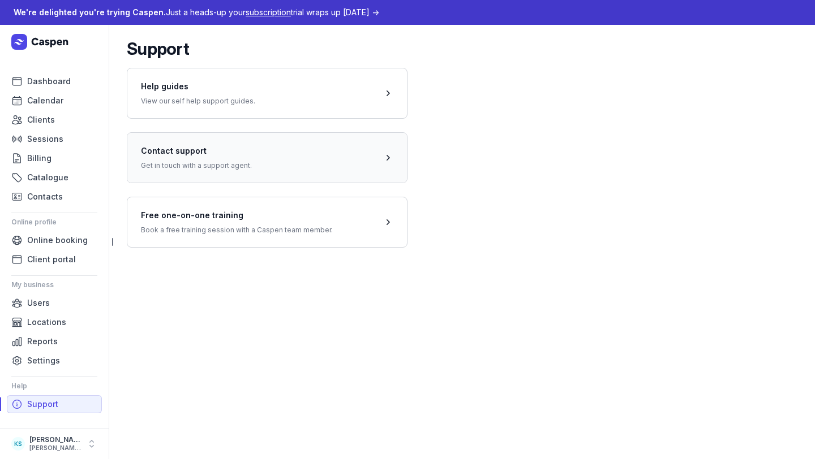
click at [222, 162] on span at bounding box center [267, 157] width 280 height 50
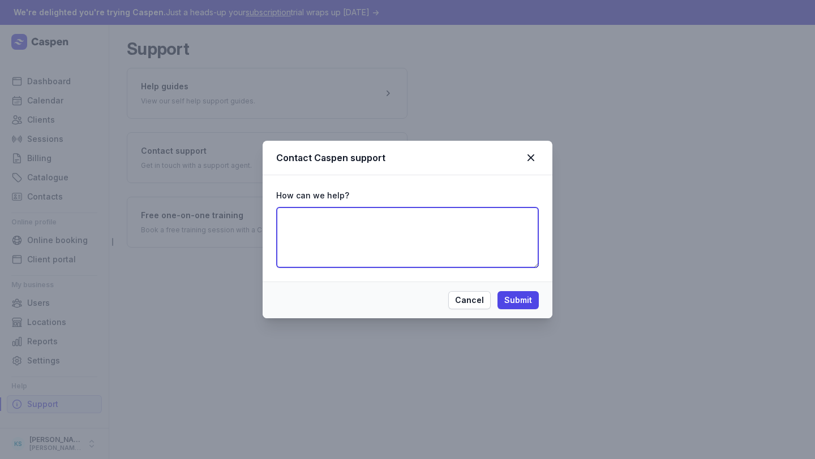
click at [372, 256] on textarea at bounding box center [407, 237] width 263 height 61
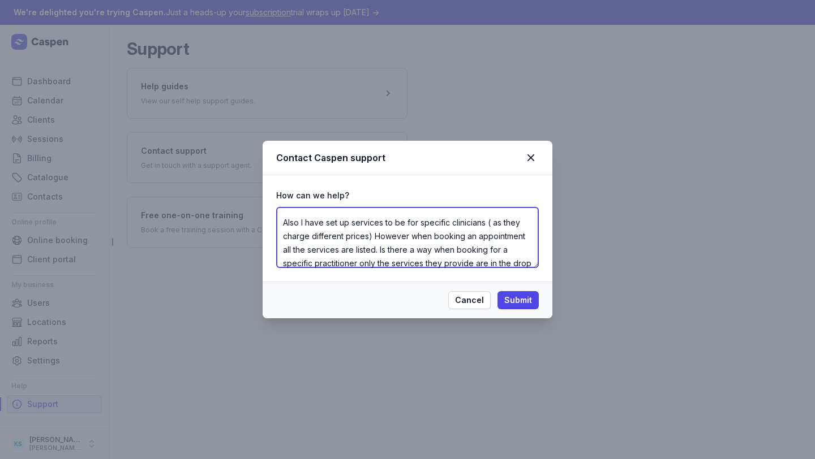
scroll to position [62, 0]
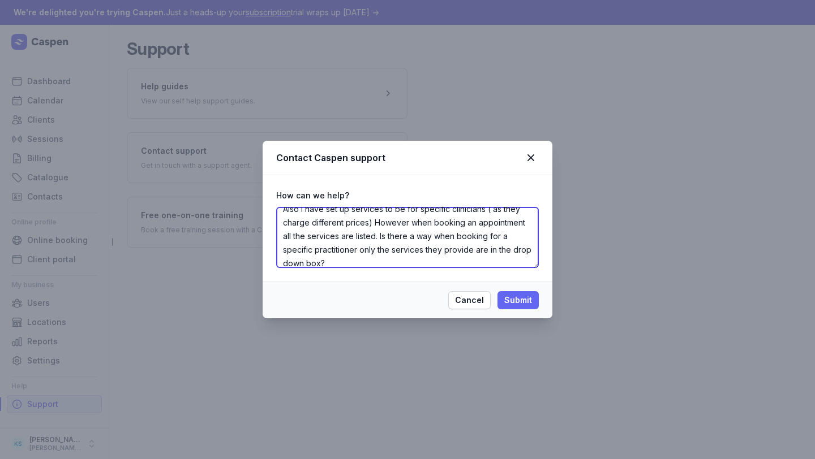
type textarea "Hi Team How do we get online booking links for indivudal practitioners? Also I …"
click at [523, 302] on span "Submit" at bounding box center [518, 301] width 28 height 14
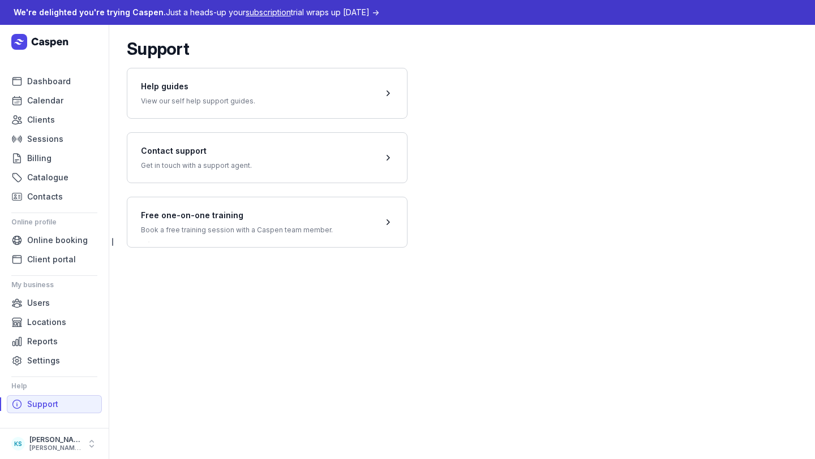
click at [134, 249] on body "We're delighted you're trying Caspen. Just a heads-up your subscription trial w…" at bounding box center [407, 229] width 815 height 459
click at [160, 229] on span at bounding box center [267, 222] width 280 height 50
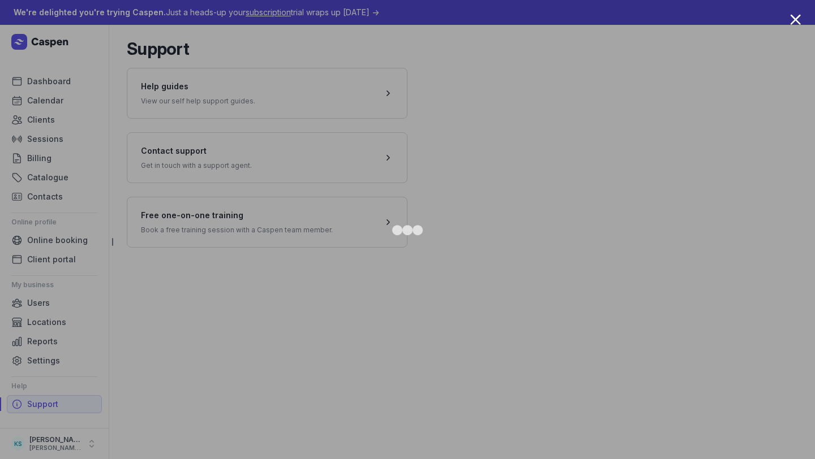
click at [731, 21] on div at bounding box center [795, 19] width 11 height 11
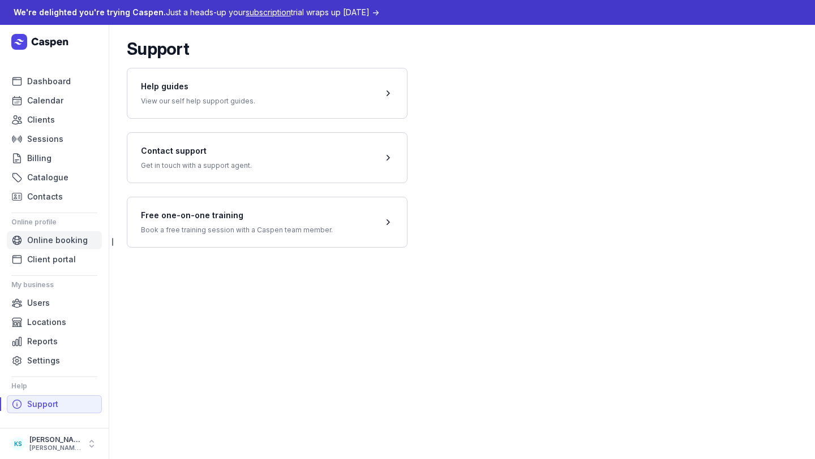
click at [54, 239] on span "Online booking" at bounding box center [57, 241] width 61 height 14
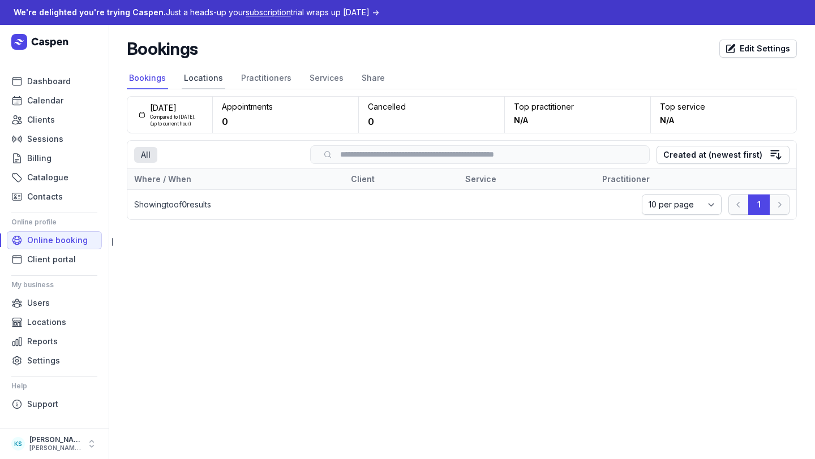
click at [197, 75] on link "Locations" at bounding box center [204, 79] width 44 height 22
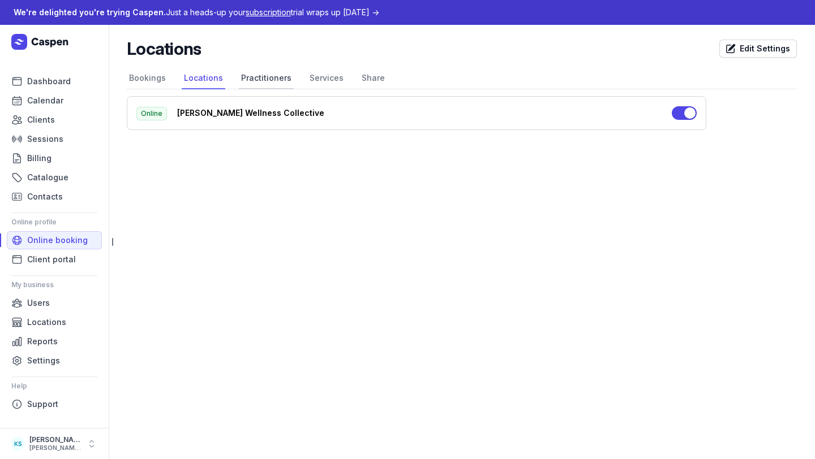
click at [258, 78] on link "Practitioners" at bounding box center [266, 79] width 55 height 22
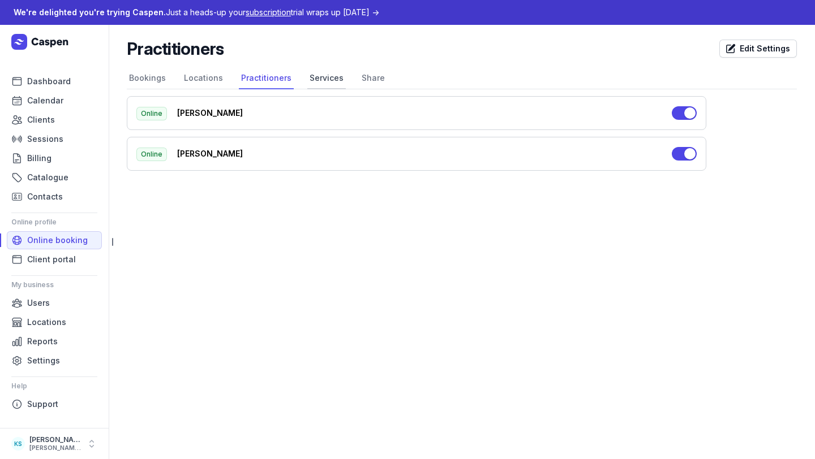
click at [333, 79] on link "Services" at bounding box center [326, 79] width 38 height 22
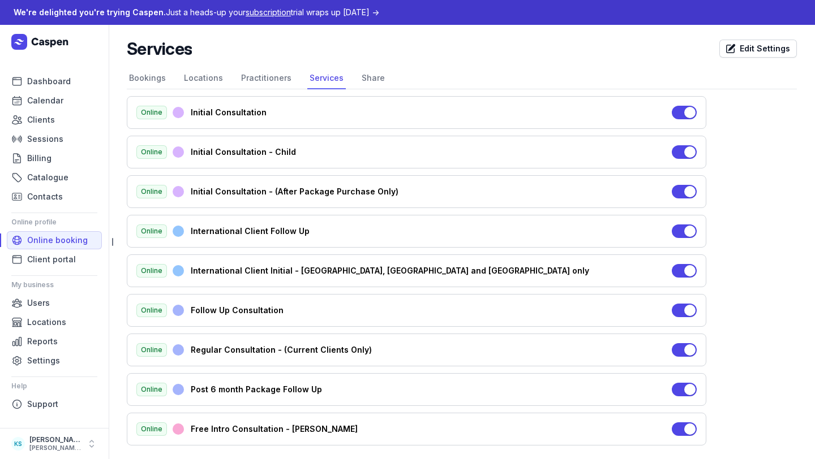
scroll to position [9, 0]
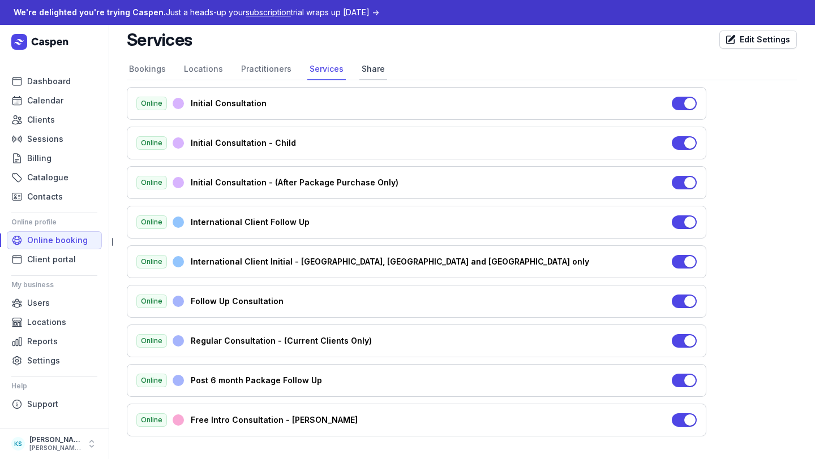
click at [360, 68] on link "Share" at bounding box center [373, 70] width 28 height 22
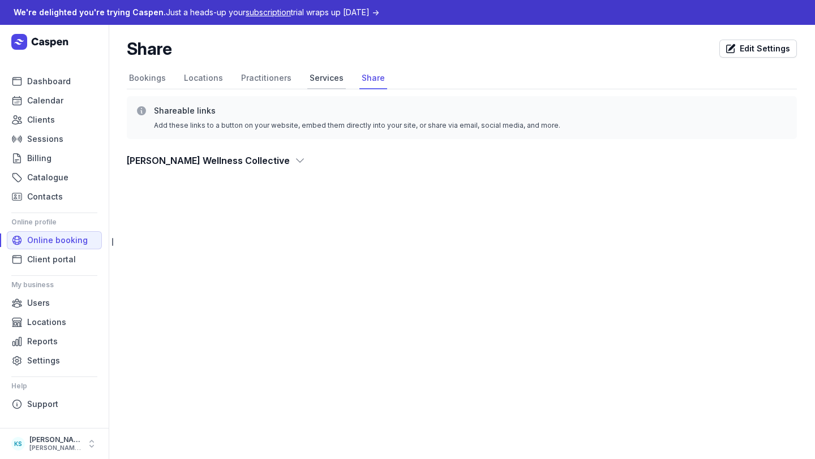
click at [316, 81] on link "Services" at bounding box center [326, 79] width 38 height 22
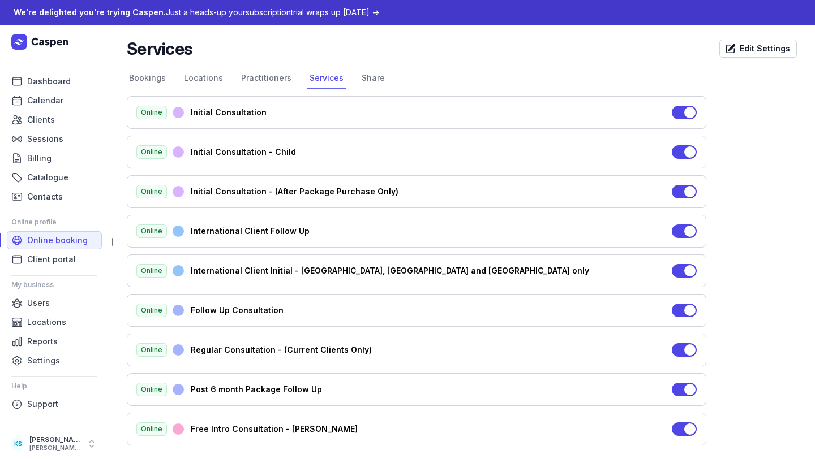
scroll to position [9, 0]
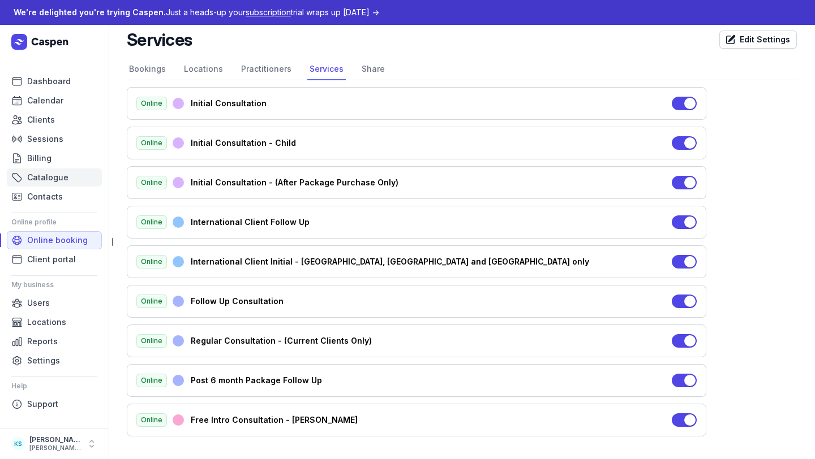
click at [55, 174] on span "Catalogue" at bounding box center [47, 178] width 41 height 14
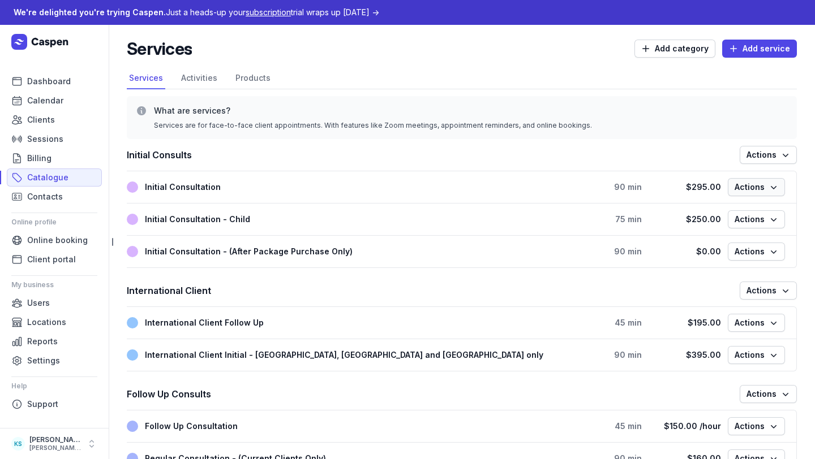
click at [731, 188] on span "Actions" at bounding box center [756, 187] width 44 height 14
click at [731, 210] on button "Edit service" at bounding box center [721, 211] width 127 height 16
select select
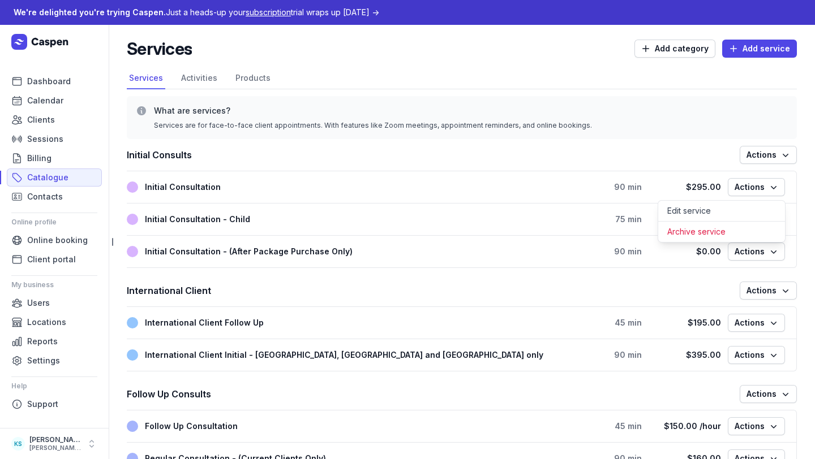
select select
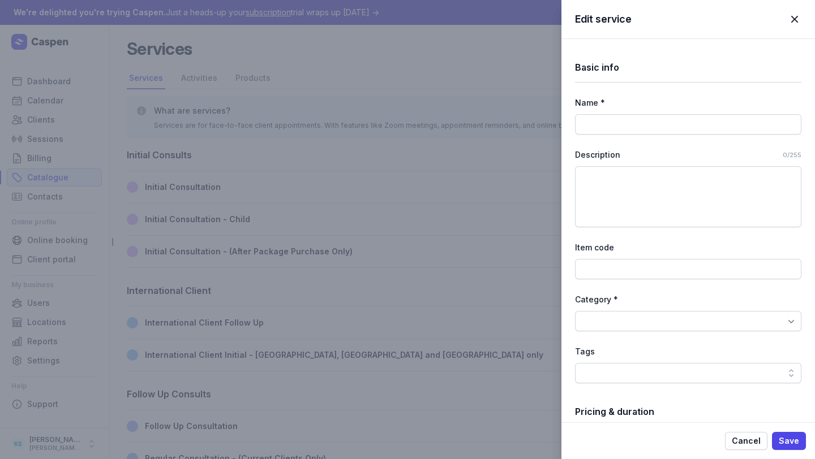
type input "Initial Consultation"
select select "90"
select select "0"
select select "30"
type input "295.00"
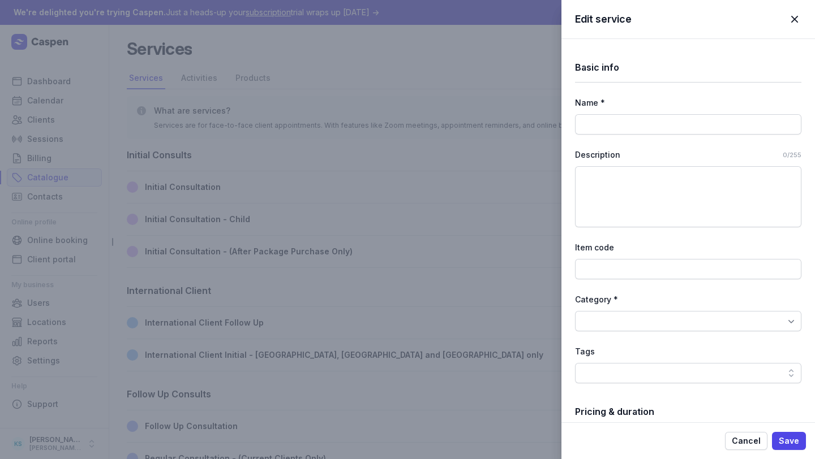
select select "fixed"
select select "tax_01K23S3BKJ6Y79P5FYBH2ZMGD4"
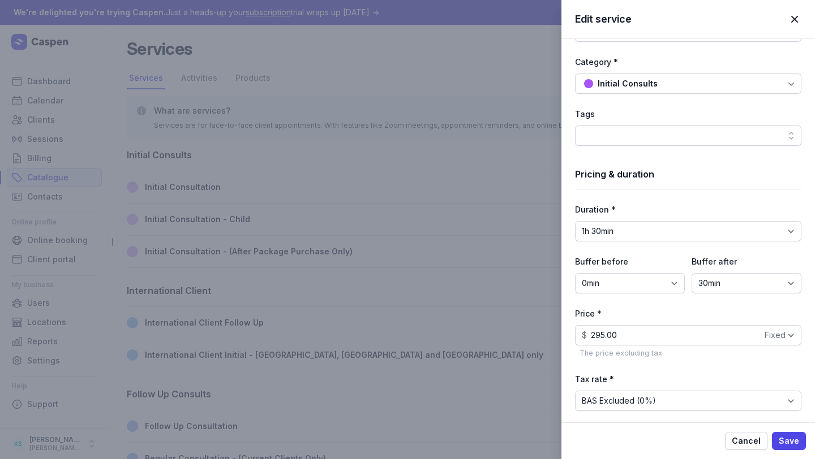
scroll to position [422, 0]
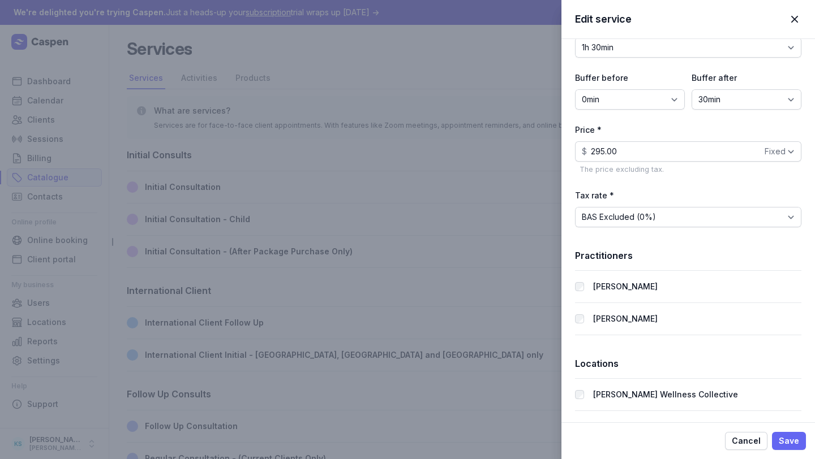
click at [731, 411] on span "Save" at bounding box center [789, 442] width 20 height 14
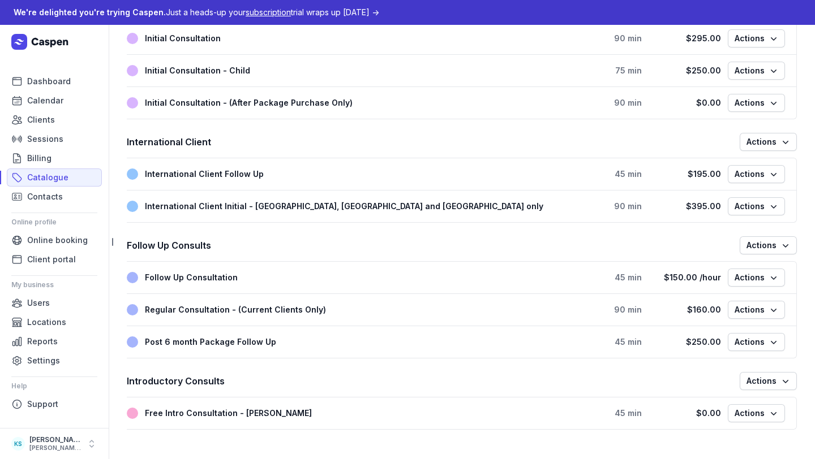
scroll to position [0, 0]
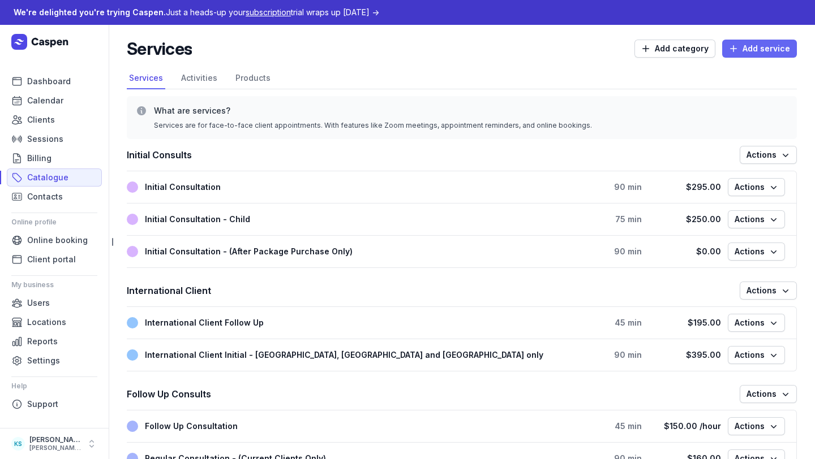
click at [731, 44] on span "Add service" at bounding box center [759, 49] width 61 height 14
select select
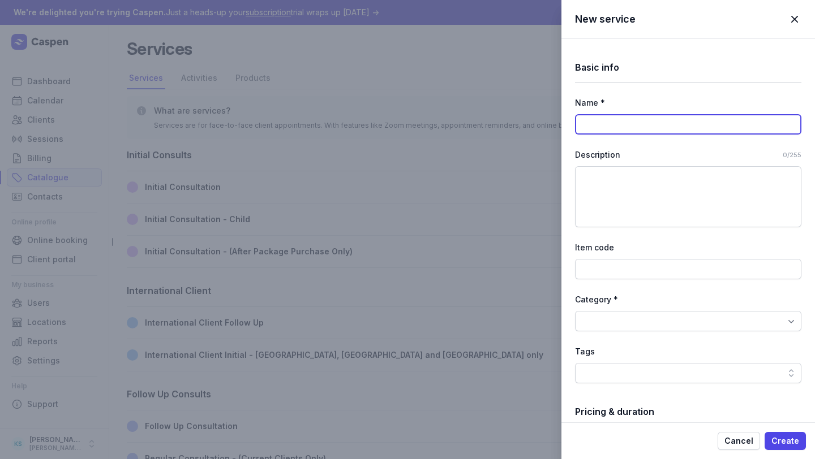
click at [626, 117] on input at bounding box center [688, 124] width 226 height 20
paste input "Short Consultation"
click at [602, 122] on input "Short Consultation" at bounding box center [688, 124] width 226 height 20
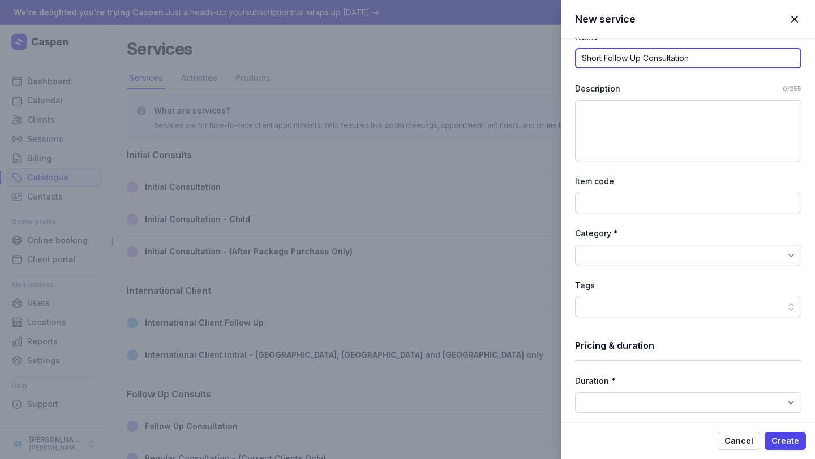
scroll to position [79, 0]
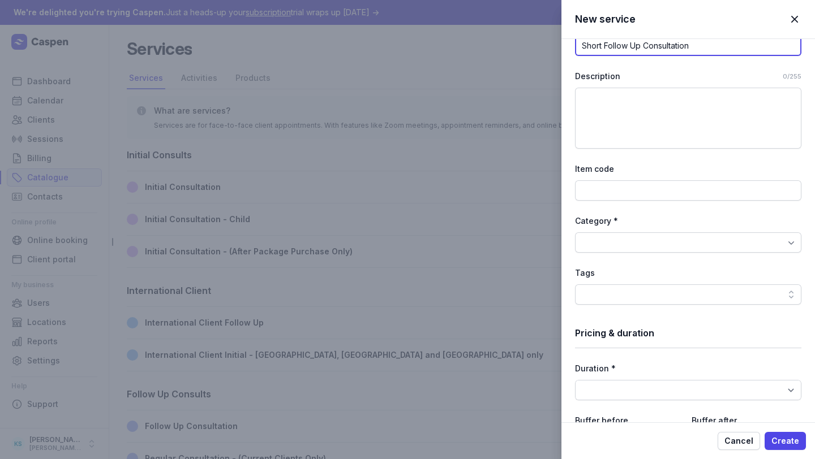
type input "Short Follow Up Consultation"
click at [624, 243] on div at bounding box center [688, 243] width 226 height 20
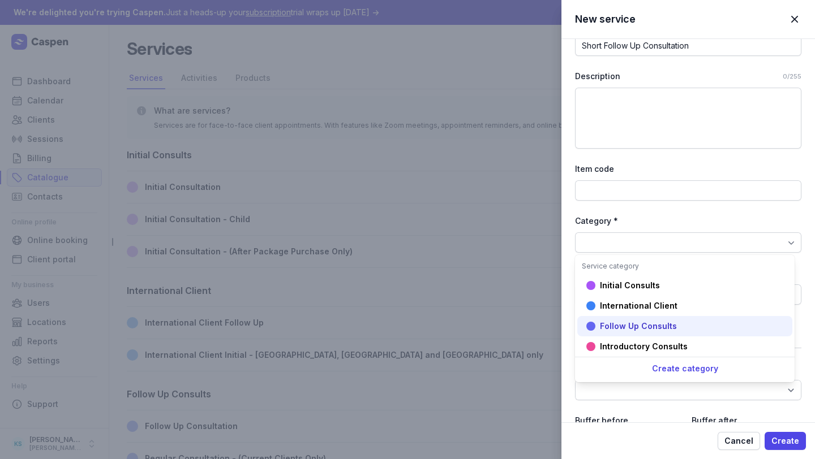
click at [640, 328] on div "Follow Up Consults" at bounding box center [638, 326] width 77 height 11
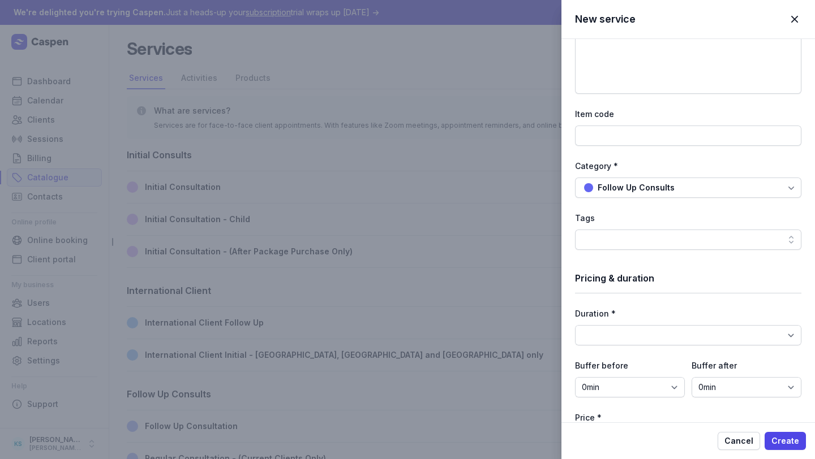
scroll to position [160, 0]
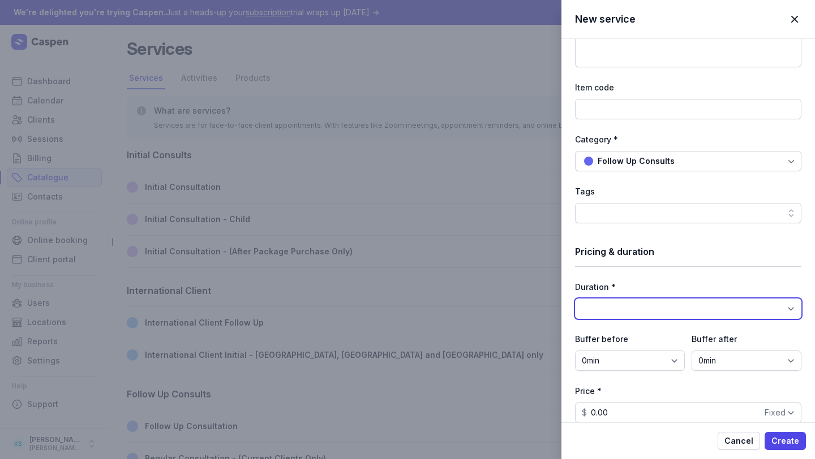
click at [630, 317] on select "15min 30min 45min 1h 1h 15min 1h 30min 1h 45min 2h 2h 15min 2h 30min 2h 45min 3…" at bounding box center [688, 309] width 226 height 20
click at [629, 305] on select "15min 30min 45min 1h 1h 15min 1h 30min 1h 45min 2h 2h 15min 2h 30min 2h 45min 3…" at bounding box center [688, 309] width 226 height 20
select select "15"
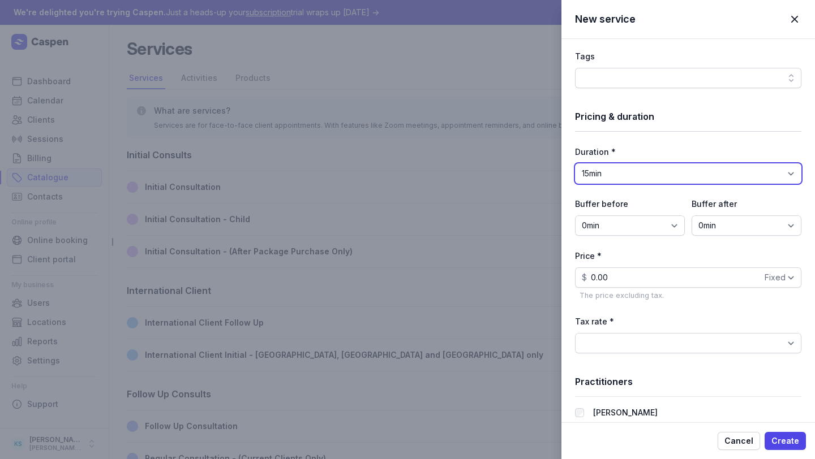
scroll to position [310, 0]
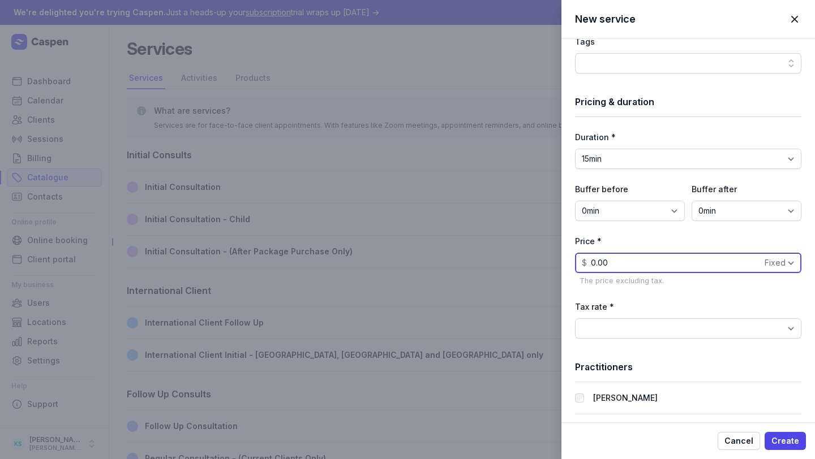
click at [671, 261] on input "0.00" at bounding box center [688, 263] width 226 height 20
click at [674, 286] on div "Price * $ 0.00 Fixed Hour The price excluding tax." at bounding box center [688, 261] width 226 height 52
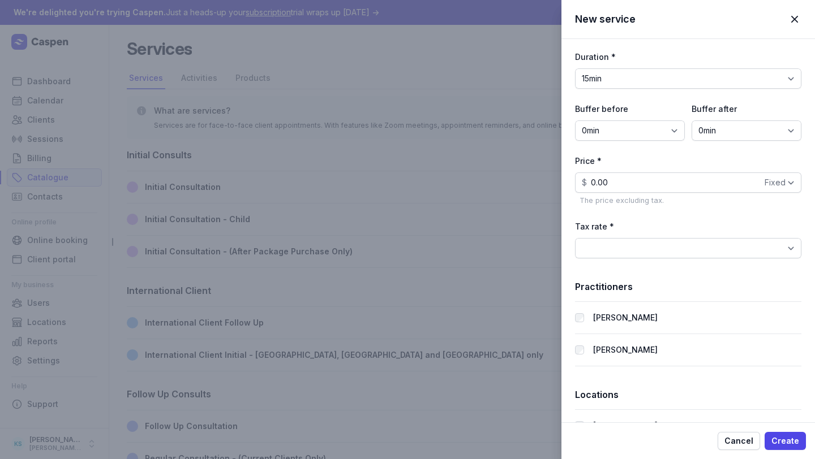
scroll to position [409, 0]
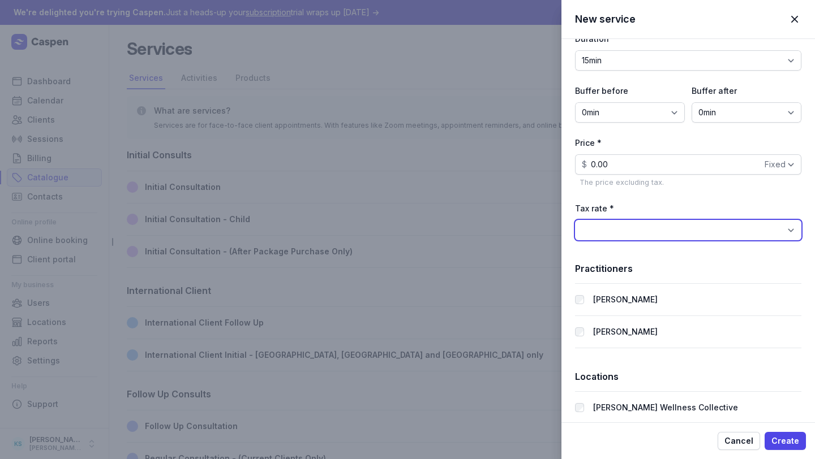
click at [672, 238] on select "BAS Excluded (0%) GST Free Income (0%) GST on Income (10%)" at bounding box center [688, 230] width 226 height 20
click at [613, 332] on label "Melanie Sheen" at bounding box center [625, 332] width 65 height 14
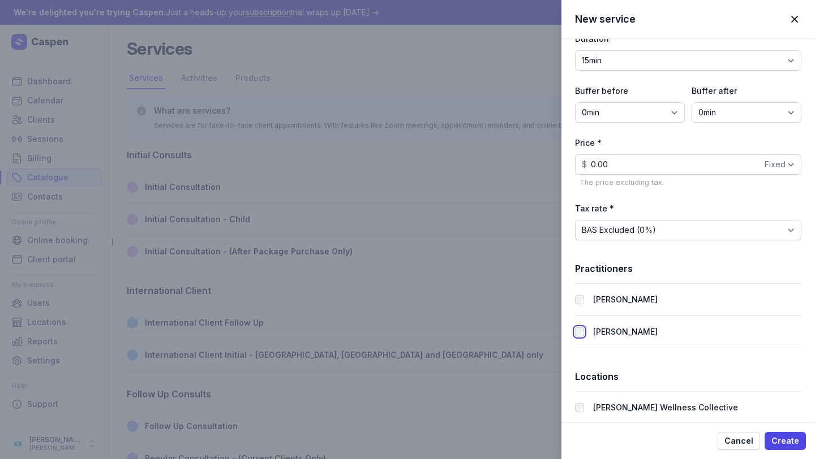
scroll to position [422, 0]
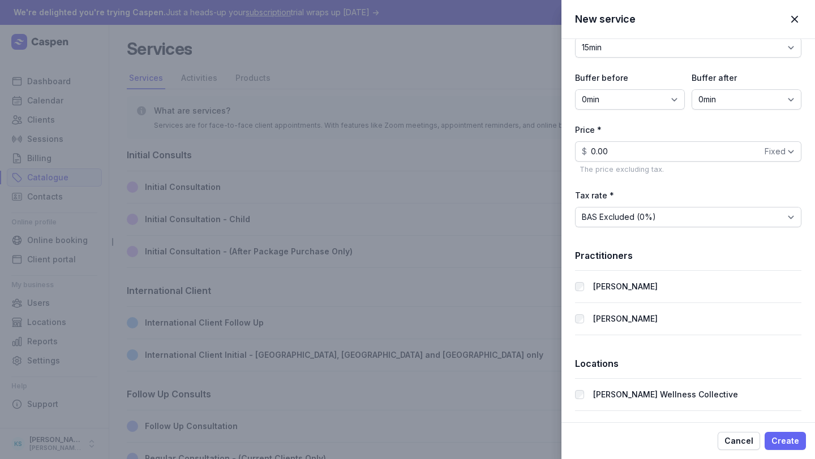
click at [731, 411] on span "Create" at bounding box center [785, 442] width 28 height 14
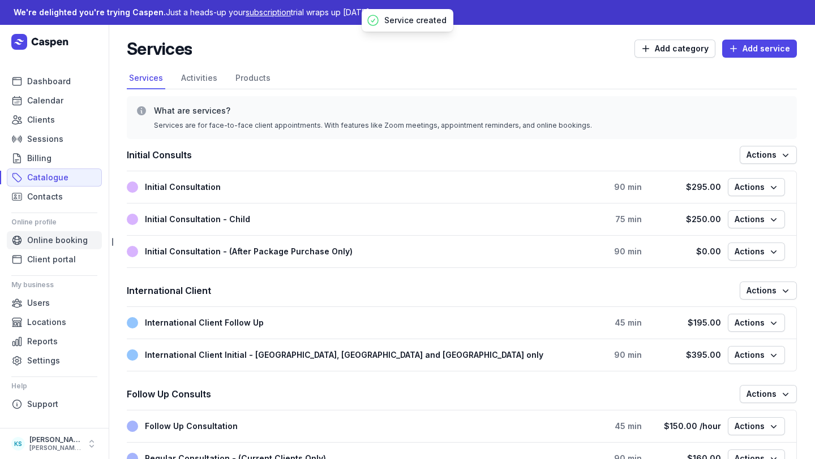
click at [53, 232] on link "Online booking" at bounding box center [54, 240] width 95 height 18
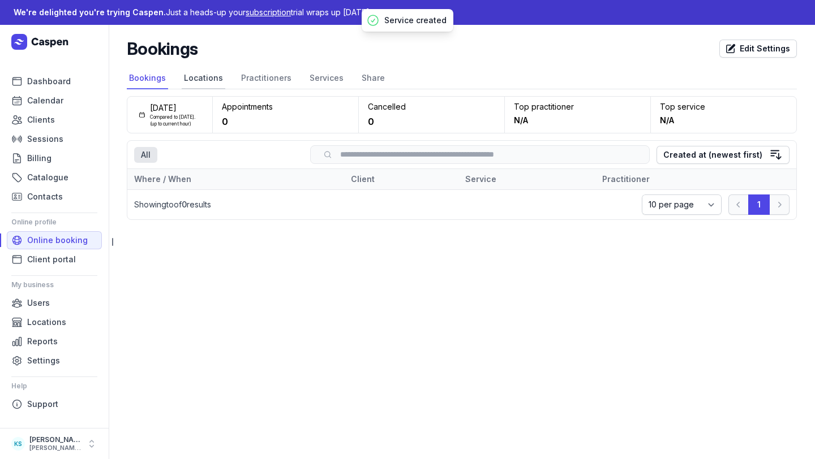
click at [210, 81] on link "Locations" at bounding box center [204, 79] width 44 height 22
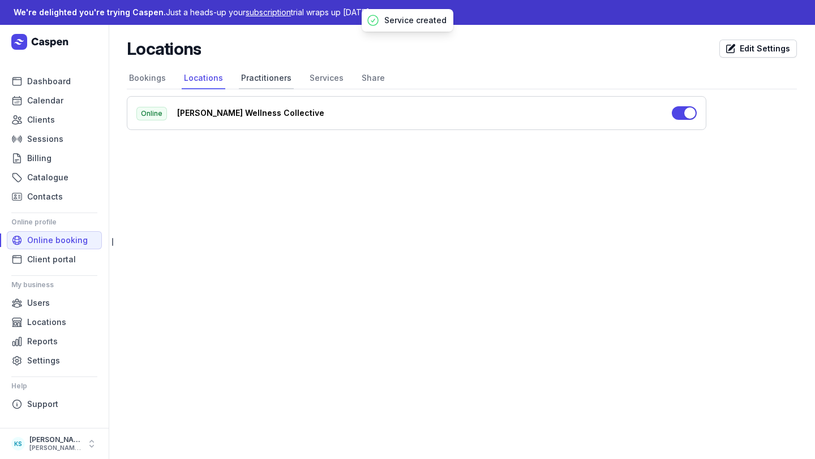
click at [252, 85] on link "Practitioners" at bounding box center [266, 79] width 55 height 22
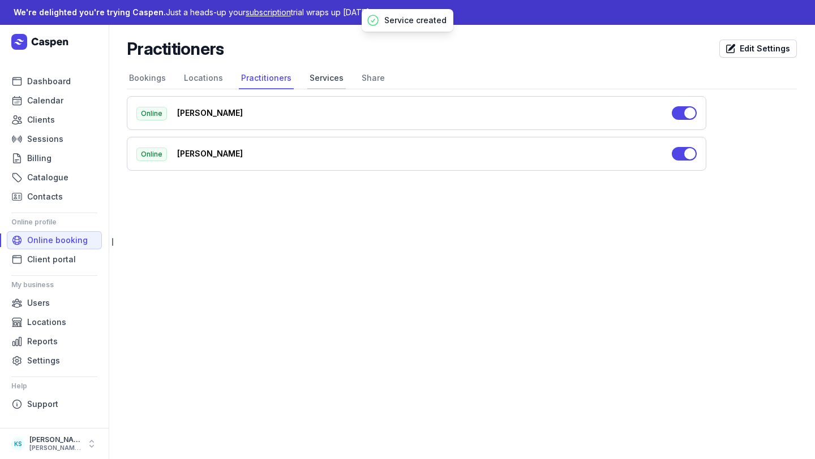
click at [307, 83] on link "Services" at bounding box center [326, 79] width 38 height 22
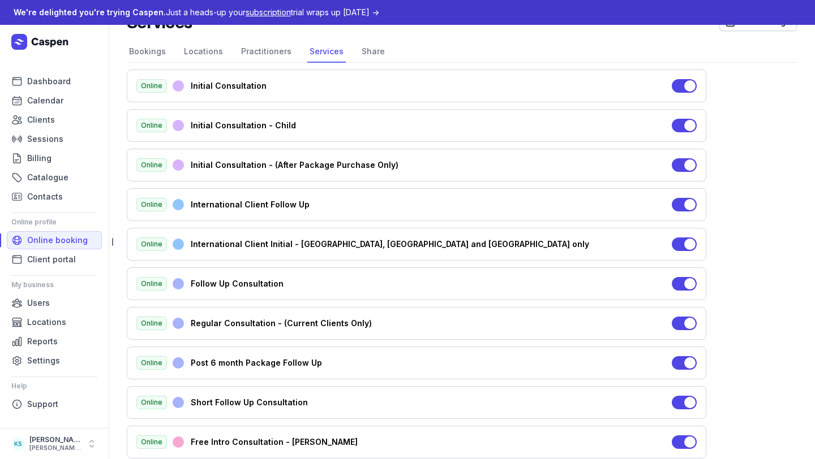
scroll to position [49, 0]
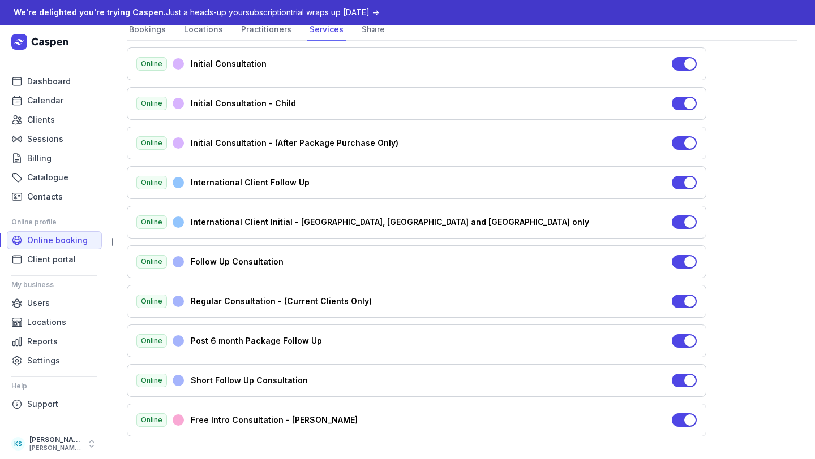
click at [681, 378] on button "Use setting" at bounding box center [684, 381] width 25 height 14
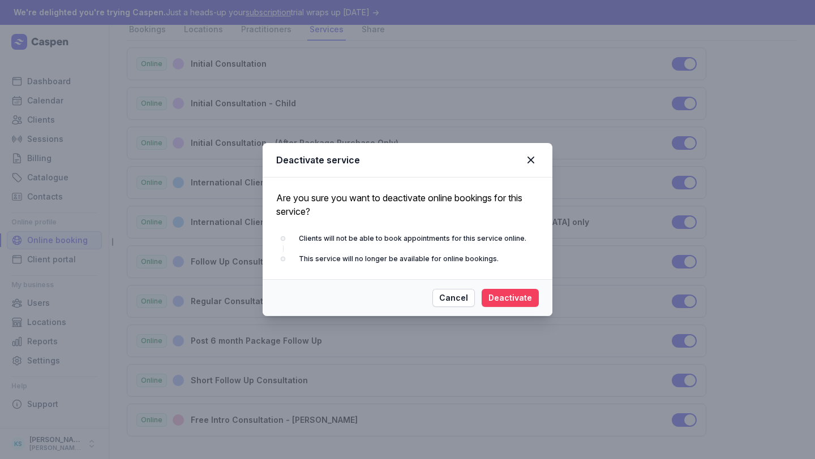
click at [515, 299] on span "Deactivate" at bounding box center [510, 298] width 44 height 14
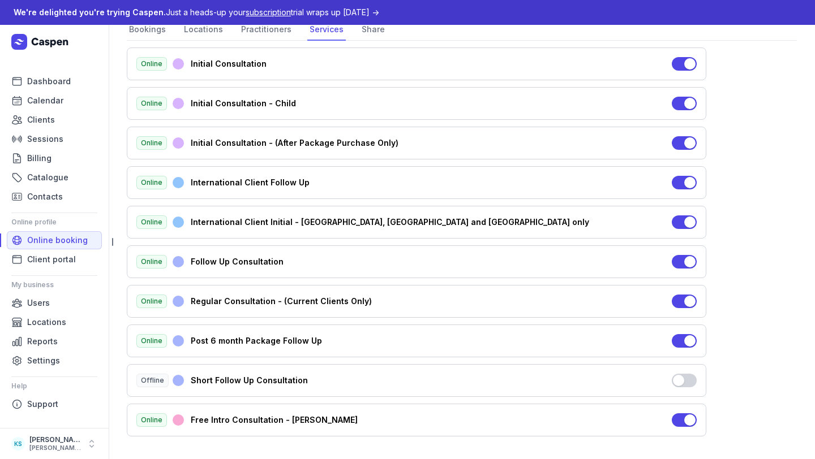
scroll to position [0, 0]
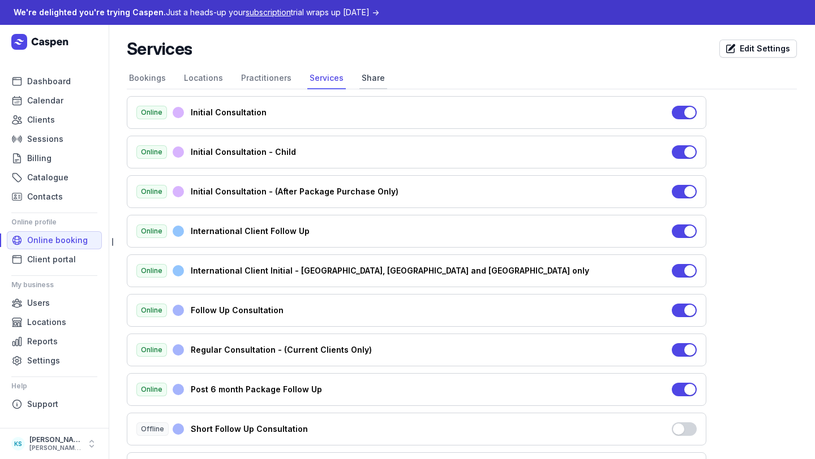
click at [359, 73] on link "Share" at bounding box center [373, 79] width 28 height 22
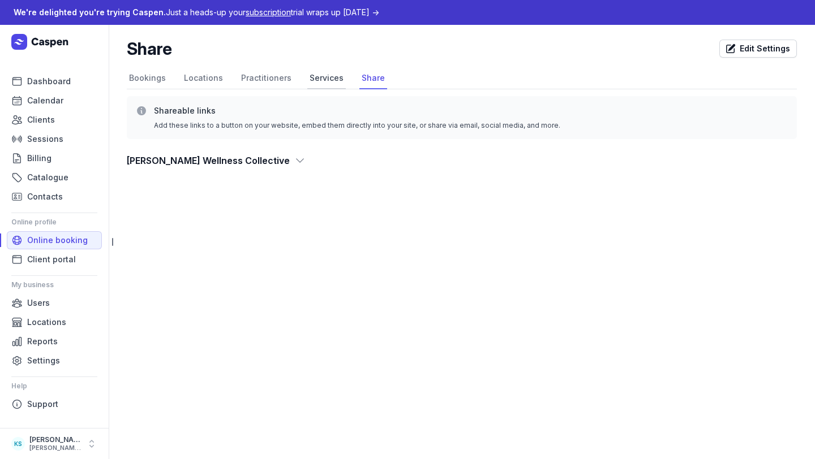
click at [320, 81] on link "Services" at bounding box center [326, 79] width 38 height 22
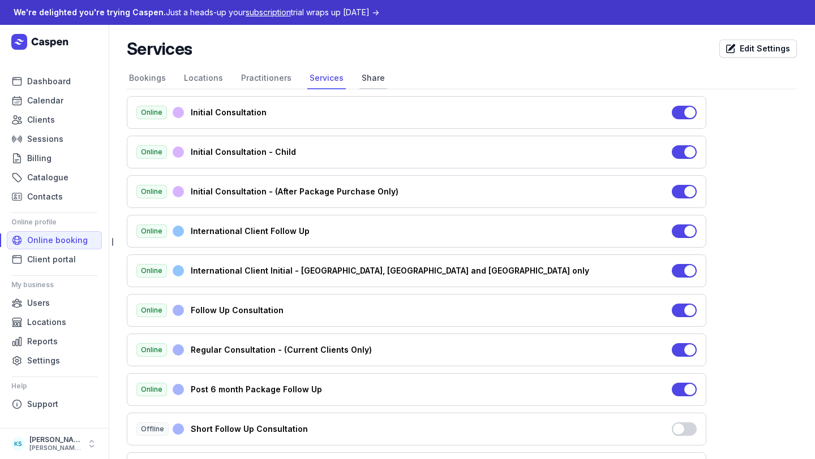
click at [359, 80] on link "Share" at bounding box center [373, 79] width 28 height 22
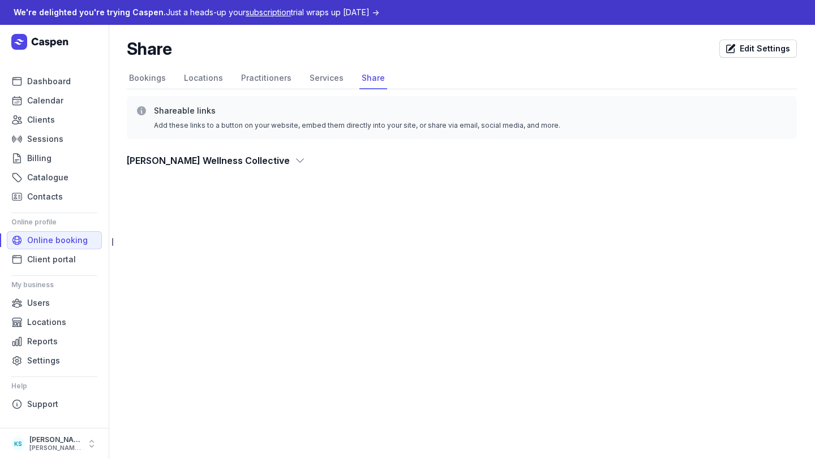
click at [294, 159] on icon at bounding box center [299, 160] width 11 height 11
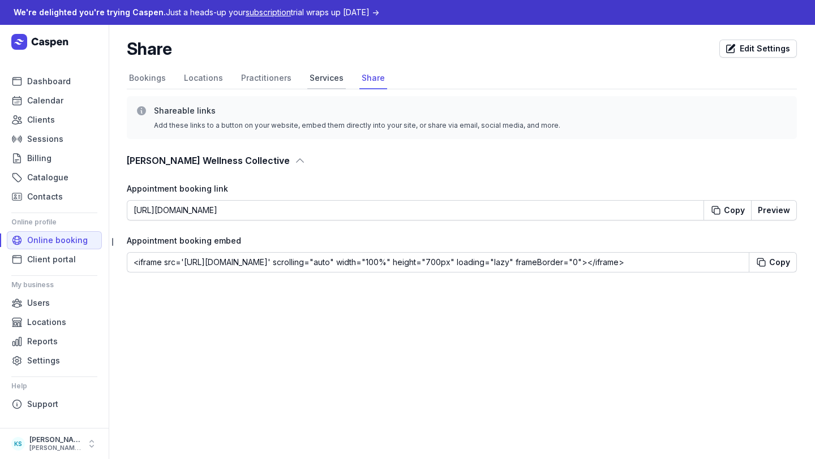
click at [326, 80] on link "Services" at bounding box center [326, 79] width 38 height 22
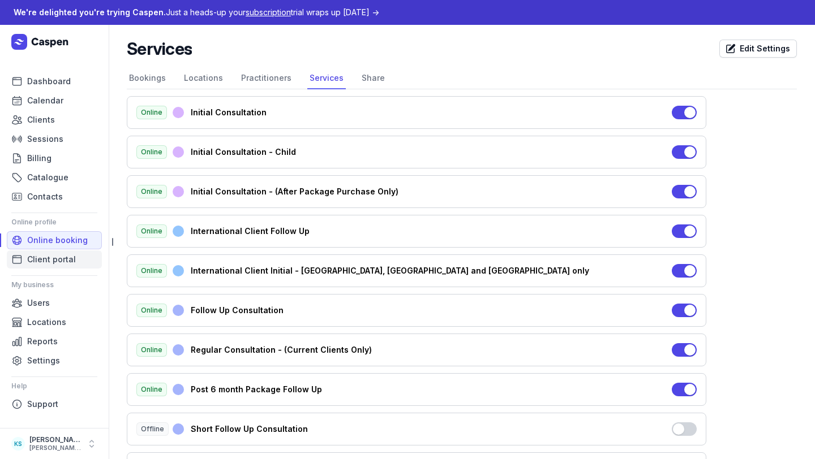
click at [62, 268] on link "Client portal" at bounding box center [54, 260] width 95 height 18
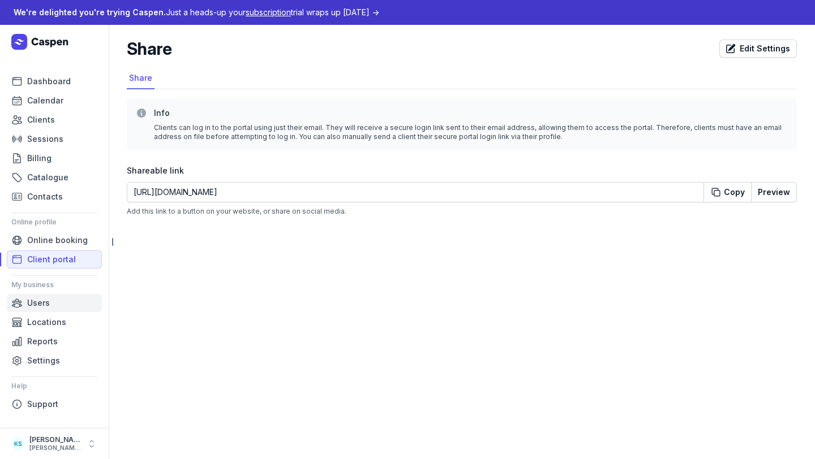
click at [49, 303] on span "Users" at bounding box center [38, 303] width 23 height 14
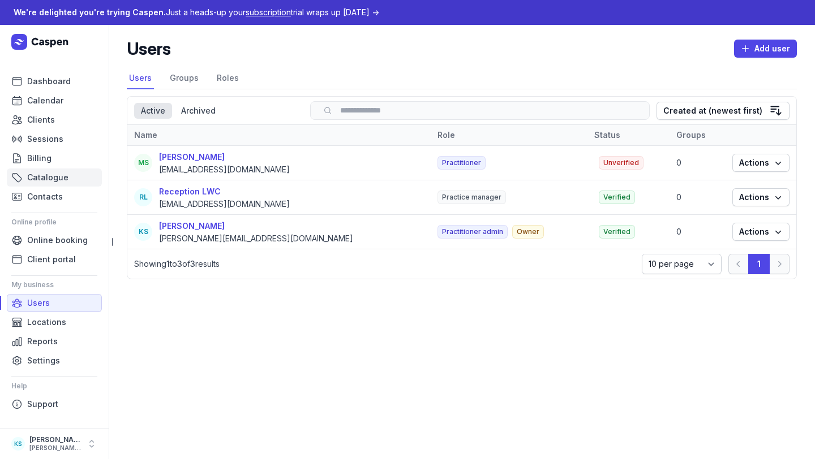
click at [48, 170] on link "Catalogue" at bounding box center [54, 178] width 95 height 18
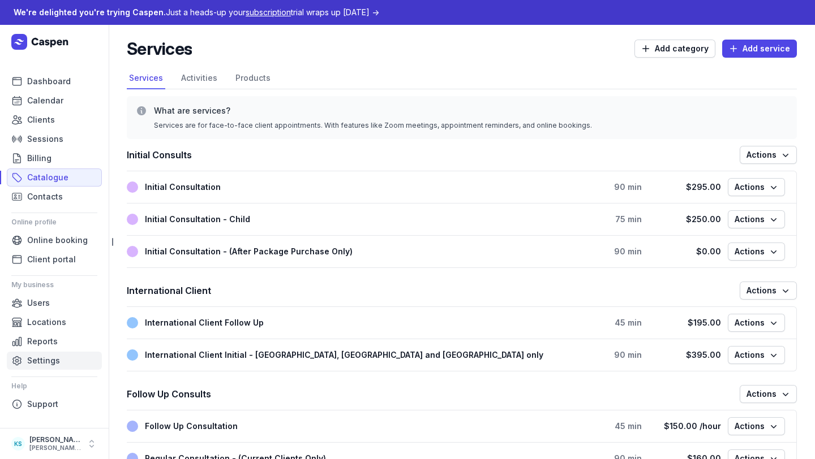
click at [32, 359] on span "Settings" at bounding box center [43, 361] width 33 height 14
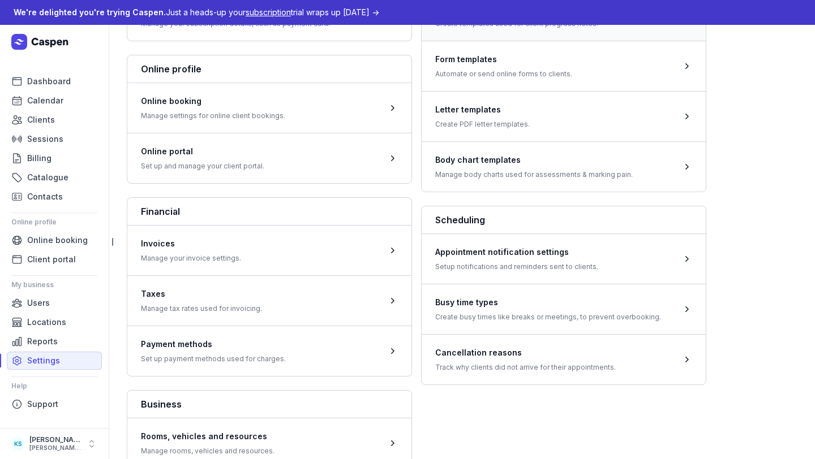
scroll to position [259, 0]
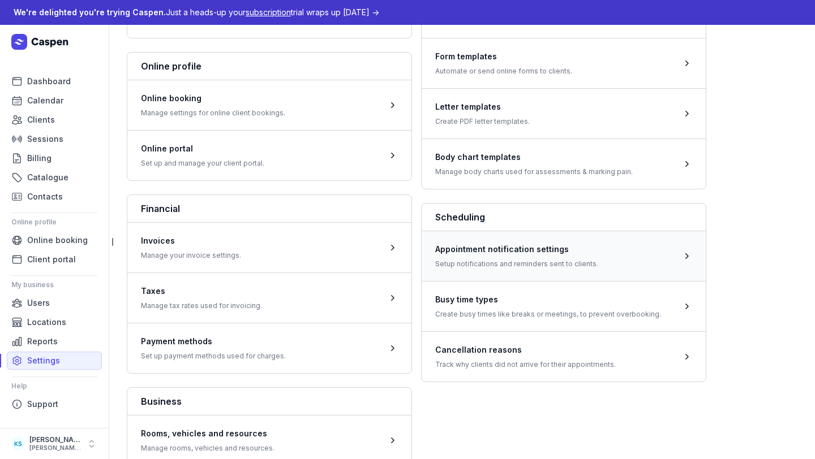
click at [605, 269] on span at bounding box center [564, 256] width 284 height 50
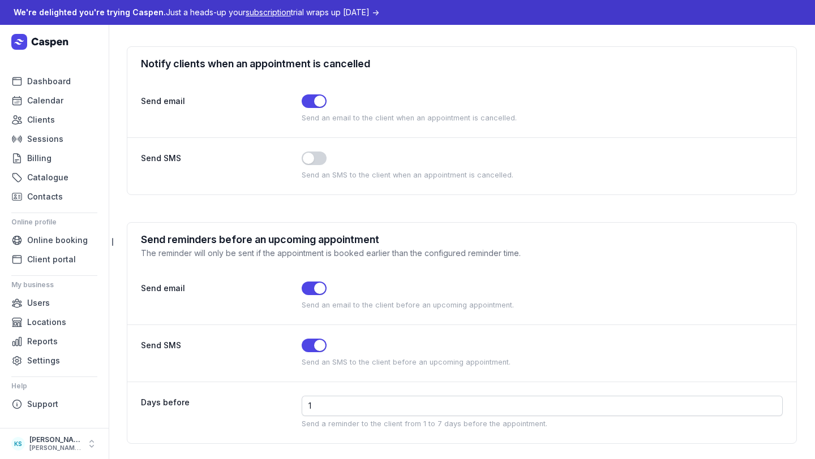
scroll to position [499, 0]
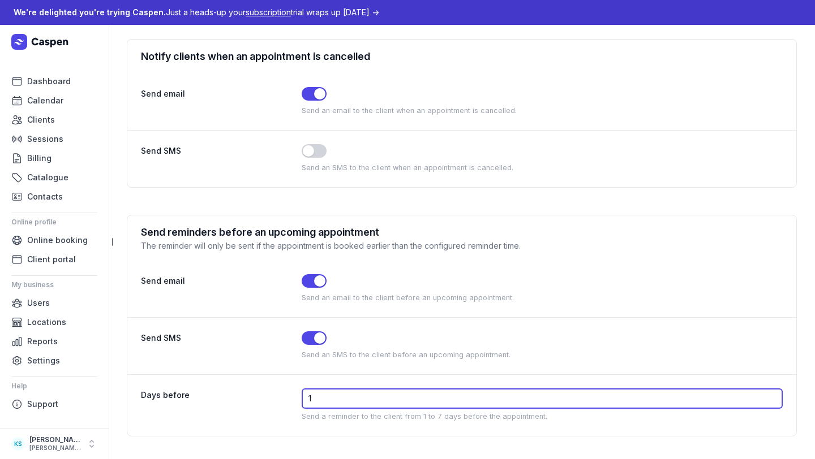
click at [359, 406] on input "1" at bounding box center [543, 399] width 482 height 20
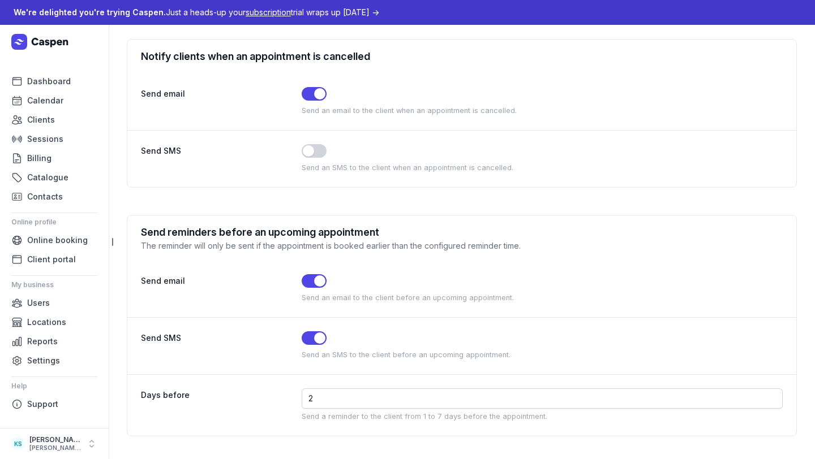
click at [712, 300] on div "Use setting Send an email to the client before an upcoming appointment." at bounding box center [543, 288] width 482 height 29
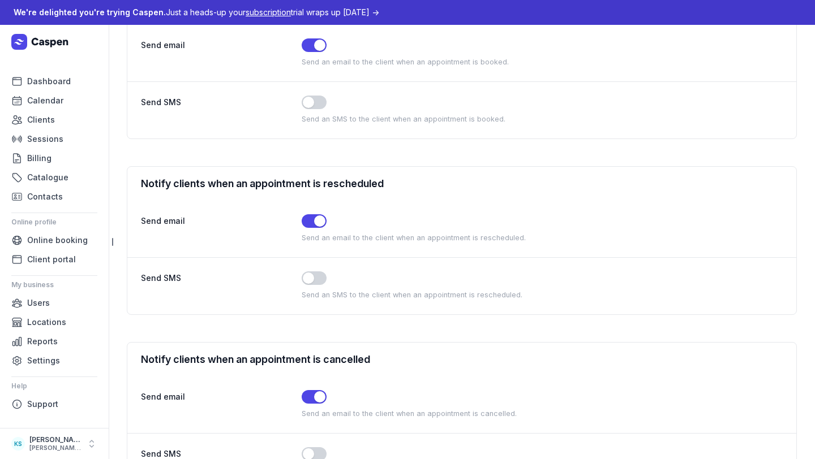
scroll to position [0, 0]
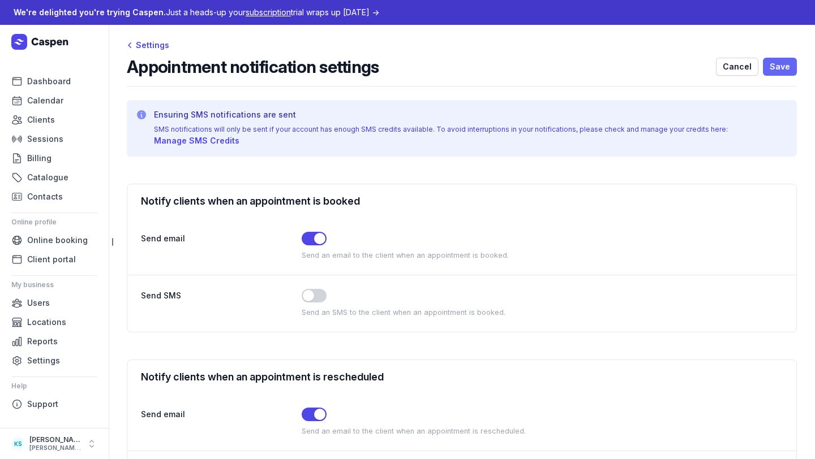
click at [731, 65] on span "Save" at bounding box center [780, 67] width 20 height 14
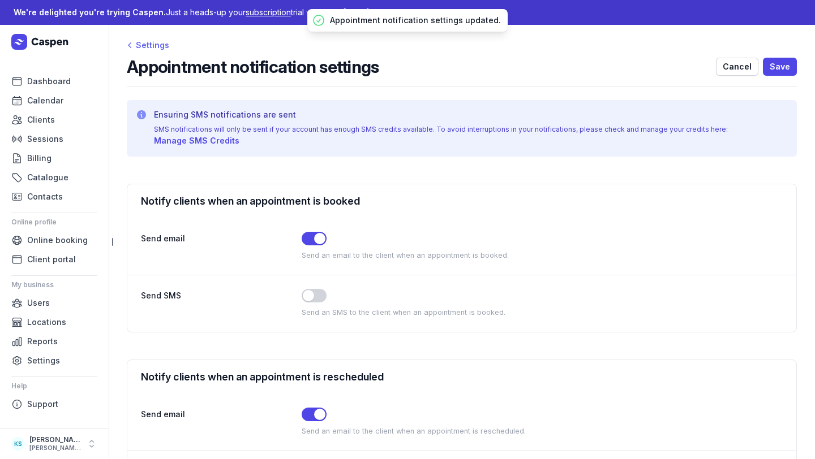
click at [161, 48] on div "Settings" at bounding box center [148, 45] width 42 height 14
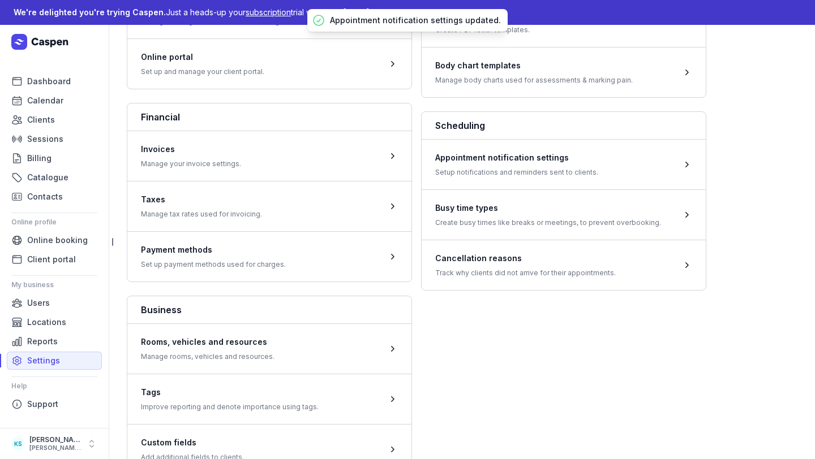
scroll to position [352, 0]
click at [532, 225] on span at bounding box center [564, 213] width 284 height 50
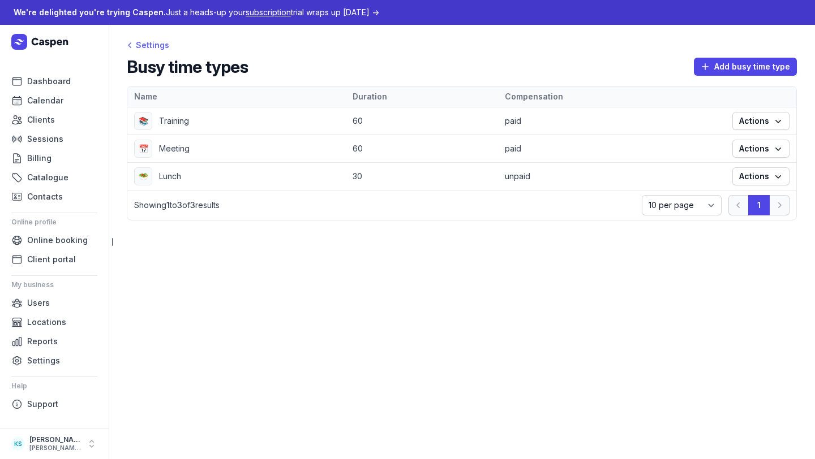
click at [147, 49] on div "Settings" at bounding box center [148, 45] width 42 height 14
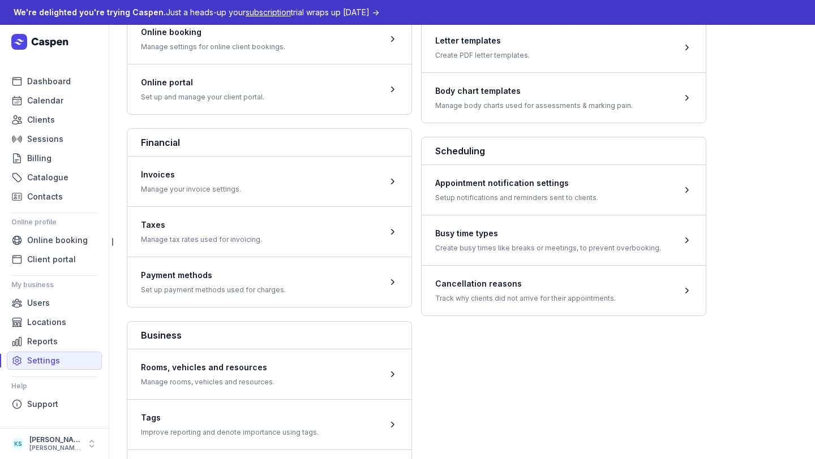
scroll to position [327, 0]
click at [604, 307] on span at bounding box center [564, 289] width 284 height 50
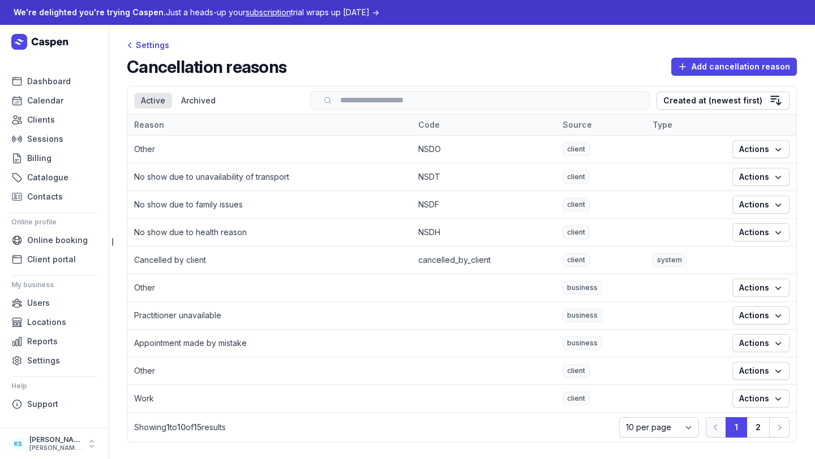
scroll to position [7, 0]
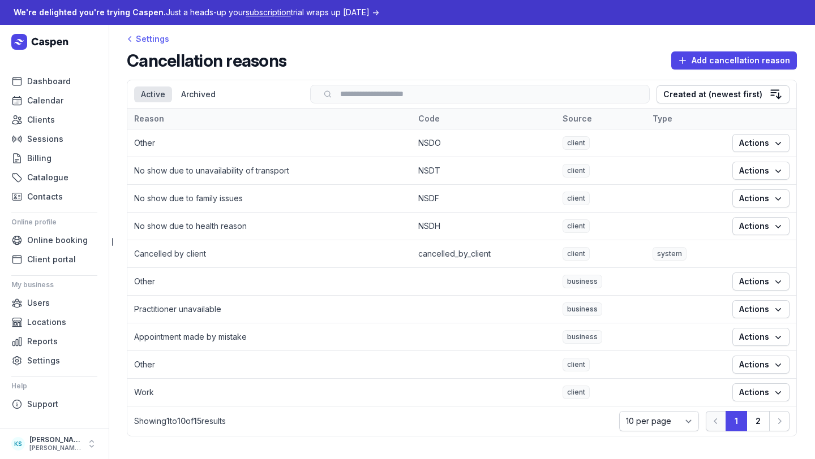
click at [155, 35] on div "Settings" at bounding box center [148, 39] width 42 height 14
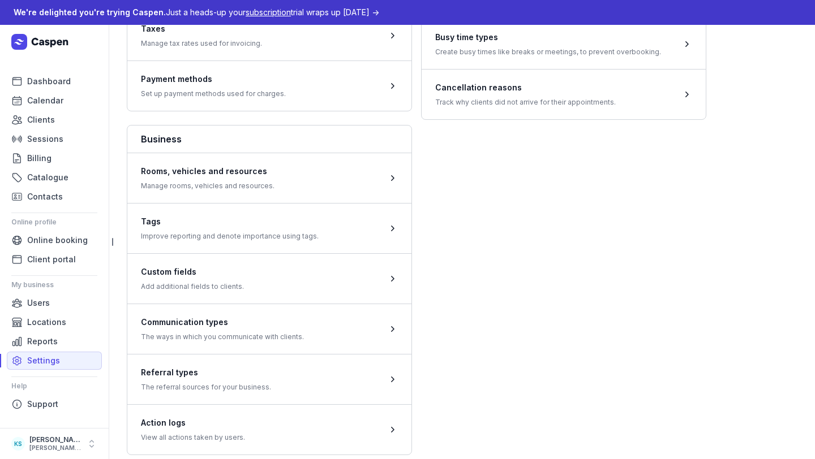
scroll to position [540, 0]
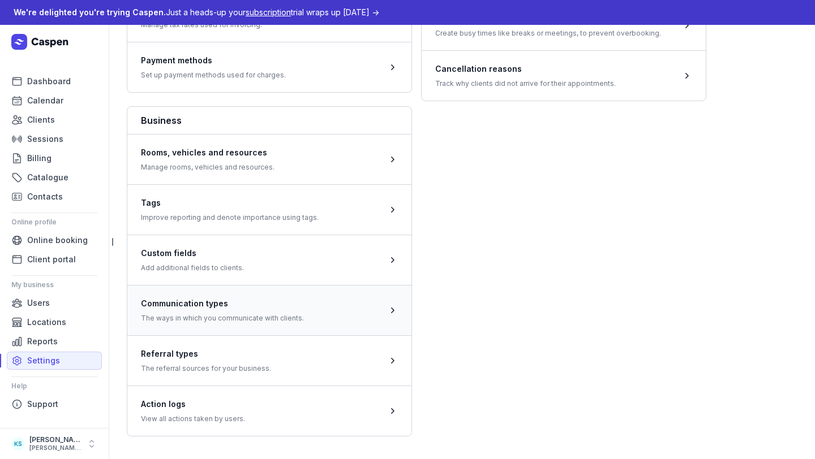
click at [308, 321] on span at bounding box center [269, 310] width 284 height 50
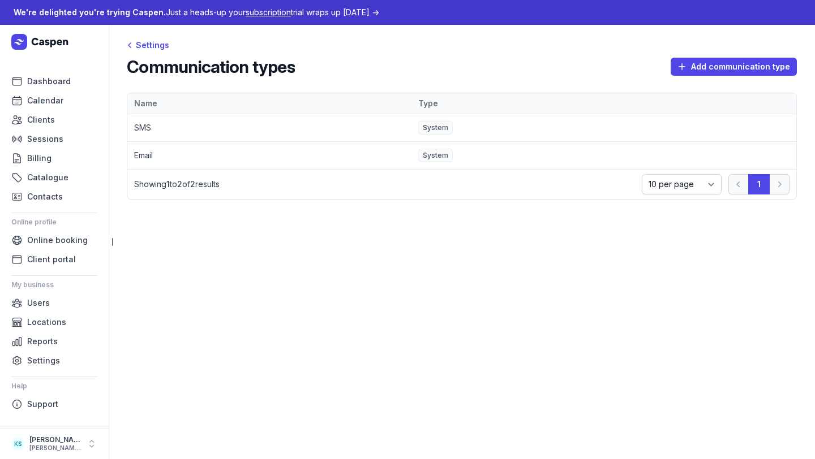
click at [284, 133] on td "SMS" at bounding box center [269, 128] width 284 height 28
click at [284, 150] on td "Email" at bounding box center [269, 156] width 284 height 28
click at [148, 39] on div "Settings" at bounding box center [148, 45] width 42 height 14
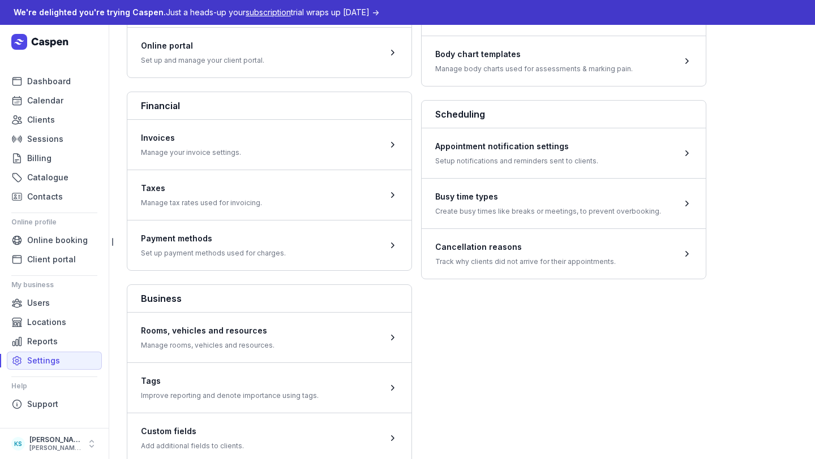
scroll to position [540, 0]
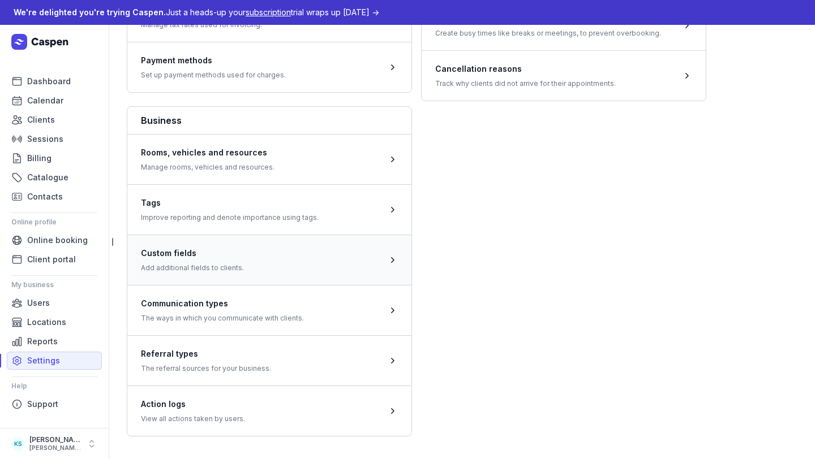
click at [286, 269] on span at bounding box center [269, 260] width 284 height 50
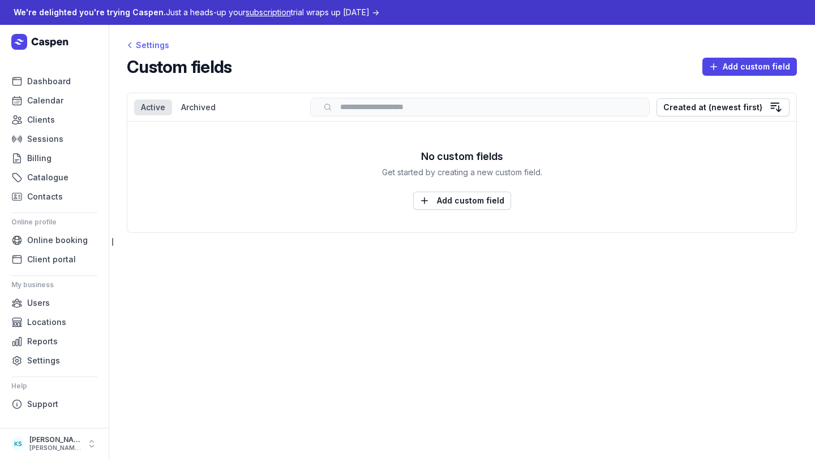
click at [157, 48] on div "Settings" at bounding box center [148, 45] width 42 height 14
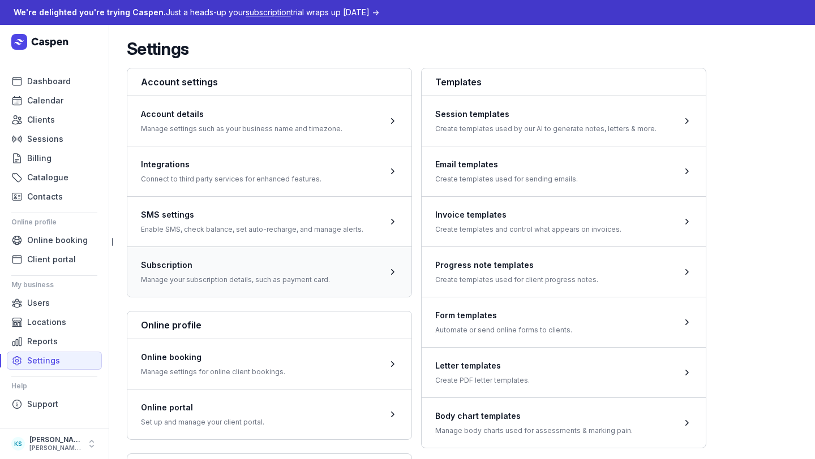
scroll to position [540, 0]
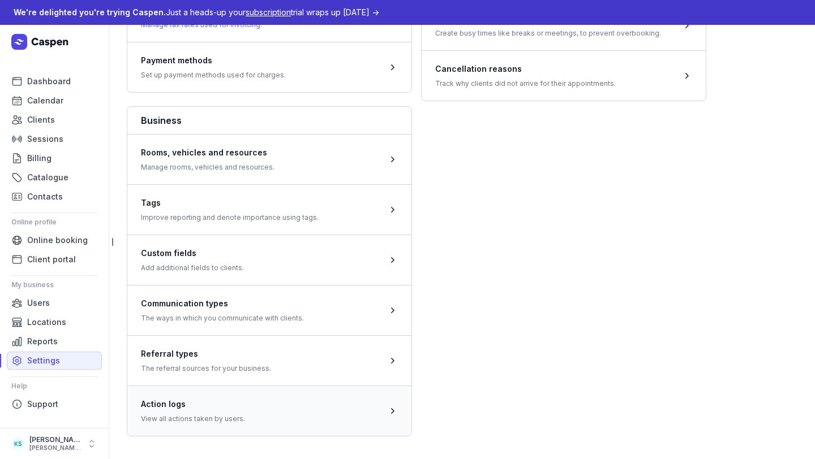
click at [222, 411] on span at bounding box center [269, 411] width 284 height 50
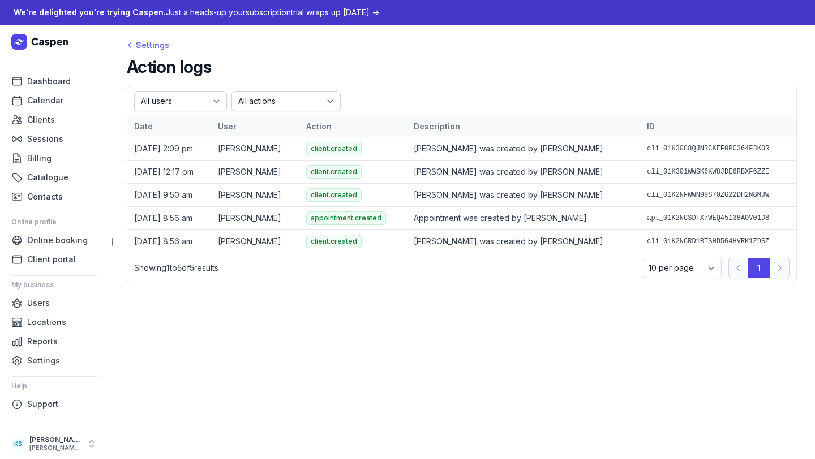
click at [155, 45] on div "Settings" at bounding box center [148, 45] width 42 height 14
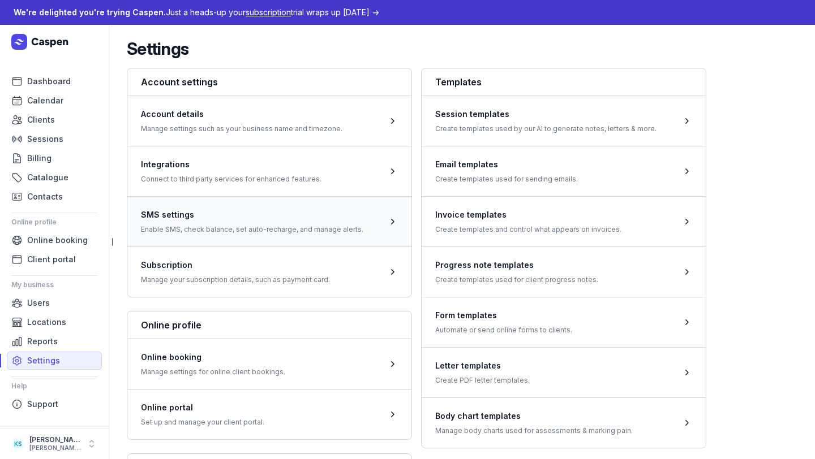
click at [312, 221] on span at bounding box center [269, 221] width 284 height 50
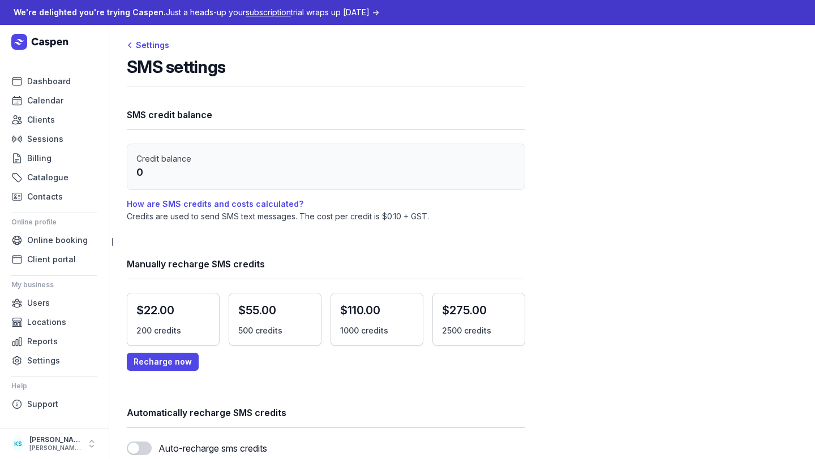
scroll to position [139, 0]
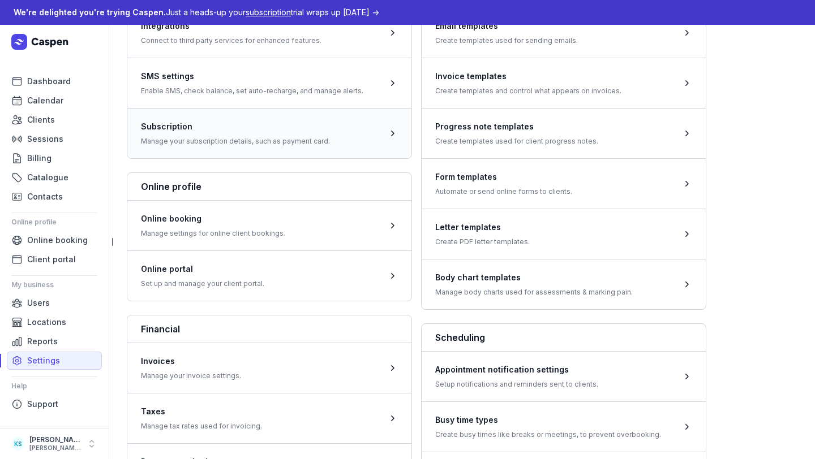
click at [241, 136] on span at bounding box center [269, 133] width 284 height 50
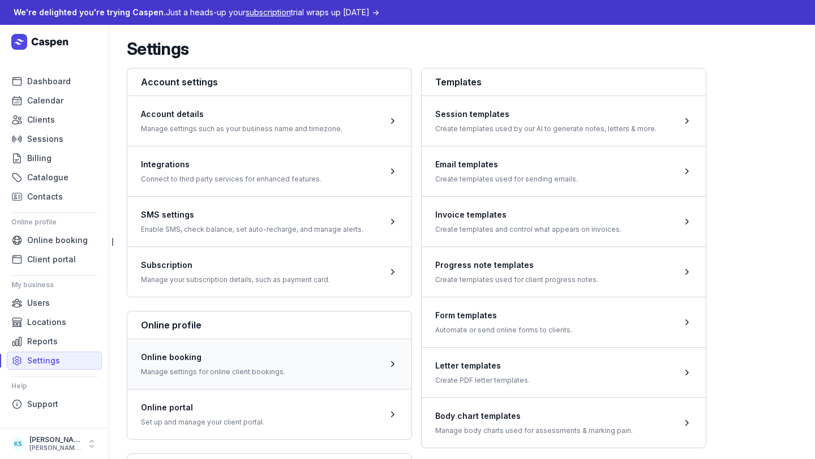
click at [294, 351] on span at bounding box center [269, 364] width 284 height 50
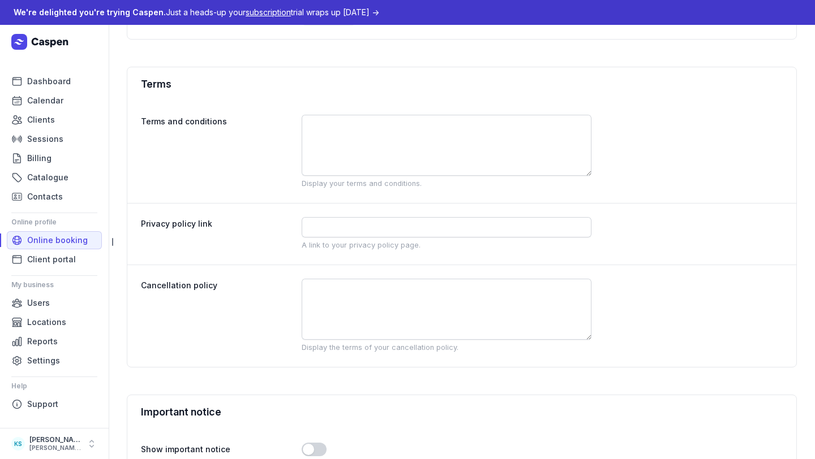
scroll to position [941, 0]
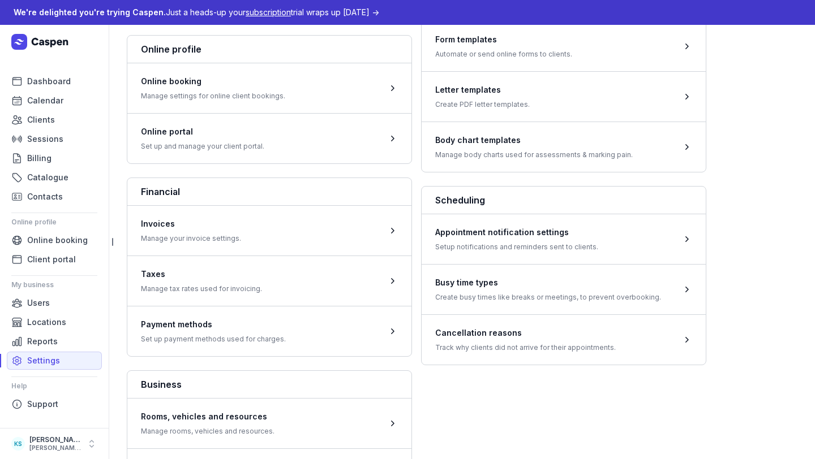
scroll to position [278, 0]
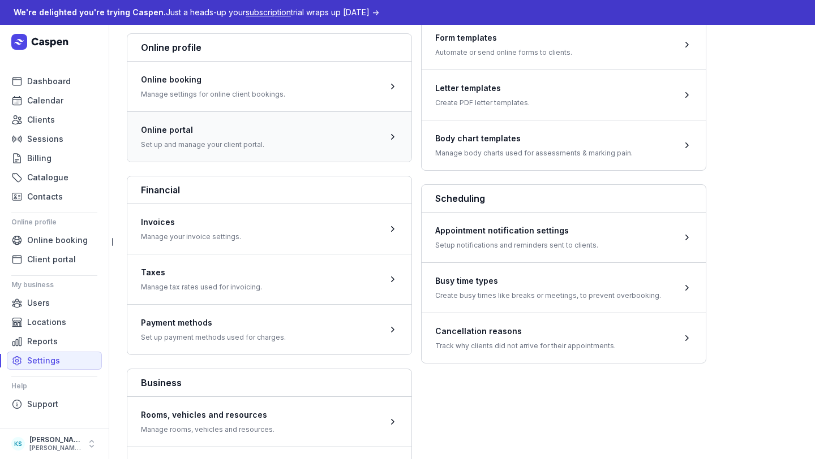
click at [226, 149] on span at bounding box center [269, 136] width 284 height 50
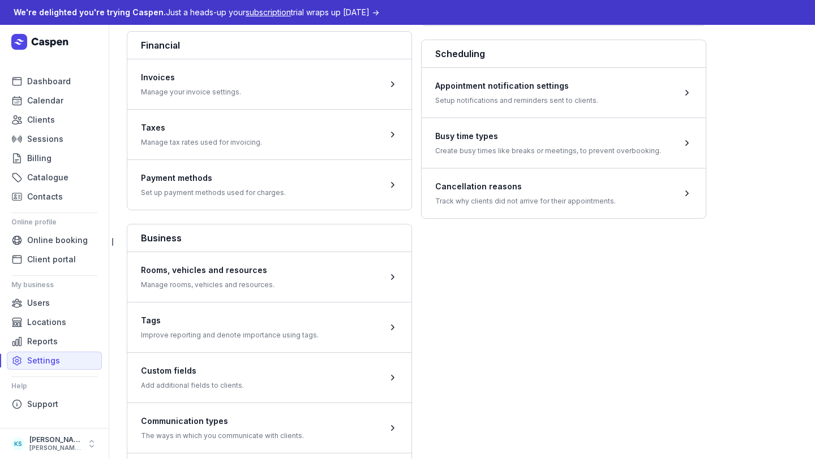
scroll to position [384, 0]
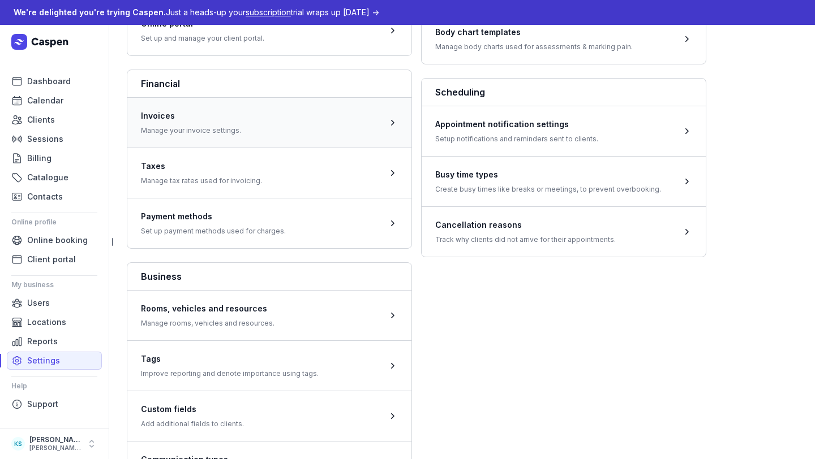
click at [248, 113] on span at bounding box center [269, 122] width 284 height 50
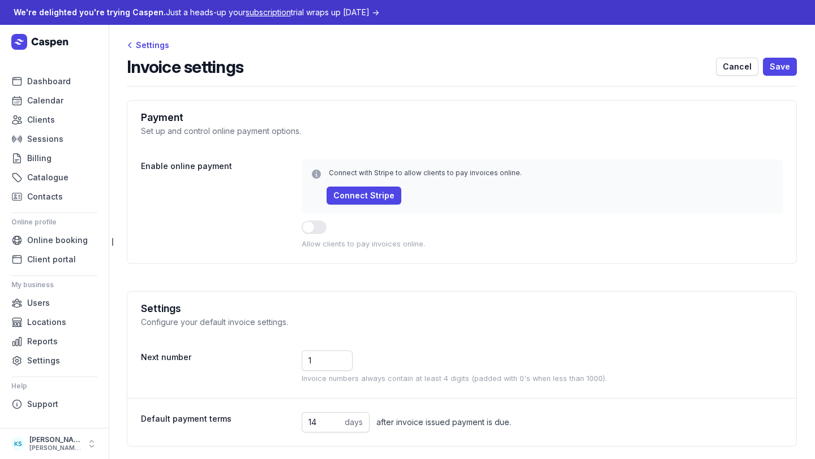
scroll to position [10, 0]
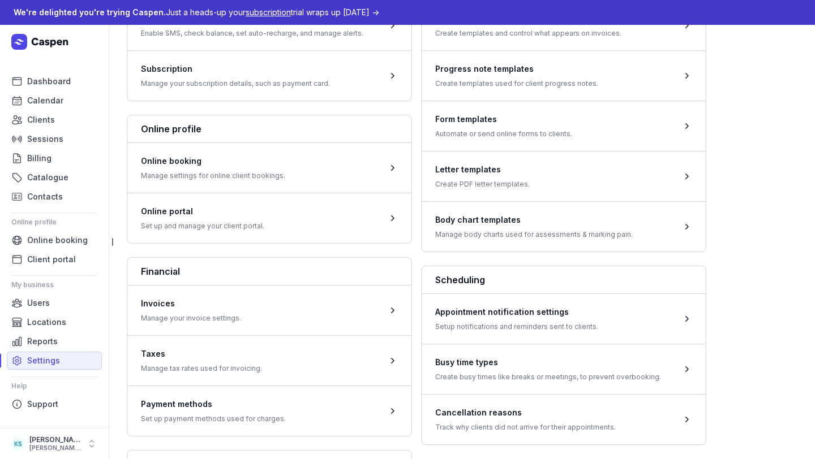
scroll to position [198, 0]
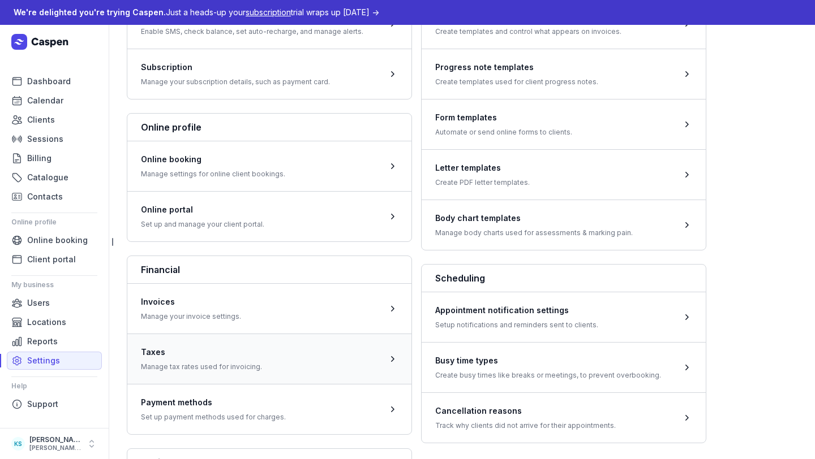
click at [285, 360] on span at bounding box center [269, 359] width 284 height 50
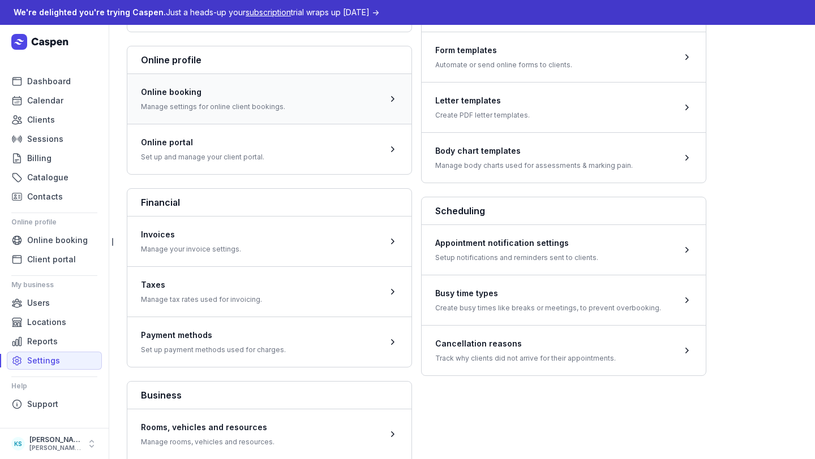
scroll to position [298, 0]
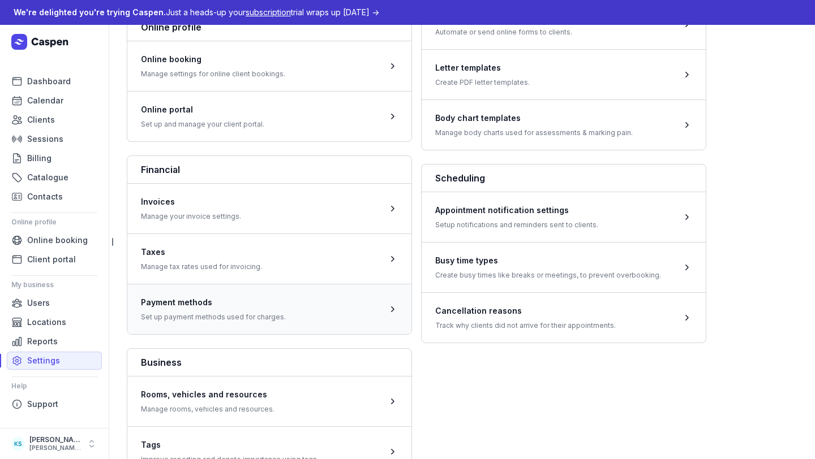
click at [246, 320] on span at bounding box center [269, 309] width 284 height 50
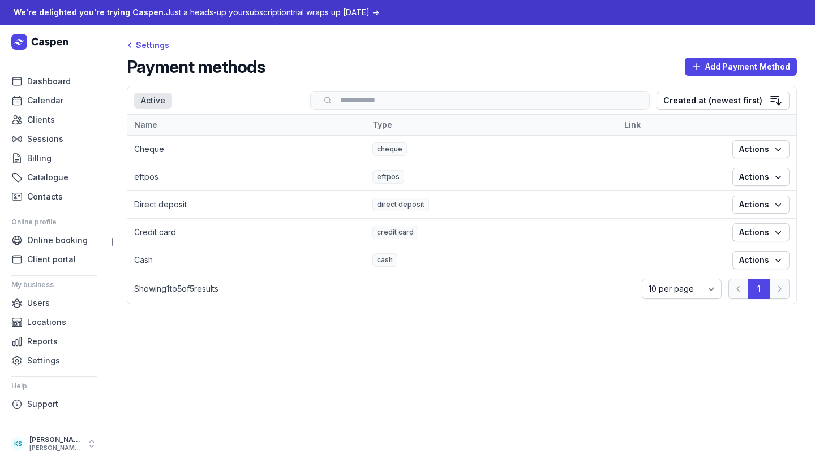
click at [731, 141] on td "Actions" at bounding box center [760, 150] width 71 height 28
click at [731, 155] on span "Actions" at bounding box center [761, 150] width 44 height 14
click at [731, 177] on button "Edit" at bounding box center [726, 172] width 127 height 16
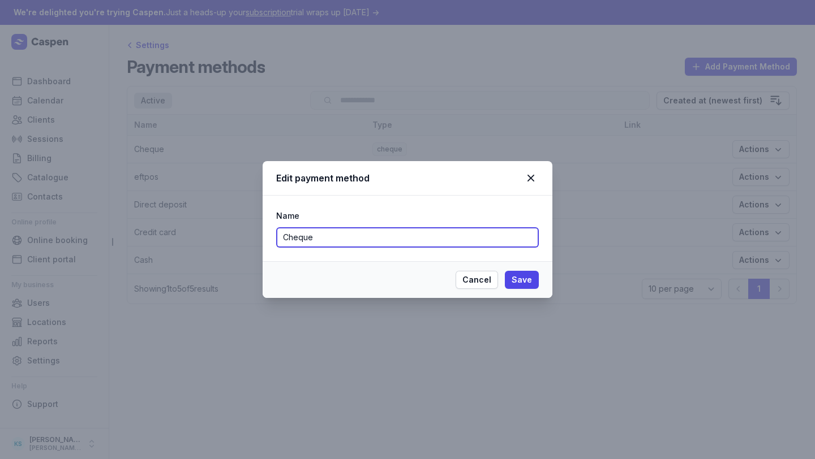
drag, startPoint x: 321, startPoint y: 240, endPoint x: 91, endPoint y: 240, distance: 229.7
click at [95, 240] on div "Edit payment method Name Cheque Cancel Save" at bounding box center [407, 229] width 815 height 459
click at [539, 172] on div "Edit payment method" at bounding box center [408, 178] width 290 height 35
click at [534, 167] on div "Edit payment method" at bounding box center [408, 178] width 290 height 35
click at [534, 174] on icon at bounding box center [531, 178] width 14 height 14
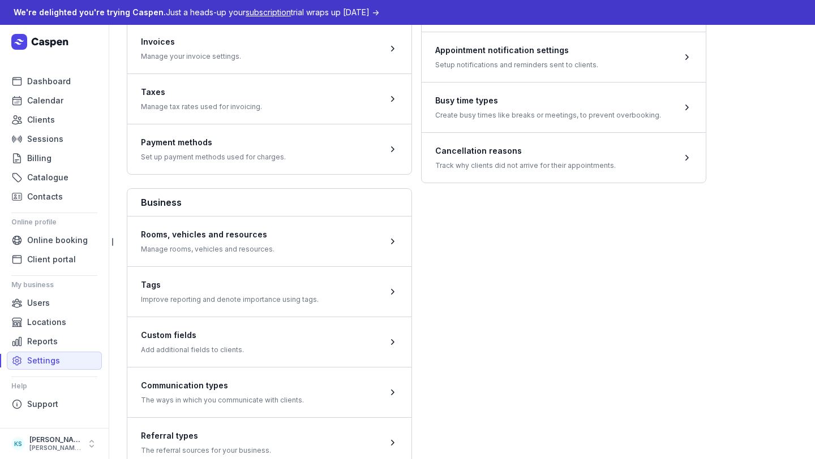
scroll to position [461, 0]
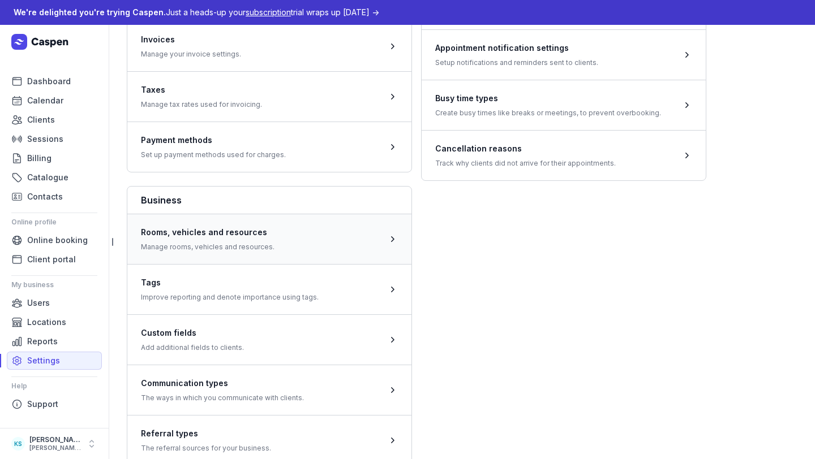
click at [281, 248] on span at bounding box center [269, 239] width 284 height 50
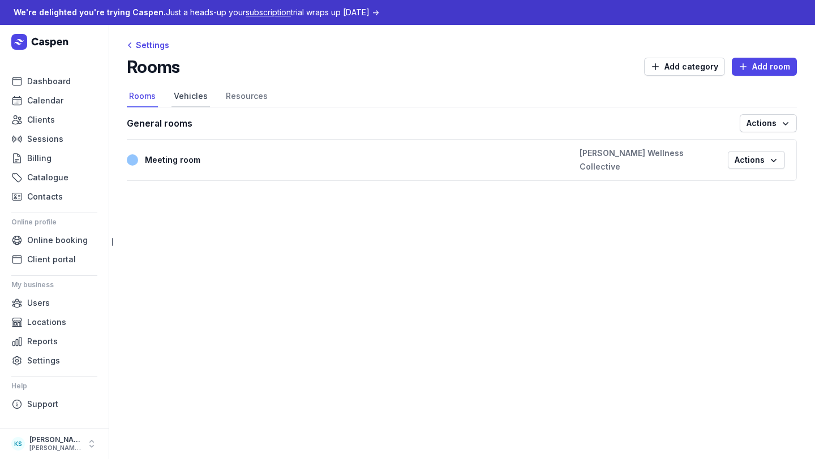
click at [192, 95] on link "Vehicles" at bounding box center [190, 97] width 38 height 22
click at [149, 99] on link "Rooms" at bounding box center [142, 97] width 31 height 22
click at [200, 97] on link "Vehicles" at bounding box center [190, 97] width 38 height 22
click at [235, 97] on link "Resources" at bounding box center [246, 97] width 46 height 22
click at [153, 48] on div "Settings" at bounding box center [148, 45] width 42 height 14
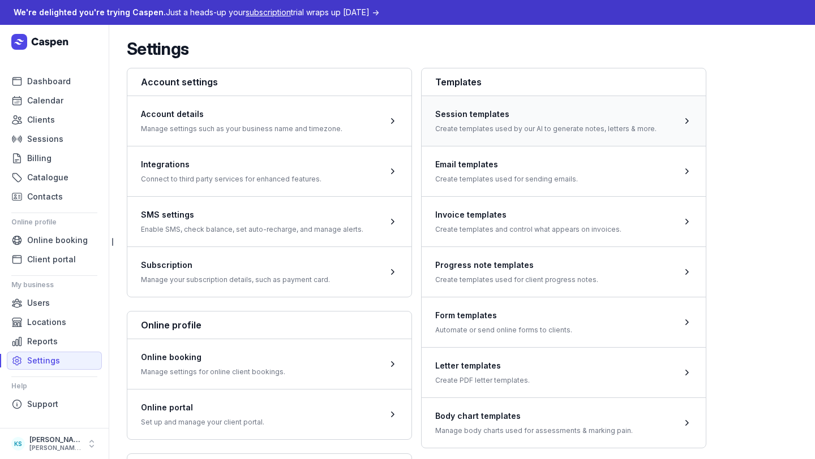
click at [525, 129] on span at bounding box center [564, 121] width 284 height 50
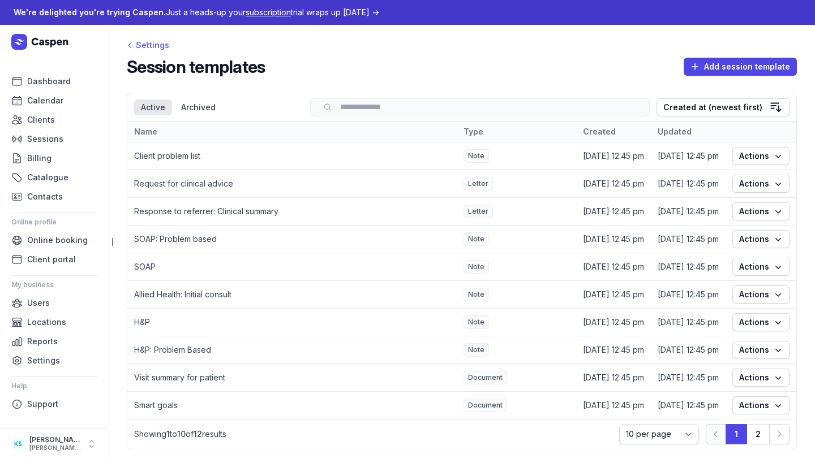
click at [157, 45] on div "Settings" at bounding box center [148, 45] width 42 height 14
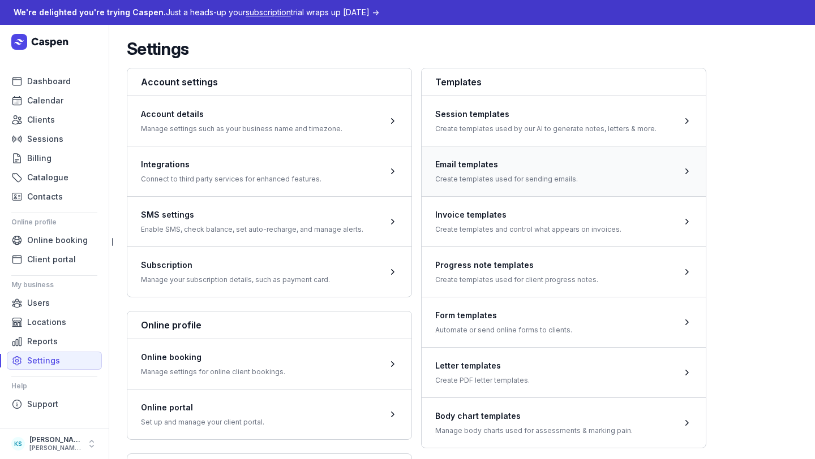
click at [600, 166] on span at bounding box center [564, 171] width 284 height 50
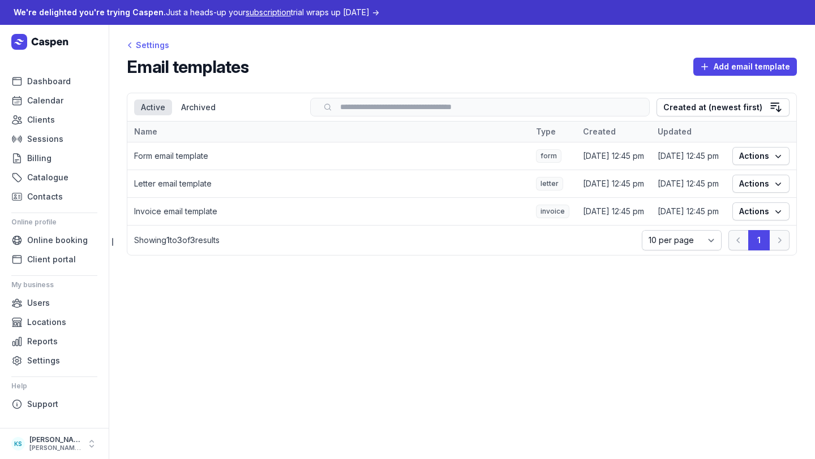
click at [149, 49] on div "Settings" at bounding box center [148, 45] width 42 height 14
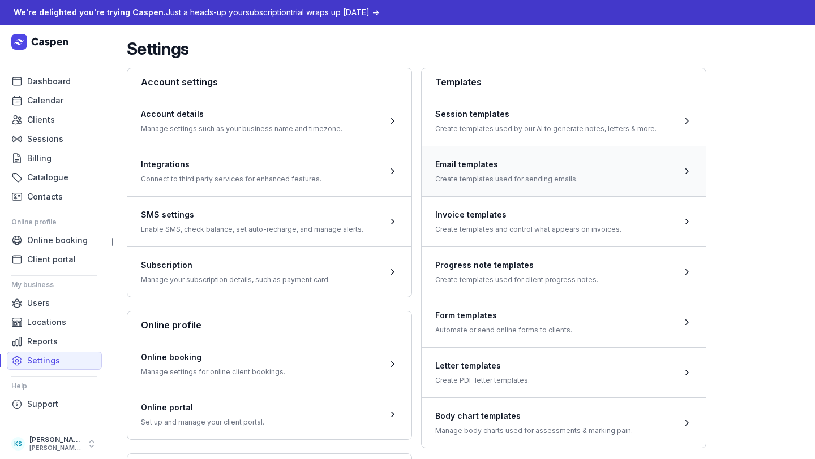
click at [555, 187] on span at bounding box center [564, 171] width 284 height 50
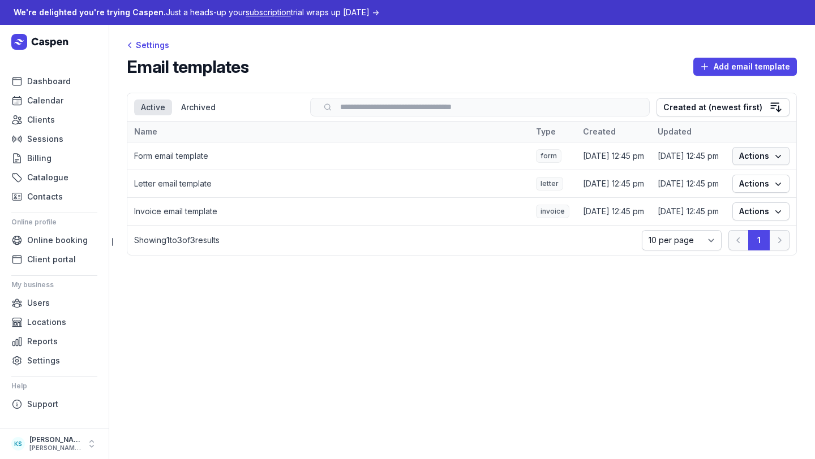
click at [731, 157] on span "Actions" at bounding box center [761, 156] width 44 height 14
click at [731, 178] on link "Edit" at bounding box center [726, 179] width 127 height 16
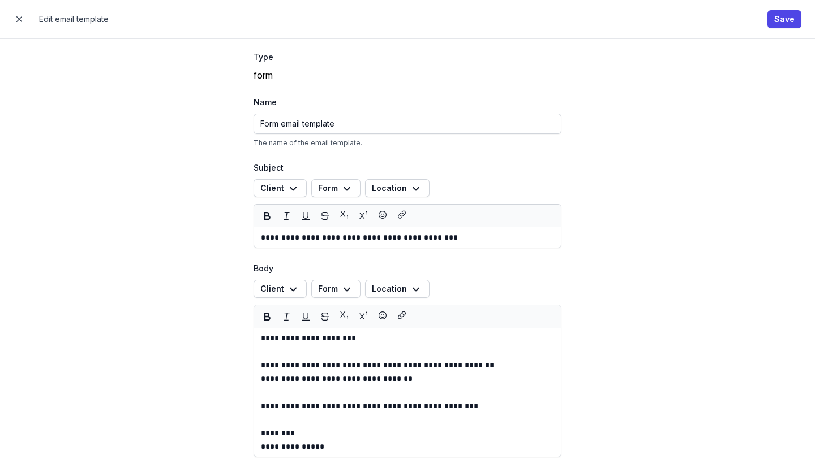
scroll to position [10, 0]
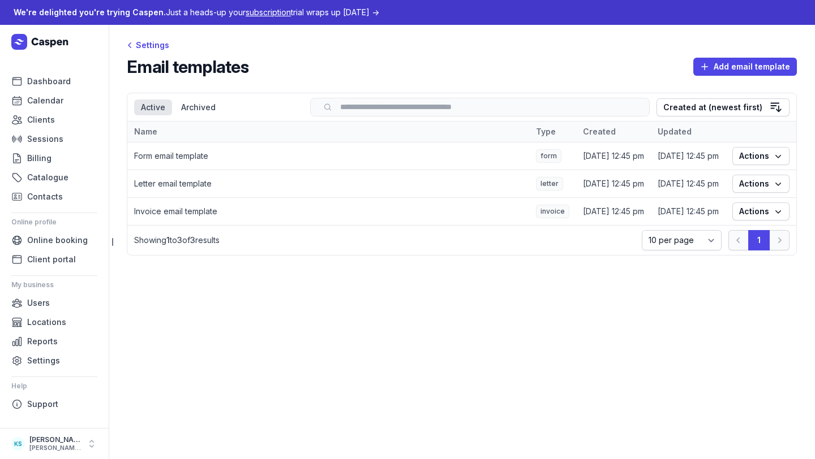
click at [158, 36] on div "Settings Email templates Add email template Select a tab Active Archived Active…" at bounding box center [462, 151] width 706 height 253
click at [158, 40] on div "Settings" at bounding box center [148, 45] width 42 height 14
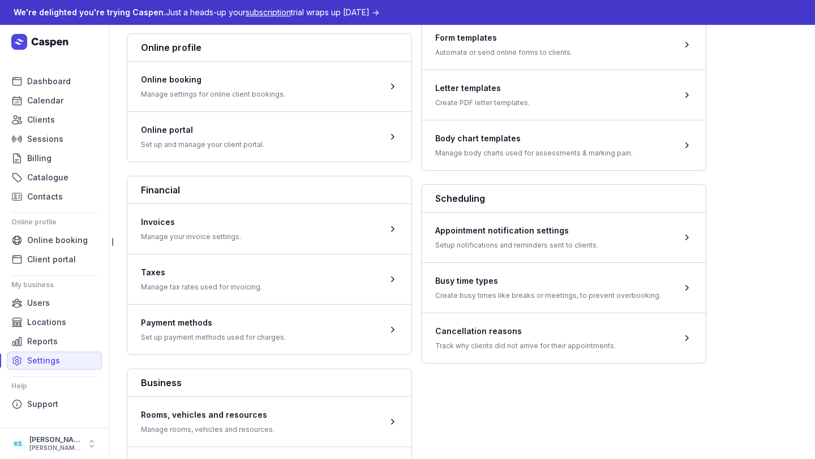
scroll to position [311, 0]
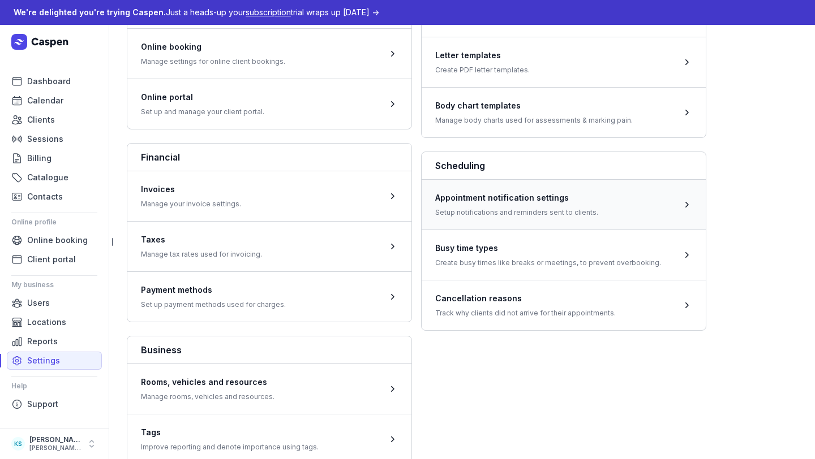
click at [504, 227] on span at bounding box center [564, 204] width 284 height 50
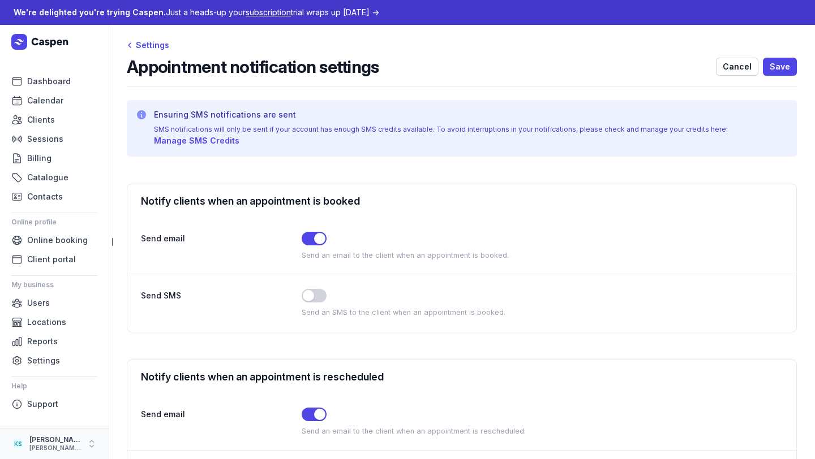
click at [34, 411] on div "[PERSON_NAME]" at bounding box center [55, 440] width 52 height 9
click at [35, 402] on span "Support" at bounding box center [42, 405] width 31 height 14
click at [57, 399] on span "Support" at bounding box center [42, 405] width 31 height 14
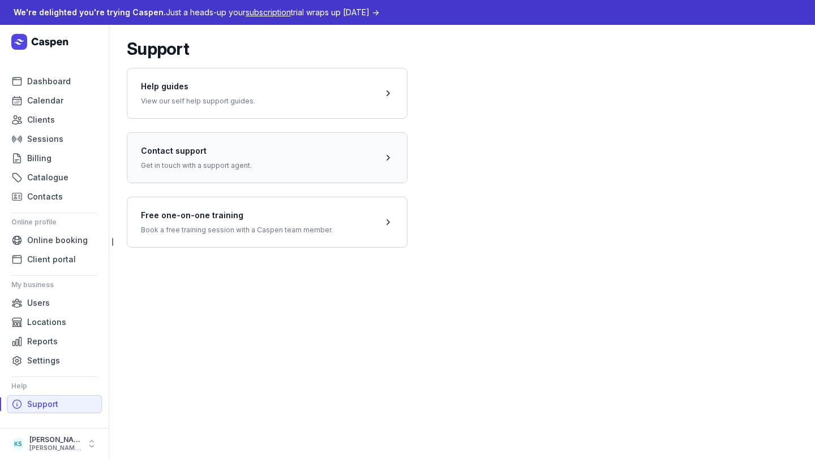
click at [244, 149] on span at bounding box center [267, 157] width 280 height 50
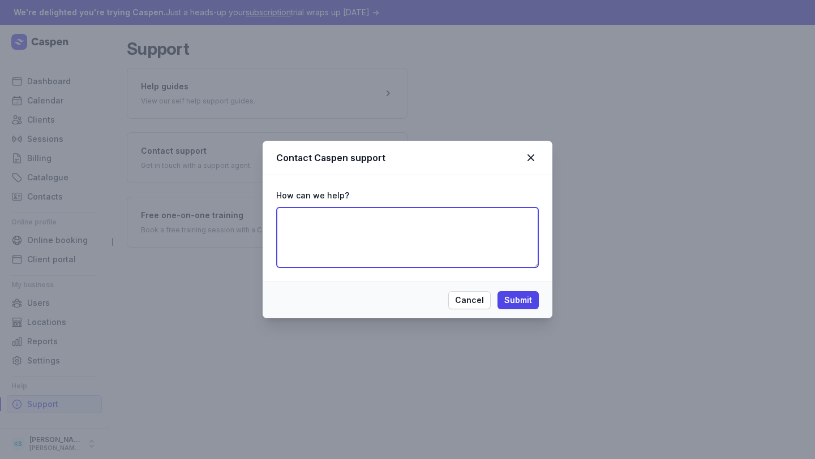
click at [415, 237] on textarea at bounding box center [407, 237] width 263 height 61
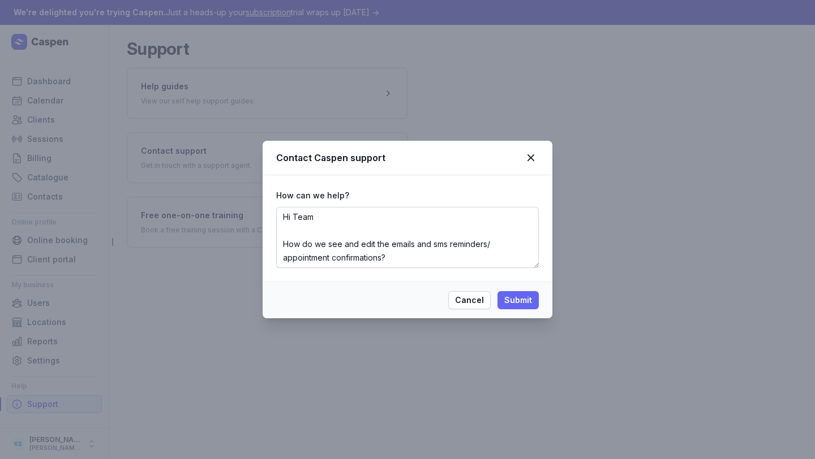
click at [526, 301] on span "Submit" at bounding box center [518, 301] width 28 height 14
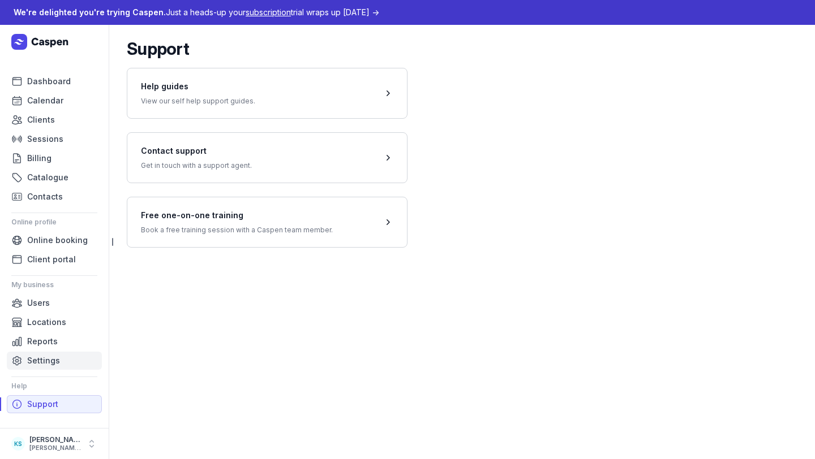
click at [42, 364] on span "Settings" at bounding box center [43, 361] width 33 height 14
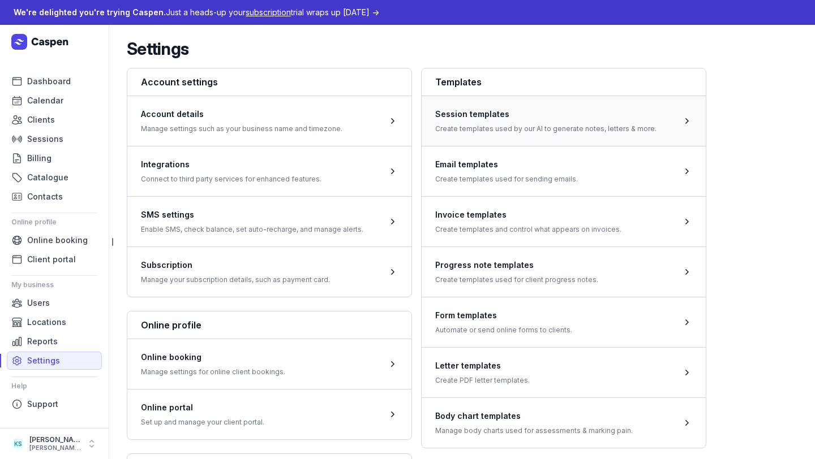
click at [560, 133] on span at bounding box center [564, 121] width 284 height 50
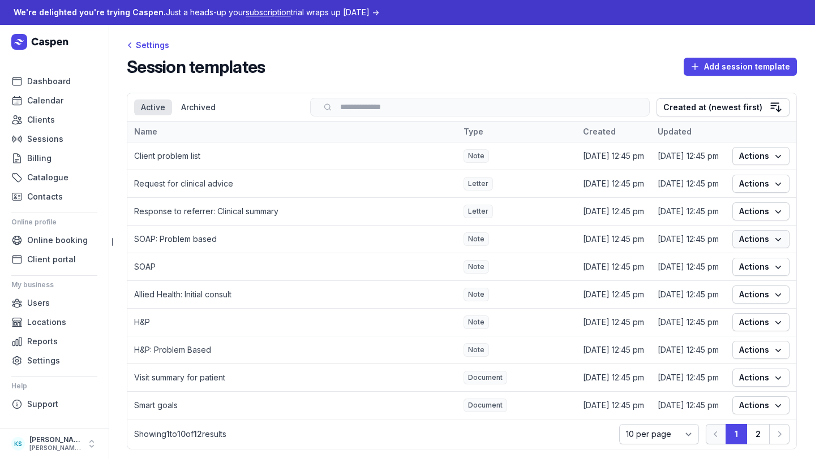
click at [731, 243] on icon "button" at bounding box center [777, 239] width 11 height 11
click at [718, 293] on button "Archive" at bounding box center [719, 299] width 127 height 16
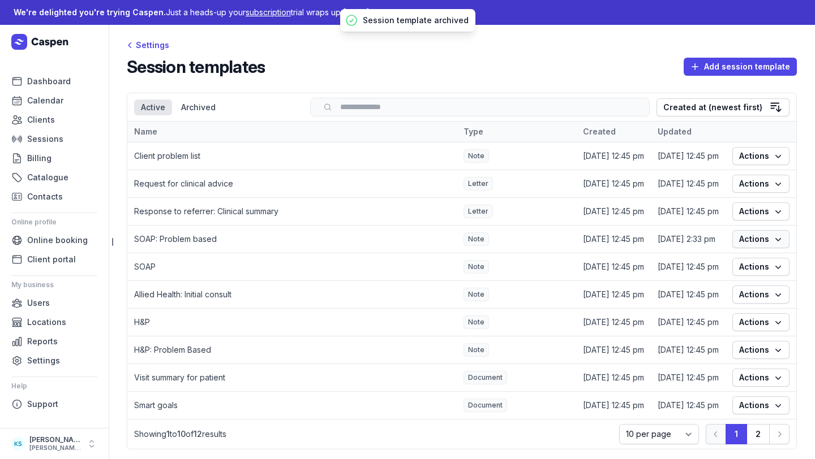
click at [731, 239] on span "Actions" at bounding box center [761, 240] width 44 height 14
click at [731, 302] on button "Archive" at bounding box center [719, 299] width 127 height 16
click at [731, 243] on span "Actions" at bounding box center [761, 240] width 44 height 14
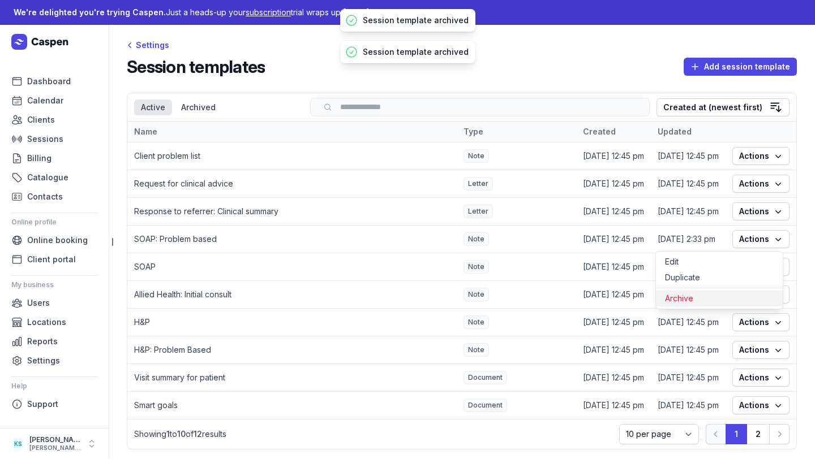
click at [731, 306] on button "Archive" at bounding box center [719, 299] width 127 height 16
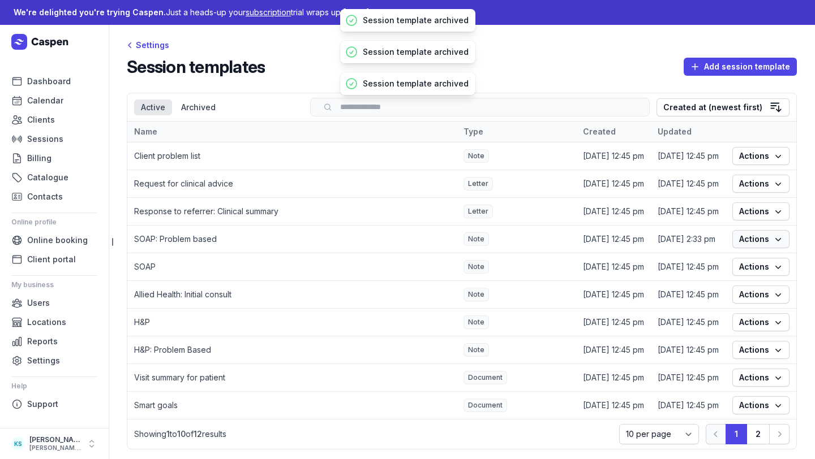
click at [731, 238] on span "Actions" at bounding box center [761, 240] width 44 height 14
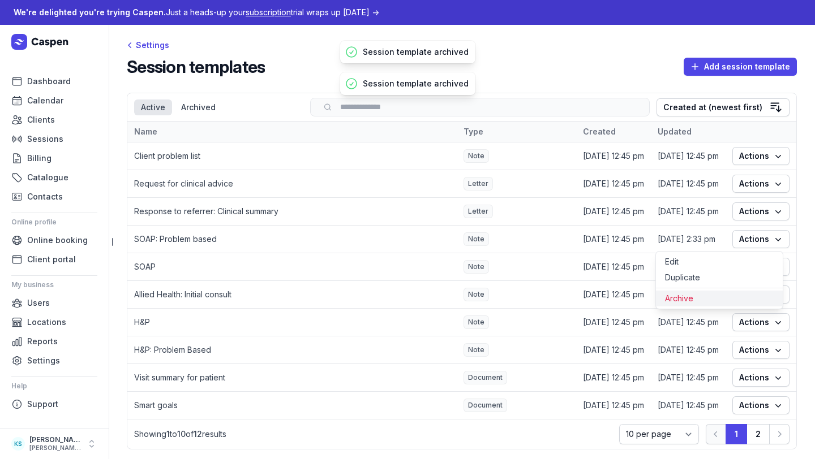
click at [731, 300] on button "Archive" at bounding box center [719, 299] width 127 height 16
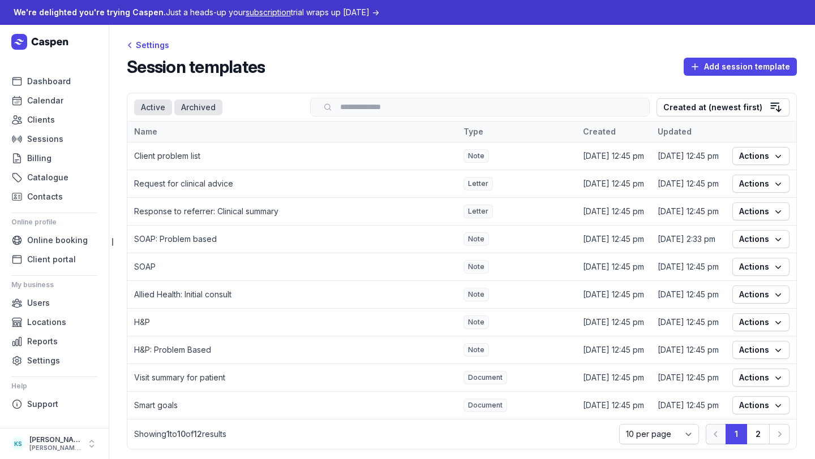
click at [203, 100] on div "Archived" at bounding box center [198, 108] width 48 height 16
click at [148, 109] on div "Active" at bounding box center [153, 108] width 38 height 16
click at [759, 272] on span "Actions" at bounding box center [761, 267] width 44 height 14
click at [726, 320] on button "Archive" at bounding box center [719, 327] width 127 height 16
click at [720, 62] on span "Add session template" at bounding box center [740, 67] width 100 height 14
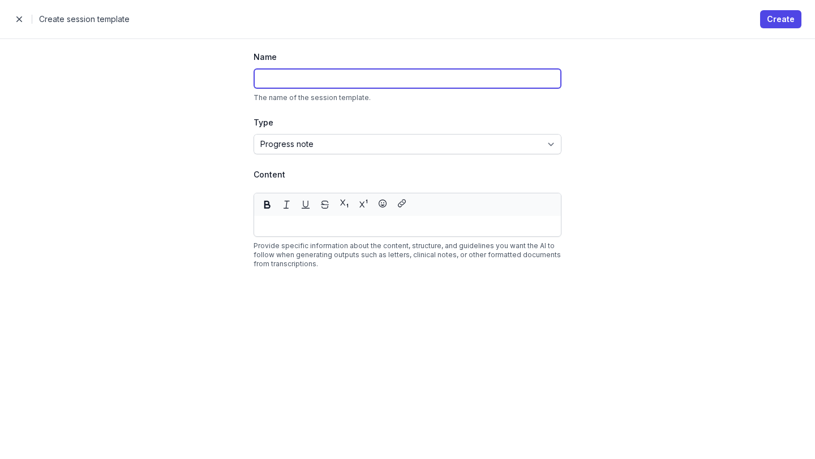
click at [317, 88] on input at bounding box center [407, 78] width 308 height 20
click at [308, 233] on div at bounding box center [407, 226] width 307 height 20
click at [306, 223] on p at bounding box center [407, 227] width 293 height 14
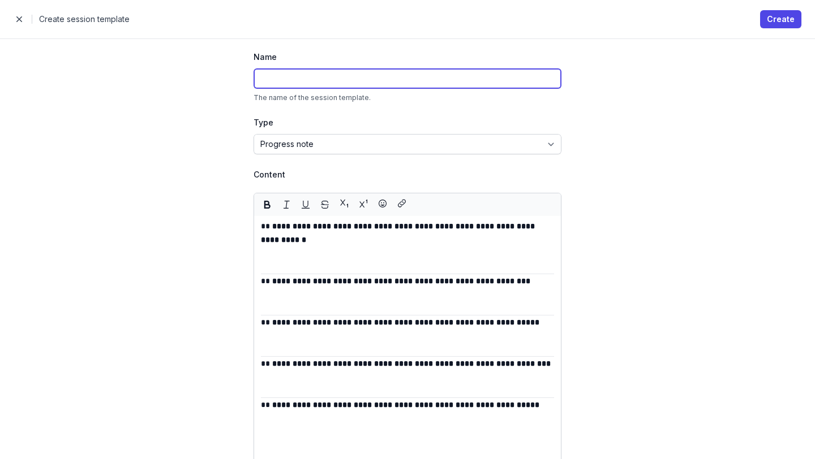
click at [307, 78] on input at bounding box center [407, 78] width 308 height 20
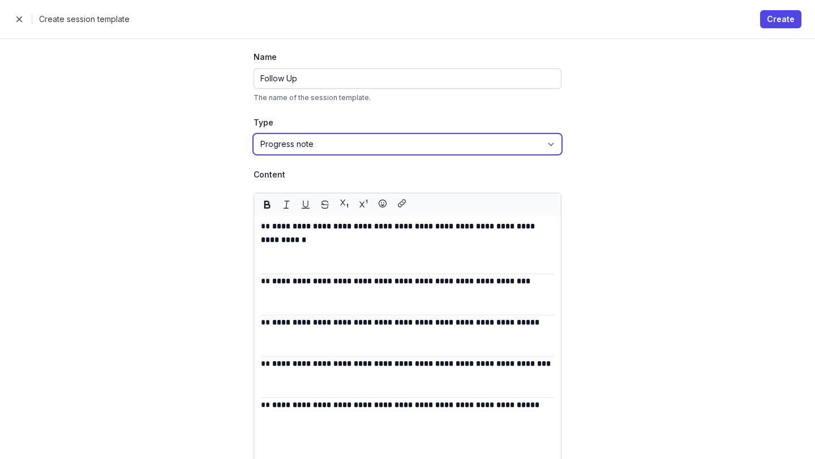
click at [351, 144] on select "Progress note Letter Document" at bounding box center [407, 144] width 308 height 20
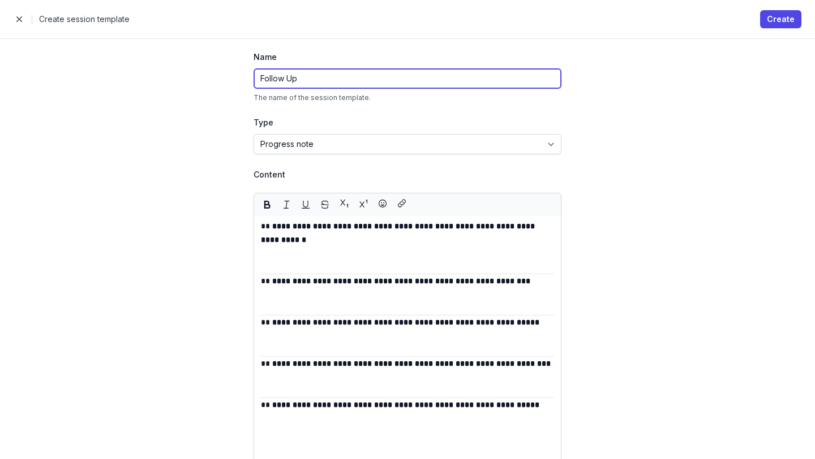
click at [330, 73] on input "Follow Up" at bounding box center [407, 78] width 308 height 20
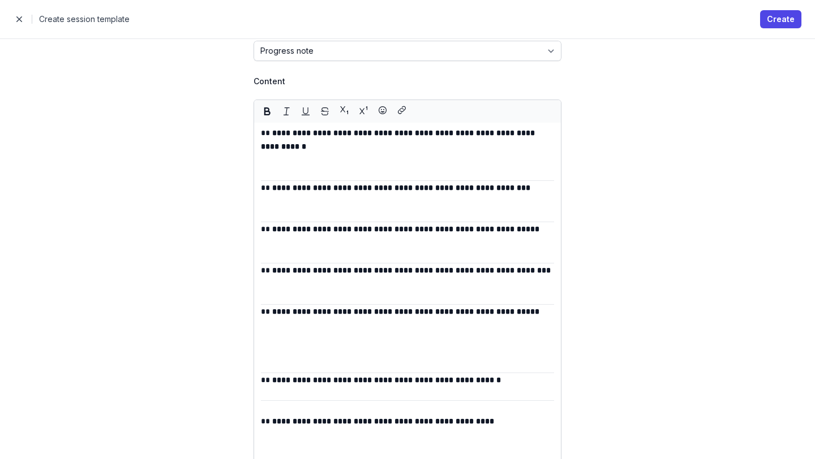
scroll to position [288, 0]
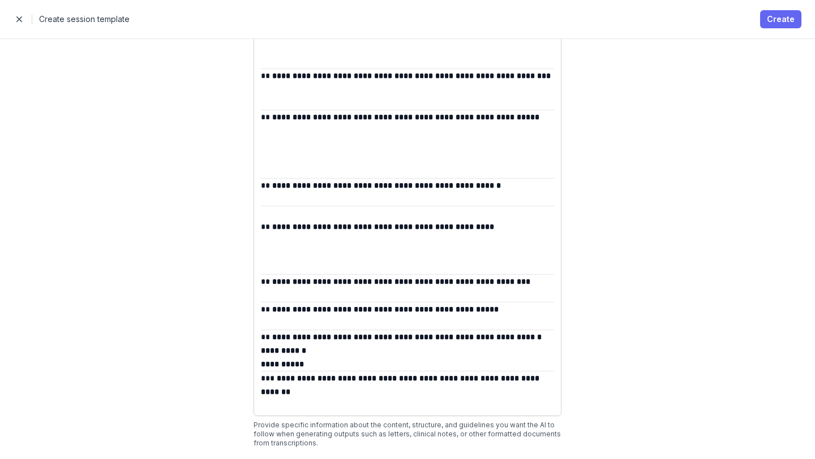
type input "Follow Up Treatment Note"
click at [781, 24] on span "Create" at bounding box center [781, 19] width 28 height 14
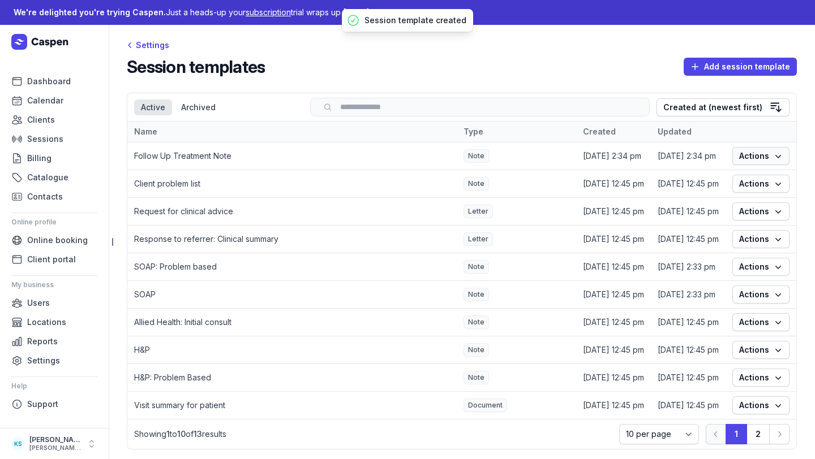
click at [741, 157] on span "Actions" at bounding box center [761, 156] width 44 height 14
click at [369, 61] on div "Session templates Add session template" at bounding box center [462, 67] width 670 height 20
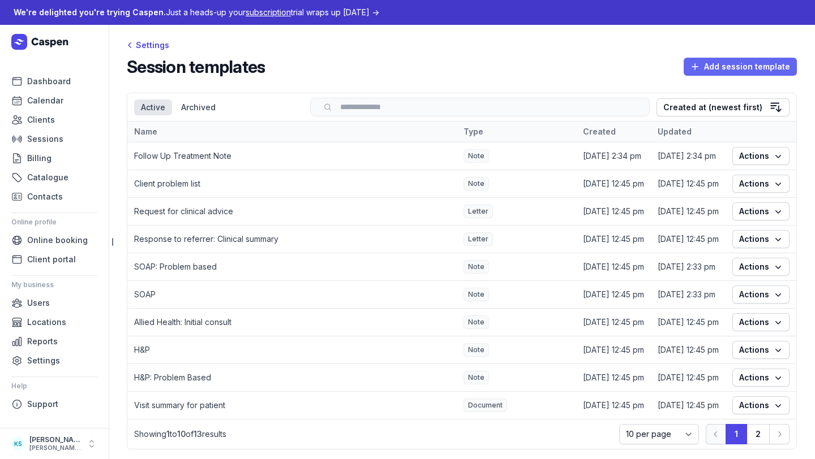
click at [746, 62] on span "Add session template" at bounding box center [740, 67] width 100 height 14
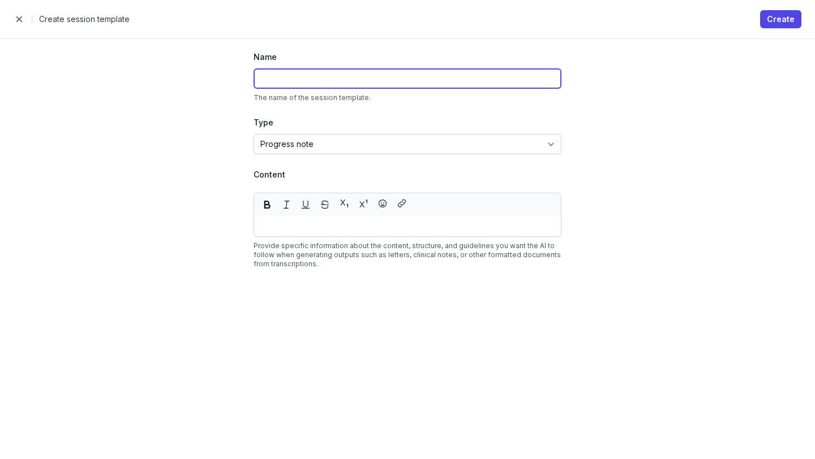
click at [352, 82] on input at bounding box center [407, 78] width 308 height 20
type input "Adult Initial Consult"
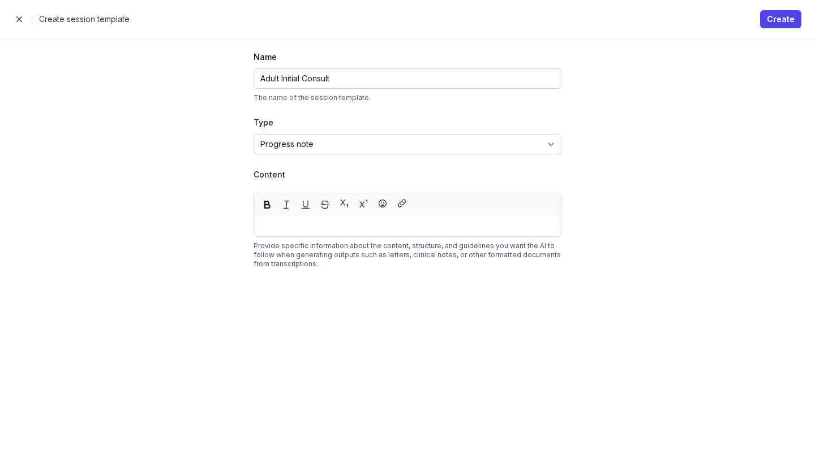
click at [315, 227] on p at bounding box center [407, 227] width 293 height 14
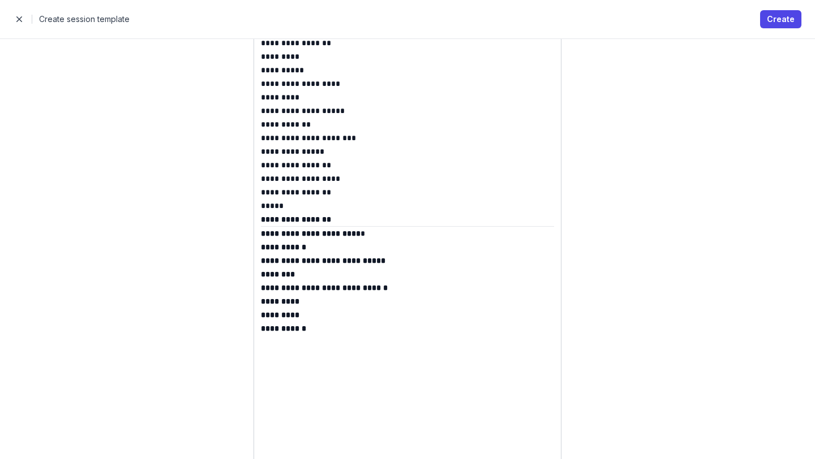
scroll to position [4991, 0]
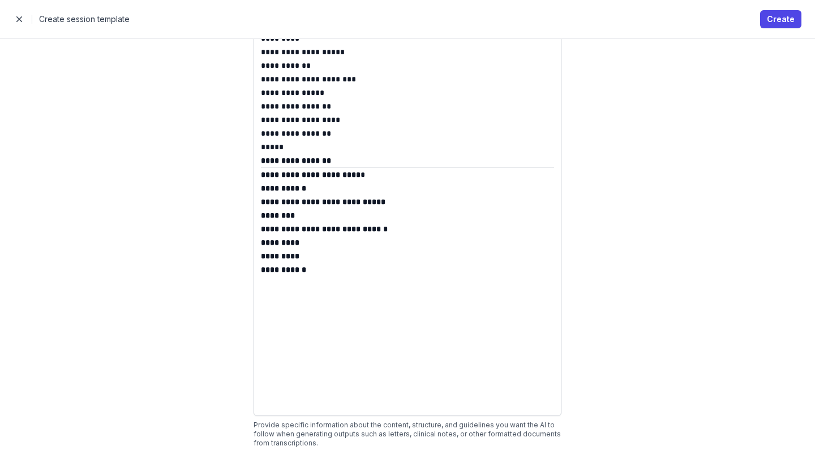
click at [261, 163] on strong "**********" at bounding box center [296, 161] width 70 height 8
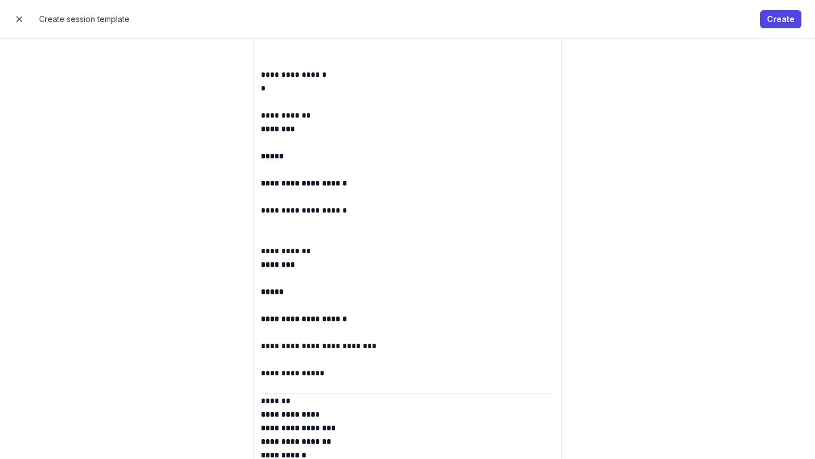
scroll to position [0, 0]
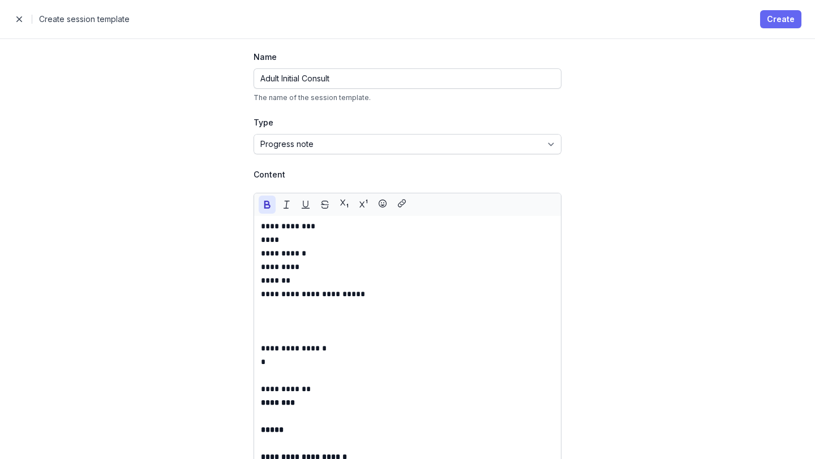
click at [784, 16] on span "Create" at bounding box center [781, 19] width 28 height 14
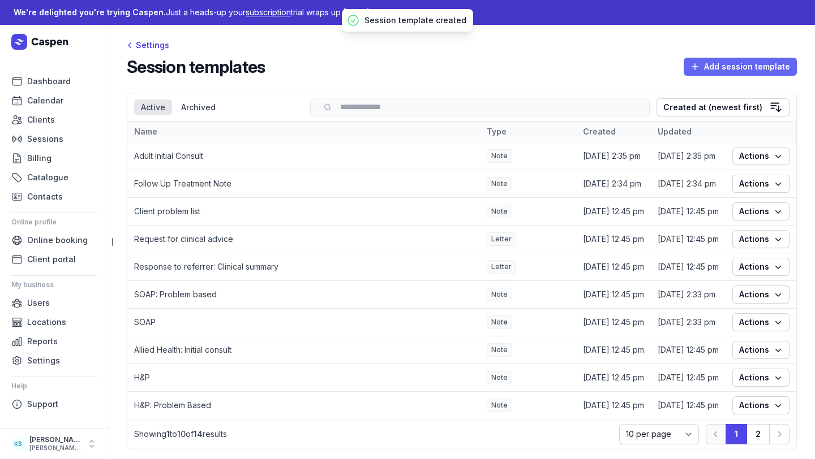
click at [770, 67] on span "Add session template" at bounding box center [740, 67] width 100 height 14
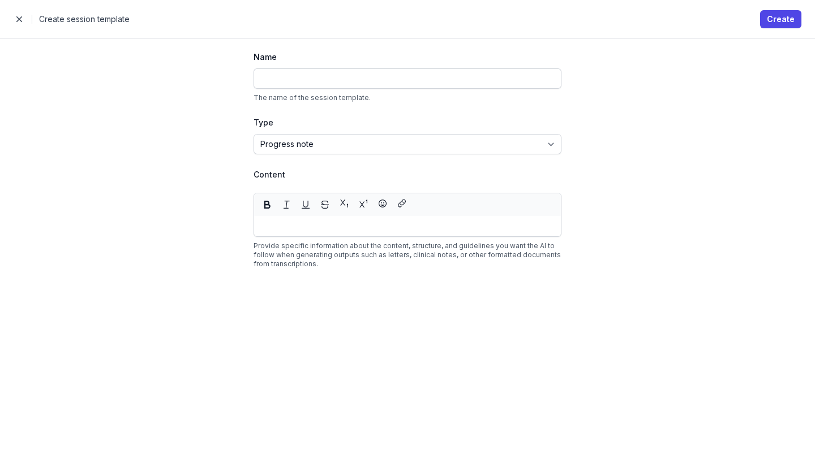
click at [286, 226] on p at bounding box center [407, 227] width 293 height 14
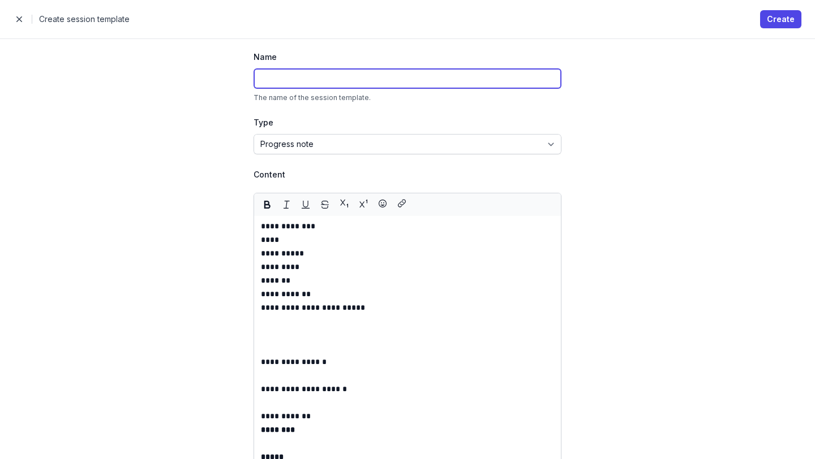
click at [276, 83] on input at bounding box center [407, 78] width 308 height 20
paste input "Child Initial Consult"
type input "Child Initial Consult"
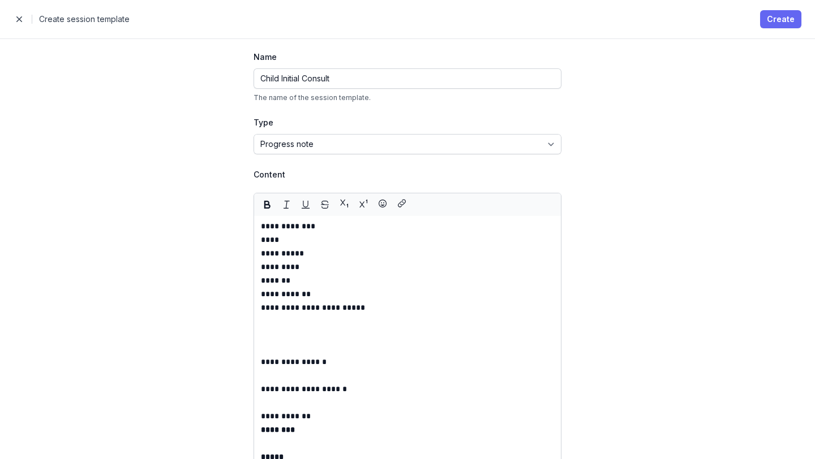
click at [790, 21] on span "Create" at bounding box center [781, 19] width 28 height 14
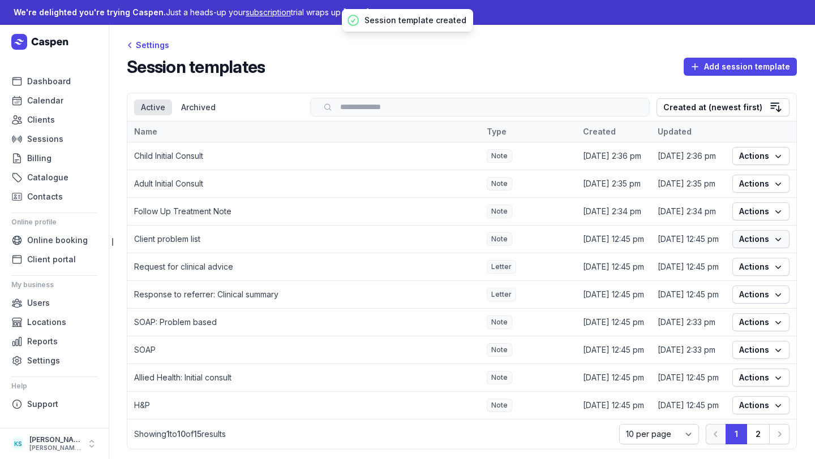
click at [759, 238] on span "Actions" at bounding box center [761, 240] width 44 height 14
click at [742, 276] on button "Duplicate" at bounding box center [719, 278] width 127 height 16
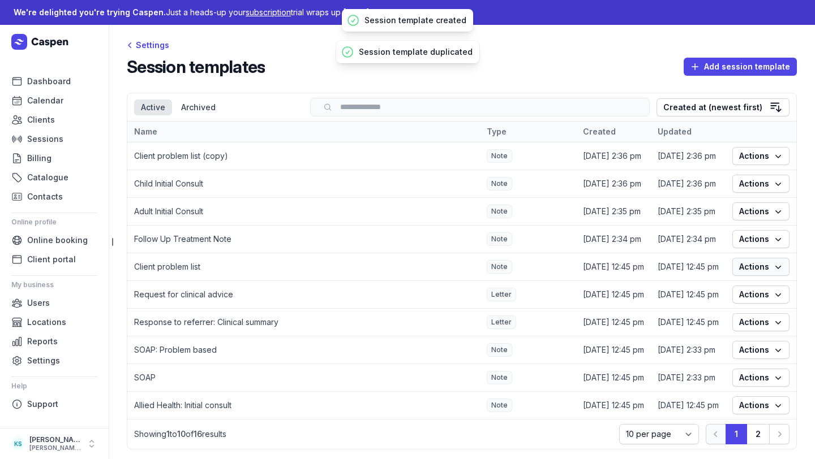
drag, startPoint x: 742, startPoint y: 276, endPoint x: 746, endPoint y: 262, distance: 14.7
click at [749, 243] on span "Actions" at bounding box center [761, 240] width 44 height 14
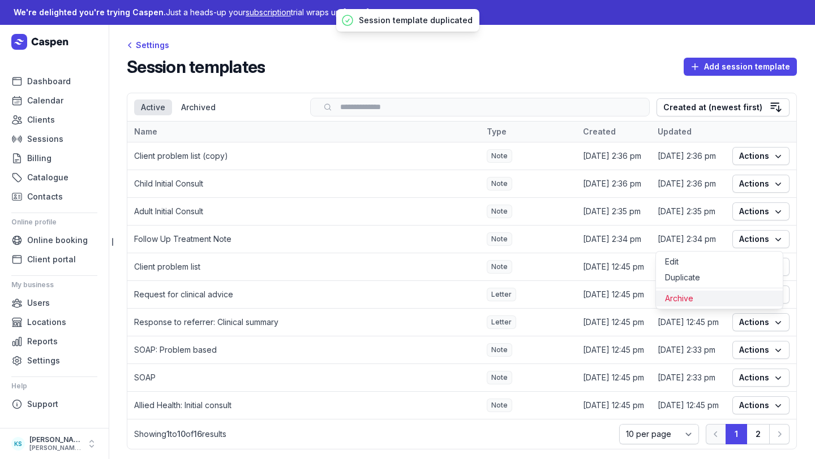
click at [726, 295] on button "Archive" at bounding box center [719, 299] width 127 height 16
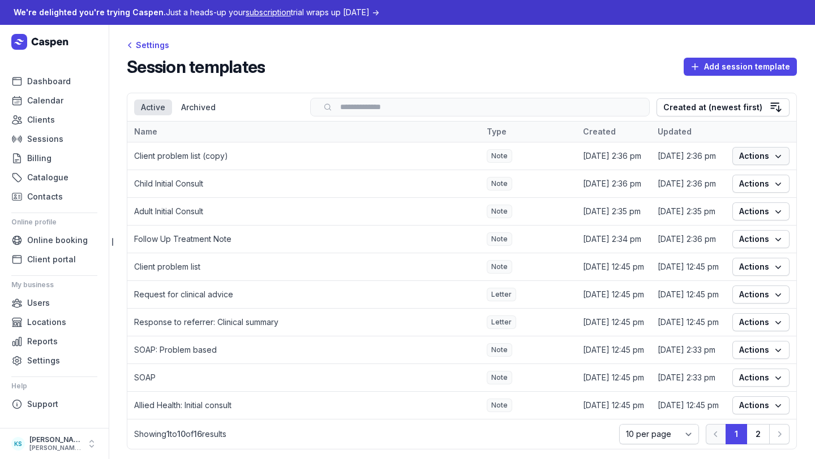
click at [759, 155] on span "Actions" at bounding box center [761, 156] width 44 height 14
click at [728, 216] on button "Archive" at bounding box center [719, 216] width 127 height 16
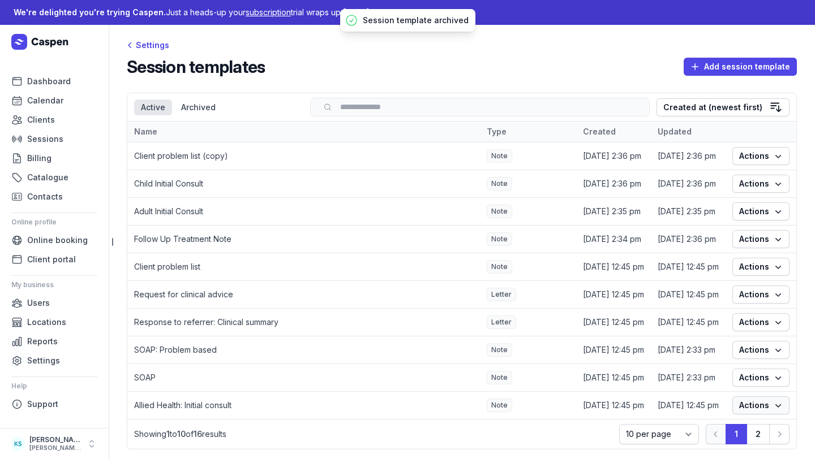
click at [751, 406] on span "Actions" at bounding box center [761, 406] width 44 height 14
click at [157, 48] on div "Settings" at bounding box center [148, 45] width 42 height 14
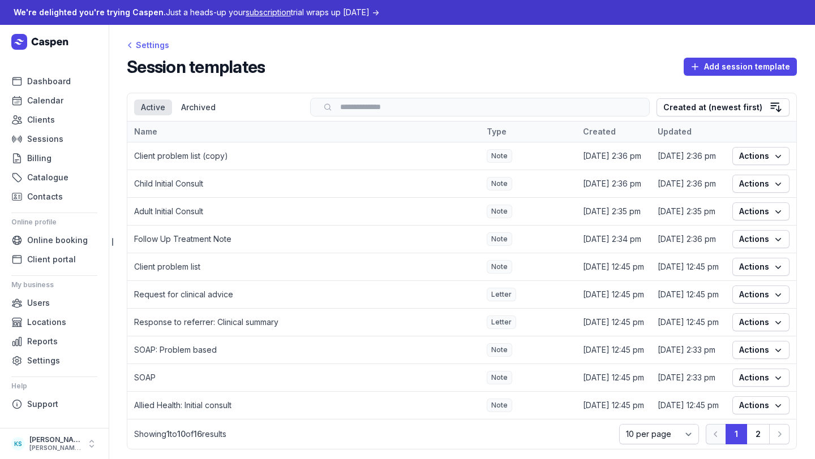
click at [157, 48] on div "Settings" at bounding box center [148, 45] width 42 height 14
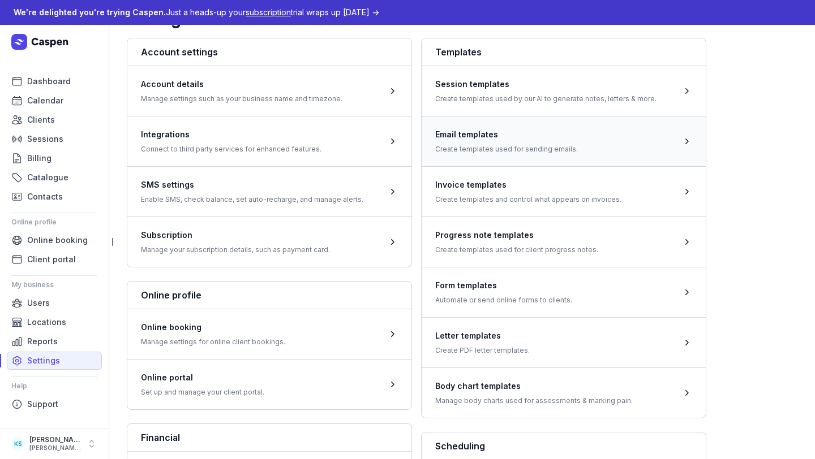
scroll to position [17, 0]
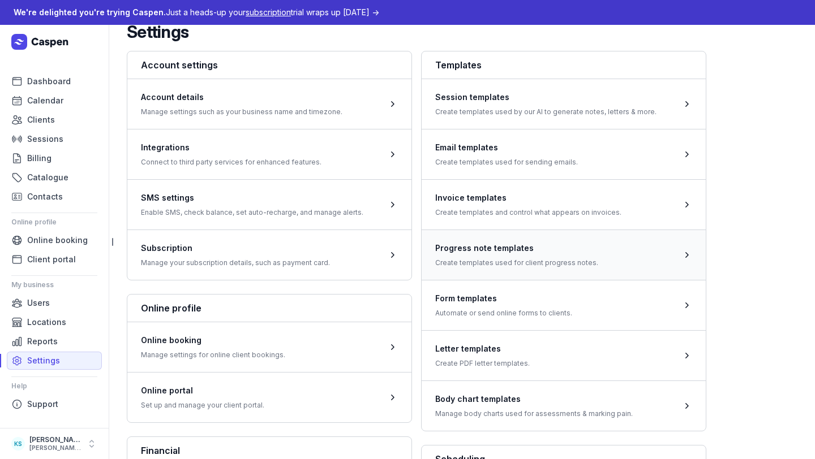
click at [519, 256] on span at bounding box center [564, 255] width 284 height 50
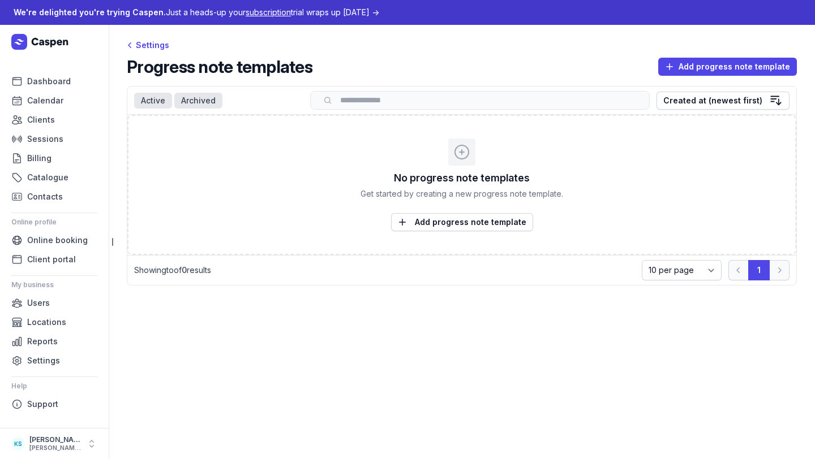
click at [190, 98] on div "Archived" at bounding box center [198, 101] width 48 height 16
click at [151, 104] on div "Active" at bounding box center [153, 101] width 38 height 16
click at [152, 37] on div "Settings Progress note templates Add progress note template Select a tab Active…" at bounding box center [462, 166] width 706 height 283
click at [152, 44] on div "Settings" at bounding box center [148, 45] width 42 height 14
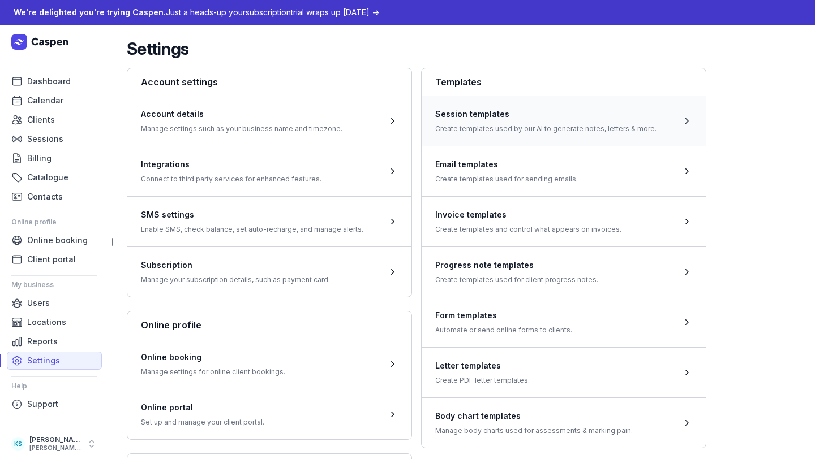
click at [596, 131] on span at bounding box center [564, 121] width 284 height 50
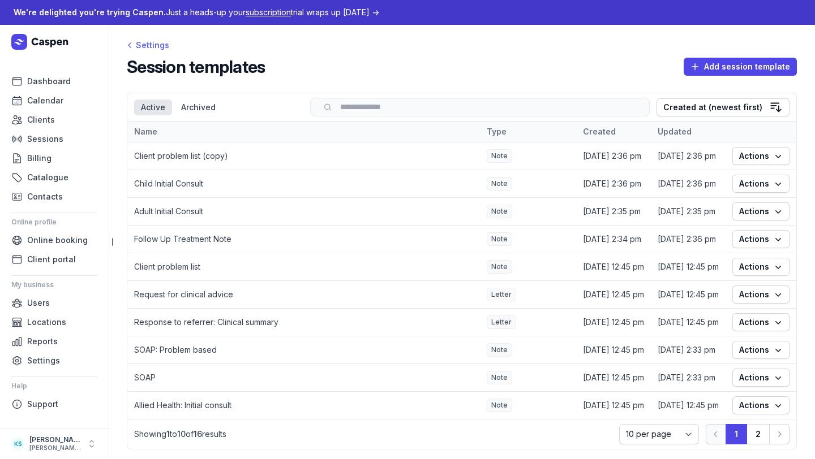
click at [147, 45] on div "Settings" at bounding box center [148, 45] width 42 height 14
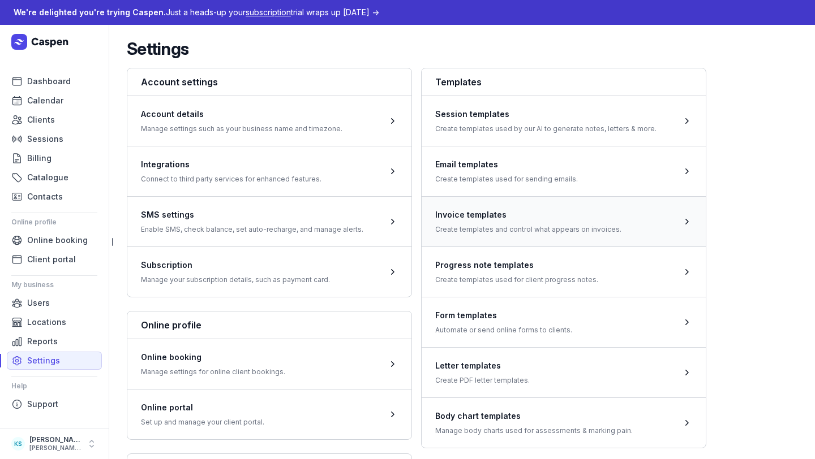
click at [499, 227] on span at bounding box center [564, 221] width 284 height 50
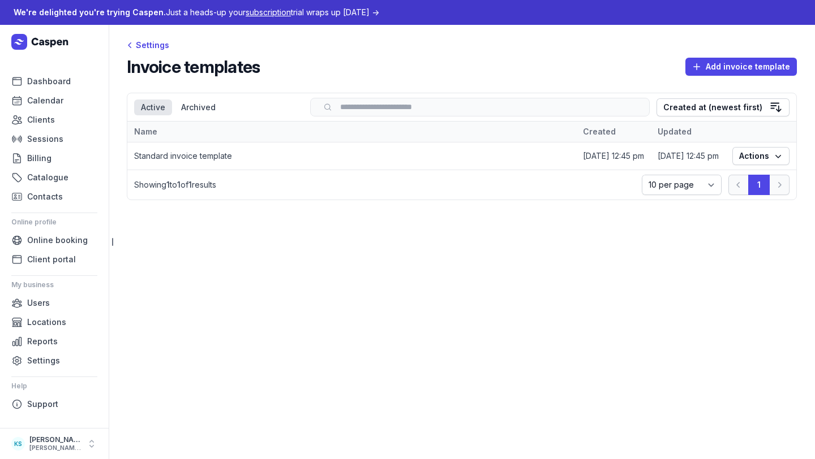
click at [464, 149] on td "Standard invoice template" at bounding box center [351, 157] width 449 height 28
click at [773, 149] on button "Actions" at bounding box center [760, 156] width 57 height 18
click at [743, 175] on link "Edit" at bounding box center [726, 179] width 127 height 16
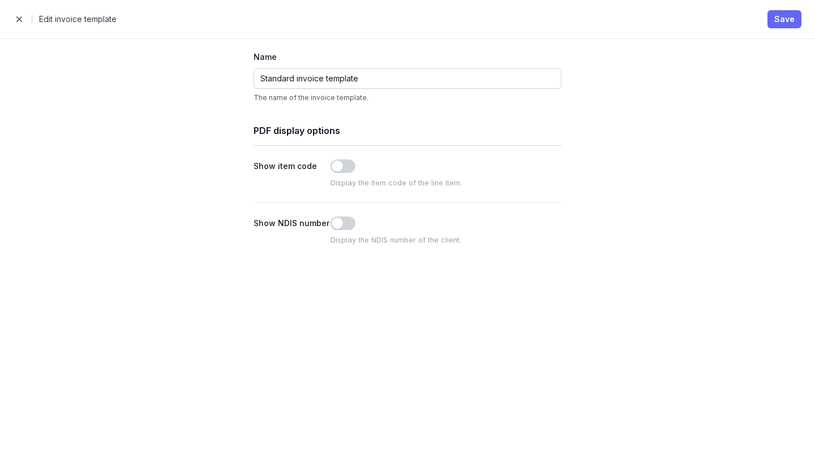
click at [797, 20] on button "Save" at bounding box center [784, 19] width 34 height 18
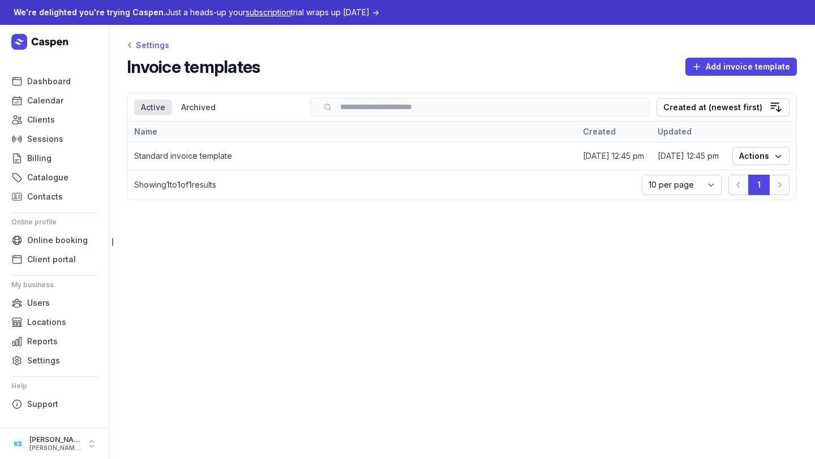
click at [157, 38] on div "Settings" at bounding box center [148, 45] width 42 height 14
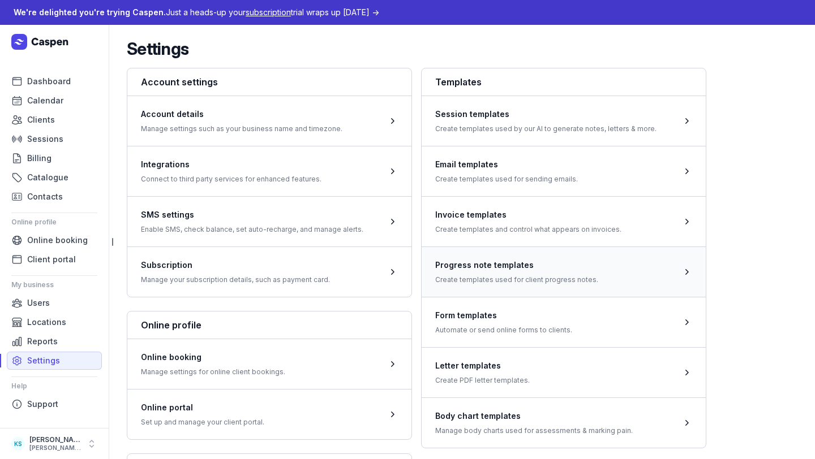
click at [556, 278] on span at bounding box center [564, 272] width 284 height 50
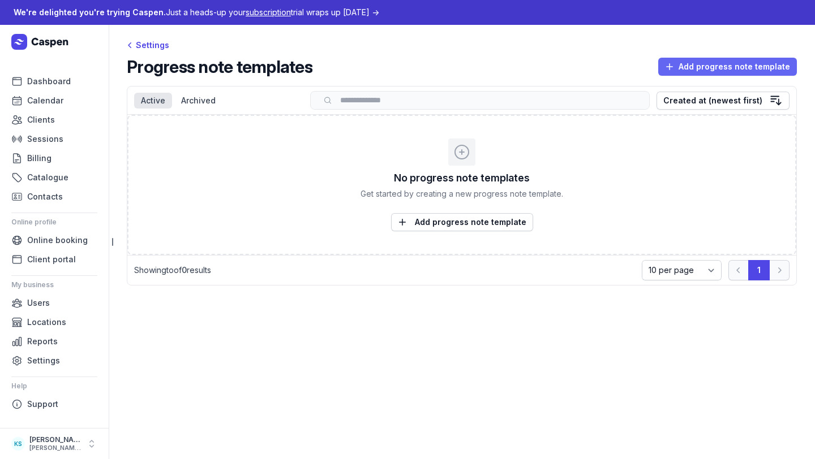
click at [703, 60] on span "Add progress note template" at bounding box center [727, 67] width 125 height 14
select select
click at [719, 64] on span "Add progress note template" at bounding box center [727, 67] width 125 height 14
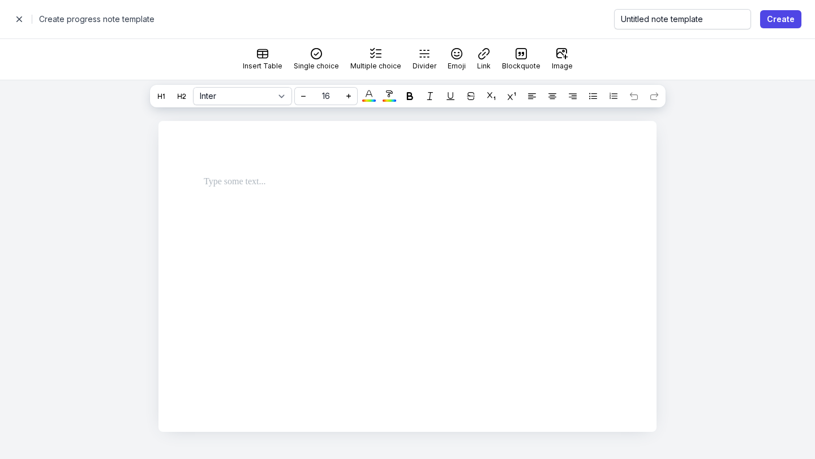
click at [313, 196] on div at bounding box center [394, 186] width 435 height 41
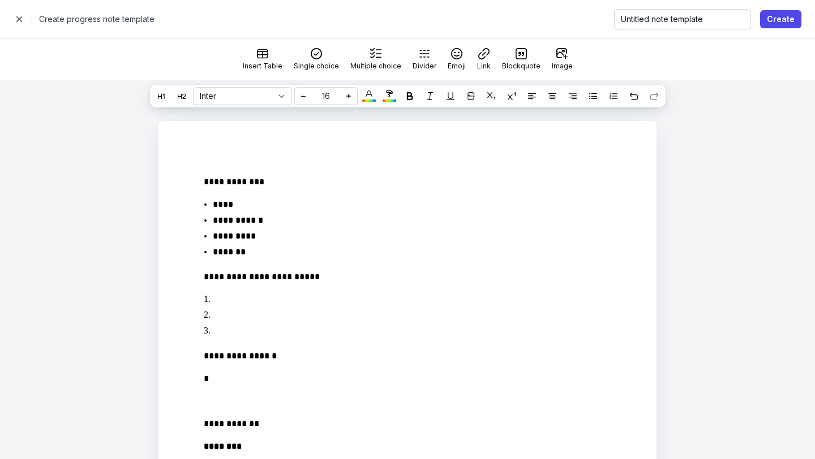
select select
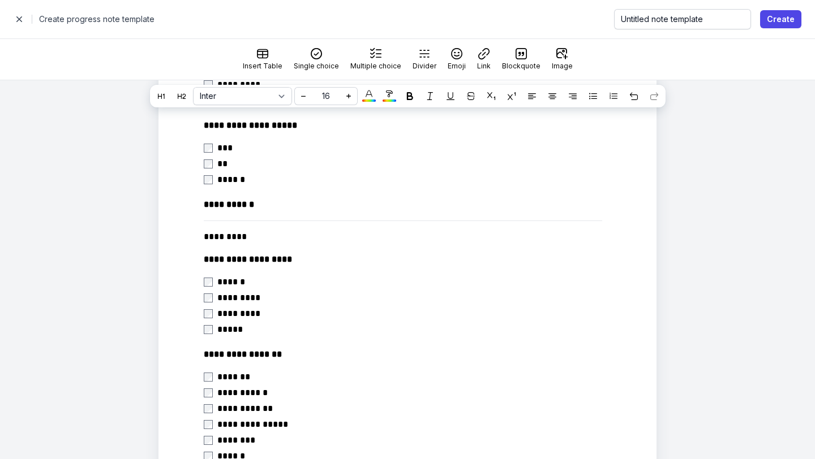
scroll to position [1260, 0]
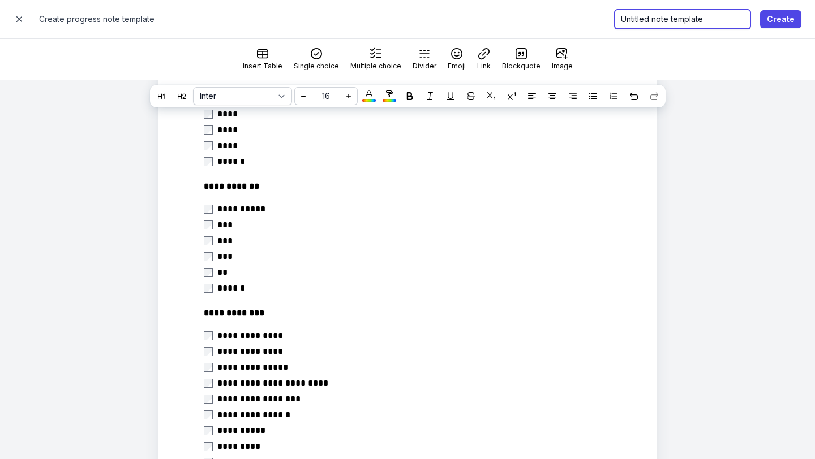
click at [698, 21] on input "Untitled note template" at bounding box center [682, 19] width 137 height 20
drag, startPoint x: 742, startPoint y: 16, endPoint x: 561, endPoint y: 21, distance: 181.7
click at [561, 21] on div "Close panel Create progress note template Untitled note template Create" at bounding box center [408, 19] width 788 height 16
paste input "Adult Initial Consult"
type input "Adult Initial Consult"
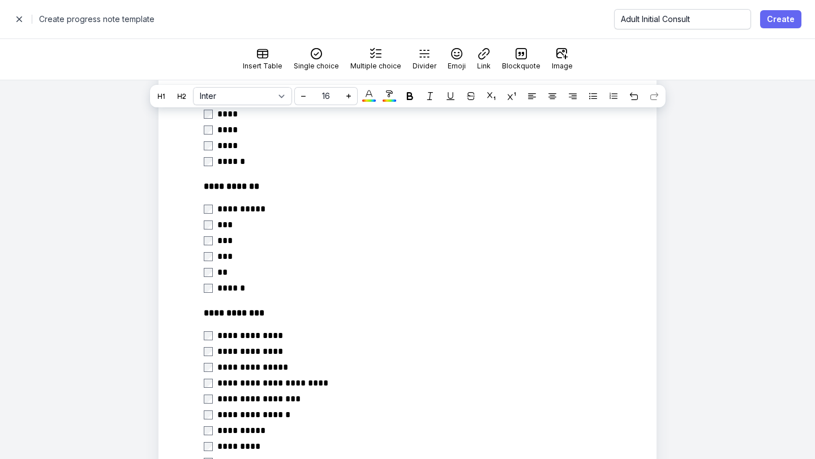
click at [773, 16] on span "Create" at bounding box center [781, 19] width 28 height 14
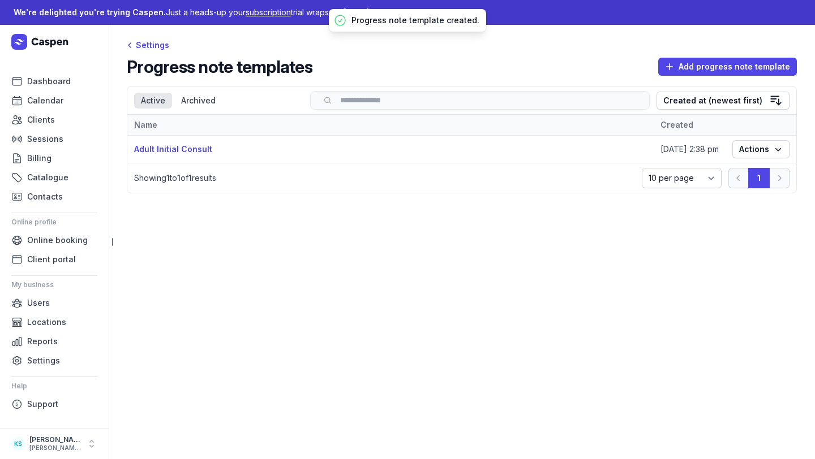
click at [720, 57] on div "Progress note templates Add progress note template" at bounding box center [462, 67] width 670 height 20
click at [720, 65] on span "Add progress note template" at bounding box center [727, 67] width 125 height 14
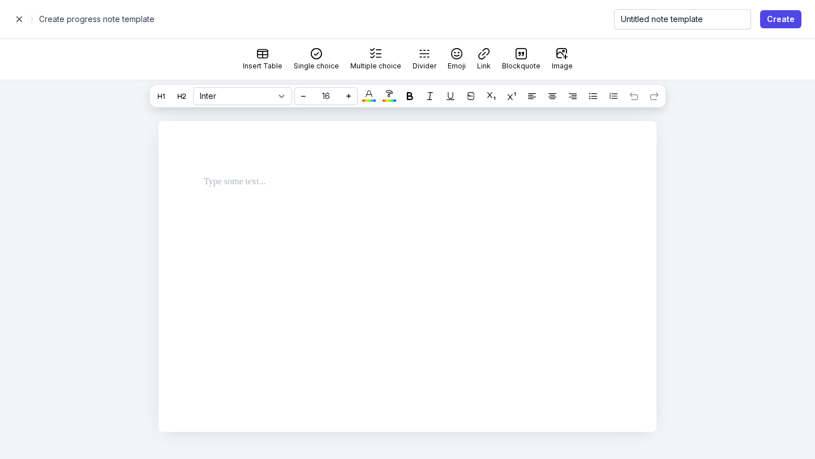
click at [356, 207] on div at bounding box center [407, 186] width 498 height 131
drag, startPoint x: 355, startPoint y: 207, endPoint x: 322, endPoint y: 202, distance: 33.8
click at [325, 204] on div at bounding box center [407, 186] width 498 height 131
click at [286, 182] on p at bounding box center [403, 182] width 398 height 14
select select
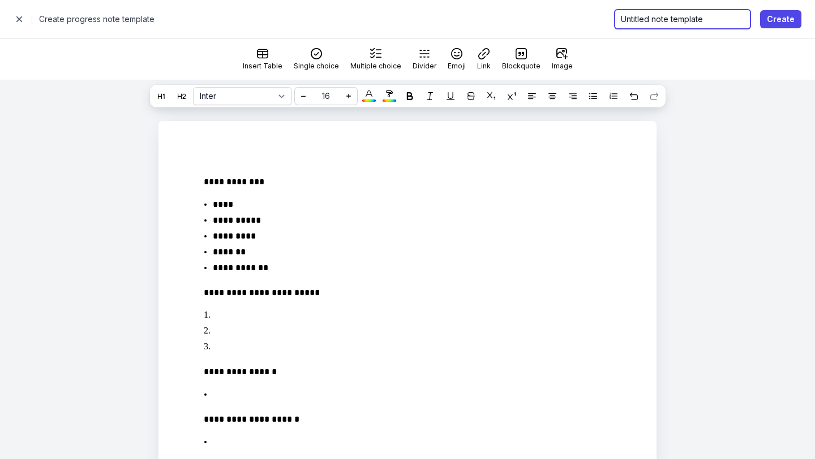
drag, startPoint x: 748, startPoint y: 19, endPoint x: 525, endPoint y: 19, distance: 223.5
click at [525, 19] on div "Close panel Create progress note template Untitled note template Create" at bounding box center [408, 19] width 788 height 16
paste input "Child Initial Consult"
type input "Child Initial Consult"
click at [784, 19] on span "Create" at bounding box center [781, 19] width 28 height 14
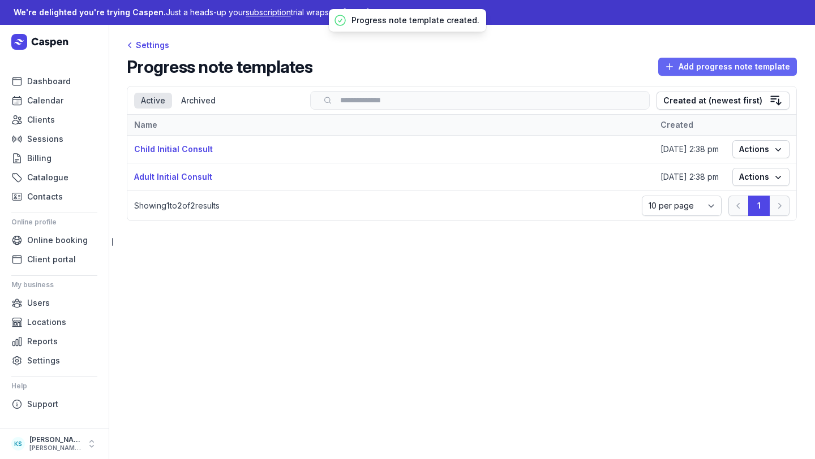
click at [686, 65] on span "Add progress note template" at bounding box center [727, 67] width 125 height 14
select select
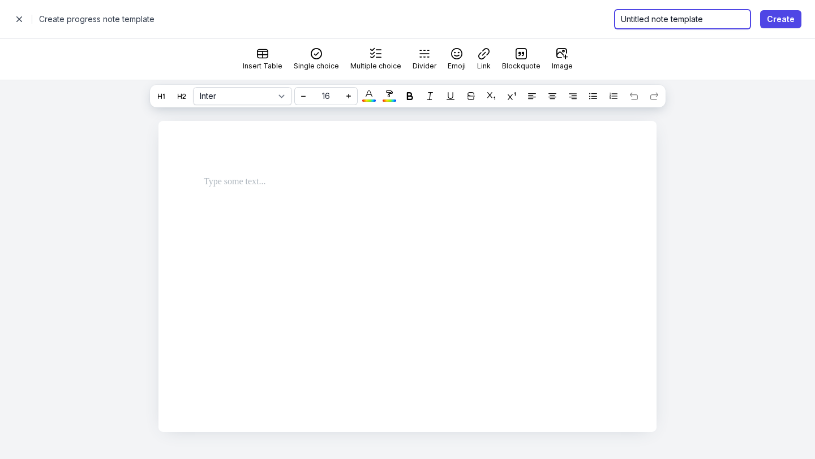
drag, startPoint x: 733, startPoint y: 21, endPoint x: 634, endPoint y: 20, distance: 99.6
click at [637, 20] on div "Close panel Create progress note template Untitled note template Create" at bounding box center [408, 19] width 788 height 16
drag, startPoint x: 746, startPoint y: 18, endPoint x: 618, endPoint y: 18, distance: 128.4
click at [618, 18] on div "Close panel Create progress note template Untitled note template Create" at bounding box center [408, 19] width 788 height 16
paste input "Follow up Treatment Notes"
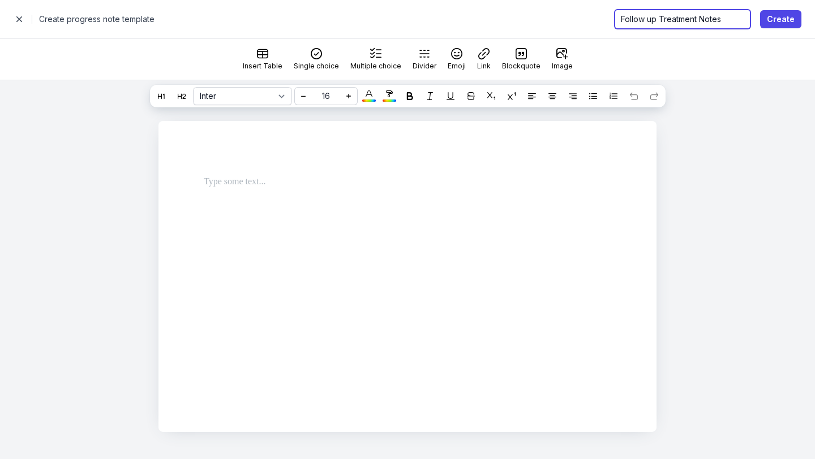
scroll to position [0, 10]
type input "Follow up Treatment Notes"
click at [439, 210] on div at bounding box center [407, 186] width 498 height 131
click at [294, 195] on div at bounding box center [394, 186] width 435 height 41
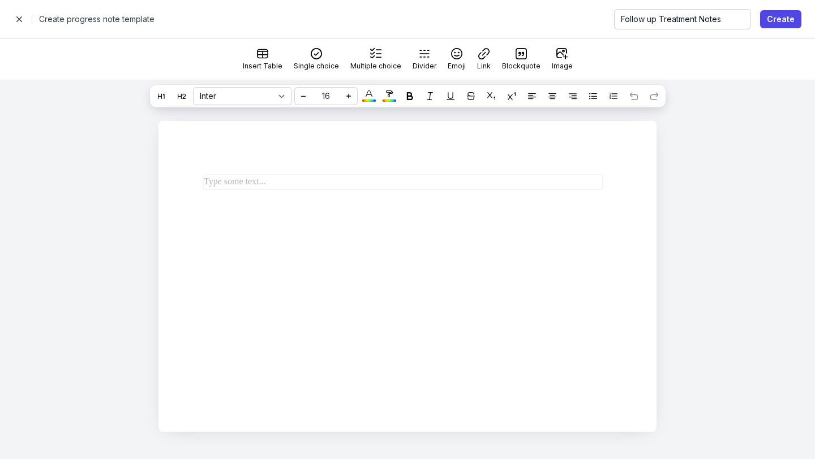
select select
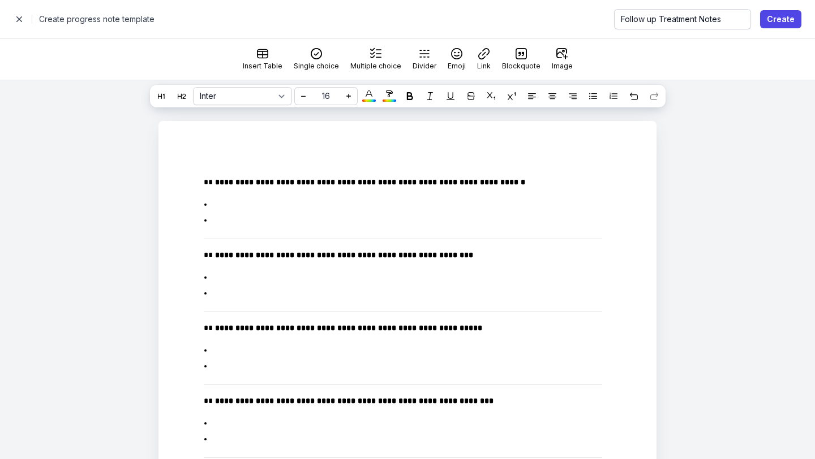
scroll to position [620, 0]
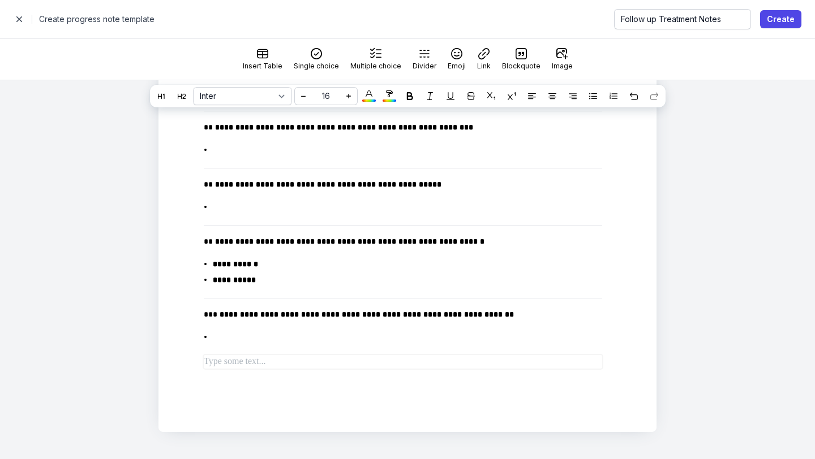
click at [785, 8] on div "Close panel Create progress note template Follow up Treatment Notes Create" at bounding box center [407, 19] width 815 height 38
click at [782, 19] on span "Create" at bounding box center [781, 19] width 28 height 14
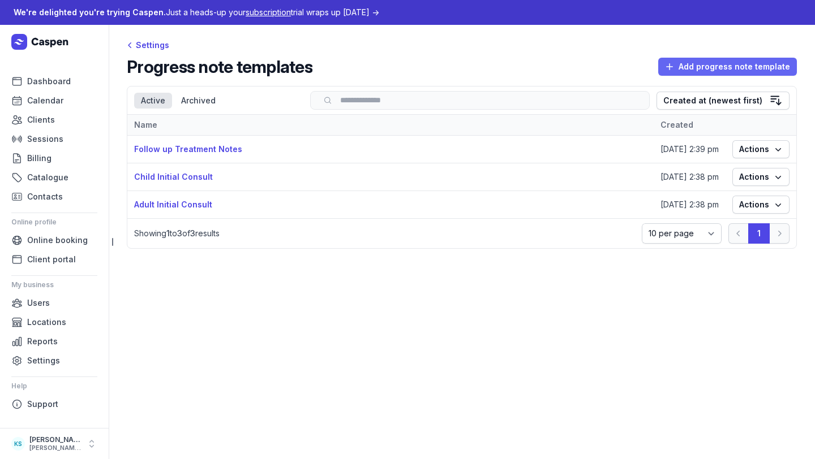
click at [734, 67] on span "Add progress note template" at bounding box center [727, 67] width 125 height 14
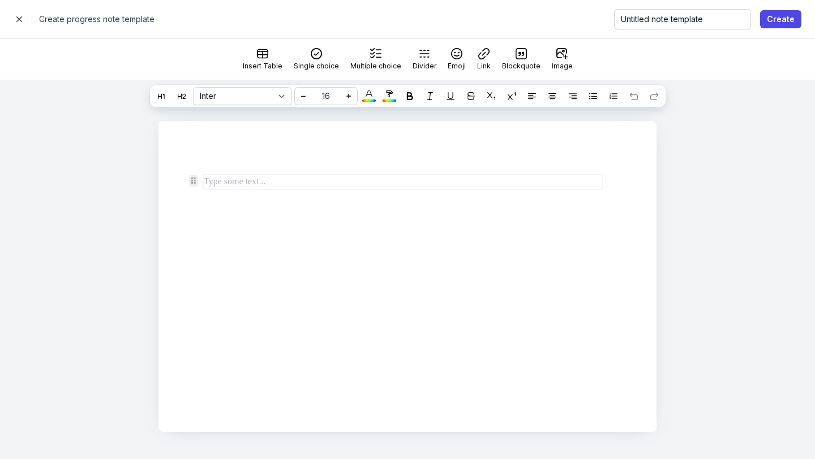
click at [272, 178] on p at bounding box center [403, 182] width 398 height 14
click at [244, 204] on div "**********" at bounding box center [394, 186] width 435 height 41
drag, startPoint x: 311, startPoint y: 182, endPoint x: 76, endPoint y: 182, distance: 235.4
click at [78, 182] on div "**********" at bounding box center [407, 269] width 815 height 379
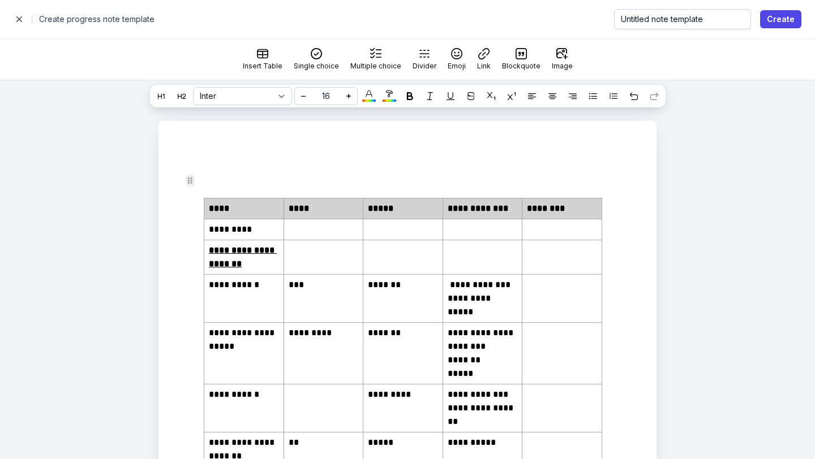
scroll to position [448, 0]
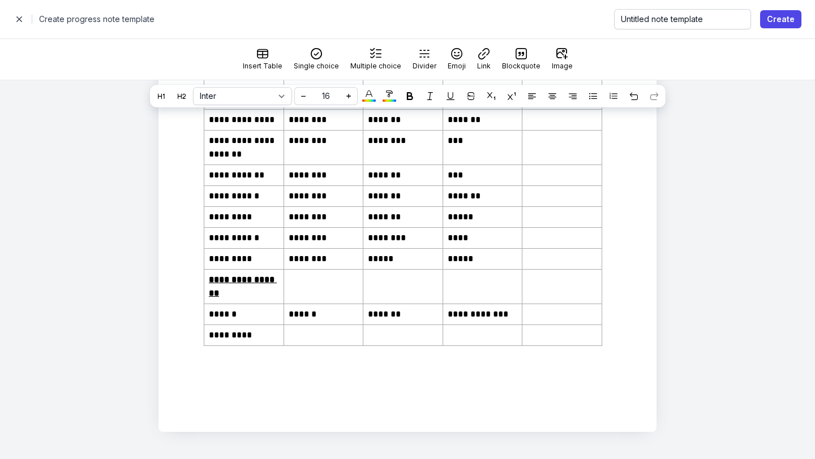
click at [302, 423] on div "**********" at bounding box center [407, 53] width 498 height 759
click at [296, 398] on div "**********" at bounding box center [407, 53] width 498 height 759
click at [303, 320] on p "******" at bounding box center [324, 315] width 70 height 14
click at [303, 343] on td at bounding box center [323, 335] width 80 height 21
click at [273, 379] on div "**********" at bounding box center [394, 53] width 435 height 668
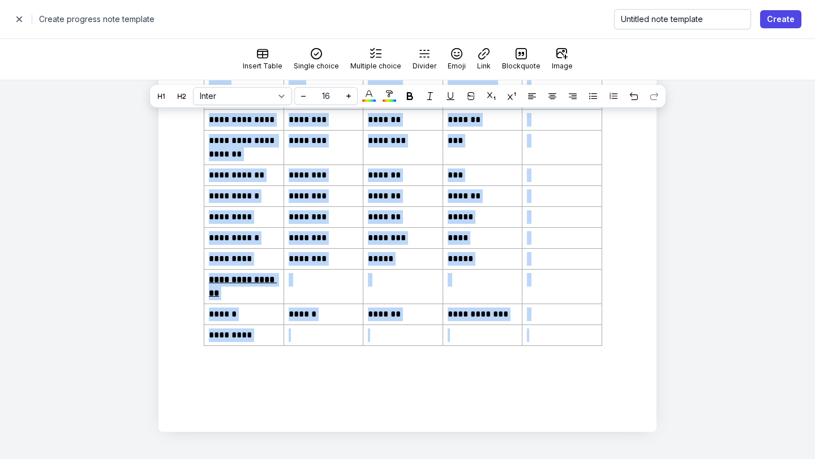
click at [276, 347] on div "**********" at bounding box center [394, 53] width 435 height 668
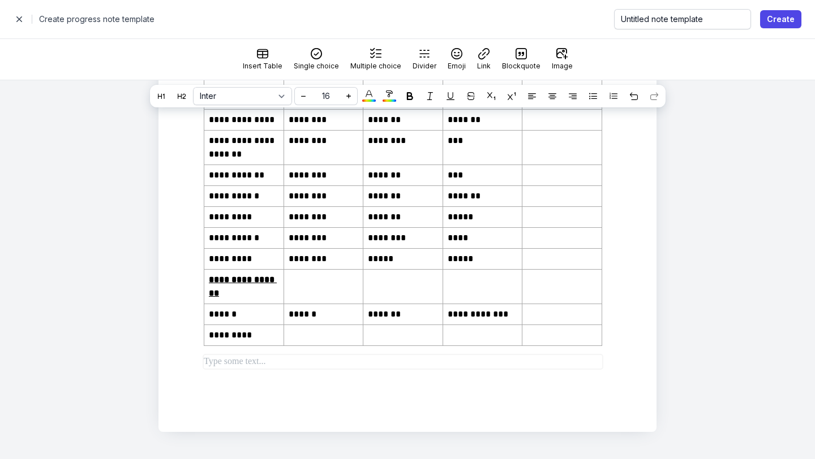
click at [306, 343] on td at bounding box center [323, 335] width 80 height 21
click at [294, 359] on p at bounding box center [403, 362] width 398 height 14
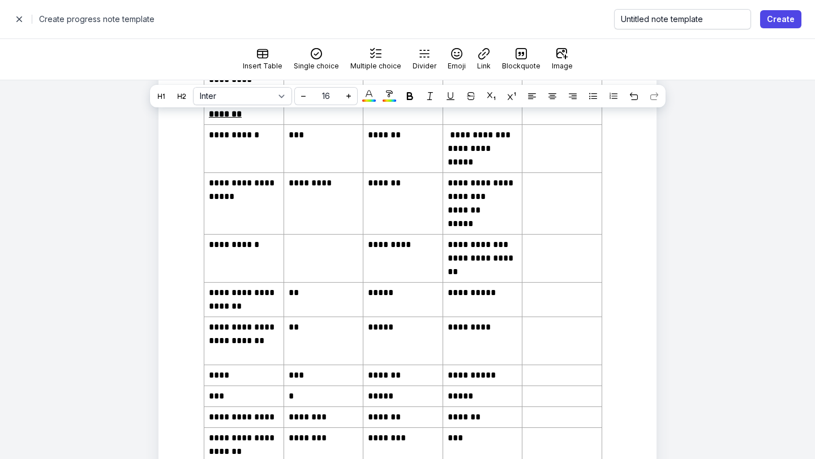
scroll to position [1075, 0]
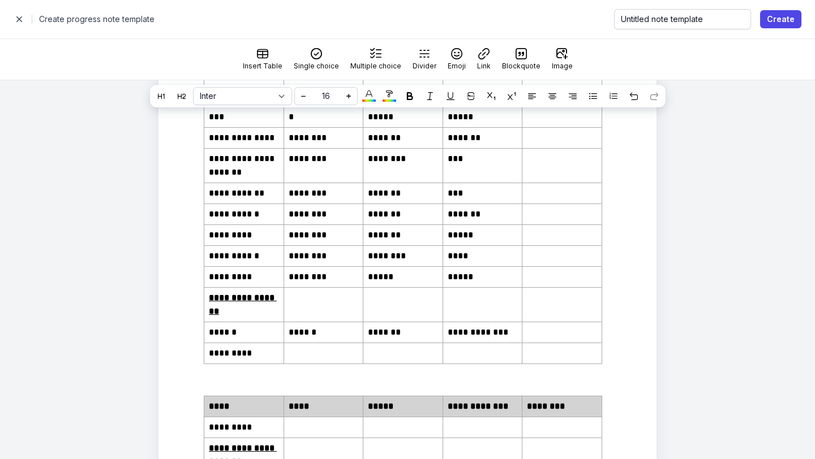
scroll to position [0, 0]
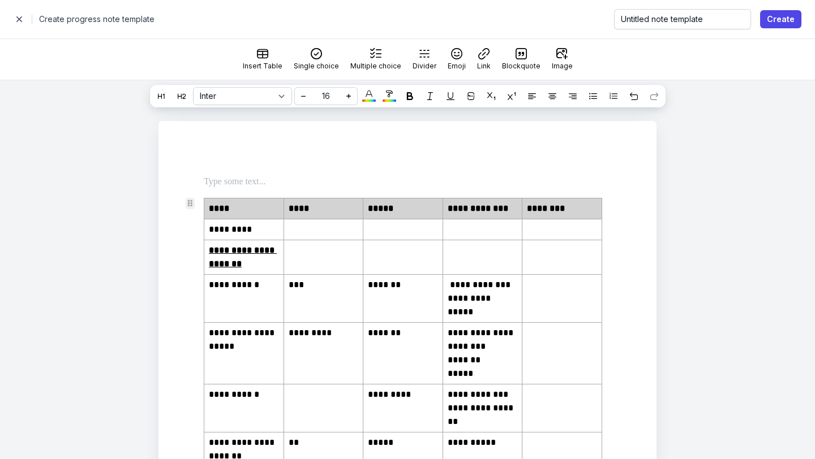
click at [194, 205] on div at bounding box center [190, 203] width 9 height 11
click at [188, 200] on div at bounding box center [190, 203] width 9 height 11
click at [190, 199] on div at bounding box center [190, 203] width 9 height 11
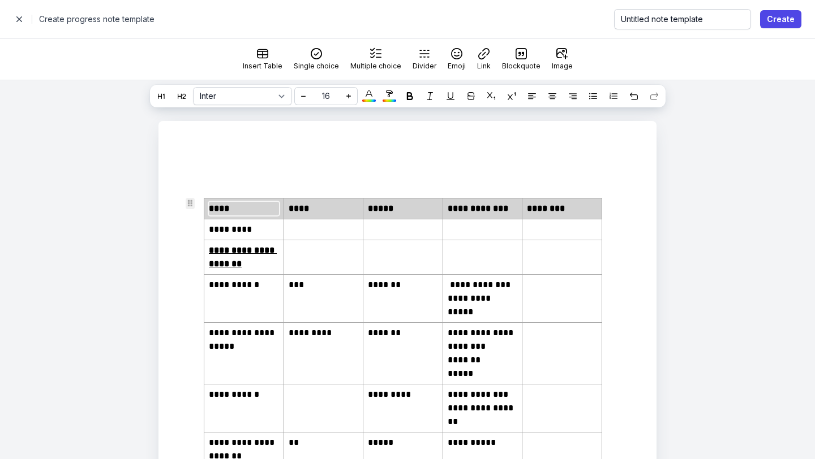
click at [189, 201] on div at bounding box center [190, 203] width 9 height 11
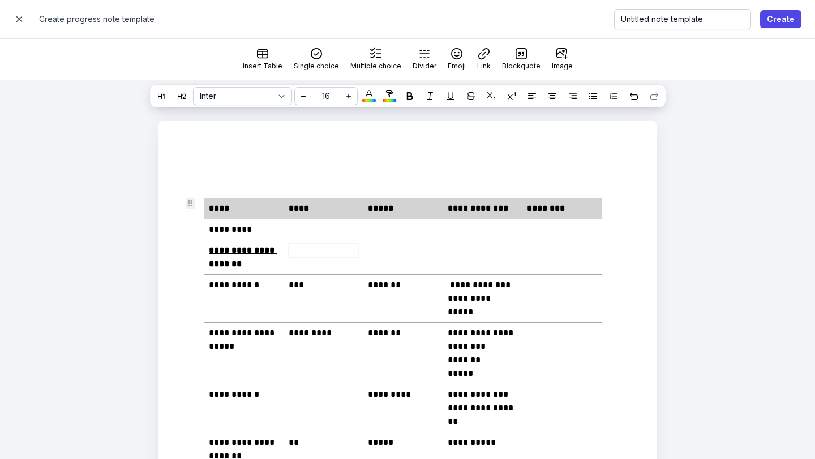
click at [295, 252] on p at bounding box center [324, 251] width 70 height 14
click at [295, 253] on p at bounding box center [324, 251] width 70 height 14
click at [317, 220] on td at bounding box center [323, 230] width 80 height 21
click at [630, 95] on icon at bounding box center [634, 96] width 8 height 8
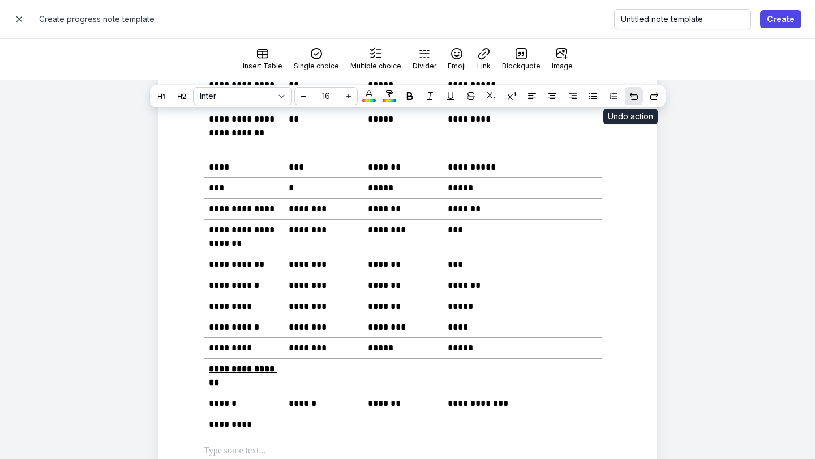
click at [630, 96] on icon at bounding box center [634, 96] width 8 height 8
select select
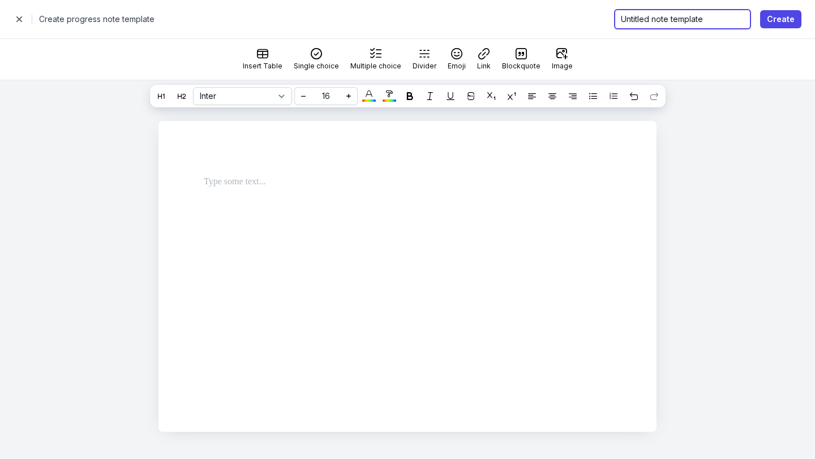
drag, startPoint x: 744, startPoint y: 15, endPoint x: 574, endPoint y: 15, distance: 169.7
click at [575, 15] on div "Close panel Create progress note template Untitled note template Create" at bounding box center [408, 19] width 788 height 16
paste input "[MEDICAL_DATA] Results"
type input "[MEDICAL_DATA] Results"
click at [800, 145] on div "Inter Times New Roman 16 * * ** ** ** ** ** ** ** ** ** ** ** ** ** ** ** ** **…" at bounding box center [407, 269] width 815 height 379
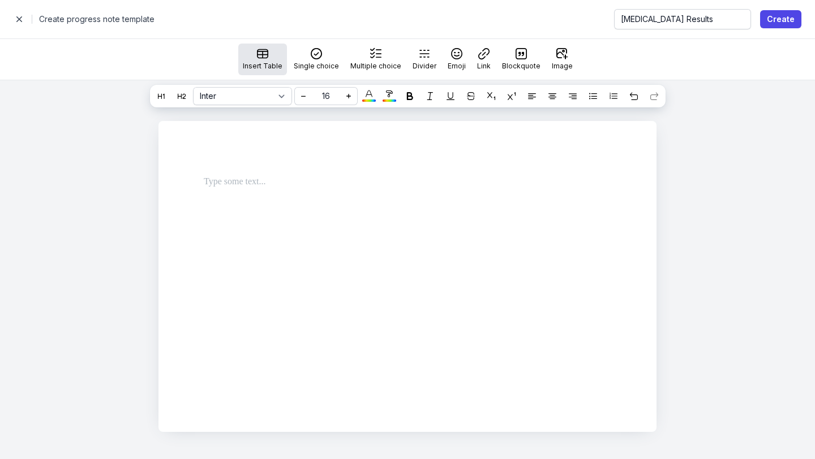
click at [270, 61] on div "Insert Table" at bounding box center [262, 60] width 49 height 32
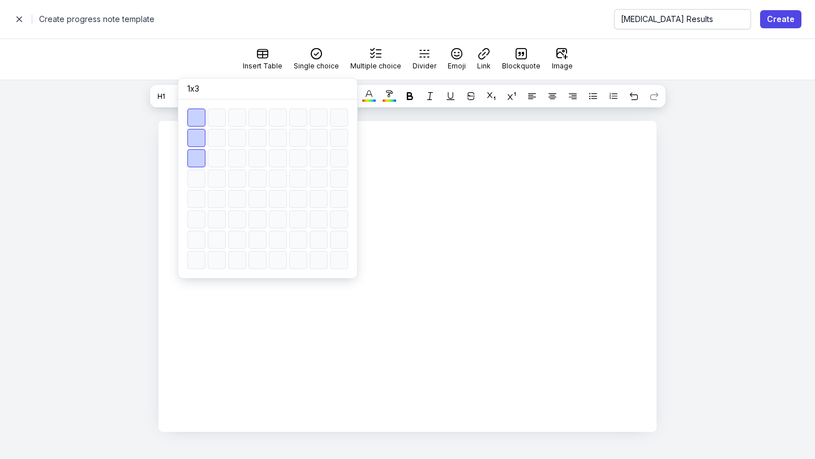
click at [234, 36] on div "Close panel Create progress note template Blood Test Results Create" at bounding box center [407, 19] width 815 height 38
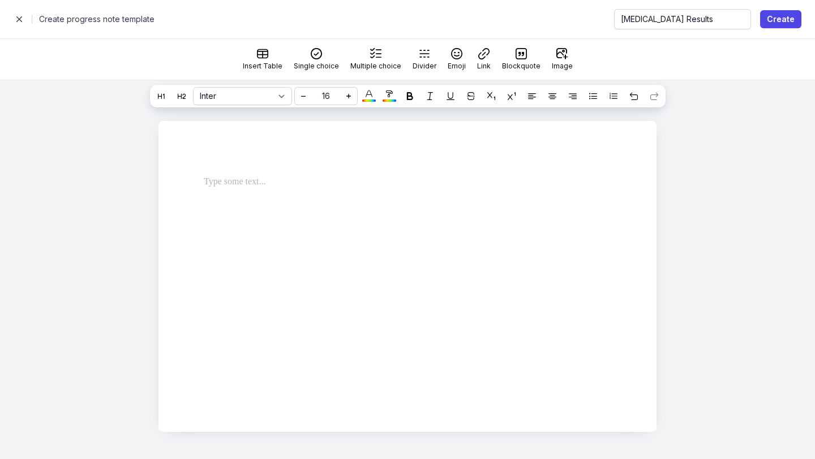
click at [284, 195] on div at bounding box center [394, 186] width 435 height 41
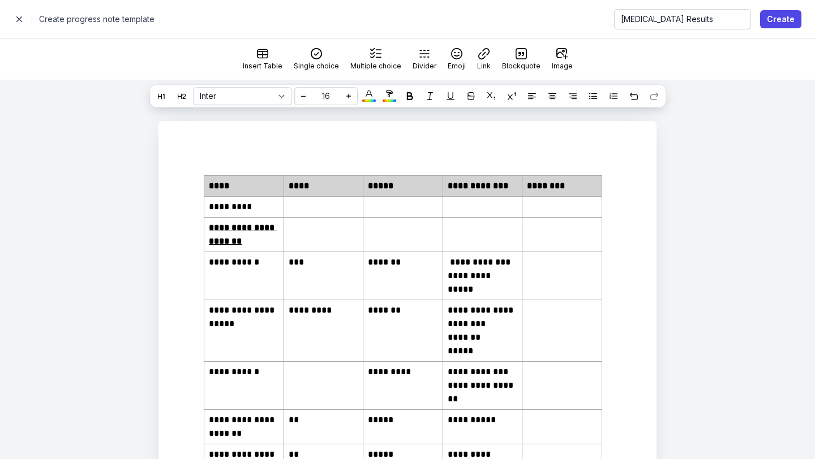
select select
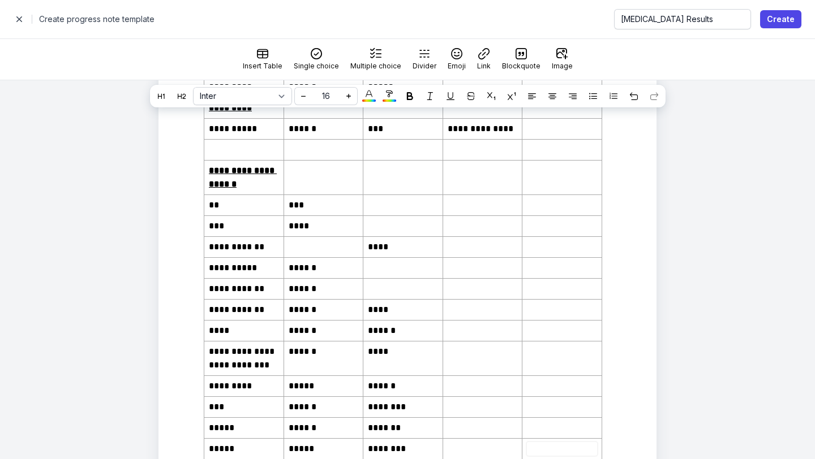
scroll to position [2093, 0]
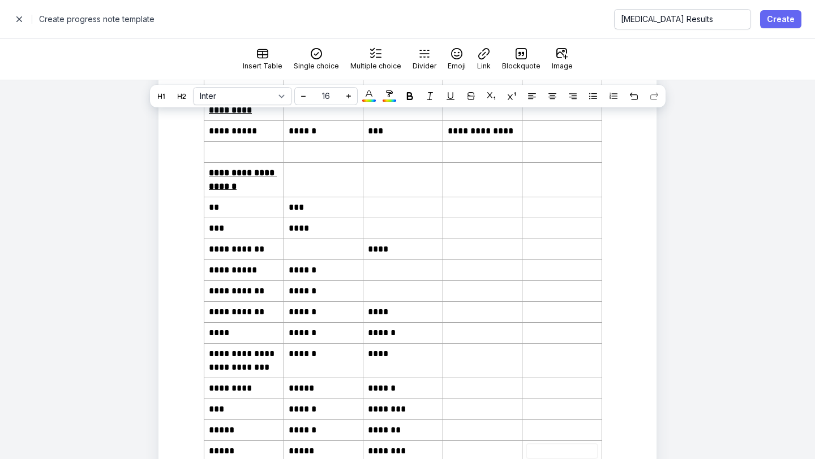
click at [792, 19] on span "Create" at bounding box center [781, 19] width 28 height 14
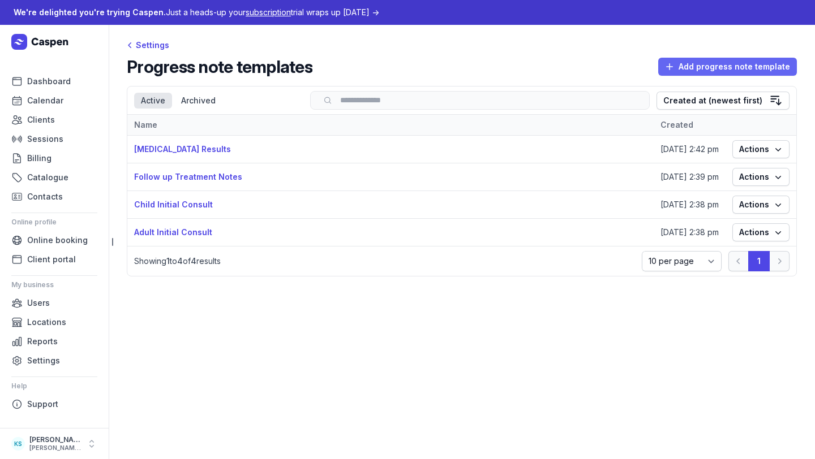
click at [699, 62] on span "Add progress note template" at bounding box center [727, 67] width 125 height 14
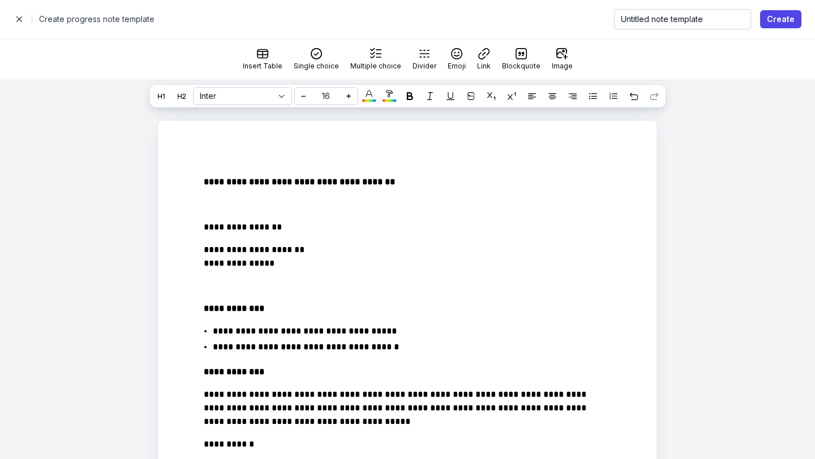
select select
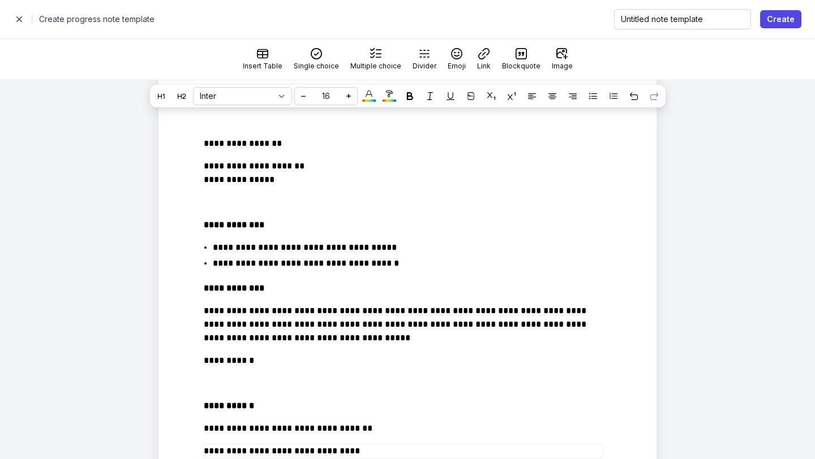
click at [254, 111] on div "Inter Times New Roman 16 * * ** ** ** ** ** ** ** ** ** ** ** ** ** ** ** ** **…" at bounding box center [407, 100] width 815 height 41
click at [254, 141] on p "**********" at bounding box center [403, 144] width 398 height 14
drag, startPoint x: 740, startPoint y: 18, endPoint x: 517, endPoint y: 18, distance: 222.9
click at [517, 18] on div "Close panel Create progress note template Untitled note template Create" at bounding box center [408, 19] width 788 height 16
paste input "Kingsway Compounding Pharmacy Prescription"
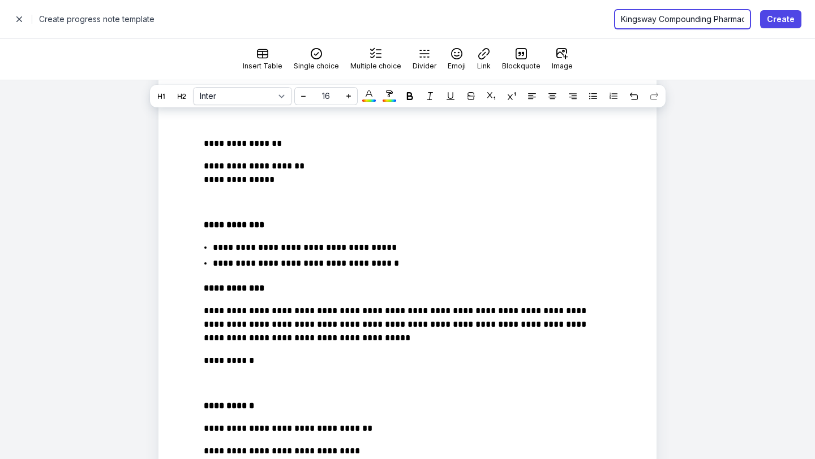
scroll to position [0, 88]
type input "Kingsway Compounding Pharmacy Prescription"
click at [774, 19] on span "Create" at bounding box center [781, 19] width 28 height 14
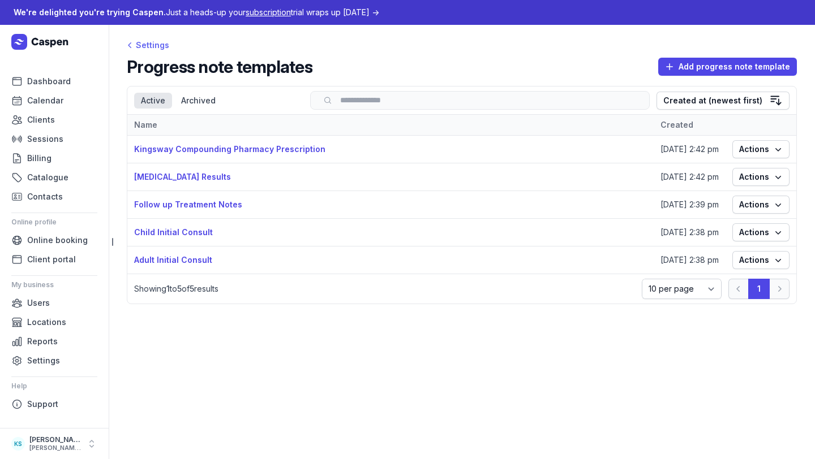
click at [152, 42] on div "Settings" at bounding box center [148, 45] width 42 height 14
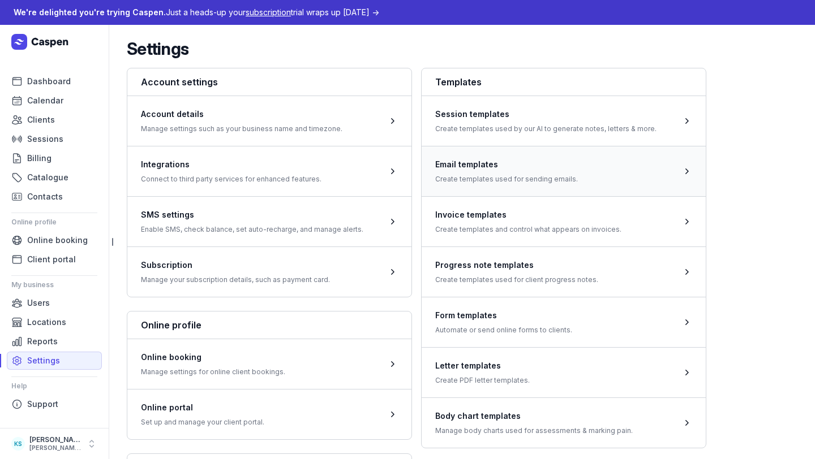
click at [493, 171] on span at bounding box center [564, 171] width 284 height 50
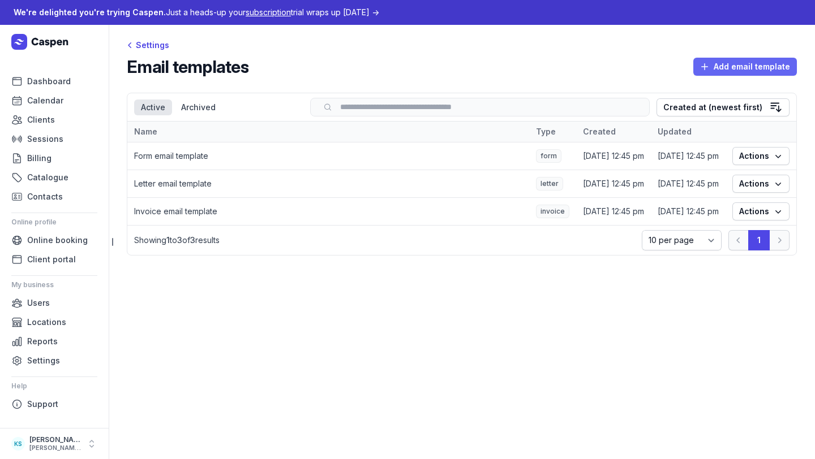
click at [730, 72] on span "Add email template" at bounding box center [745, 67] width 90 height 14
click at [49, 115] on span "Clients" at bounding box center [41, 120] width 28 height 14
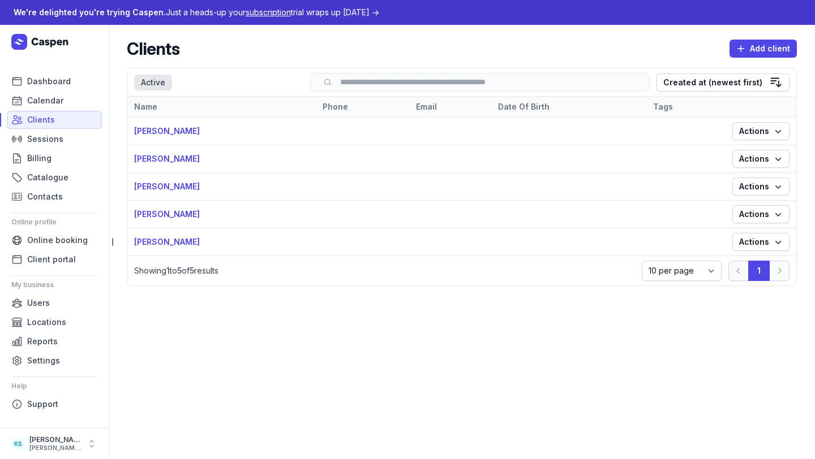
click at [149, 210] on td "[PERSON_NAME]" at bounding box center [221, 215] width 188 height 28
click at [152, 214] on link "[PERSON_NAME]" at bounding box center [167, 214] width 66 height 10
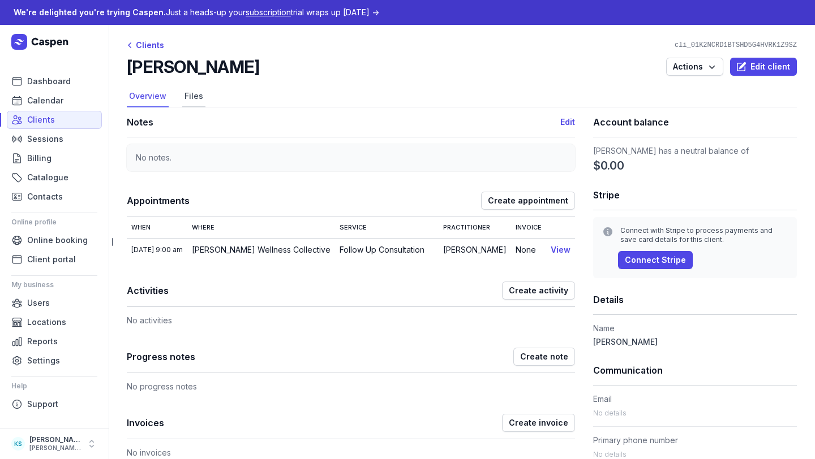
click at [194, 97] on link "Files" at bounding box center [193, 97] width 23 height 22
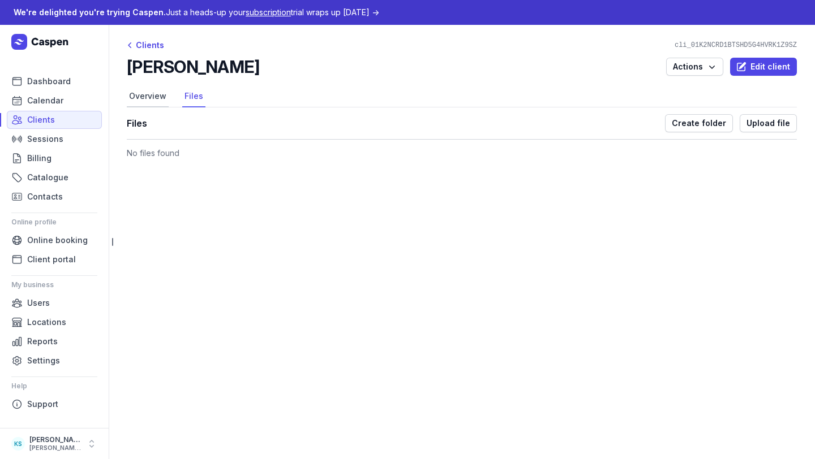
click at [149, 101] on link "Overview" at bounding box center [148, 97] width 42 height 22
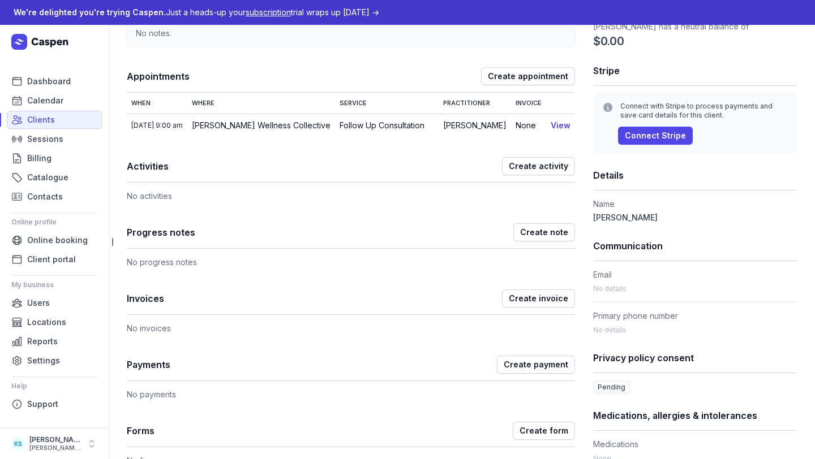
scroll to position [135, 0]
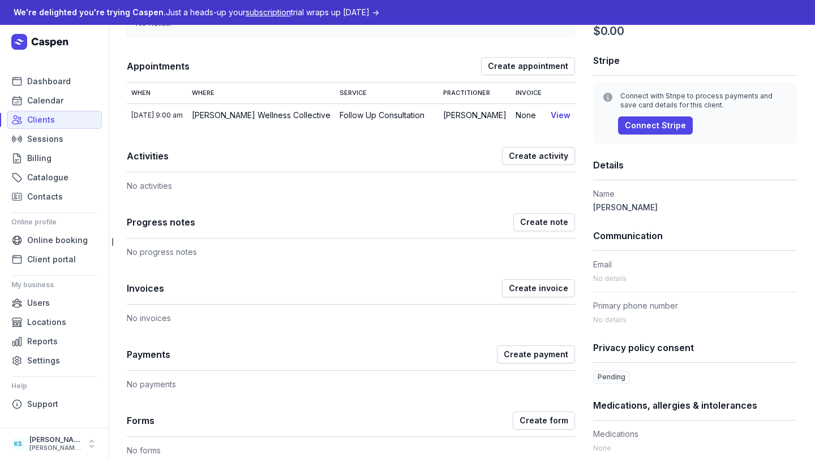
click at [195, 252] on div "No progress notes" at bounding box center [351, 249] width 448 height 20
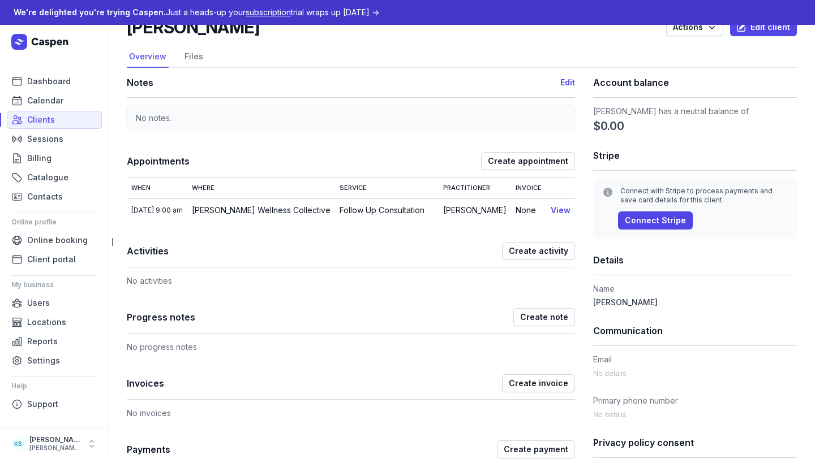
scroll to position [0, 0]
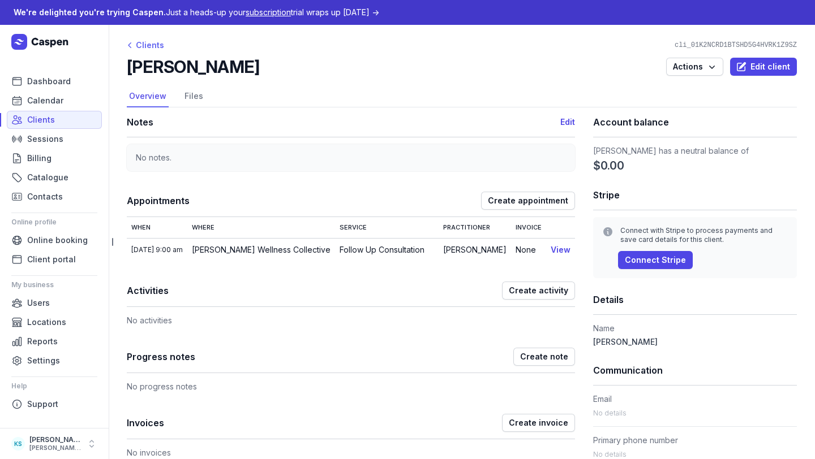
click at [153, 45] on div "Clients" at bounding box center [145, 45] width 37 height 14
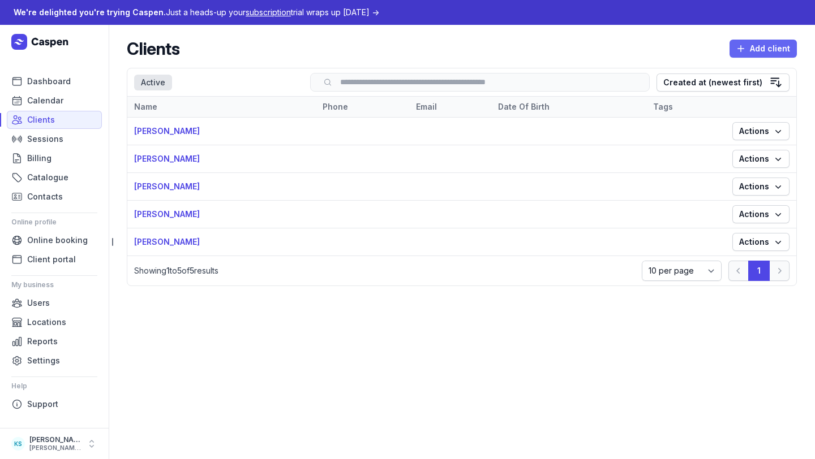
click at [759, 44] on span "Add client" at bounding box center [763, 49] width 54 height 14
select select
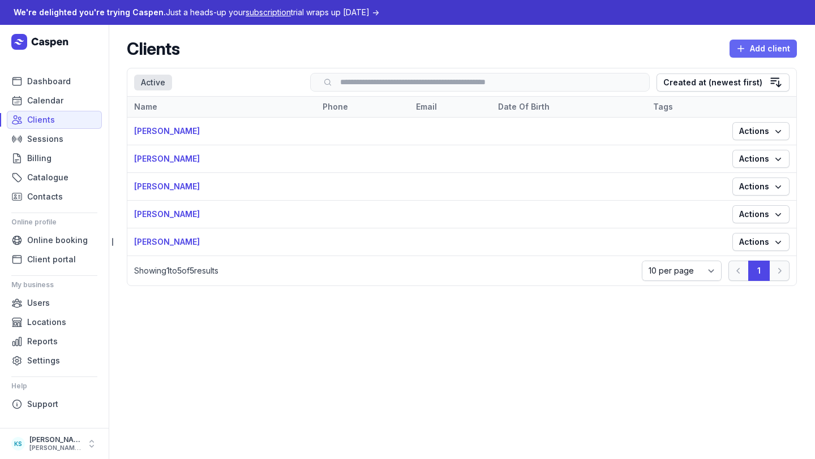
select select
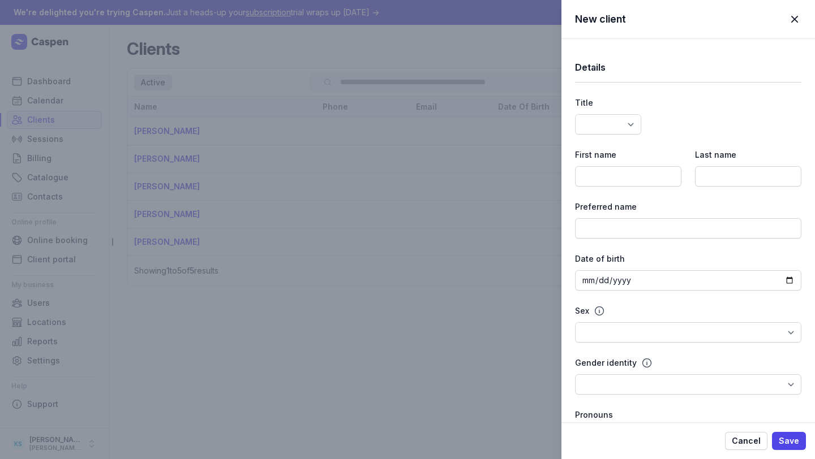
click at [799, 23] on span "button" at bounding box center [794, 19] width 25 height 25
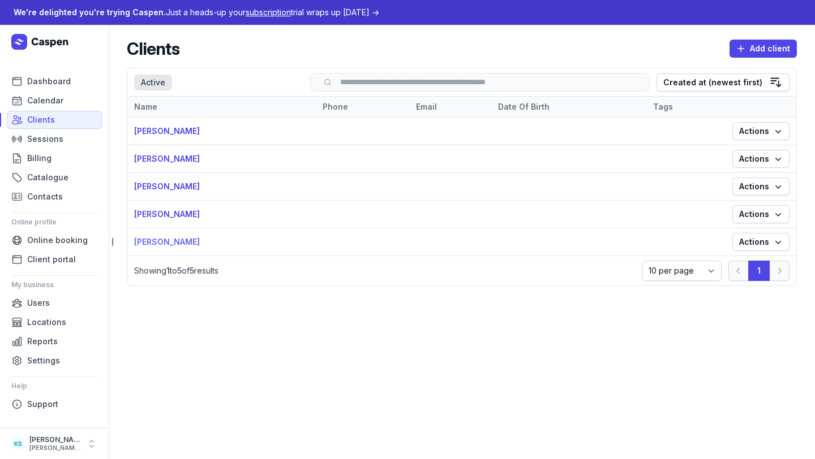
click at [164, 243] on link "[PERSON_NAME]" at bounding box center [167, 242] width 66 height 10
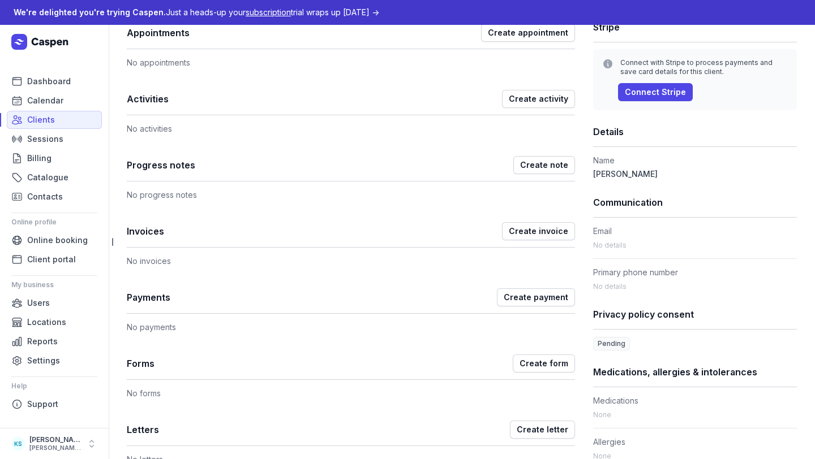
scroll to position [183, 0]
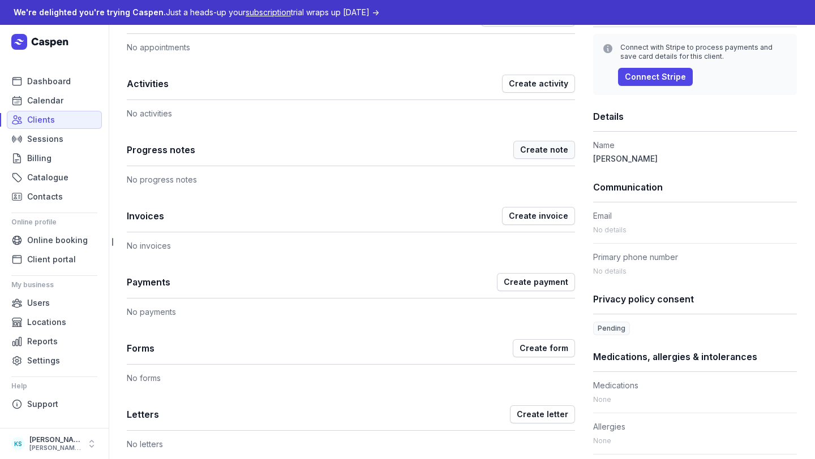
click at [551, 151] on span "Create note" at bounding box center [544, 150] width 48 height 14
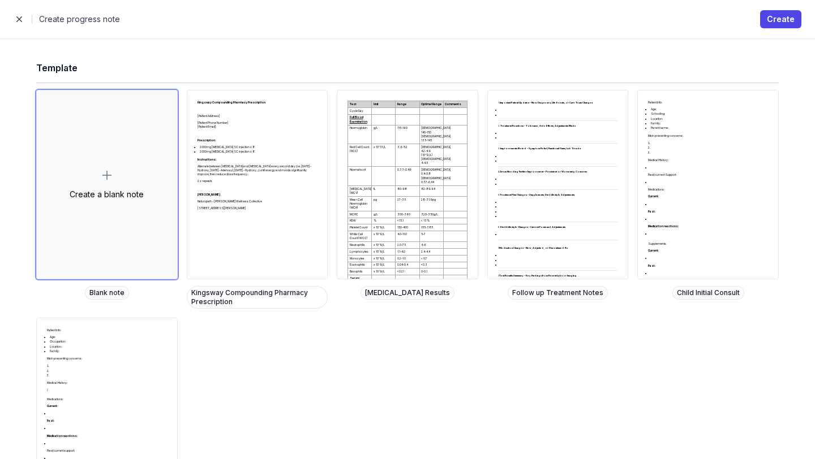
scroll to position [101, 0]
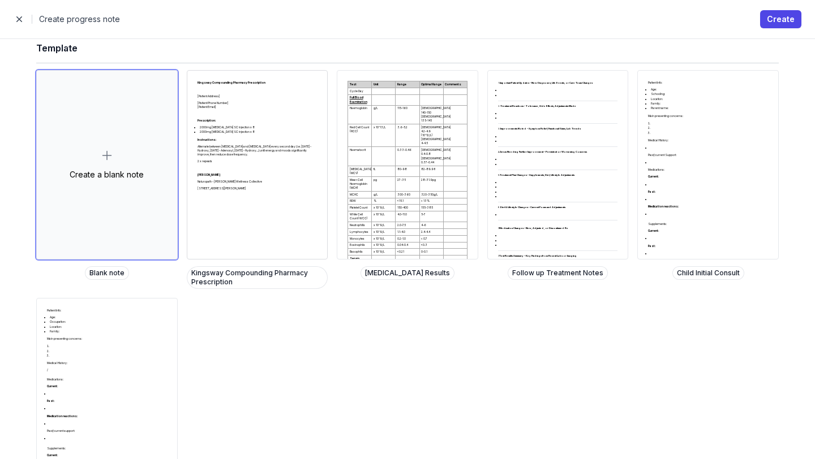
click at [274, 243] on div "Kingsway Compounding Pharmacy Prescription [Patient Address] [Patient Phone Num…" at bounding box center [257, 165] width 140 height 188
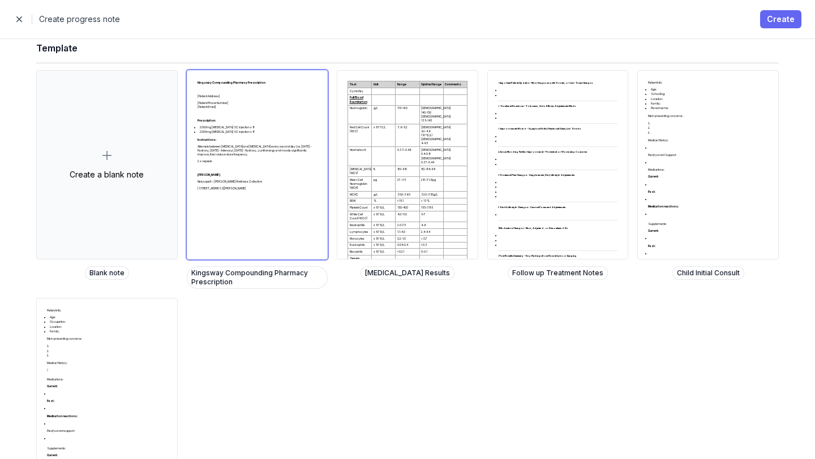
click at [771, 22] on span "Create" at bounding box center [781, 19] width 28 height 14
select select
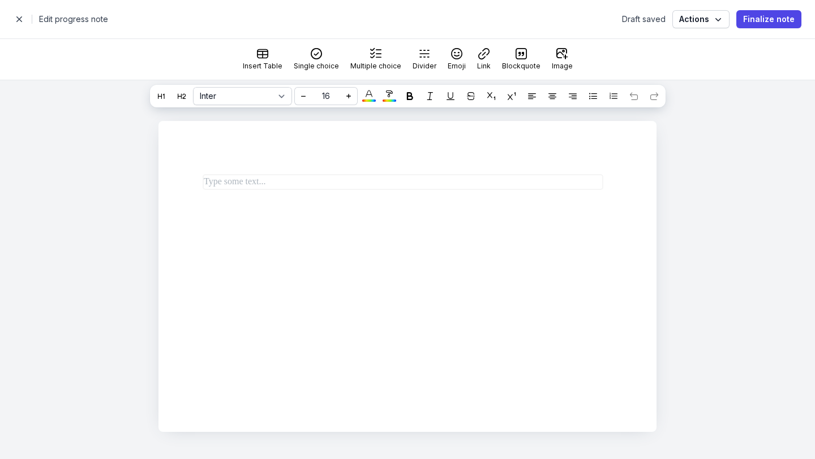
click at [504, 354] on div at bounding box center [407, 276] width 498 height 311
click at [325, 238] on div at bounding box center [407, 186] width 498 height 131
click at [235, 175] on p at bounding box center [403, 182] width 398 height 14
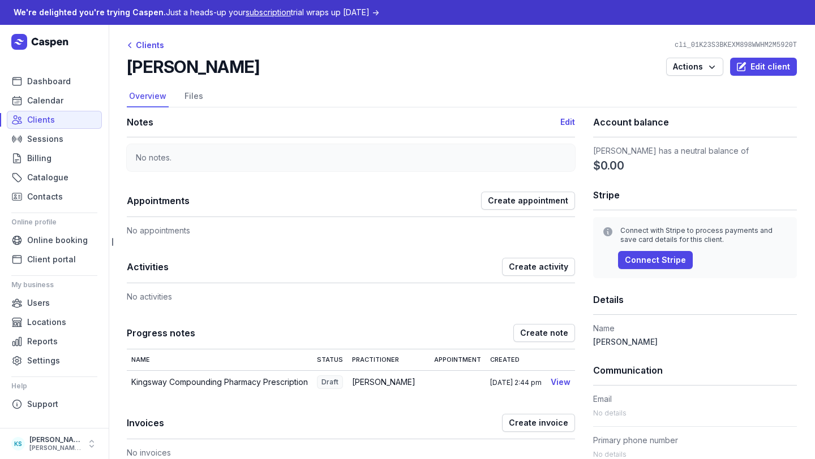
scroll to position [139, 0]
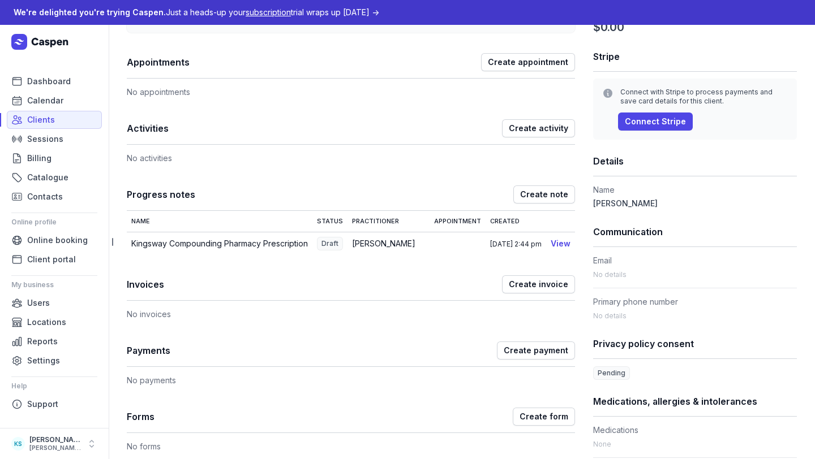
click at [331, 243] on span "Draft" at bounding box center [330, 244] width 26 height 14
click at [560, 242] on link "View" at bounding box center [561, 244] width 20 height 10
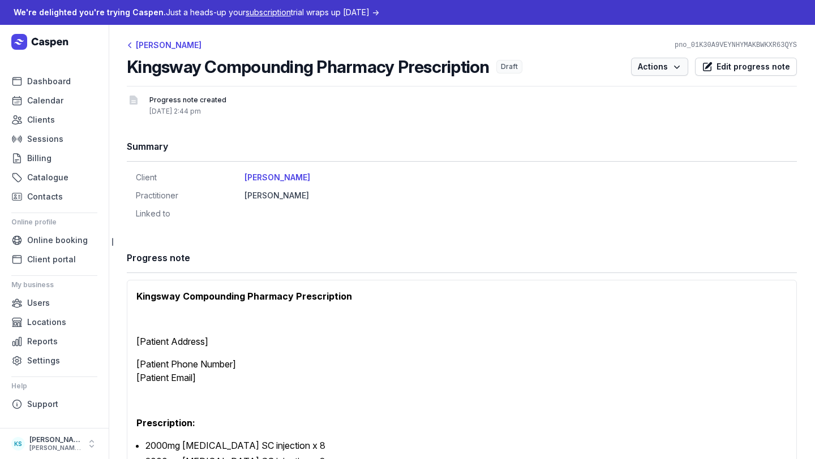
click at [663, 66] on span "Actions" at bounding box center [660, 67] width 44 height 14
click at [720, 63] on span "Edit progress note" at bounding box center [753, 67] width 74 height 14
click at [720, 64] on span "Edit progress note" at bounding box center [753, 67] width 74 height 14
select select
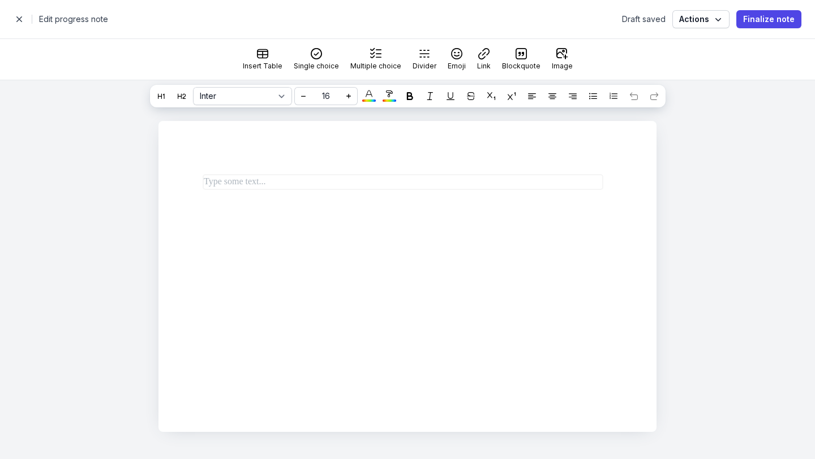
click at [18, 18] on span "button" at bounding box center [19, 19] width 23 height 23
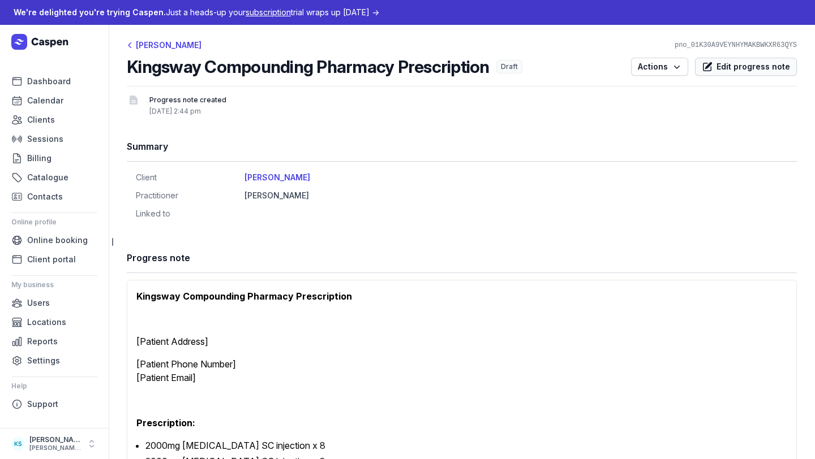
click at [754, 68] on span "Edit progress note" at bounding box center [753, 67] width 74 height 14
select select
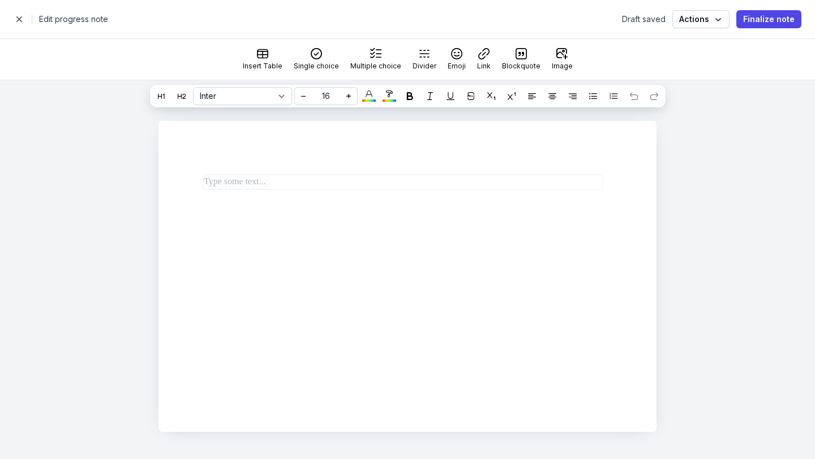
click at [24, 13] on span "button" at bounding box center [19, 19] width 23 height 23
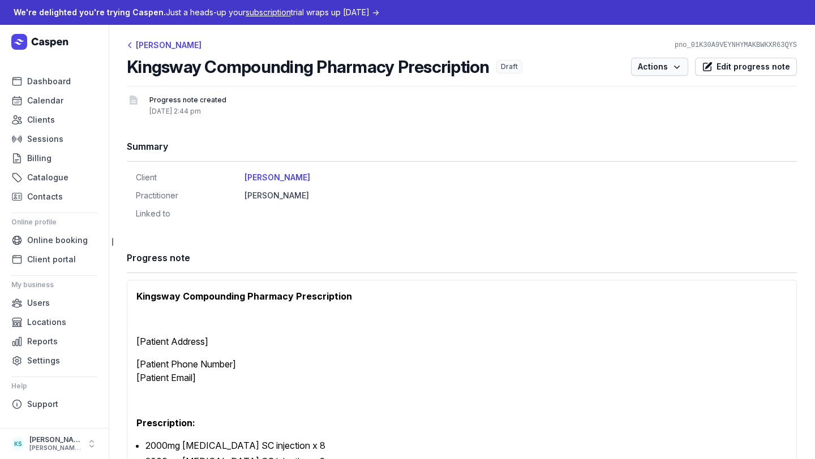
click at [646, 63] on span "Actions" at bounding box center [660, 67] width 44 height 14
click at [638, 92] on link "Edit note" at bounding box center [624, 91] width 127 height 16
select select
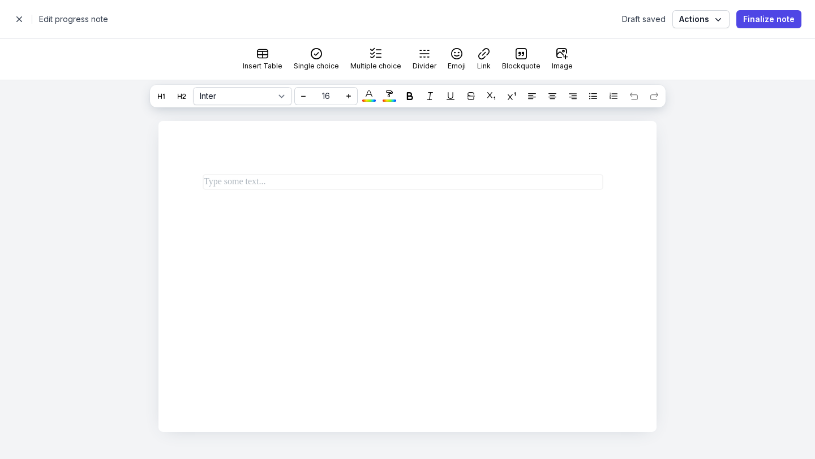
click at [19, 20] on span "button" at bounding box center [19, 19] width 23 height 23
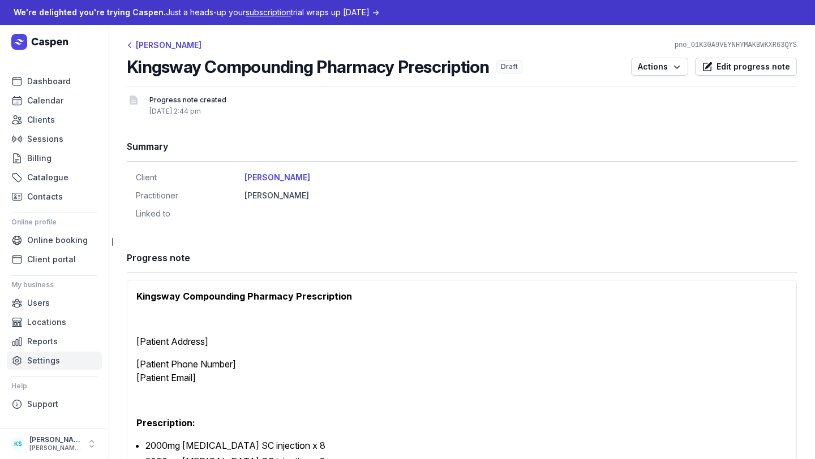
click at [44, 363] on span "Settings" at bounding box center [43, 361] width 33 height 14
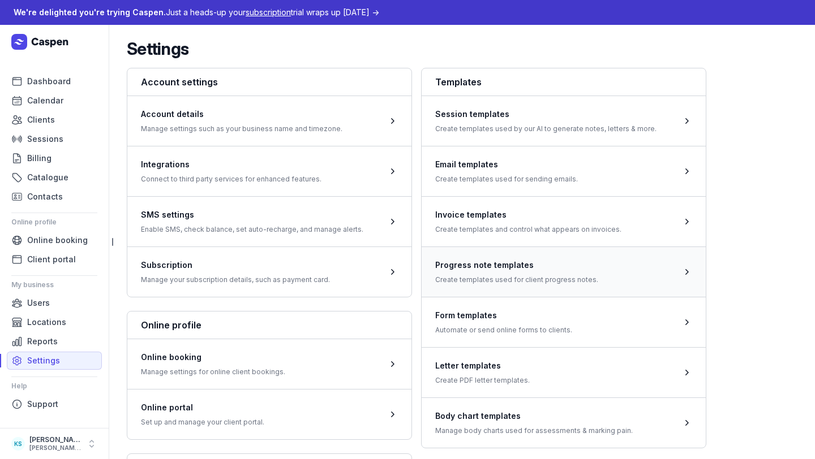
click at [505, 266] on span at bounding box center [564, 272] width 284 height 50
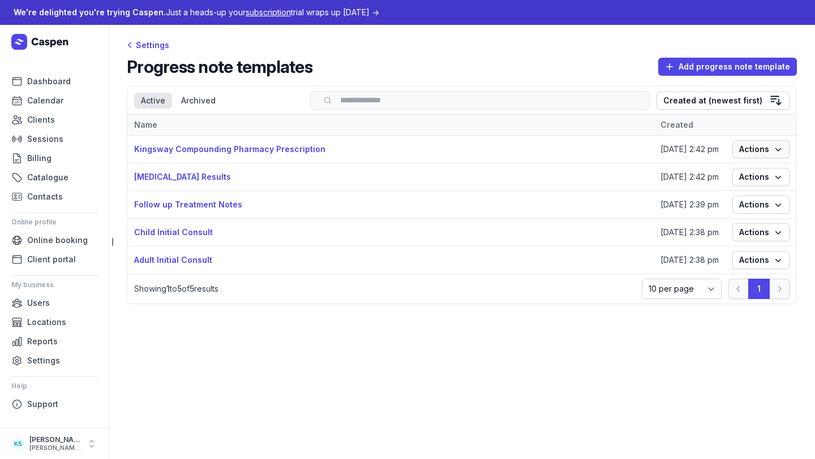
click at [780, 155] on icon "button" at bounding box center [777, 149] width 11 height 11
click at [752, 174] on link "Edit" at bounding box center [726, 172] width 127 height 16
select select
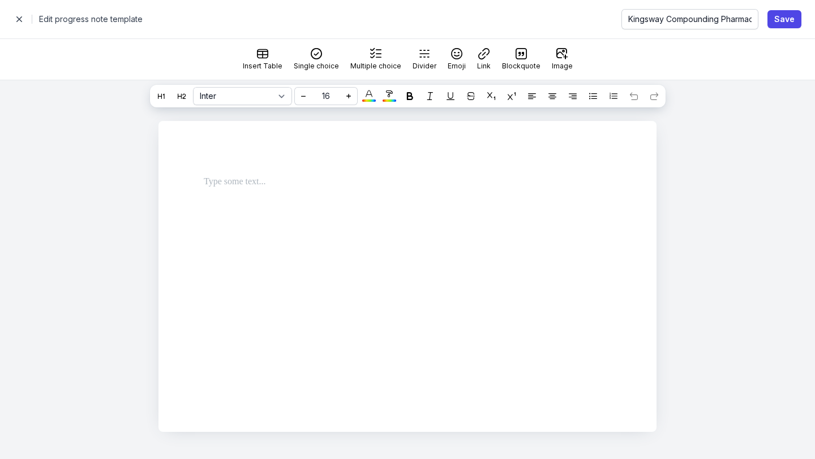
click at [128, 123] on div "Inter Times New Roman 16 * * ** ** ** ** ** ** ** ** ** ** ** ** ** ** ** ** **…" at bounding box center [407, 269] width 815 height 379
click at [16, 19] on span "button" at bounding box center [19, 19] width 23 height 23
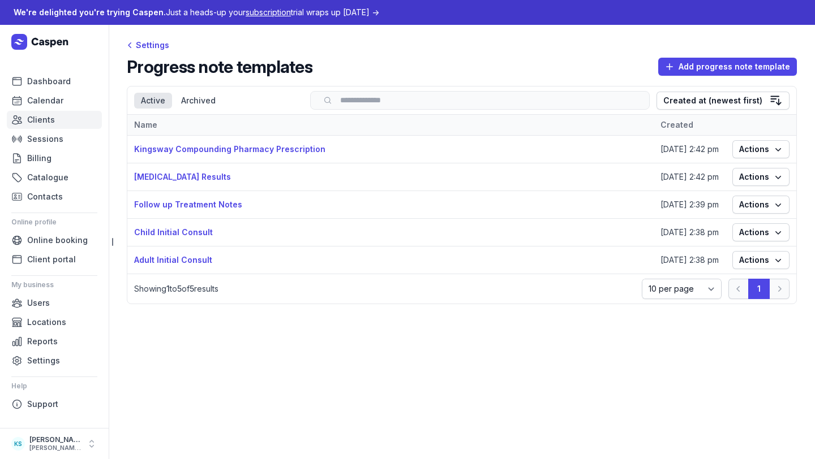
click at [55, 118] on link "Clients" at bounding box center [54, 120] width 95 height 18
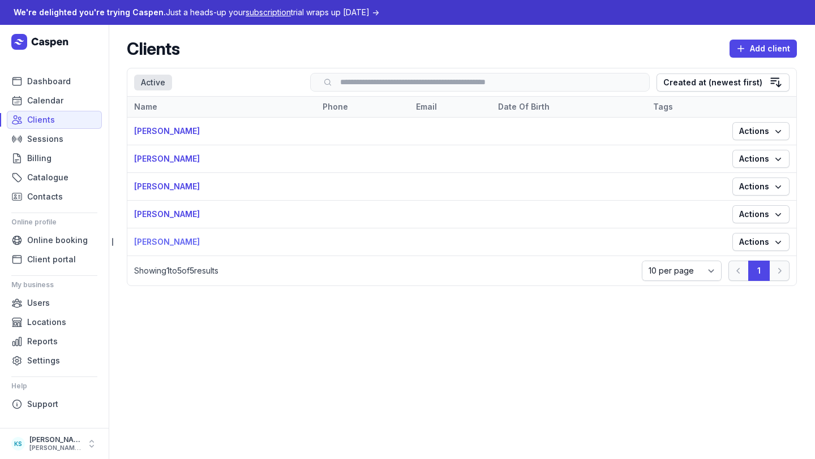
click at [171, 241] on link "[PERSON_NAME]" at bounding box center [167, 242] width 66 height 10
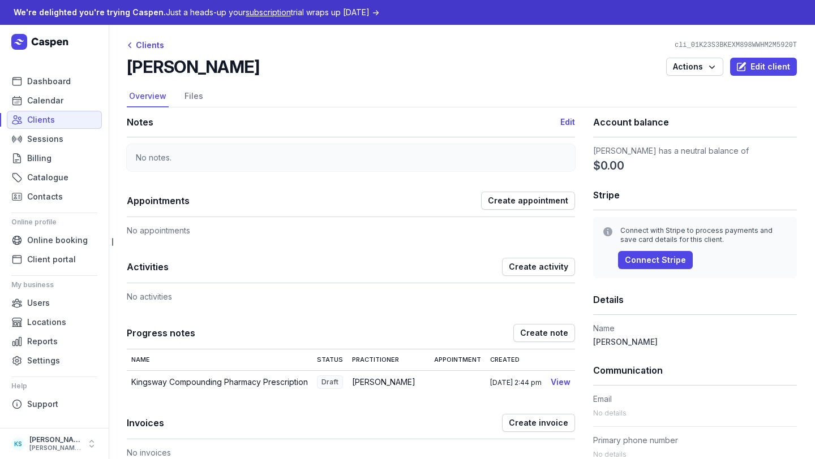
scroll to position [194, 0]
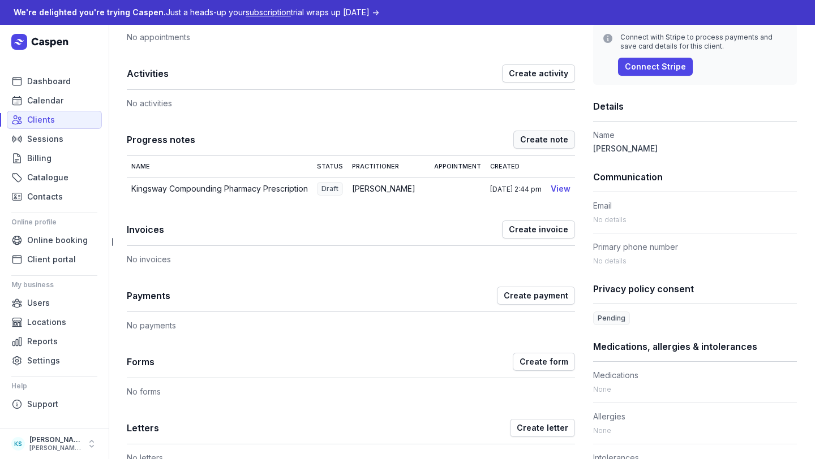
click at [528, 141] on span "Create note" at bounding box center [544, 140] width 48 height 14
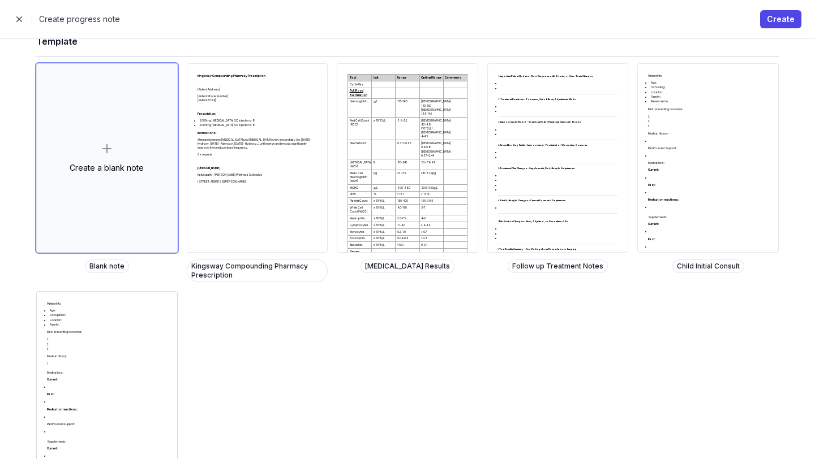
scroll to position [164, 0]
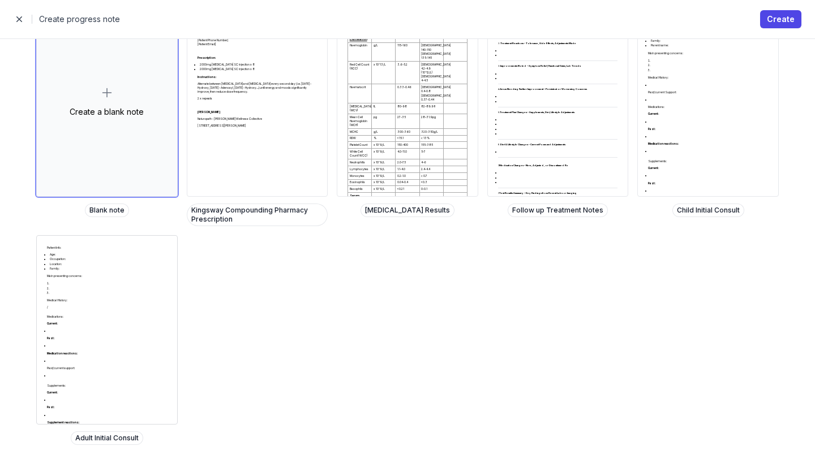
click at [127, 337] on p "Past:" at bounding box center [107, 339] width 120 height 4
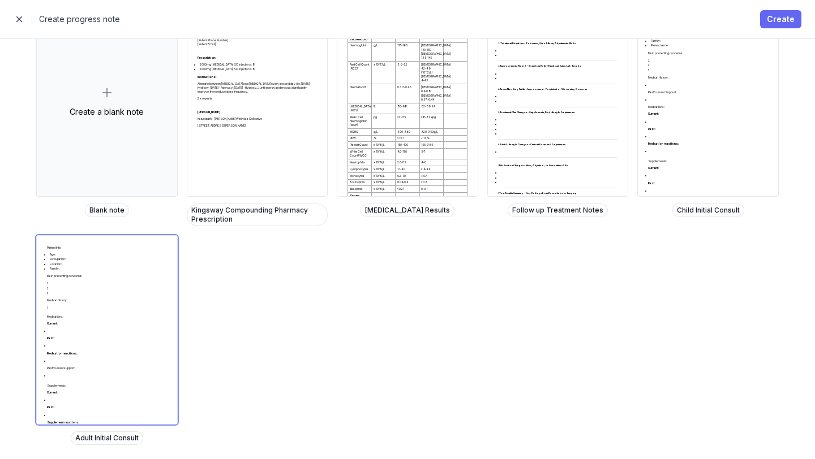
click at [781, 20] on span "Create" at bounding box center [781, 19] width 28 height 14
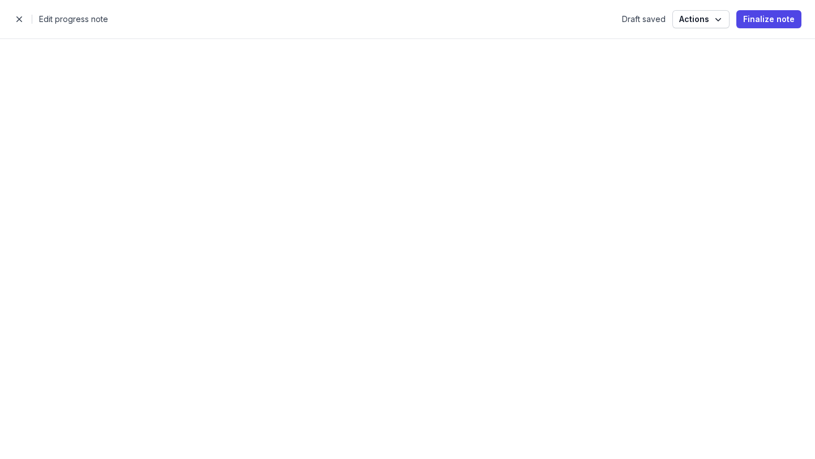
select select
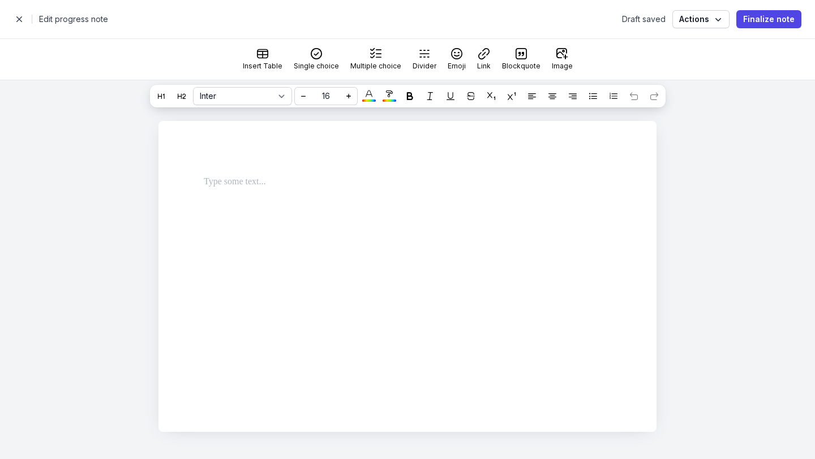
click at [22, 15] on span "button" at bounding box center [19, 19] width 23 height 23
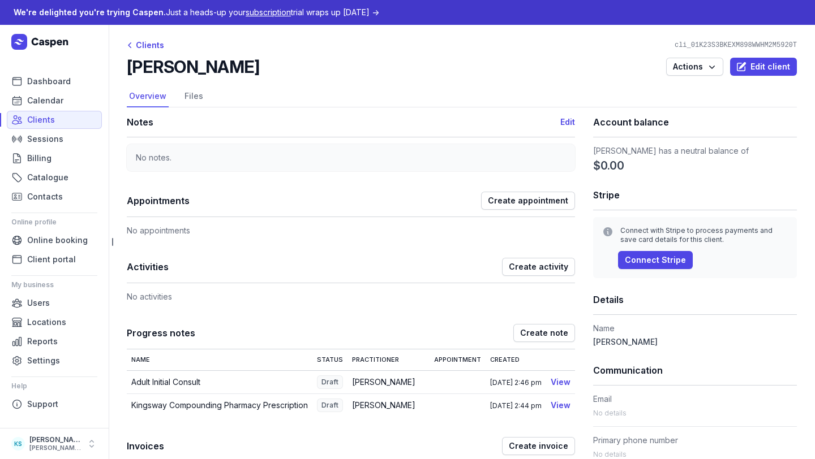
click at [50, 415] on ul "Dashboard Calendar Clients Sessions Billing Catalogue Contacts Online profile O…" at bounding box center [54, 245] width 86 height 347
click at [50, 405] on span "Support" at bounding box center [42, 405] width 31 height 14
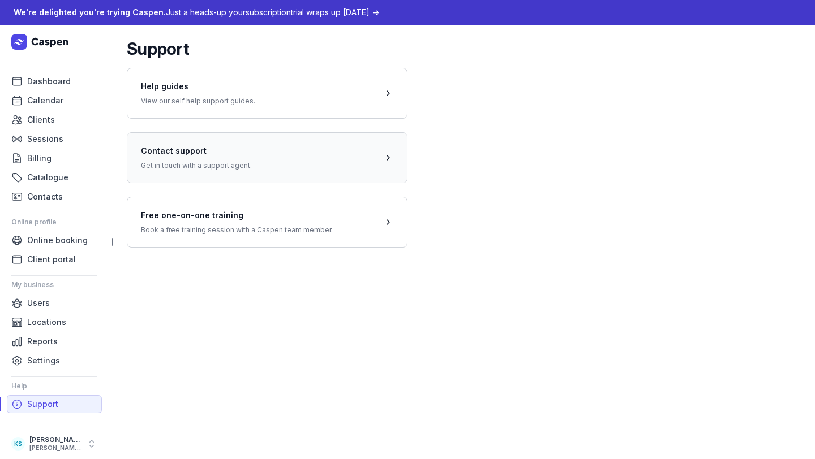
click at [242, 149] on span at bounding box center [267, 157] width 280 height 50
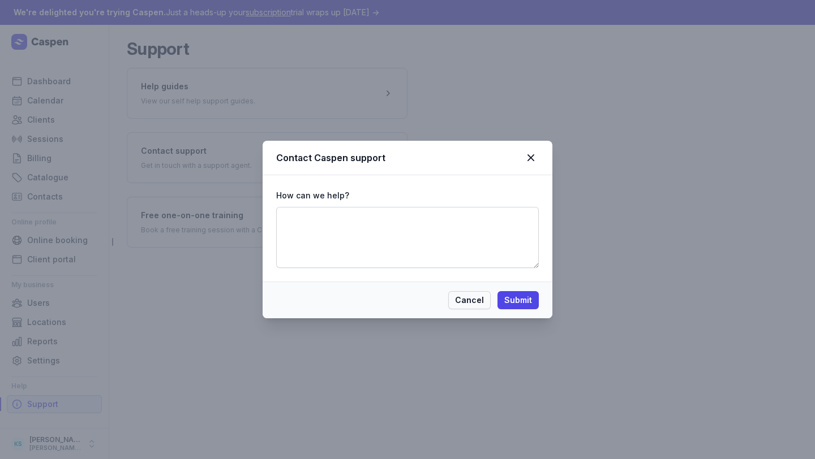
click at [468, 298] on span "Cancel" at bounding box center [469, 301] width 29 height 14
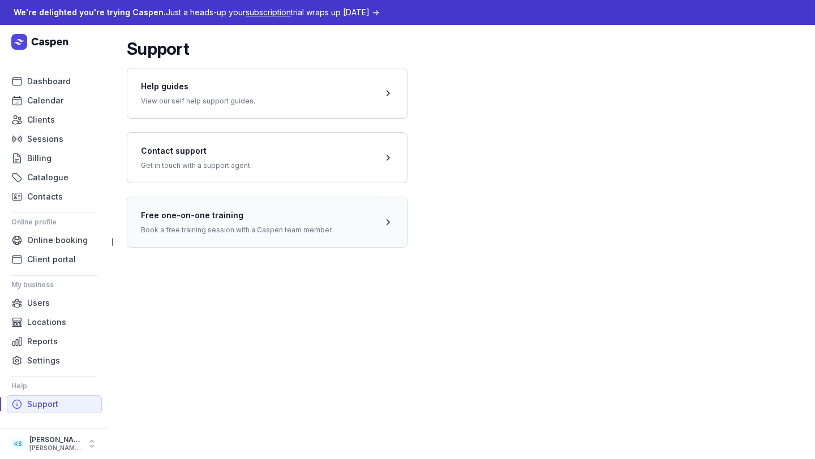
click at [221, 235] on span at bounding box center [267, 222] width 280 height 50
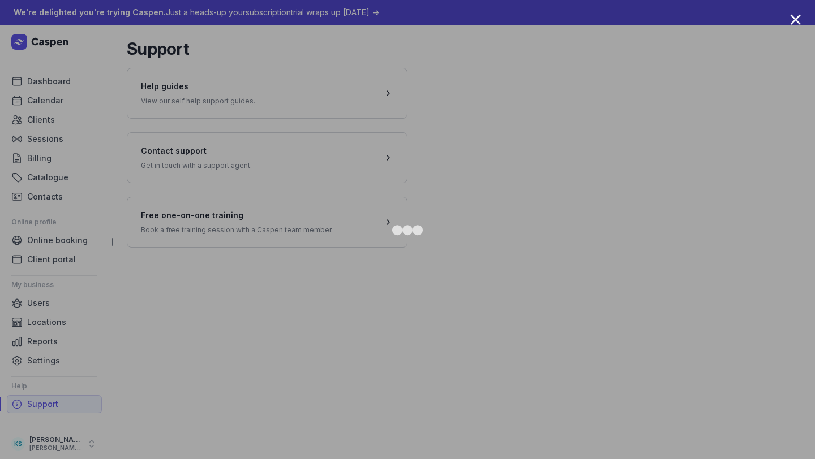
click at [794, 19] on div at bounding box center [795, 19] width 11 height 11
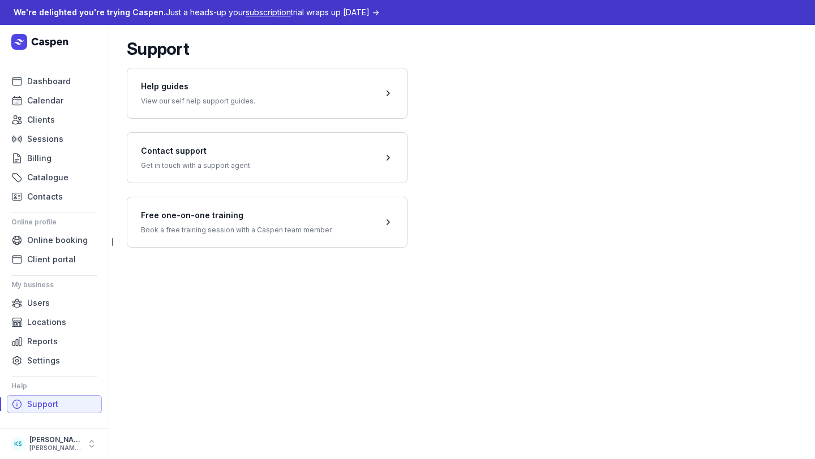
click at [58, 407] on link "Support" at bounding box center [54, 405] width 95 height 18
click at [215, 160] on span at bounding box center [267, 157] width 280 height 50
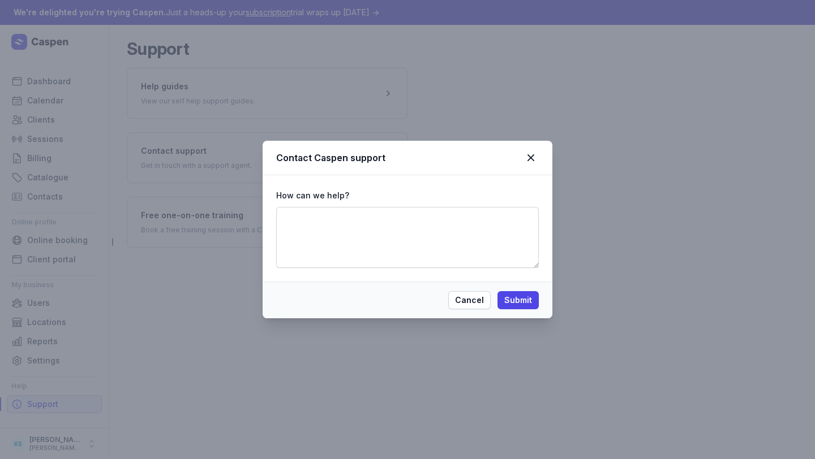
click at [373, 191] on div "How can we help?" at bounding box center [407, 196] width 263 height 14
click at [359, 231] on textarea at bounding box center [407, 237] width 263 height 61
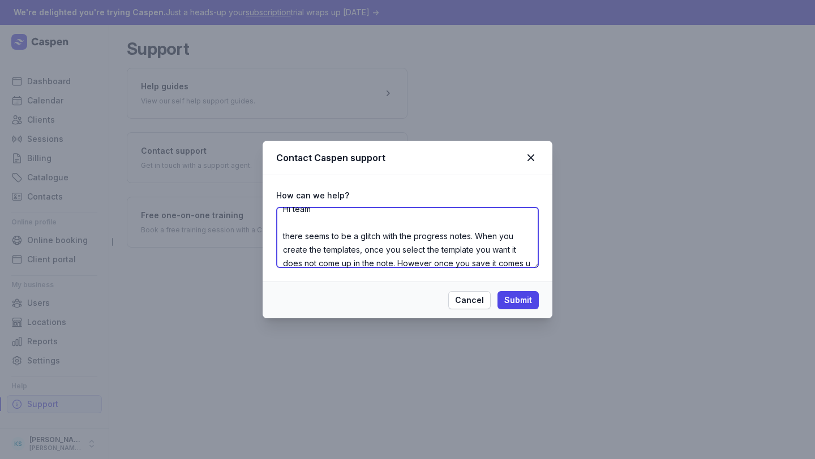
scroll to position [22, 0]
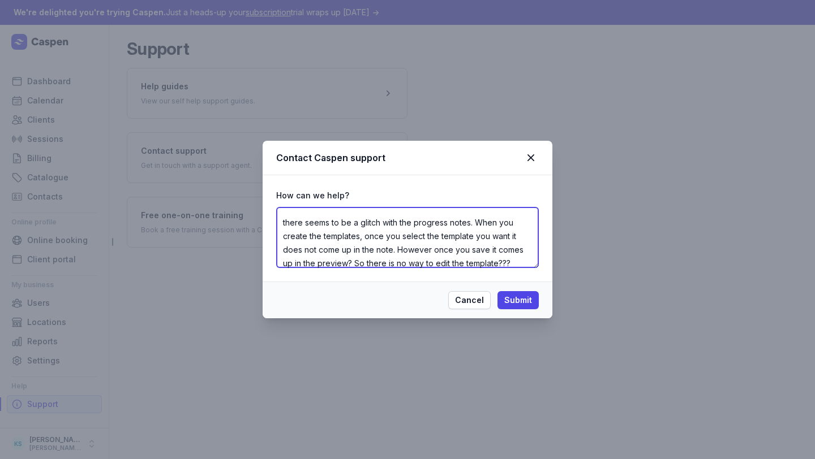
type textarea "Hi team there seems to be a glitch with the progress notes. When you create the…"
click at [539, 298] on div "Cancel Submit" at bounding box center [408, 300] width 290 height 37
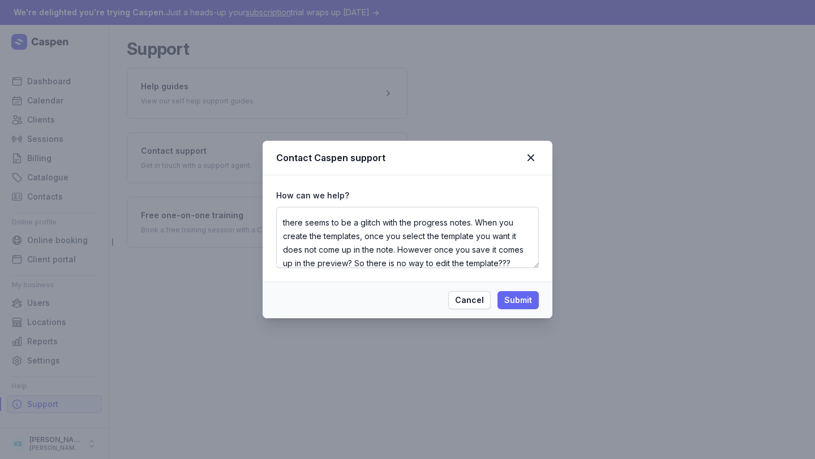
click at [523, 298] on span "Submit" at bounding box center [518, 301] width 28 height 14
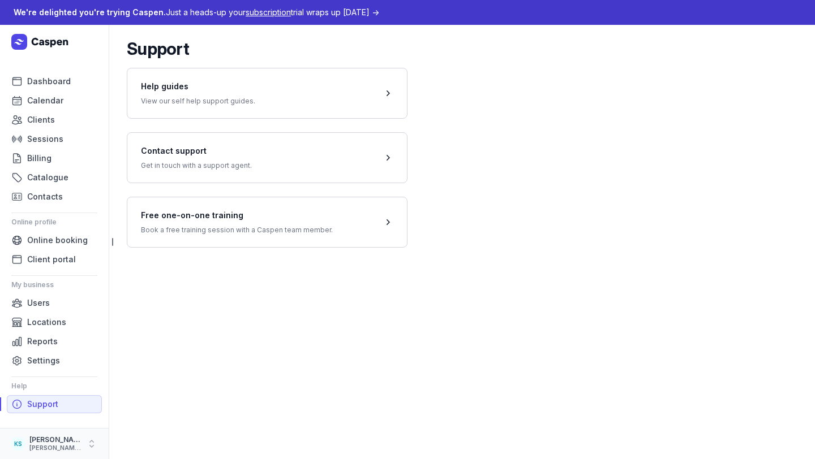
click at [66, 446] on div "[PERSON_NAME][EMAIL_ADDRESS][DOMAIN_NAME]" at bounding box center [55, 449] width 52 height 8
click at [217, 313] on main "Support Help guides View our self help support guides. Contact support Get in t…" at bounding box center [462, 242] width 706 height 435
click at [215, 222] on span at bounding box center [267, 222] width 280 height 50
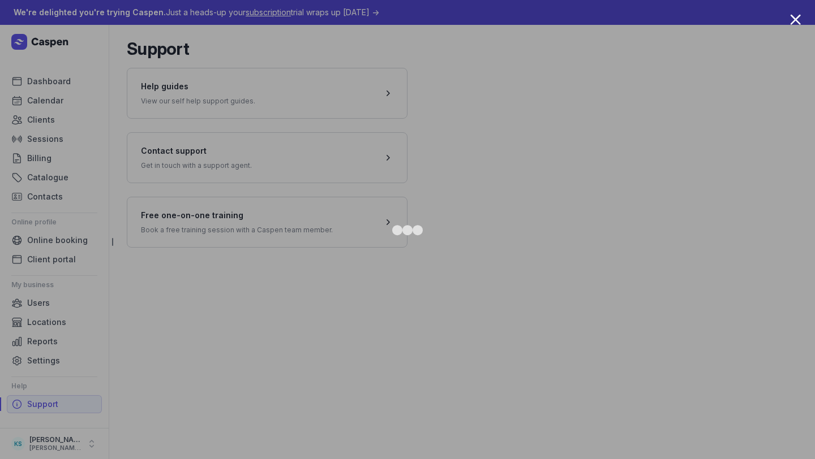
click at [799, 19] on div at bounding box center [795, 19] width 11 height 11
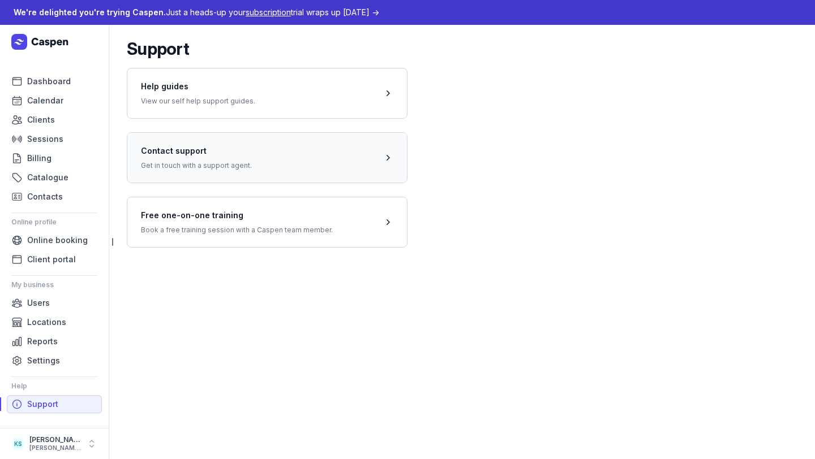
click at [293, 179] on span at bounding box center [267, 157] width 280 height 50
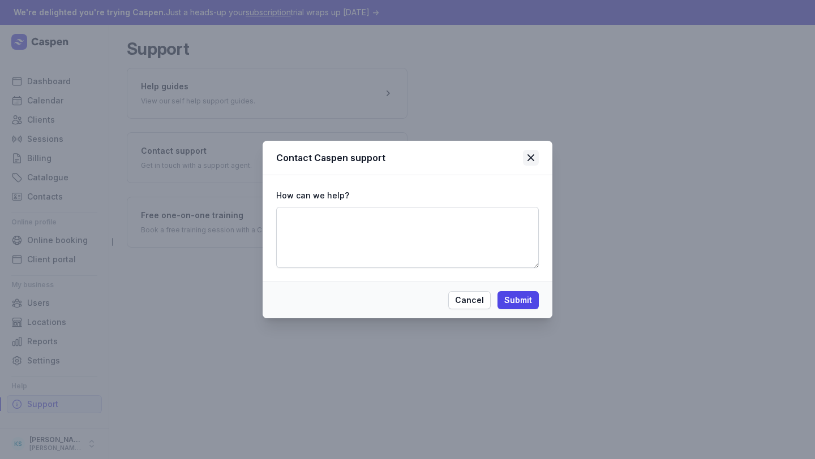
click at [532, 153] on icon at bounding box center [531, 158] width 14 height 14
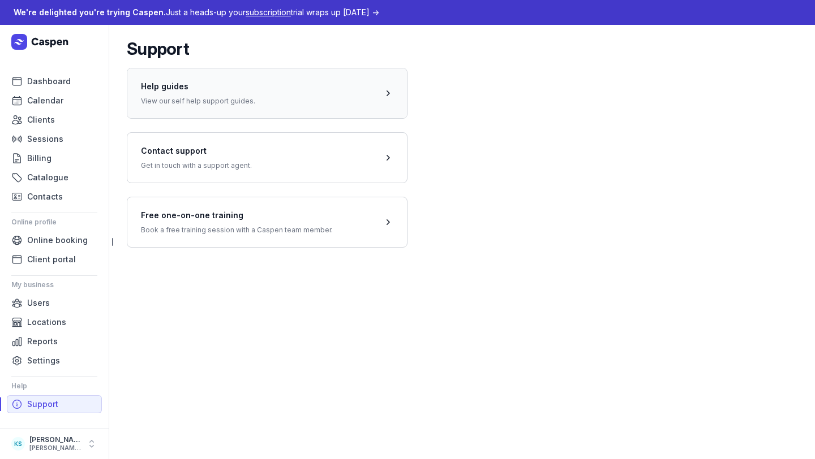
click at [210, 73] on span at bounding box center [267, 93] width 280 height 50
click at [36, 446] on div "[PERSON_NAME][EMAIL_ADDRESS][DOMAIN_NAME]" at bounding box center [55, 449] width 52 height 8
click at [144, 424] on button "My account" at bounding box center [176, 424] width 127 height 16
select select
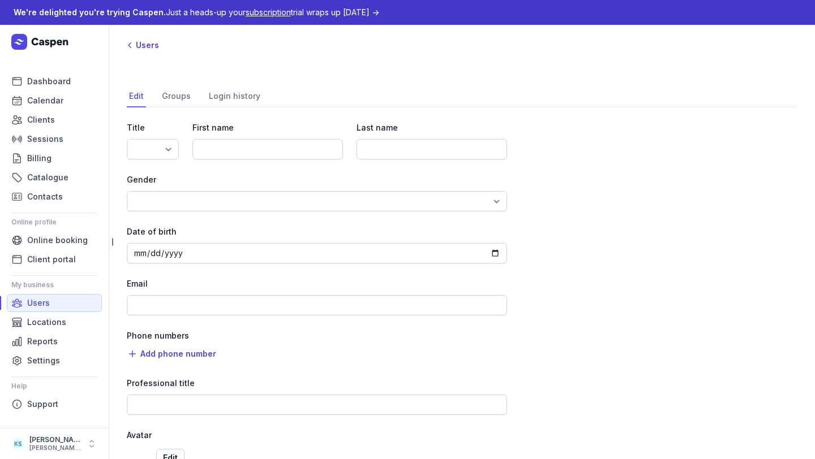
select select "Ms"
type input "Kylie"
type input "Smart"
select select "Female"
type input "[PERSON_NAME][EMAIL_ADDRESS][DOMAIN_NAME]"
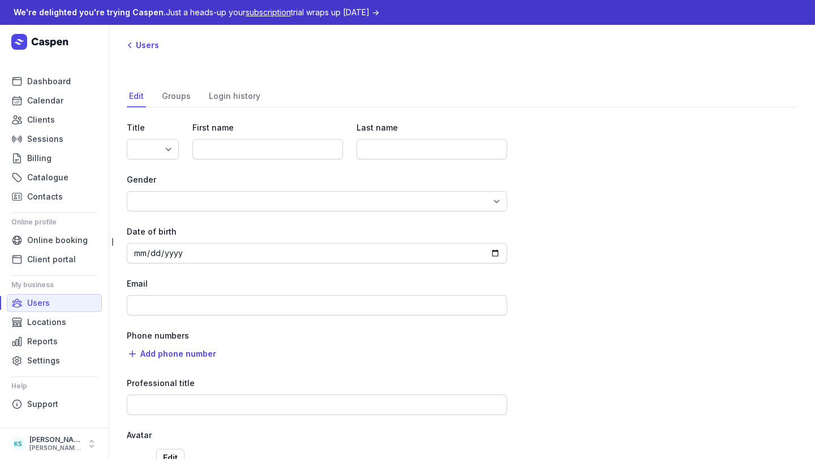
type input "Naturopath"
select select "+61"
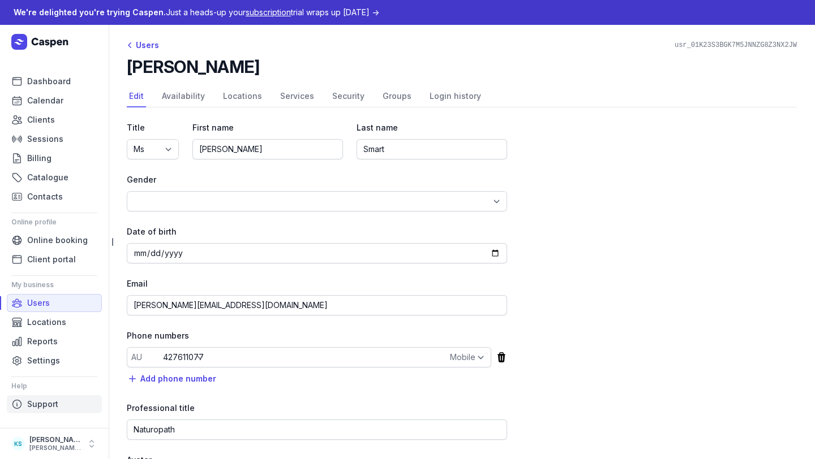
click at [47, 398] on span "Support" at bounding box center [42, 405] width 31 height 14
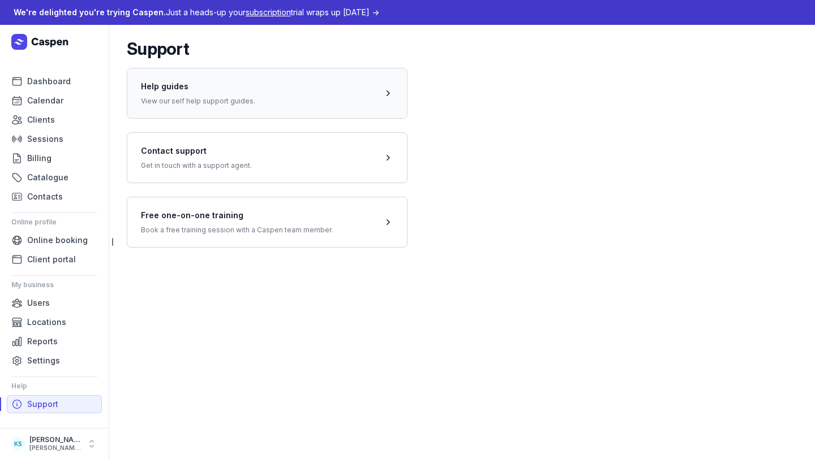
click at [200, 89] on span at bounding box center [267, 93] width 280 height 50
click at [242, 95] on span at bounding box center [267, 93] width 280 height 50
click at [33, 362] on span "Settings" at bounding box center [43, 361] width 33 height 14
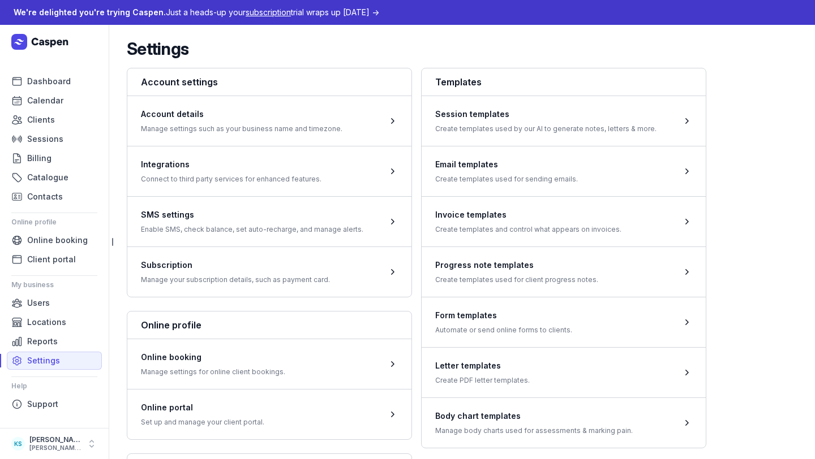
click at [573, 175] on span at bounding box center [564, 171] width 284 height 50
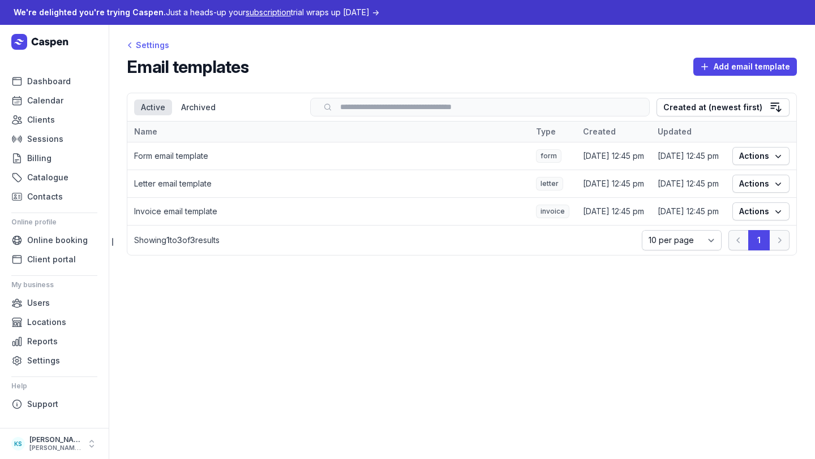
click at [146, 50] on div "Settings" at bounding box center [148, 45] width 42 height 14
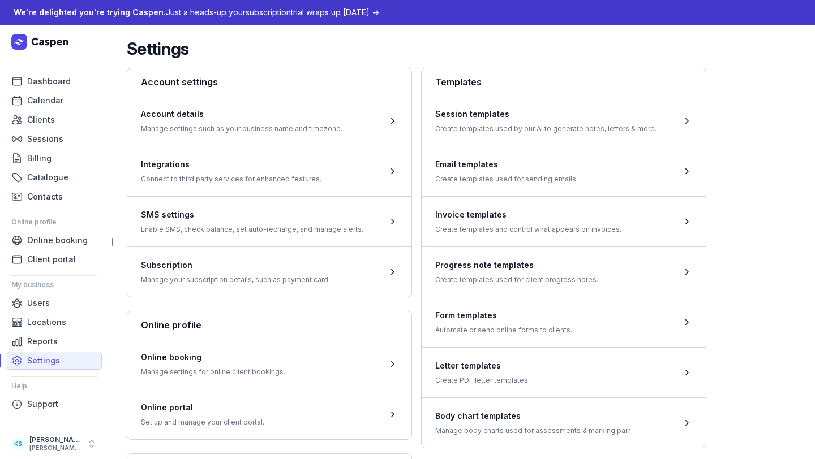
click at [516, 261] on span at bounding box center [564, 272] width 284 height 50
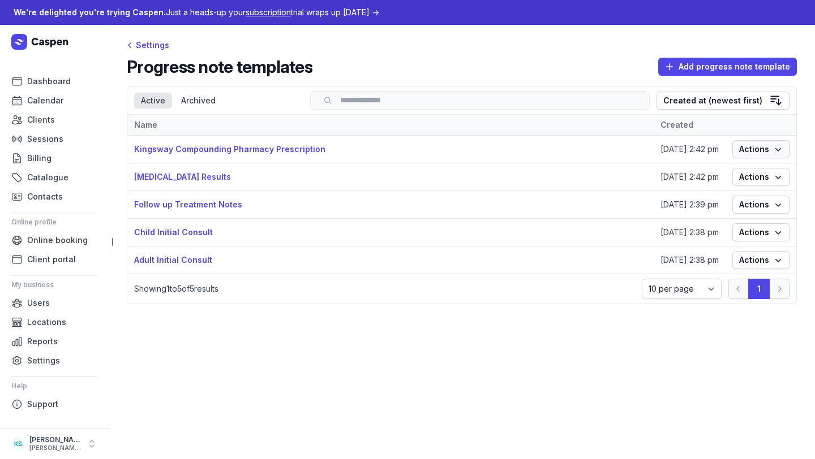
click at [785, 145] on button "Actions" at bounding box center [760, 149] width 57 height 18
click at [751, 178] on link "Edit" at bounding box center [726, 172] width 127 height 16
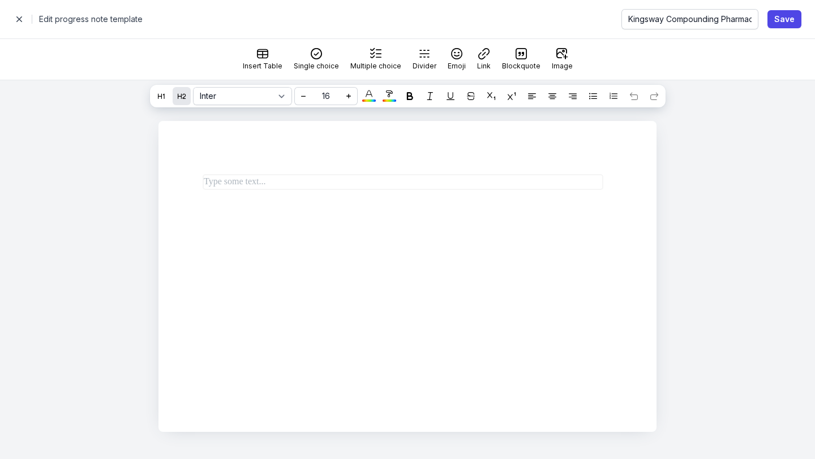
select select
click at [306, 170] on div at bounding box center [394, 186] width 435 height 41
click at [26, 20] on span "button" at bounding box center [19, 19] width 23 height 23
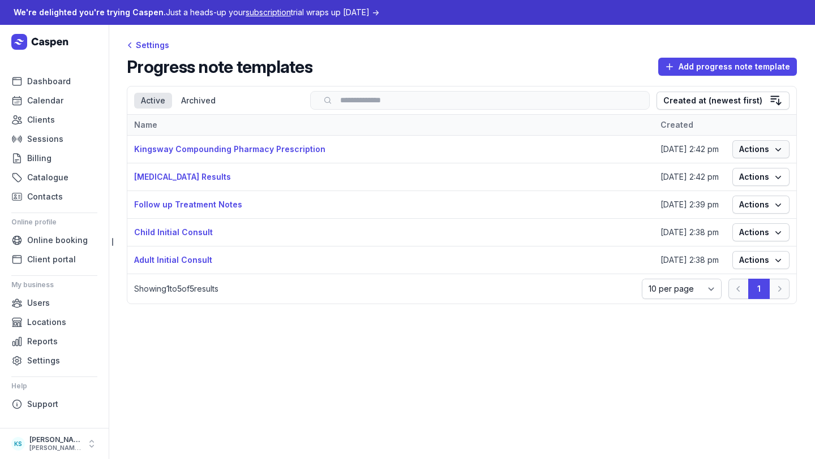
click at [736, 151] on button "Actions" at bounding box center [760, 149] width 57 height 18
click at [740, 171] on link "Edit" at bounding box center [726, 172] width 127 height 16
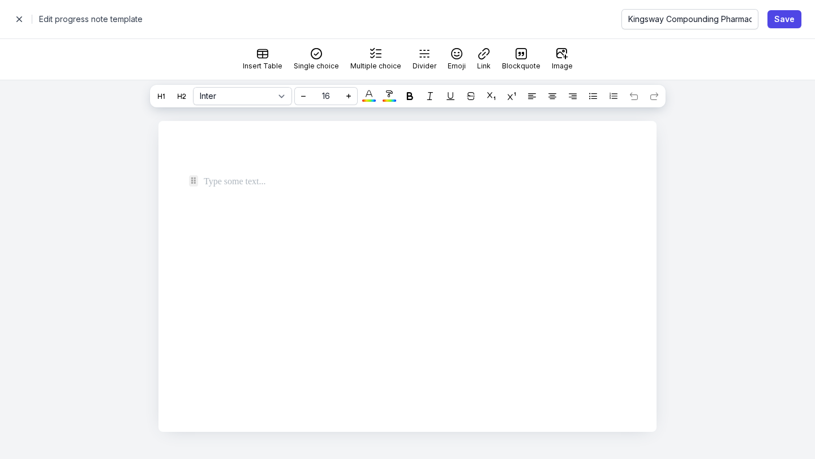
click at [281, 175] on p at bounding box center [403, 182] width 398 height 14
select select
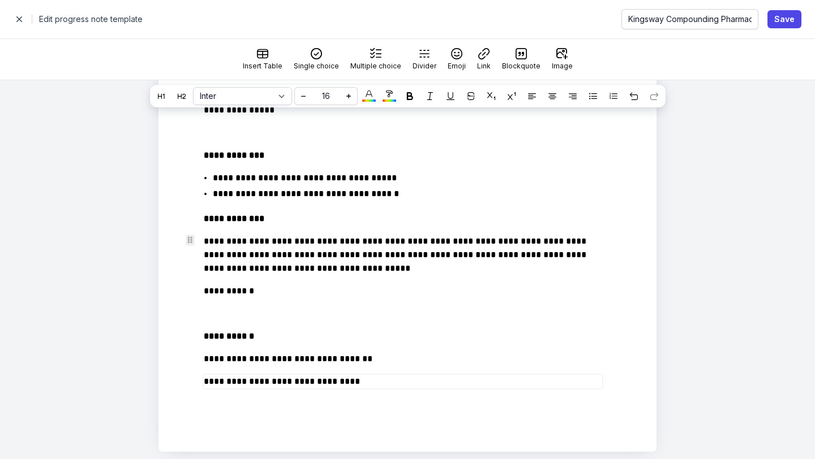
scroll to position [173, 0]
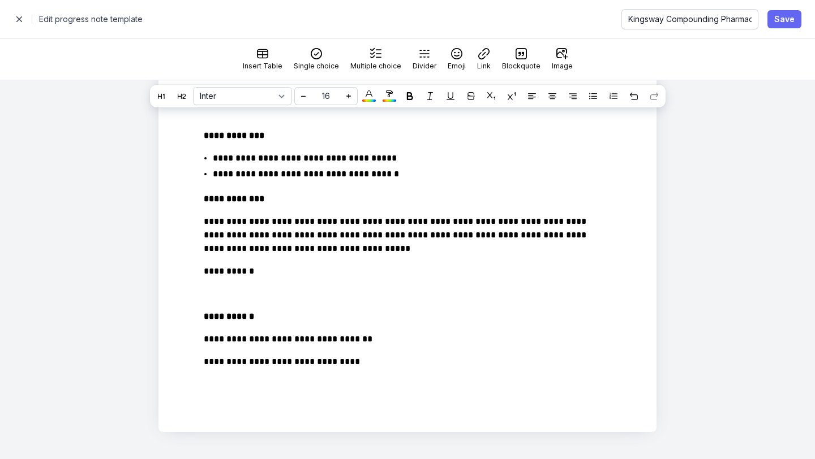
click at [789, 16] on span "Save" at bounding box center [784, 19] width 20 height 14
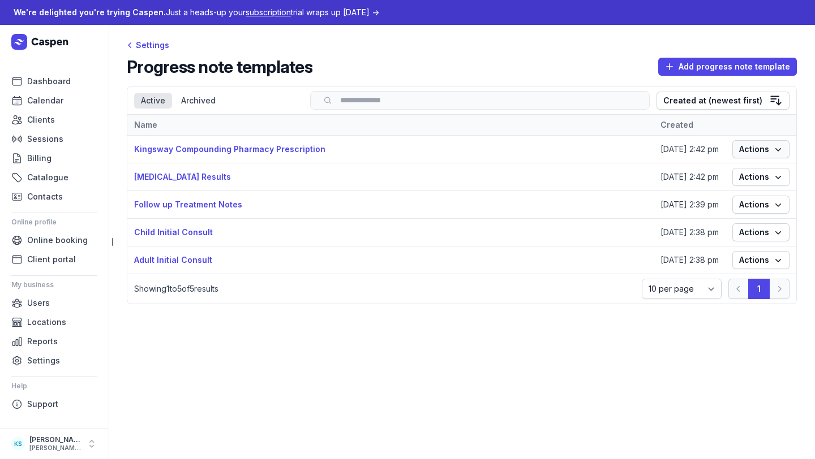
click at [754, 150] on span "Actions" at bounding box center [761, 150] width 44 height 14
click at [737, 182] on div "Edit" at bounding box center [726, 192] width 127 height 21
click at [737, 167] on link "Edit" at bounding box center [726, 172] width 127 height 16
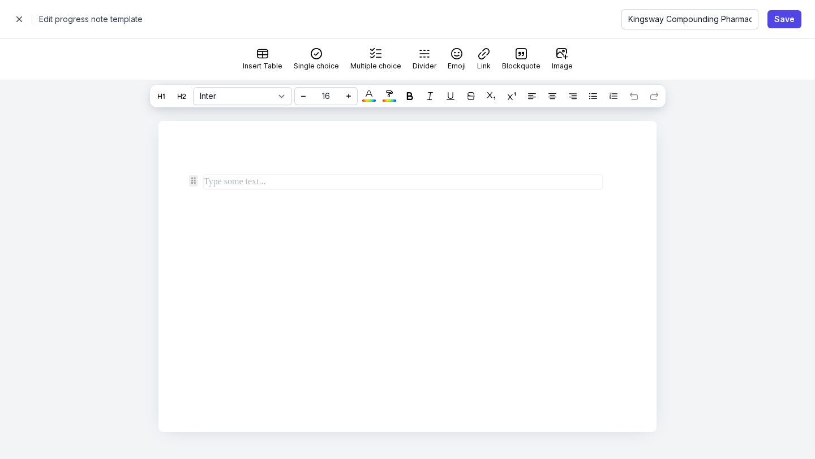
click at [459, 180] on p at bounding box center [403, 182] width 398 height 14
select select
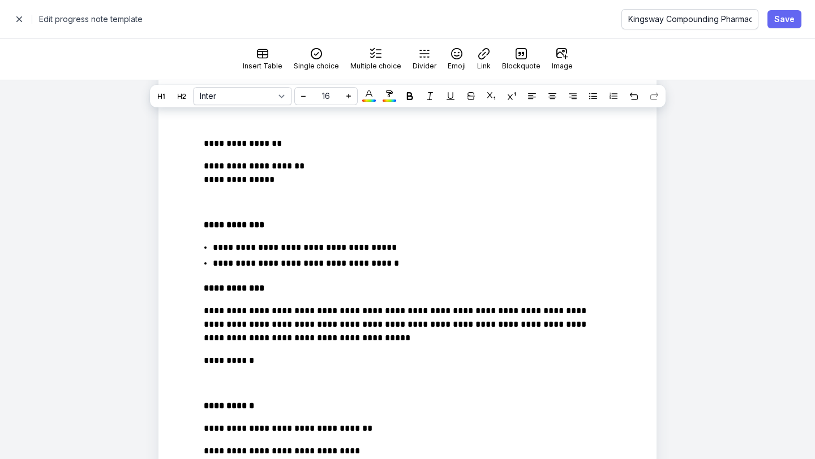
click at [776, 21] on span "Save" at bounding box center [784, 19] width 20 height 14
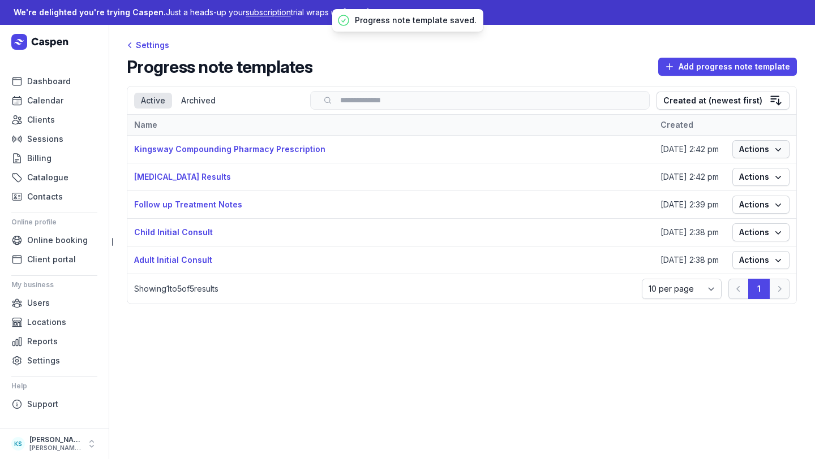
click at [763, 147] on span "Actions" at bounding box center [761, 150] width 44 height 14
click at [737, 172] on link "Edit" at bounding box center [726, 172] width 127 height 16
select select
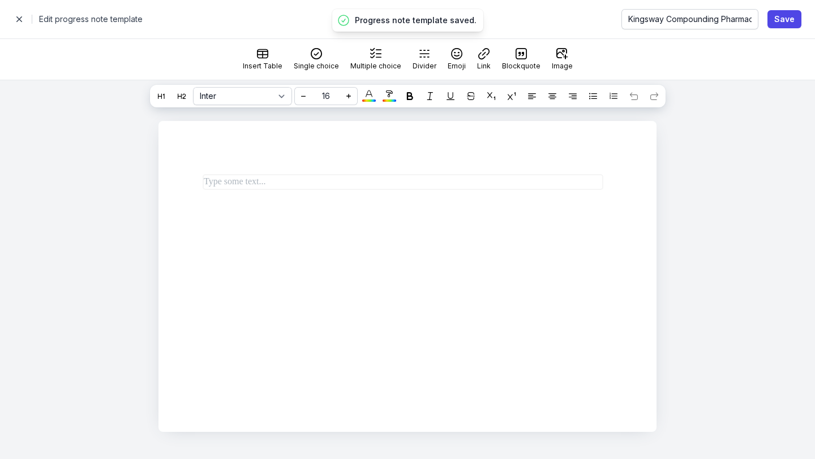
click at [14, 18] on span "button" at bounding box center [19, 19] width 23 height 23
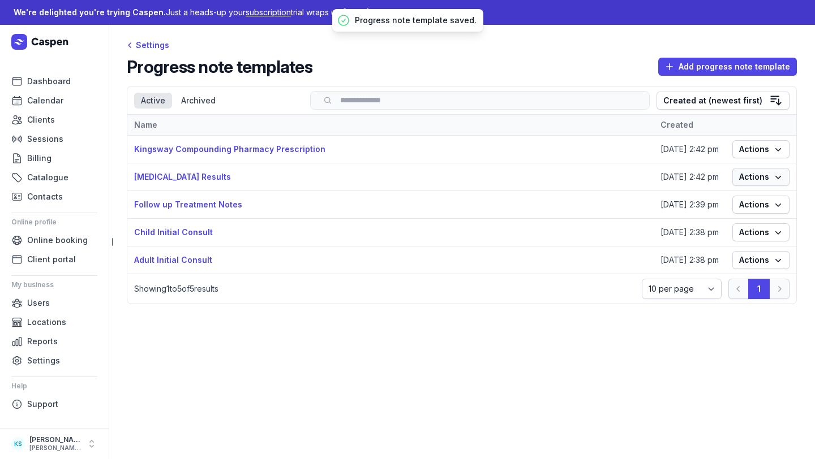
click at [749, 177] on span "Actions" at bounding box center [761, 177] width 44 height 14
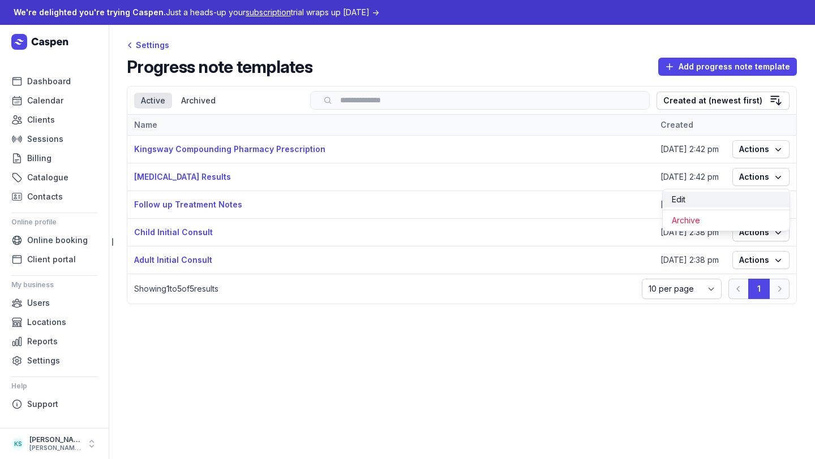
click at [721, 197] on link "Edit" at bounding box center [726, 200] width 127 height 16
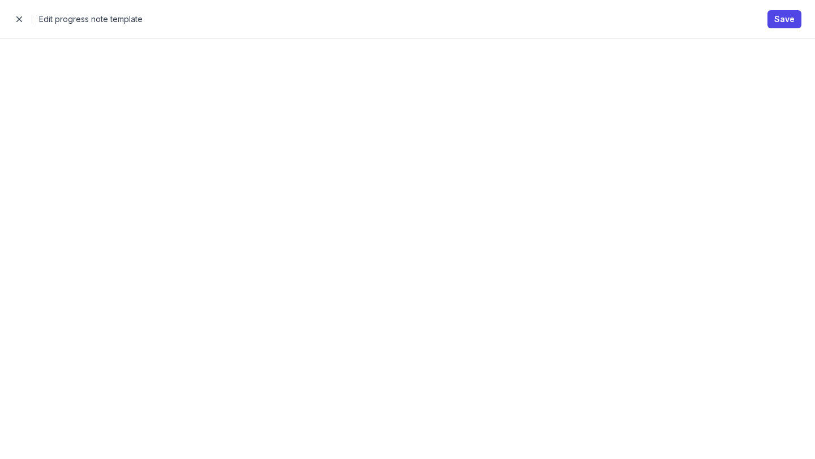
select select
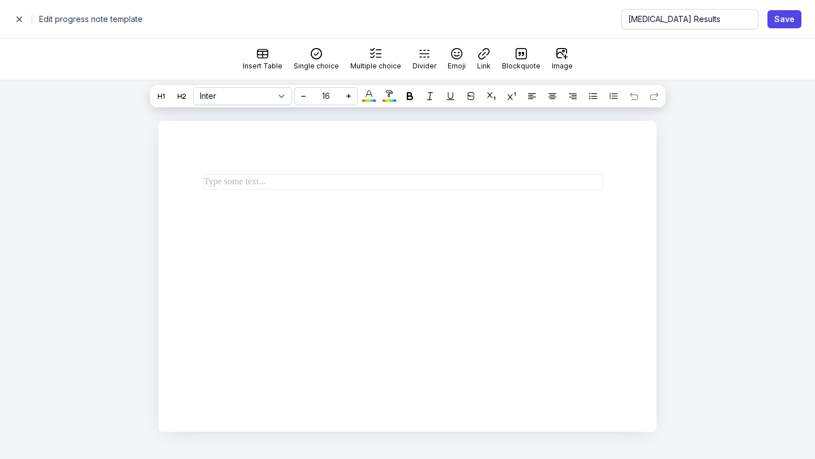
click at [19, 25] on span "button" at bounding box center [19, 19] width 23 height 23
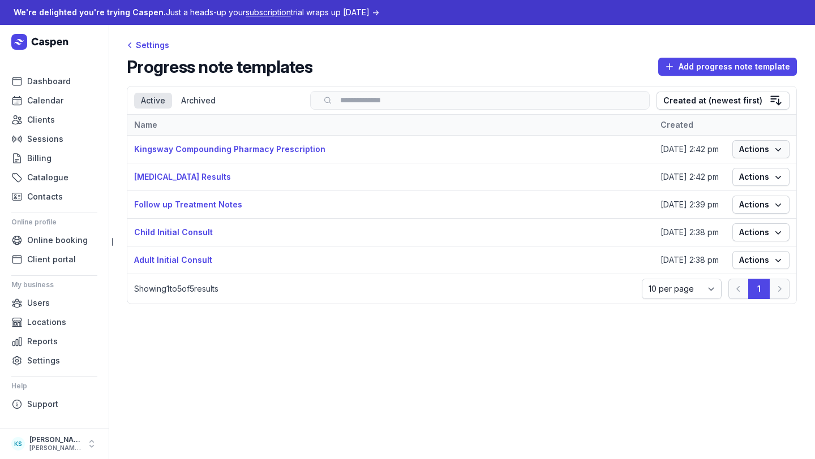
click at [745, 147] on span "Actions" at bounding box center [761, 150] width 44 height 14
click at [743, 167] on link "Edit" at bounding box center [726, 172] width 127 height 16
select select
click at [759, 231] on span "Actions" at bounding box center [761, 233] width 44 height 14
click at [731, 256] on link "Edit" at bounding box center [726, 255] width 127 height 16
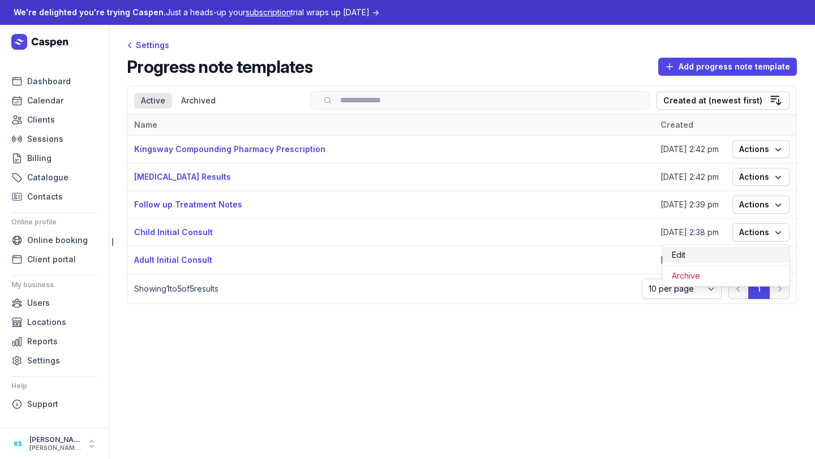
select select
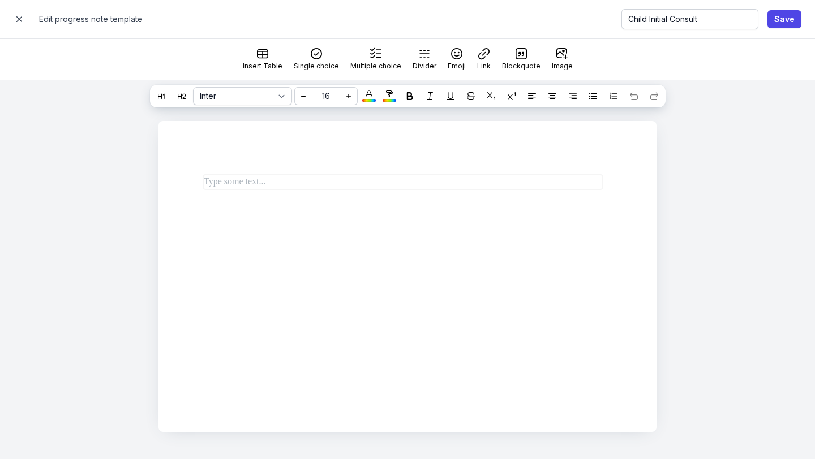
click at [24, 22] on span "button" at bounding box center [19, 19] width 23 height 23
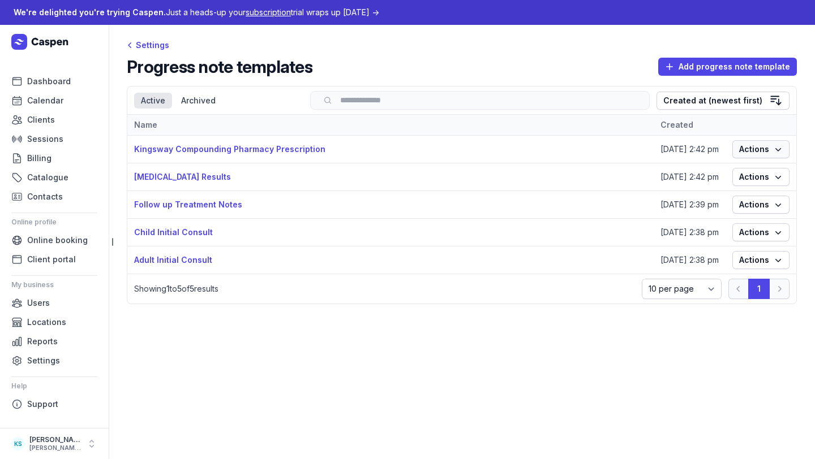
click at [771, 155] on span "Actions" at bounding box center [761, 150] width 44 height 14
click at [730, 178] on link "Edit" at bounding box center [726, 172] width 127 height 16
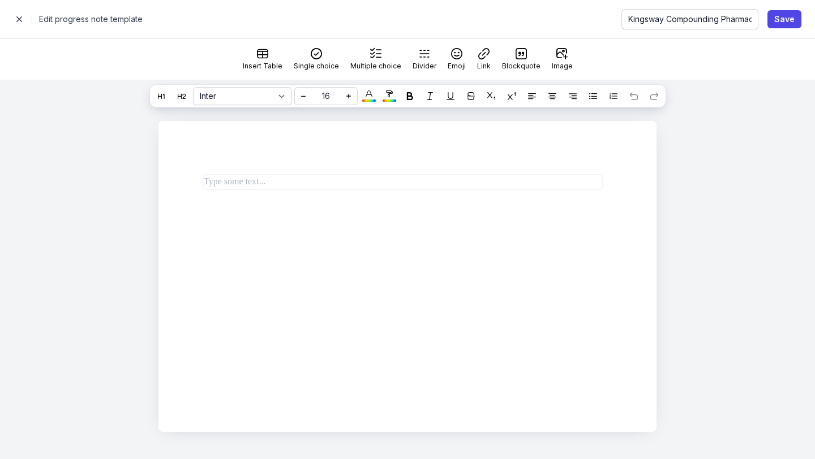
select select
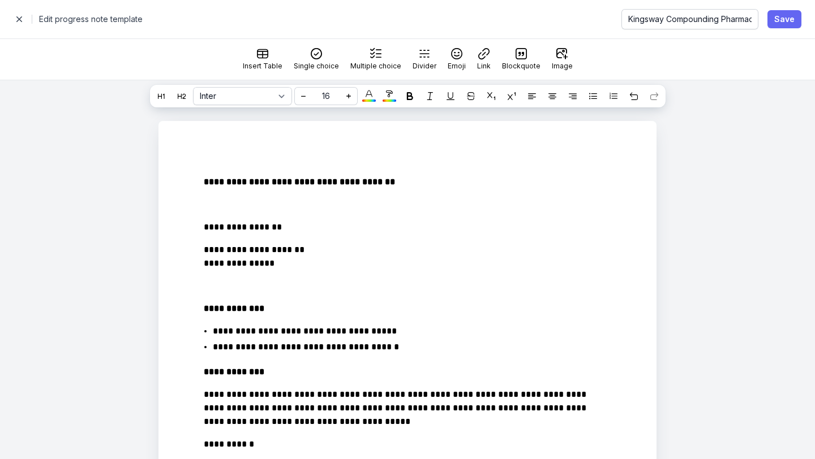
click at [789, 18] on span "Save" at bounding box center [784, 19] width 20 height 14
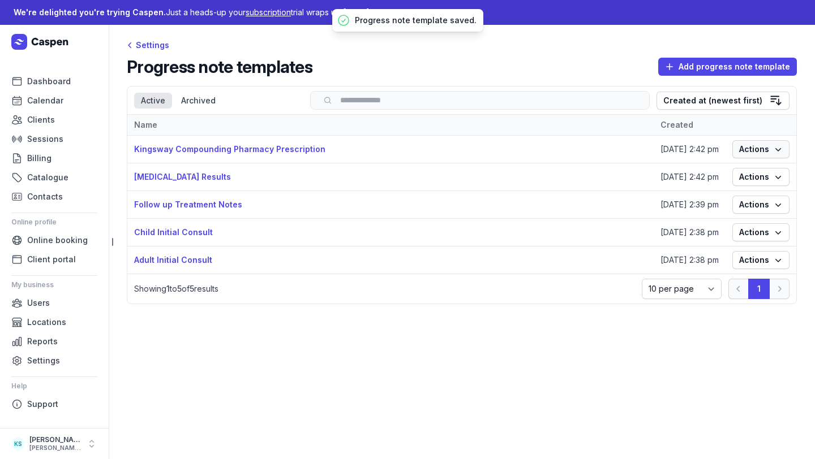
click at [763, 153] on span "Actions" at bounding box center [761, 150] width 44 height 14
click at [747, 183] on div "Archive" at bounding box center [726, 192] width 127 height 21
click at [747, 172] on link "Edit" at bounding box center [726, 172] width 127 height 16
select select
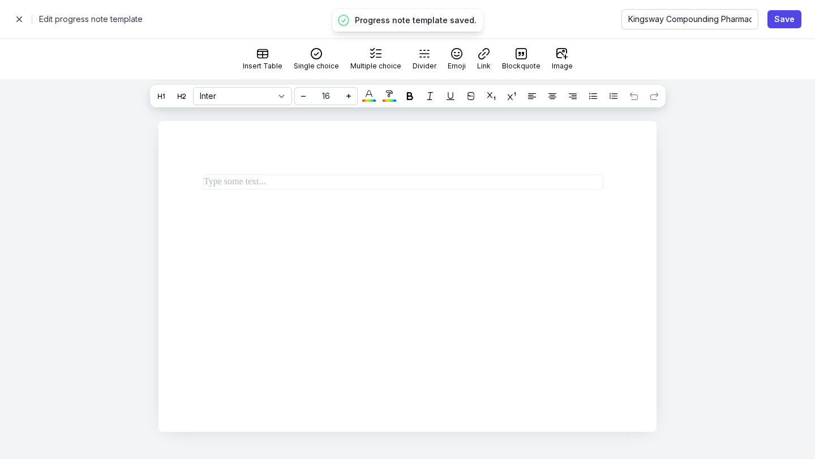
click at [24, 16] on span "button" at bounding box center [19, 19] width 23 height 23
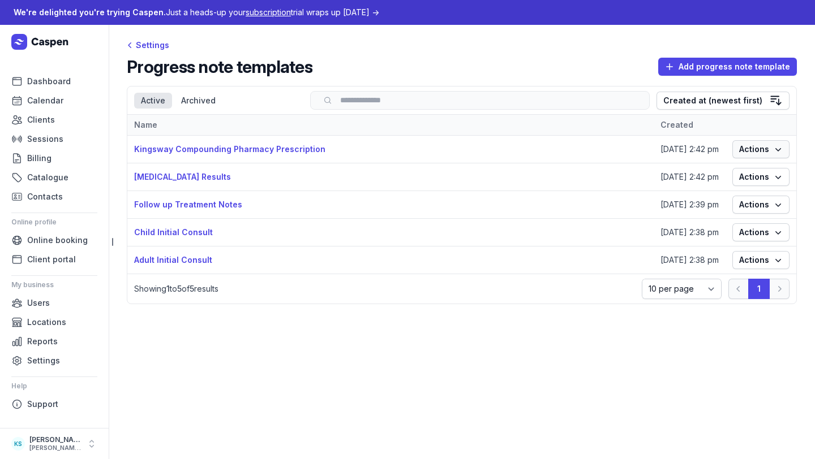
click at [753, 148] on span "Actions" at bounding box center [761, 150] width 44 height 14
click at [734, 173] on link "Edit" at bounding box center [726, 172] width 127 height 16
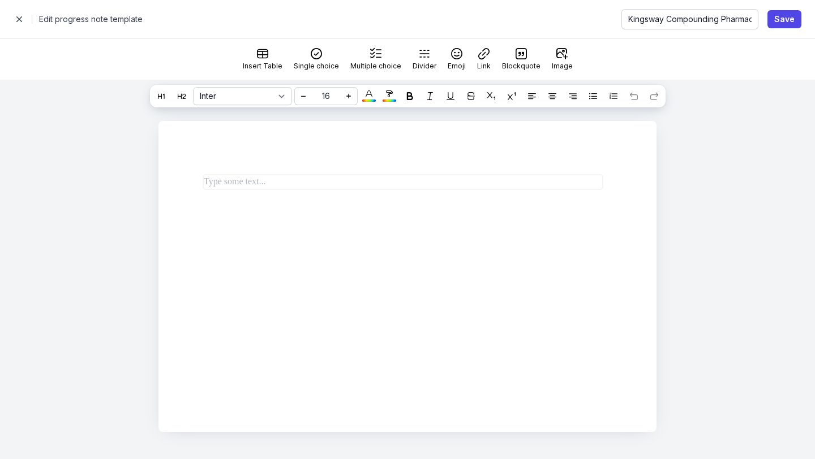
select select
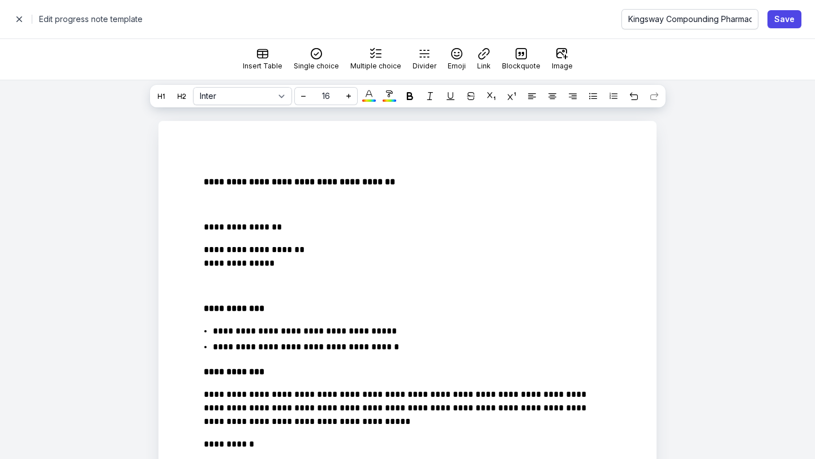
scroll to position [84, 0]
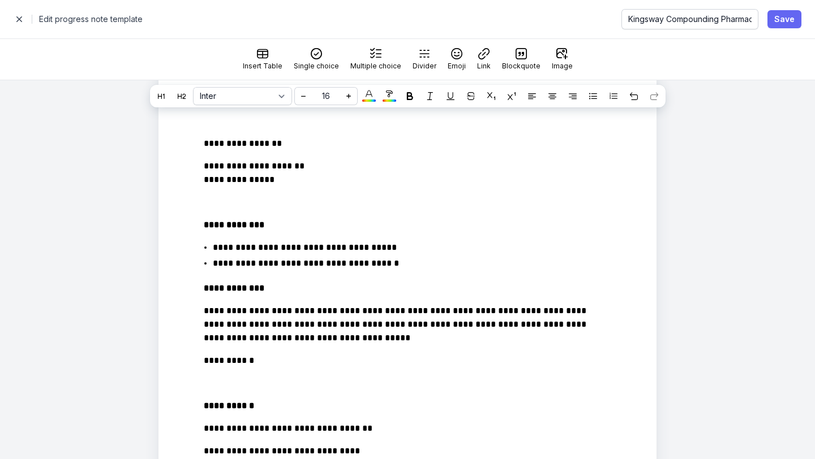
click at [789, 15] on span "Save" at bounding box center [784, 19] width 20 height 14
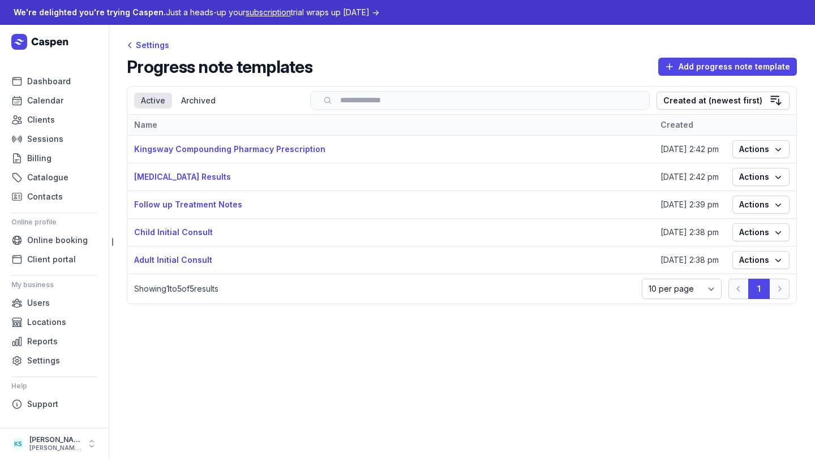
click at [785, 270] on td "Actions" at bounding box center [760, 261] width 71 height 28
click at [773, 263] on icon "button" at bounding box center [777, 260] width 11 height 11
click at [736, 276] on link "Edit" at bounding box center [726, 283] width 127 height 16
select select
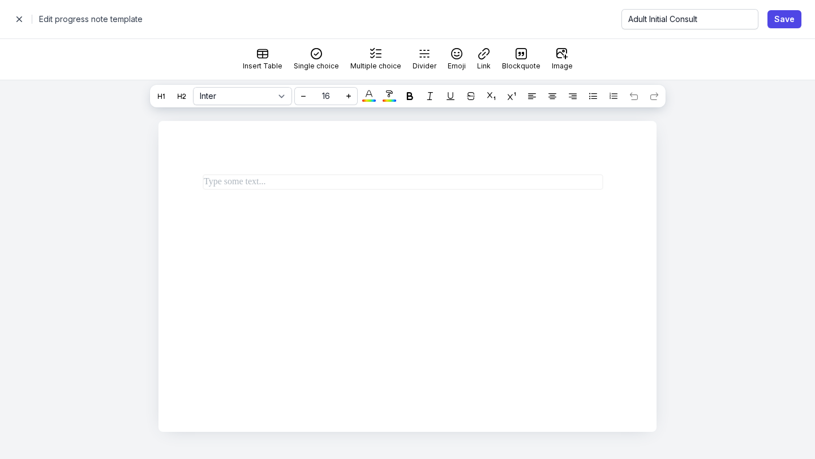
click at [12, 21] on span "button" at bounding box center [19, 19] width 23 height 23
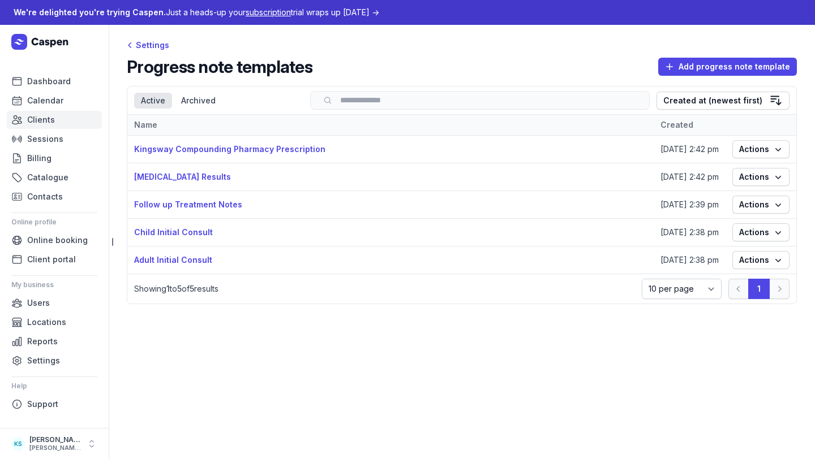
click at [37, 111] on link "Clients" at bounding box center [54, 120] width 95 height 18
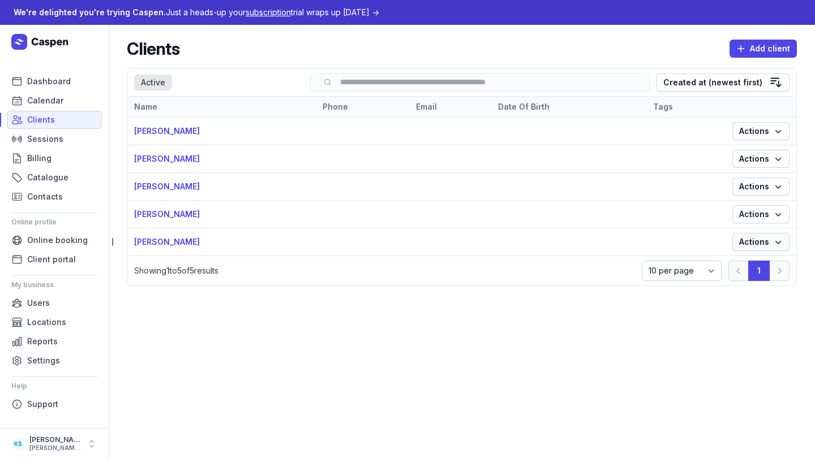
click at [764, 249] on span "Actions" at bounding box center [761, 242] width 44 height 14
click at [735, 268] on link "View" at bounding box center [726, 265] width 127 height 16
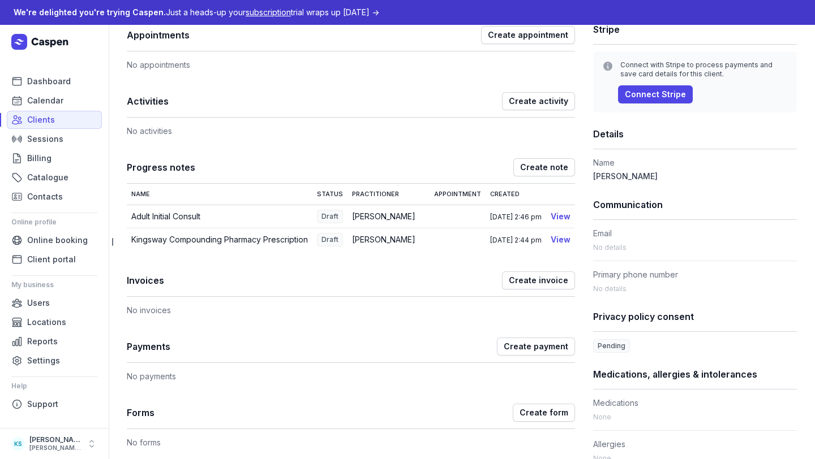
scroll to position [167, 0]
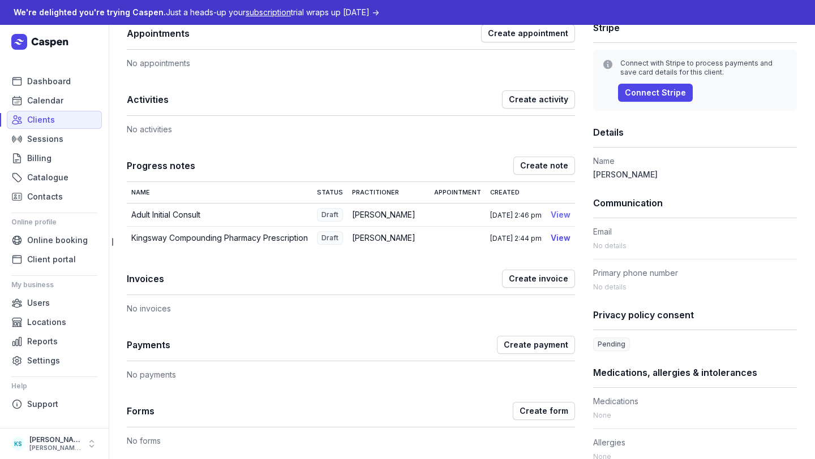
click at [560, 214] on link "View" at bounding box center [561, 215] width 20 height 10
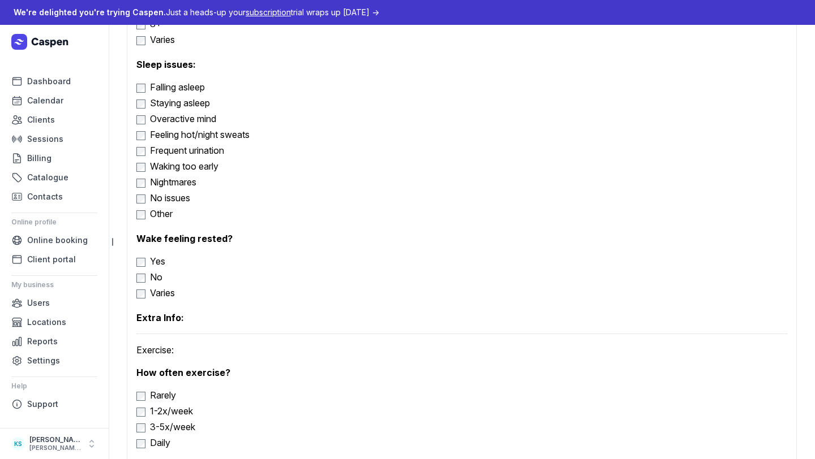
scroll to position [913, 0]
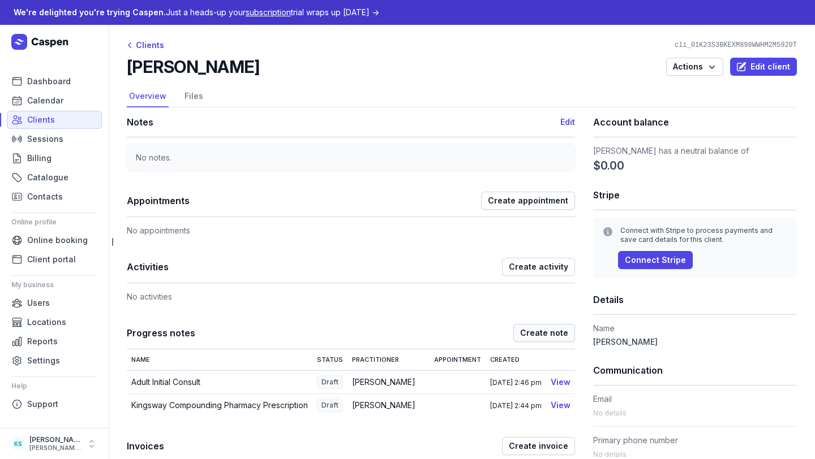
click at [544, 329] on span "Create note" at bounding box center [544, 333] width 48 height 14
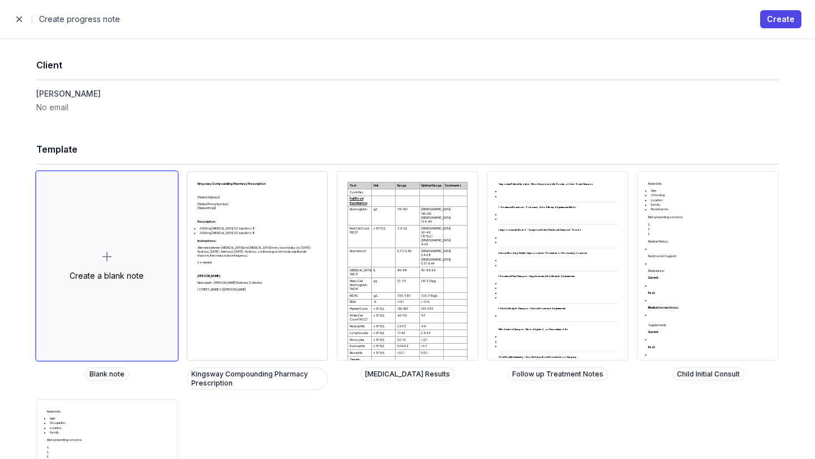
click at [267, 265] on div "Kingsway Compounding Pharmacy Prescription [Patient Address] [Patient Phone Num…" at bounding box center [257, 266] width 140 height 188
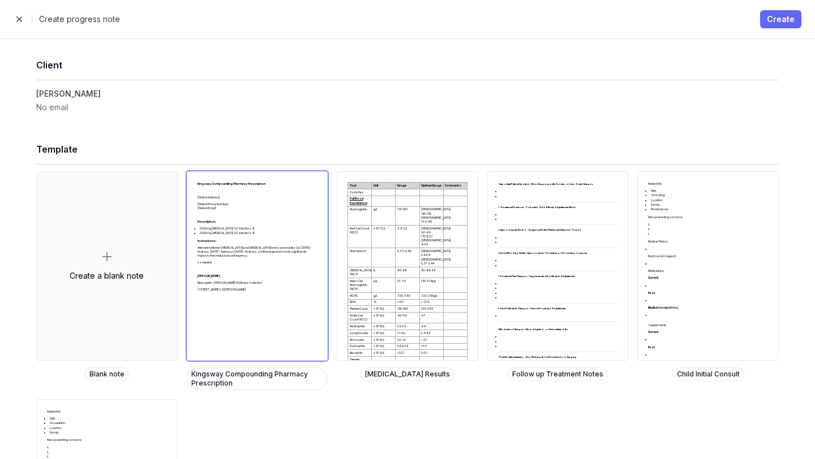
click at [789, 16] on span "Create" at bounding box center [781, 19] width 28 height 14
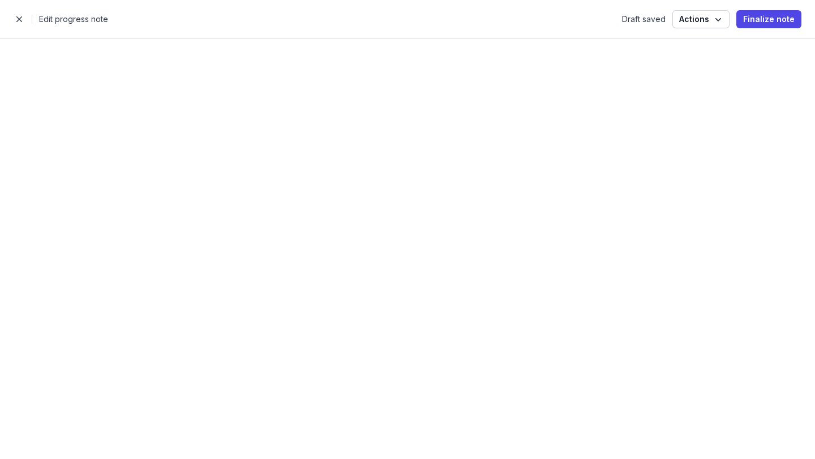
select select
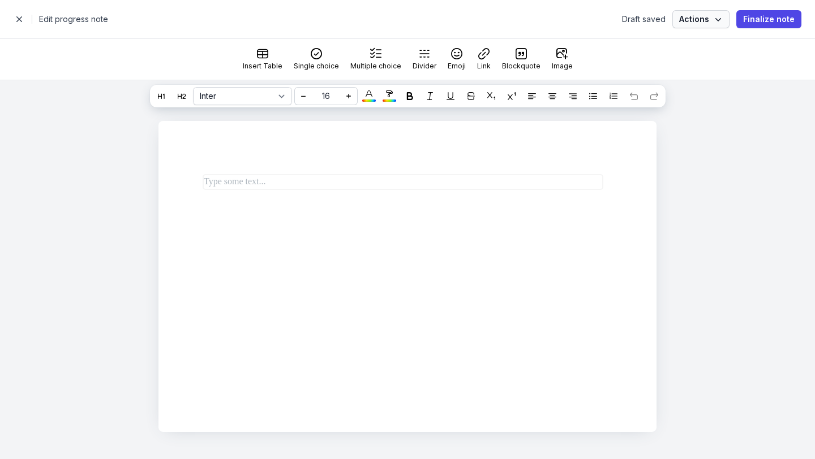
click at [686, 26] on button "Actions" at bounding box center [700, 19] width 57 height 18
click at [691, 39] on div "View templates" at bounding box center [662, 42] width 100 height 11
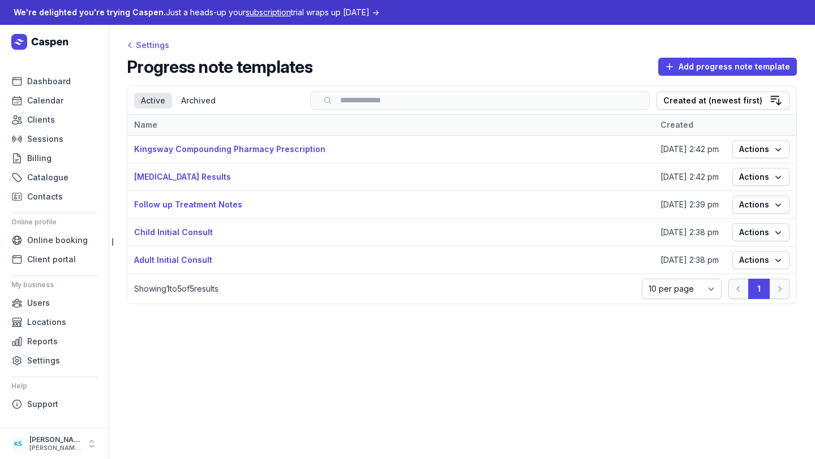
click at [141, 46] on div "Settings" at bounding box center [148, 45] width 42 height 14
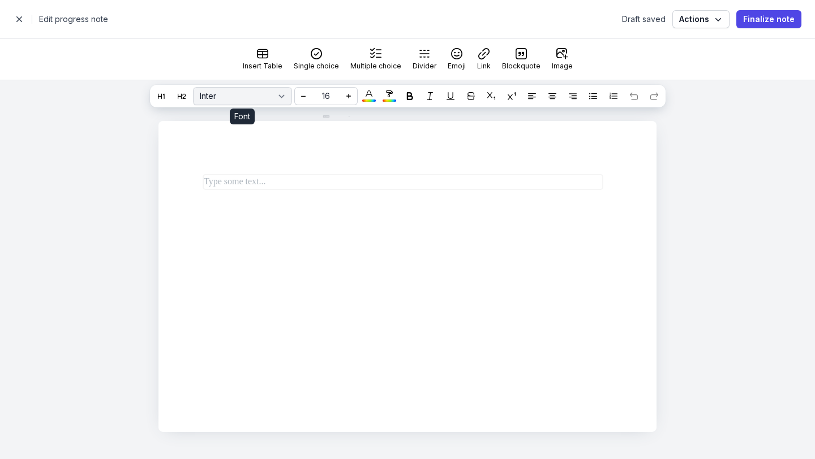
select select
click at [16, 19] on span "button" at bounding box center [19, 19] width 23 height 23
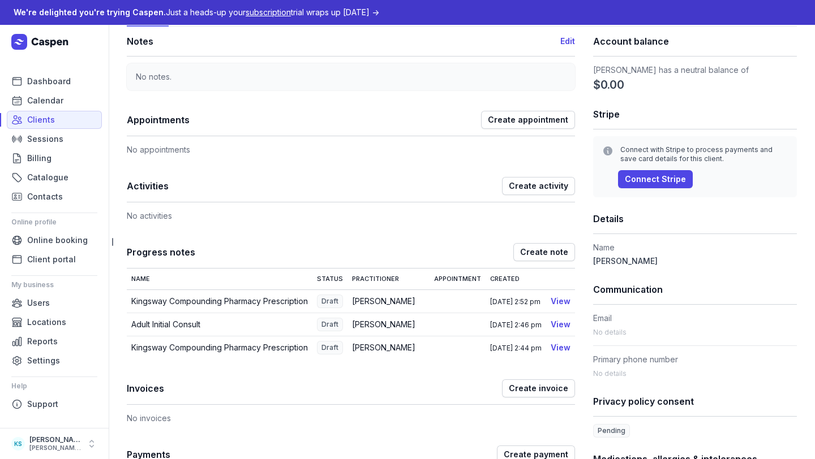
scroll to position [84, 0]
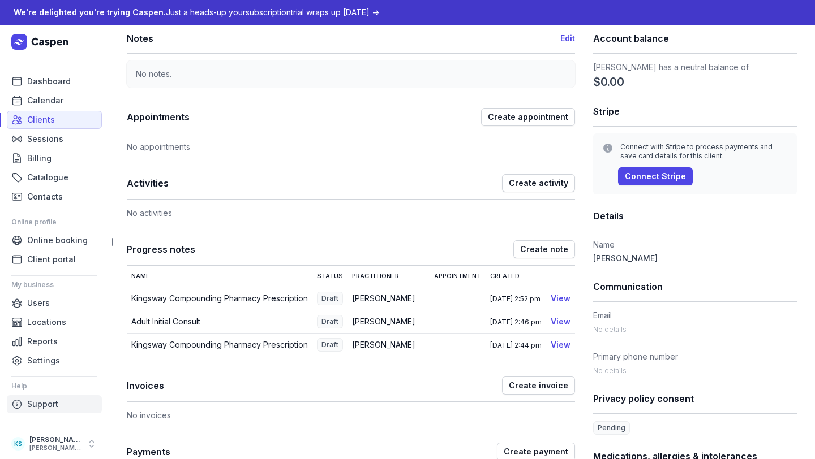
click at [52, 398] on span "Support" at bounding box center [42, 405] width 31 height 14
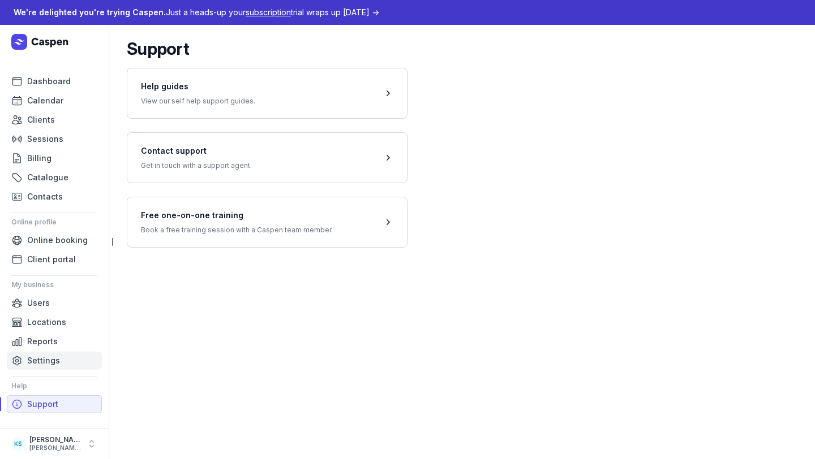
click at [39, 364] on span "Settings" at bounding box center [43, 361] width 33 height 14
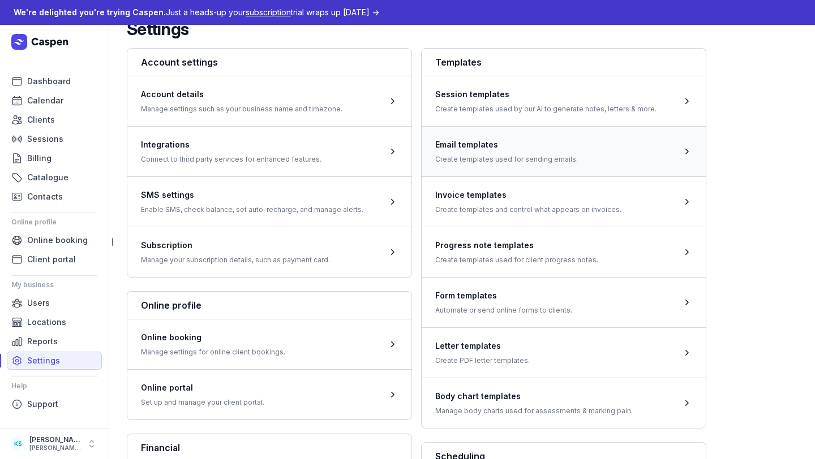
scroll to position [28, 0]
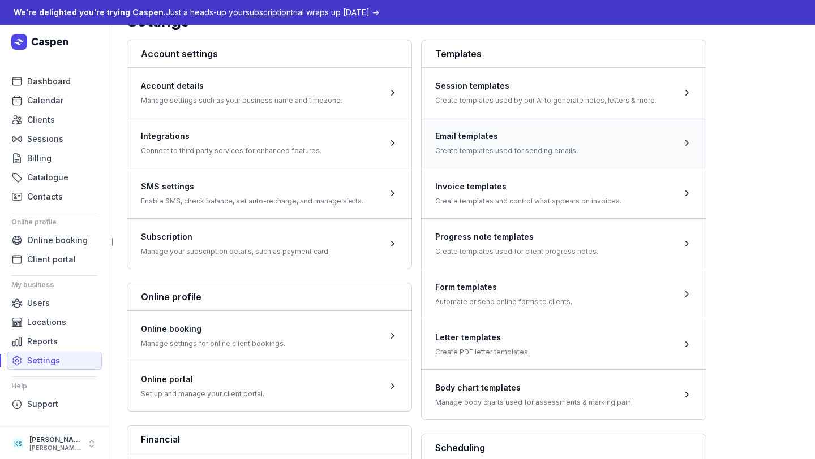
click at [520, 158] on span at bounding box center [564, 143] width 284 height 50
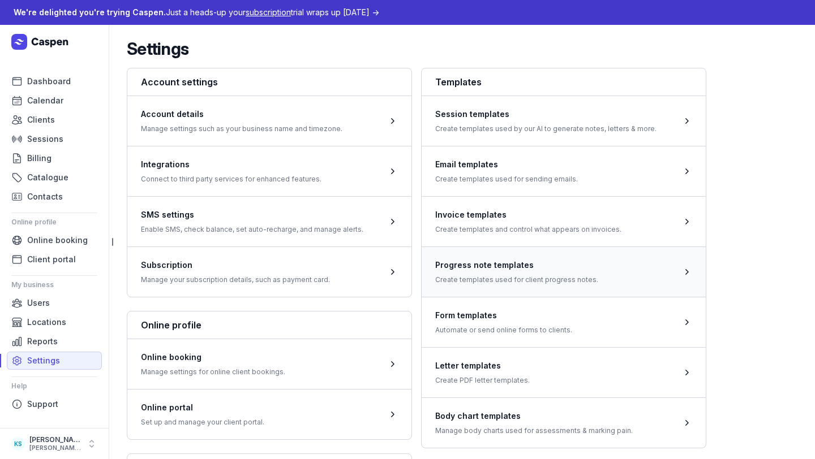
click at [627, 267] on span at bounding box center [564, 272] width 284 height 50
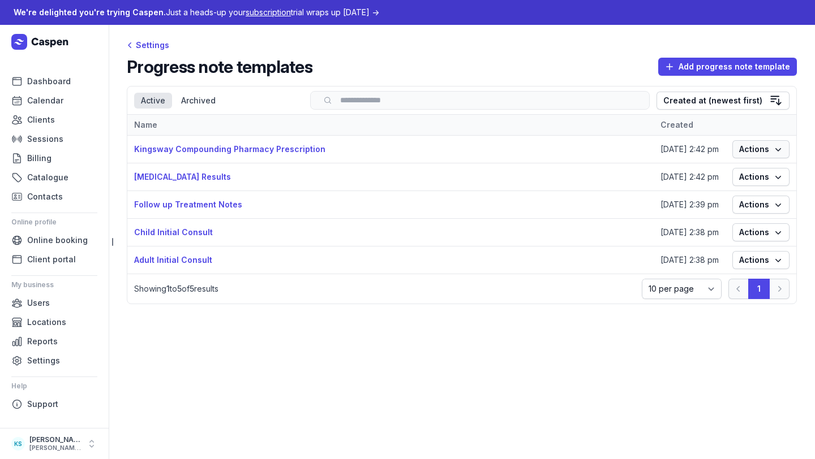
click at [763, 154] on span "Actions" at bounding box center [761, 150] width 44 height 14
click at [758, 168] on link "Edit" at bounding box center [726, 172] width 127 height 16
select select
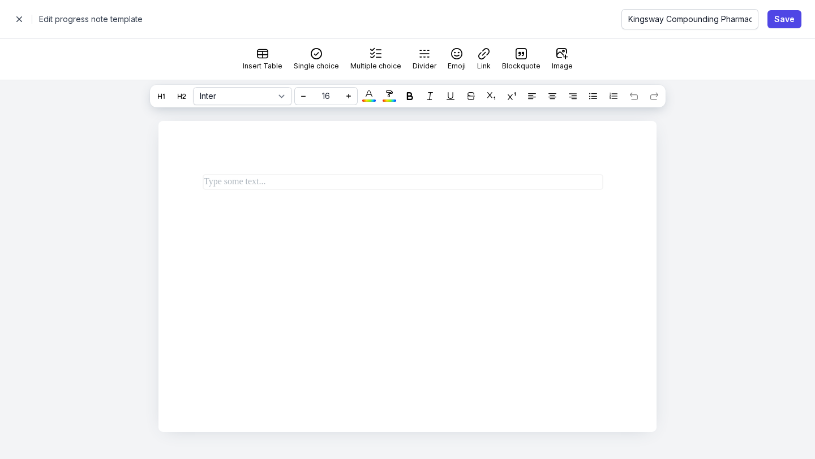
click at [15, 20] on span "button" at bounding box center [19, 19] width 23 height 23
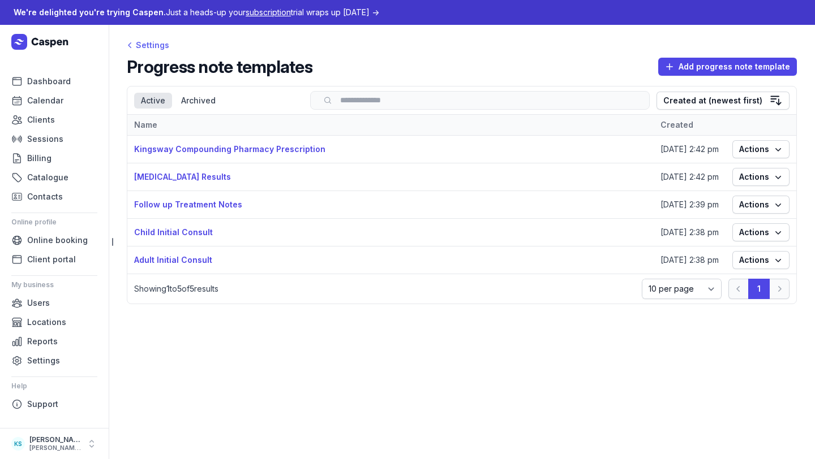
click at [149, 49] on div "Settings" at bounding box center [148, 45] width 42 height 14
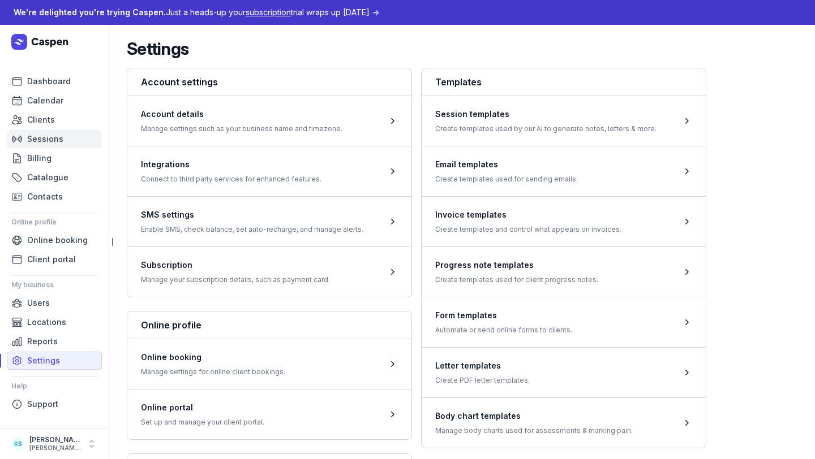
click at [41, 141] on span "Sessions" at bounding box center [45, 139] width 36 height 14
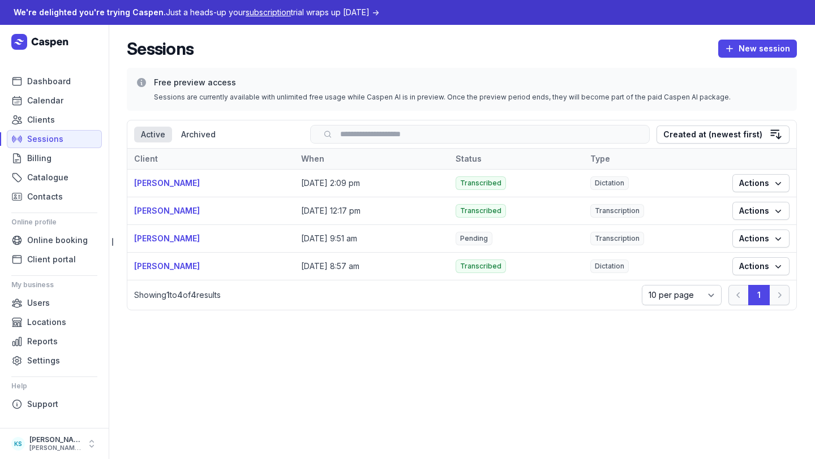
click at [46, 110] on ul "Dashboard Calendar Clients Sessions Billing Catalogue Contacts" at bounding box center [54, 139] width 95 height 134
click at [46, 119] on span "Clients" at bounding box center [41, 120] width 28 height 14
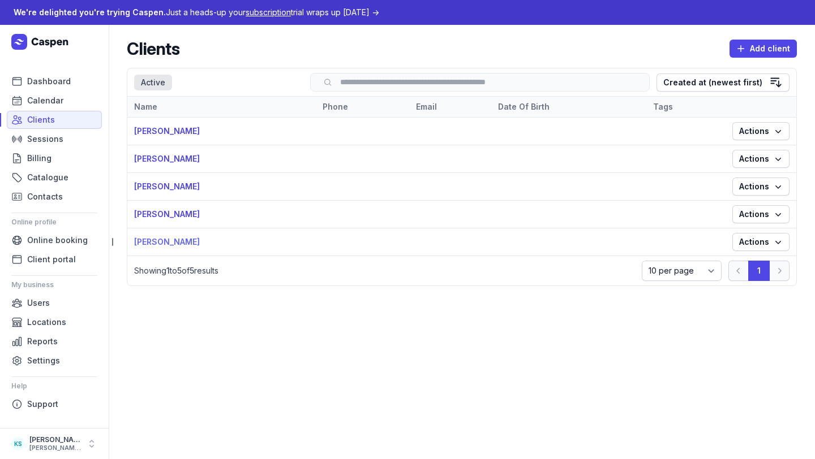
click at [160, 243] on link "[PERSON_NAME]" at bounding box center [167, 242] width 66 height 10
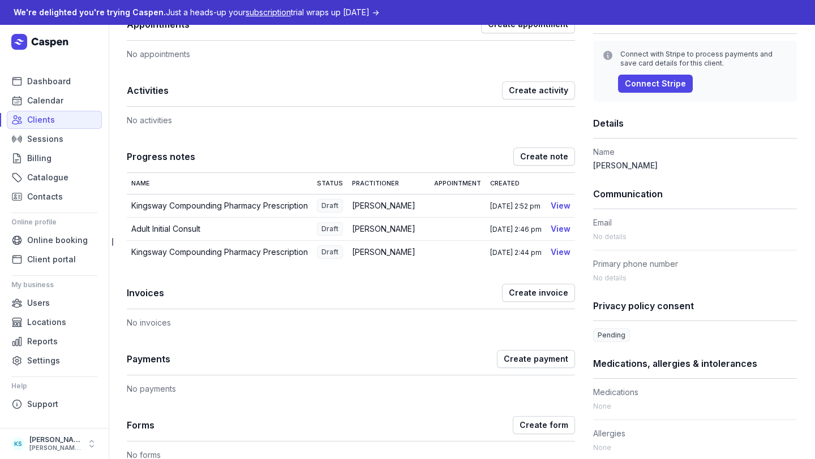
scroll to position [175, 0]
click at [538, 157] on span "Create note" at bounding box center [544, 158] width 48 height 14
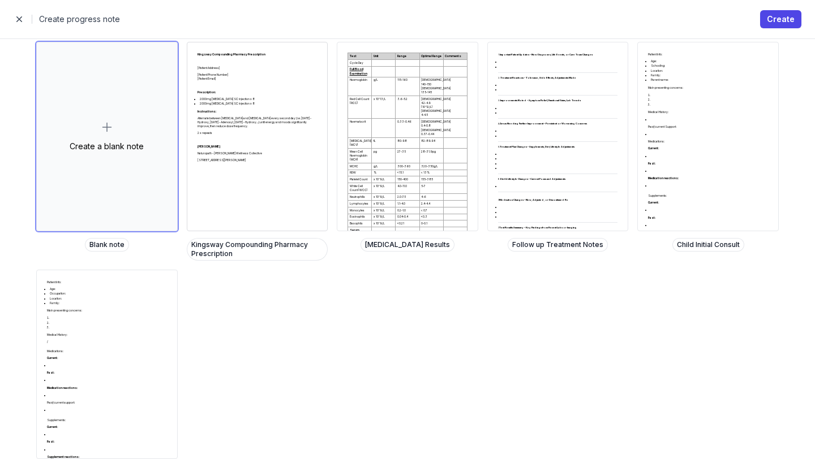
scroll to position [130, 0]
click at [248, 158] on p "[STREET_ADDRESS][PERSON_NAME]" at bounding box center [257, 160] width 120 height 4
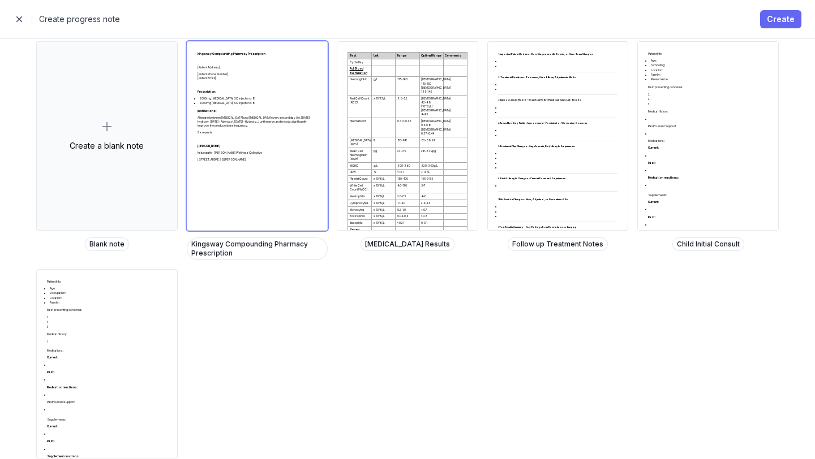
click at [778, 18] on span "Create" at bounding box center [781, 19] width 28 height 14
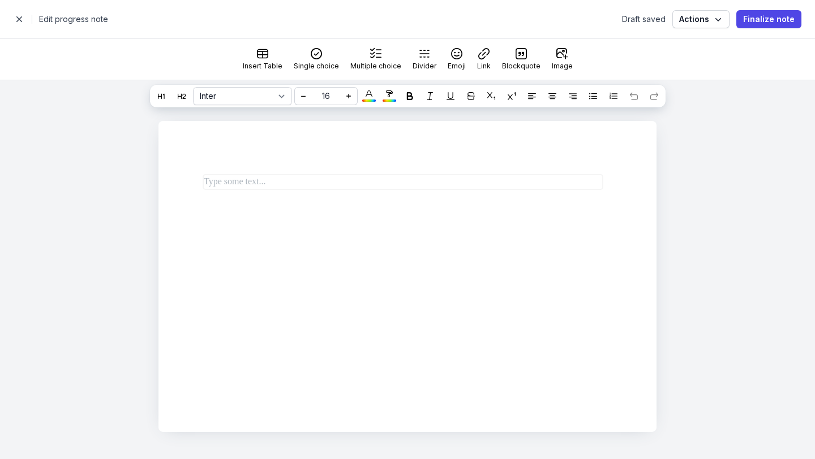
click at [704, 6] on div "Close panel Edit progress note Draft saved Actions Finalize note" at bounding box center [407, 19] width 815 height 38
click at [704, 14] on span "Actions" at bounding box center [701, 19] width 44 height 14
select select
click at [16, 18] on span "button" at bounding box center [19, 19] width 23 height 23
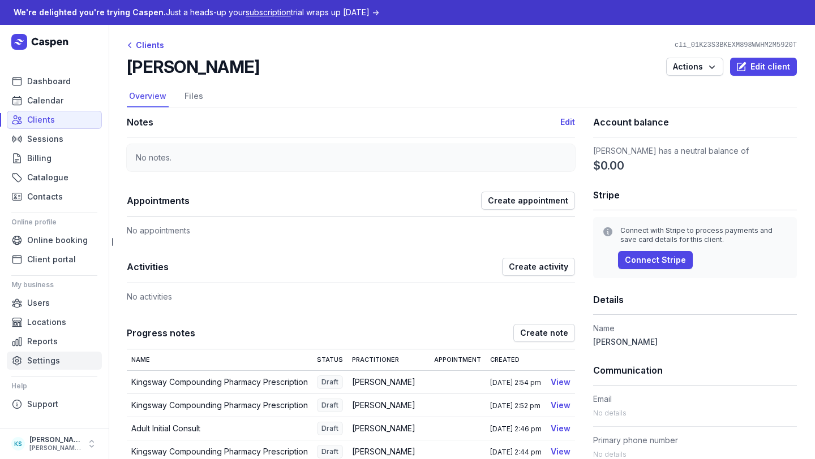
click at [47, 364] on span "Settings" at bounding box center [43, 361] width 33 height 14
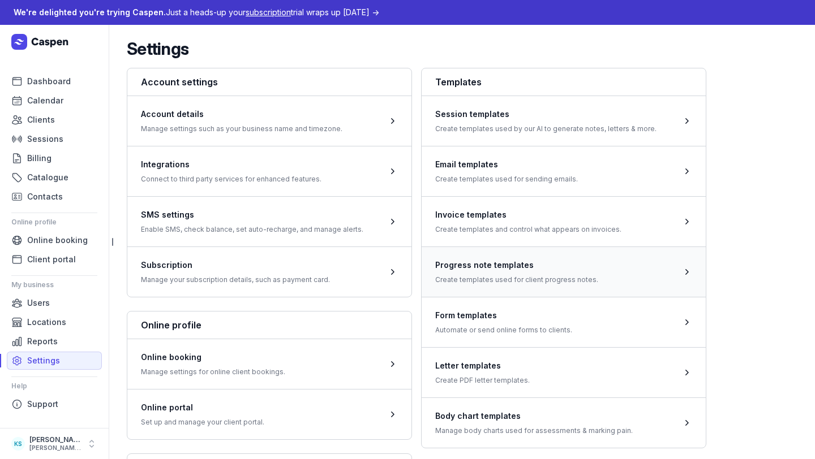
click at [522, 268] on span at bounding box center [564, 272] width 284 height 50
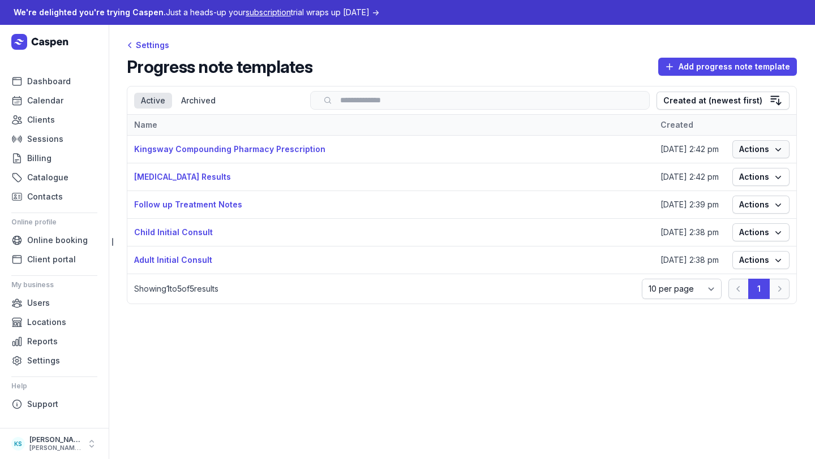
click at [759, 150] on span "Actions" at bounding box center [761, 150] width 44 height 14
click at [732, 175] on link "Edit" at bounding box center [726, 172] width 127 height 16
select select
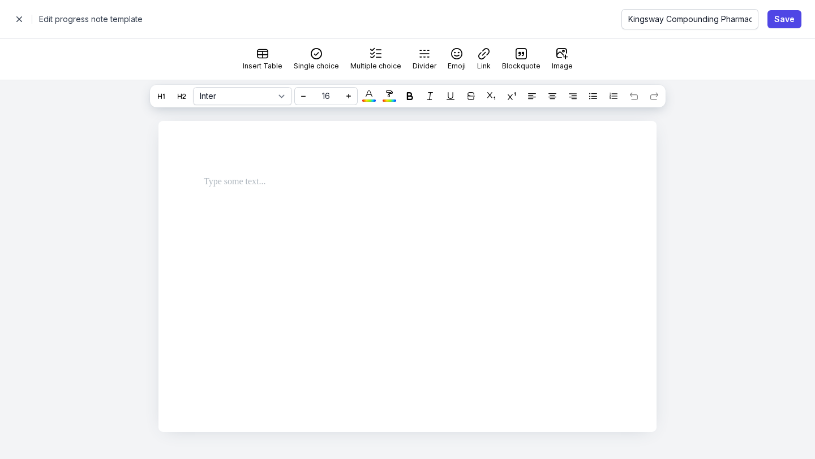
click at [11, 16] on span "button" at bounding box center [19, 19] width 23 height 23
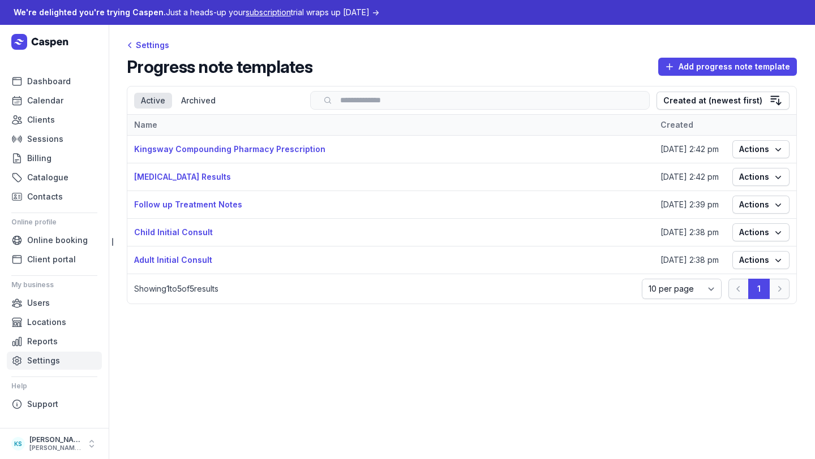
click at [55, 359] on span "Settings" at bounding box center [43, 361] width 33 height 14
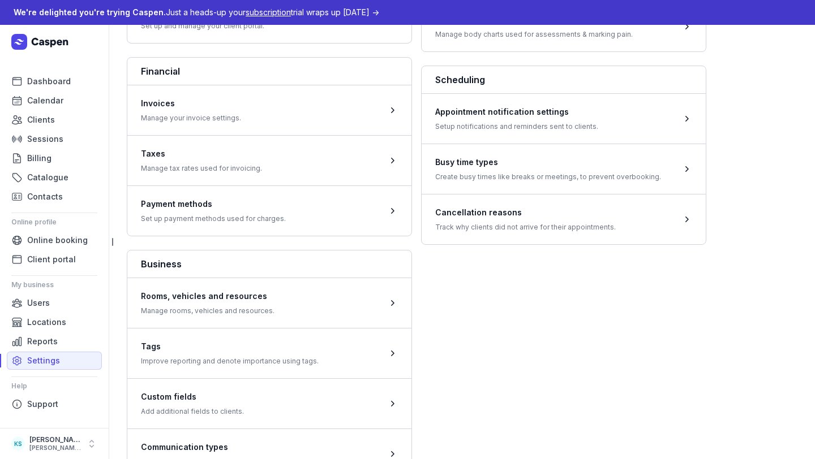
scroll to position [540, 0]
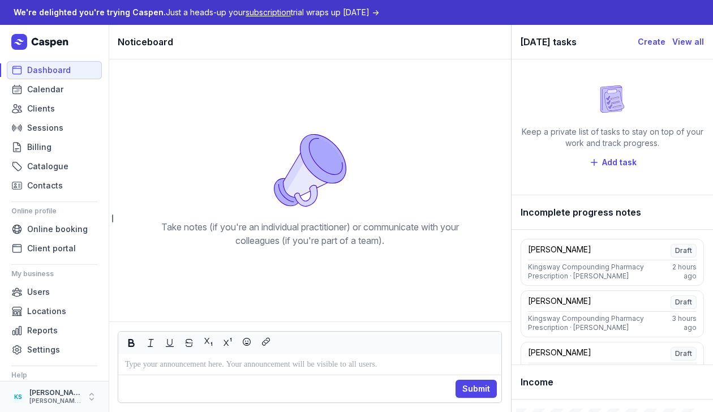
click at [42, 399] on div "[PERSON_NAME][EMAIL_ADDRESS][DOMAIN_NAME]" at bounding box center [55, 401] width 52 height 8
click at [34, 354] on span "Settings" at bounding box center [43, 350] width 33 height 14
click at [38, 346] on span "Settings" at bounding box center [43, 350] width 33 height 14
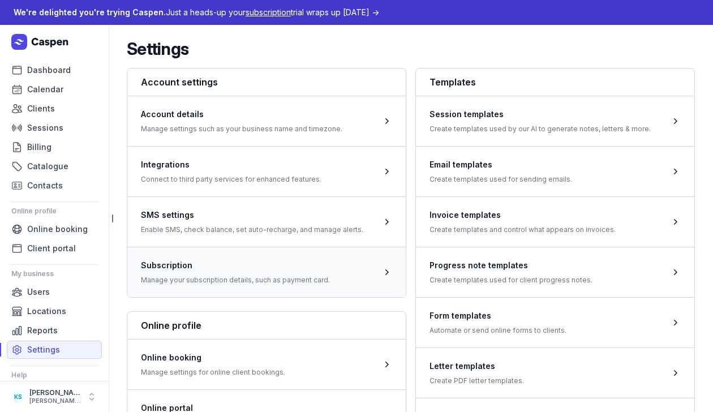
click at [226, 274] on span at bounding box center [266, 272] width 278 height 50
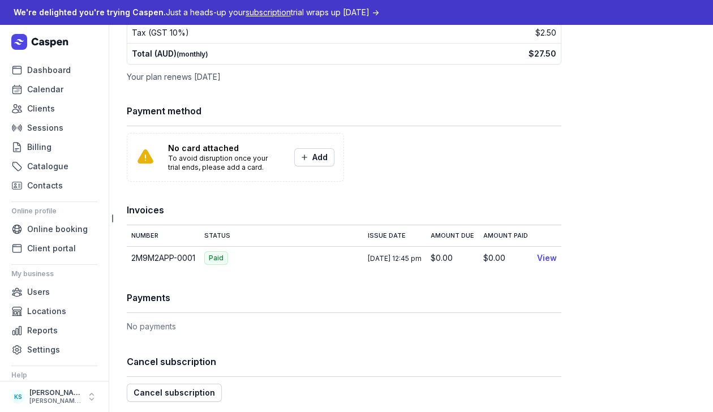
scroll to position [134, 0]
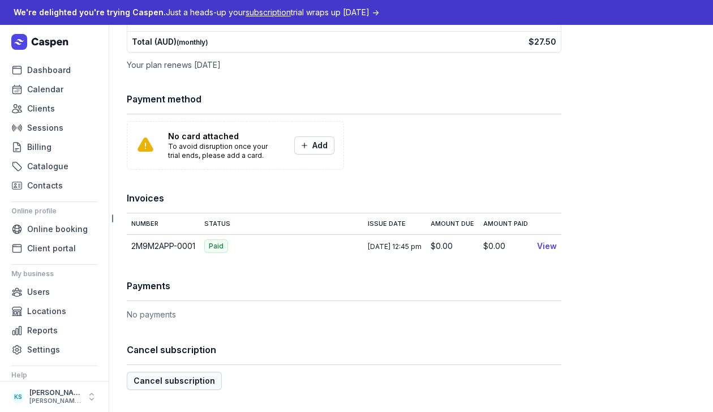
click at [196, 382] on span "Cancel subscription" at bounding box center [174, 381] width 81 height 14
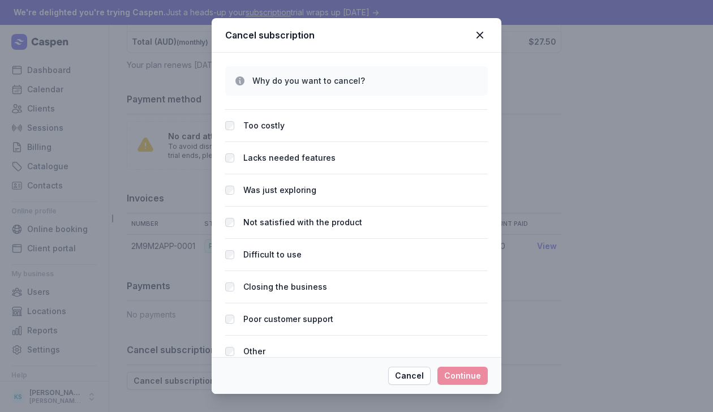
click at [253, 160] on label "Lacks needed features" at bounding box center [289, 158] width 92 height 14
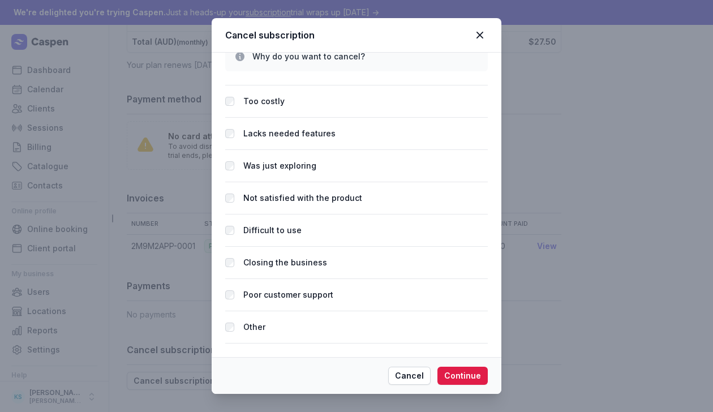
click at [304, 214] on div "Not satisfied with the product" at bounding box center [356, 230] width 263 height 32
click at [245, 199] on label "Not satisfied with the product" at bounding box center [302, 198] width 119 height 14
click at [465, 378] on span "Continue" at bounding box center [462, 376] width 37 height 14
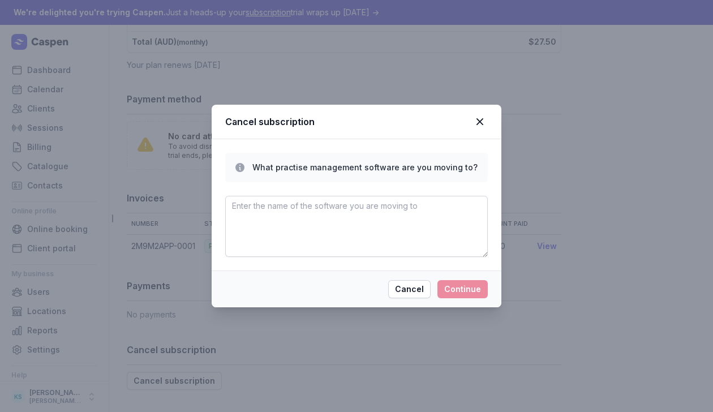
scroll to position [0, 0]
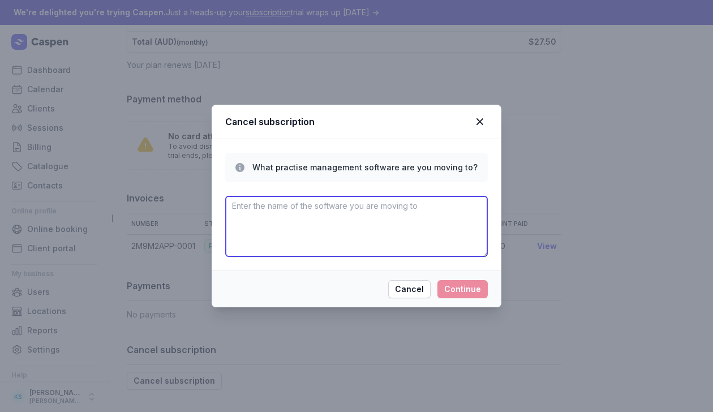
click at [375, 233] on textarea at bounding box center [356, 226] width 263 height 61
type textarea "cliniko"
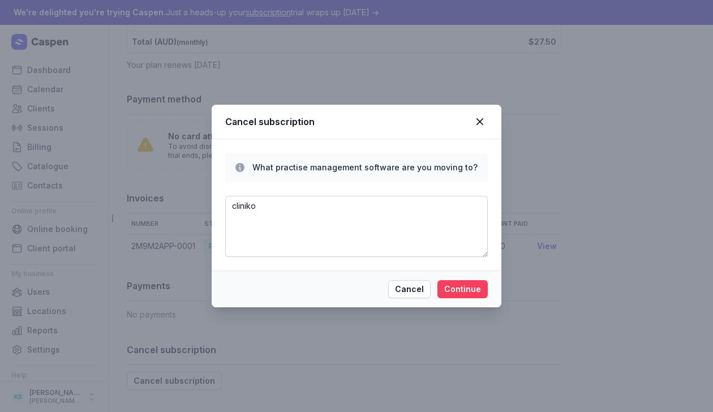
click at [470, 293] on span "Continue" at bounding box center [462, 289] width 37 height 14
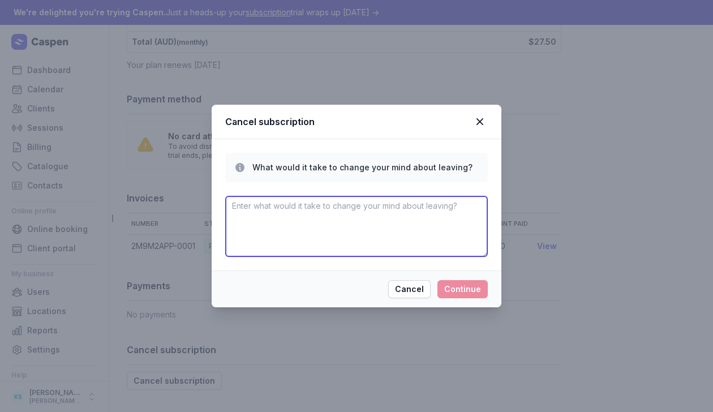
click at [419, 220] on textarea at bounding box center [356, 226] width 263 height 61
type textarea "clinik"
type textarea "w"
type textarea "i"
type textarea "onced used the product not up to the efficent standard needed"
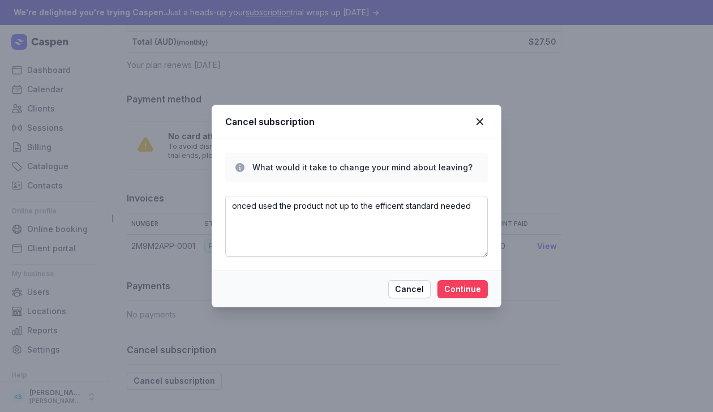
click at [469, 287] on span "Continue" at bounding box center [462, 289] width 37 height 14
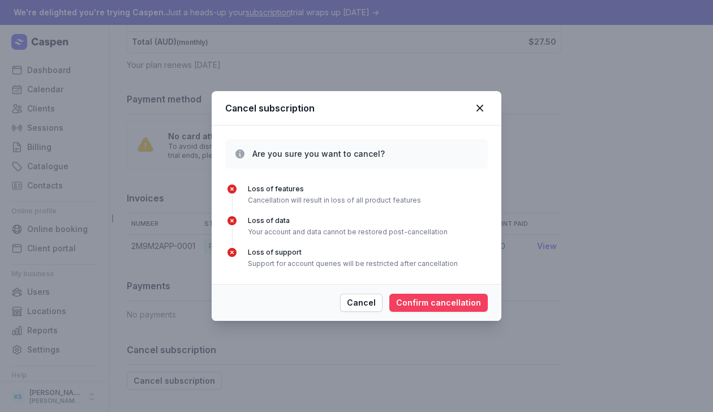
click at [439, 307] on span "Confirm cancellation" at bounding box center [438, 303] width 85 height 14
